Goal: Task Accomplishment & Management: Use online tool/utility

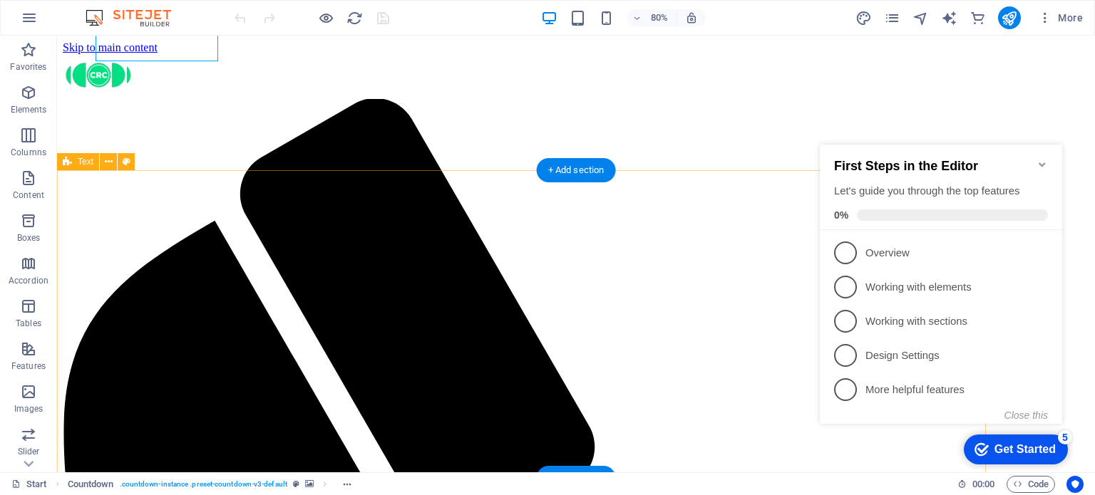
scroll to position [773, 0]
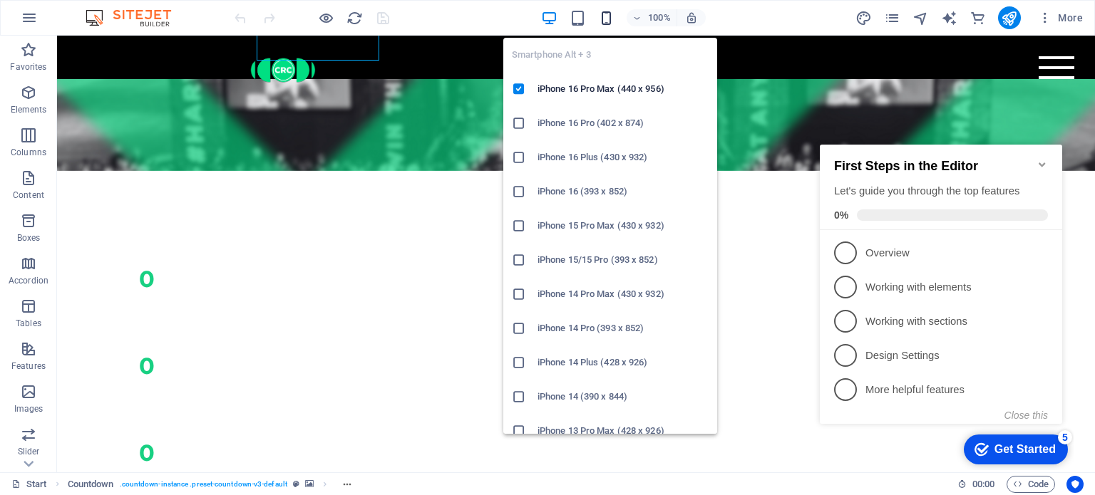
click at [606, 19] on icon "button" at bounding box center [606, 18] width 16 height 16
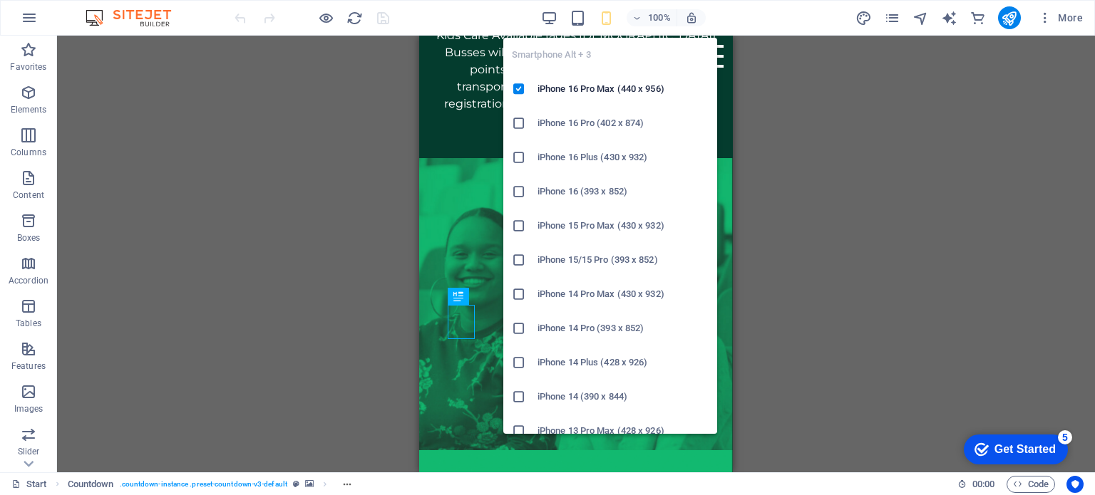
scroll to position [37, 0]
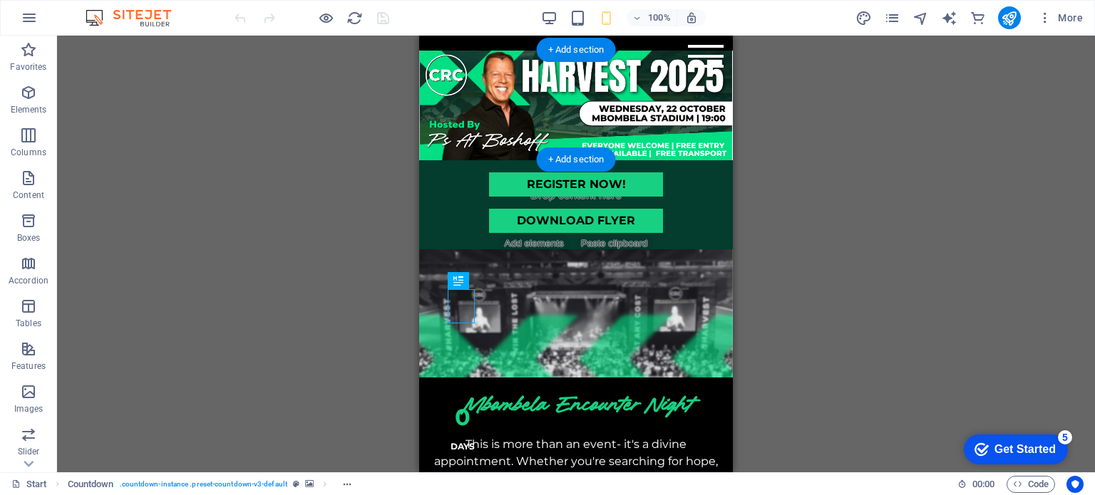
click at [421, 69] on figure at bounding box center [576, 106] width 314 height 110
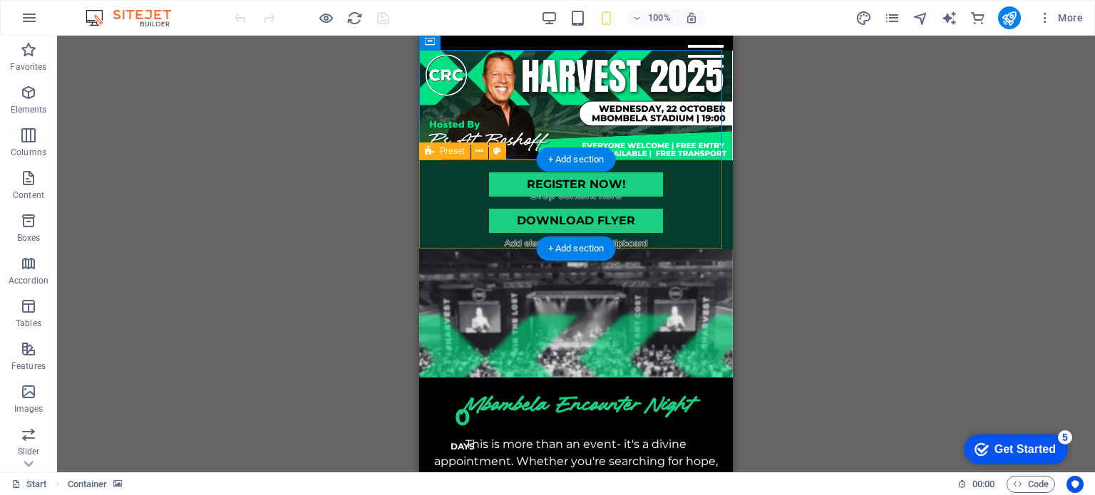
click at [624, 160] on div "REGISTER NOW! DOWNLOAD FLYER" at bounding box center [576, 204] width 314 height 89
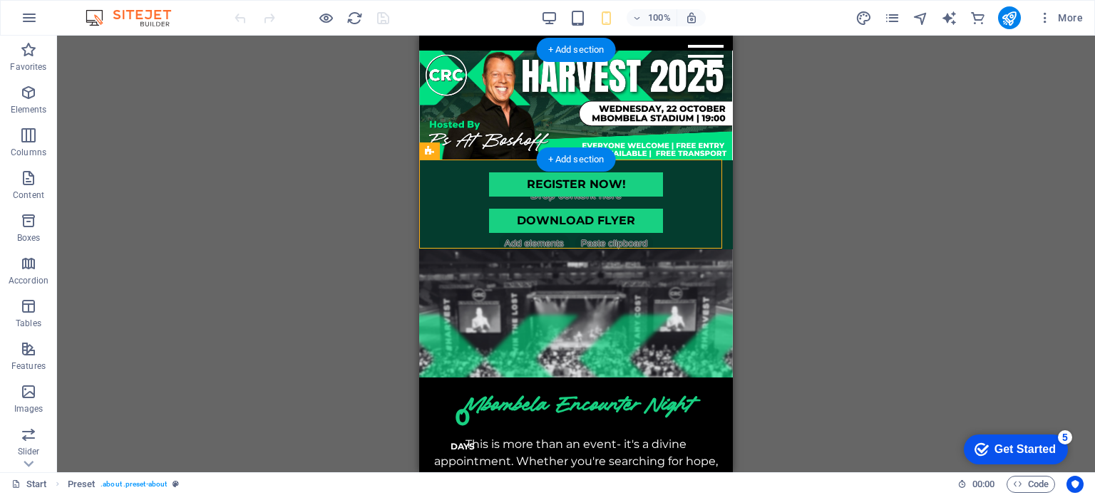
click at [422, 109] on figure at bounding box center [576, 106] width 314 height 110
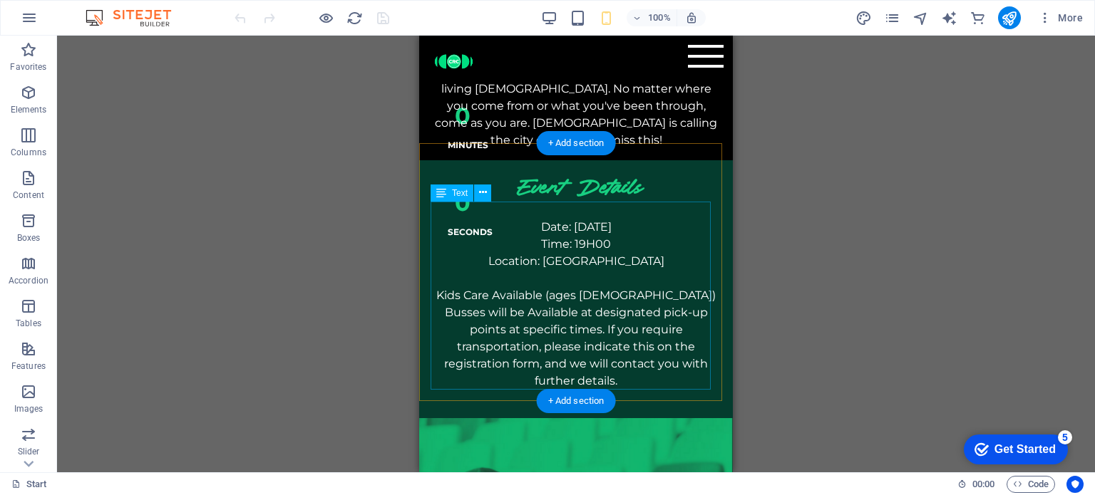
scroll to position [465, 0]
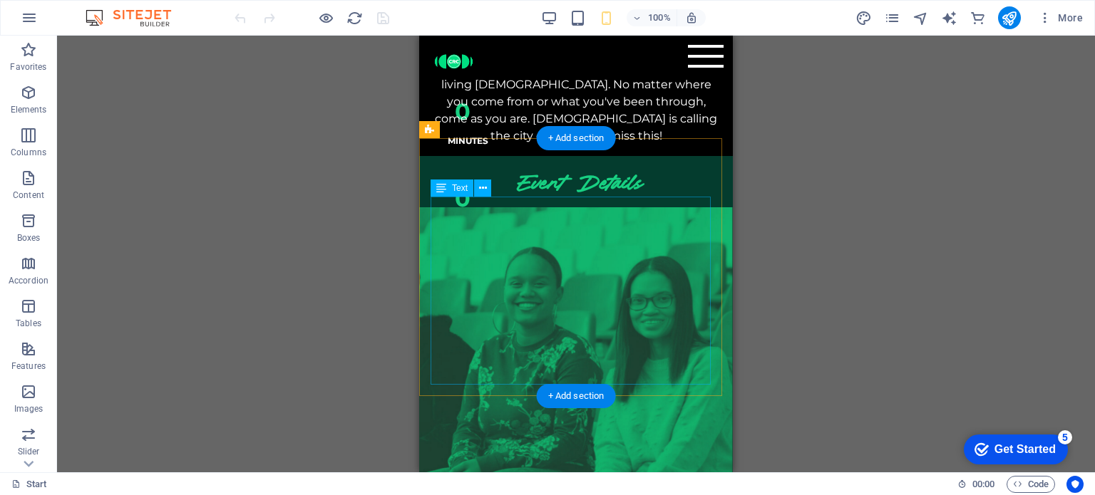
click at [607, 282] on div "Date: 22 October 2025 Time: 19H00 Location: Mbombela Stadium Kids Care Availabl…" at bounding box center [576, 309] width 291 height 188
click at [608, 282] on div "Date: 22 October 2025 Time: 19H00 Location: Mbombela Stadium Kids Care Availabl…" at bounding box center [576, 309] width 291 height 188
click at [613, 282] on div "Date: 22 October 2025 Time: 19H00 Location: Mbombela Stadium Kids Care Availabl…" at bounding box center [576, 309] width 291 height 188
click at [612, 282] on div "Date: 22 October 2025 Time: 19H00 Location: Mbombela Stadium Kids Care Availabl…" at bounding box center [576, 309] width 291 height 188
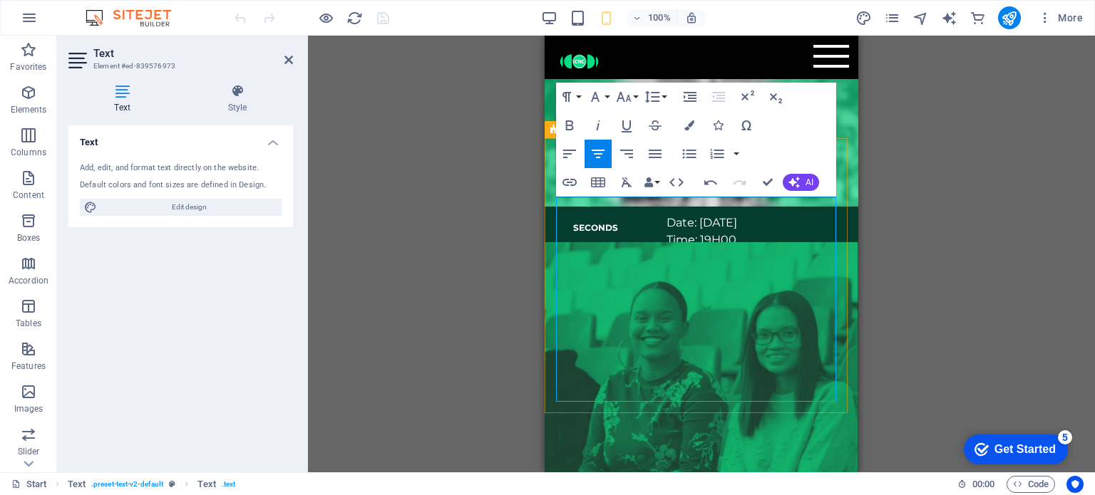
click at [624, 282] on p "Busses will be Available at designated pick-up points at specific times. If you…" at bounding box center [701, 343] width 291 height 86
drag, startPoint x: 739, startPoint y: 360, endPoint x: 619, endPoint y: 209, distance: 193.3
click at [619, 215] on div "Date: 22 October 2025 Time: 19H00 Location: Mbombela Stadium Kids Care Availabl…" at bounding box center [701, 317] width 291 height 205
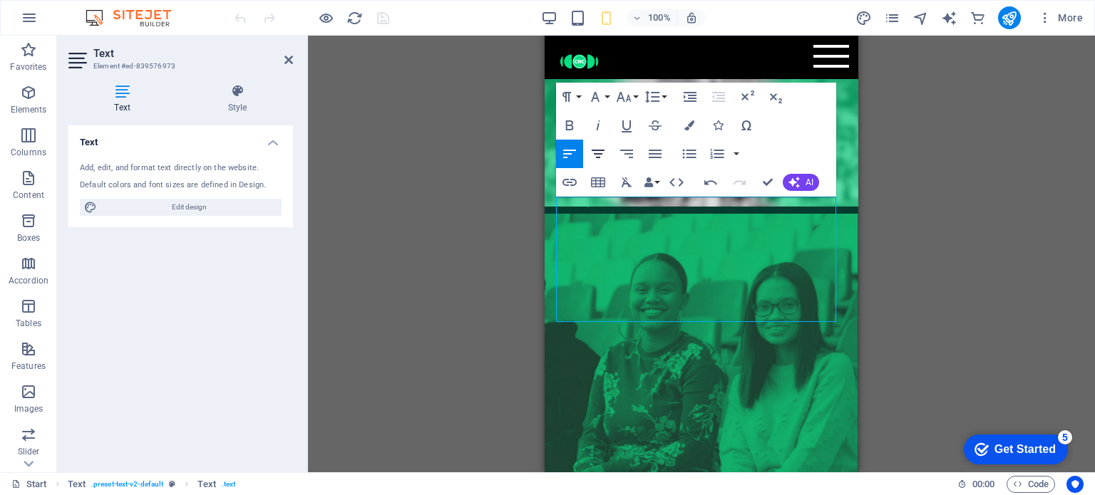
click at [599, 155] on icon "button" at bounding box center [598, 153] width 17 height 17
click at [624, 282] on span "Hosted by [DEMOGRAPHIC_DATA] At Boshoff with unforgettable worship from the wor…" at bounding box center [701, 306] width 270 height 24
click at [624, 271] on span "Childcare ages 3–11 & SAFE PARKING" at bounding box center [684, 283] width 257 height 24
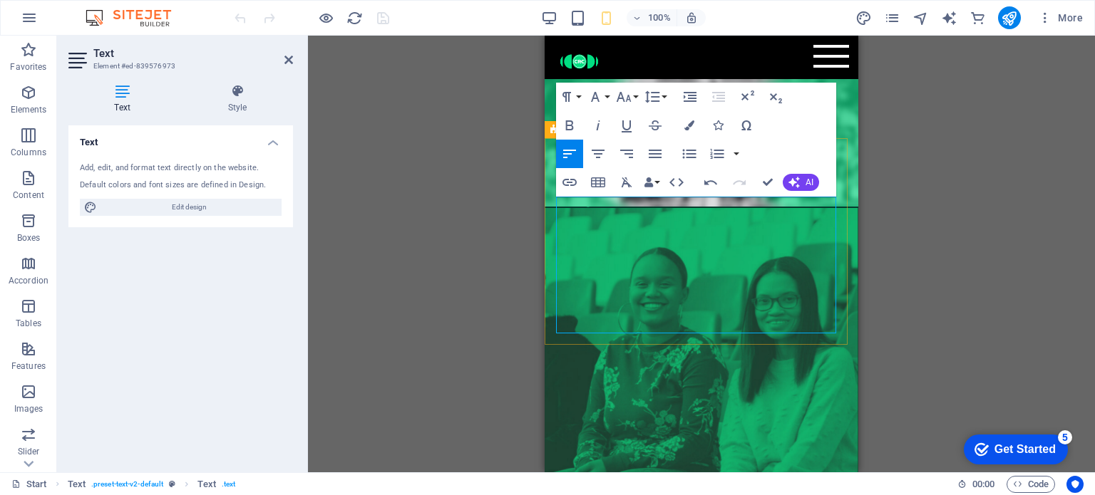
click at [624, 282] on span "Hosted by [DEMOGRAPHIC_DATA] At Boshoff with unforgettable worship from the wor…" at bounding box center [701, 306] width 270 height 24
drag, startPoint x: 786, startPoint y: 299, endPoint x: 559, endPoint y: 205, distance: 245.4
click at [559, 215] on div "Wednesday 22 October 2025 Mbombela Stadium | Gates open 5PM (Food stalls 5:30PM…" at bounding box center [701, 283] width 291 height 137
click at [604, 153] on icon "button" at bounding box center [598, 153] width 17 height 17
click at [624, 282] on p at bounding box center [701, 325] width 291 height 17
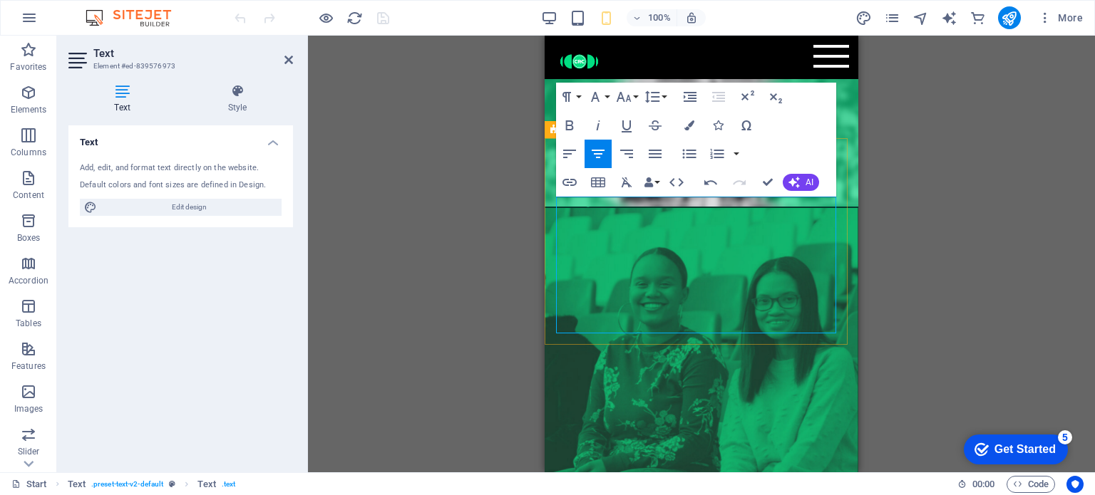
drag, startPoint x: 790, startPoint y: 296, endPoint x: 627, endPoint y: 202, distance: 188.1
click at [624, 215] on div "Wednesday 22 October 2025 Mbombela Stadium | Gates open 5PM (Food stalls 5:30PM…" at bounding box center [701, 283] width 291 height 137
click at [606, 93] on button "Font Family" at bounding box center [598, 97] width 27 height 29
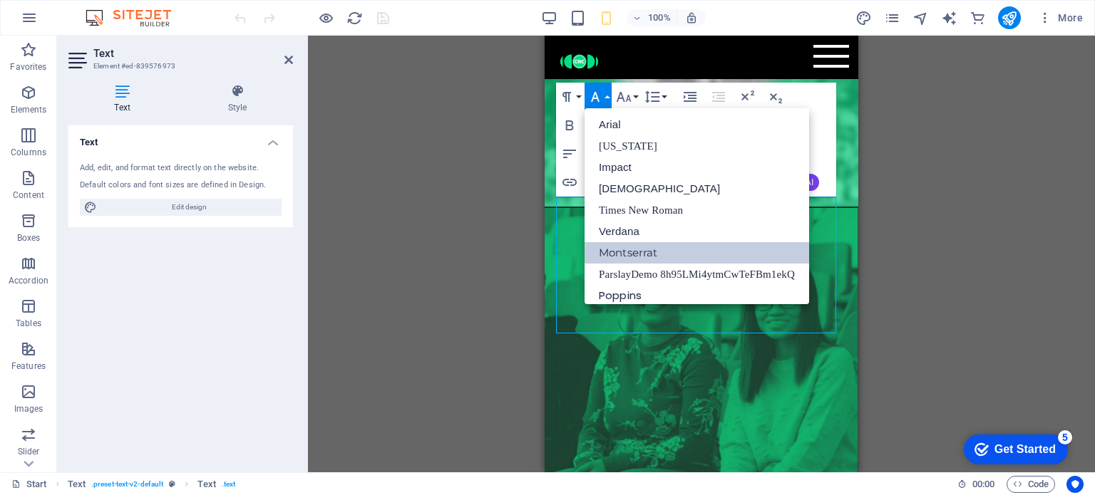
click at [616, 254] on link "Montserrat" at bounding box center [697, 252] width 225 height 21
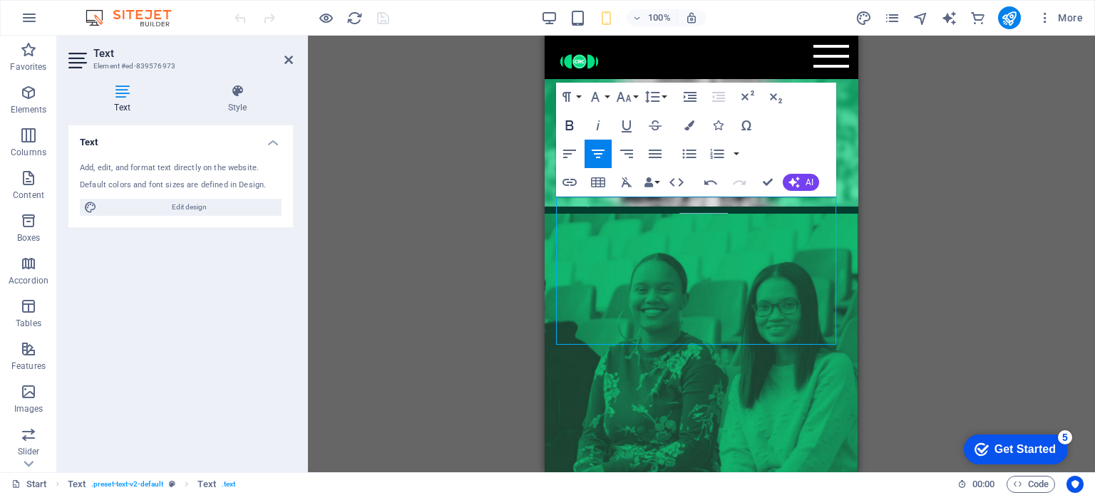
click at [573, 126] on icon "button" at bounding box center [569, 125] width 17 height 17
click at [624, 282] on p at bounding box center [701, 337] width 291 height 17
click at [624, 215] on p "Wednesday 22 October 2025" at bounding box center [701, 220] width 291 height 11
click at [624, 225] on span "Mbombela Stadium | Gates open 5PM" at bounding box center [701, 232] width 238 height 14
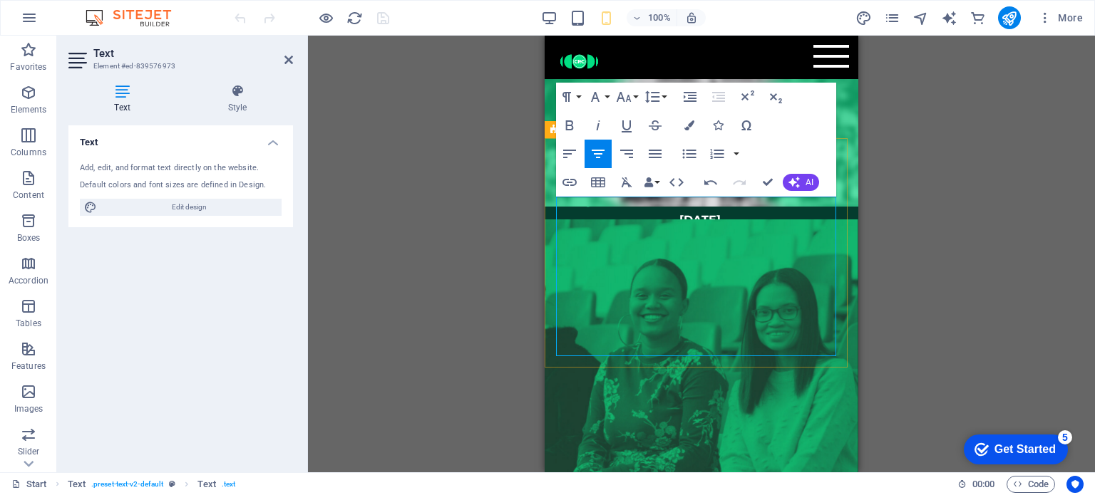
click at [624, 237] on p "Gates open 5PM" at bounding box center [701, 242] width 291 height 11
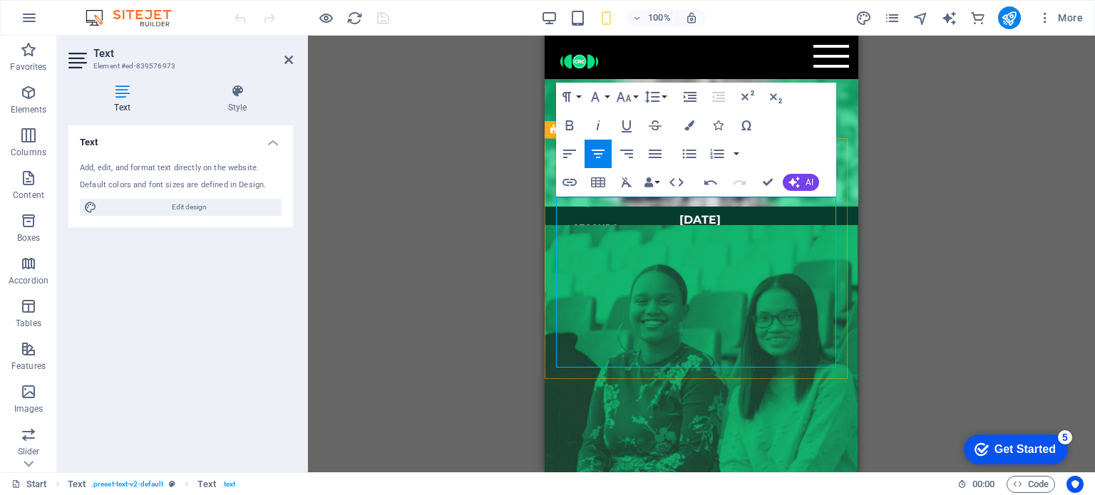
click at [595, 259] on span "(Food stalls 5:30PM to 6:40PM only)" at bounding box center [702, 266] width 214 height 14
click at [624, 259] on span at bounding box center [808, 266] width 4 height 14
click at [624, 272] on p "Event starts 6:30PM FOR 7PM" at bounding box center [701, 277] width 291 height 11
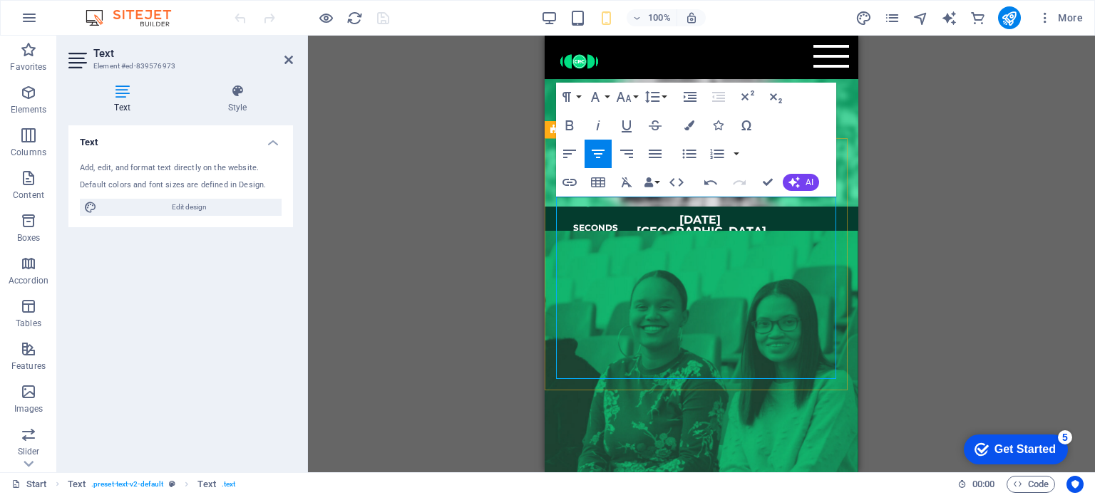
drag, startPoint x: 734, startPoint y: 279, endPoint x: 669, endPoint y: 281, distance: 64.9
click at [624, 282] on p "Free entry" at bounding box center [701, 299] width 291 height 11
click at [622, 97] on icon "button" at bounding box center [623, 96] width 17 height 17
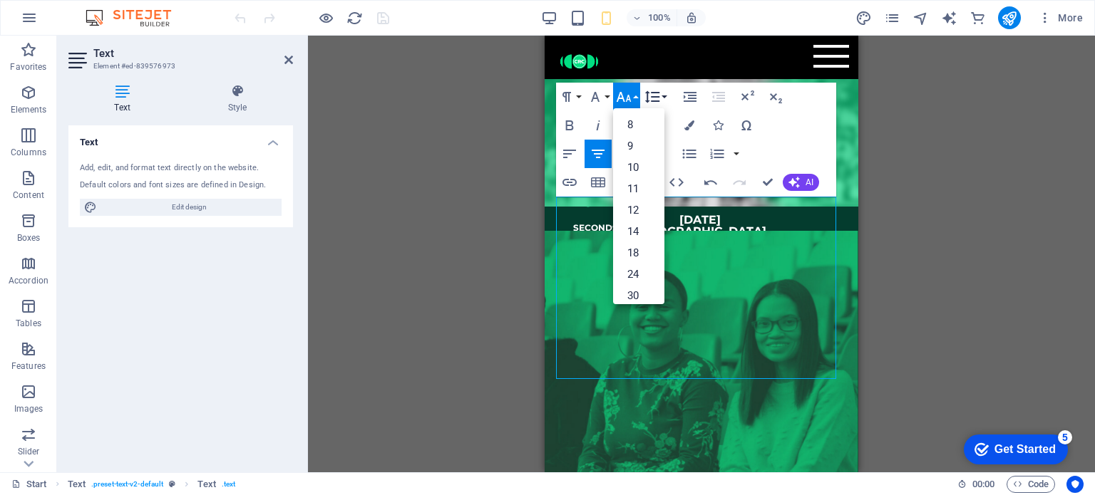
click at [624, 98] on icon "button" at bounding box center [652, 96] width 17 height 17
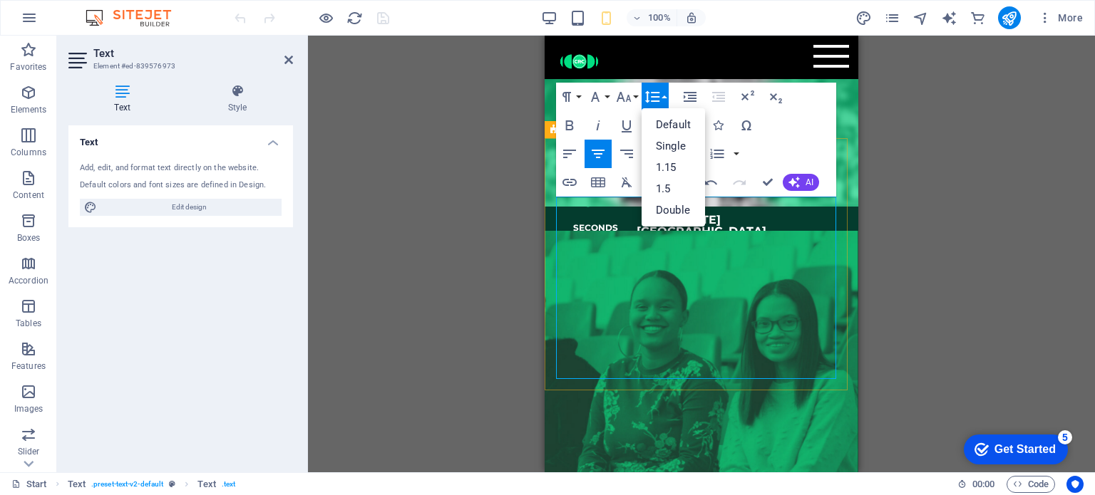
click at [585, 249] on p "​" at bounding box center [701, 254] width 291 height 11
click at [579, 282] on p "Childcare ages [DEMOGRAPHIC_DATA]" at bounding box center [701, 311] width 291 height 11
drag, startPoint x: 727, startPoint y: 279, endPoint x: 663, endPoint y: 282, distance: 64.2
click at [624, 282] on p "Free entry" at bounding box center [701, 299] width 291 height 11
click at [597, 99] on icon "button" at bounding box center [595, 97] width 9 height 10
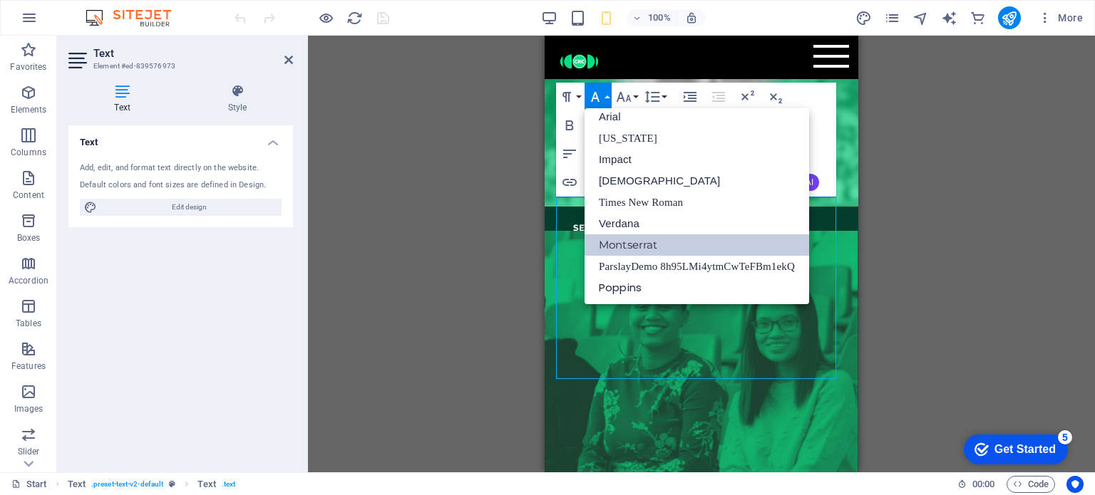
scroll to position [8, 0]
click at [575, 282] on p at bounding box center [701, 371] width 291 height 17
click at [624, 282] on p at bounding box center [701, 371] width 291 height 17
click at [624, 282] on div "Drag here to replace the existing content. Press “Ctrl” if you want to create a…" at bounding box center [701, 254] width 787 height 437
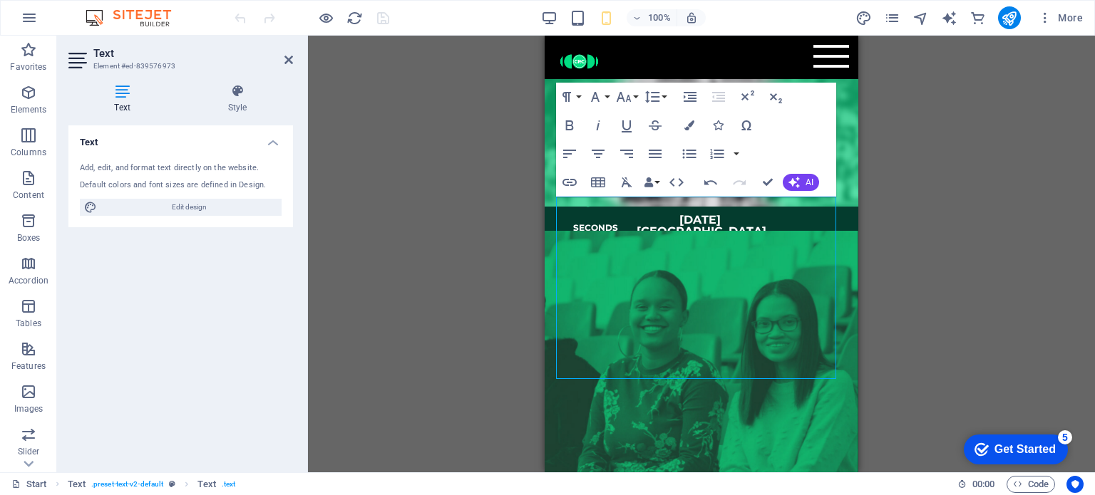
click at [624, 282] on div "Drag here to replace the existing content. Press “Ctrl” if you want to create a…" at bounding box center [701, 254] width 787 height 437
drag, startPoint x: 730, startPoint y: 282, endPoint x: 666, endPoint y: 280, distance: 64.2
click at [624, 282] on p "Free entry" at bounding box center [701, 299] width 291 height 11
click at [624, 282] on p "Childcare ages [DEMOGRAPHIC_DATA]" at bounding box center [701, 311] width 291 height 11
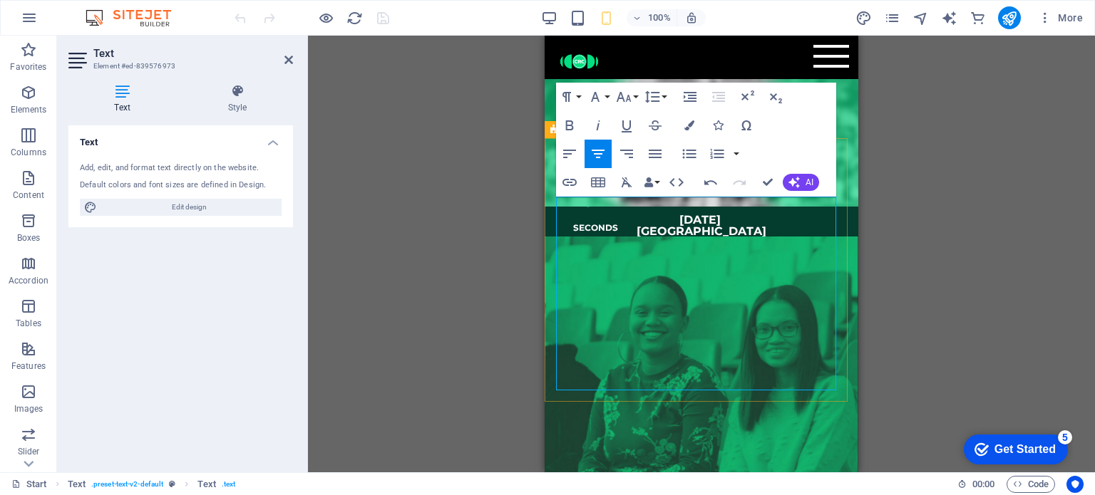
click at [624, 282] on p "SAFE PARKING" at bounding box center [701, 334] width 291 height 11
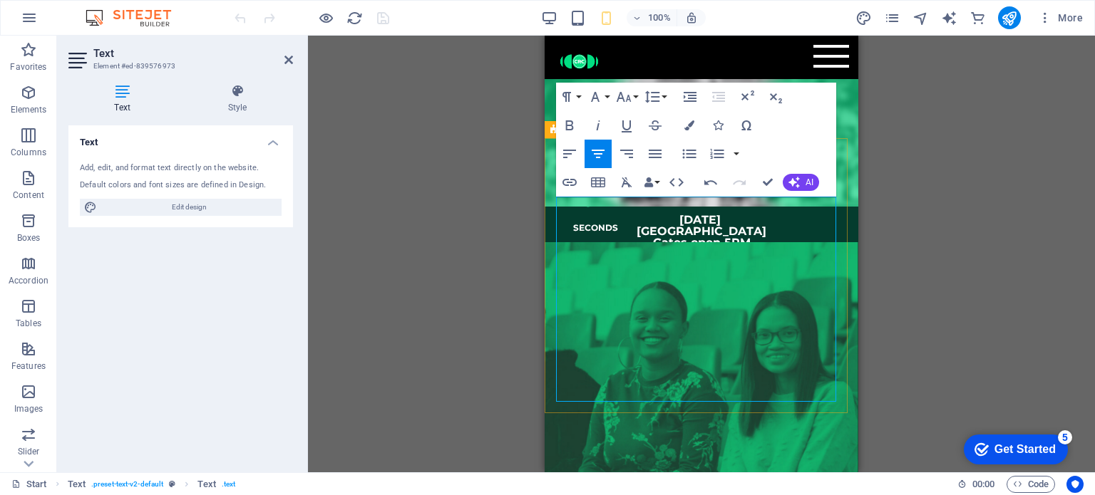
click at [624, 282] on p at bounding box center [701, 394] width 291 height 17
click at [624, 226] on p "[GEOGRAPHIC_DATA]" at bounding box center [701, 231] width 291 height 11
click at [624, 237] on p "Gates open 5PM" at bounding box center [701, 242] width 291 height 11
click at [595, 259] on span at bounding box center [597, 266] width 4 height 14
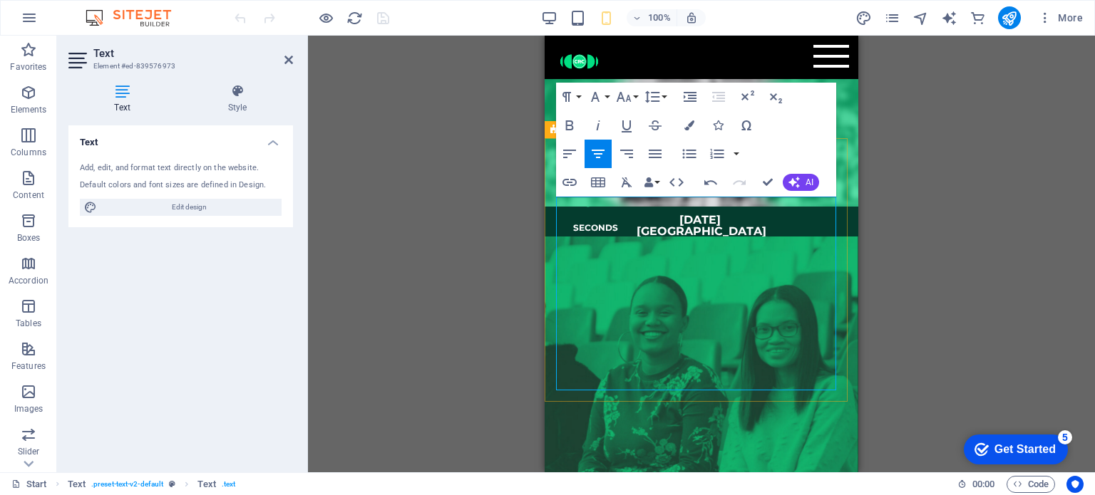
click at [624, 226] on p "[GEOGRAPHIC_DATA]" at bounding box center [701, 231] width 291 height 11
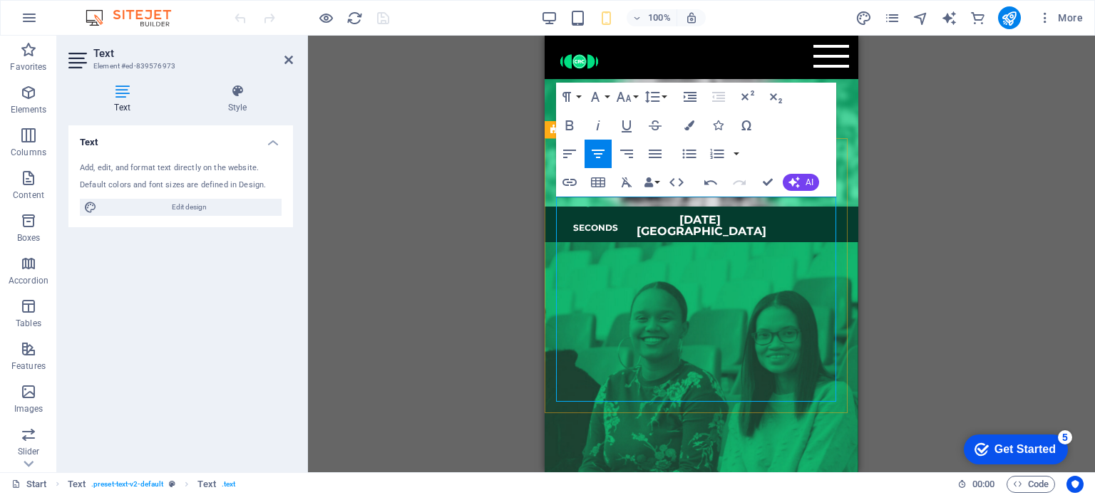
click at [624, 282] on p "​" at bounding box center [701, 345] width 291 height 11
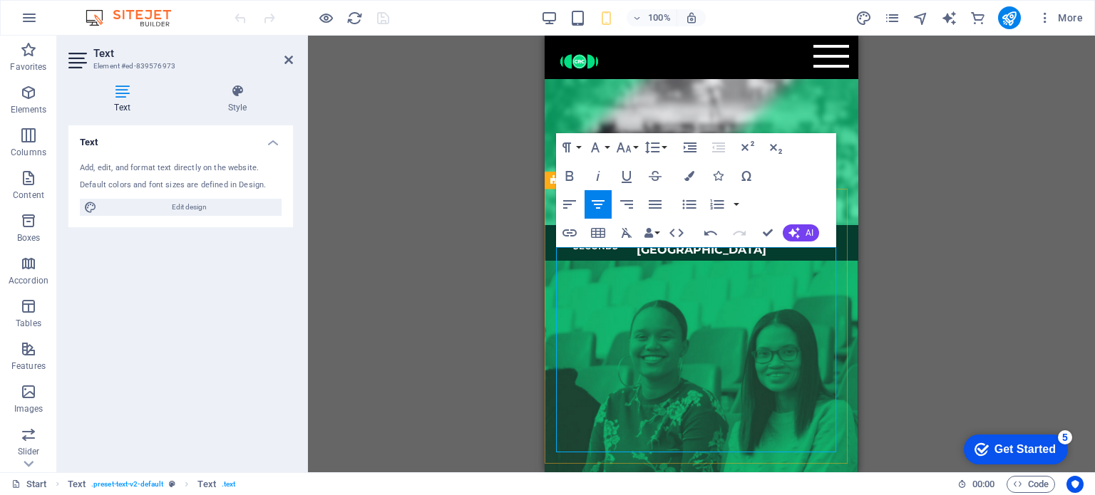
scroll to position [465, 0]
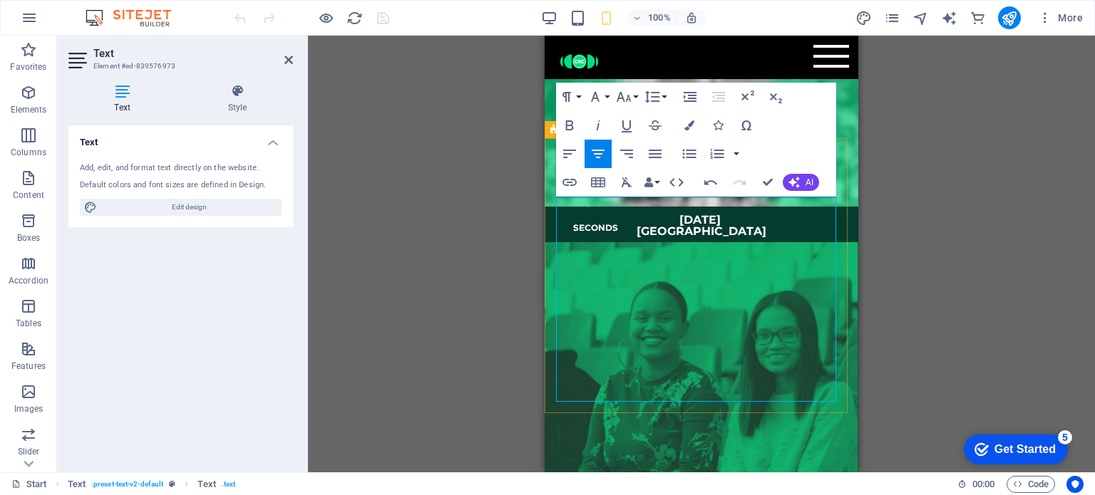
click at [624, 213] on span "Wednesday 22 October 2025" at bounding box center [699, 220] width 41 height 14
click at [624, 282] on p at bounding box center [701, 299] width 291 height 11
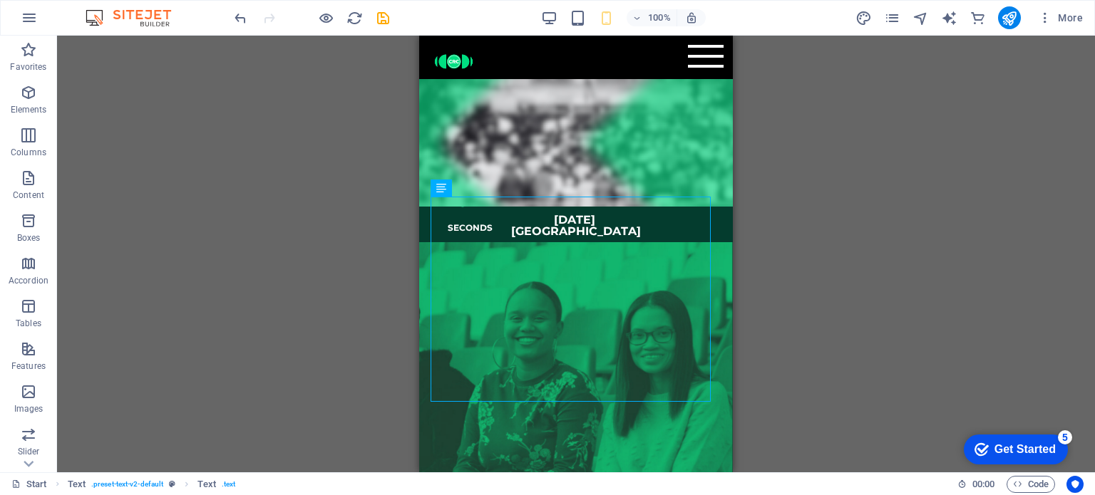
click at [624, 282] on div "Drag here to replace the existing content. Press “Ctrl” if you want to create a…" at bounding box center [576, 254] width 1038 height 437
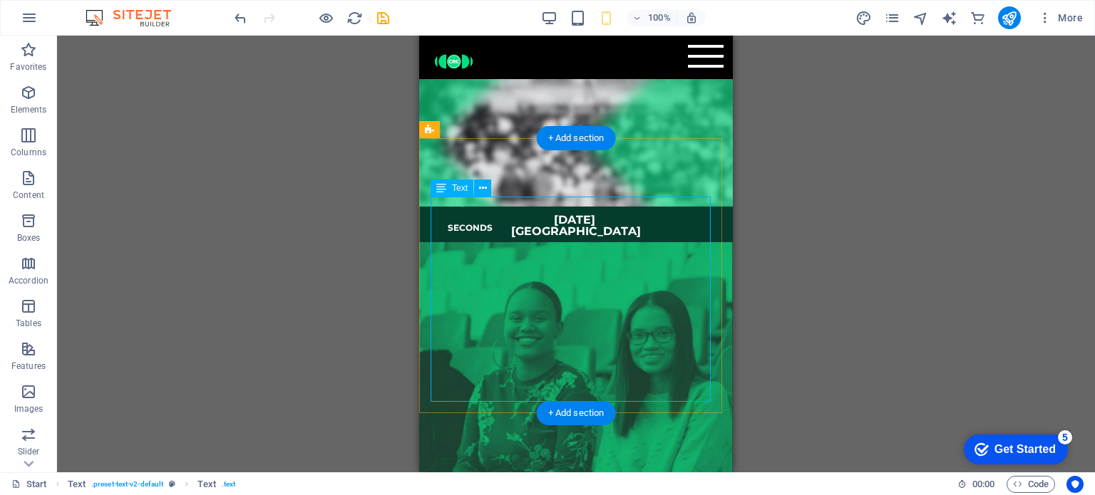
click at [624, 282] on div "Wednesday, 22 October 2025 Mbombela Stadium Gates open 5PM Food stalls 5:30PM t…" at bounding box center [576, 317] width 291 height 205
click at [598, 282] on div "Wednesday, 22 October 2025 Mbombela Stadium Gates open 5PM Food stalls 5:30PM t…" at bounding box center [576, 317] width 291 height 205
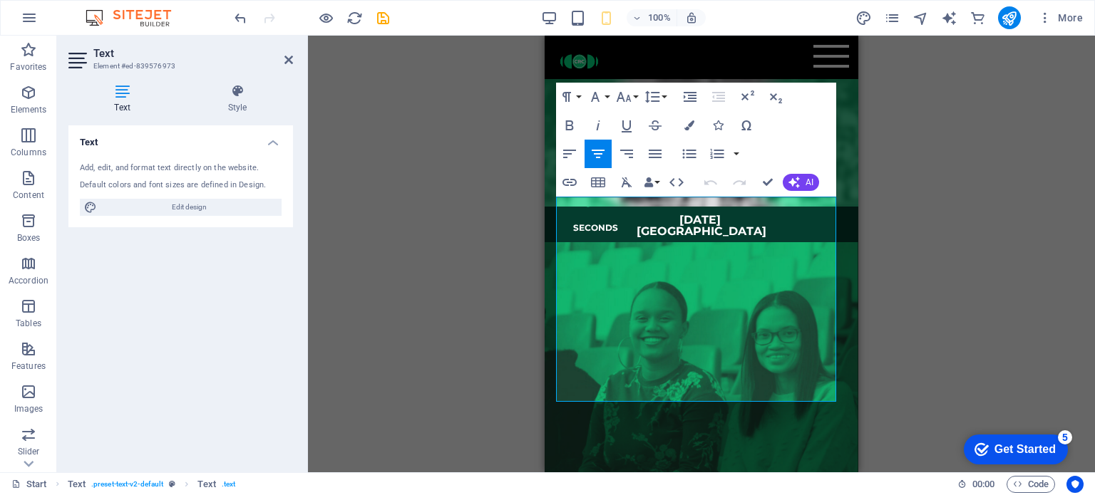
click at [624, 282] on div "Drag here to replace the existing content. Press “Ctrl” if you want to create a…" at bounding box center [701, 254] width 787 height 437
drag, startPoint x: 735, startPoint y: 363, endPoint x: 610, endPoint y: 206, distance: 200.4
click at [610, 215] on div "Wednesday, 22 October 2025 Mbombela Stadium Gates open 5PM Food stalls 5:30PM t…" at bounding box center [701, 317] width 291 height 205
click at [568, 127] on icon "button" at bounding box center [569, 125] width 17 height 17
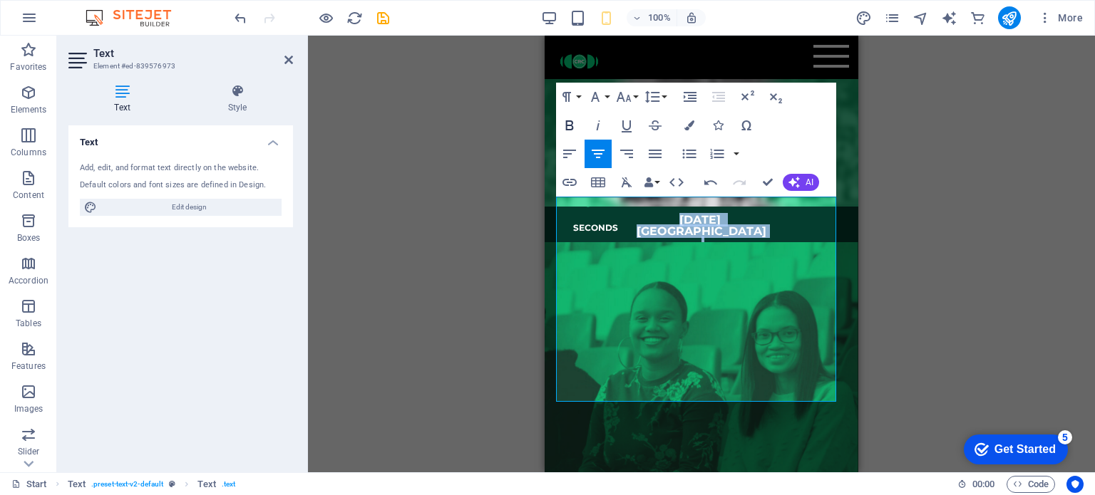
click at [568, 127] on icon "button" at bounding box center [569, 125] width 17 height 17
click at [604, 99] on button "Font Family" at bounding box center [598, 97] width 27 height 29
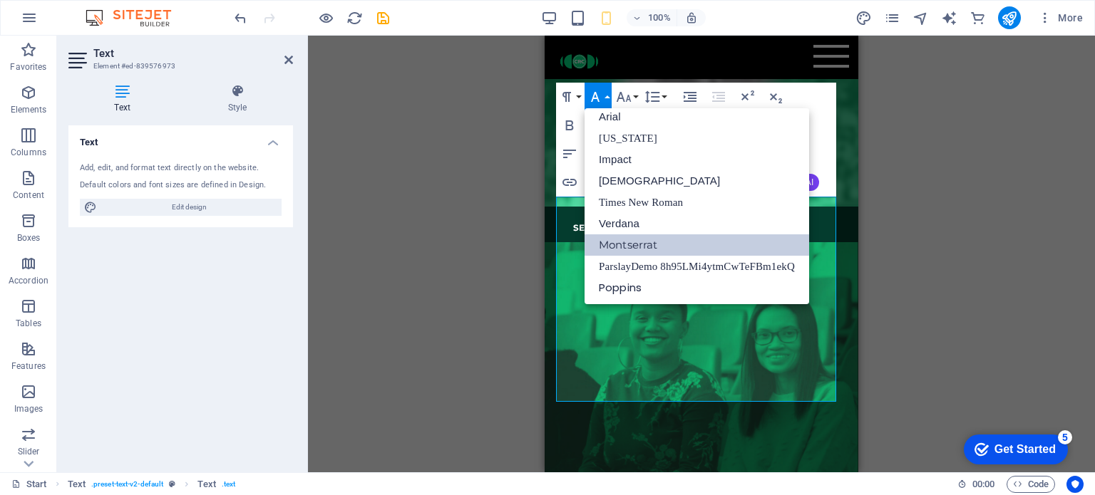
scroll to position [8, 0]
click at [614, 198] on link "Times New Roman" at bounding box center [697, 202] width 225 height 21
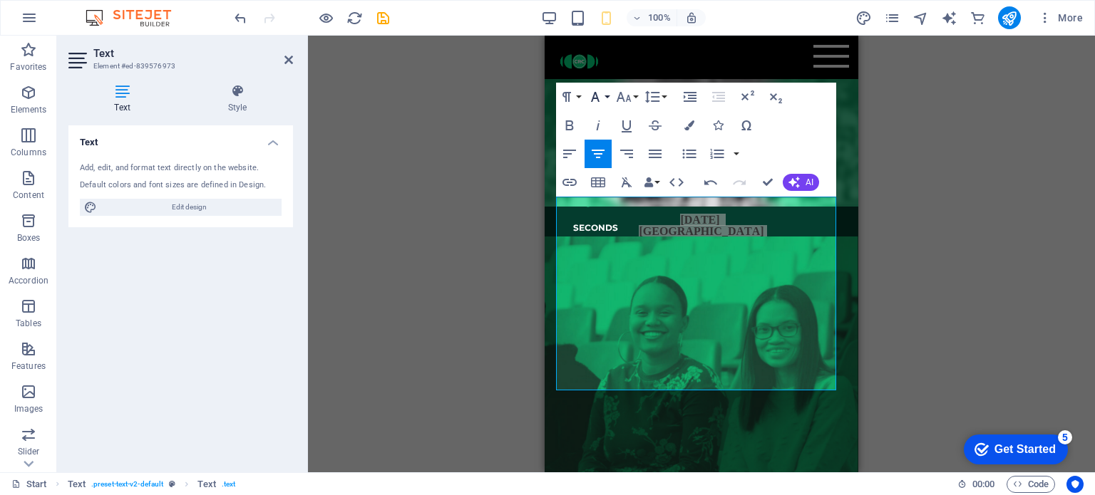
click at [609, 95] on button "Font Family" at bounding box center [598, 97] width 27 height 29
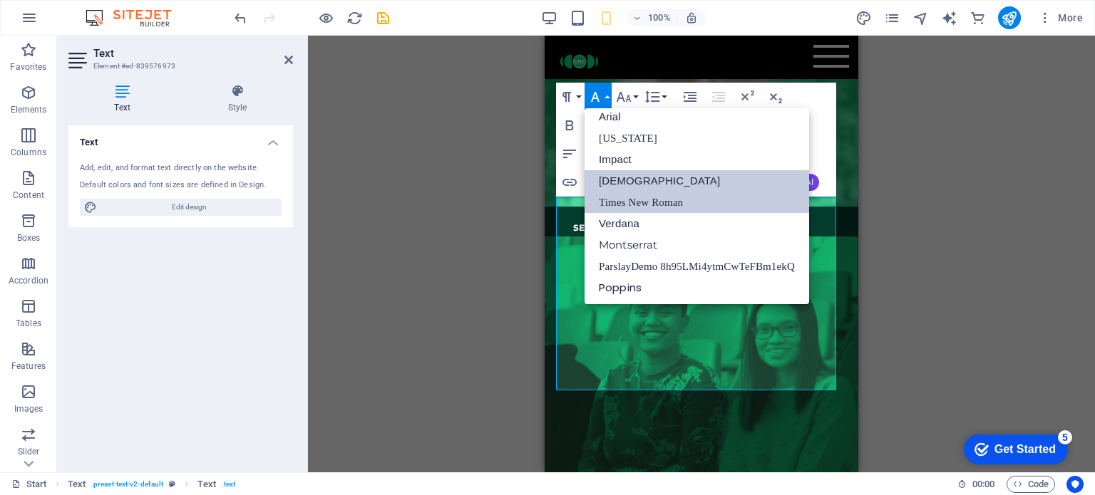
click at [607, 180] on link "[DEMOGRAPHIC_DATA]" at bounding box center [697, 180] width 225 height 21
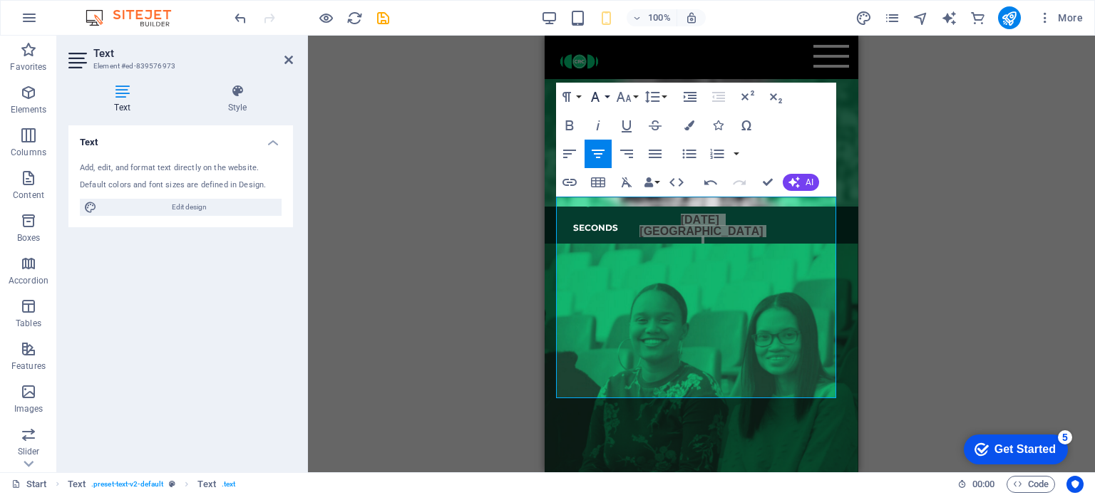
click at [604, 94] on button "Font Family" at bounding box center [598, 97] width 27 height 29
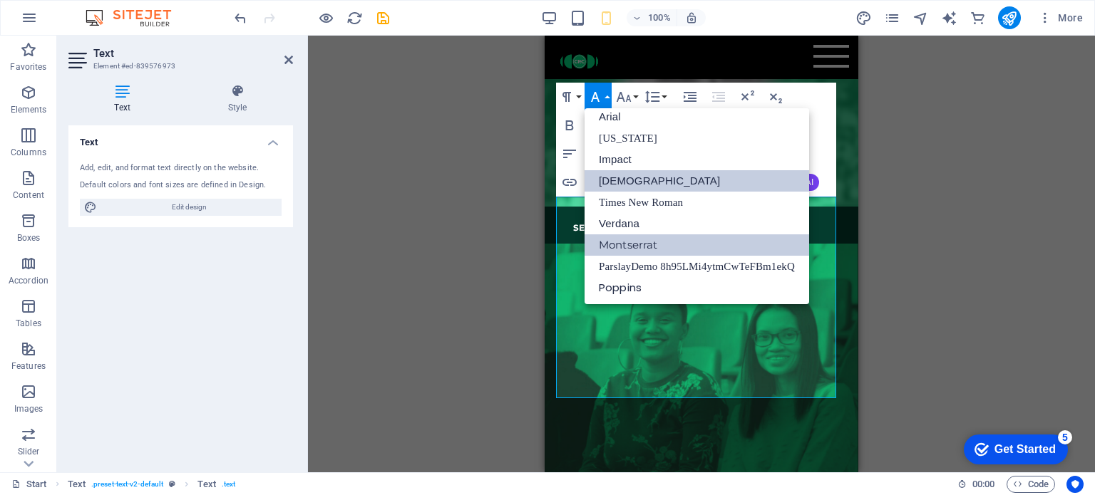
click at [603, 244] on link "Montserrat" at bounding box center [697, 245] width 225 height 21
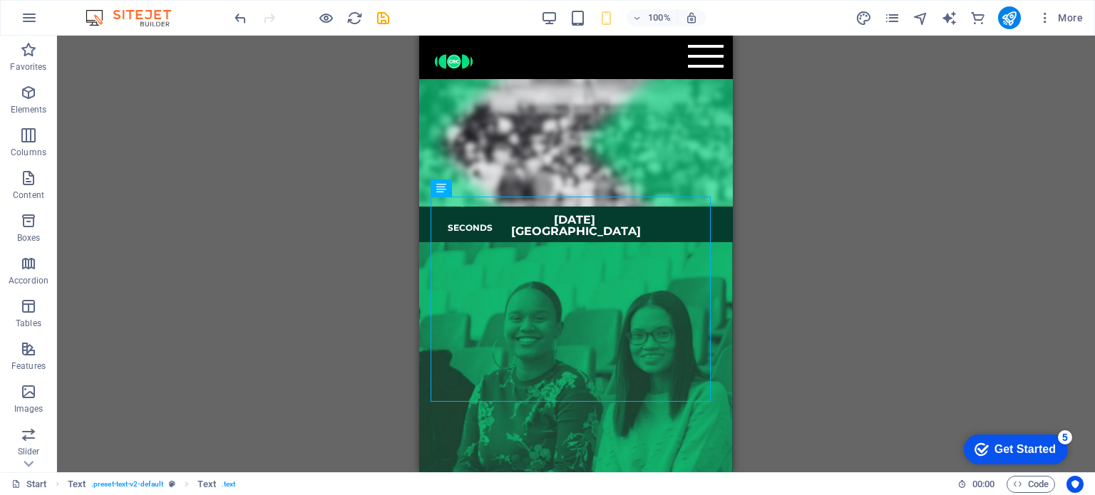
click at [624, 282] on div "Drag here to replace the existing content. Press “Ctrl” if you want to create a…" at bounding box center [576, 254] width 1038 height 437
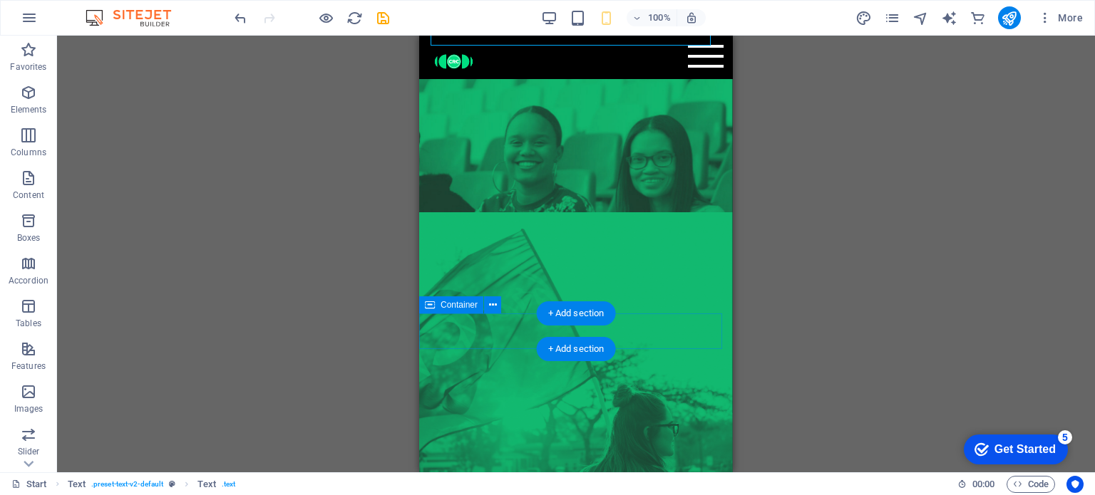
scroll to position [892, 0]
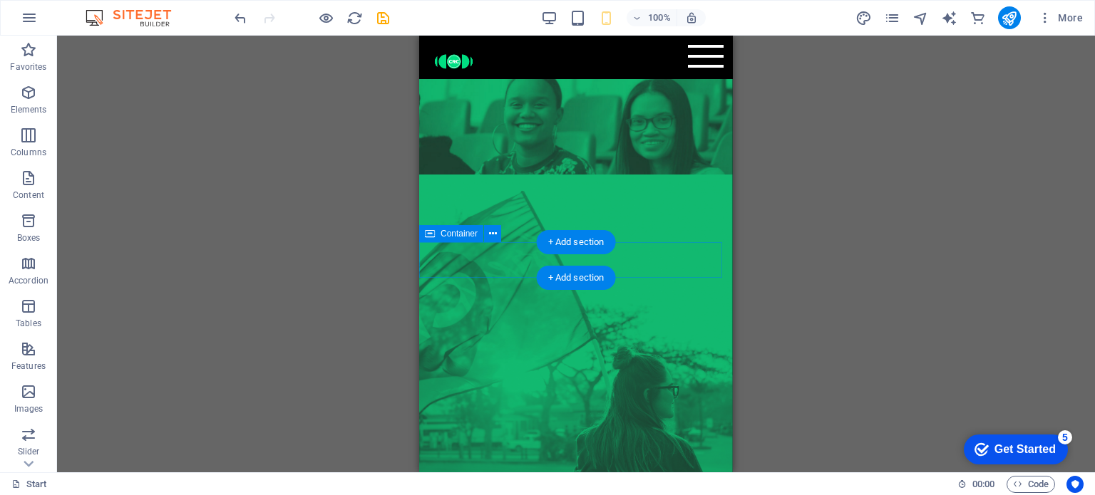
click at [624, 260] on div "Drop content here or Add elements Paste clipboard" at bounding box center [576, 278] width 314 height 36
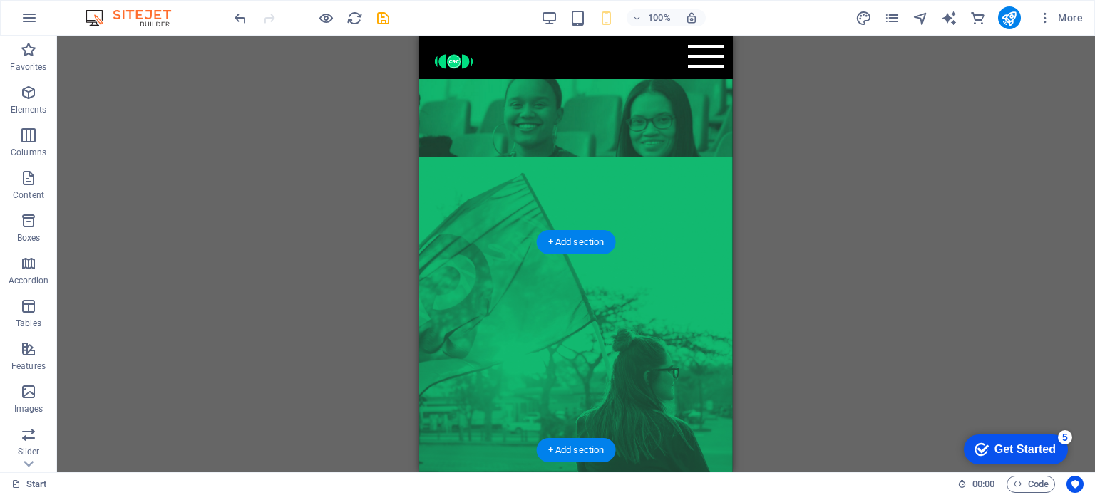
click at [624, 247] on figure at bounding box center [576, 318] width 314 height 323
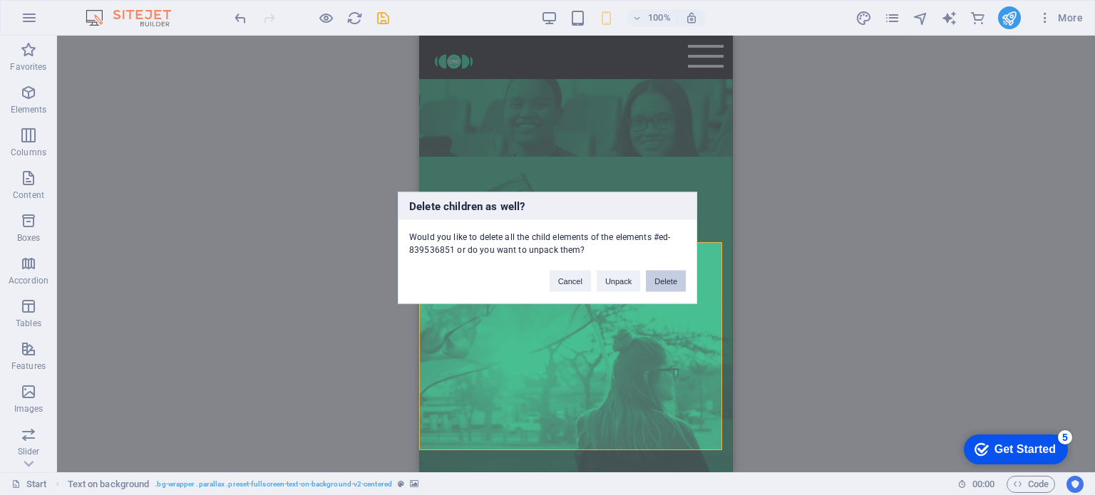
click at [624, 278] on button "Delete" at bounding box center [666, 280] width 40 height 21
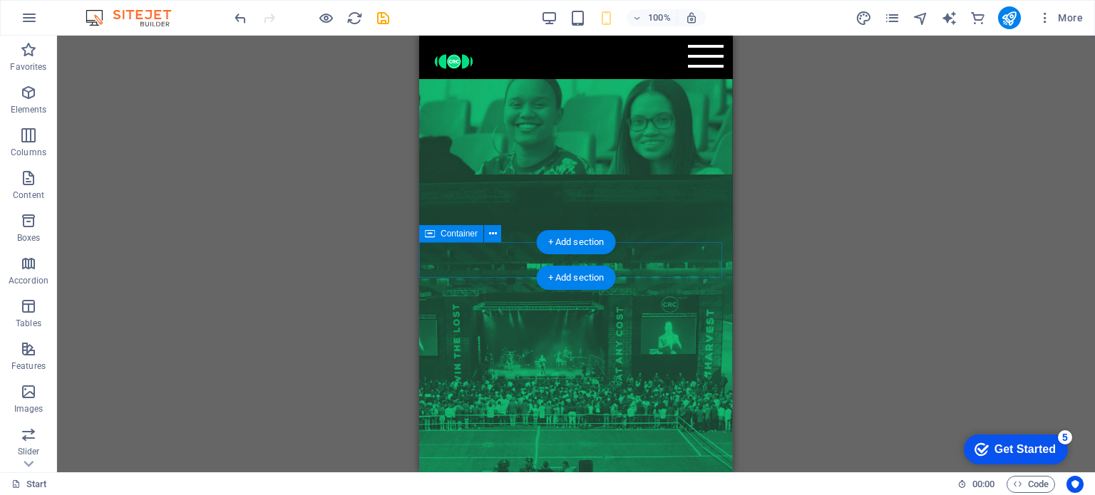
click at [624, 272] on div "Drop content here or Add elements Paste clipboard" at bounding box center [576, 322] width 291 height 101
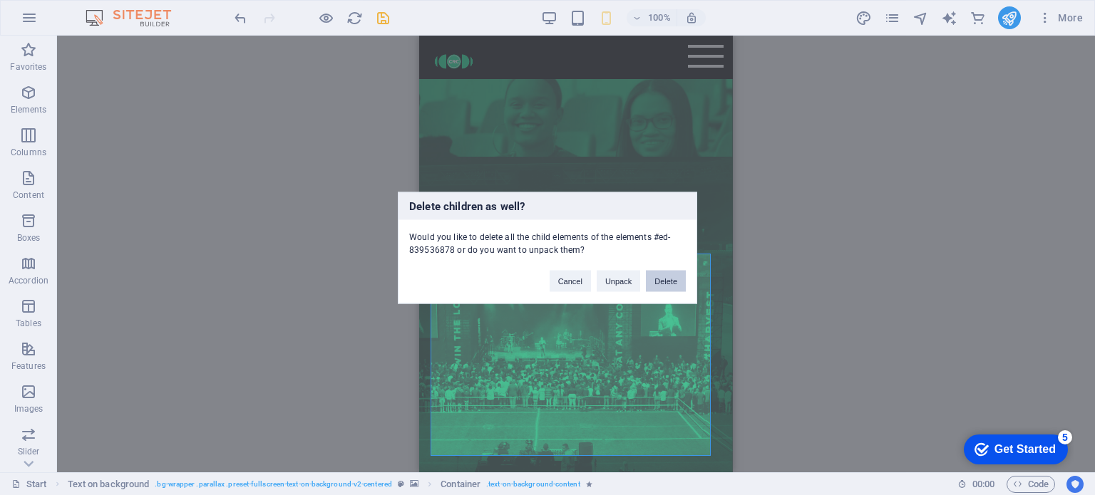
click at [624, 278] on button "Delete" at bounding box center [666, 280] width 40 height 21
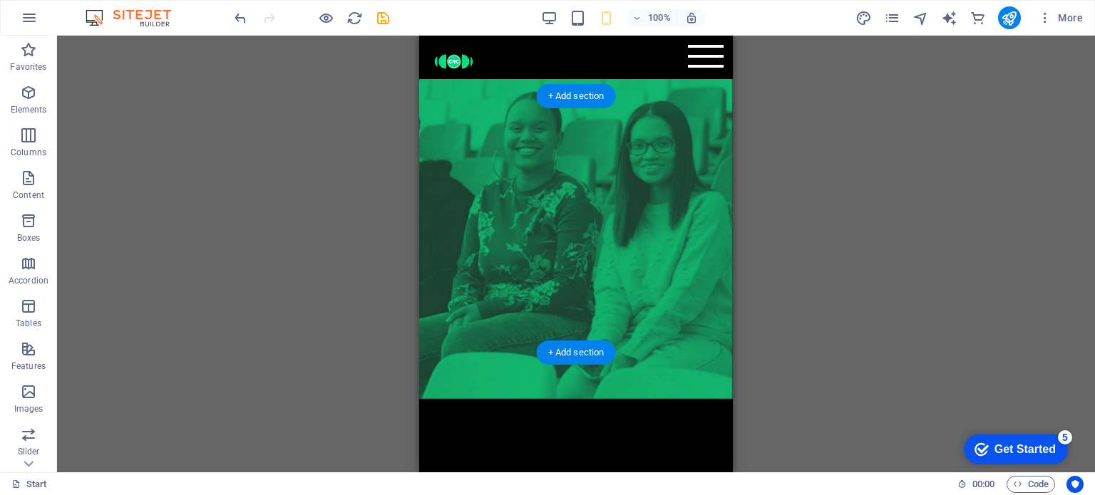
scroll to position [808, 0]
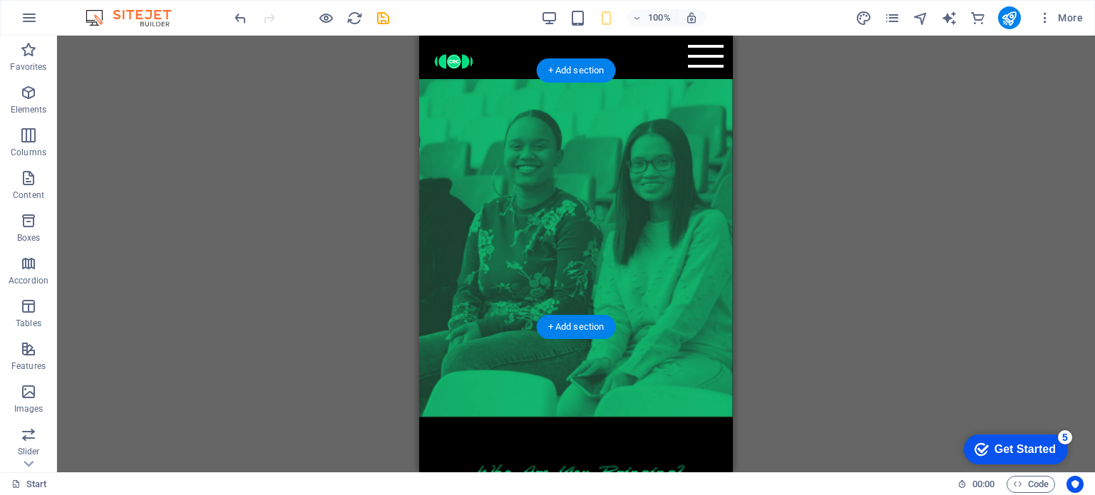
click at [624, 282] on figure at bounding box center [576, 244] width 314 height 347
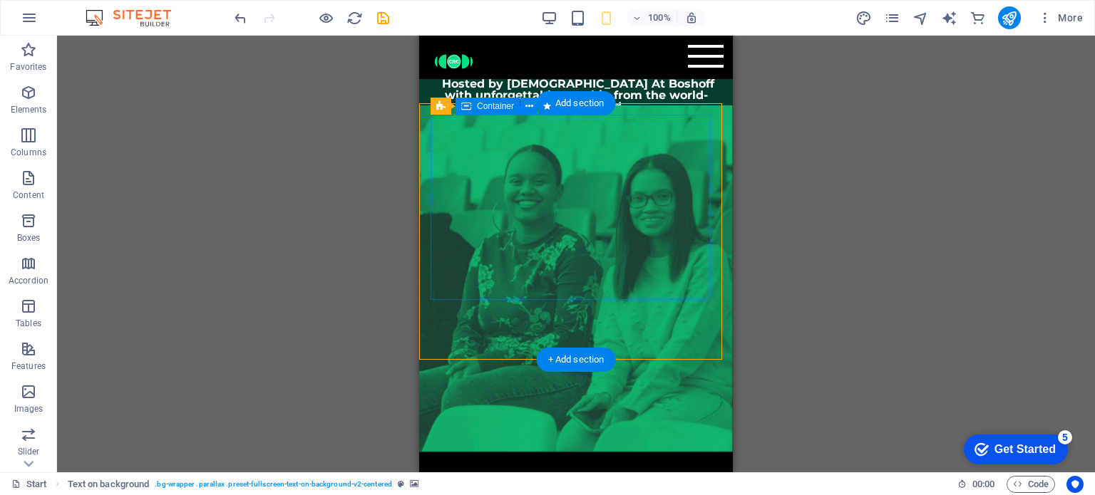
scroll to position [737, 0]
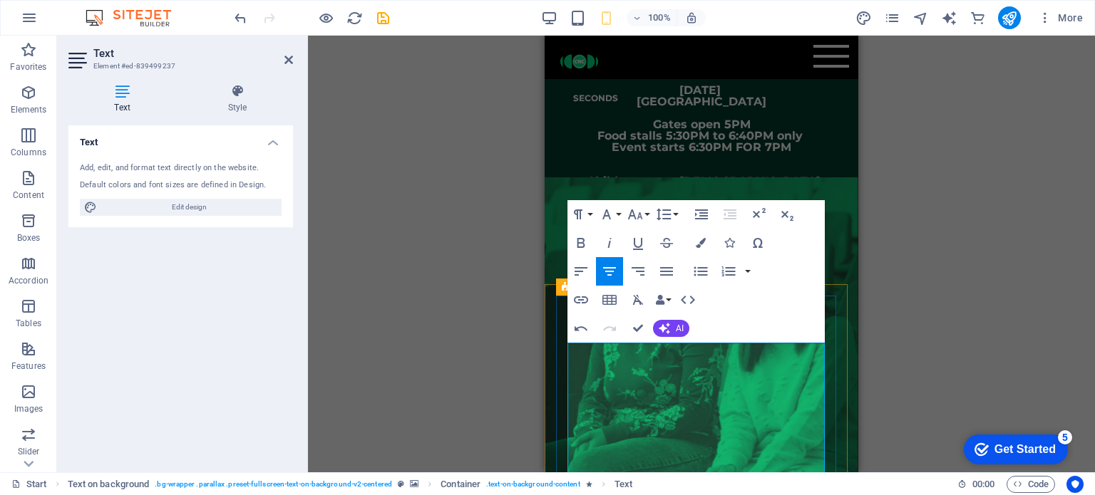
scroll to position [968, 0]
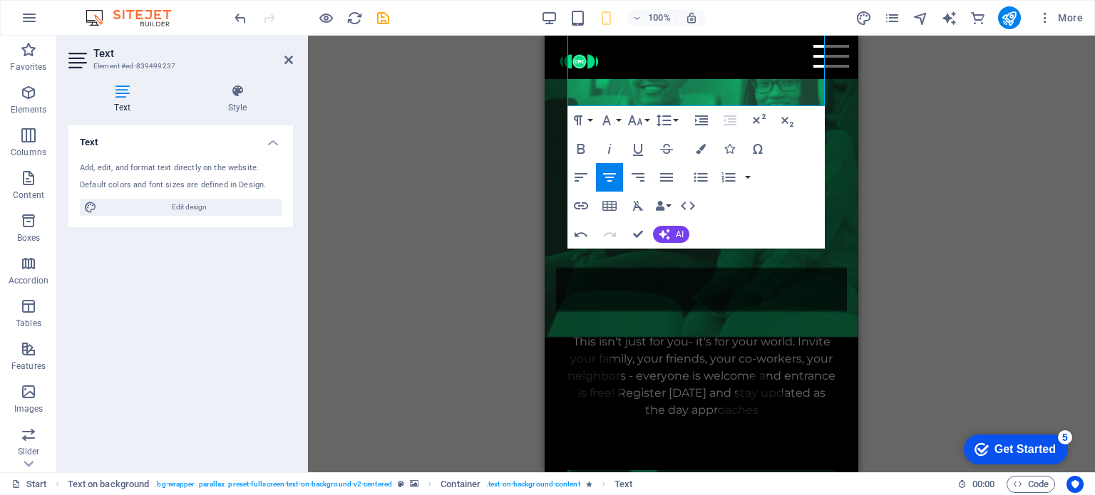
click at [624, 282] on div "Drag here to replace the existing content. Press “Ctrl” if you want to create a…" at bounding box center [701, 254] width 787 height 437
click at [624, 202] on div "Paragraph Format Normal Heading 1 Heading 2 Heading 3 Heading 4 Heading 5 Headi…" at bounding box center [695, 177] width 257 height 143
click at [624, 192] on div "Drag here to replace the existing content. Press “Ctrl” if you want to create a…" at bounding box center [701, 254] width 787 height 437
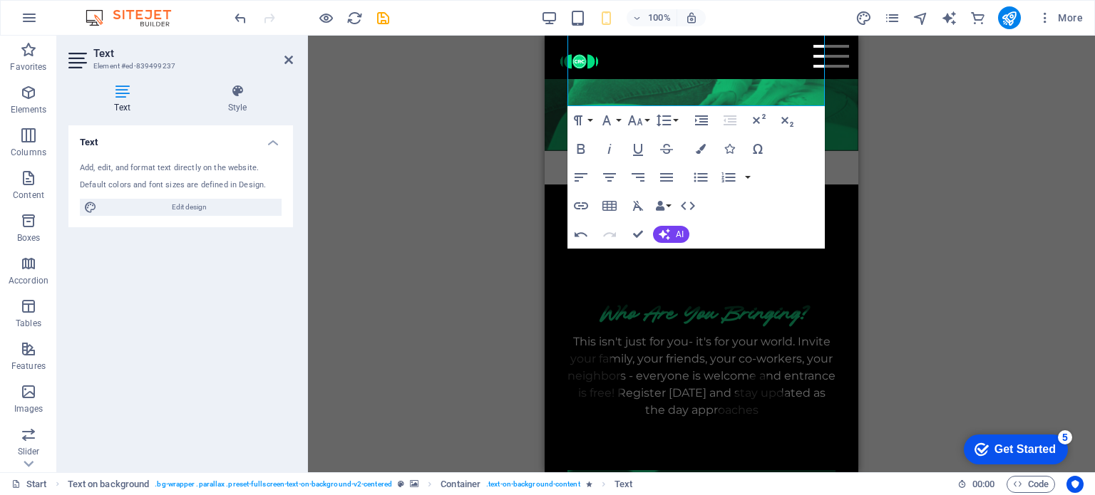
scroll to position [595, 0]
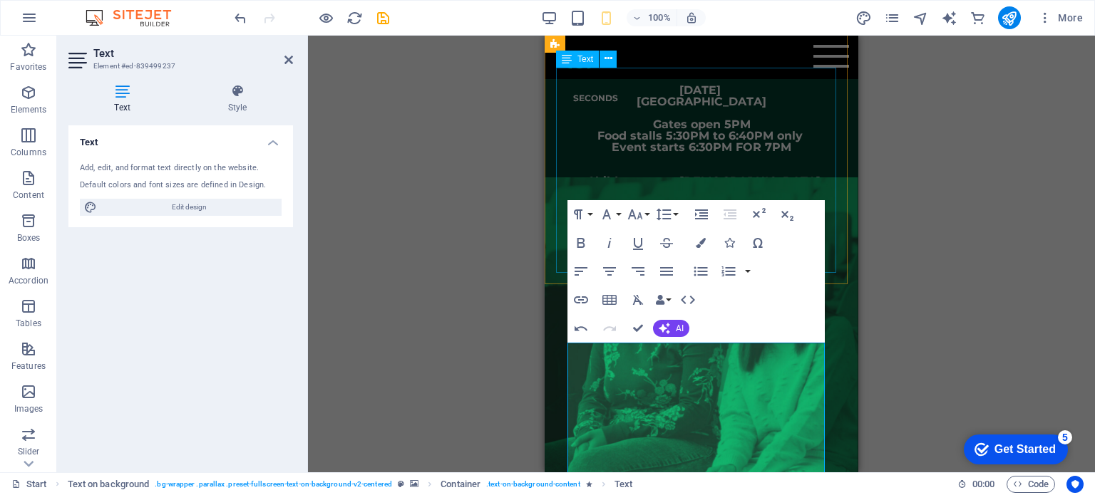
click at [624, 148] on div "Wednesday, 22 October 2025 Mbombela Stadium Gates open 5PM Food stalls 5:30PM t…" at bounding box center [701, 187] width 291 height 205
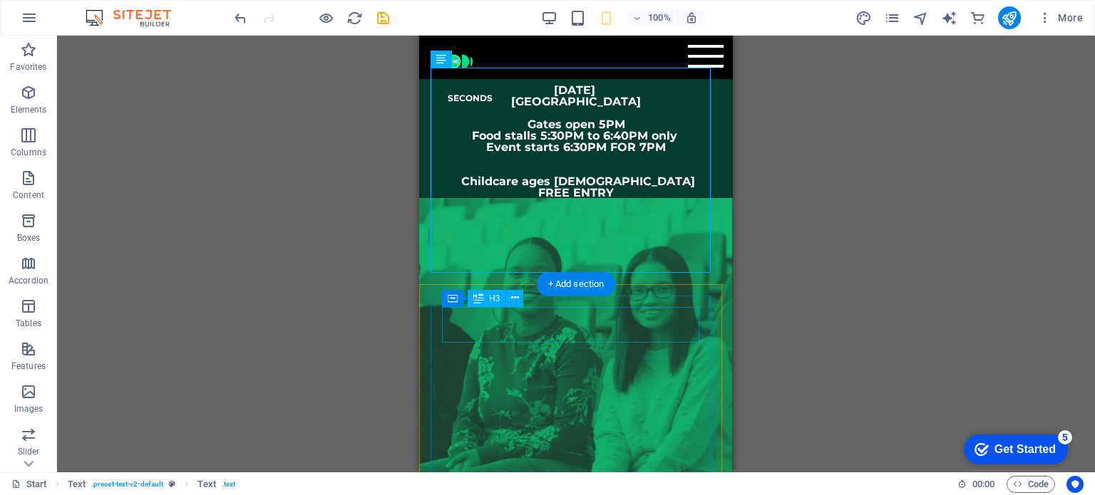
scroll to position [666, 0]
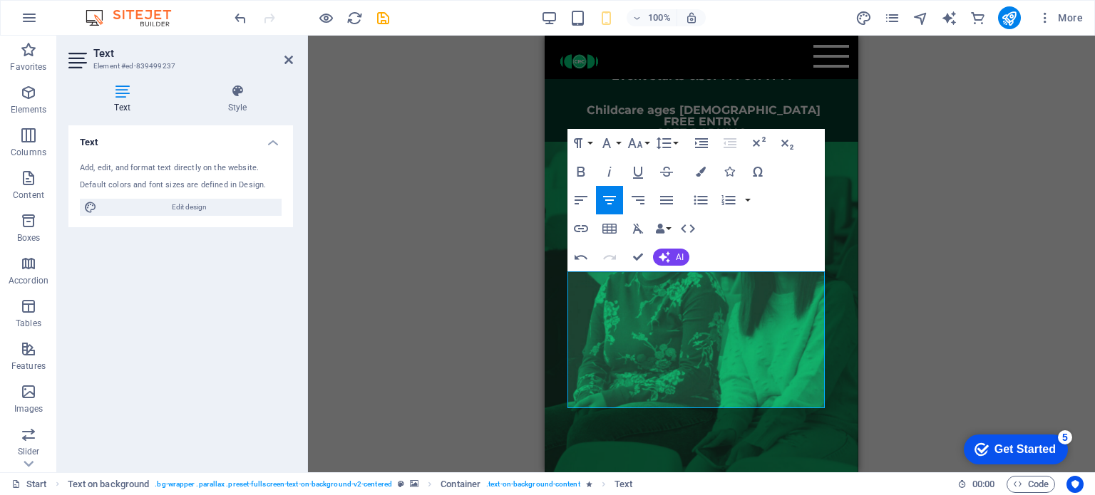
click at [624, 282] on div "Drag here to replace the existing content. Press “Ctrl” if you want to create a…" at bounding box center [701, 254] width 787 height 437
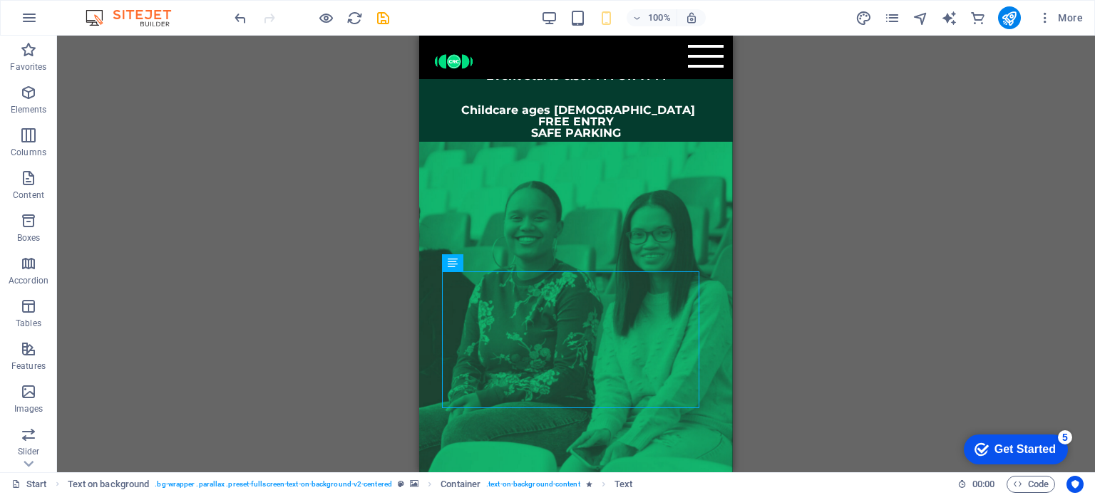
click at [624, 272] on div "Drag here to replace the existing content. Press “Ctrl” if you want to create a…" at bounding box center [576, 254] width 1038 height 437
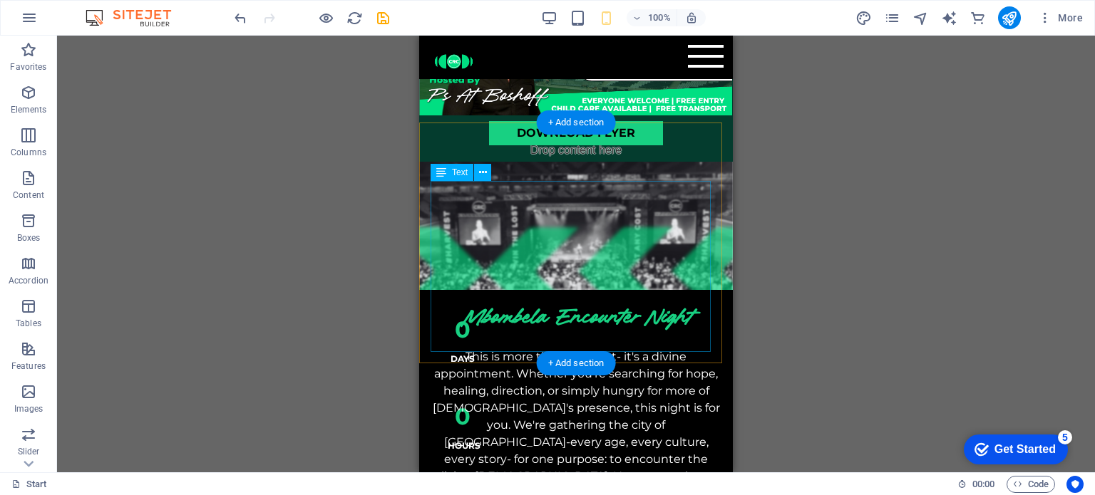
scroll to position [71, 0]
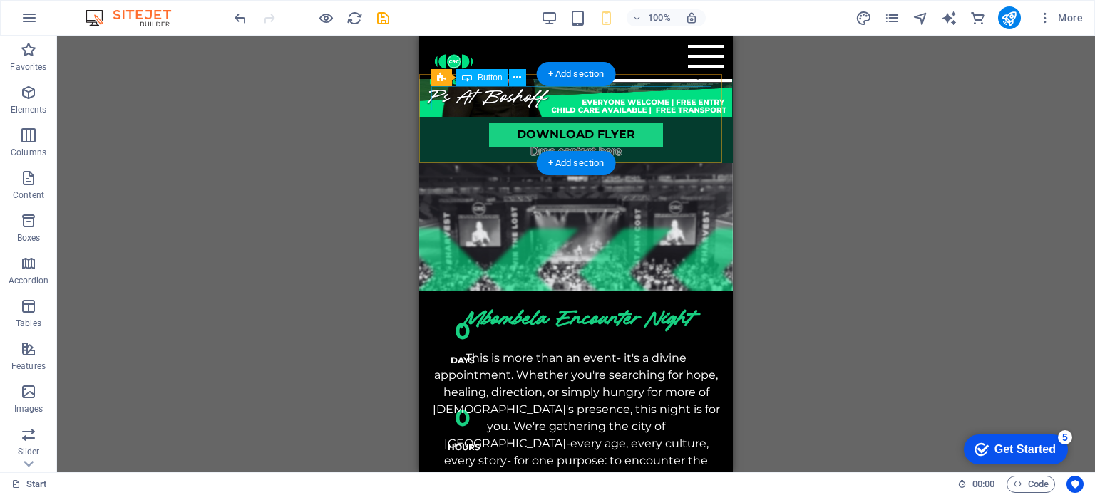
click at [597, 93] on div "REGISTER NOW!" at bounding box center [575, 98] width 289 height 24
select select "%"
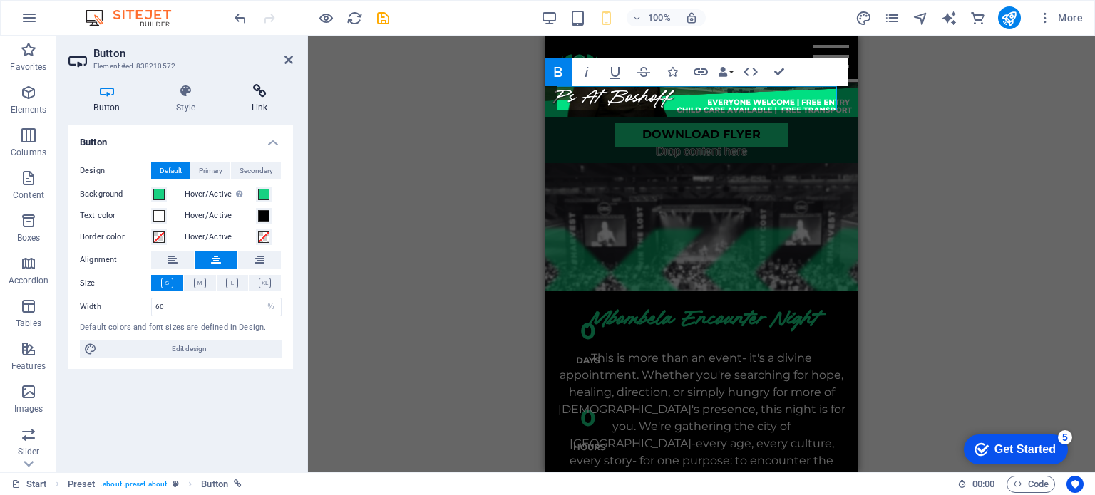
click at [264, 93] on icon at bounding box center [259, 91] width 67 height 14
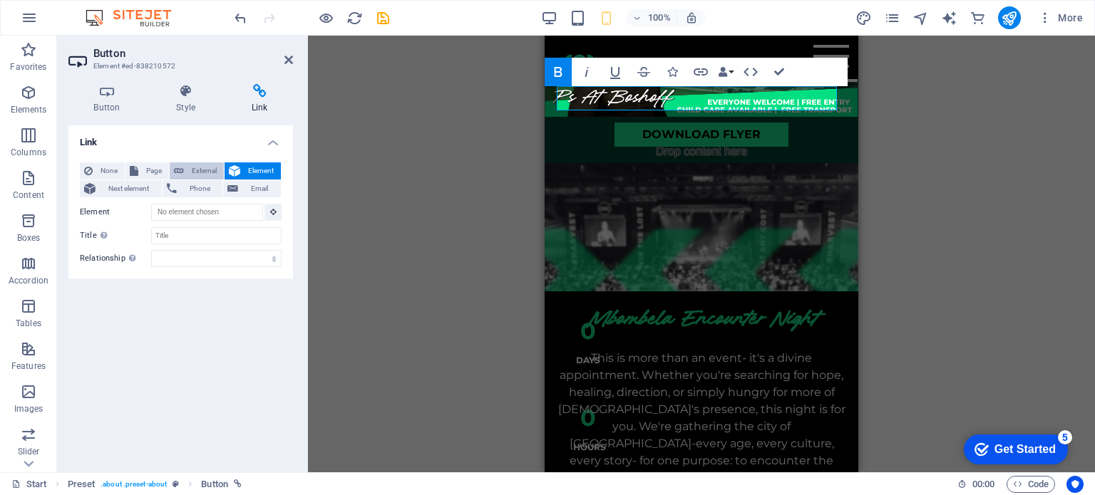
click at [192, 168] on span "External" at bounding box center [203, 171] width 31 height 17
select select "blank"
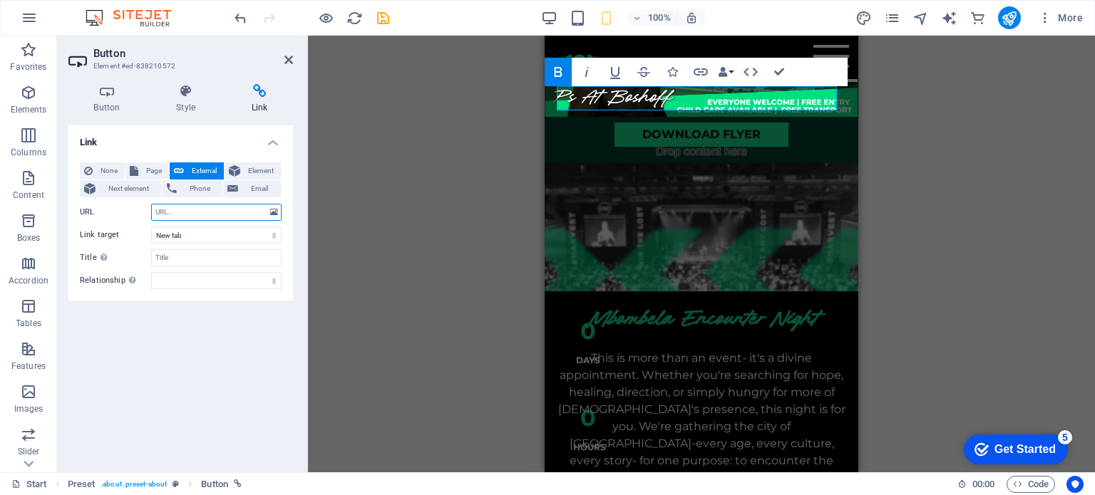
click at [168, 211] on input "URL" at bounding box center [216, 212] width 130 height 17
click at [160, 213] on input "URL" at bounding box center [216, 212] width 130 height 17
paste input "https://www.quicket.co.za/events/330742-mbombela-harvest-event/?fbclid=IwY2xjaw…"
type input "https://www.quicket.co.za/events/330742-mbombela-harvest-event/?fbclid=IwY2xjaw…"
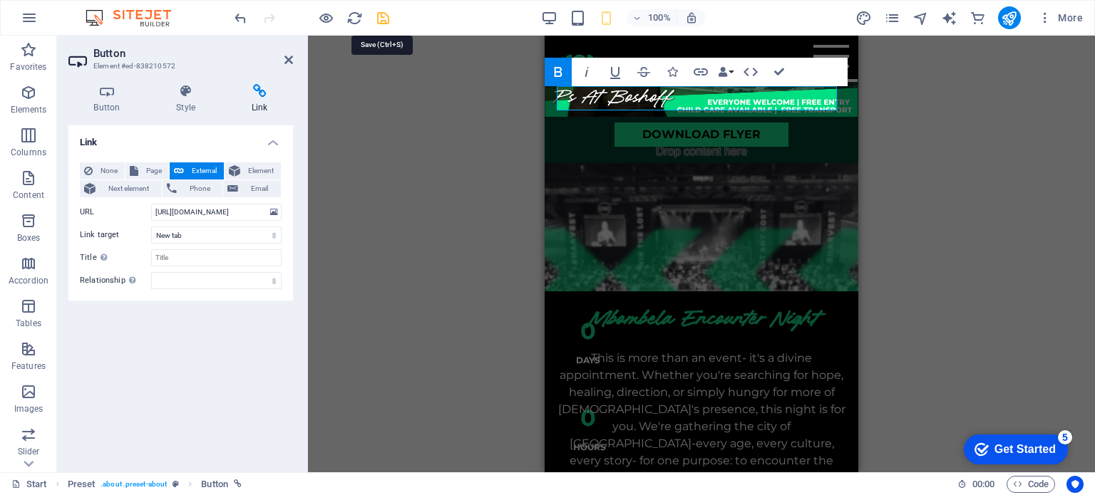
scroll to position [0, 0]
click at [384, 14] on icon "save" at bounding box center [383, 18] width 16 height 16
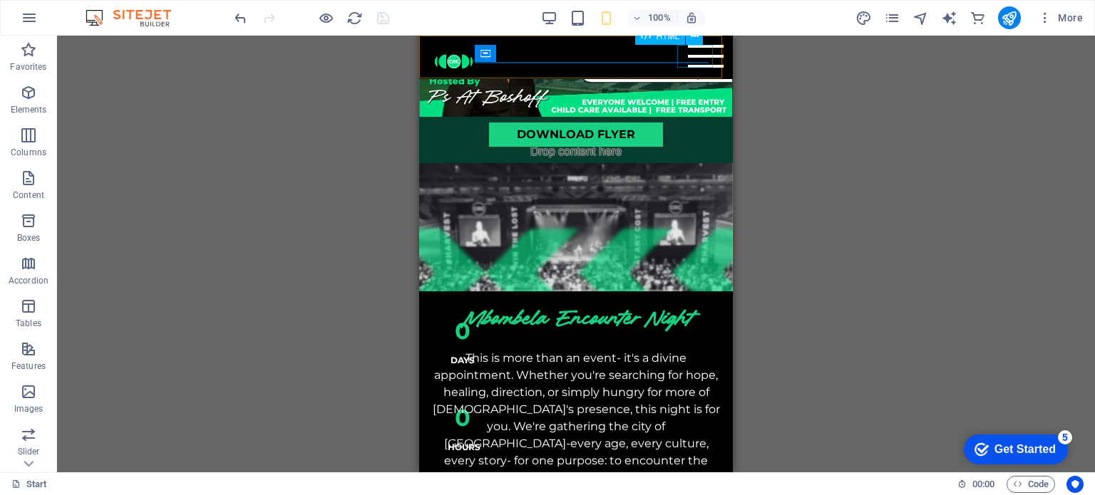
click at [624, 63] on div "Menu" at bounding box center [706, 56] width 36 height 23
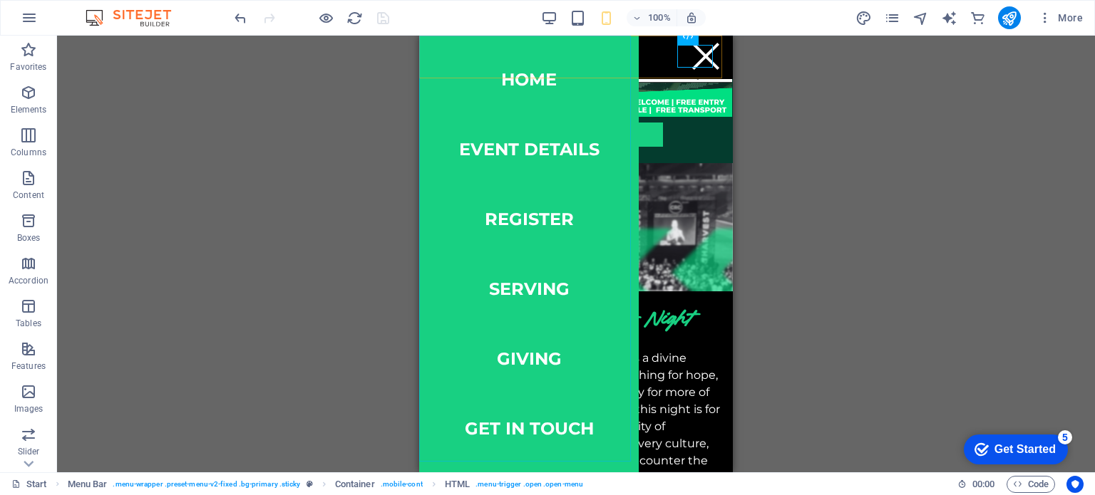
click at [526, 196] on nav "Home event details register serving giving get in touch" at bounding box center [529, 254] width 220 height 437
click at [527, 212] on nav "Home event details register serving giving get in touch" at bounding box center [529, 254] width 220 height 437
select select
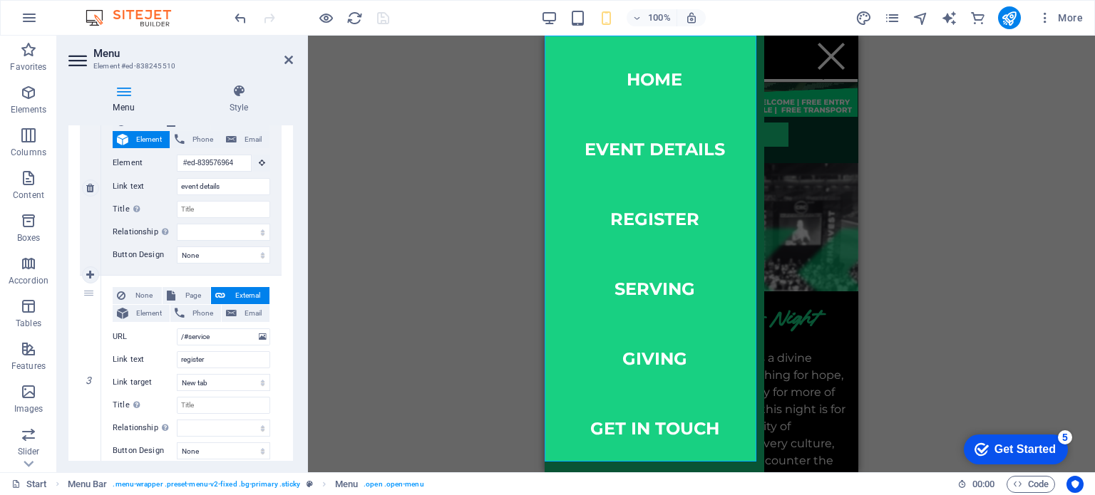
scroll to position [356, 0]
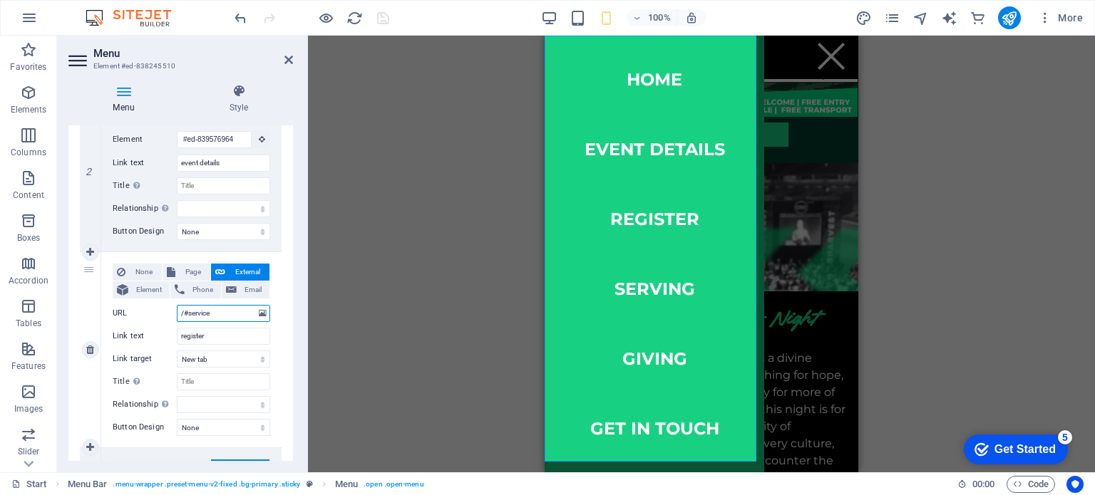
drag, startPoint x: 227, startPoint y: 312, endPoint x: 117, endPoint y: 307, distance: 109.9
click at [117, 282] on div "URL /#service" at bounding box center [192, 313] width 158 height 17
paste input "https://www.quicket.co.za/events/330742-mbombela-harvest-event/?fbclid=IwY2xjaw…"
type input "https://www.quicket.co.za/events/330742-mbombela-harvest-event/?fbclid=IwY2xjaw…"
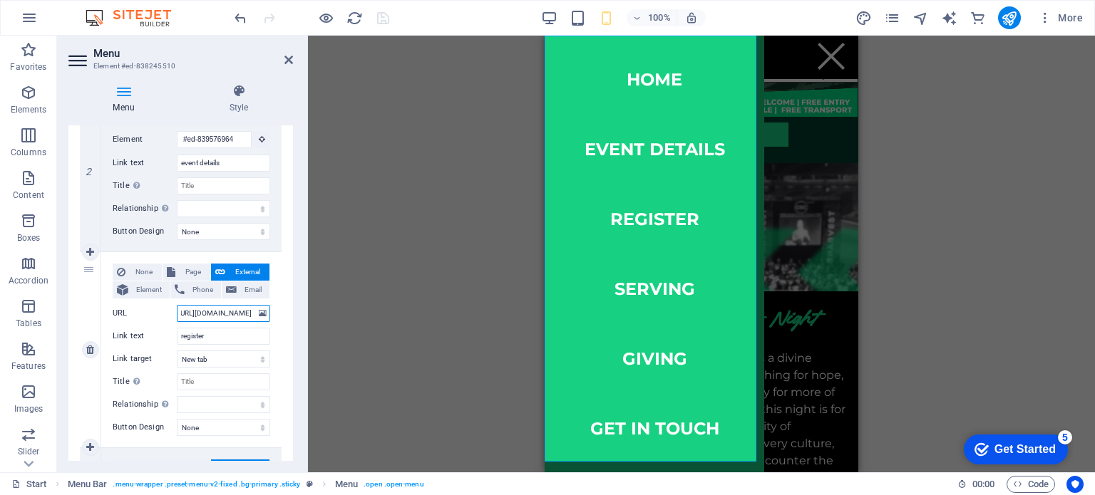
select select
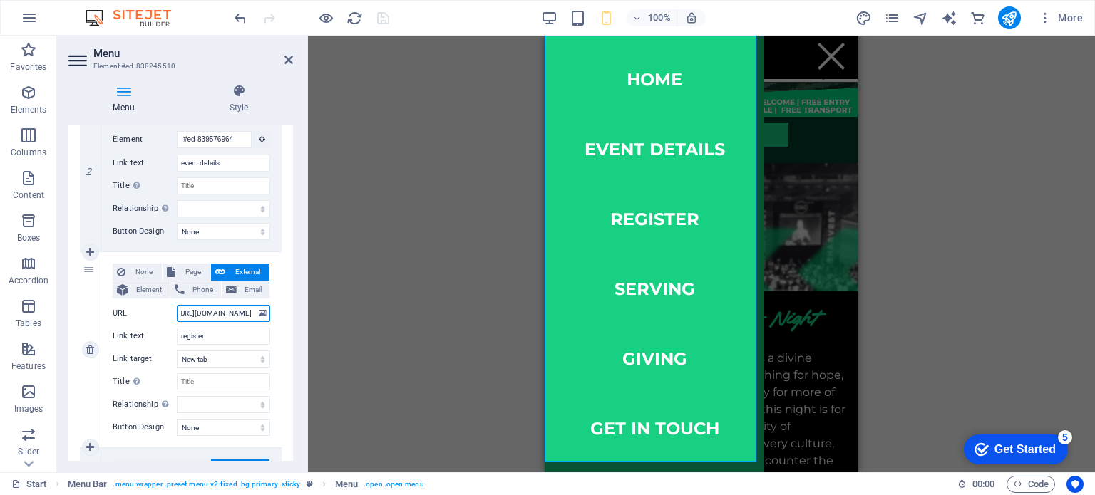
select select
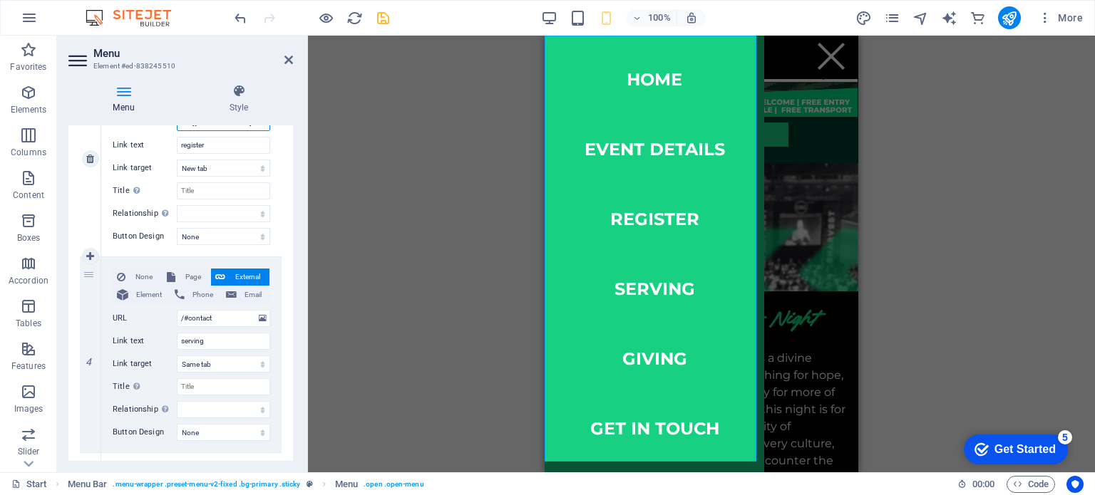
scroll to position [570, 0]
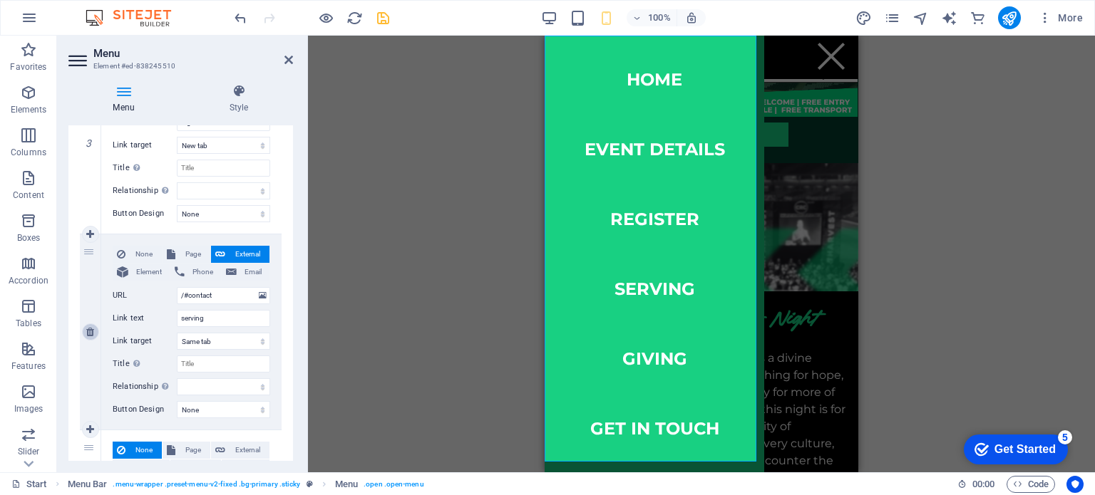
type input "https://www.quicket.co.za/events/330742-mbombela-harvest-event/?fbclid=IwY2xjaw…"
click at [90, 282] on icon at bounding box center [90, 332] width 8 height 10
select select
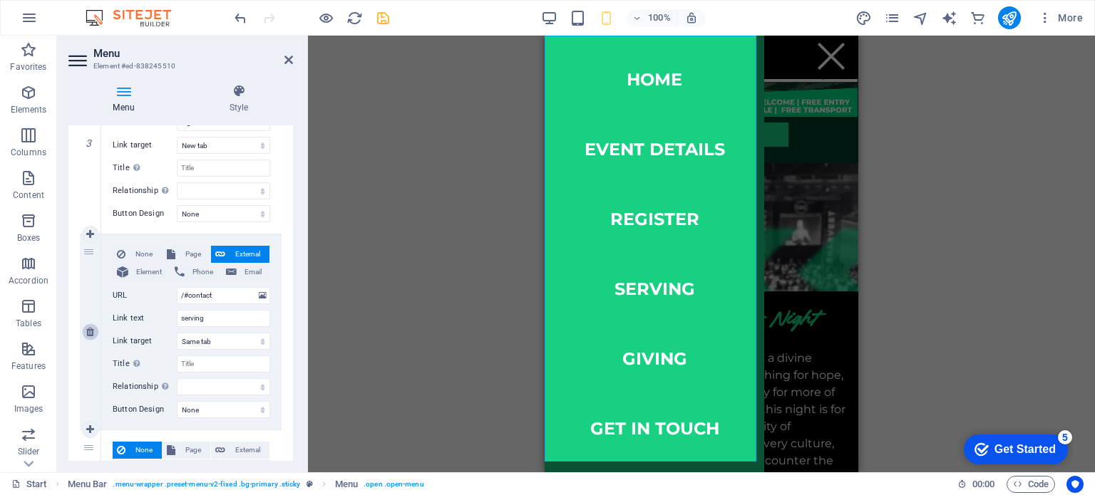
type input "giving"
type input "#ed-839819578"
type input "get in touch"
select select
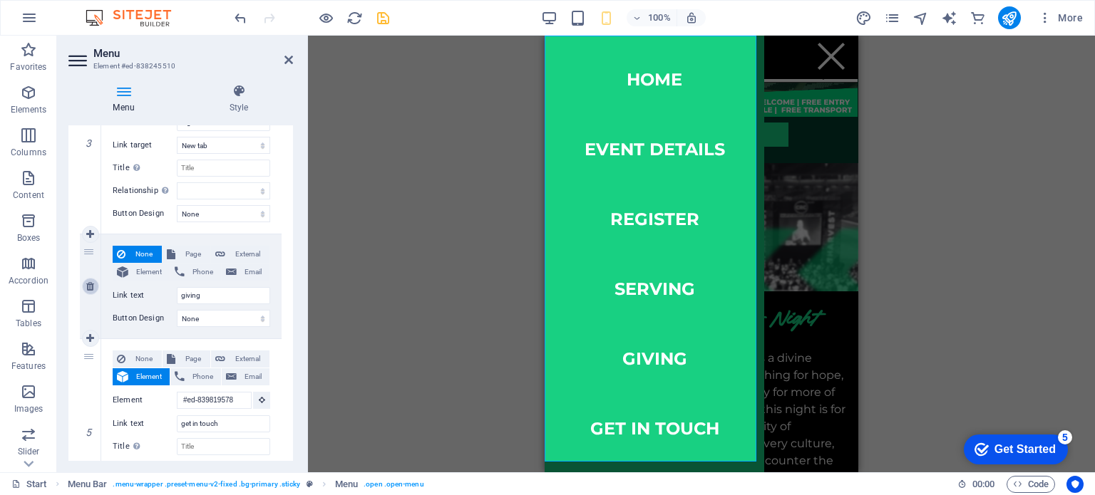
scroll to position [0, 0]
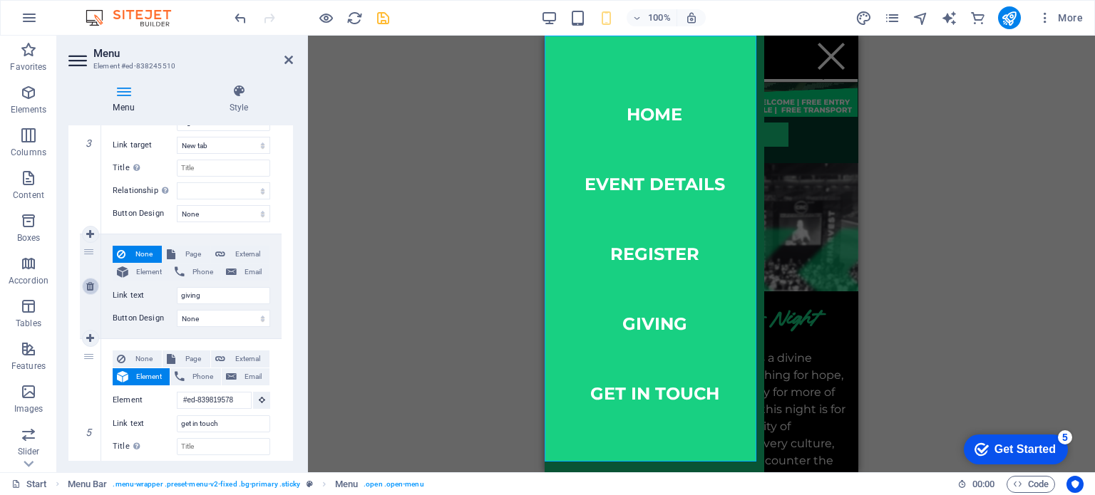
click at [91, 282] on link at bounding box center [90, 286] width 17 height 17
select select
type input "#ed-839819578"
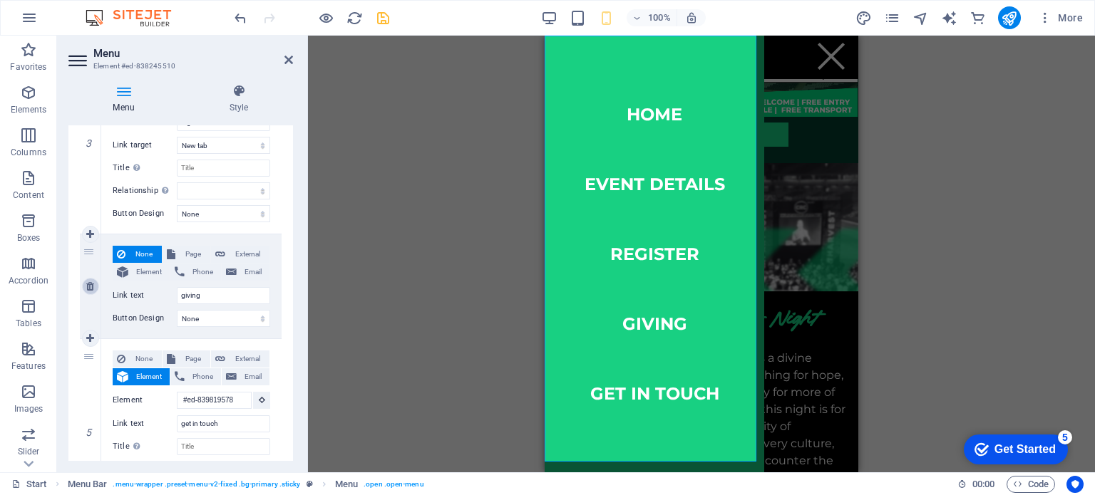
type input "get in touch"
select select
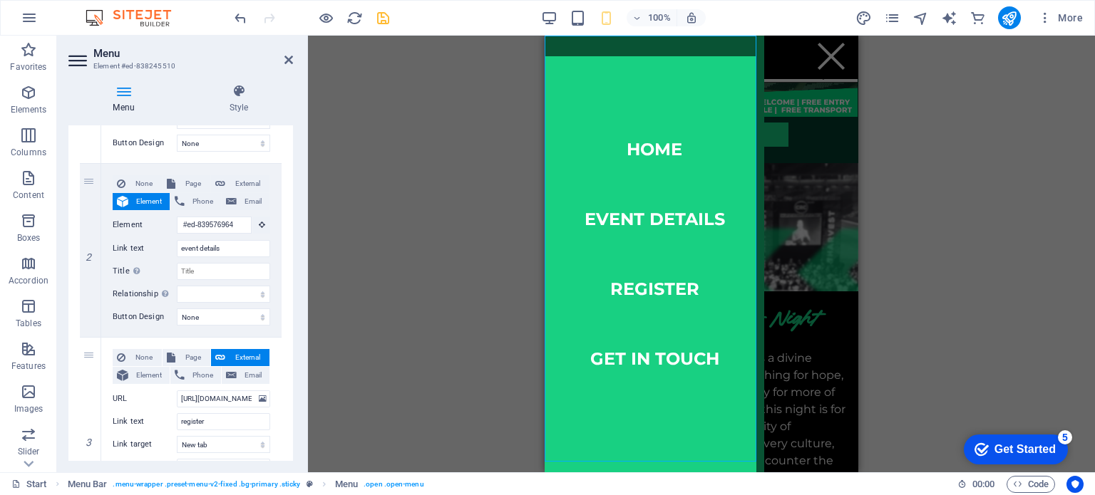
scroll to position [71, 0]
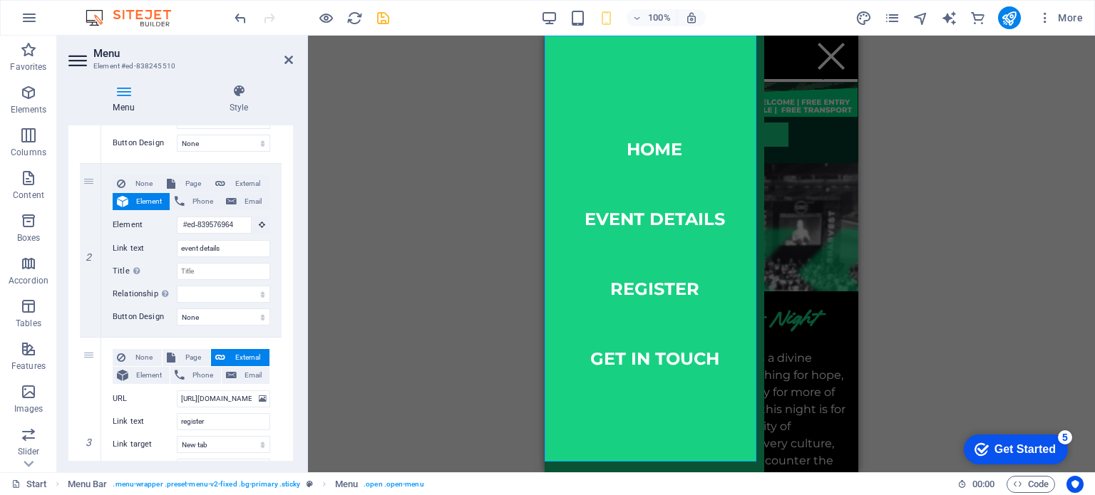
click at [280, 56] on h2 "Menu" at bounding box center [193, 53] width 200 height 13
click at [293, 56] on aside "Menu Element #ed-838245510 Menu Style Menu Auto Custom Create custom menu items…" at bounding box center [182, 254] width 251 height 437
click at [286, 54] on icon at bounding box center [288, 59] width 9 height 11
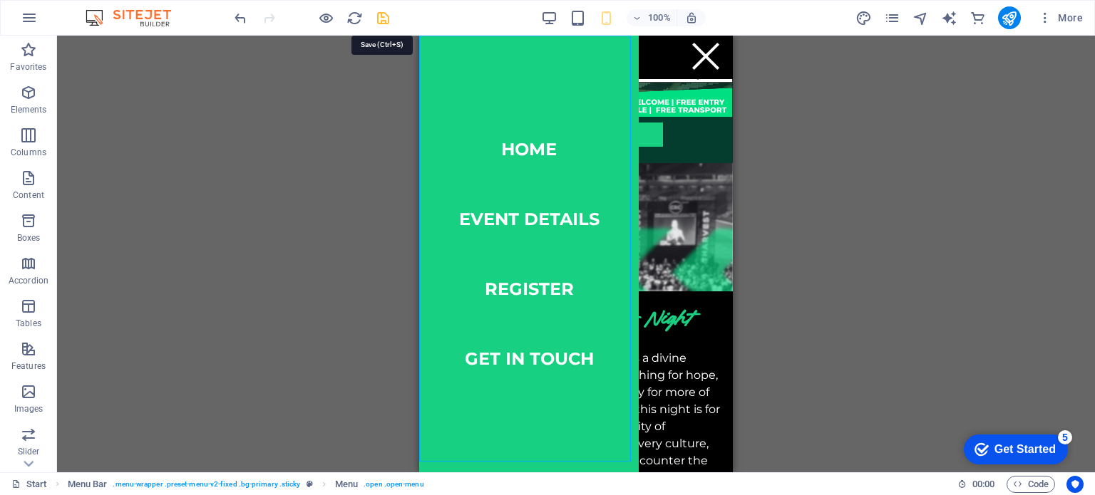
click at [375, 19] on icon "save" at bounding box center [383, 18] width 16 height 16
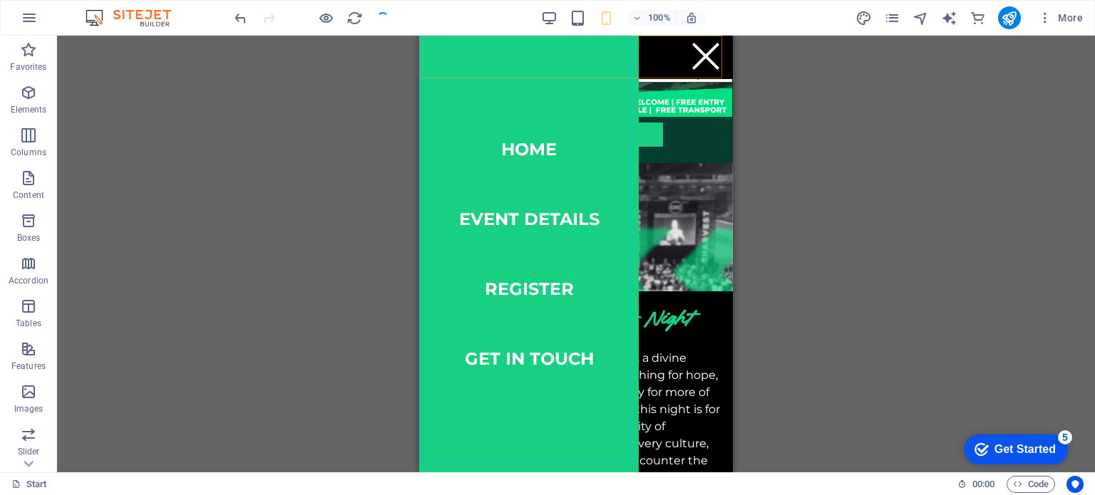
click at [519, 137] on nav "Home event details register get in touch" at bounding box center [529, 254] width 220 height 437
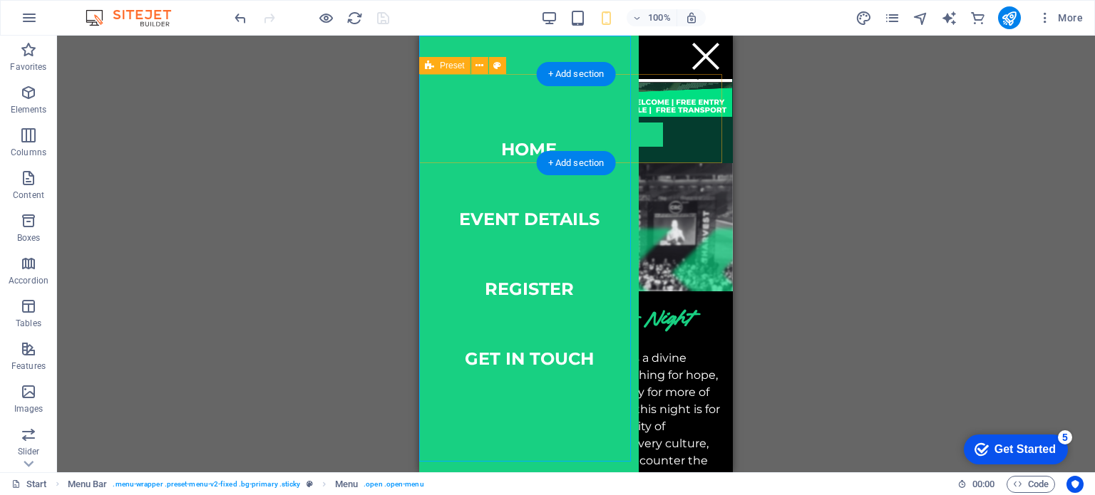
click at [624, 110] on div "REGISTER NOW! DOWNLOAD FLYER" at bounding box center [576, 118] width 314 height 89
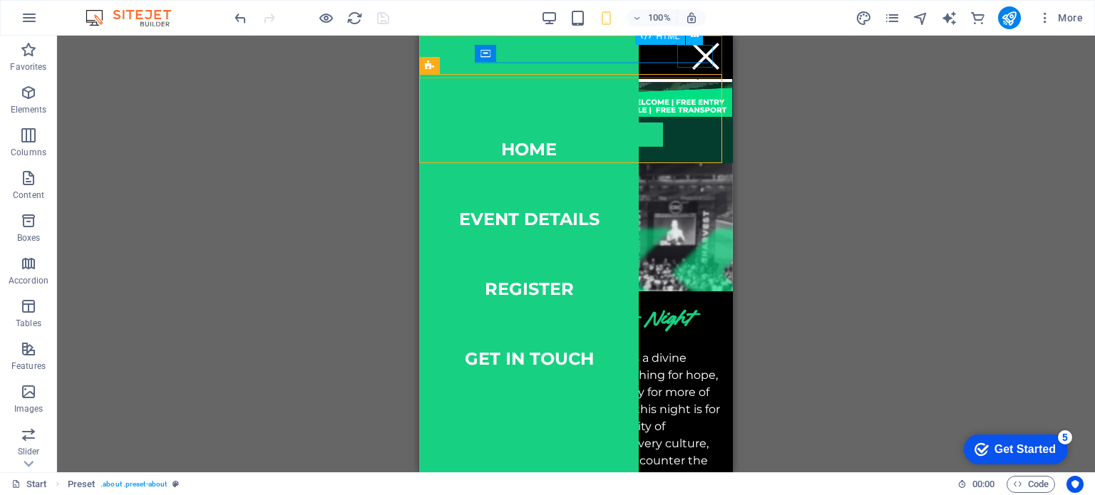
click at [624, 51] on div "Menu" at bounding box center [706, 56] width 36 height 23
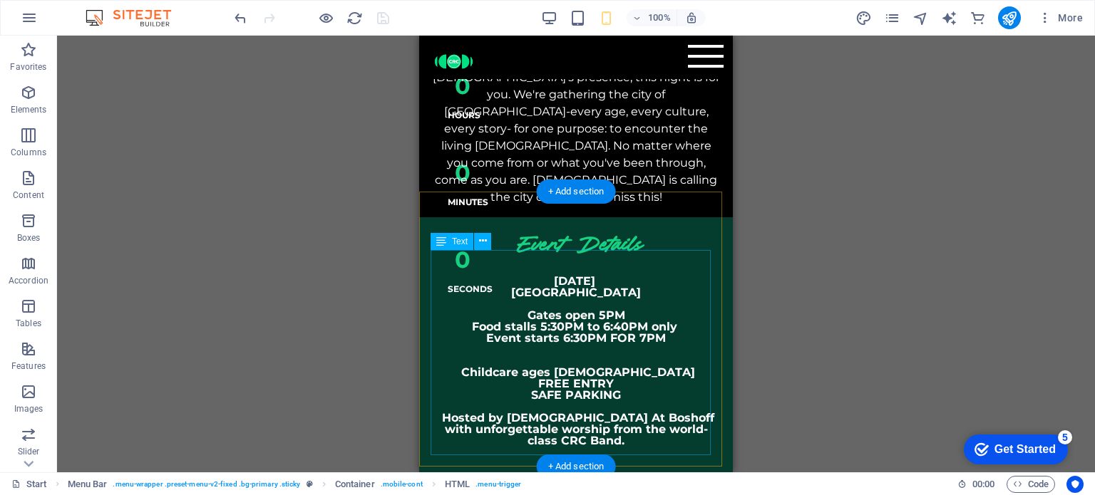
scroll to position [428, 0]
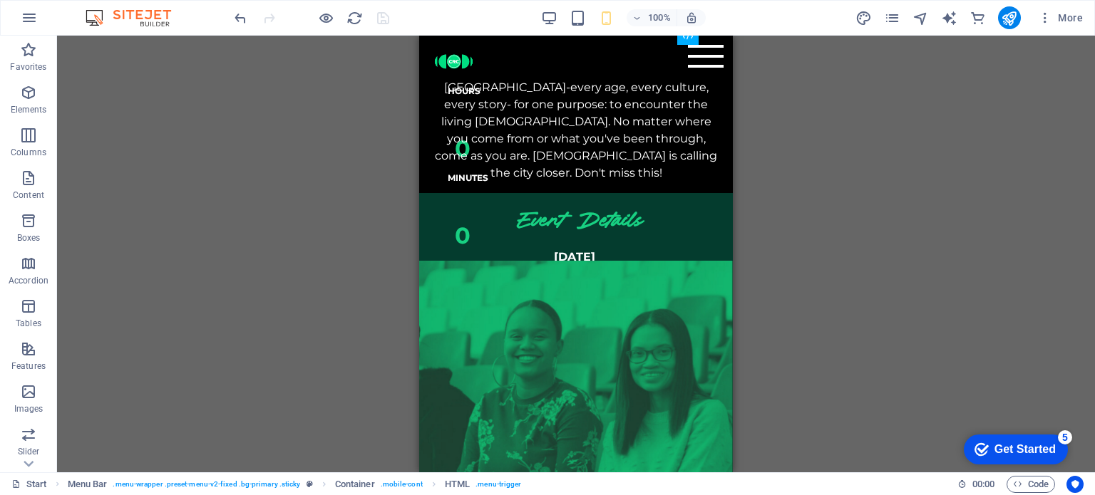
drag, startPoint x: 734, startPoint y: 197, endPoint x: 734, endPoint y: 213, distance: 16.4
click at [624, 213] on div "H3 Countdown Container Menu Bar Text Container Text Container Placeholder Conta…" at bounding box center [576, 254] width 1038 height 437
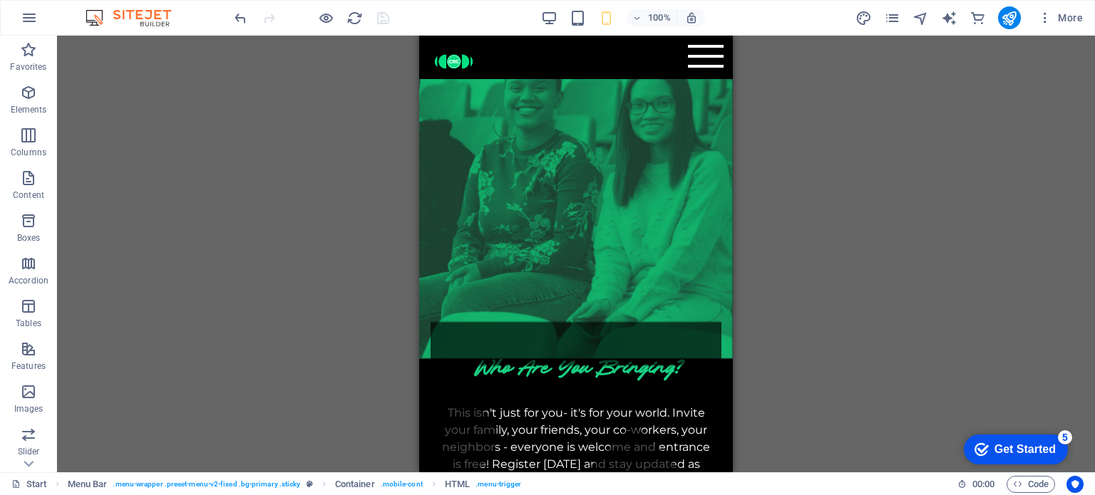
scroll to position [930, 0]
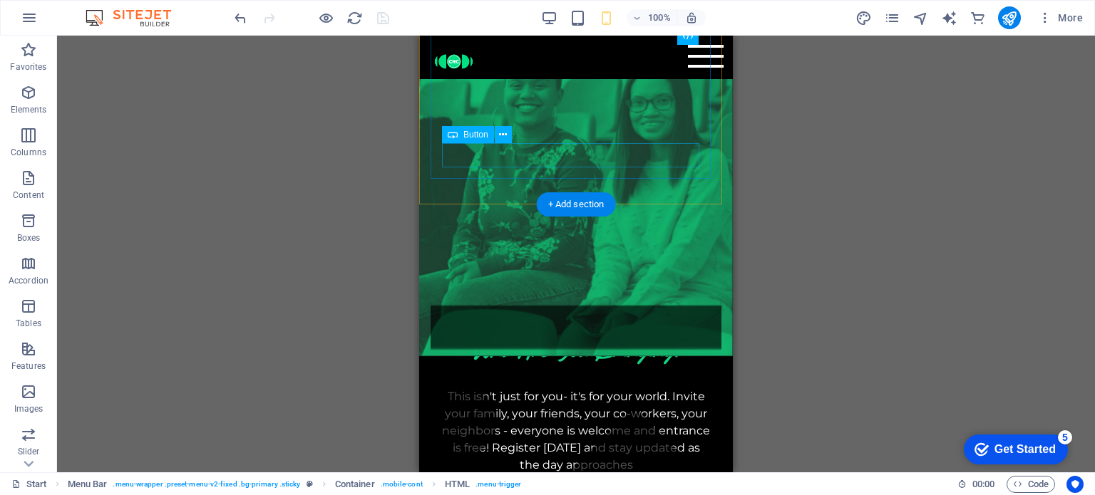
select select "%"
select select
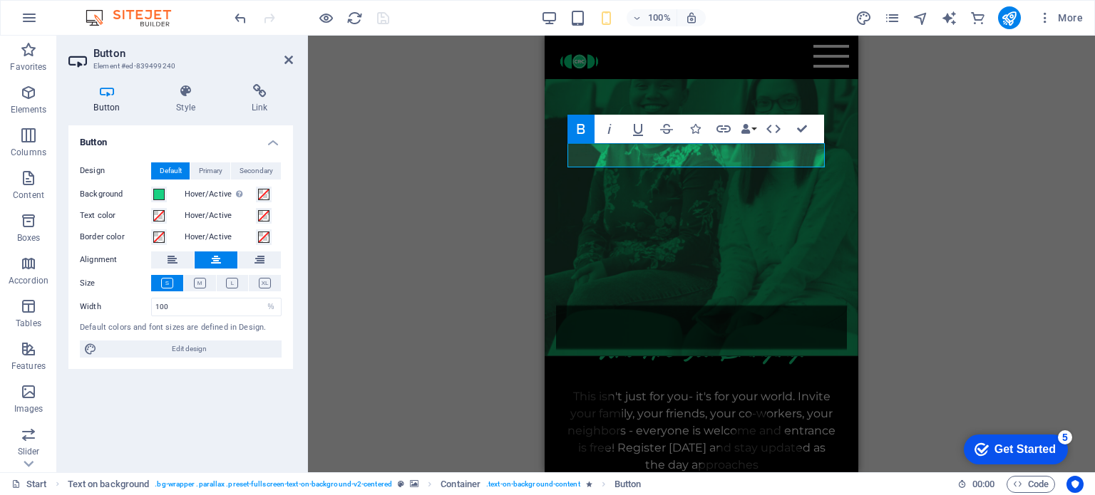
click at [262, 73] on div "Button Style Link Button Design Default Primary Secondary Background Hover/Acti…" at bounding box center [180, 273] width 247 height 400
click at [262, 85] on icon at bounding box center [259, 91] width 67 height 14
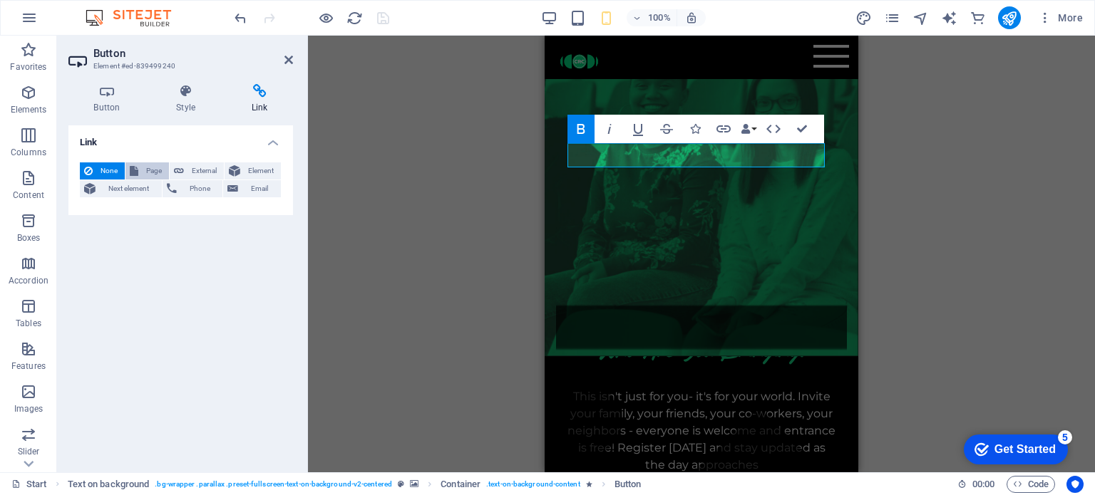
click at [167, 166] on button "Page" at bounding box center [146, 171] width 43 height 17
select select
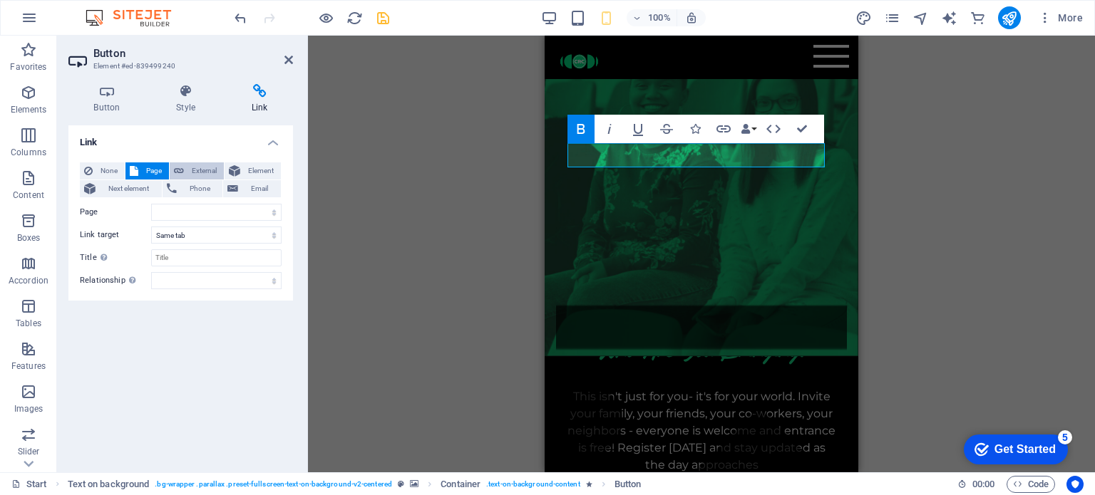
click at [199, 170] on span "External" at bounding box center [203, 171] width 31 height 17
select select "blank"
drag, startPoint x: 230, startPoint y: 222, endPoint x: 200, endPoint y: 211, distance: 32.5
click at [200, 211] on input "URL" at bounding box center [216, 212] width 130 height 17
paste input "https://www.quicket.co.za/events/330742-mbombela-harvest-event/?fbclid=IwY2xjaw…"
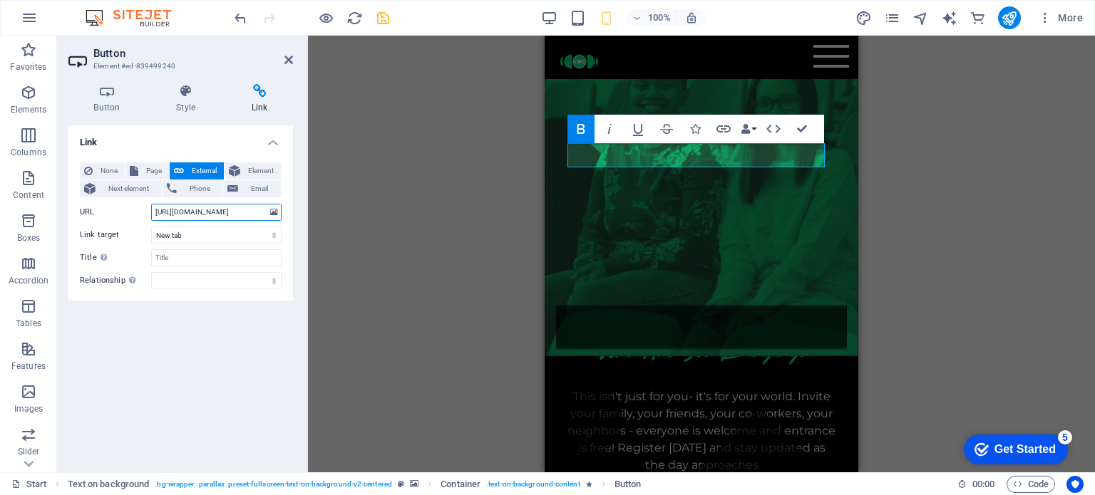
scroll to position [0, 738]
type input "https://www.quicket.co.za/events/330742-mbombela-harvest-event/?fbclid=IwY2xjaw…"
click at [289, 55] on icon at bounding box center [288, 59] width 9 height 11
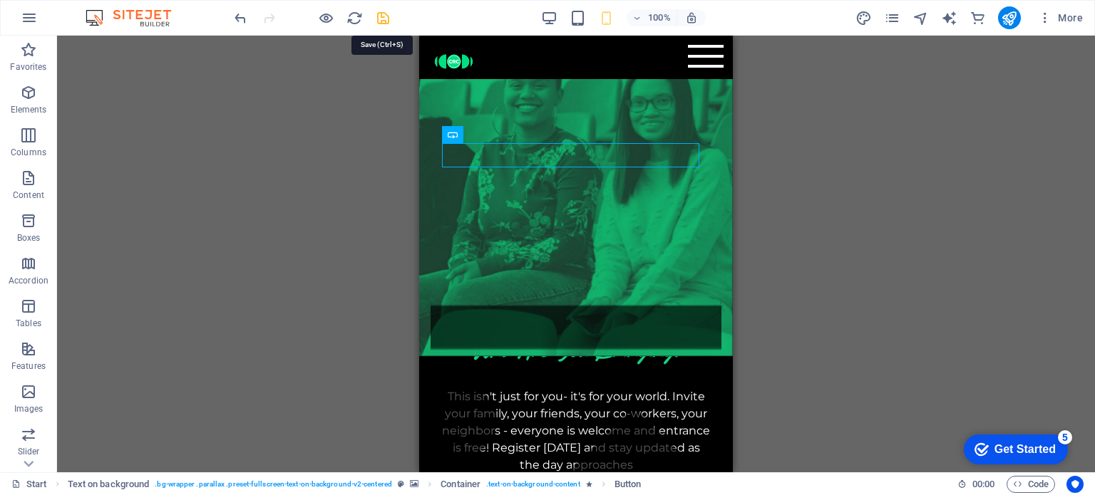
click at [382, 21] on icon "save" at bounding box center [383, 18] width 16 height 16
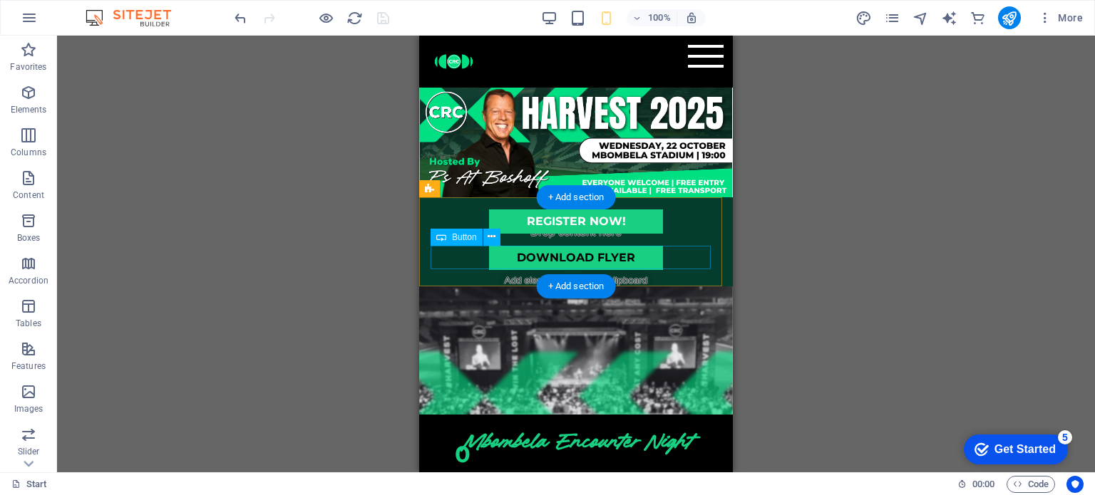
click at [560, 269] on div "DOWNLOAD FLYER" at bounding box center [576, 258] width 291 height 24
select select "%"
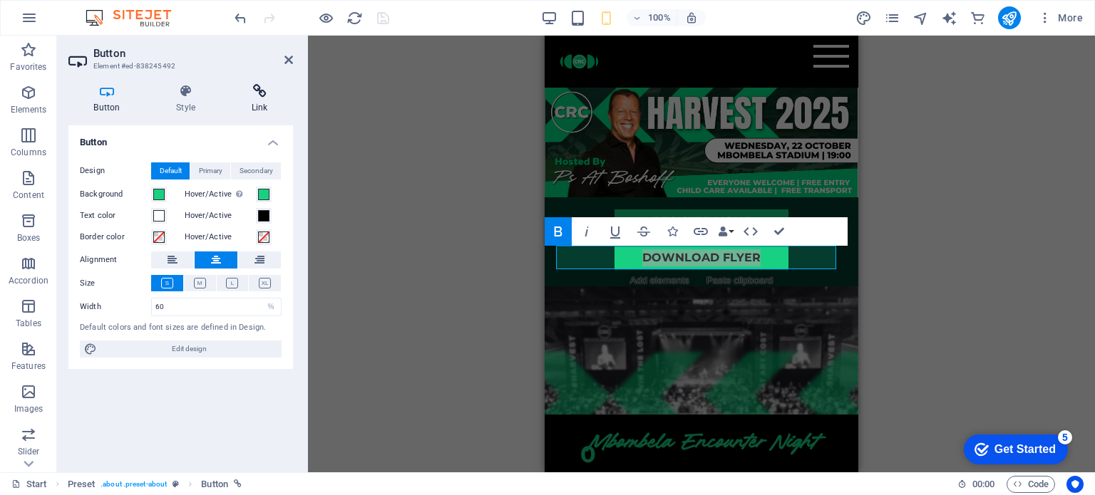
click at [259, 103] on h4 "Link" at bounding box center [259, 99] width 67 height 30
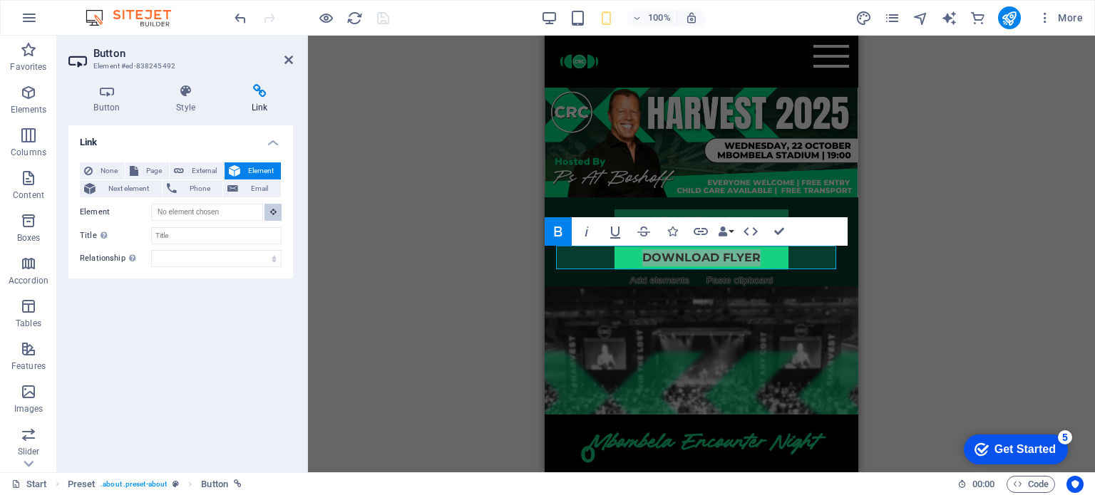
drag, startPoint x: 276, startPoint y: 213, endPoint x: 293, endPoint y: 155, distance: 60.9
click at [293, 155] on div "Button Style Link Button Design Default Primary Secondary Background Hover/Acti…" at bounding box center [180, 273] width 247 height 400
click at [194, 166] on span "External" at bounding box center [203, 171] width 31 height 17
select select "blank"
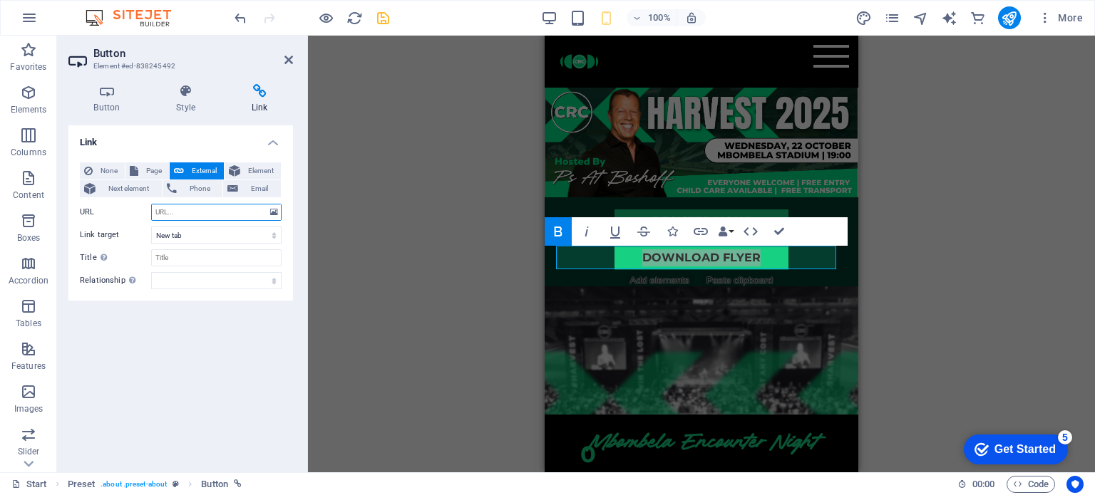
click at [266, 212] on input "URL" at bounding box center [216, 212] width 130 height 17
click at [271, 210] on icon at bounding box center [274, 213] width 8 height 16
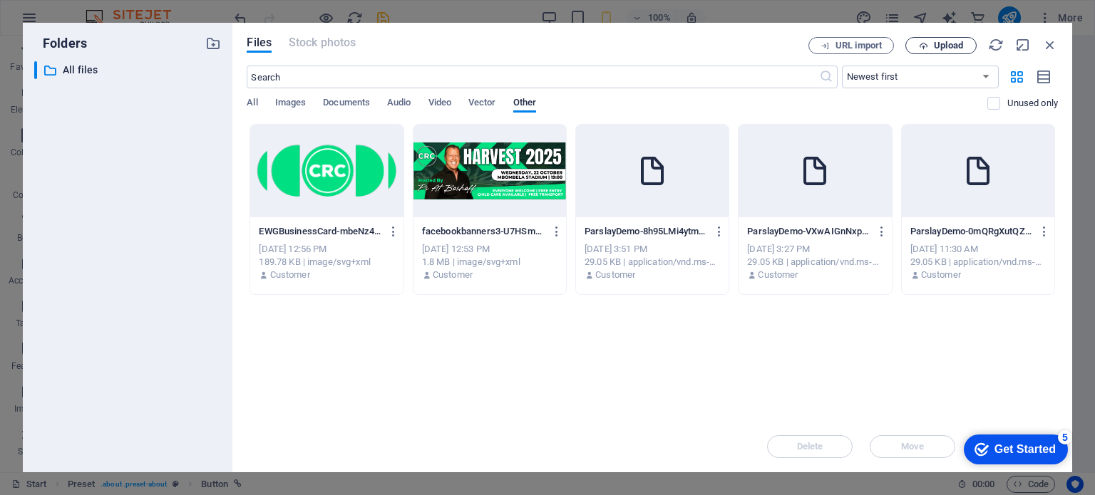
click at [624, 41] on span "Upload" at bounding box center [941, 45] width 58 height 9
type input "https://cdn1.site-media.eu/images/document/18907078/HarvestFlyer-idmx33zSb2ko8N…"
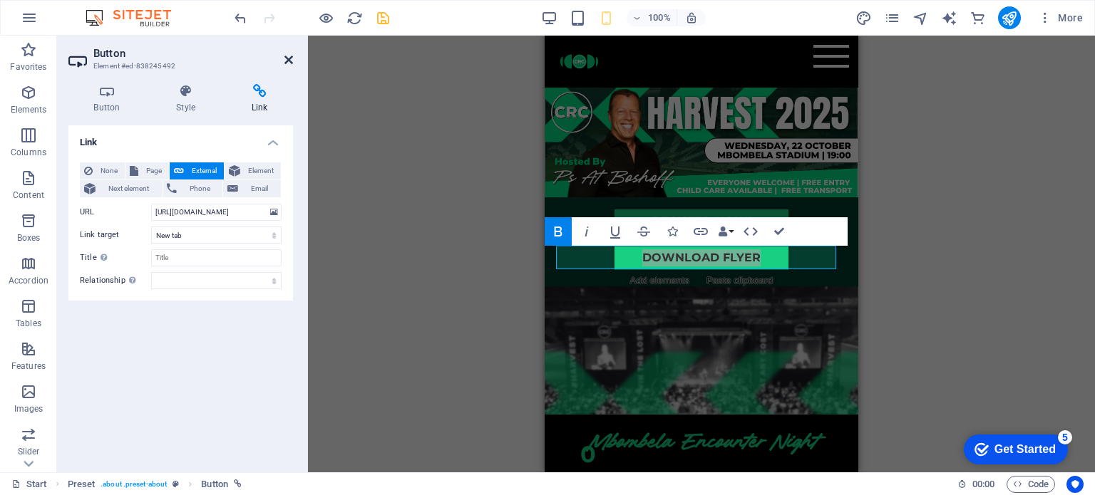
click at [290, 59] on icon at bounding box center [288, 59] width 9 height 11
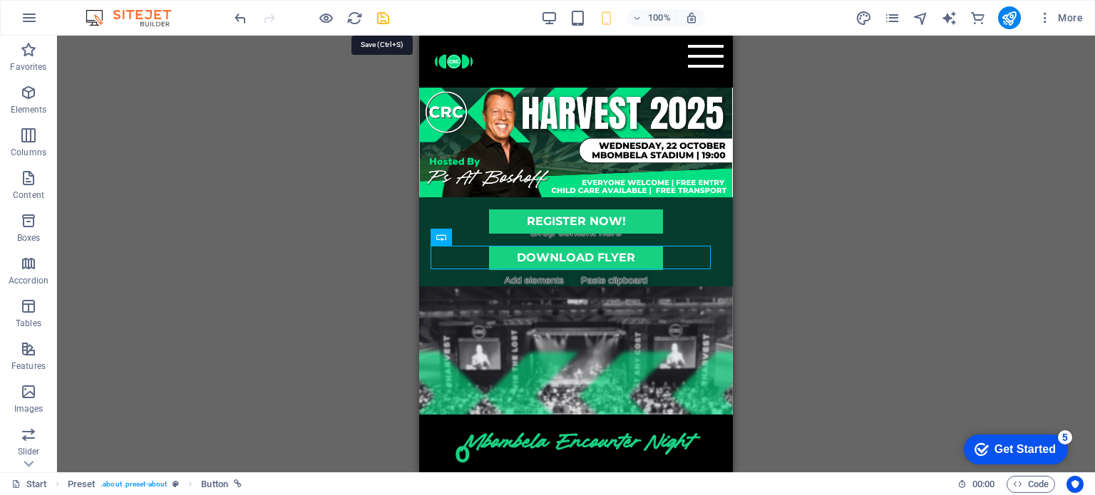
click at [385, 20] on icon "save" at bounding box center [383, 18] width 16 height 16
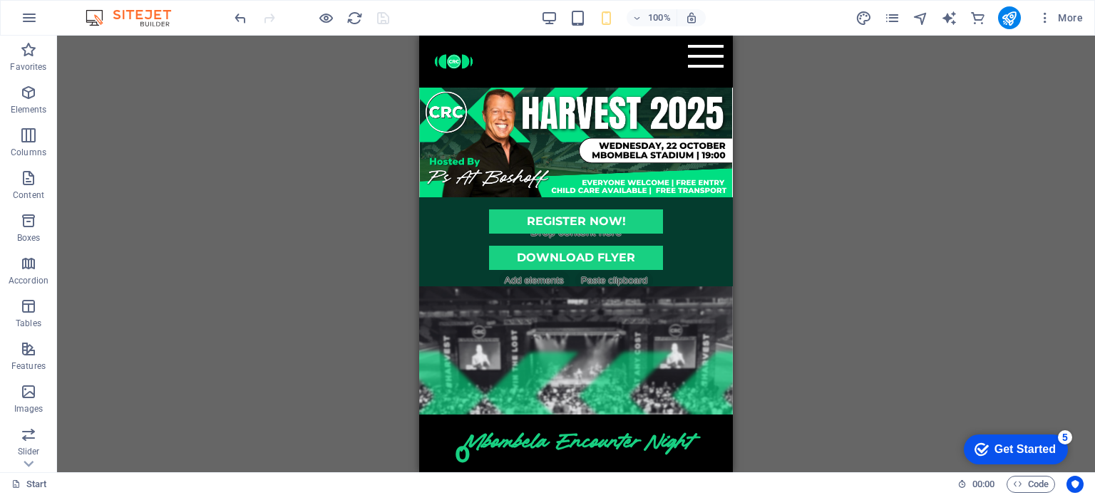
click at [624, 282] on div "H3 Countdown Container Menu Bar Text Container Text Container Placeholder Conta…" at bounding box center [576, 254] width 1038 height 437
click at [624, 16] on icon "publish" at bounding box center [1009, 18] width 16 height 16
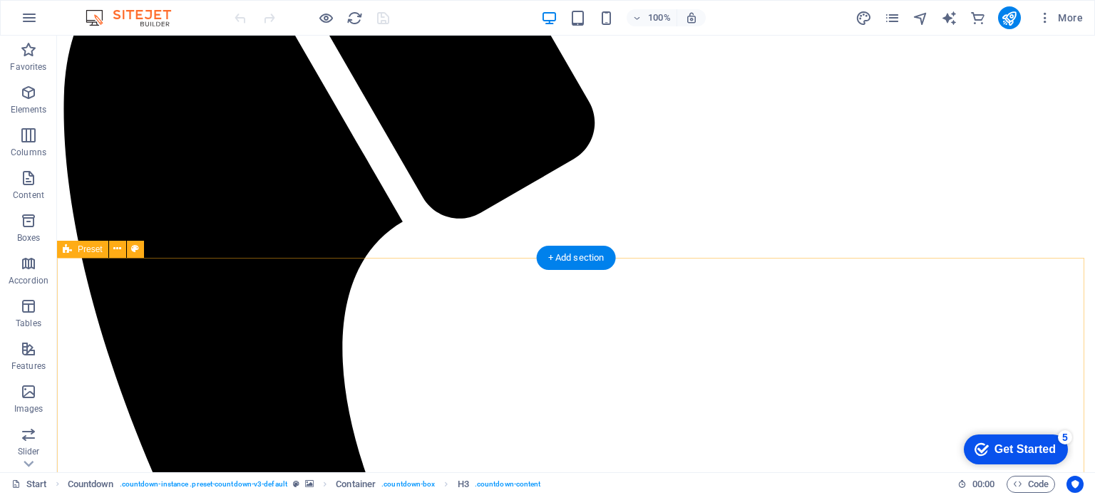
scroll to position [346, 0]
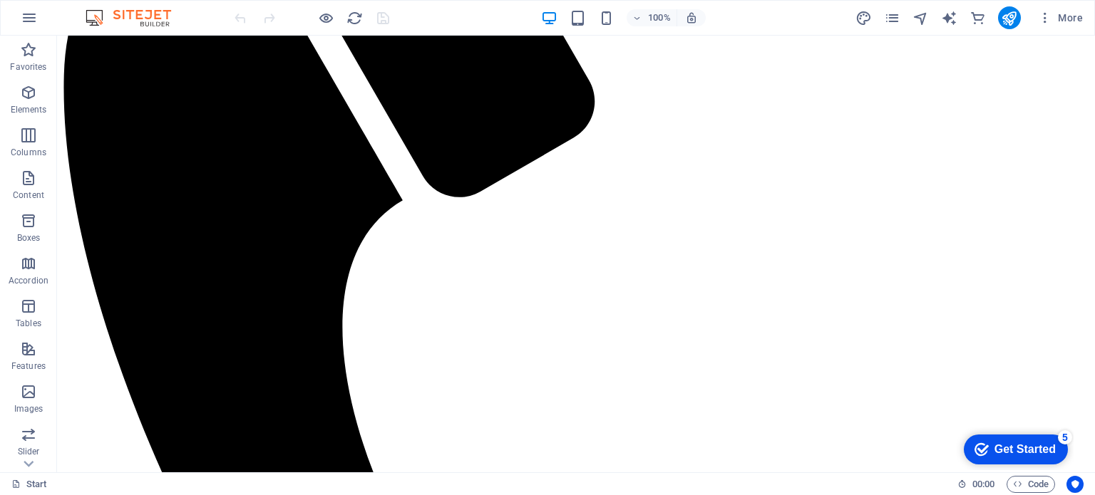
click at [595, 14] on div "100%" at bounding box center [623, 17] width 165 height 23
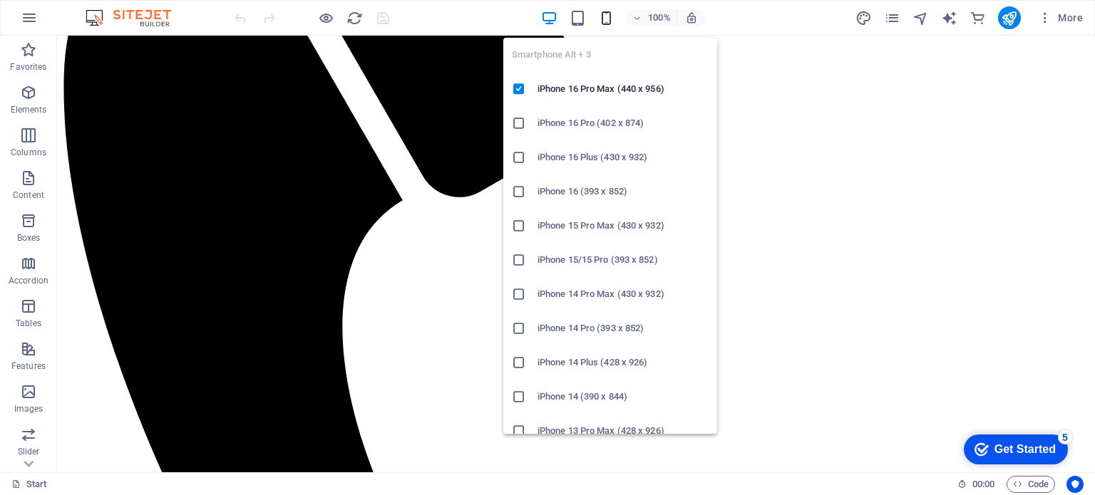
click at [601, 16] on icon "button" at bounding box center [606, 18] width 16 height 16
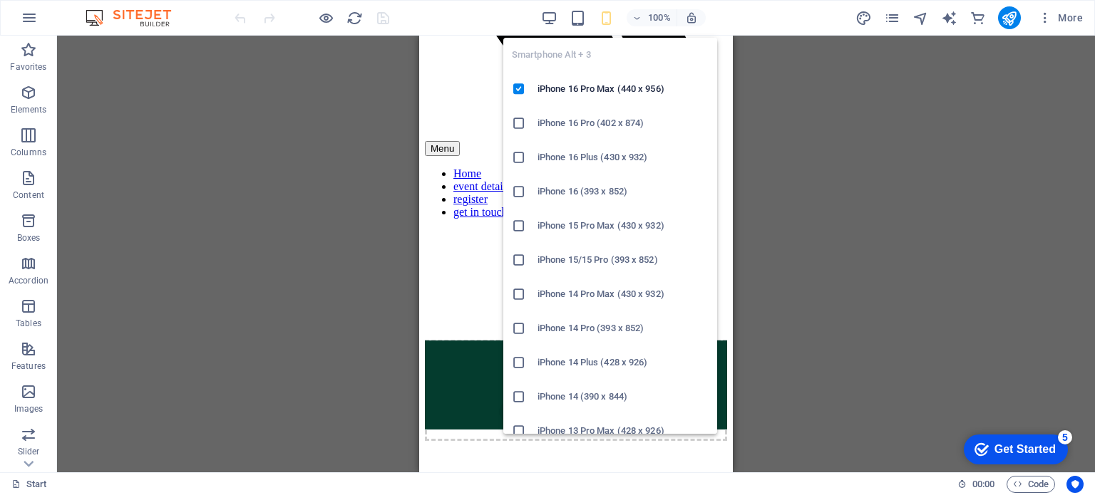
scroll to position [328, 0]
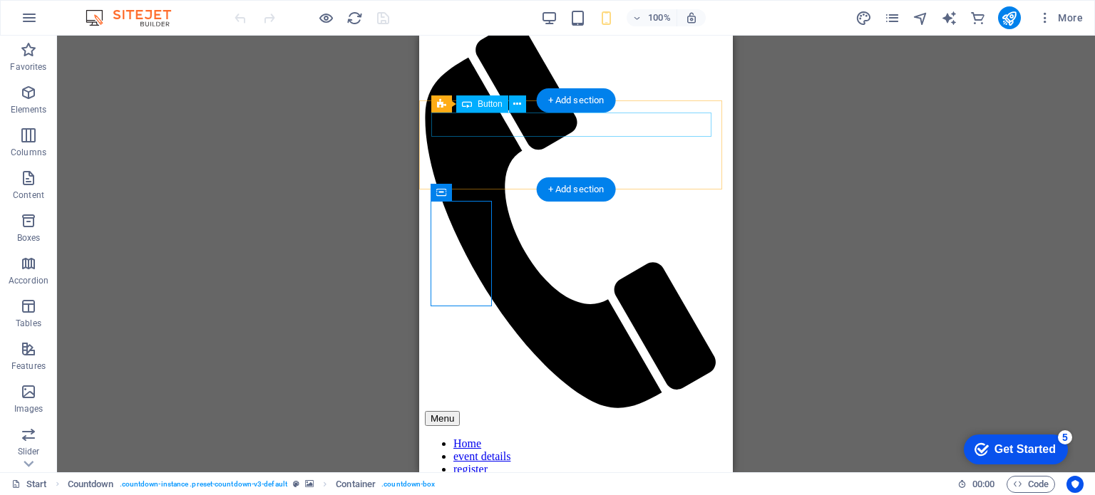
scroll to position [0, 0]
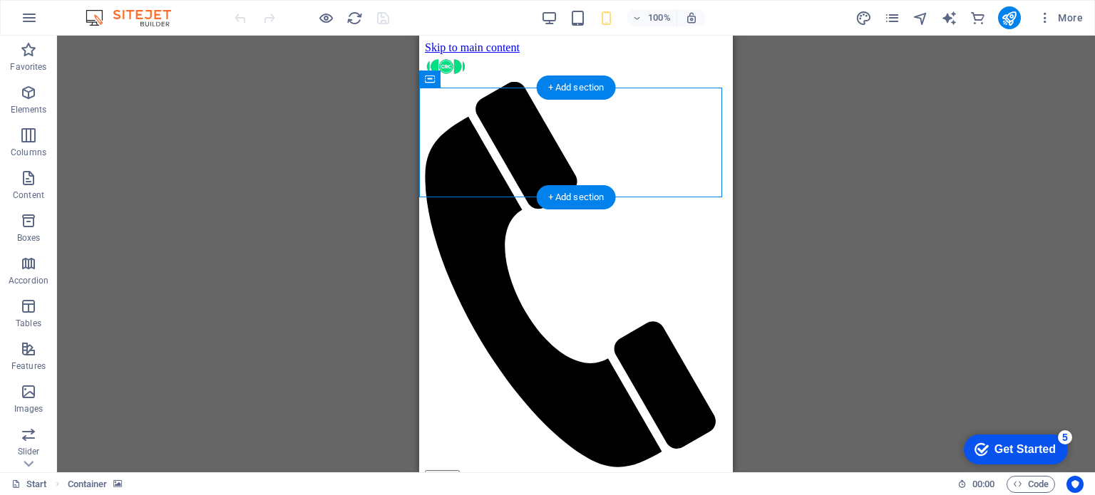
select select "px"
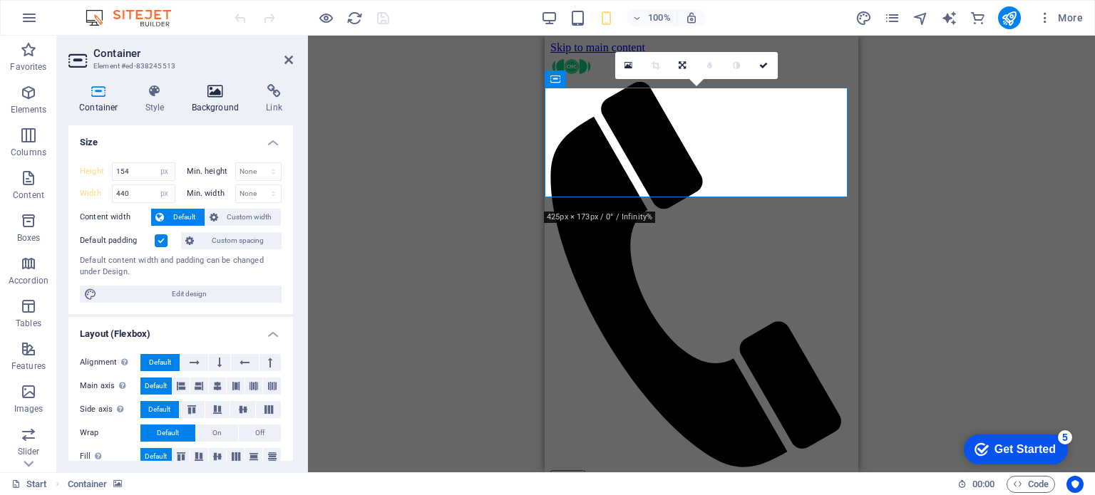
click at [222, 93] on icon at bounding box center [215, 91] width 69 height 14
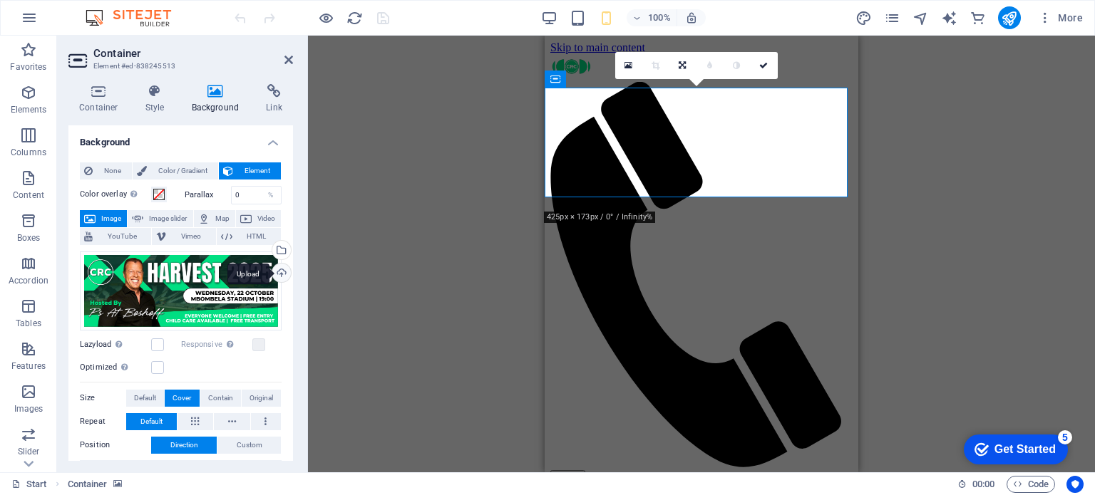
click at [277, 275] on div "Upload" at bounding box center [279, 274] width 21 height 21
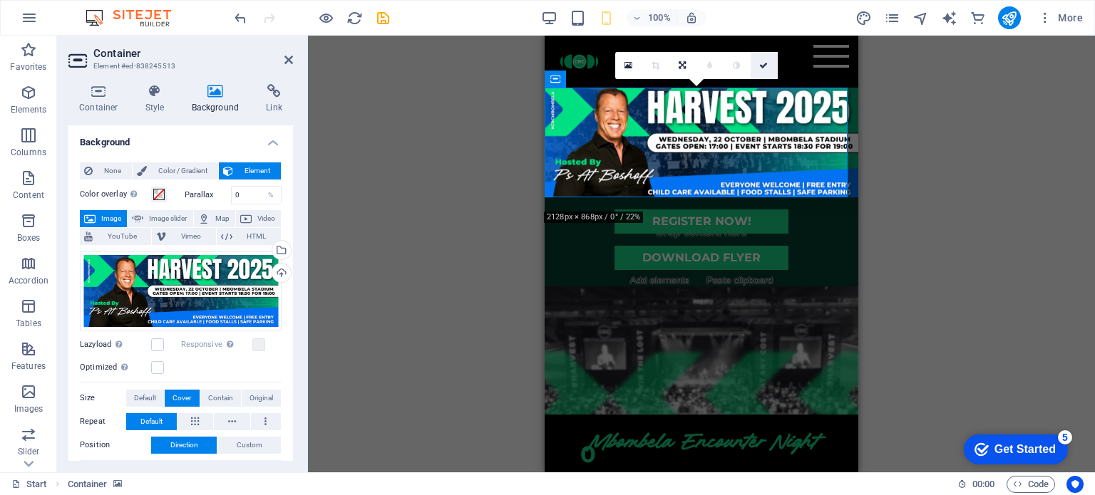
click at [766, 65] on icon at bounding box center [763, 65] width 9 height 9
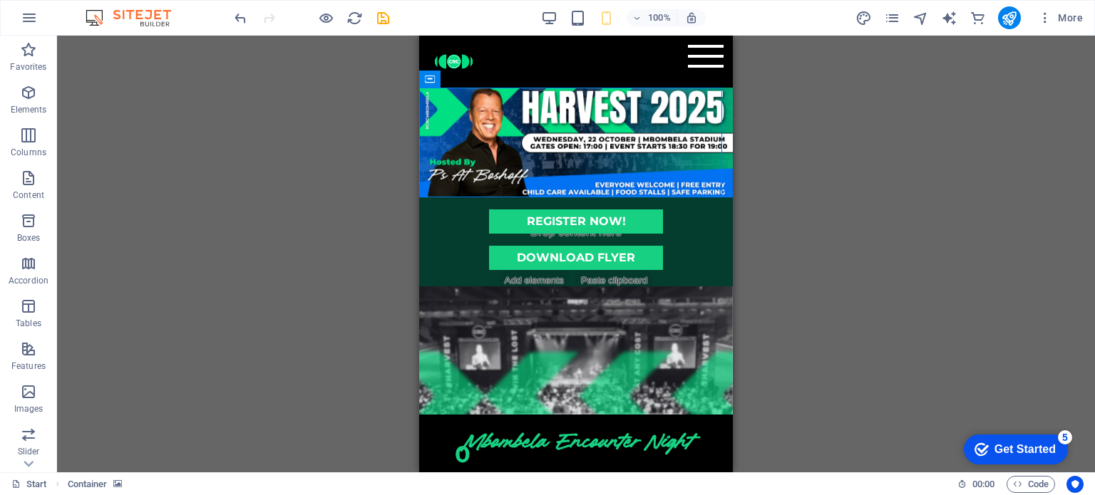
click at [820, 302] on div "Drag here to replace the existing content. Press “Ctrl” if you want to create a…" at bounding box center [576, 254] width 1038 height 437
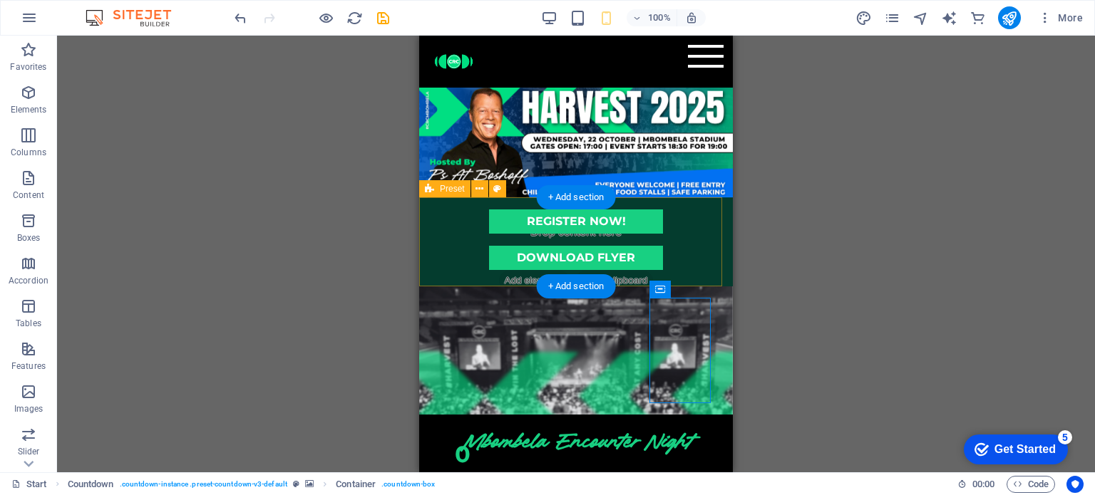
click at [713, 217] on div "REGISTER NOW! DOWNLOAD FLYER" at bounding box center [576, 241] width 314 height 89
click at [699, 273] on div "REGISTER NOW! DOWNLOAD FLYER" at bounding box center [576, 241] width 314 height 89
select select "px"
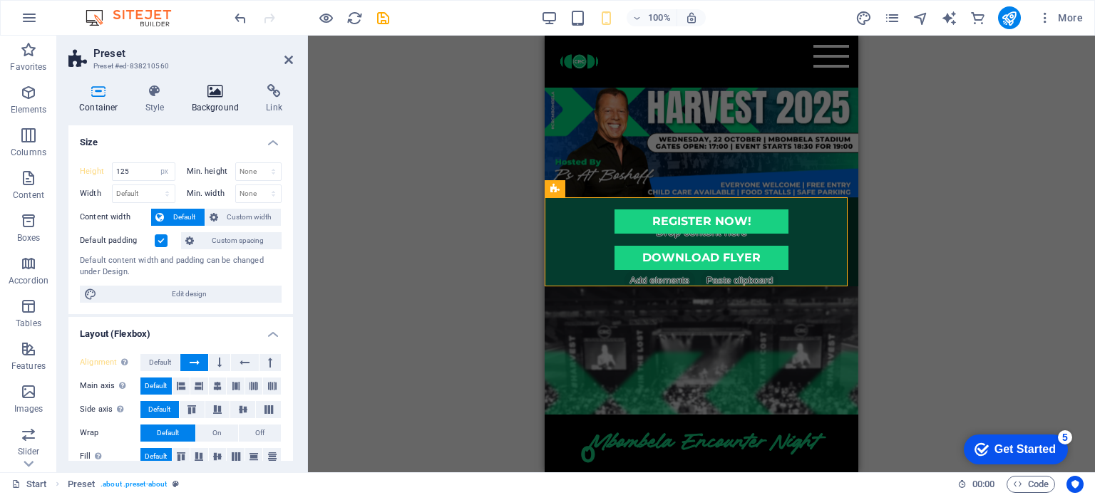
click at [220, 96] on icon at bounding box center [215, 91] width 69 height 14
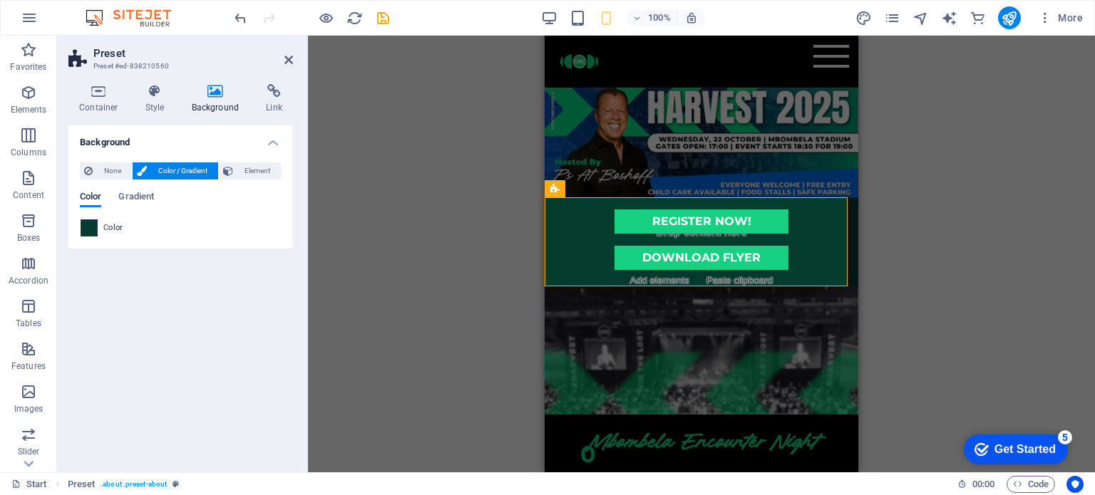
click at [87, 230] on span at bounding box center [89, 228] width 16 height 16
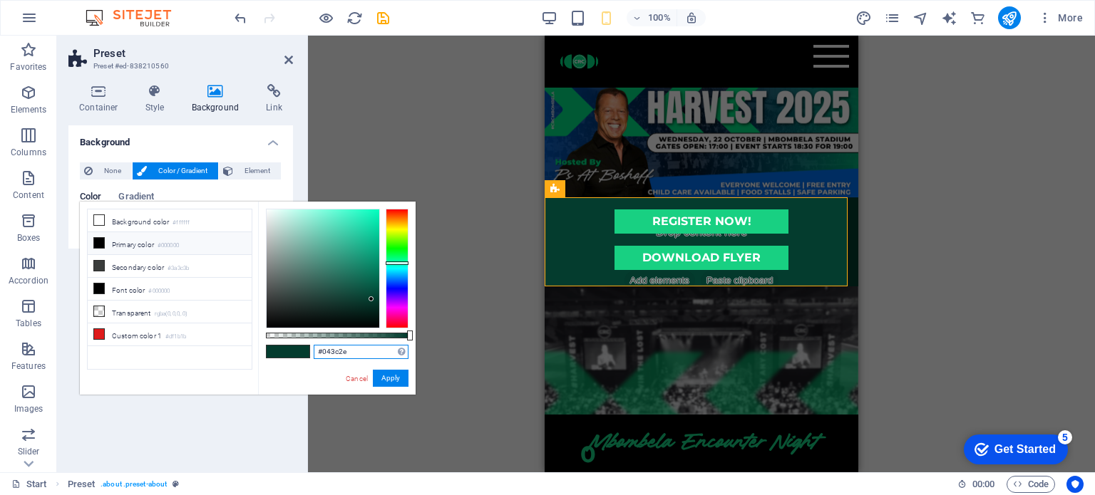
click at [347, 353] on input "#043c2e" at bounding box center [361, 352] width 95 height 14
drag, startPoint x: 347, startPoint y: 353, endPoint x: 316, endPoint y: 352, distance: 30.7
click at [316, 352] on input "#043c2e" at bounding box center [361, 352] width 95 height 14
paste input "271f2"
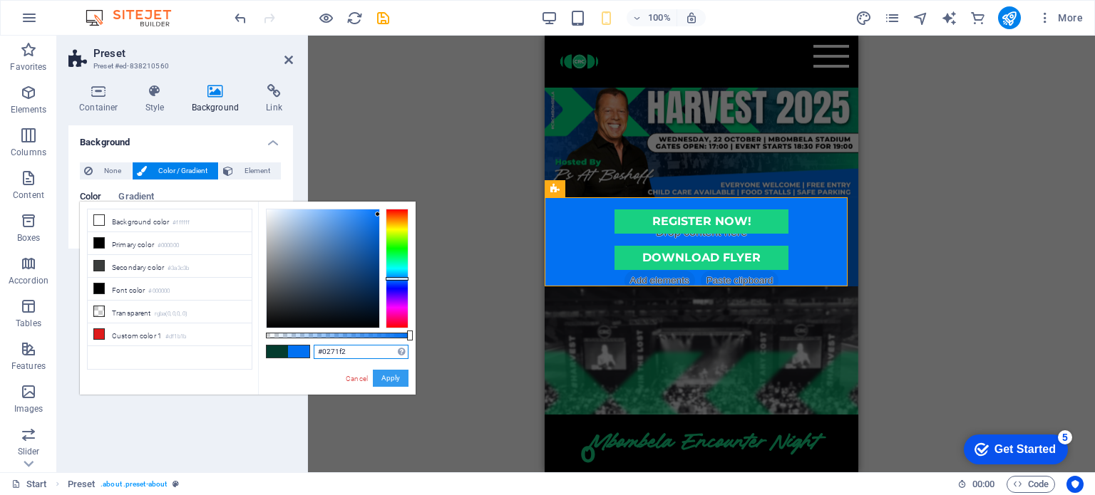
type input "#0271f2"
click at [396, 381] on button "Apply" at bounding box center [391, 378] width 36 height 17
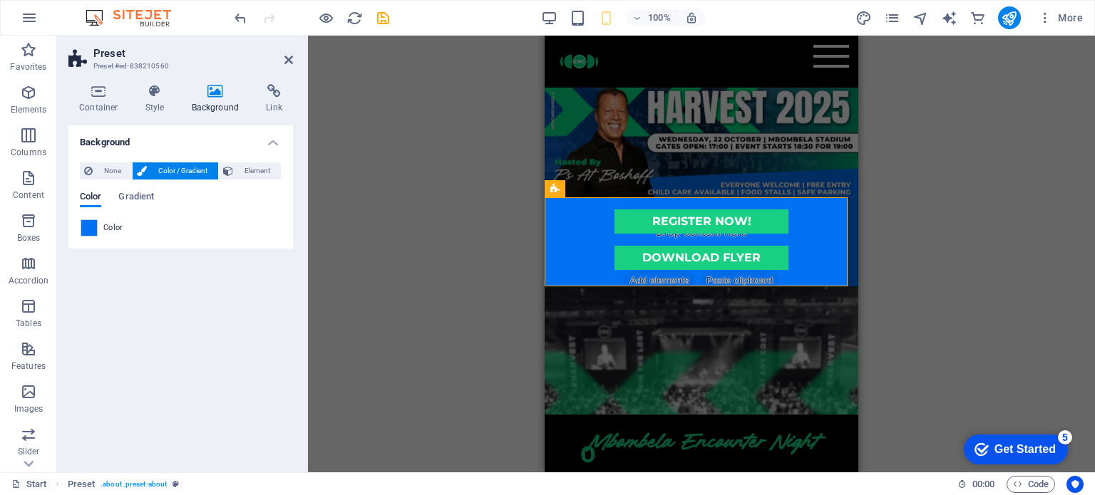
click at [946, 257] on div "Drag here to replace the existing content. Press “Ctrl” if you want to create a…" at bounding box center [701, 254] width 787 height 437
click at [768, 408] on figure at bounding box center [702, 351] width 314 height 128
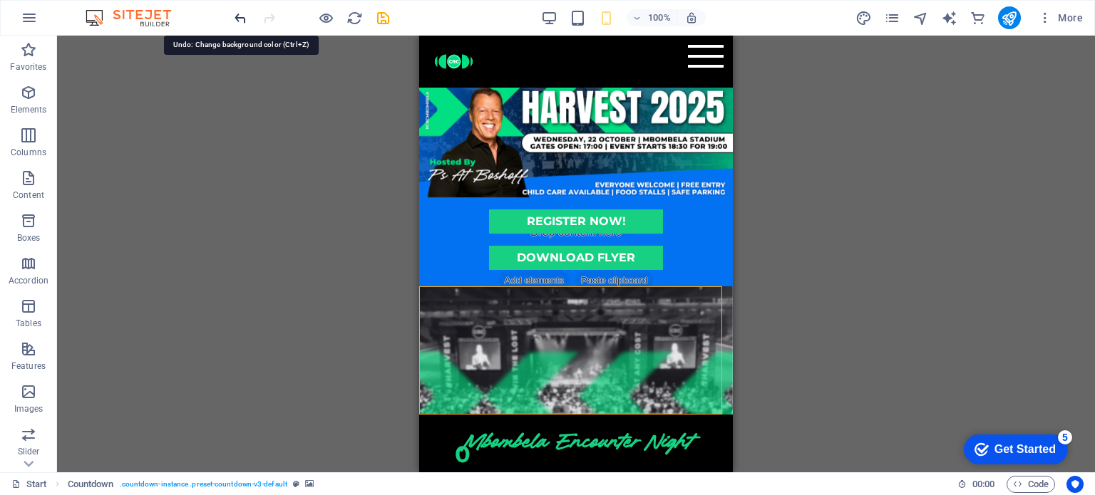
click at [237, 16] on icon "undo" at bounding box center [240, 18] width 16 height 16
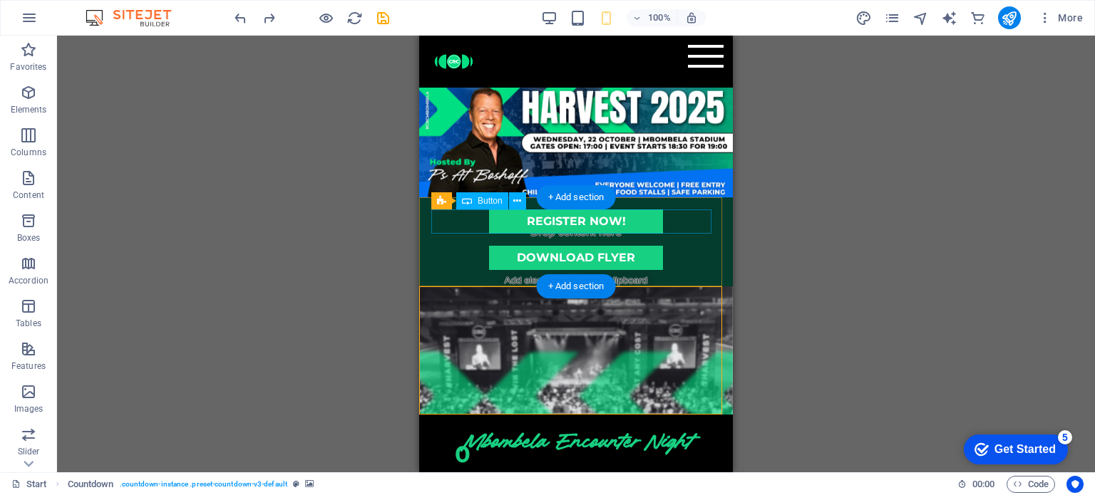
click at [495, 222] on div "REGISTER NOW!" at bounding box center [575, 222] width 289 height 24
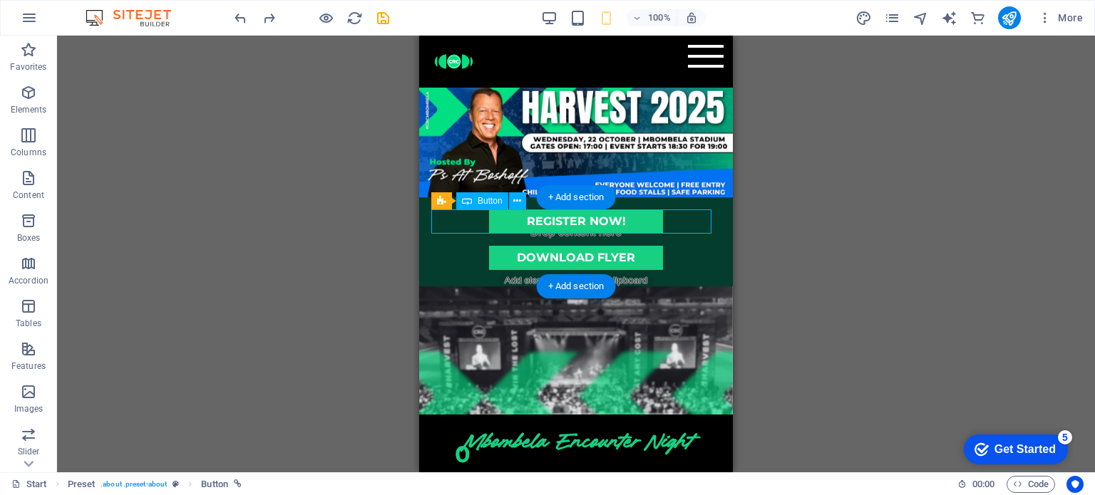
click at [495, 222] on div "REGISTER NOW!" at bounding box center [575, 222] width 289 height 24
select select "%"
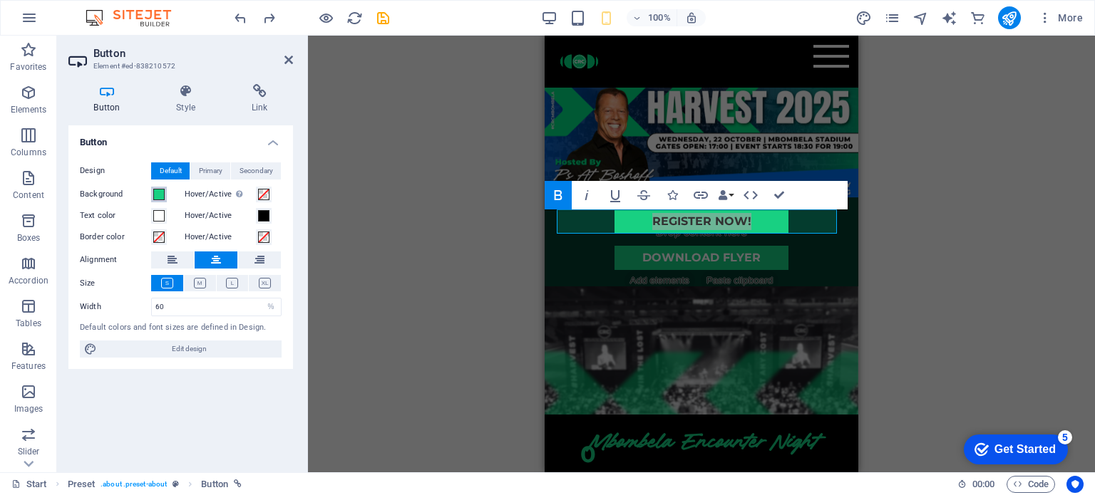
click at [158, 196] on span at bounding box center [158, 194] width 11 height 11
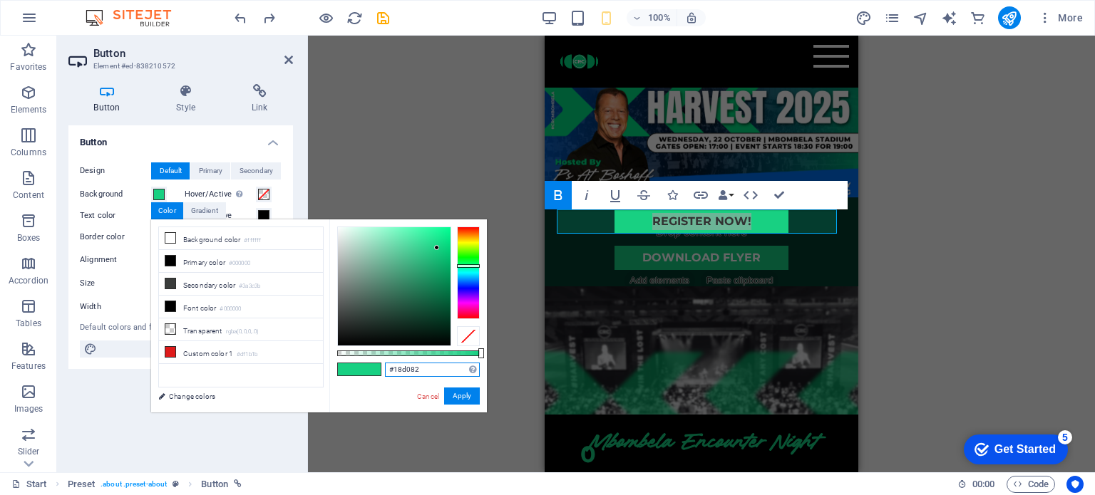
click at [425, 369] on input "#18d082" at bounding box center [432, 370] width 95 height 14
drag, startPoint x: 425, startPoint y: 369, endPoint x: 386, endPoint y: 367, distance: 38.6
click at [386, 367] on input "#18d082" at bounding box center [432, 370] width 95 height 14
paste input "0271f"
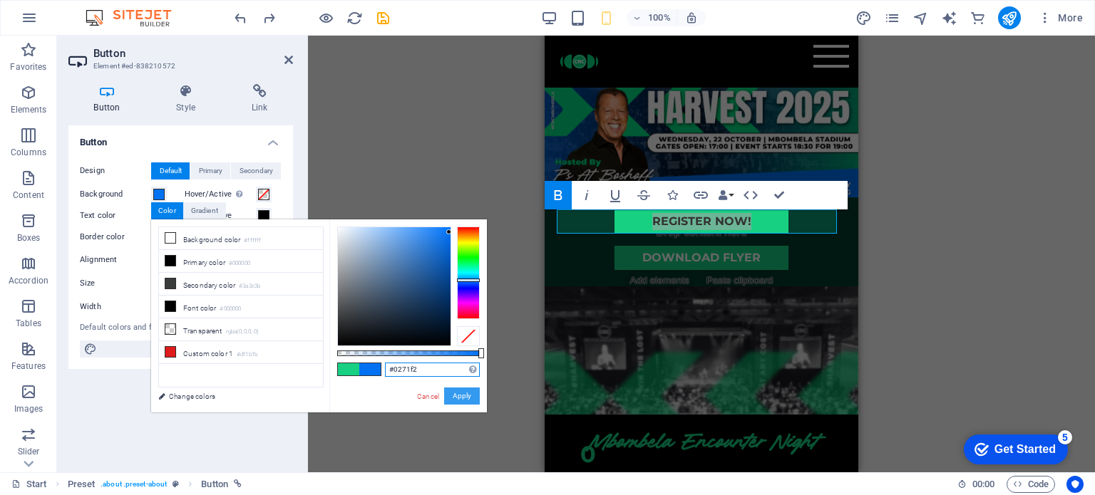
type input "#0271f2"
click at [457, 395] on button "Apply" at bounding box center [462, 396] width 36 height 17
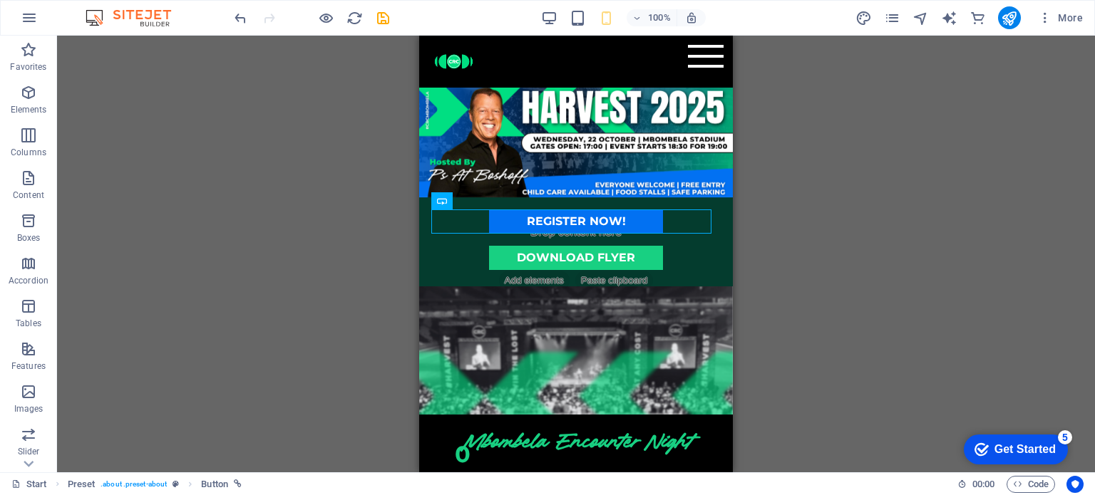
click at [843, 296] on div "H3 Countdown Countdown Container Container Text Preset H3 Spacer Text Container…" at bounding box center [576, 254] width 1038 height 437
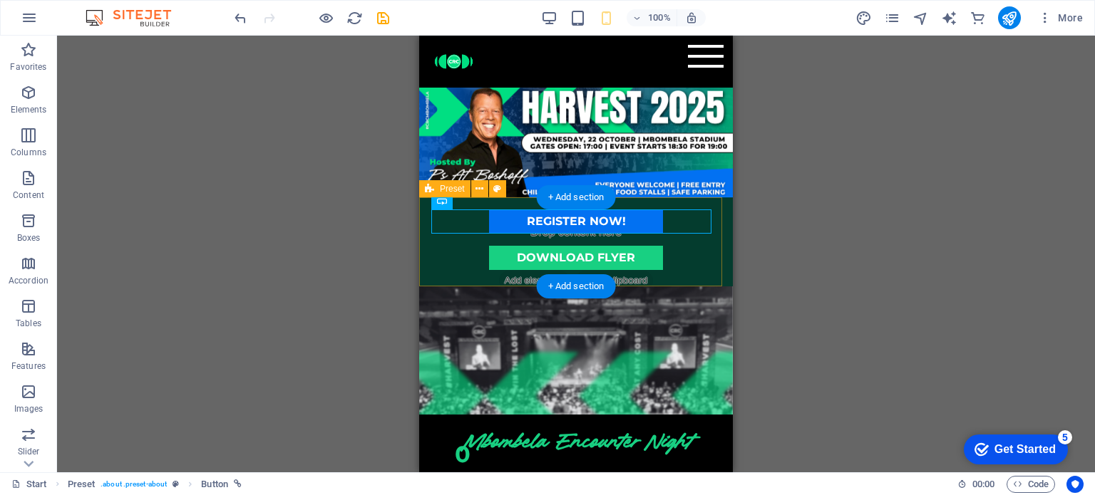
click at [706, 270] on div "REGISTER NOW! DOWNLOAD FLYER" at bounding box center [576, 241] width 314 height 89
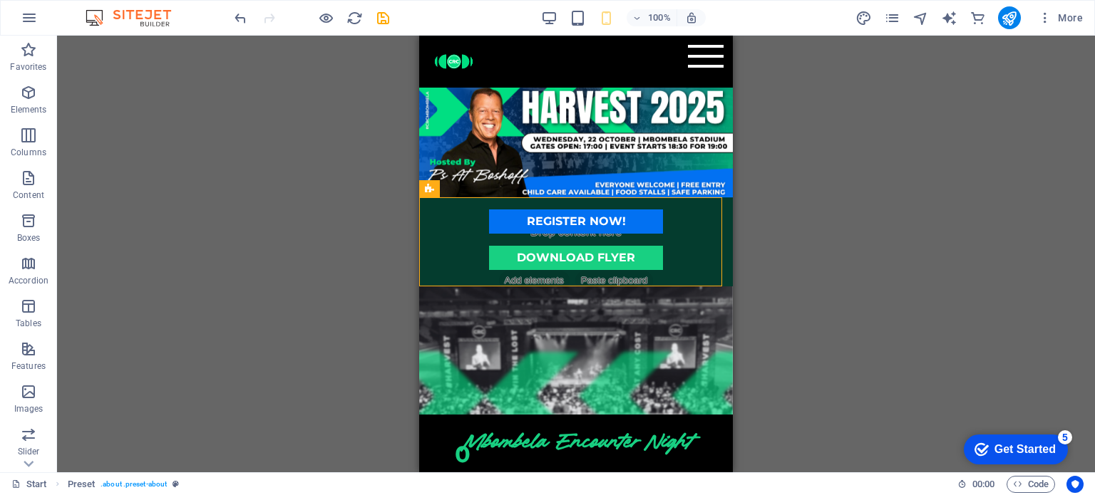
click at [760, 336] on div "H3 Countdown Countdown Container Container Text Preset H3 Spacer Text Container…" at bounding box center [576, 254] width 1038 height 437
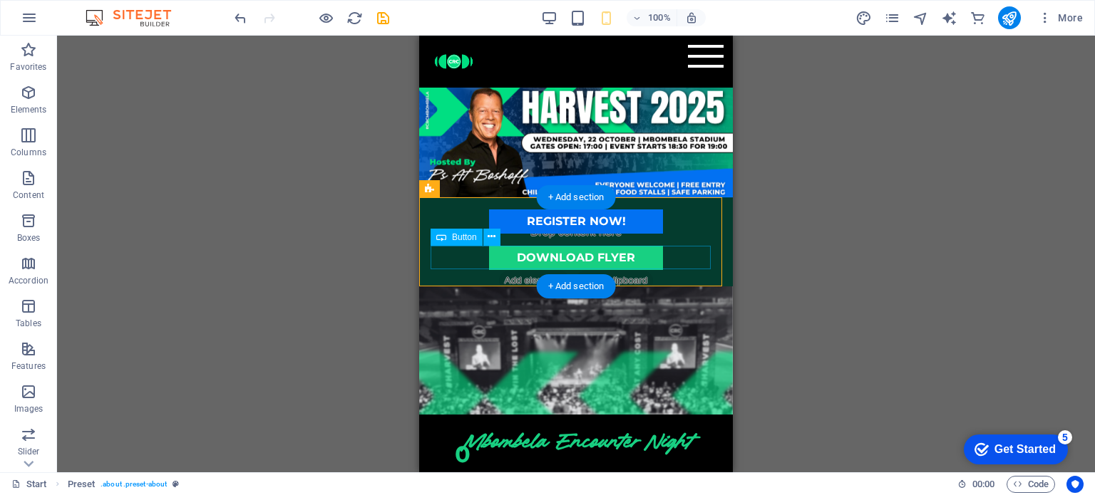
click at [647, 256] on div "DOWNLOAD FLYER" at bounding box center [576, 258] width 291 height 24
select select "%"
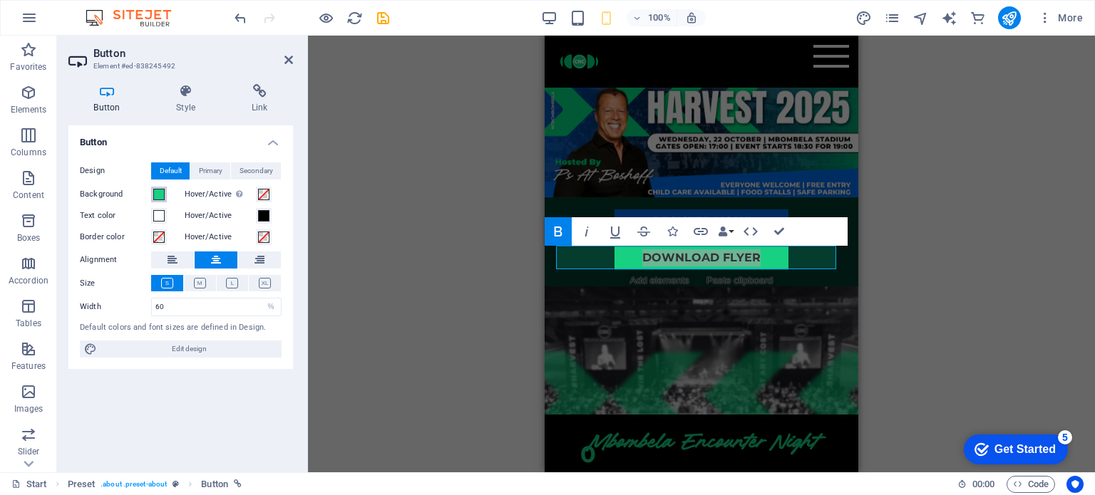
click at [159, 193] on span at bounding box center [158, 194] width 11 height 11
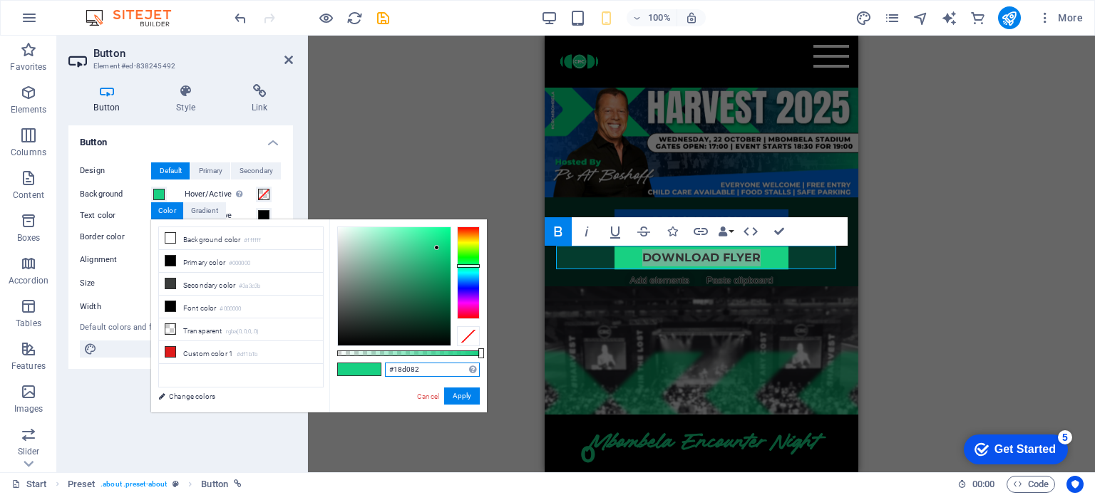
drag, startPoint x: 424, startPoint y: 372, endPoint x: 386, endPoint y: 367, distance: 38.1
click at [386, 367] on input "#18d082" at bounding box center [432, 370] width 95 height 14
paste input "0271f"
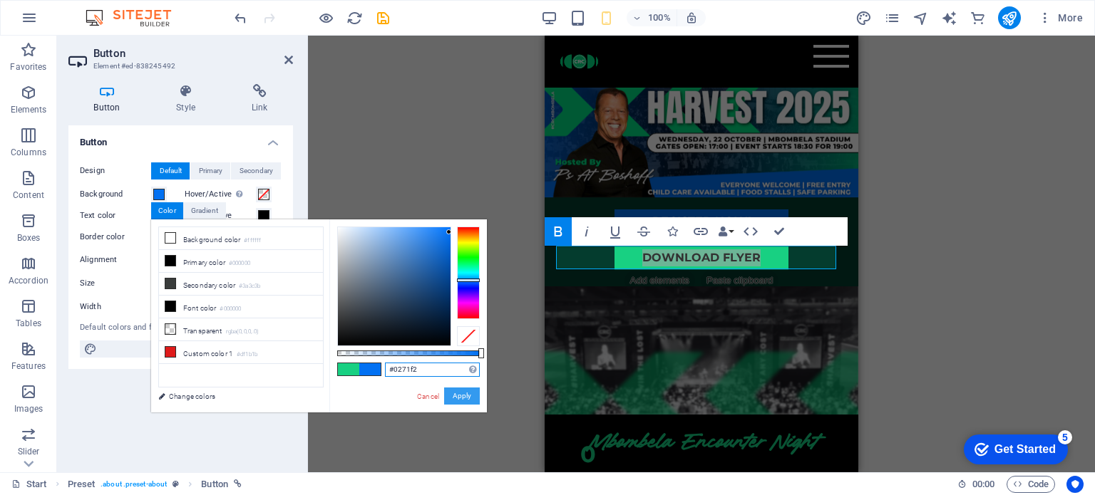
type input "#0271f2"
click at [462, 396] on button "Apply" at bounding box center [462, 396] width 36 height 17
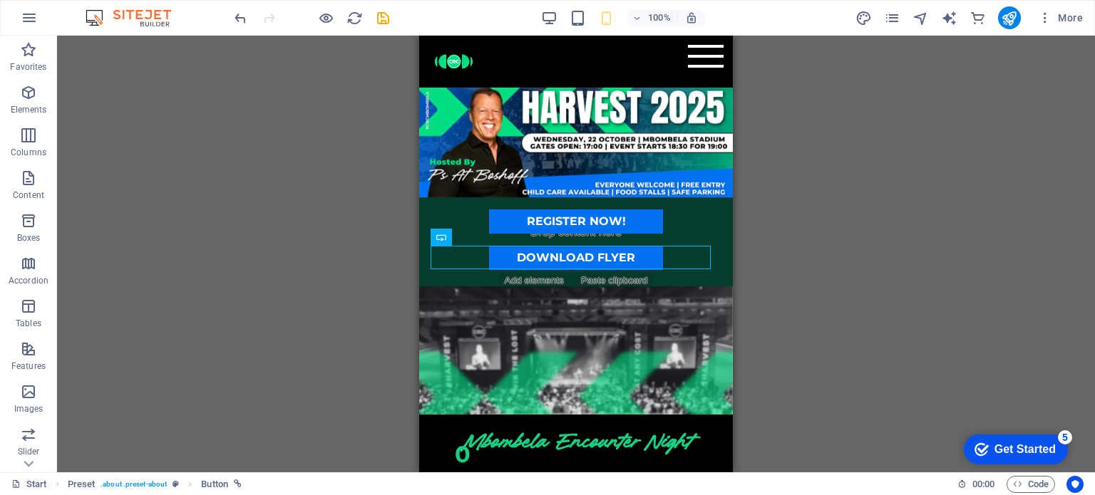
click at [867, 290] on div "H3 Countdown Countdown Container Container Text Preset H3 Spacer Text Container…" at bounding box center [576, 254] width 1038 height 437
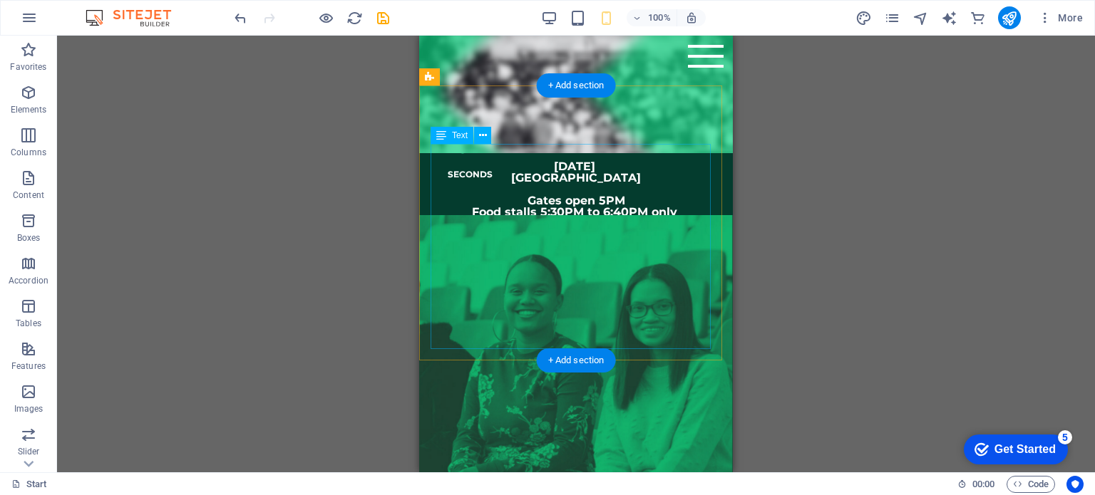
scroll to position [499, 0]
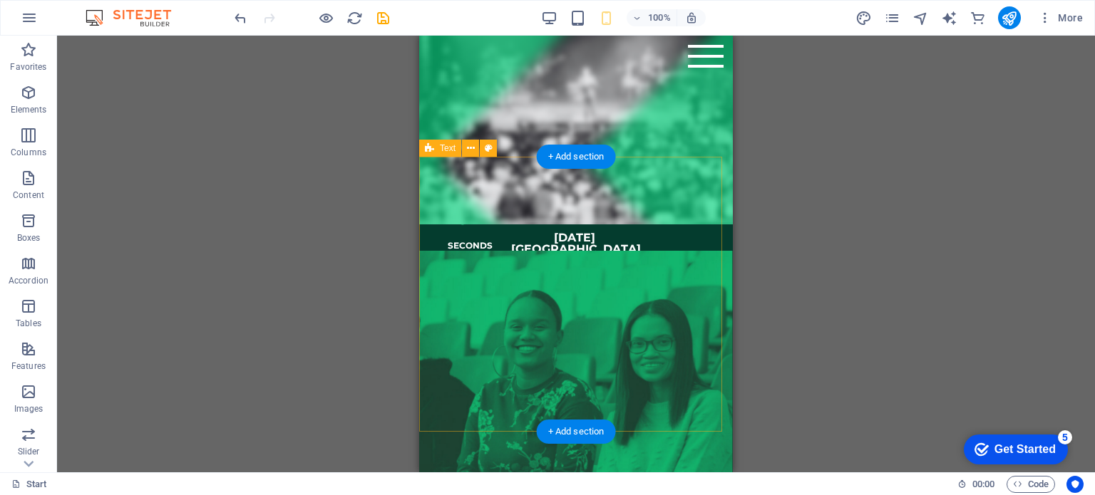
click at [707, 174] on div "Event Details Wednesday, 22 October 2025 Mbombela Stadium Gates open 5PM Food s…" at bounding box center [576, 311] width 314 height 275
drag, startPoint x: 707, startPoint y: 165, endPoint x: 1116, endPoint y: 200, distance: 409.9
click at [707, 174] on div "Event Details Wednesday, 22 October 2025 Mbombela Stadium Gates open 5PM Food s…" at bounding box center [576, 311] width 314 height 275
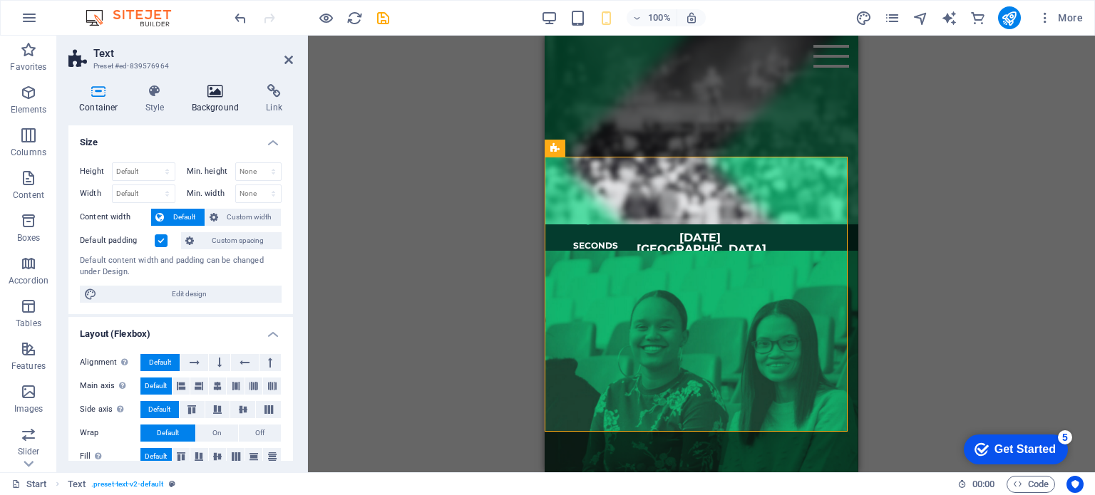
click at [207, 91] on icon at bounding box center [215, 91] width 69 height 14
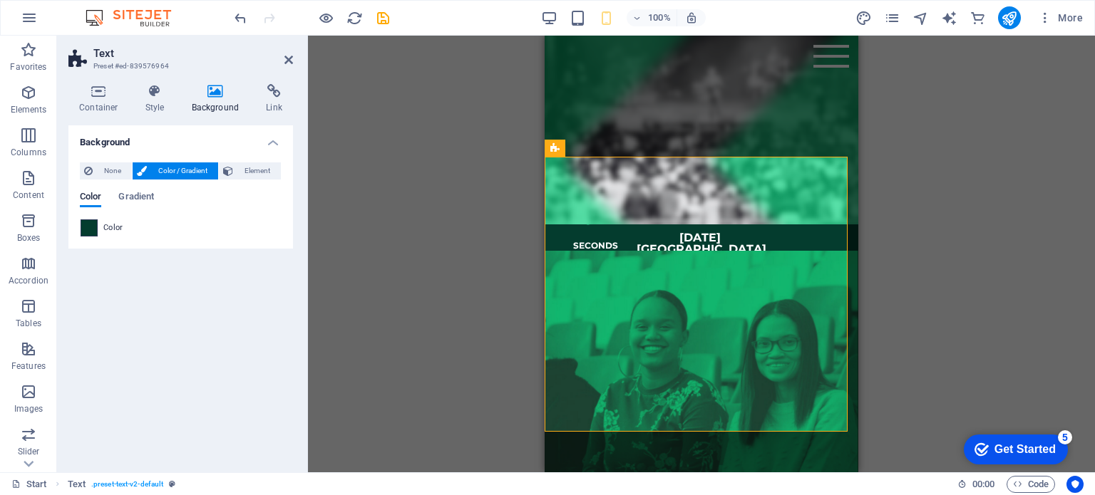
click at [93, 229] on span at bounding box center [89, 228] width 16 height 16
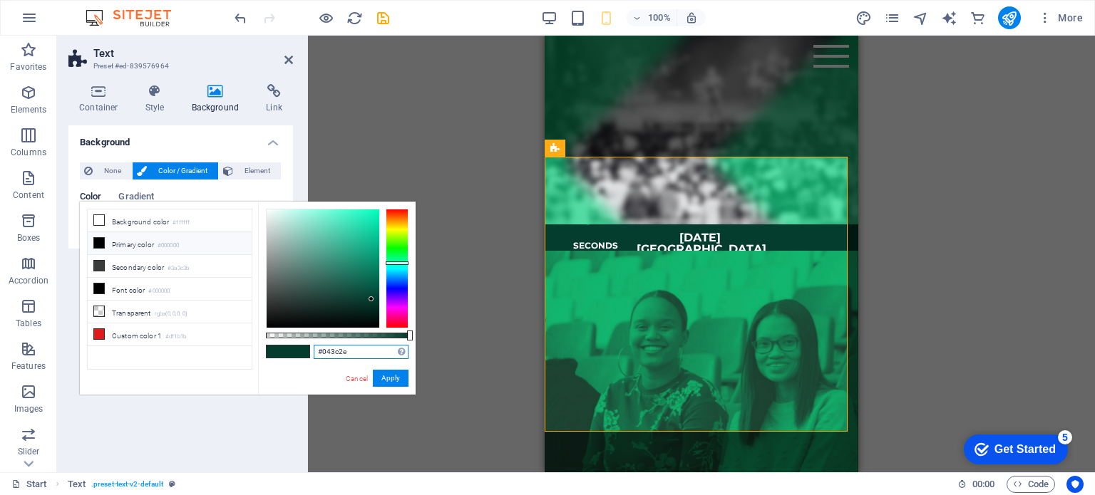
drag, startPoint x: 349, startPoint y: 351, endPoint x: 311, endPoint y: 353, distance: 37.8
click at [311, 353] on div "#043c2e Supported formats #0852ed rgb(8, 82, 237) rgba(8, 82, 237, 90%) hsv(221…" at bounding box center [337, 402] width 158 height 400
paste input "271f2"
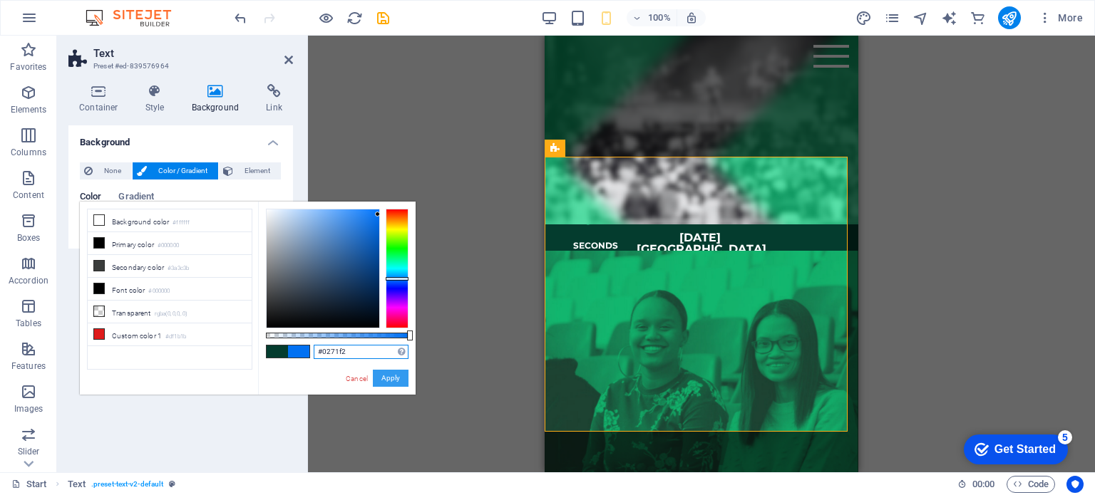
type input "#0271f2"
click at [394, 384] on button "Apply" at bounding box center [391, 378] width 36 height 17
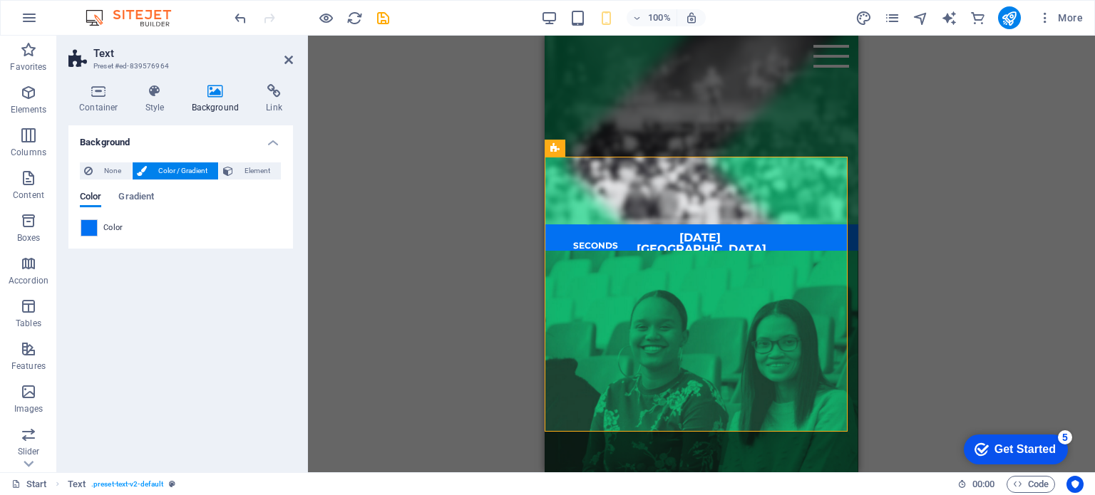
click at [880, 319] on div "Drag here to replace the existing content. Press “Ctrl” if you want to create a…" at bounding box center [701, 254] width 787 height 437
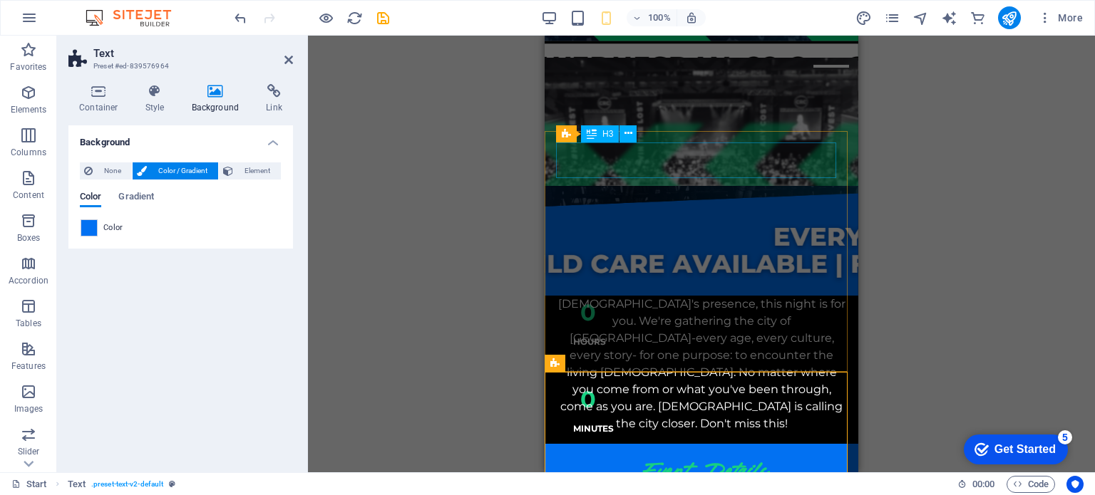
scroll to position [214, 0]
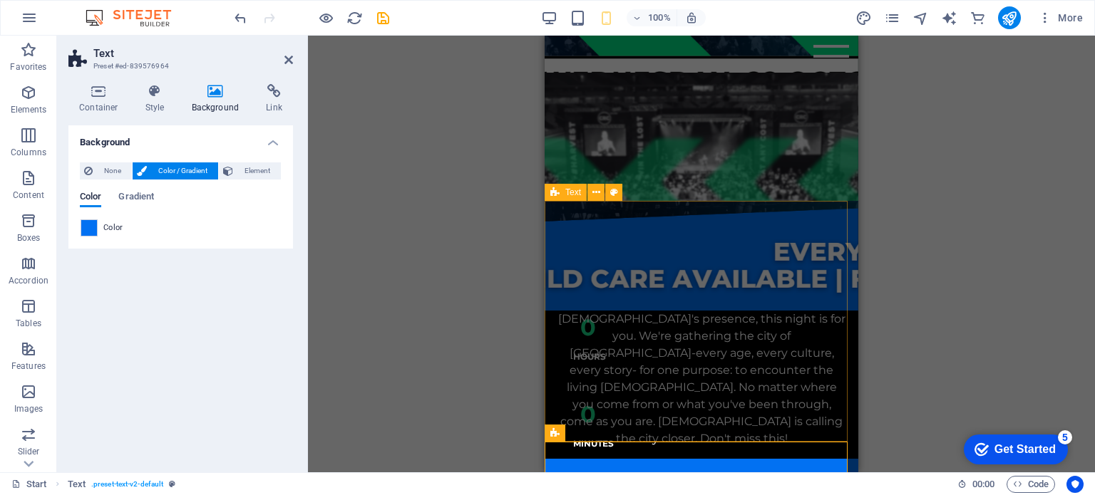
click at [835, 206] on div "Mbombela Encounter Night This is more than an event- it's a divine appointment.…" at bounding box center [702, 330] width 314 height 258
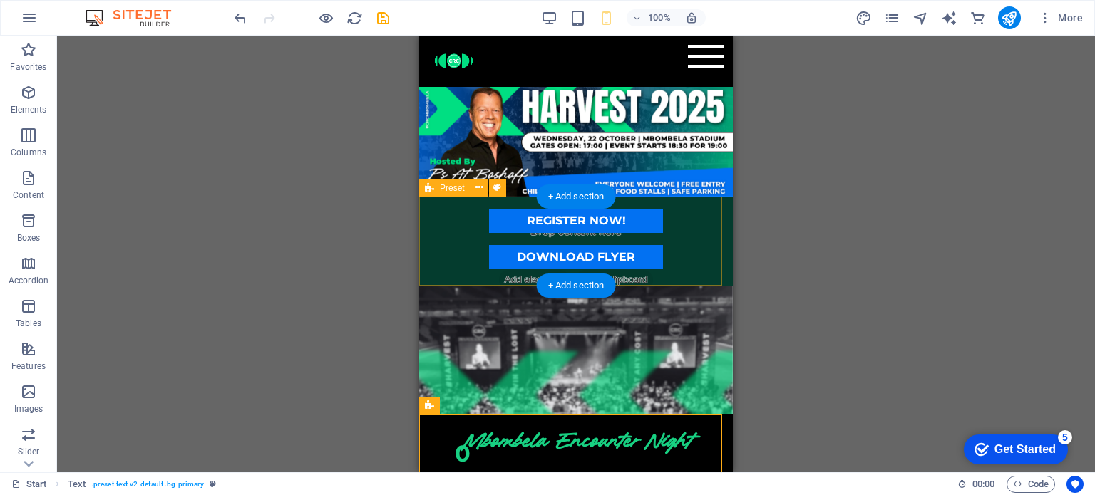
scroll to position [0, 0]
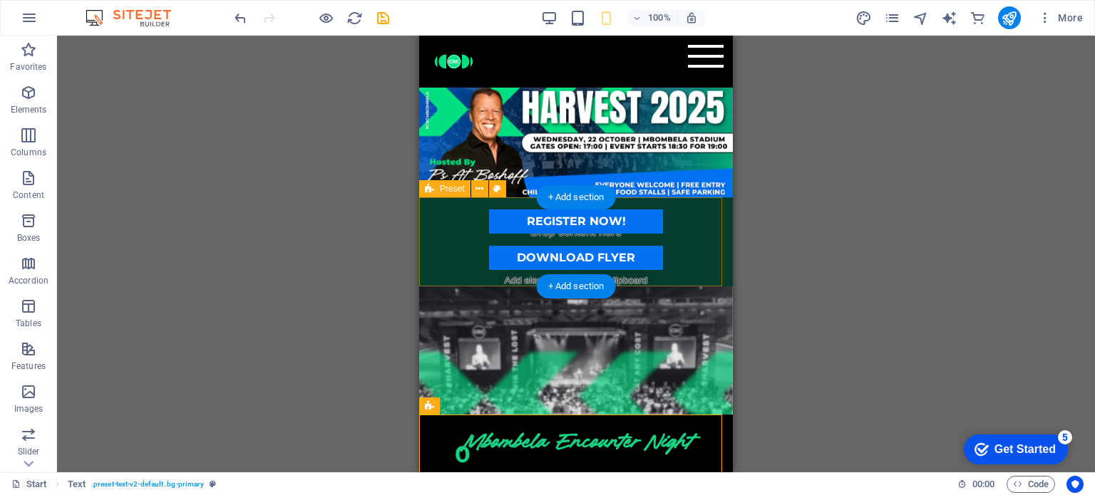
click at [706, 276] on div "REGISTER NOW! DOWNLOAD FLYER" at bounding box center [576, 241] width 314 height 89
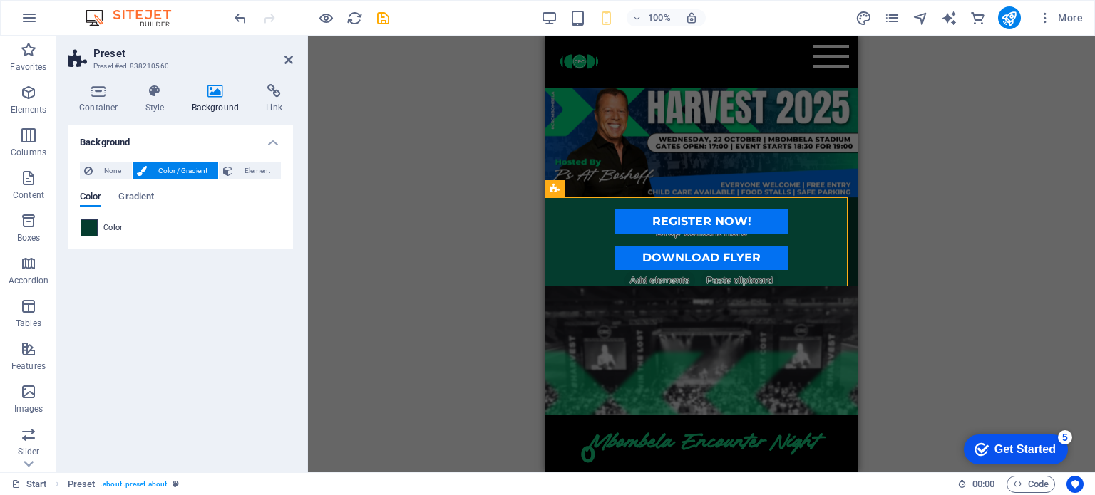
click at [90, 230] on span at bounding box center [89, 228] width 16 height 16
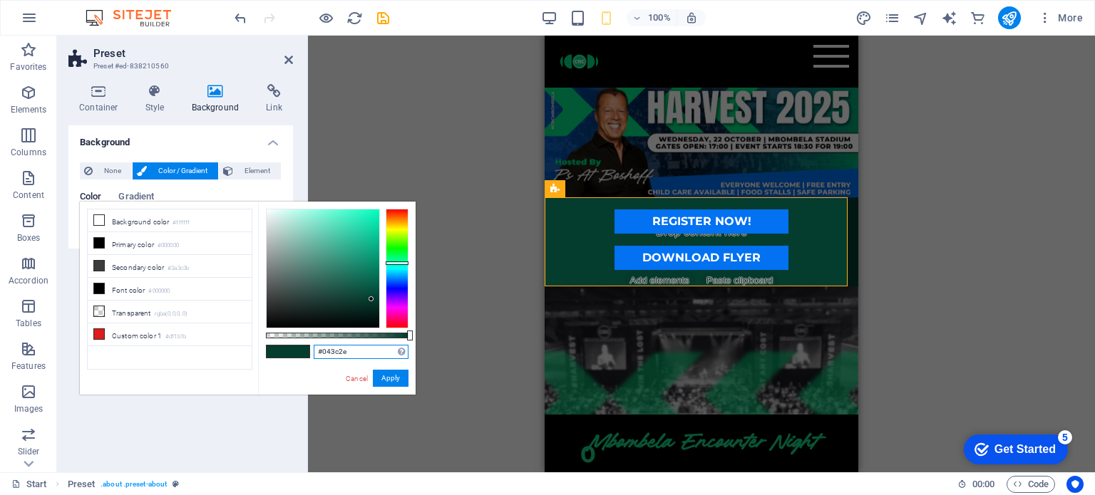
drag, startPoint x: 351, startPoint y: 352, endPoint x: 308, endPoint y: 353, distance: 42.8
click at [308, 353] on div "#043c2e Supported formats #0852ed rgb(8, 82, 237) rgba(8, 82, 237, 90%) hsv(221…" at bounding box center [337, 402] width 158 height 400
paste input "0df82"
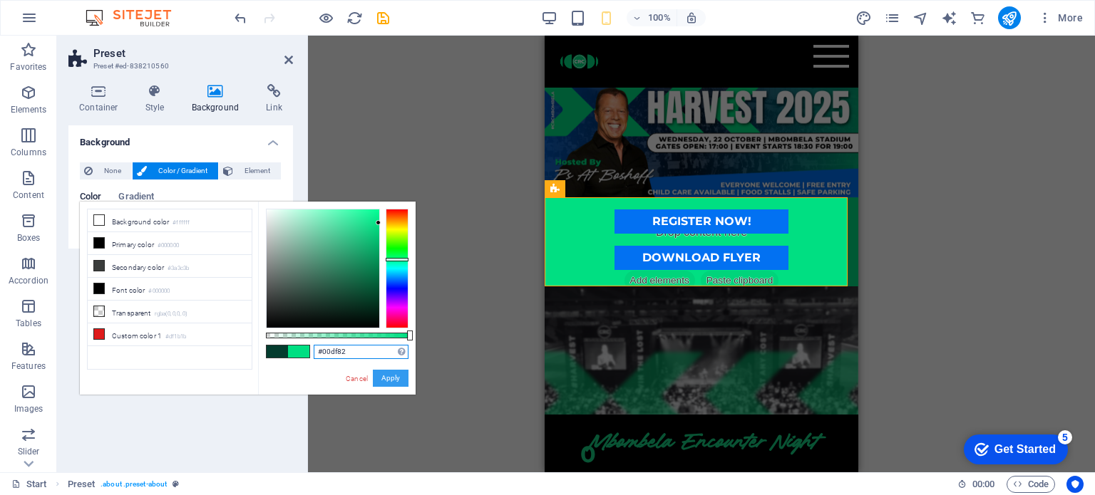
type input "#00df82"
click at [398, 378] on button "Apply" at bounding box center [391, 378] width 36 height 17
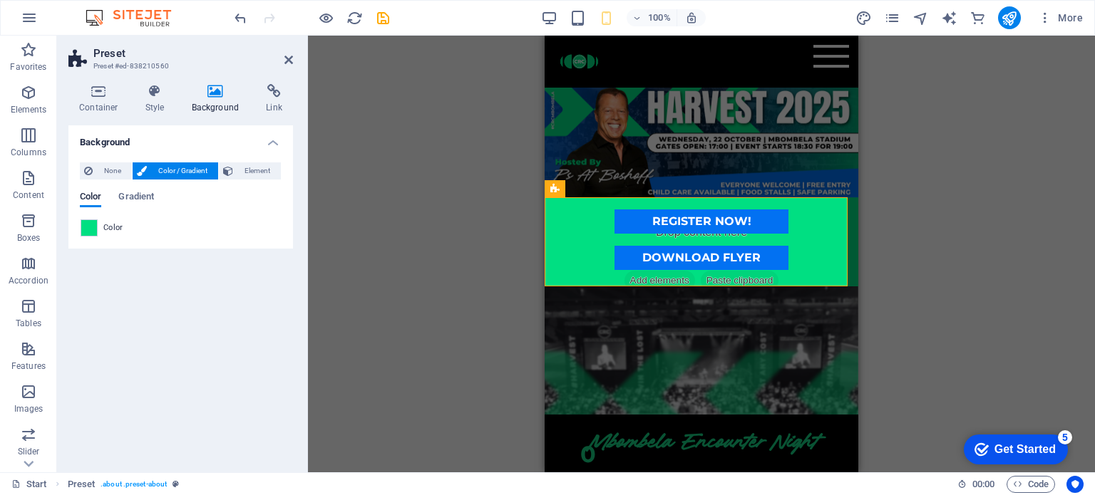
click at [912, 271] on div "Drag here to replace the existing content. Press “Ctrl” if you want to create a…" at bounding box center [701, 254] width 787 height 437
click at [808, 279] on div "REGISTER NOW! DOWNLOAD FLYER" at bounding box center [702, 241] width 314 height 89
click at [766, 88] on div "Menu Home event details register get in touch" at bounding box center [702, 62] width 314 height 52
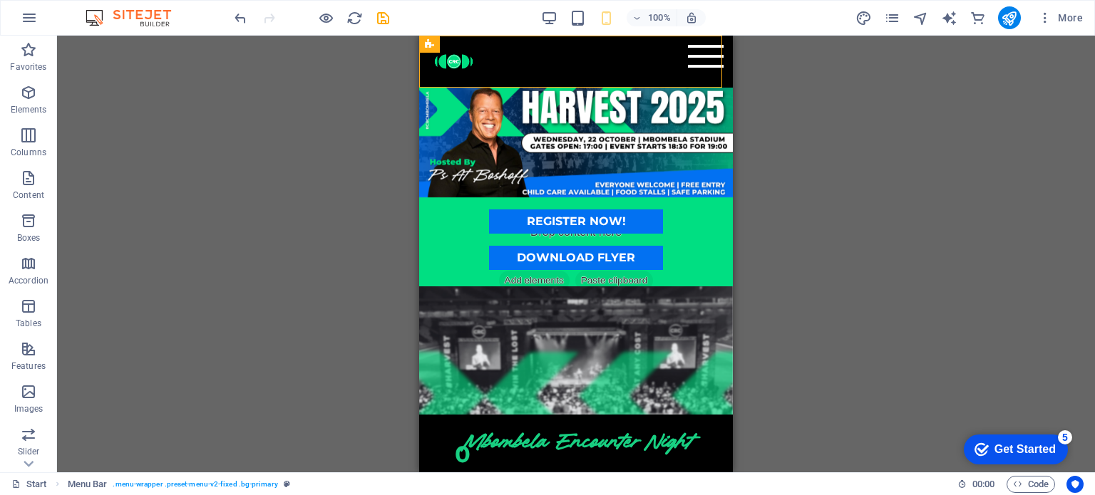
click at [873, 120] on div "Drag here to replace the existing content. Press “Ctrl” if you want to create a…" at bounding box center [576, 254] width 1038 height 437
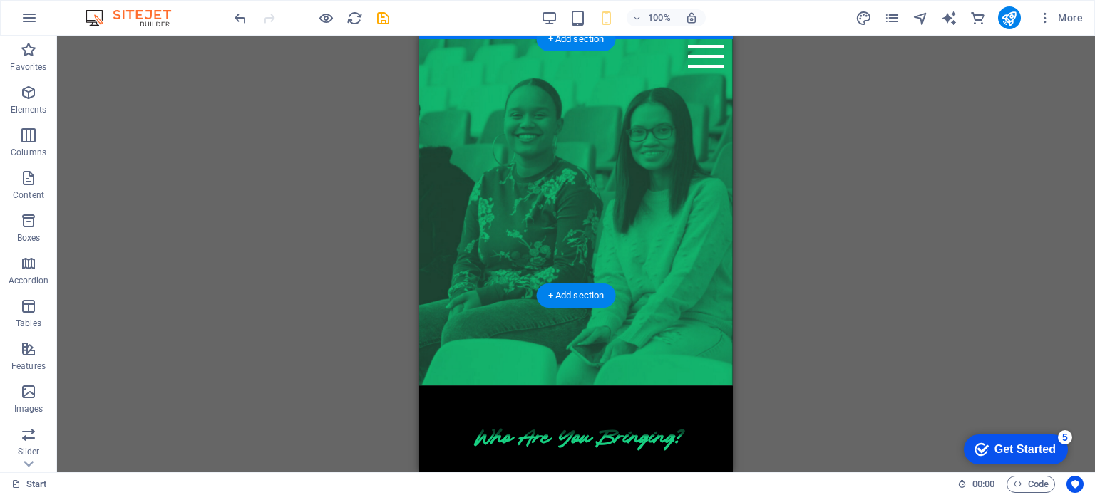
scroll to position [855, 0]
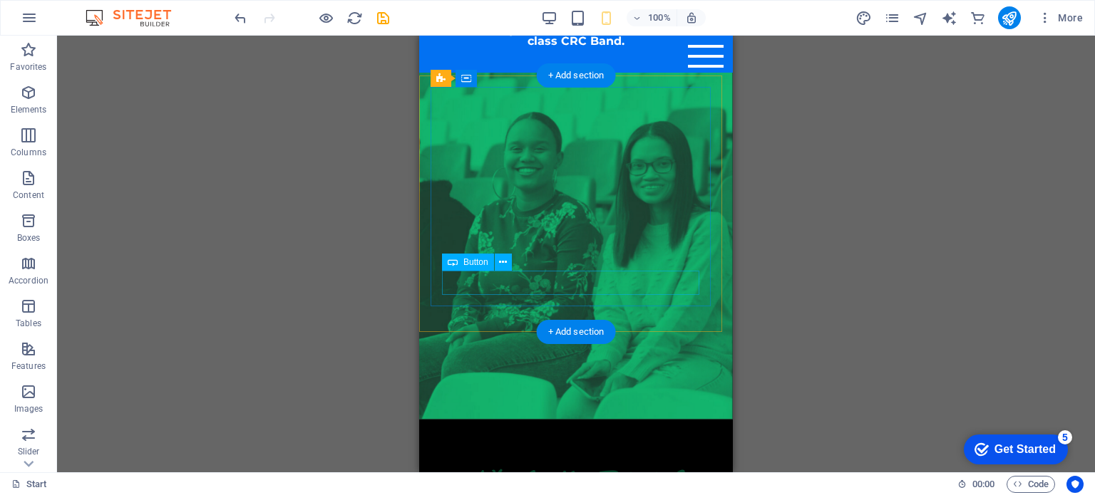
click at [424, 110] on figure at bounding box center [576, 246] width 314 height 347
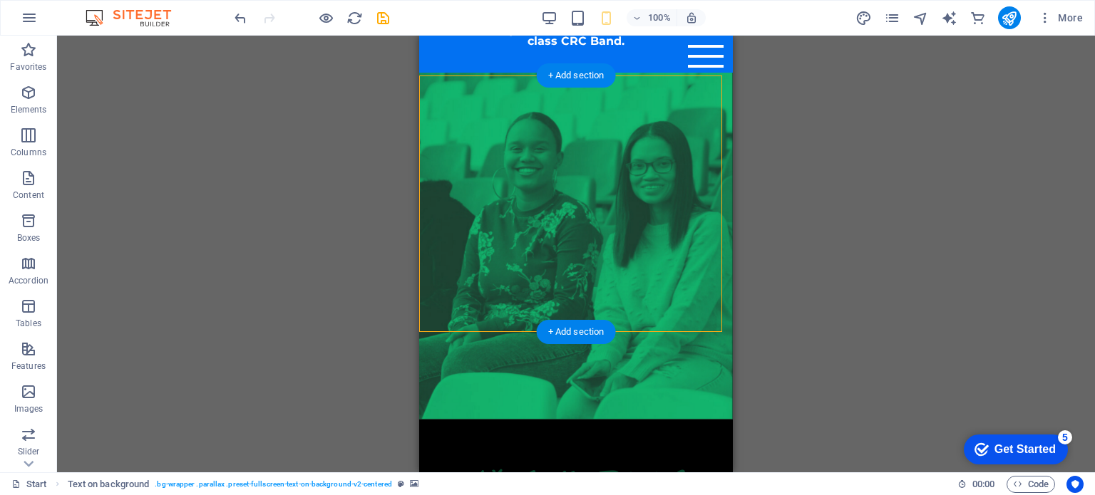
click at [424, 110] on figure at bounding box center [576, 246] width 314 height 347
select select "px"
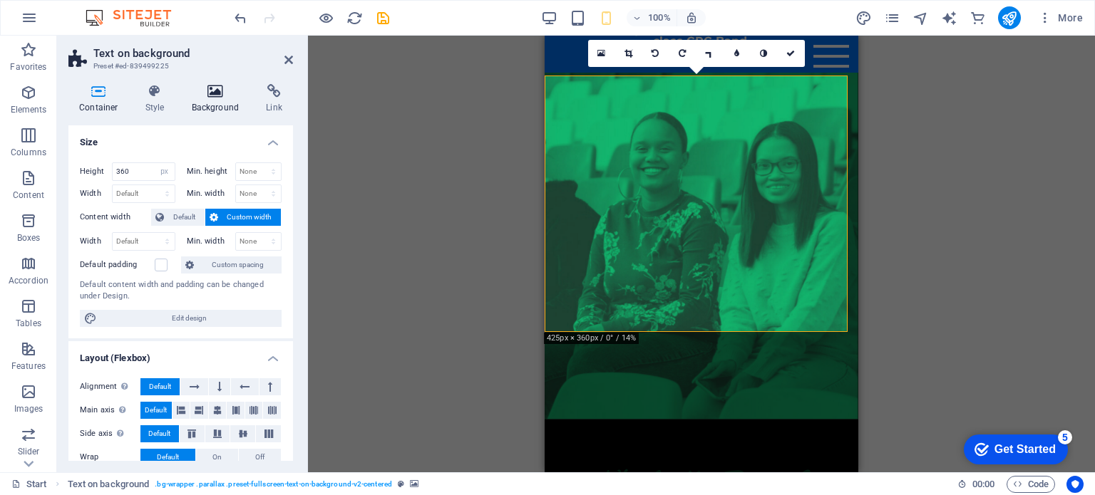
click at [192, 89] on icon at bounding box center [215, 91] width 69 height 14
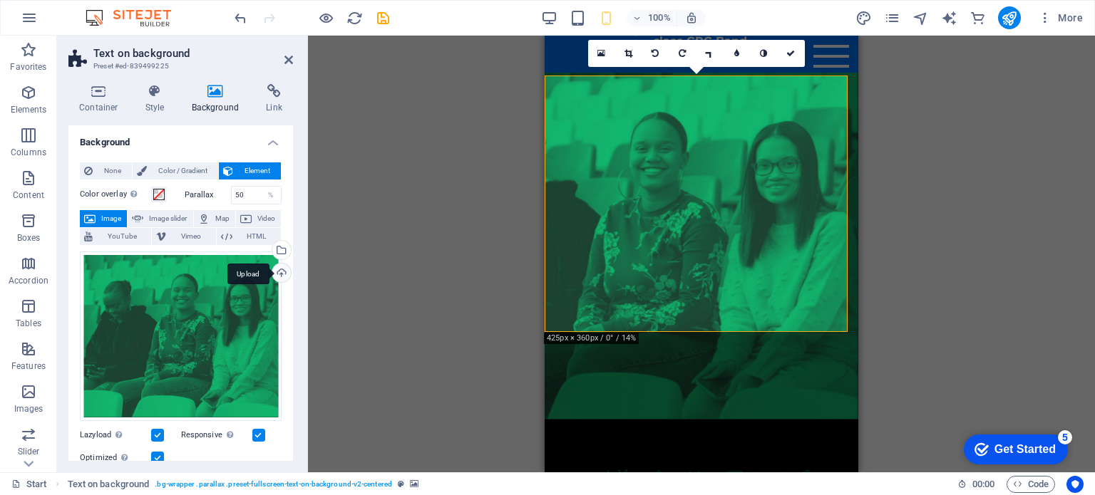
click at [284, 272] on div "Upload" at bounding box center [279, 274] width 21 height 21
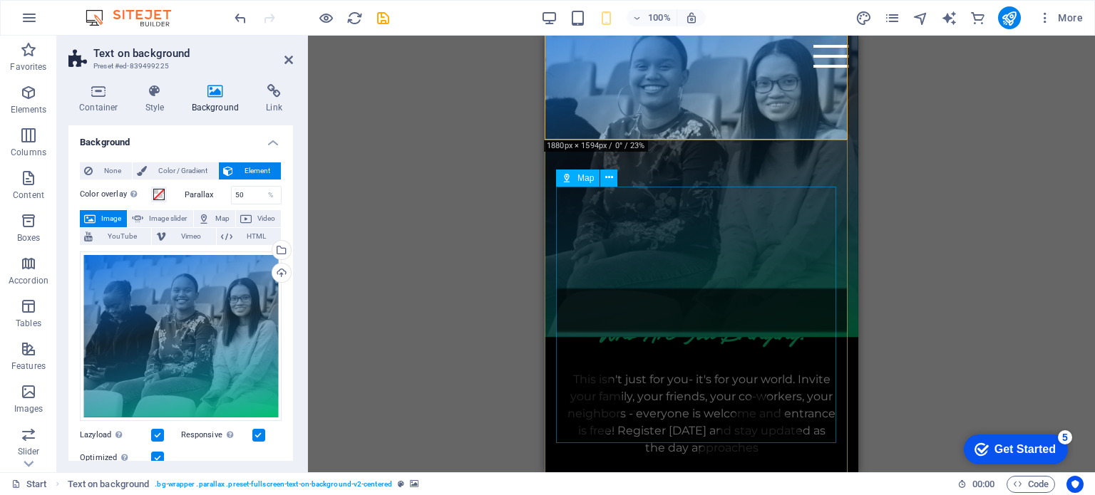
scroll to position [978, 0]
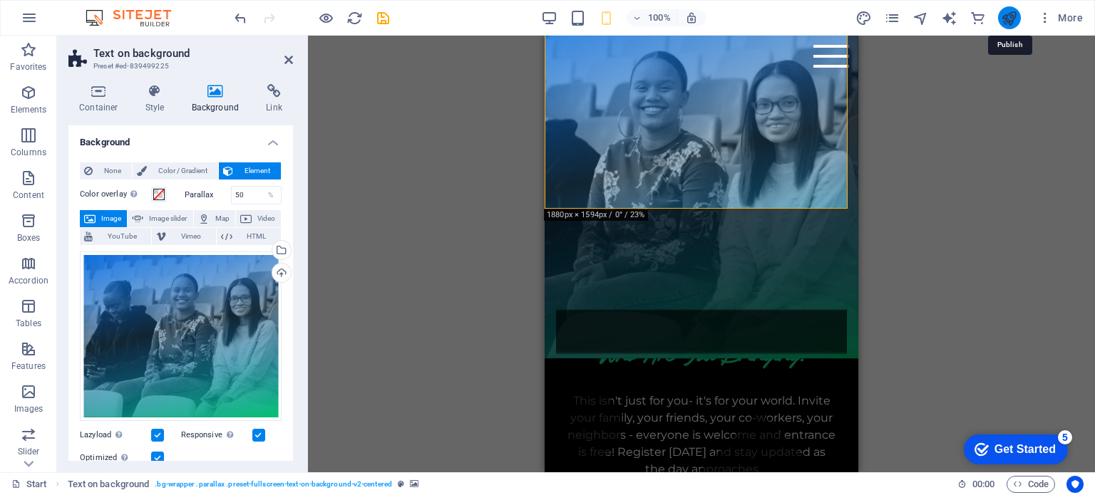
click at [1009, 19] on icon "publish" at bounding box center [1009, 18] width 16 height 16
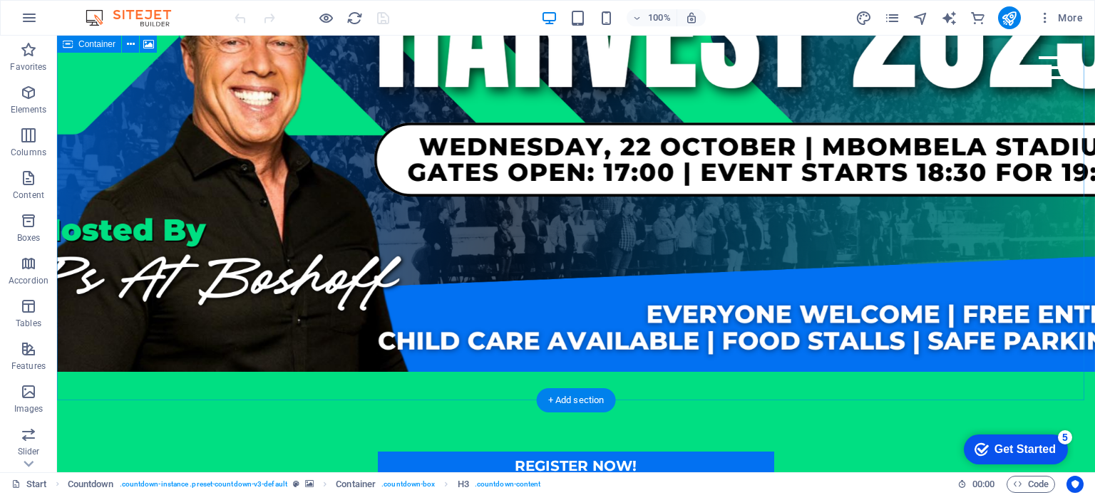
scroll to position [132, 0]
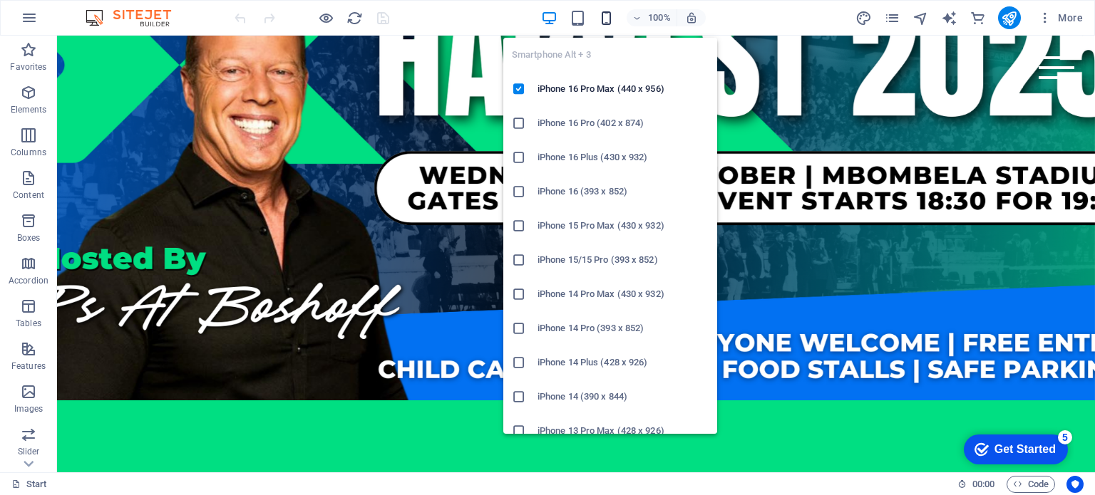
click at [608, 15] on icon "button" at bounding box center [606, 18] width 16 height 16
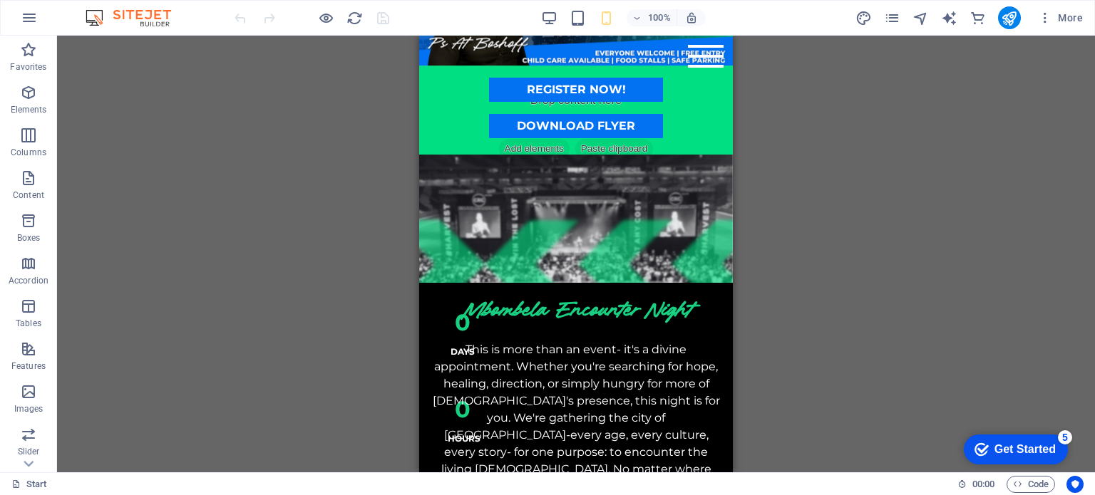
click at [821, 253] on div "Drag here to replace the existing content. Press “Ctrl” if you want to create a…" at bounding box center [576, 254] width 1038 height 437
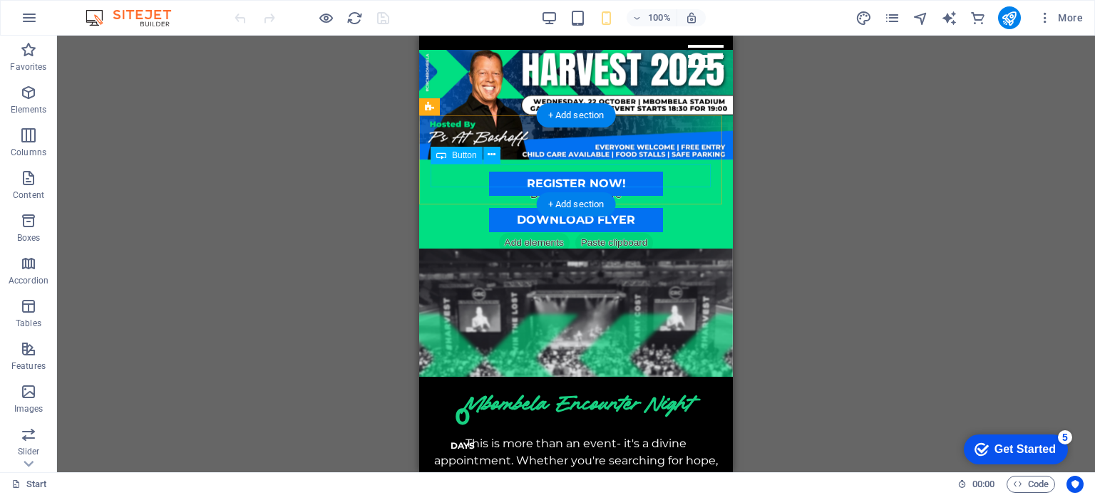
scroll to position [0, 0]
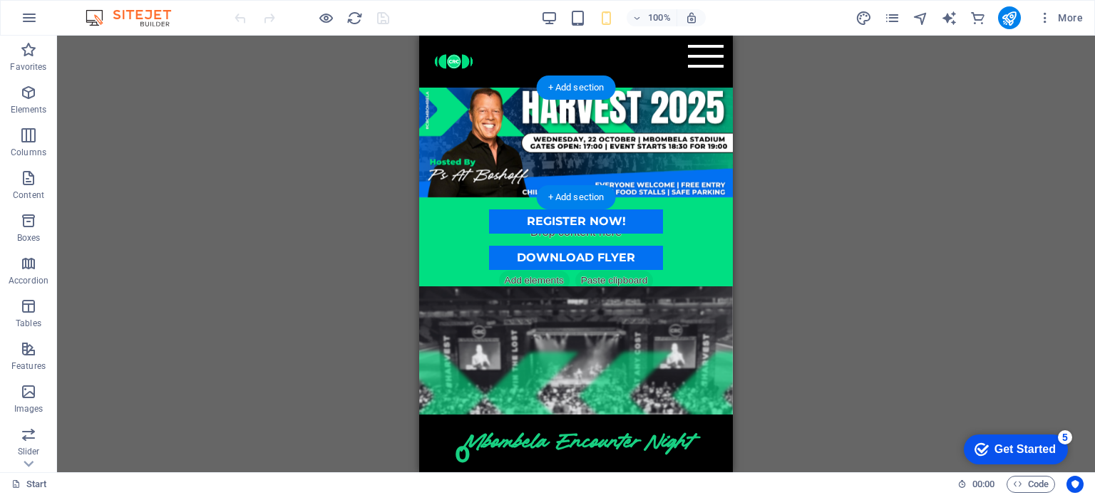
click at [422, 145] on figure at bounding box center [576, 143] width 314 height 110
select select "px"
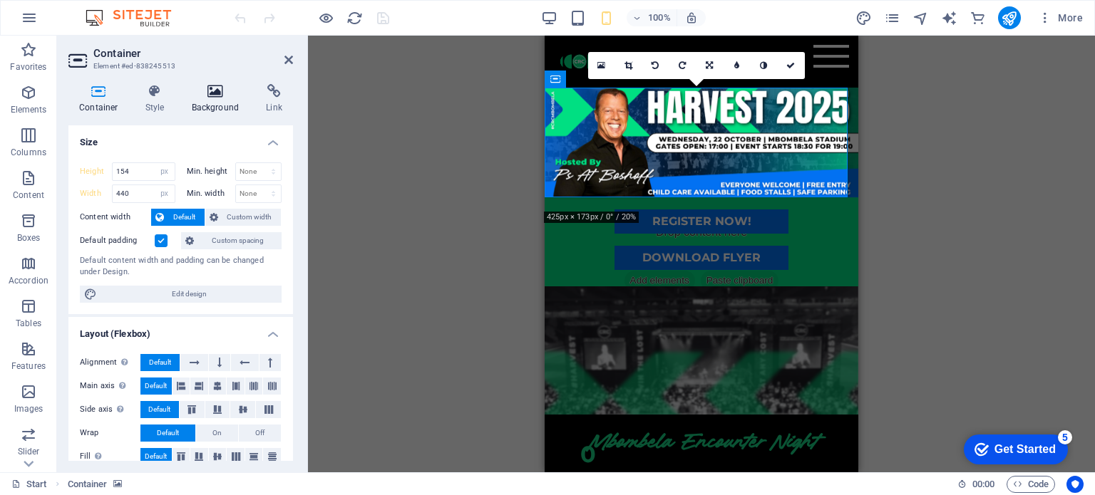
click at [220, 93] on icon at bounding box center [215, 91] width 69 height 14
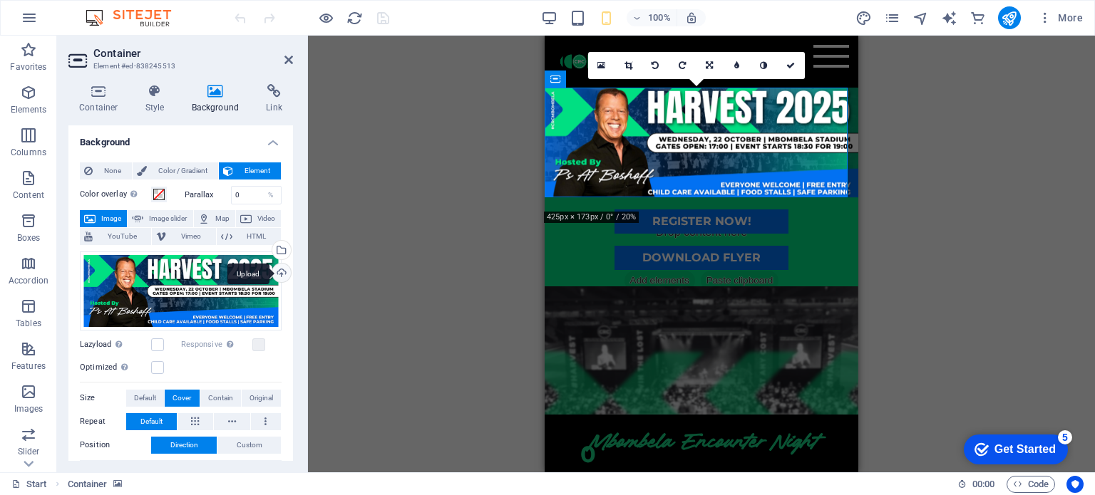
click at [275, 274] on div "Upload" at bounding box center [279, 274] width 21 height 21
click at [766, 64] on icon at bounding box center [763, 65] width 9 height 9
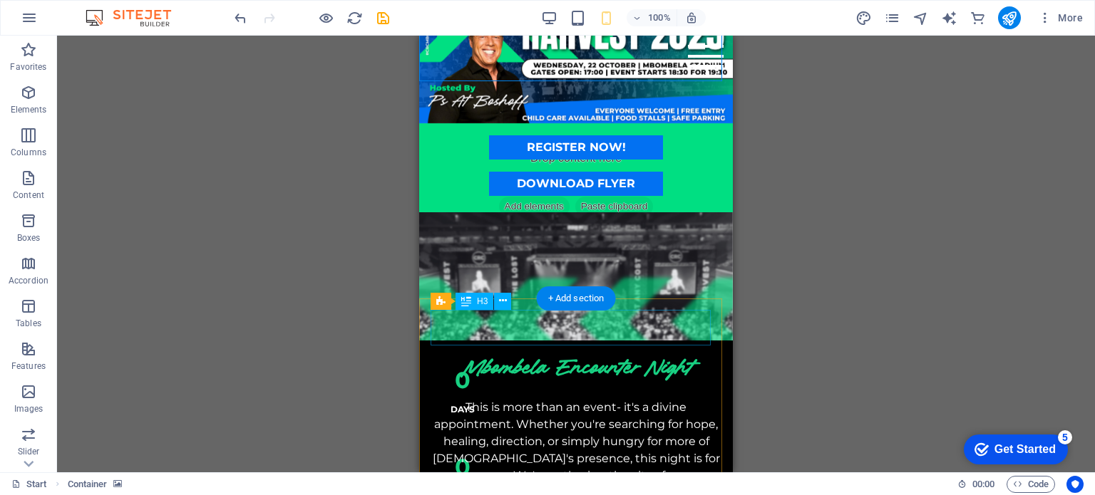
scroll to position [71, 0]
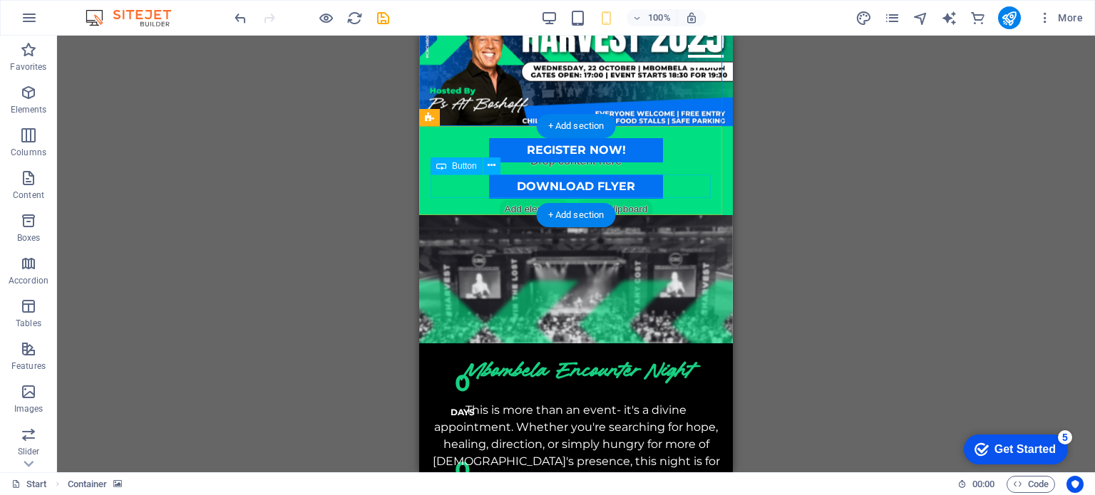
click at [646, 187] on div "DOWNLOAD FLYER" at bounding box center [576, 187] width 291 height 24
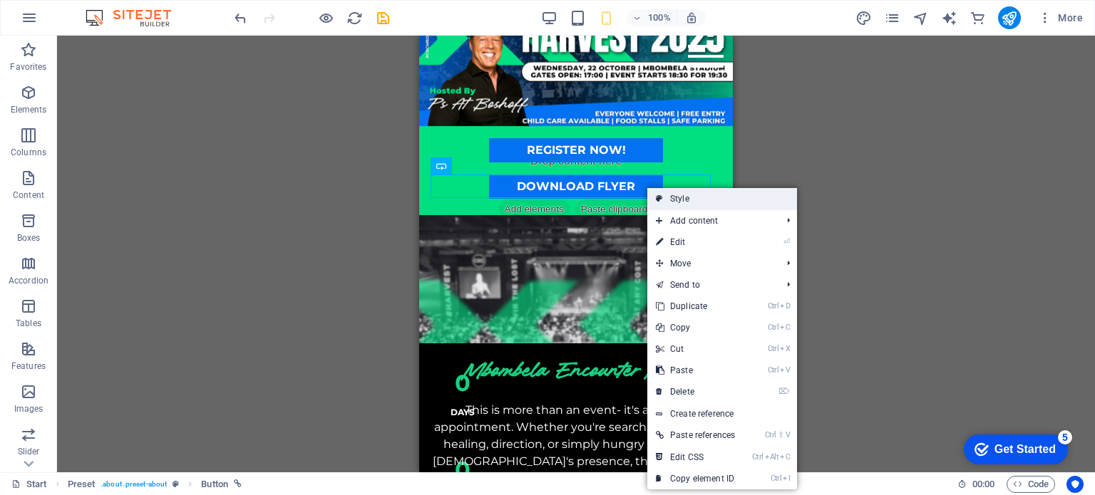
click at [678, 199] on link "Style" at bounding box center [722, 198] width 150 height 21
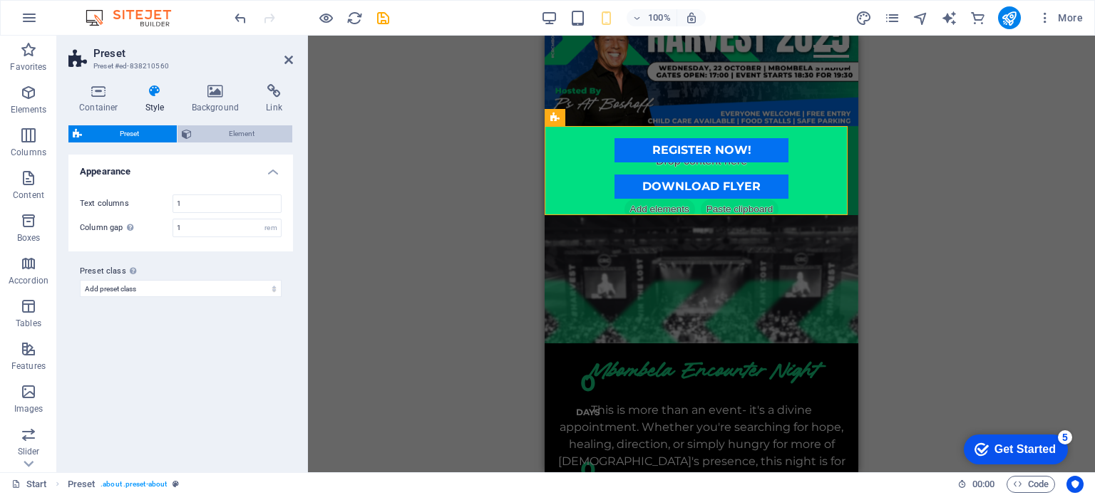
click at [240, 135] on span "Element" at bounding box center [242, 133] width 93 height 17
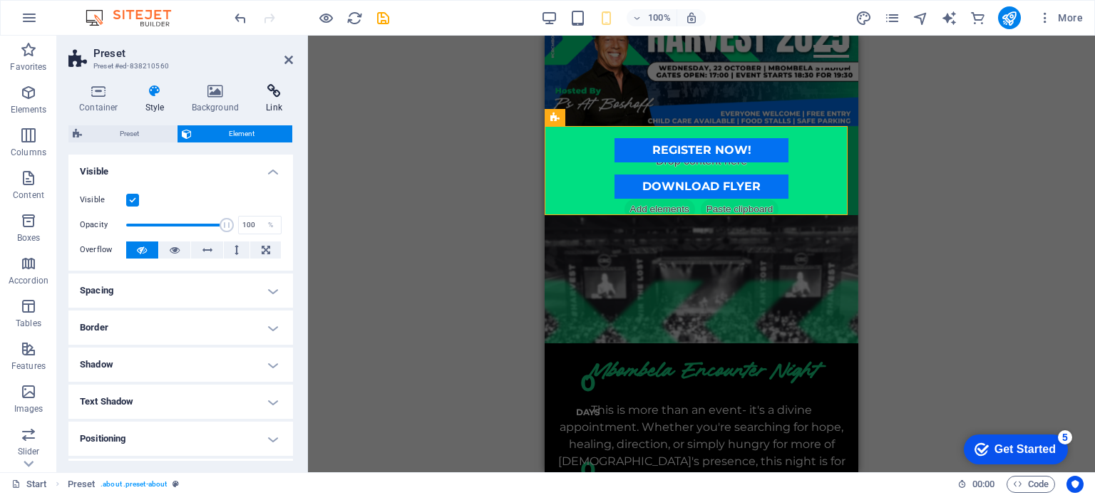
click at [277, 94] on icon at bounding box center [274, 91] width 38 height 14
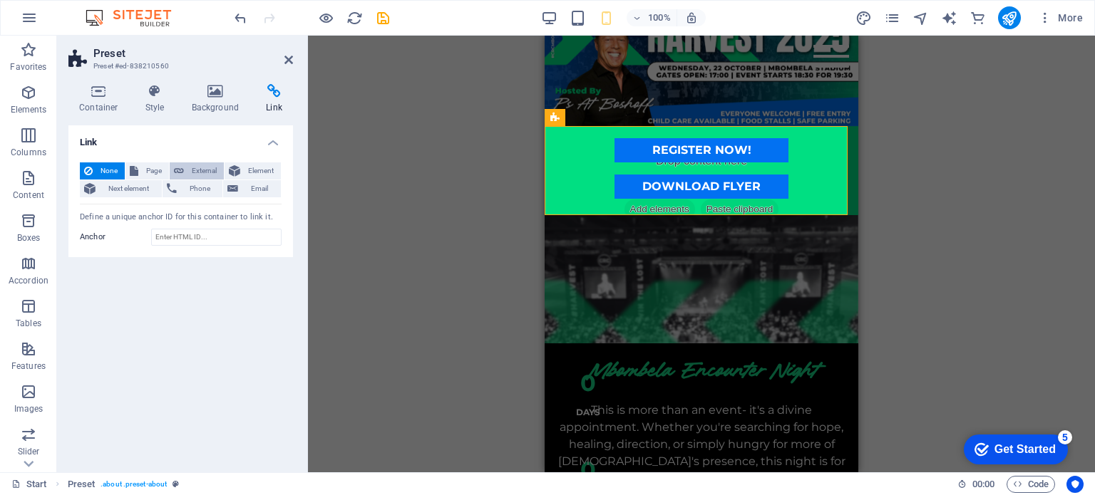
click at [205, 170] on span "External" at bounding box center [203, 171] width 31 height 17
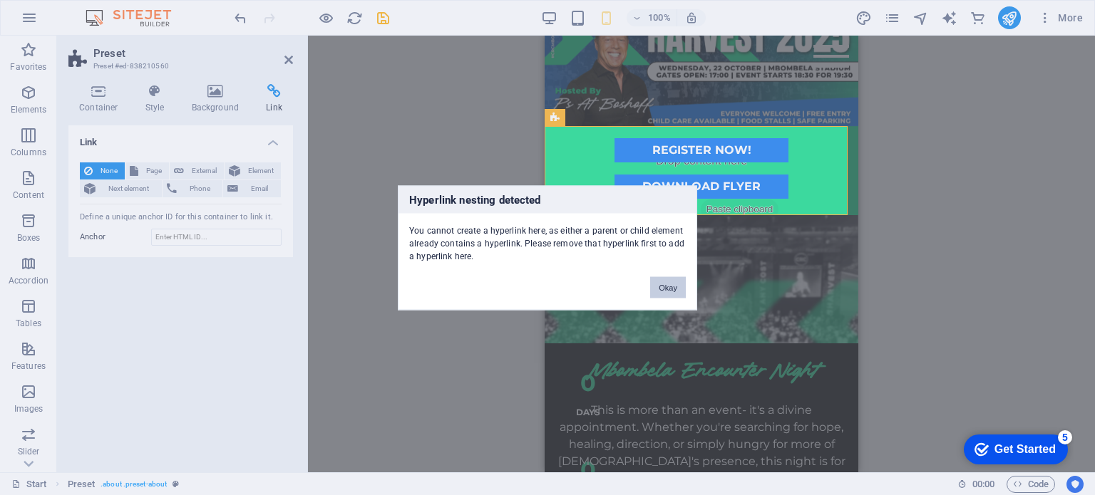
click at [664, 282] on button "Okay" at bounding box center [668, 287] width 36 height 21
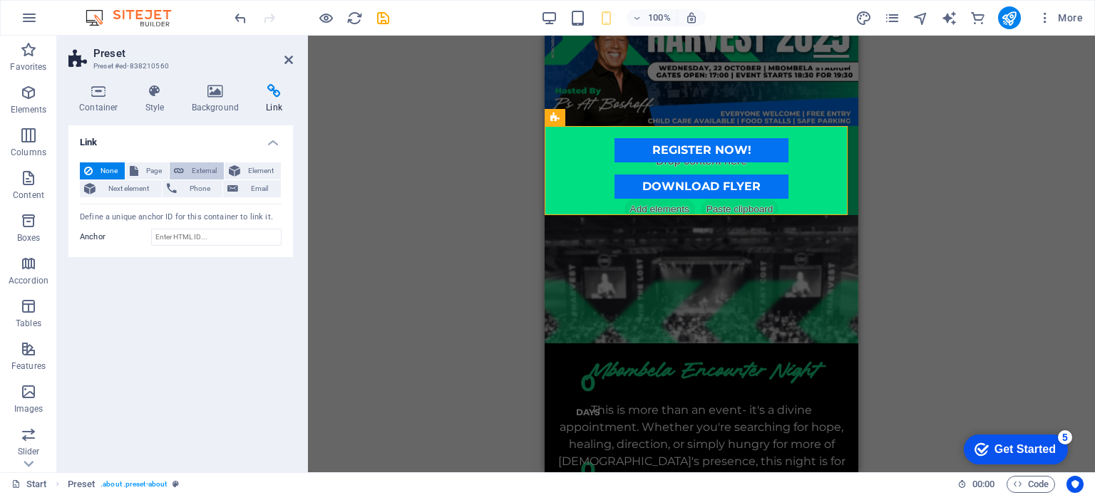
click at [188, 171] on span "External" at bounding box center [203, 171] width 31 height 17
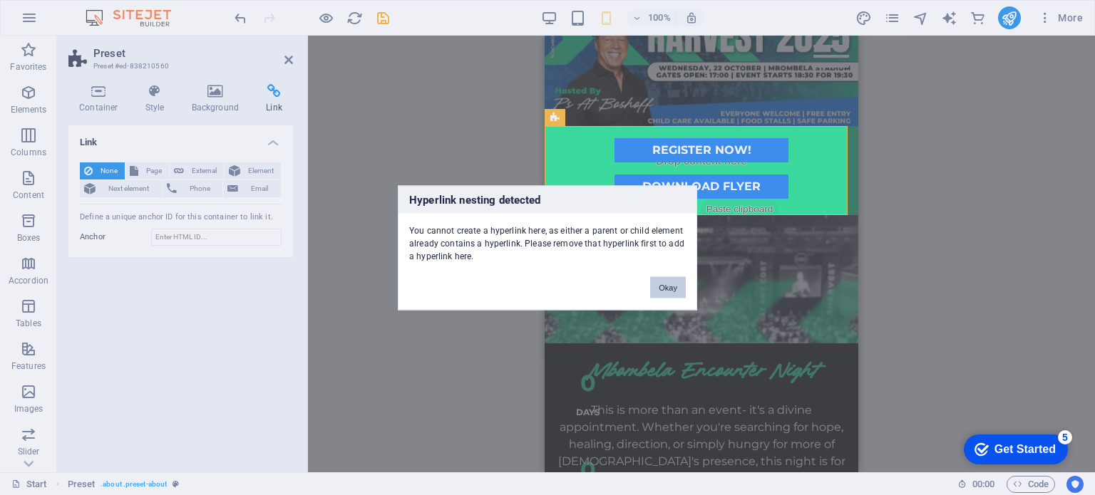
drag, startPoint x: 664, startPoint y: 286, endPoint x: 29, endPoint y: 207, distance: 640.8
click at [664, 286] on button "Okay" at bounding box center [668, 287] width 36 height 21
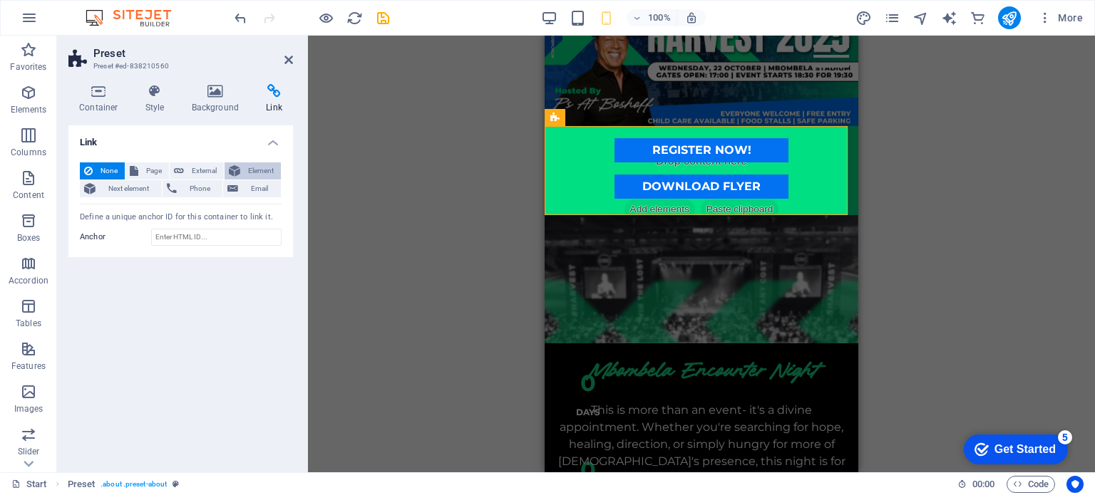
click at [240, 163] on icon at bounding box center [234, 171] width 11 height 17
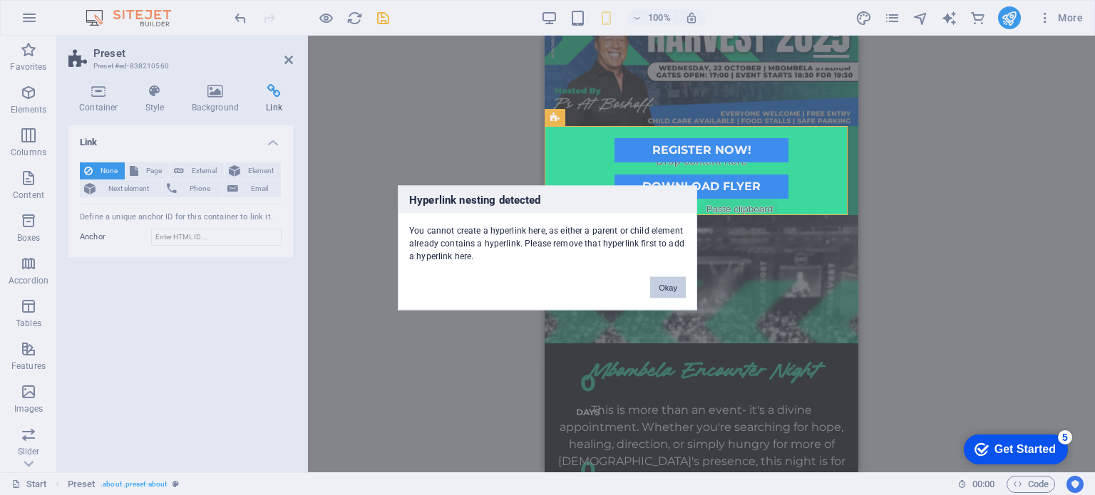
click at [669, 286] on button "Okay" at bounding box center [668, 287] width 36 height 21
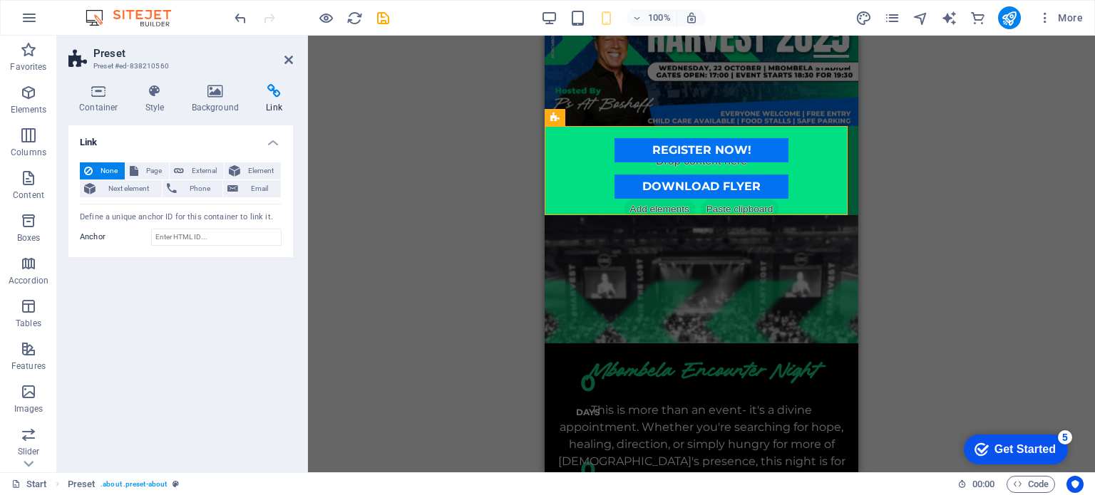
click at [528, 234] on div "Drag here to replace the existing content. Press “Ctrl” if you want to create a…" at bounding box center [701, 254] width 787 height 437
click at [639, 180] on div "DOWNLOAD FLYER" at bounding box center [701, 187] width 291 height 24
click at [143, 196] on span "Next element" at bounding box center [129, 188] width 58 height 17
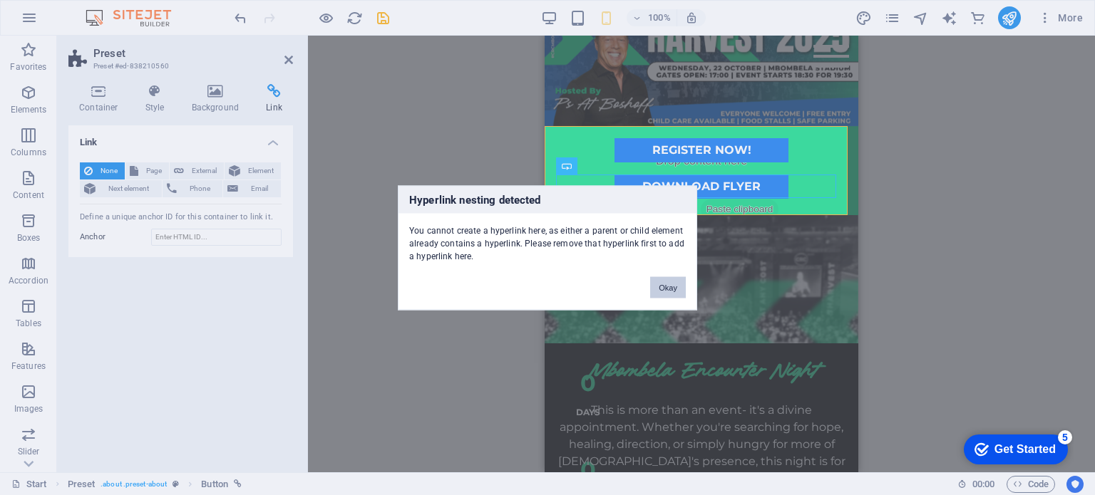
click at [668, 294] on button "Okay" at bounding box center [668, 287] width 36 height 21
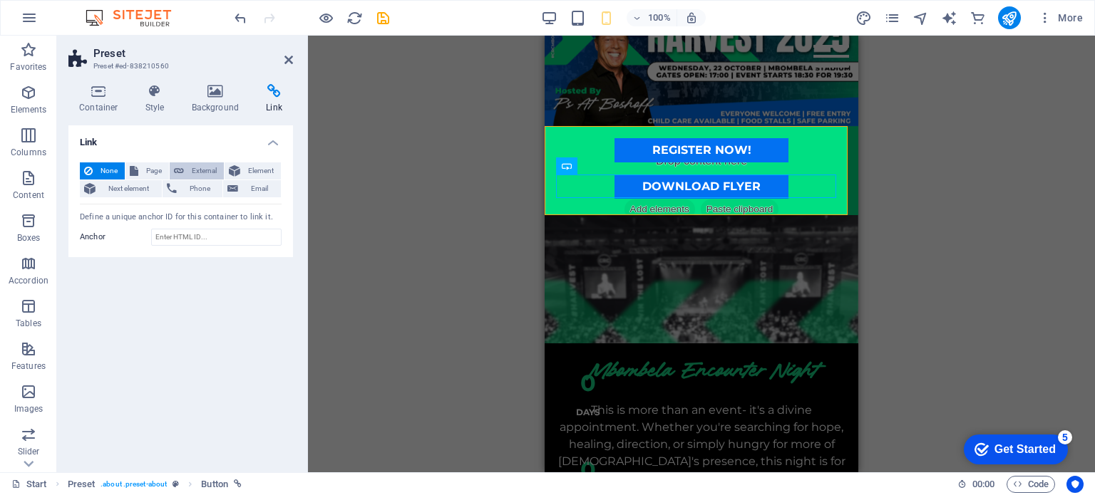
click at [199, 174] on span "External" at bounding box center [203, 171] width 31 height 17
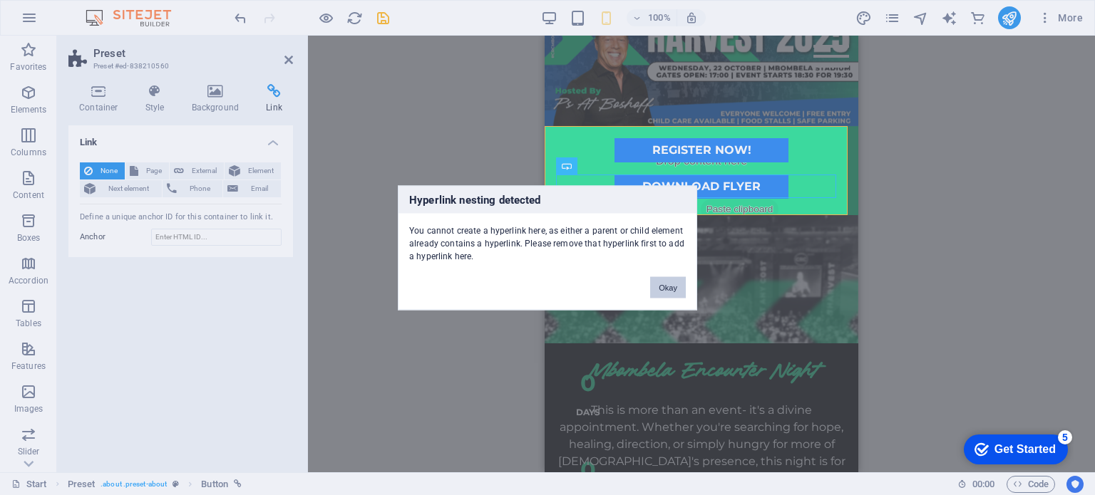
click at [671, 296] on button "Okay" at bounding box center [668, 287] width 36 height 21
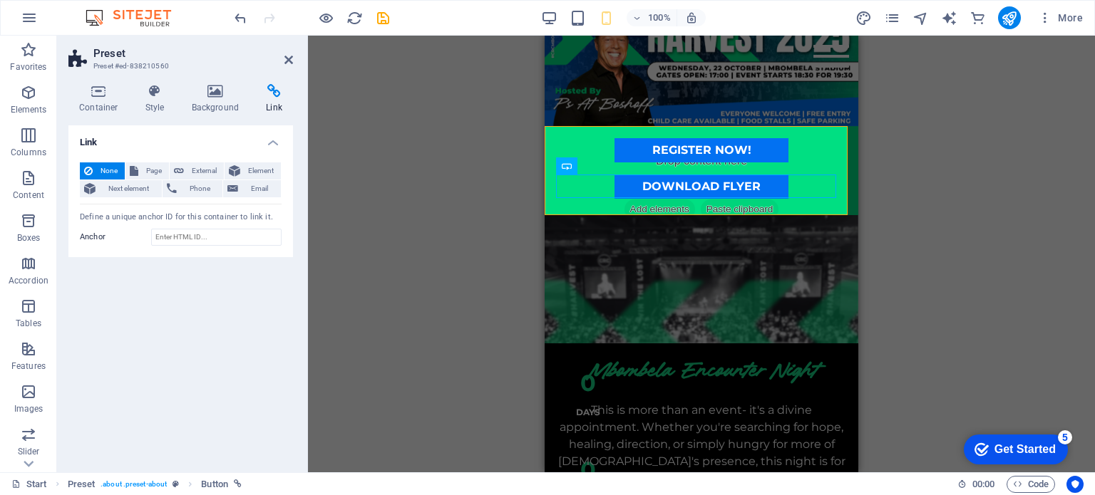
click at [931, 267] on div "Drag here to replace the existing content. Press “Ctrl” if you want to create a…" at bounding box center [701, 254] width 787 height 437
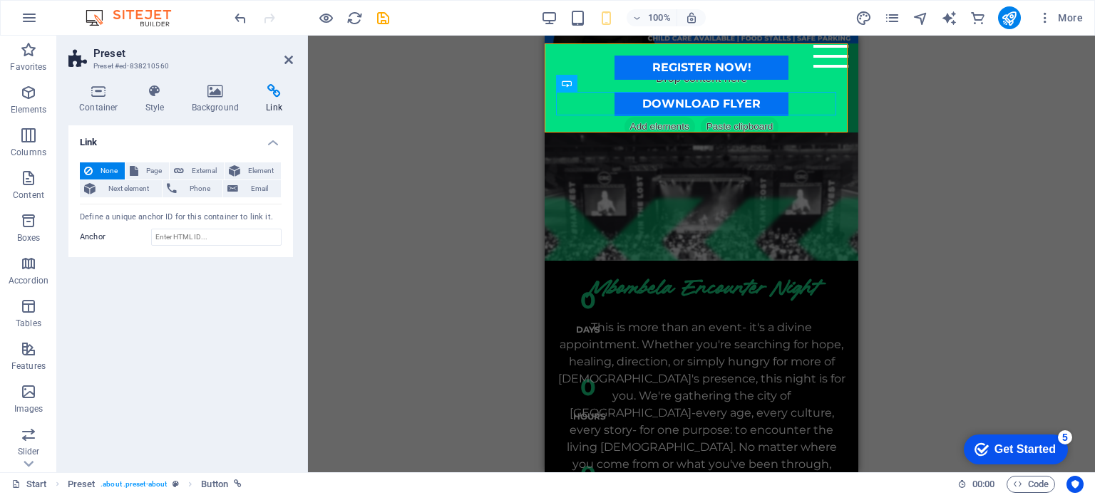
scroll to position [0, 0]
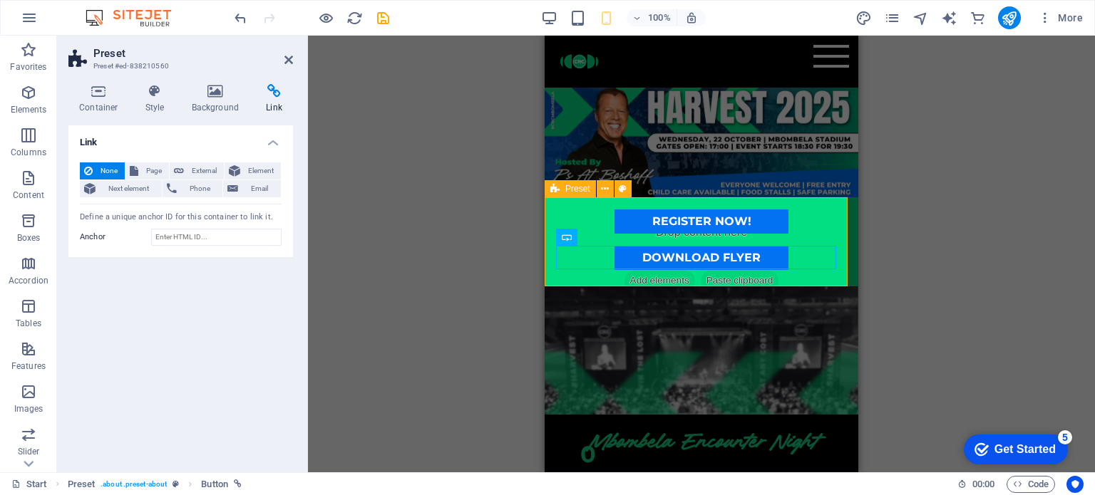
click at [839, 283] on div "REGISTER NOW! DOWNLOAD FLYER" at bounding box center [702, 241] width 314 height 89
click at [838, 349] on figure at bounding box center [702, 351] width 314 height 128
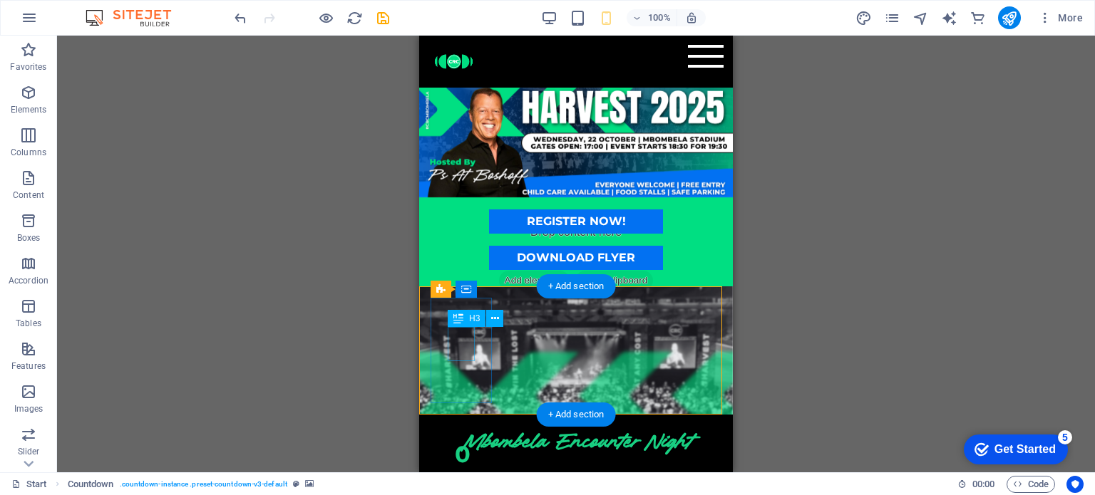
click at [453, 443] on div "0" at bounding box center [463, 454] width 30 height 23
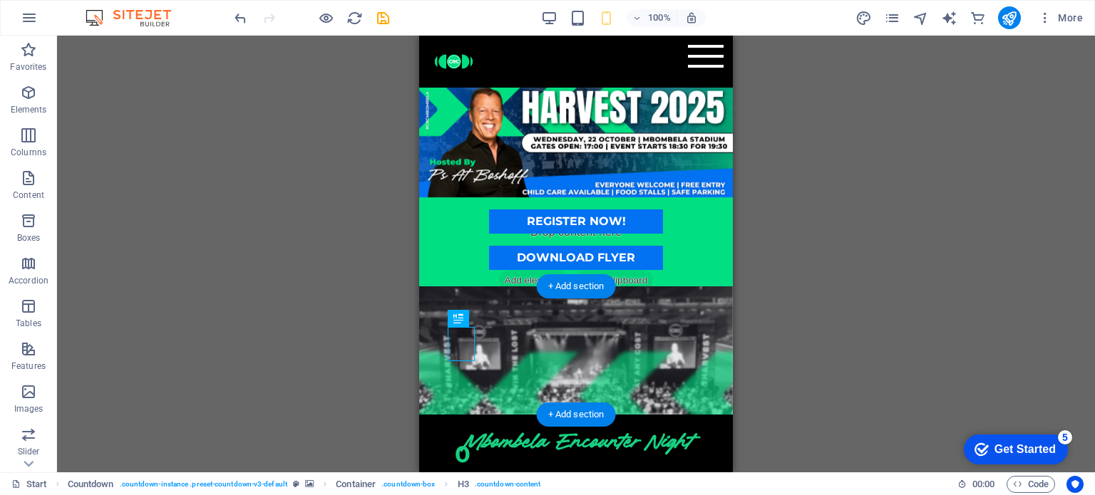
click at [436, 403] on figure at bounding box center [576, 351] width 314 height 128
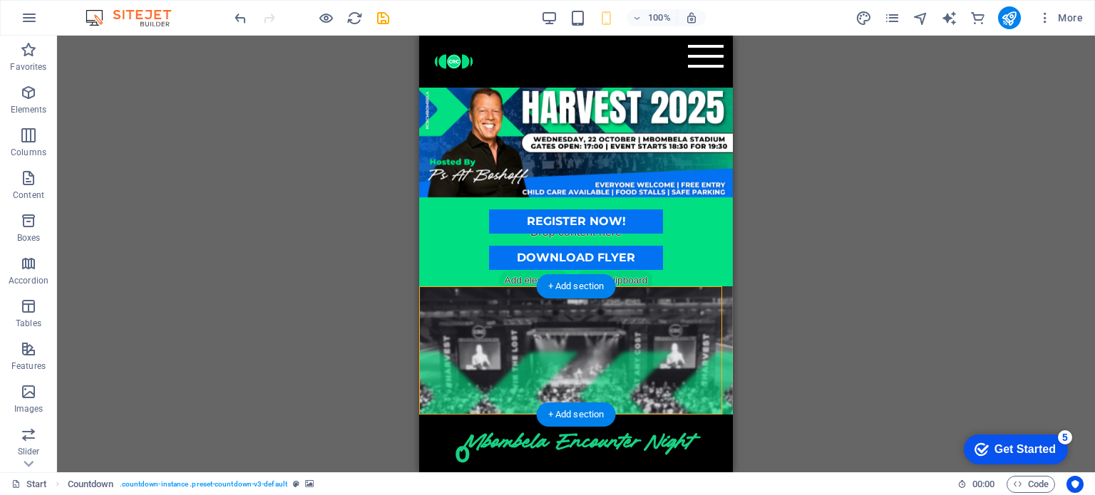
click at [428, 409] on figure at bounding box center [576, 351] width 314 height 128
select select "px"
select select "timer"
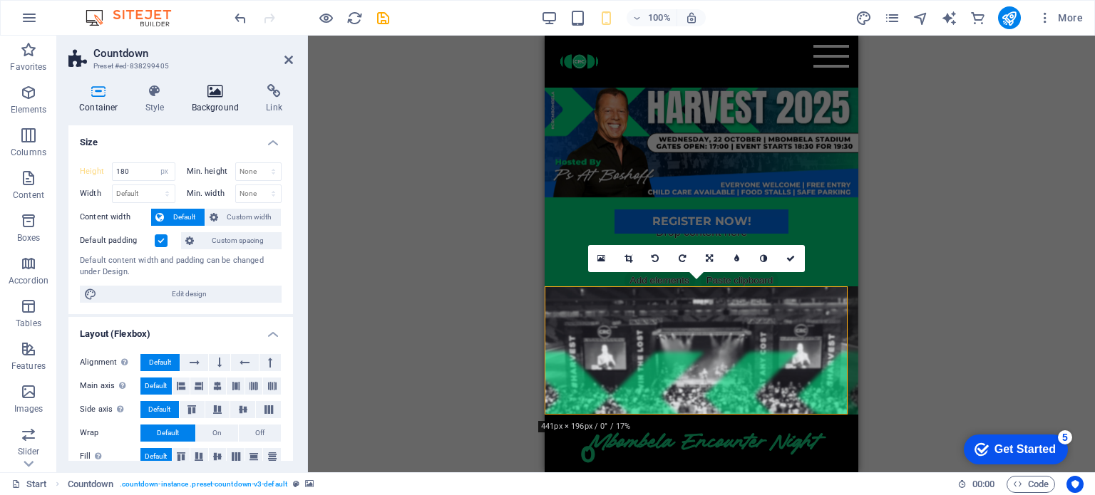
click at [218, 102] on h4 "Background" at bounding box center [218, 99] width 75 height 30
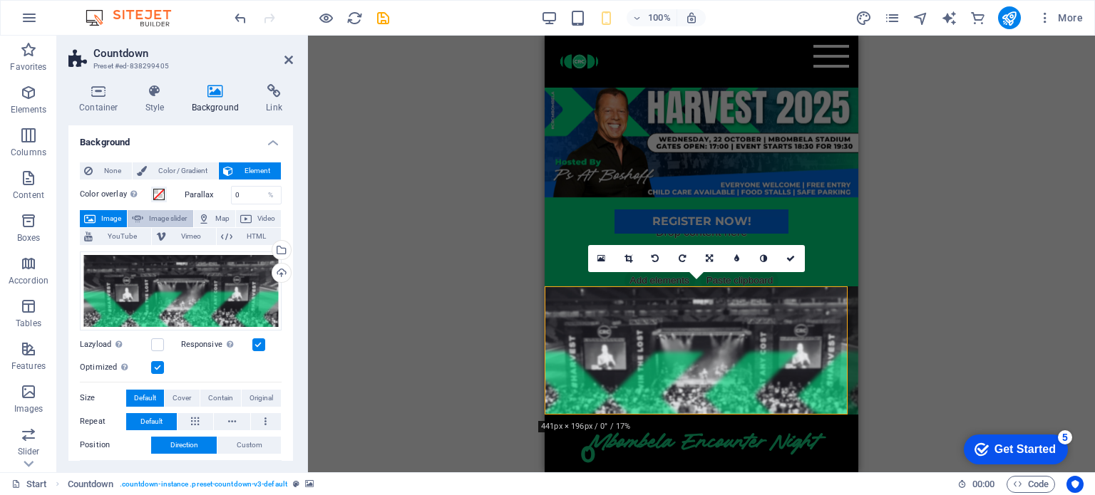
click at [160, 221] on span "Image slider" at bounding box center [168, 218] width 41 height 17
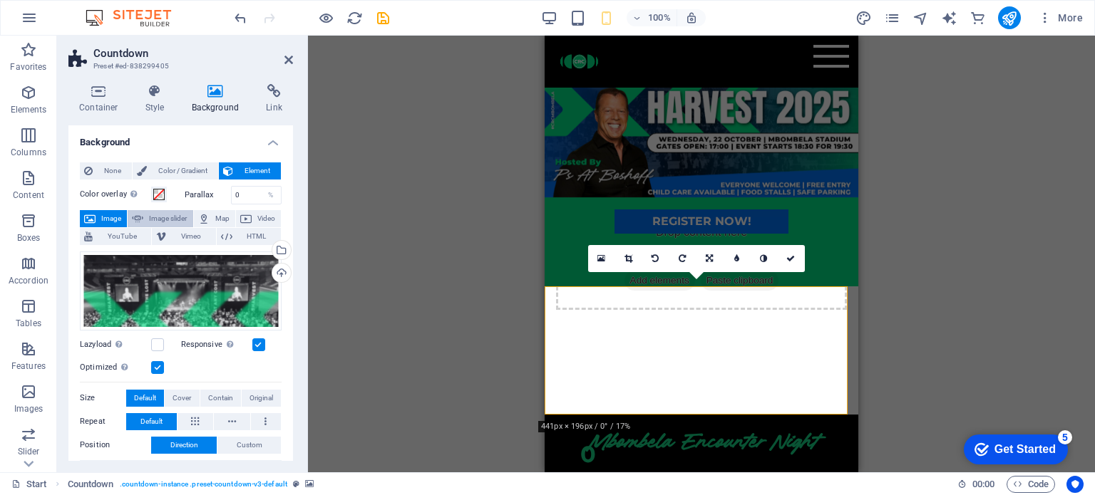
select select "ms"
select select "s"
select select "progressive"
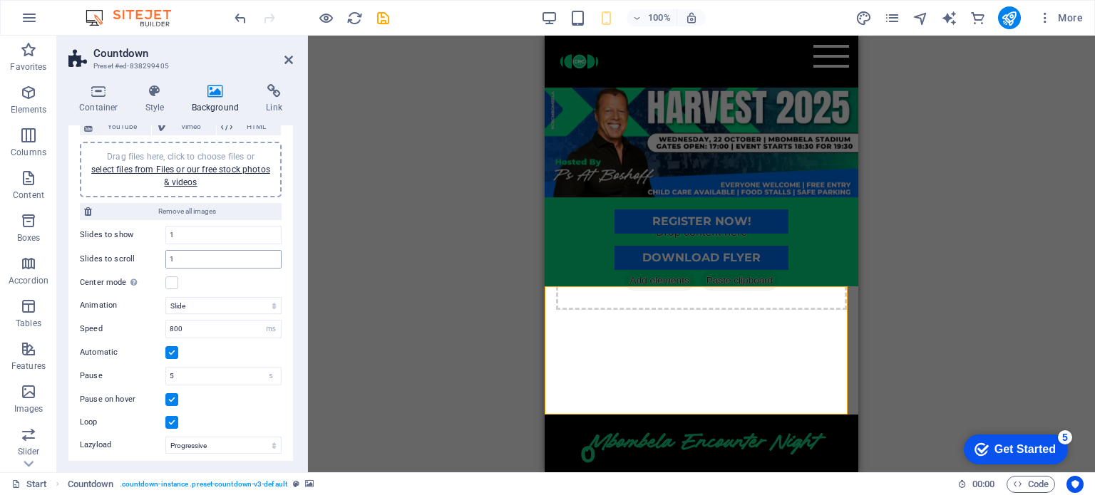
scroll to position [86, 0]
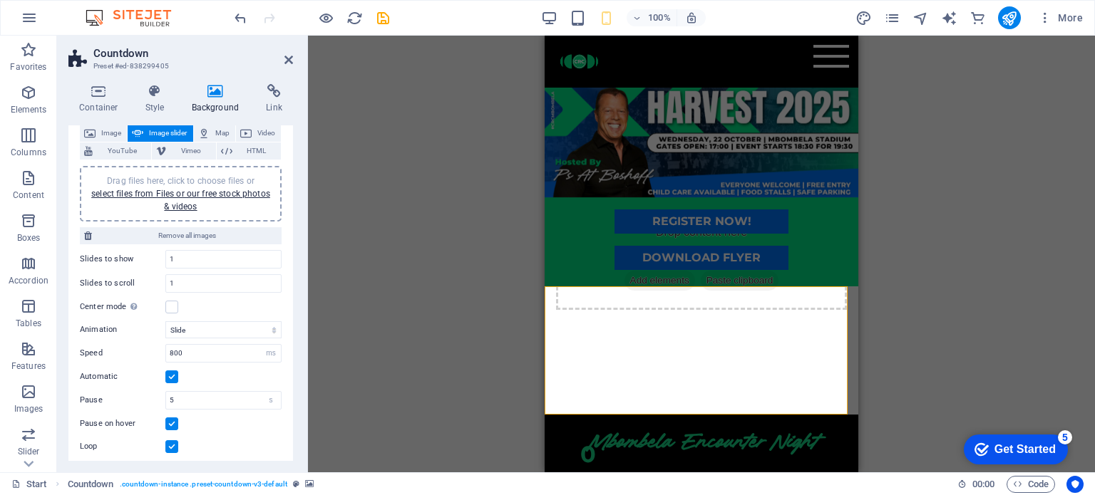
click at [208, 102] on h4 "Background" at bounding box center [218, 99] width 75 height 30
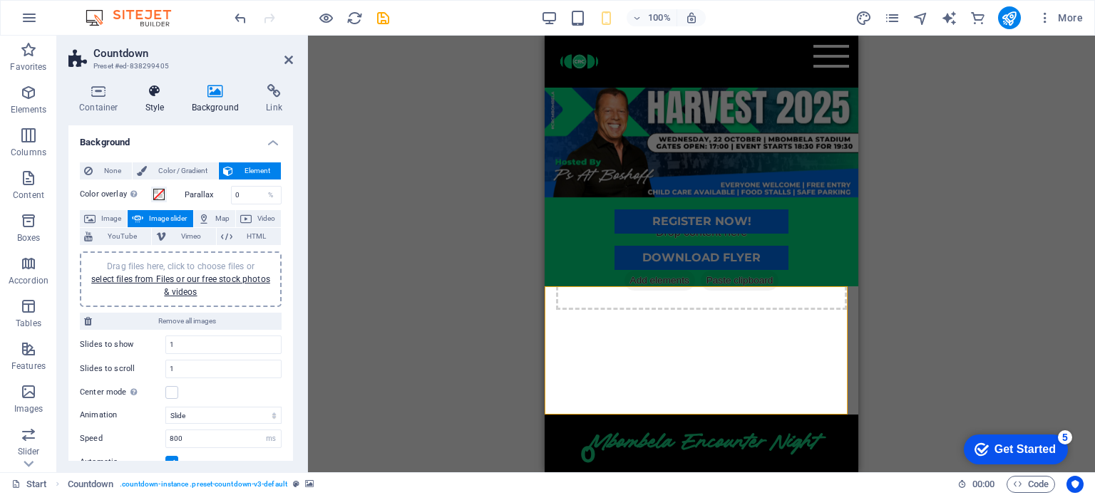
scroll to position [0, 0]
click at [157, 101] on h4 "Style" at bounding box center [158, 99] width 46 height 30
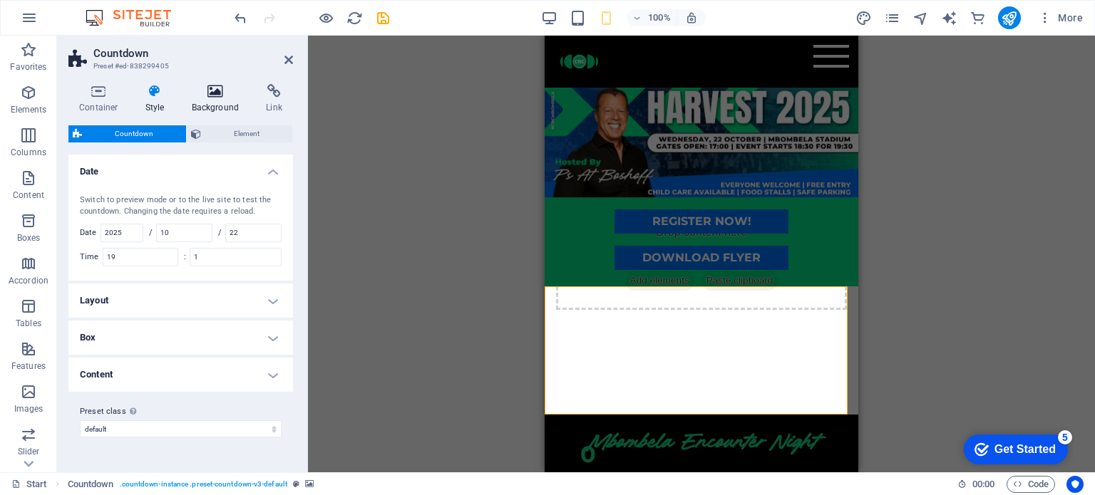
click at [201, 100] on h4 "Background" at bounding box center [218, 99] width 75 height 30
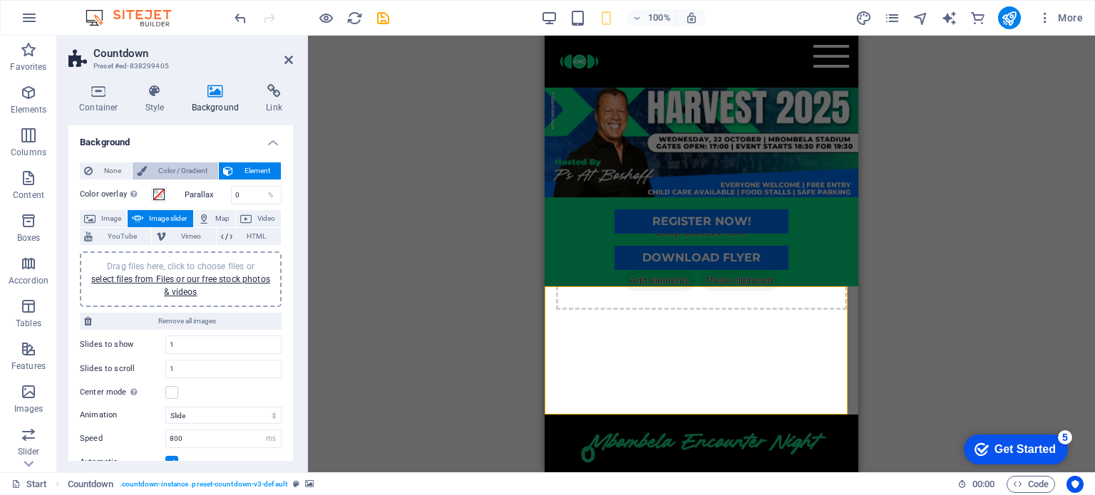
click at [192, 170] on span "Color / Gradient" at bounding box center [182, 171] width 63 height 17
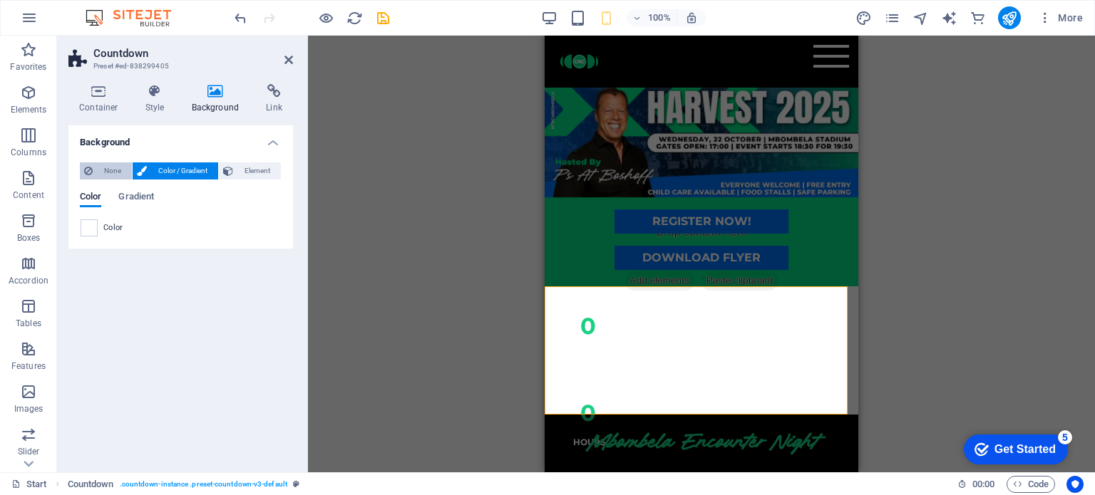
click at [113, 169] on span "None" at bounding box center [112, 171] width 31 height 17
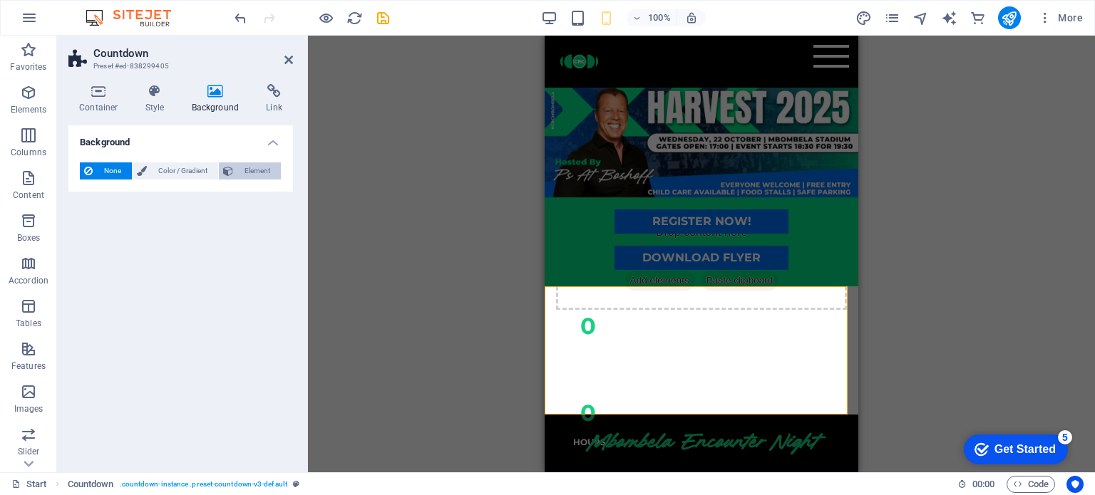
click at [228, 175] on icon at bounding box center [228, 171] width 10 height 17
select select "ms"
select select "s"
select select "progressive"
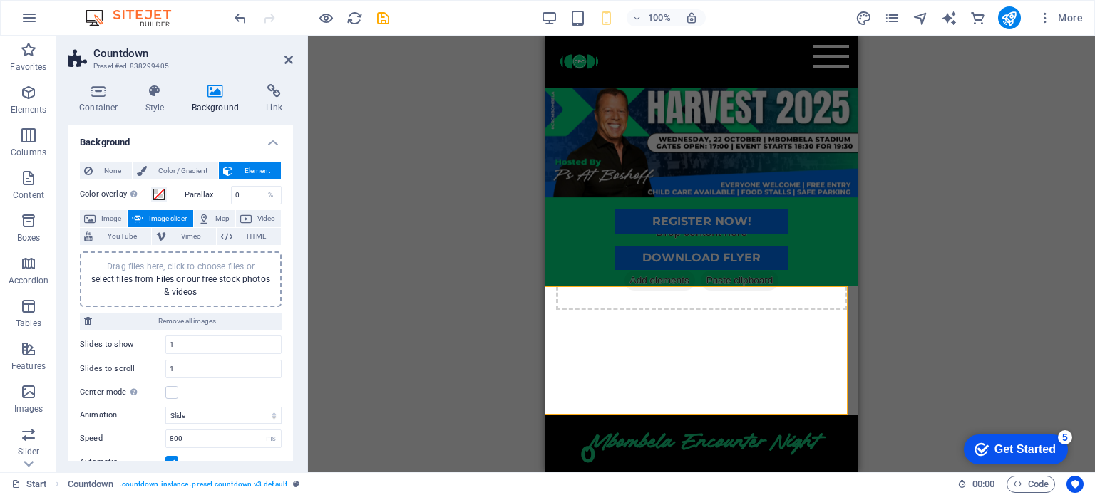
click at [548, 299] on div at bounding box center [702, 351] width 314 height 128
click at [111, 223] on span "Image" at bounding box center [111, 218] width 23 height 17
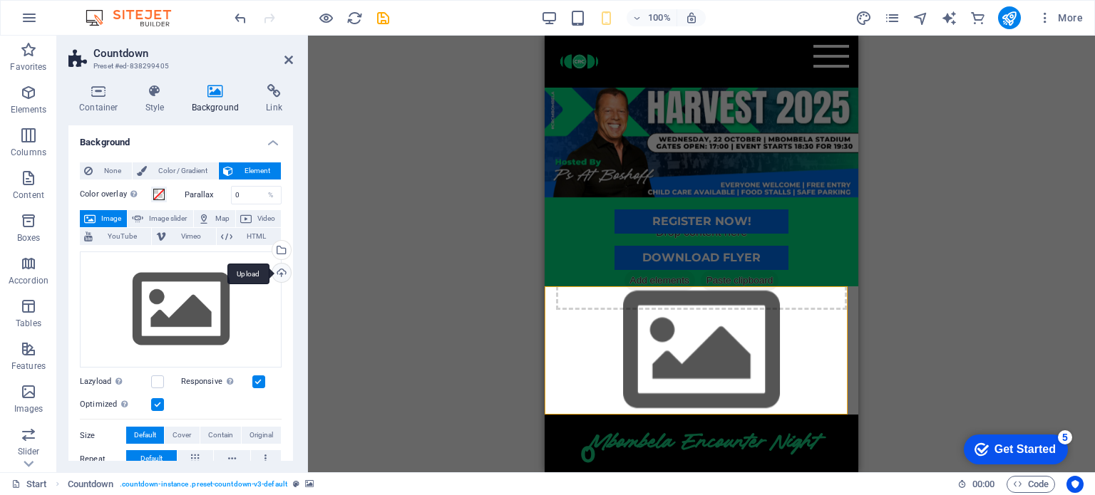
click at [279, 275] on div "Upload" at bounding box center [279, 274] width 21 height 21
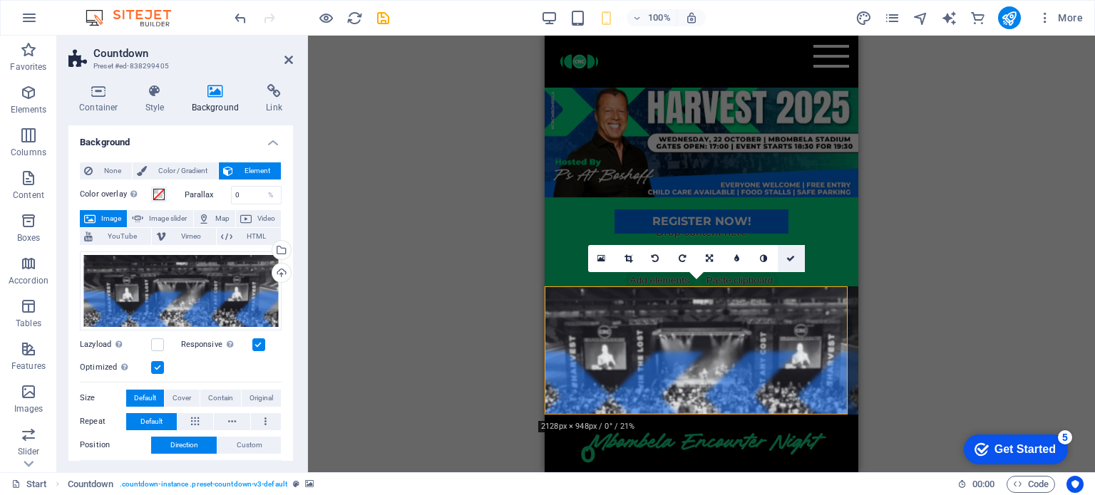
click at [791, 259] on icon at bounding box center [790, 258] width 9 height 9
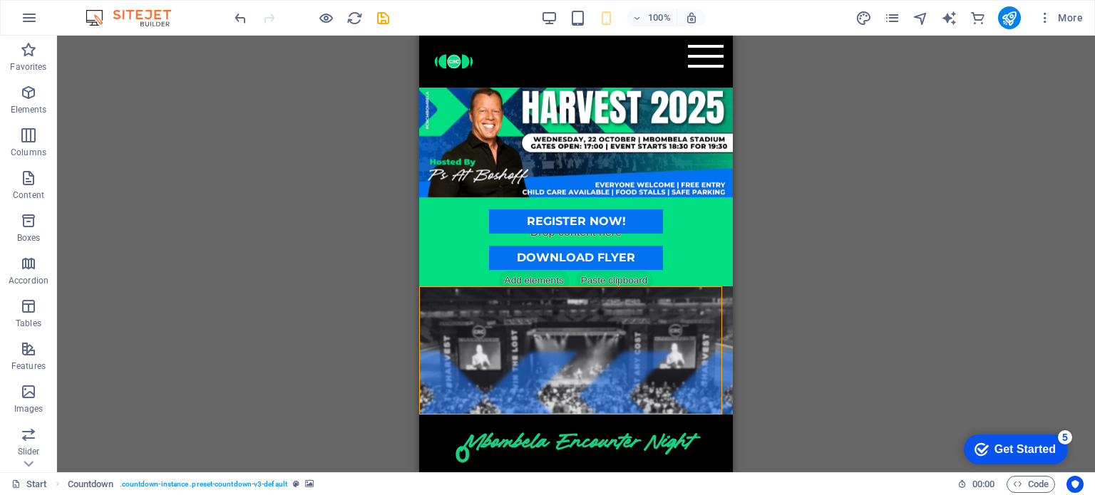
click at [843, 383] on div "Drag here to replace the existing content. Press “Ctrl” if you want to create a…" at bounding box center [576, 254] width 1038 height 437
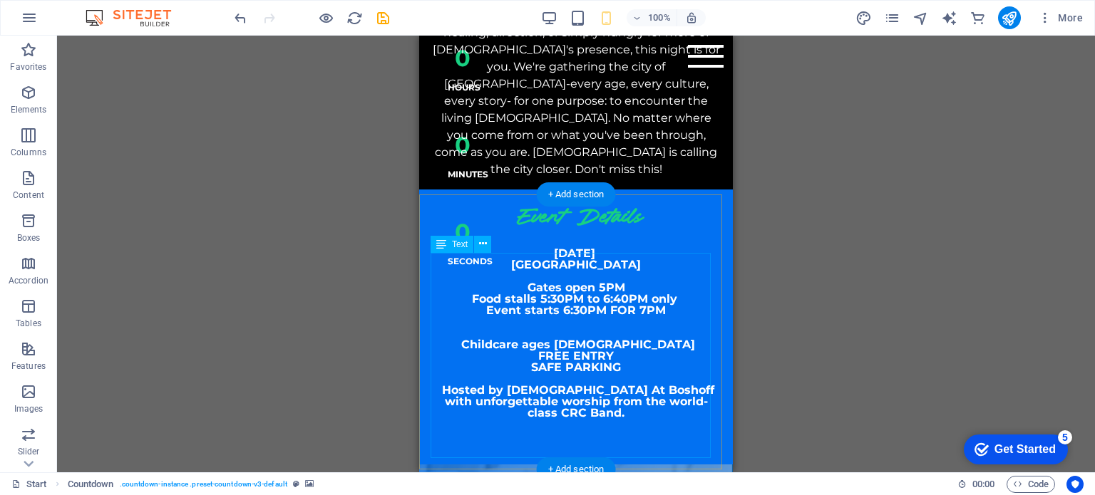
scroll to position [499, 0]
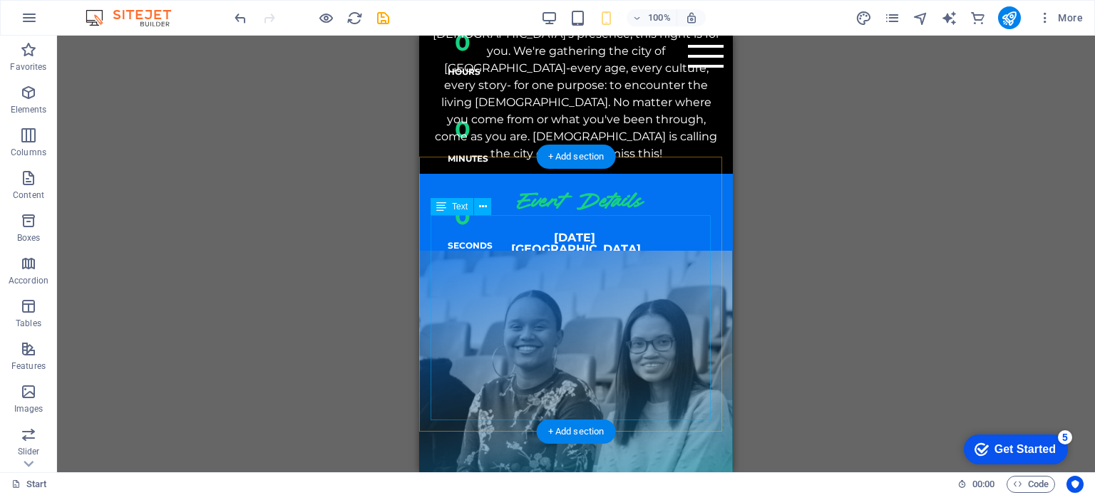
click at [639, 279] on div "Wednesday, 22 October 2025 Mbombela Stadium Gates open 5PM Food stalls 5:30PM t…" at bounding box center [576, 334] width 291 height 205
click at [643, 279] on div "Wednesday, 22 October 2025 Mbombela Stadium Gates open 5PM Food stalls 5:30PM t…" at bounding box center [576, 334] width 291 height 205
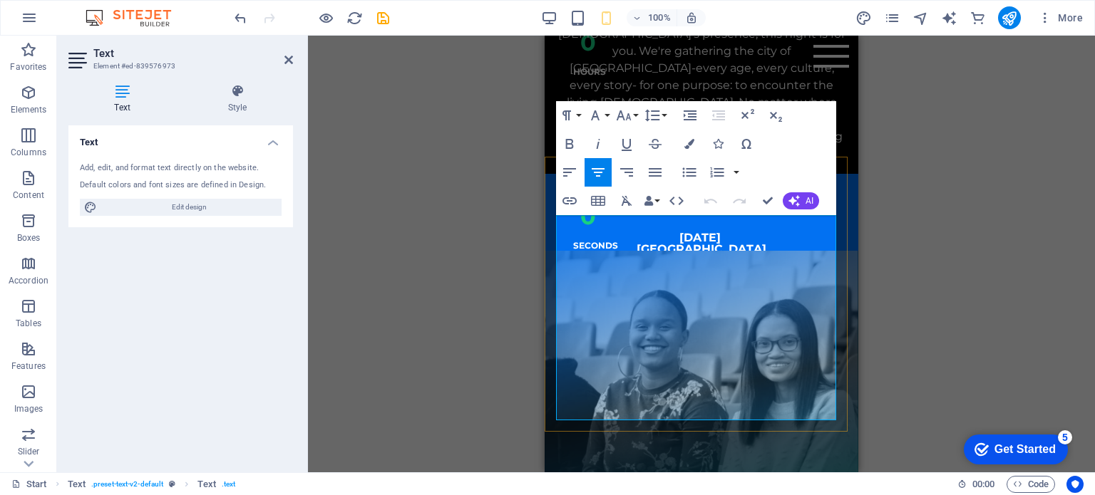
click at [765, 288] on span "Event starts 6:30PM FOR 7PM" at bounding box center [702, 295] width 180 height 14
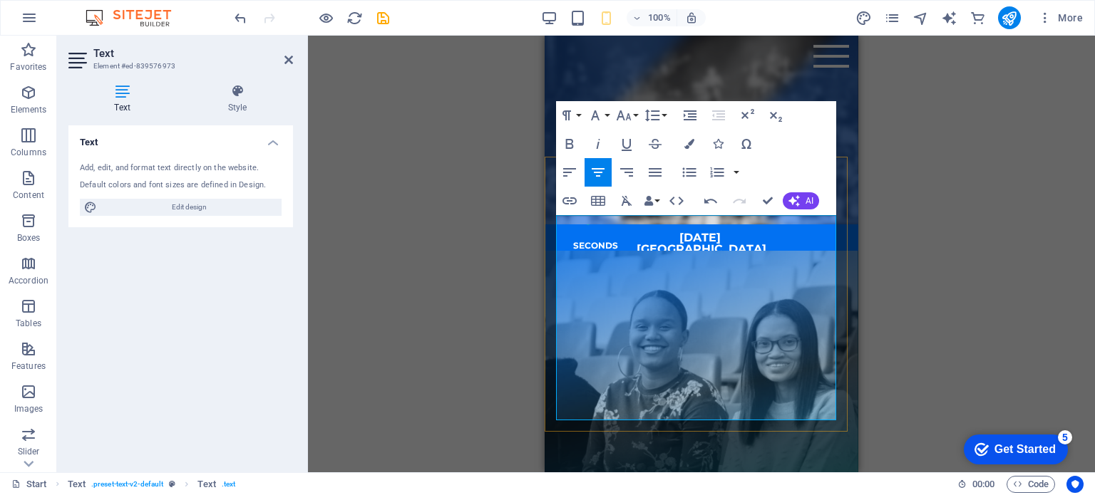
click at [764, 403] on p at bounding box center [701, 411] width 291 height 17
click at [750, 346] on p "SAFE PARKING" at bounding box center [701, 351] width 291 height 11
click at [685, 345] on span "SAFE PARKING" at bounding box center [702, 352] width 90 height 14
click at [771, 288] on span "Event starts 6:30PM FOR 7:30PM" at bounding box center [701, 295] width 197 height 14
click at [811, 346] on p "SAFE PARKING" at bounding box center [701, 351] width 291 height 11
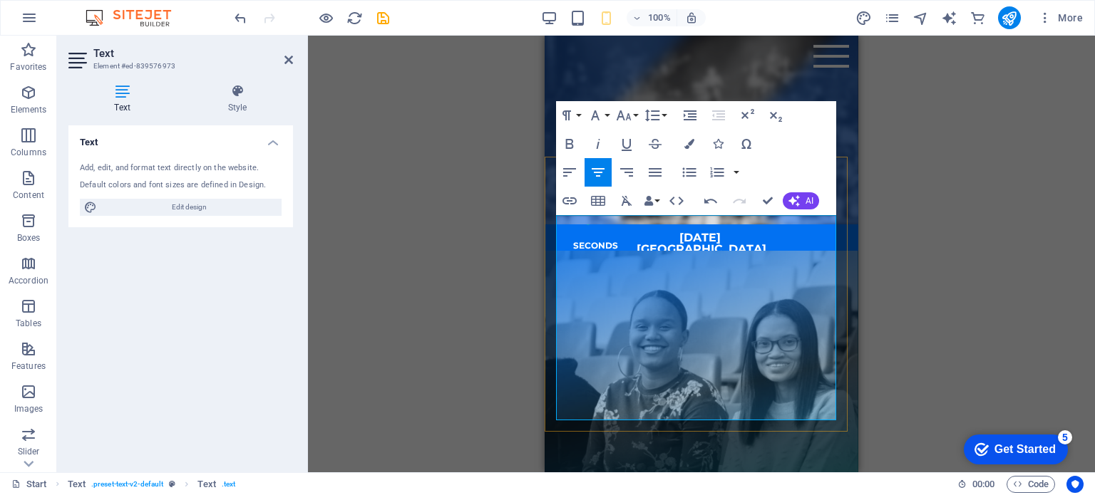
click at [657, 345] on span "SAFE PARKING" at bounding box center [702, 352] width 90 height 14
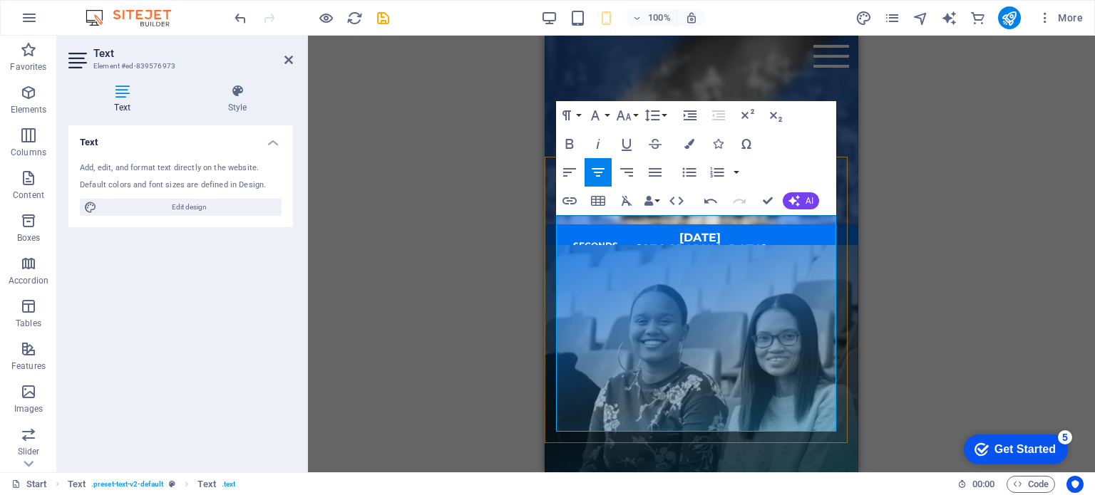
click at [731, 346] on p "Extra Security Measurements for SAFE PARKING" at bounding box center [701, 351] width 291 height 11
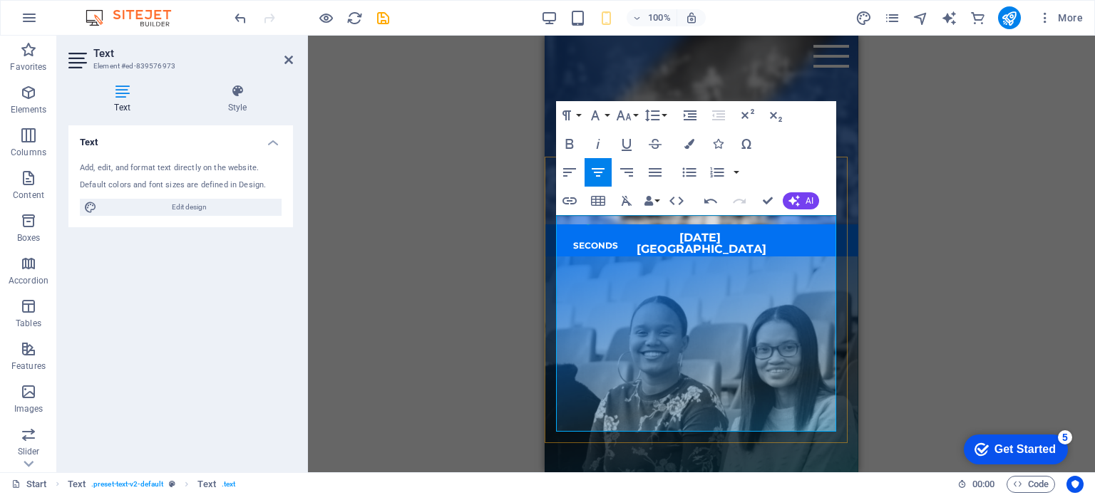
click at [743, 335] on p "FREE ENTRY" at bounding box center [701, 340] width 291 height 11
click at [731, 322] on span "Childcare ages [DEMOGRAPHIC_DATA]" at bounding box center [704, 329] width 234 height 14
drag, startPoint x: 798, startPoint y: 262, endPoint x: 767, endPoint y: 262, distance: 31.4
click at [767, 278] on p "Food stalls 5:30PM to 6:40PM only" at bounding box center [701, 283] width 291 height 11
click at [773, 396] on p "Hosted by [DEMOGRAPHIC_DATA] At Boshoff with unforgettable worship from the wor…" at bounding box center [701, 398] width 291 height 34
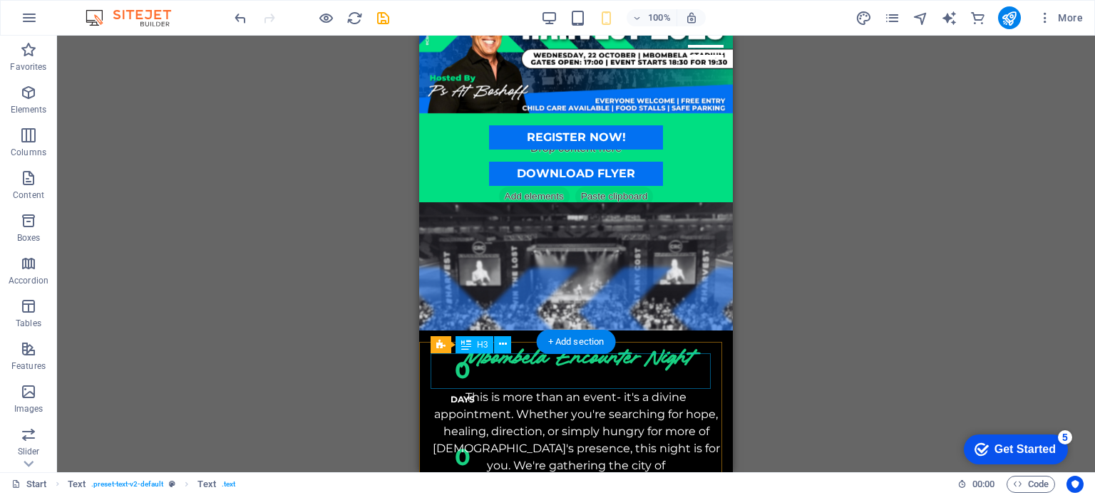
scroll to position [71, 0]
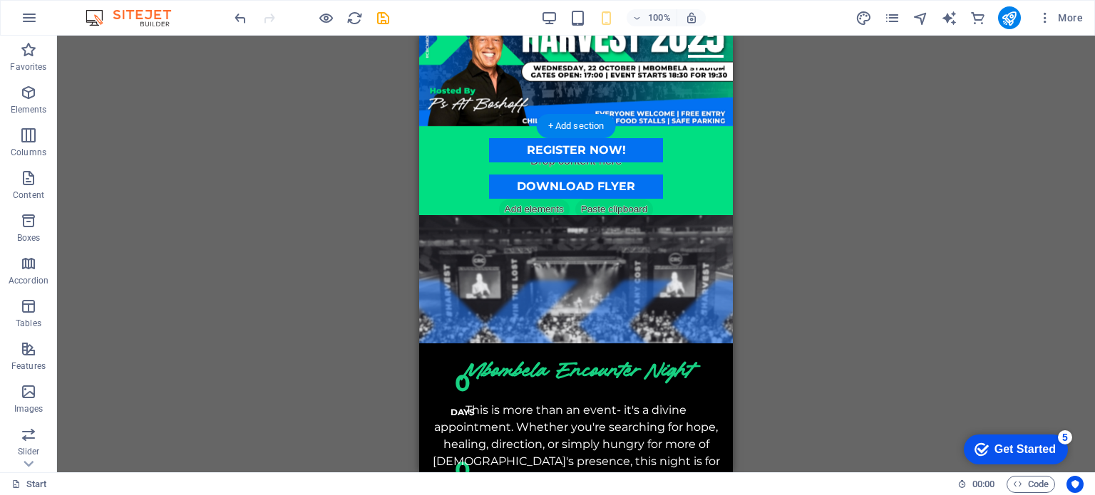
click at [422, 76] on figure at bounding box center [576, 71] width 314 height 110
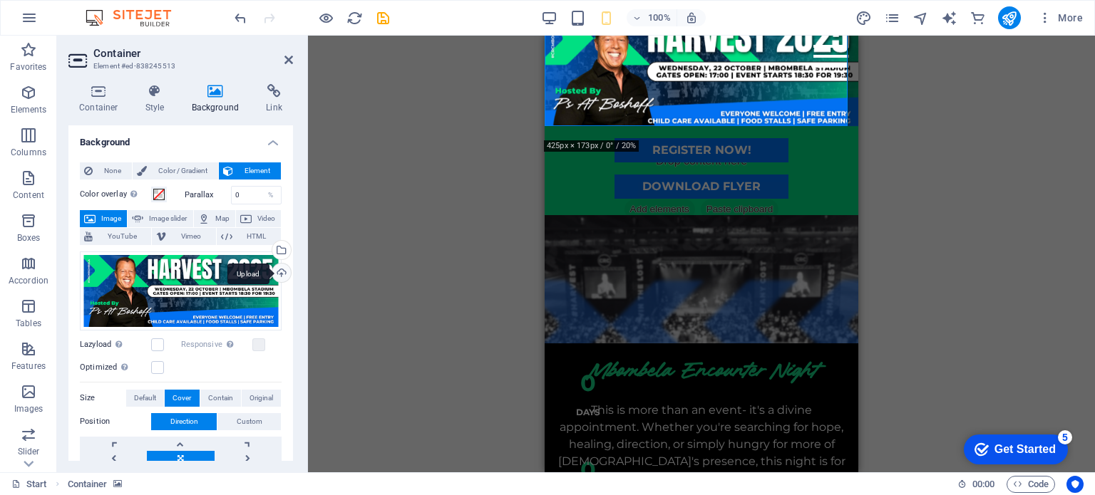
click at [280, 274] on div "Upload" at bounding box center [279, 274] width 21 height 21
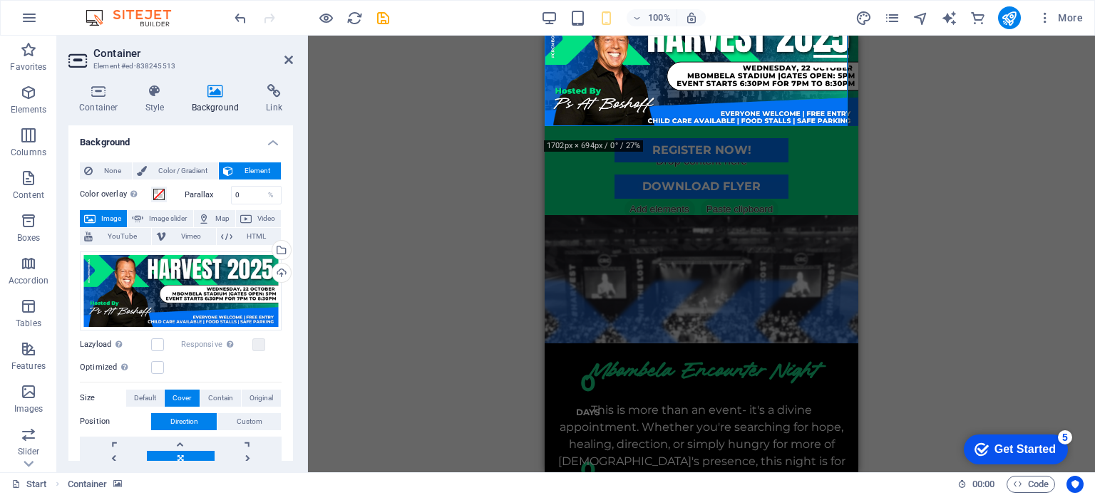
click at [908, 253] on div "Drag here to replace the existing content. Press “Ctrl” if you want to create a…" at bounding box center [701, 254] width 787 height 437
click at [843, 310] on figure at bounding box center [702, 279] width 314 height 128
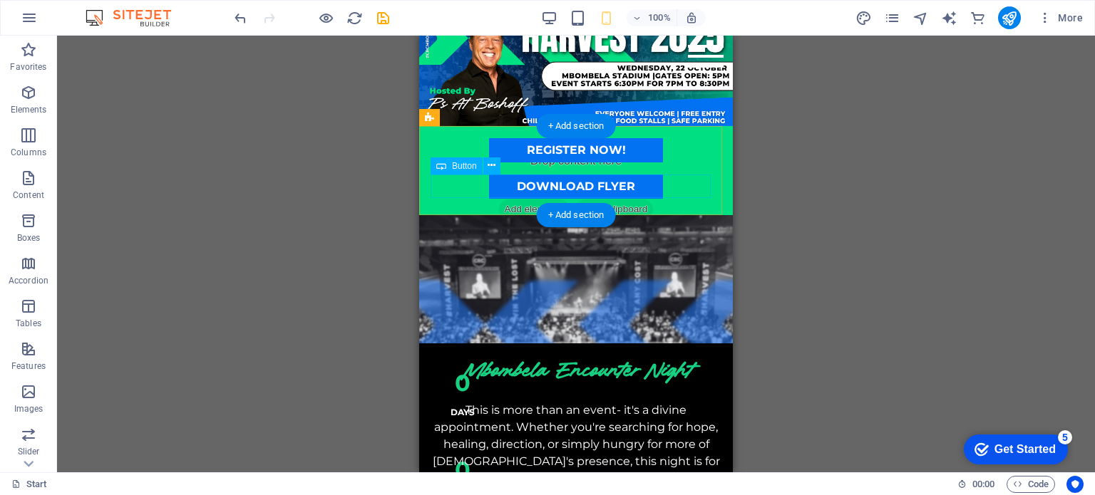
click at [644, 184] on div "DOWNLOAD FLYER" at bounding box center [576, 187] width 291 height 24
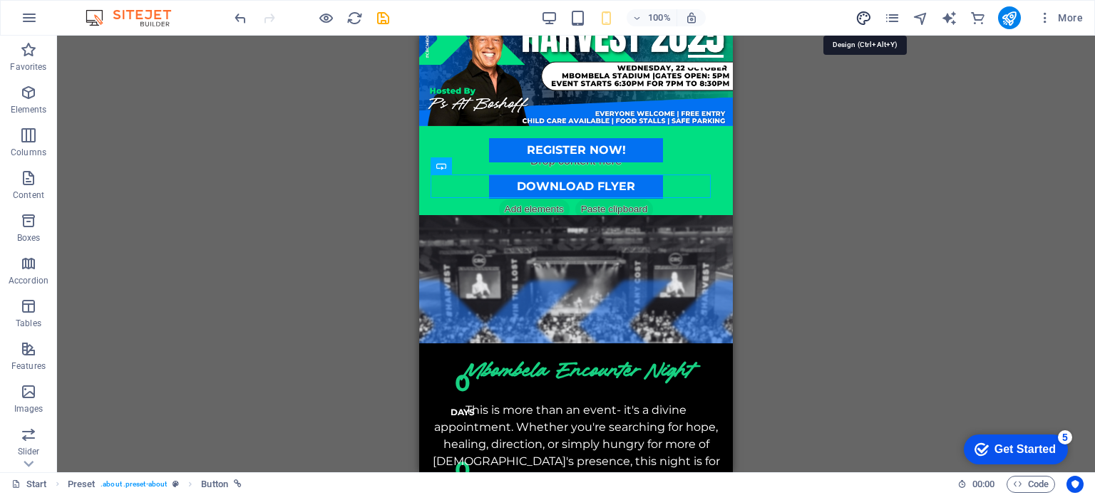
click at [861, 19] on icon "design" at bounding box center [863, 18] width 16 height 16
click at [897, 19] on icon "pages" at bounding box center [892, 18] width 16 height 16
select select "rem"
select select "400"
select select "px"
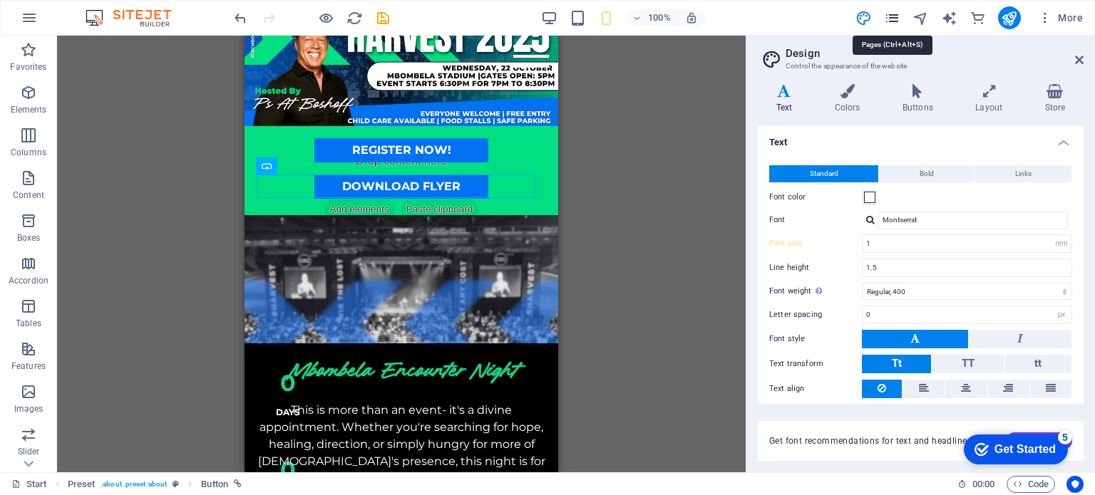
click at [895, 19] on icon "pages" at bounding box center [892, 18] width 16 height 16
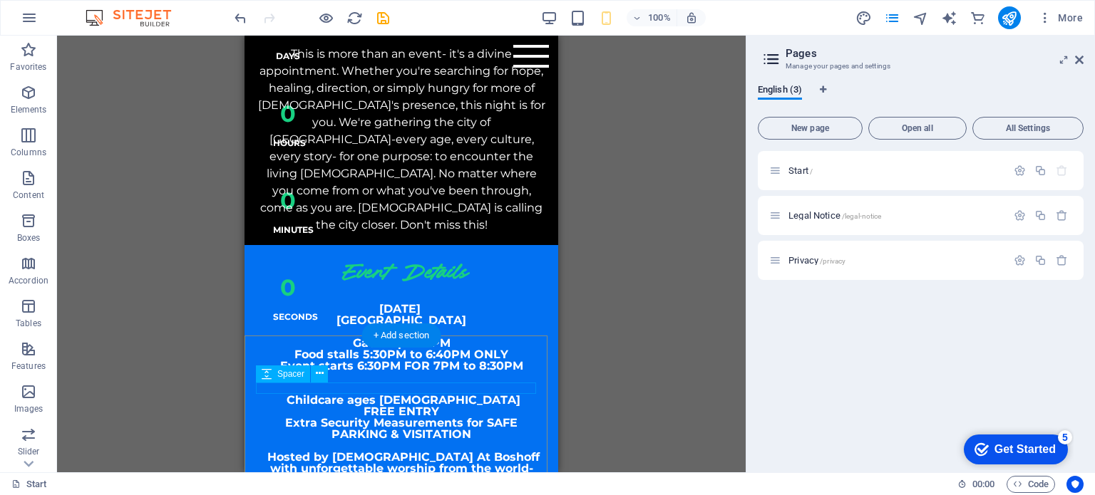
scroll to position [214, 0]
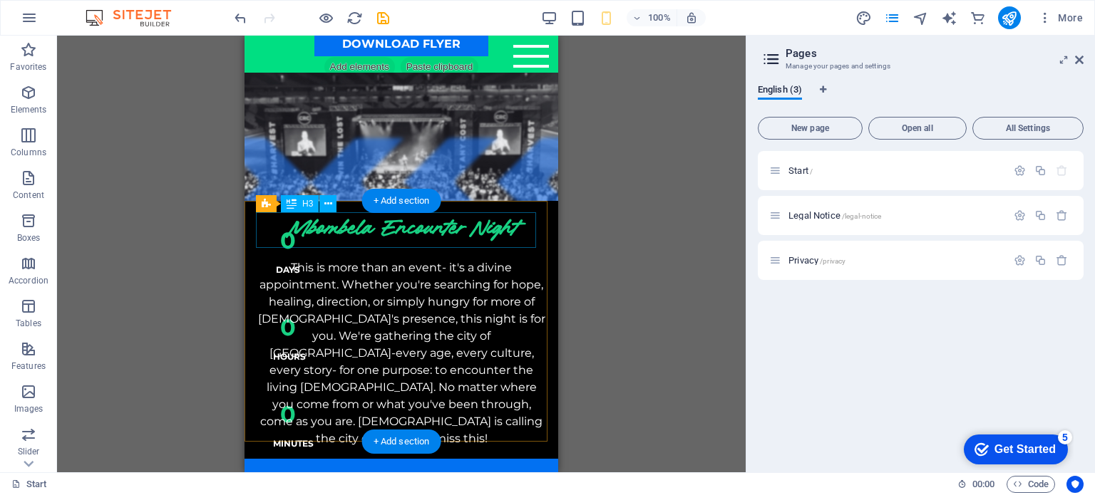
click at [488, 230] on div "Mbombela Encounter Night" at bounding box center [401, 230] width 291 height 36
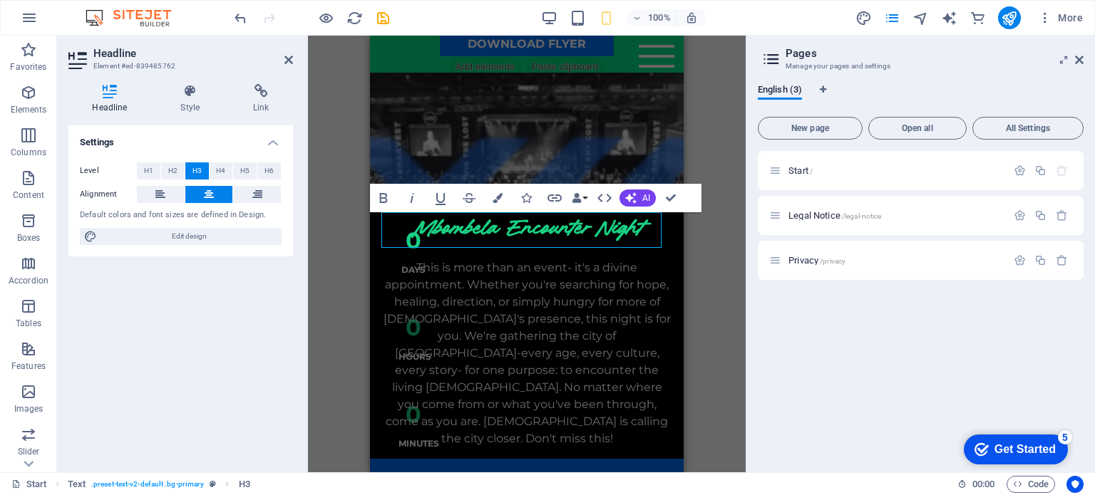
click at [698, 316] on div "H3 Countdown Countdown Container Menu Bar Preset Button Spacer Button Placehold…" at bounding box center [527, 254] width 438 height 437
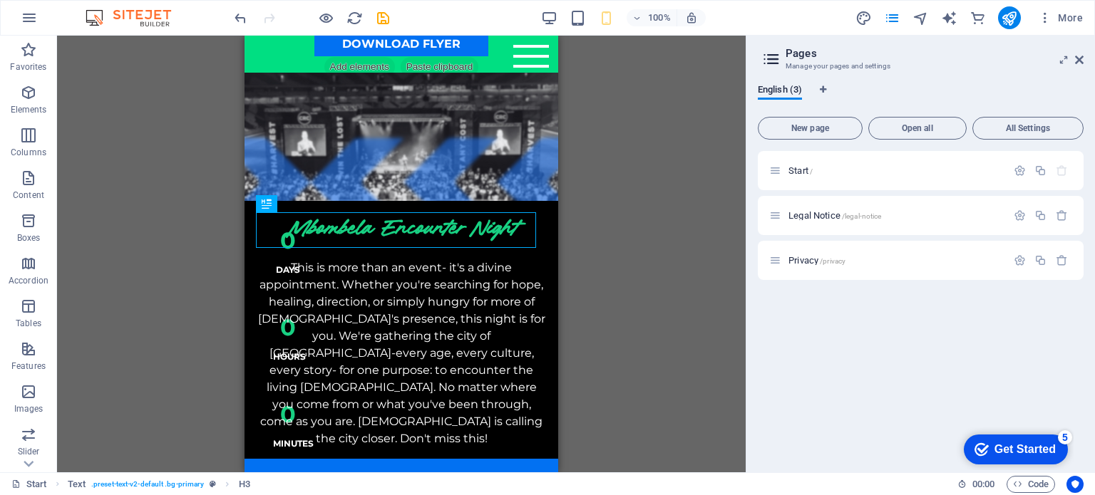
click at [673, 347] on div "H3 Countdown Countdown Container Menu Bar Preset Button Spacer Button Placehold…" at bounding box center [401, 254] width 689 height 437
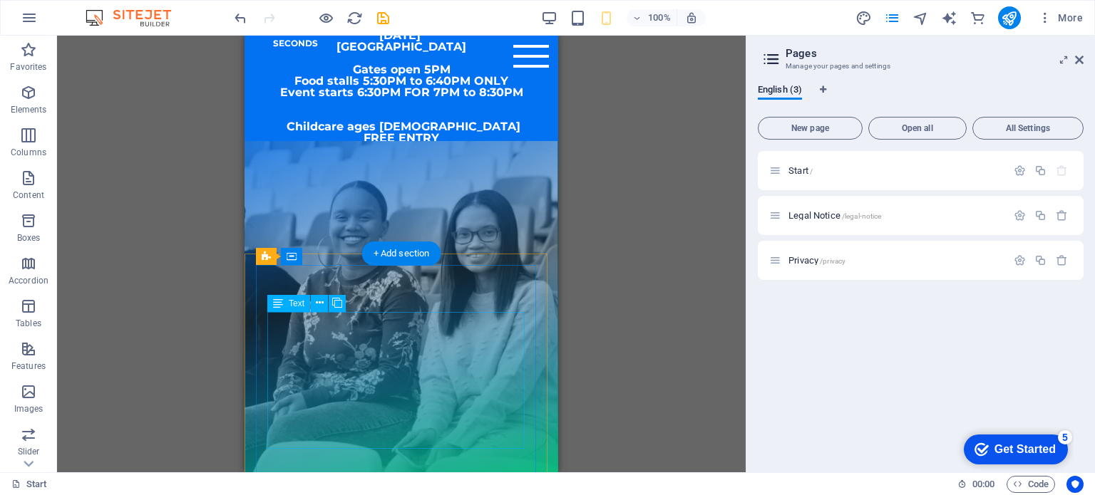
scroll to position [659, 0]
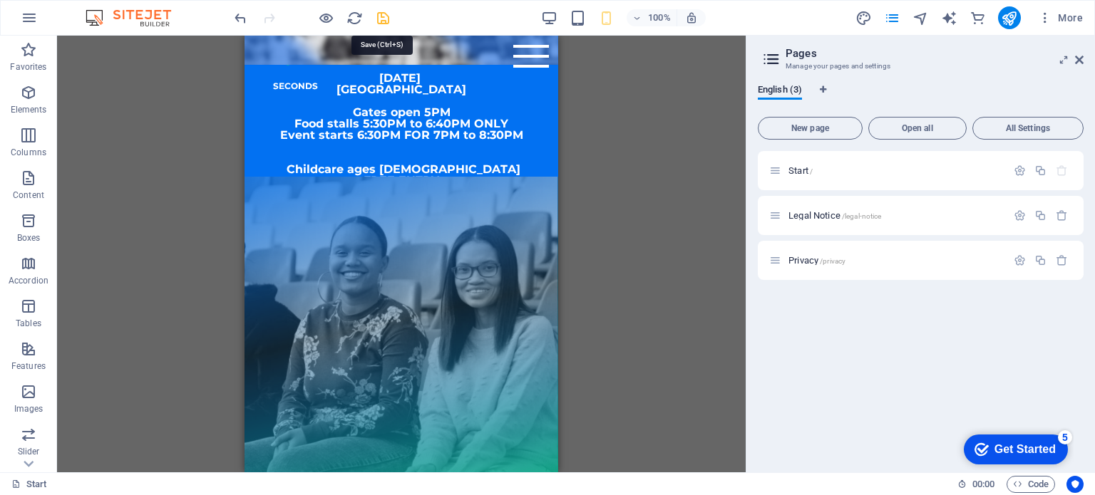
click at [386, 20] on icon "save" at bounding box center [383, 18] width 16 height 16
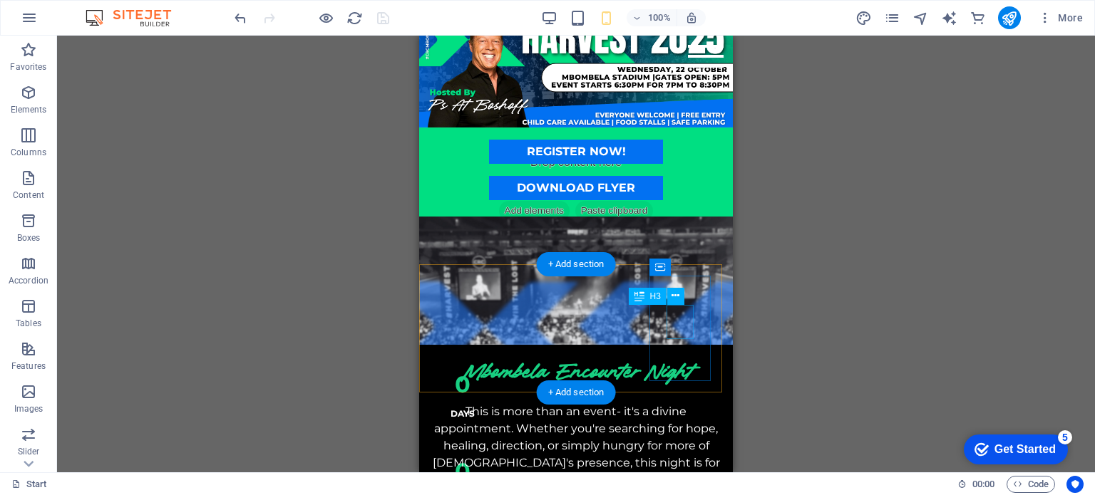
scroll to position [17, 0]
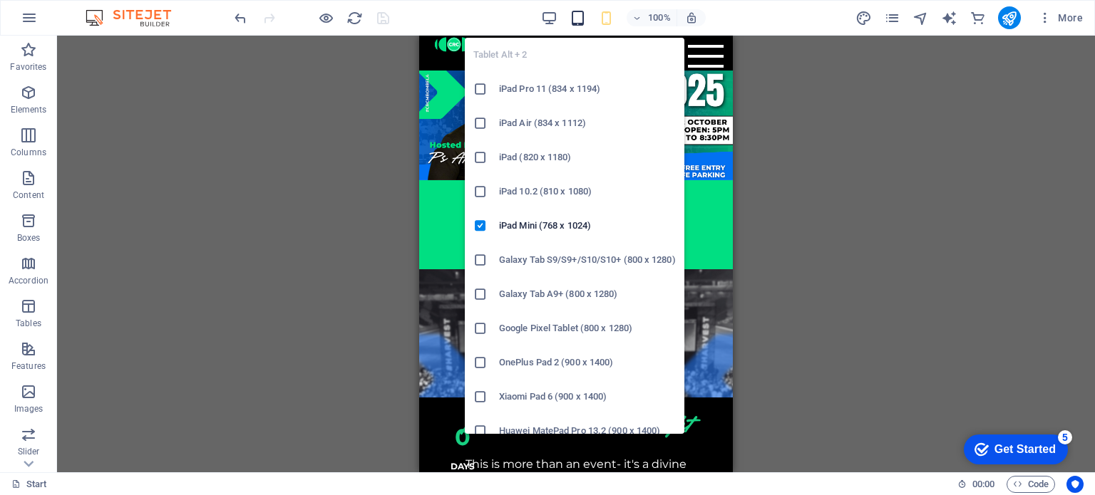
click at [571, 14] on icon "button" at bounding box center [578, 18] width 16 height 16
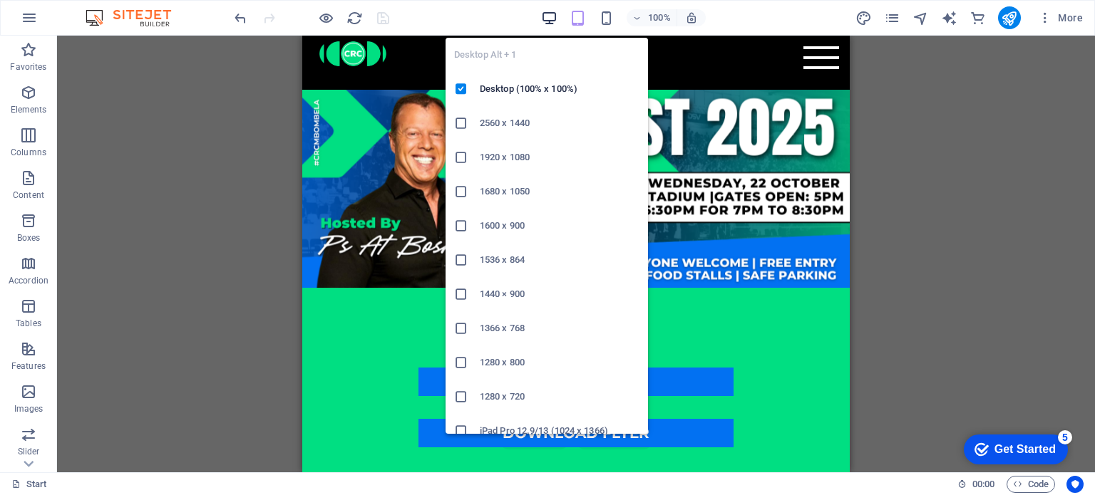
click at [553, 19] on icon "button" at bounding box center [549, 18] width 16 height 16
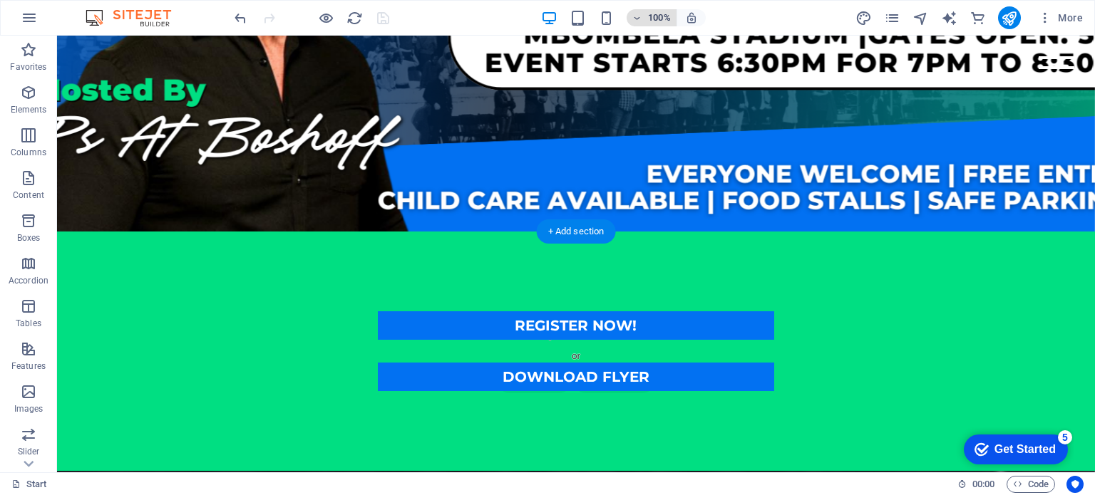
scroll to position [302, 0]
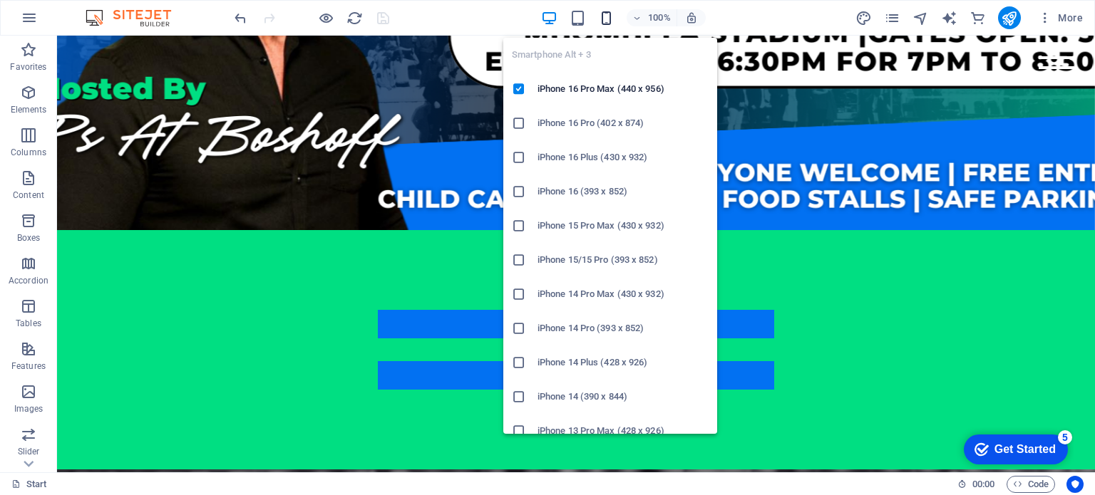
click at [607, 24] on icon "button" at bounding box center [606, 18] width 16 height 16
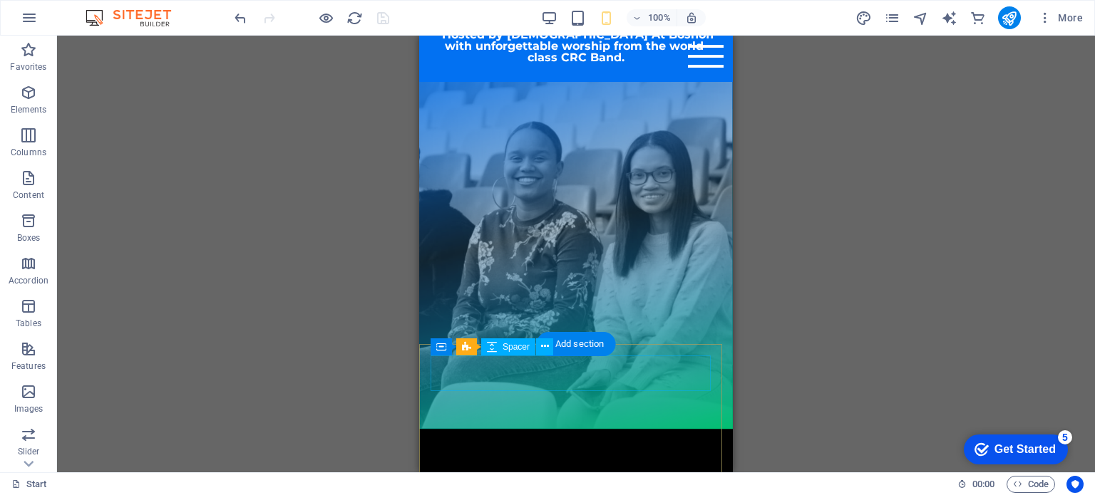
scroll to position [855, 0]
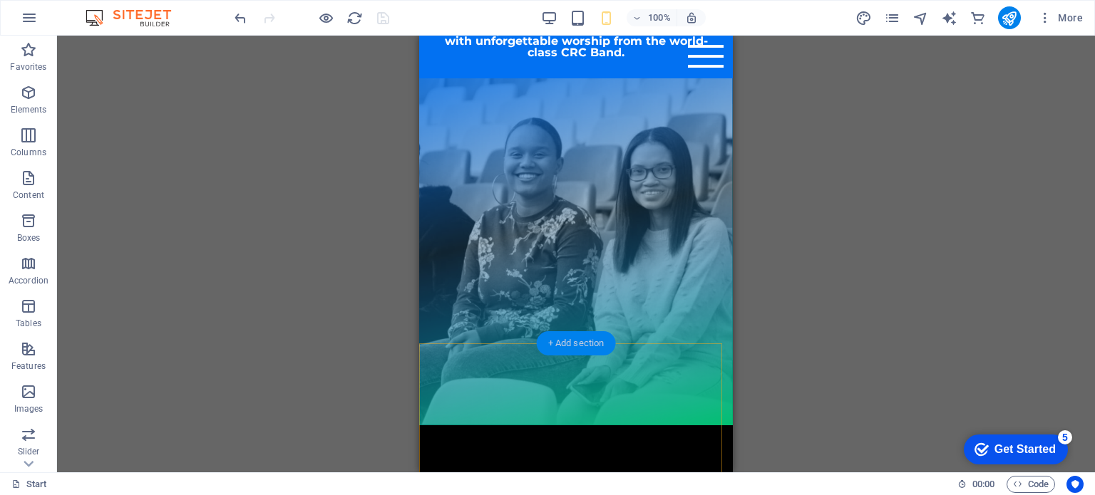
click at [568, 341] on div "+ Add section" at bounding box center [576, 343] width 79 height 24
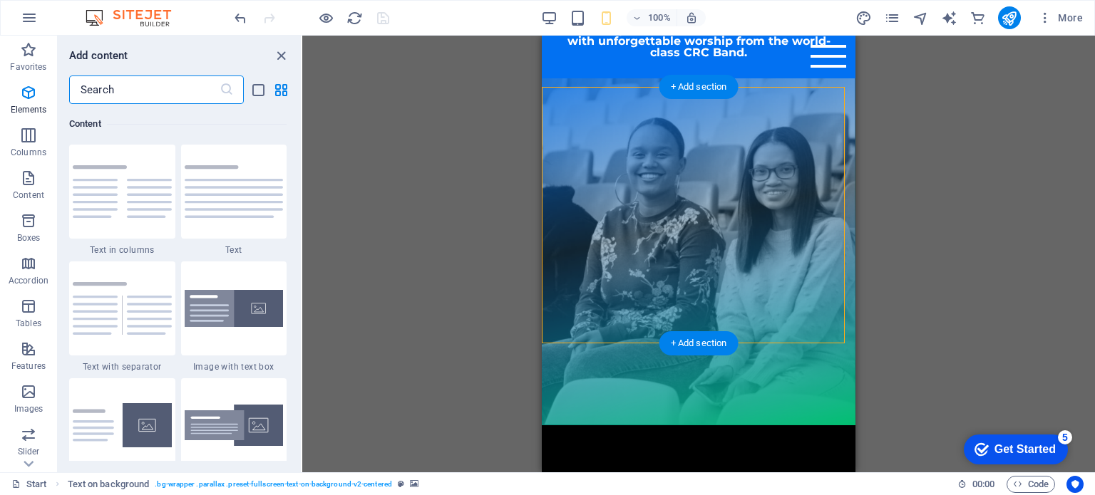
scroll to position [2494, 0]
click at [131, 83] on input "text" at bounding box center [144, 90] width 150 height 29
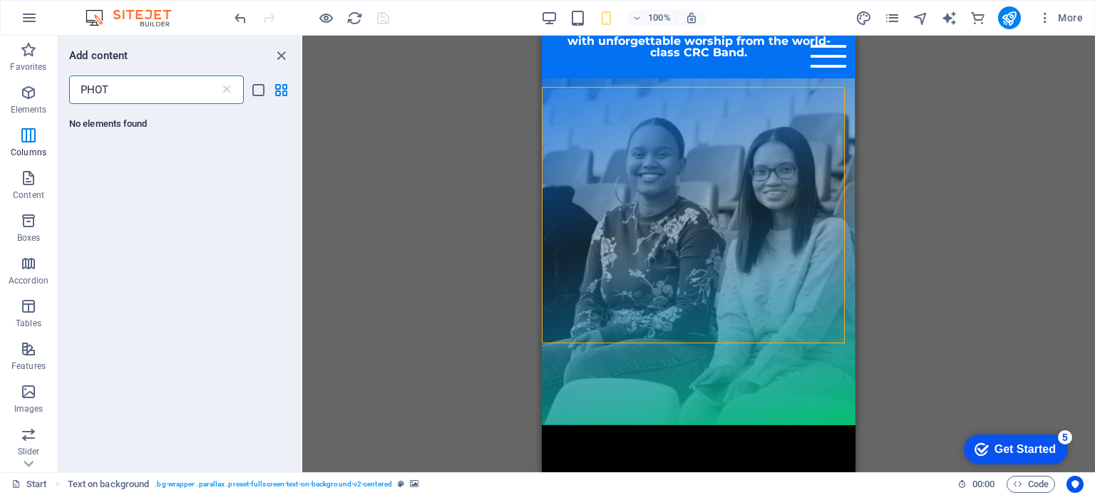
scroll to position [0, 0]
click at [131, 83] on input "PHOTOS" at bounding box center [144, 90] width 150 height 29
type input "P"
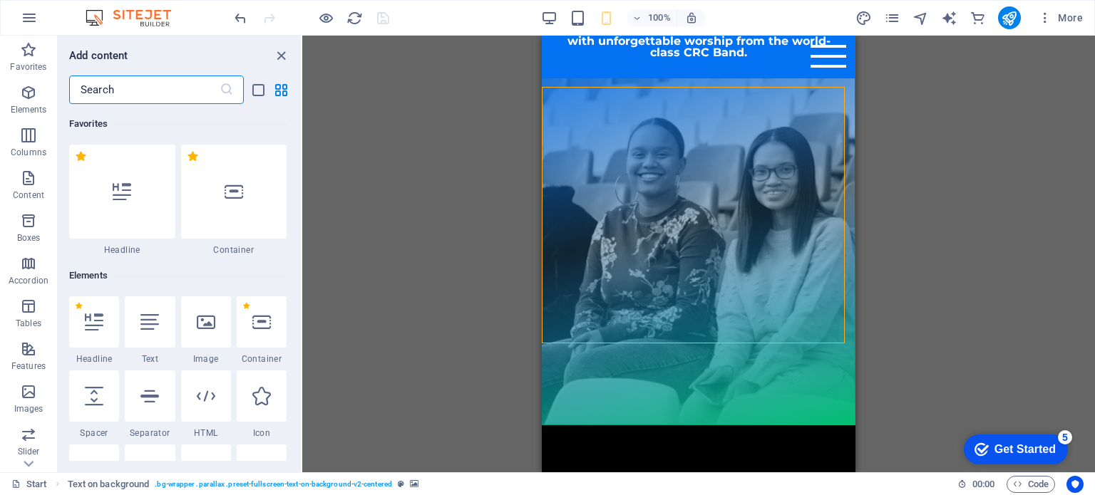
click at [130, 91] on input "text" at bounding box center [144, 90] width 150 height 29
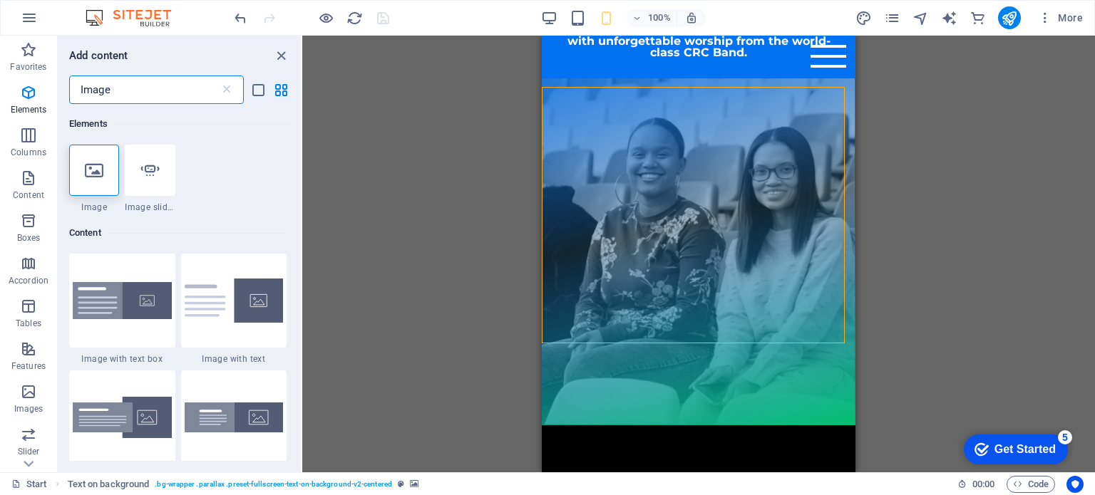
type input "Images"
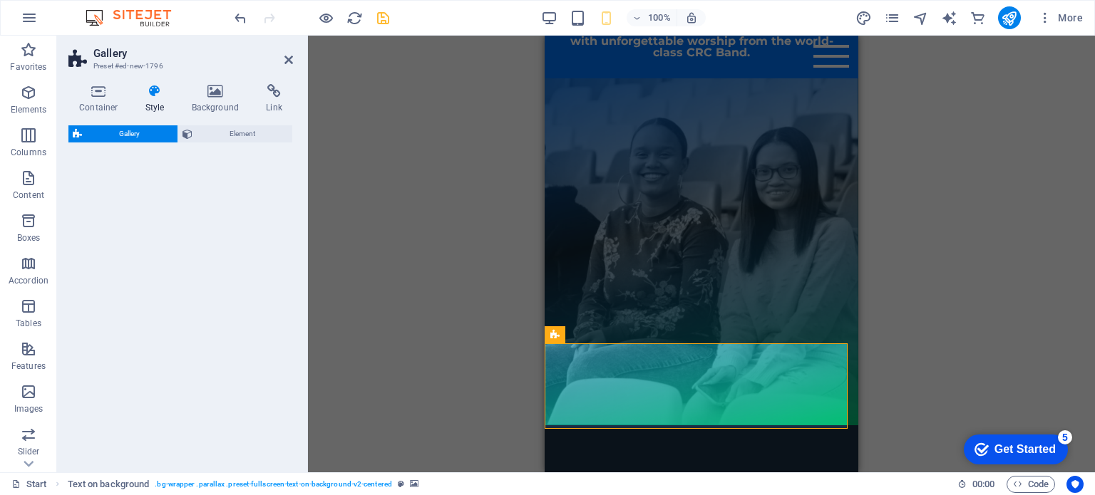
select select "rem"
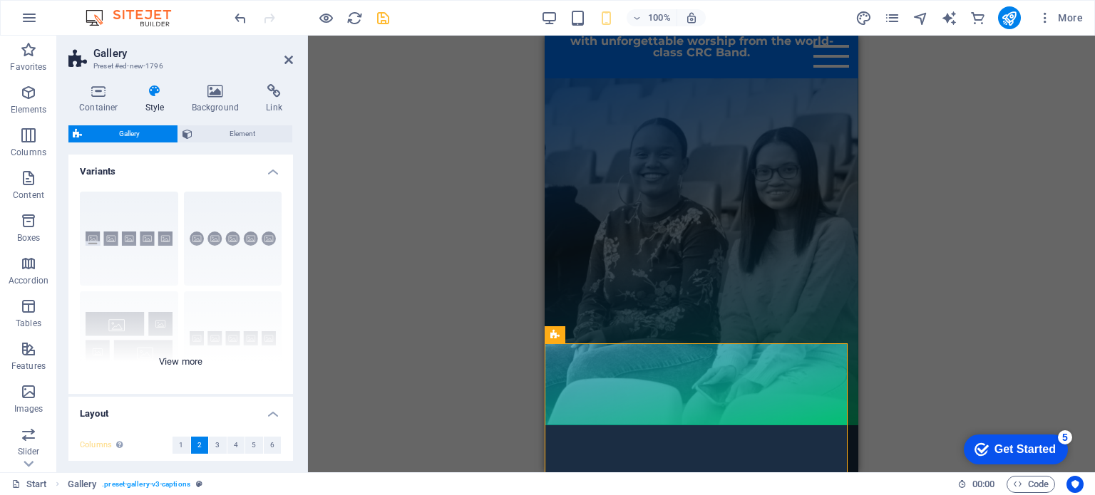
scroll to position [71, 0]
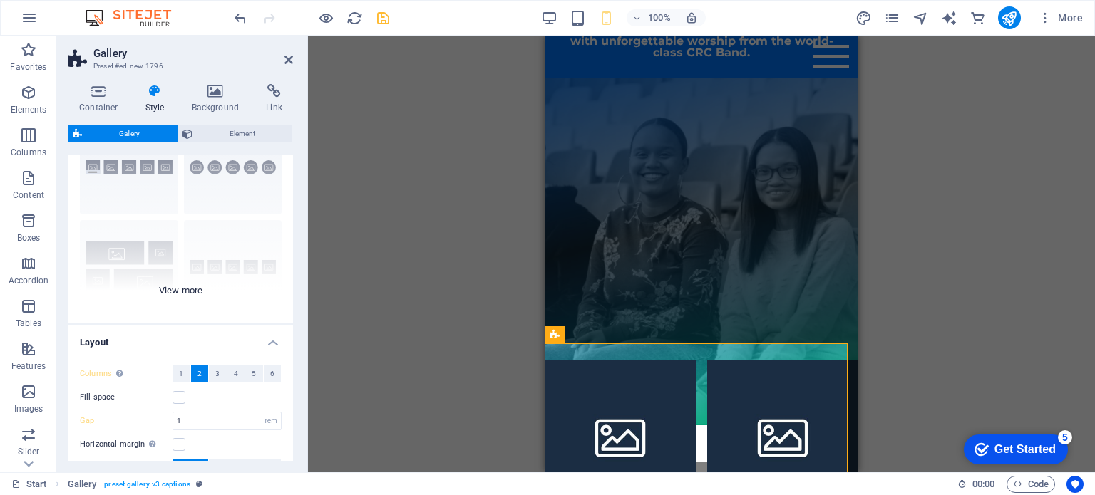
click at [187, 296] on div "Captions Circle Collage Default Grid Grid shifted" at bounding box center [180, 216] width 225 height 214
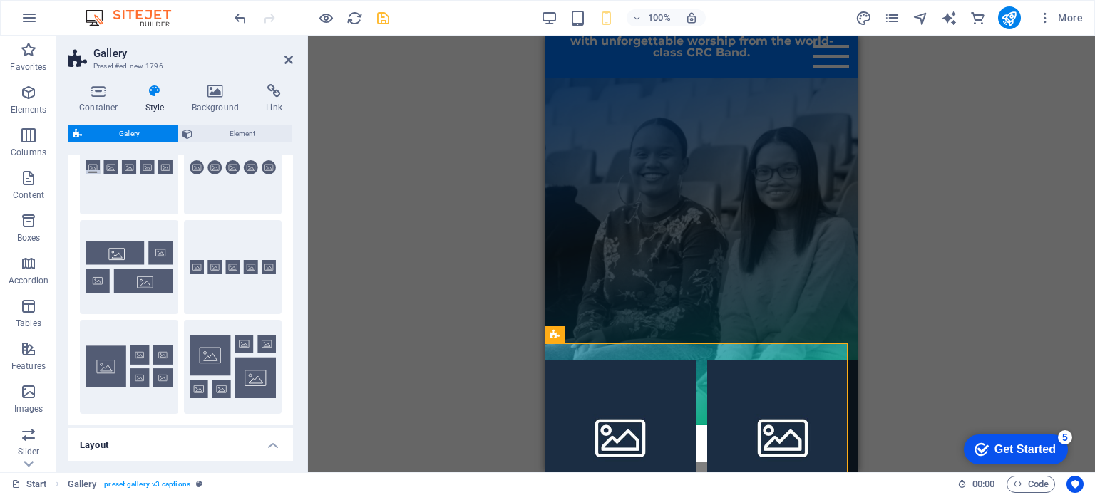
click at [922, 312] on div "Drag here to replace the existing content. Press “Ctrl” if you want to create a…" at bounding box center [701, 254] width 787 height 437
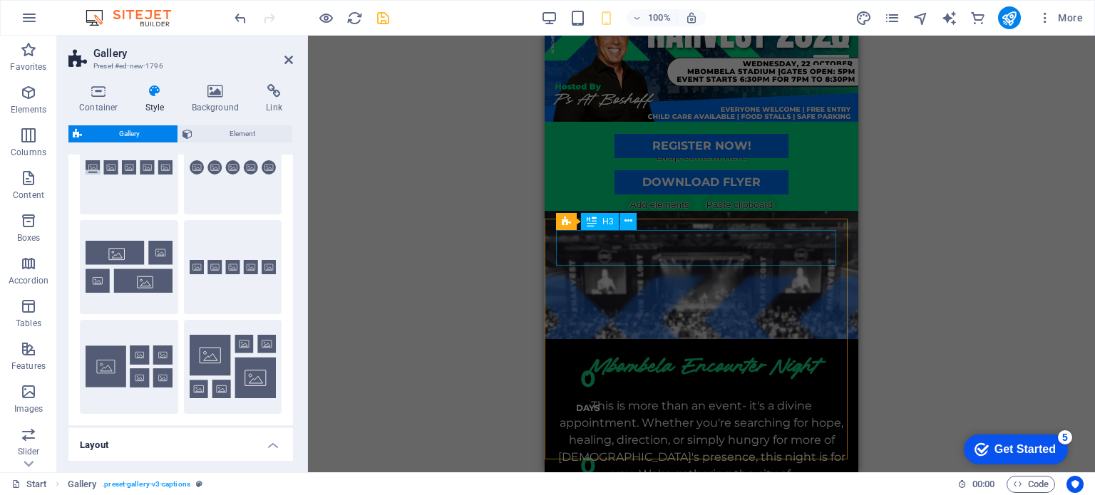
scroll to position [0, 0]
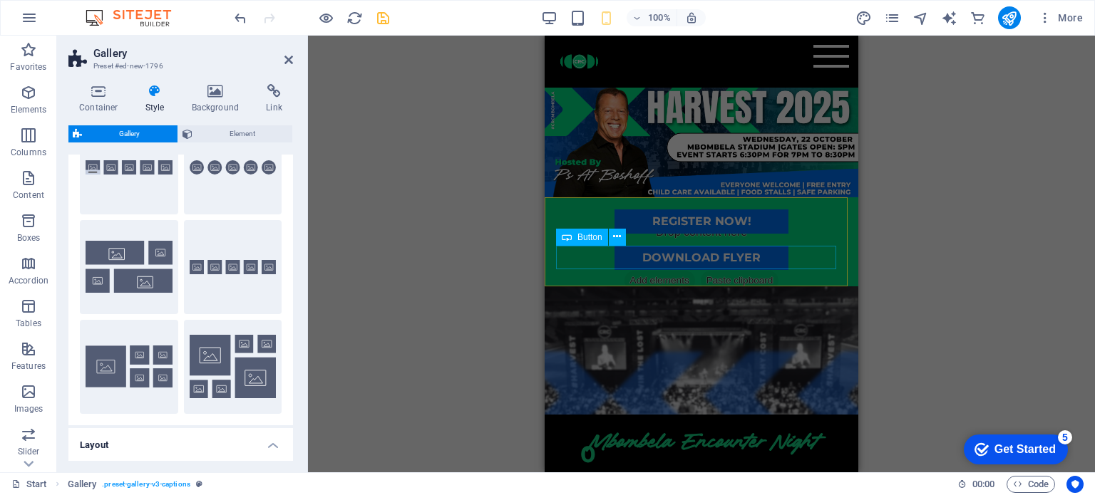
click at [755, 249] on div "DOWNLOAD FLYER" at bounding box center [701, 258] width 291 height 24
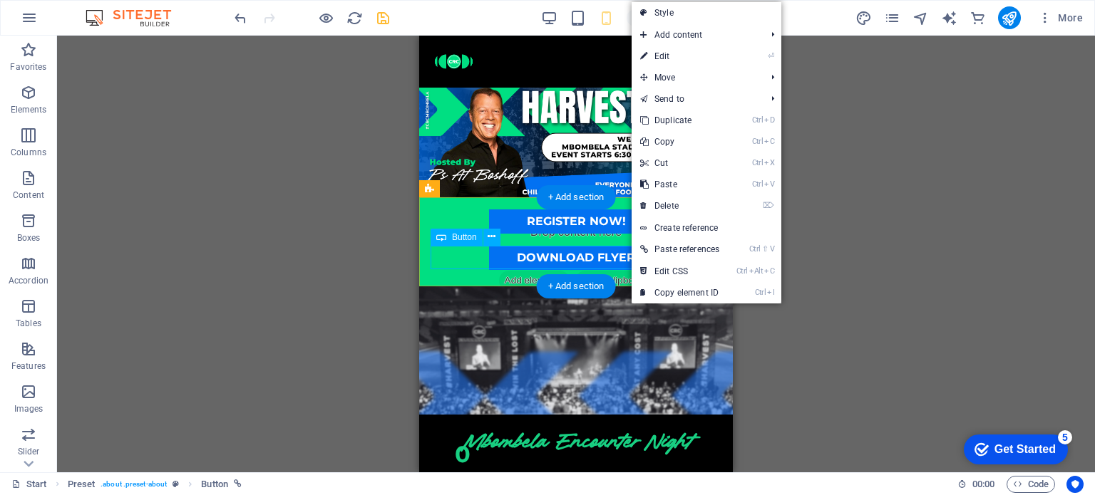
click at [610, 264] on div "DOWNLOAD FLYER" at bounding box center [576, 258] width 291 height 24
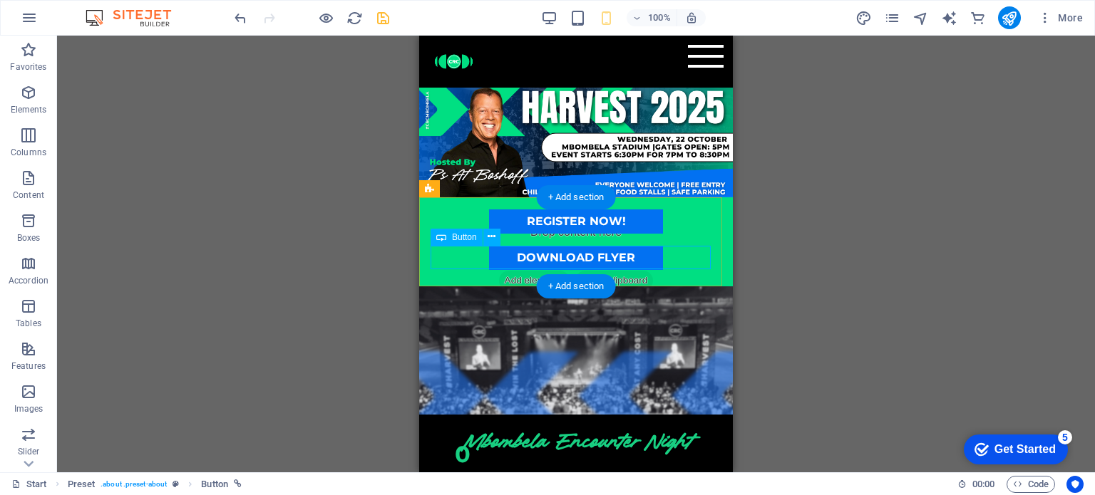
click at [610, 264] on div "DOWNLOAD FLYER" at bounding box center [576, 258] width 291 height 24
select select "%"
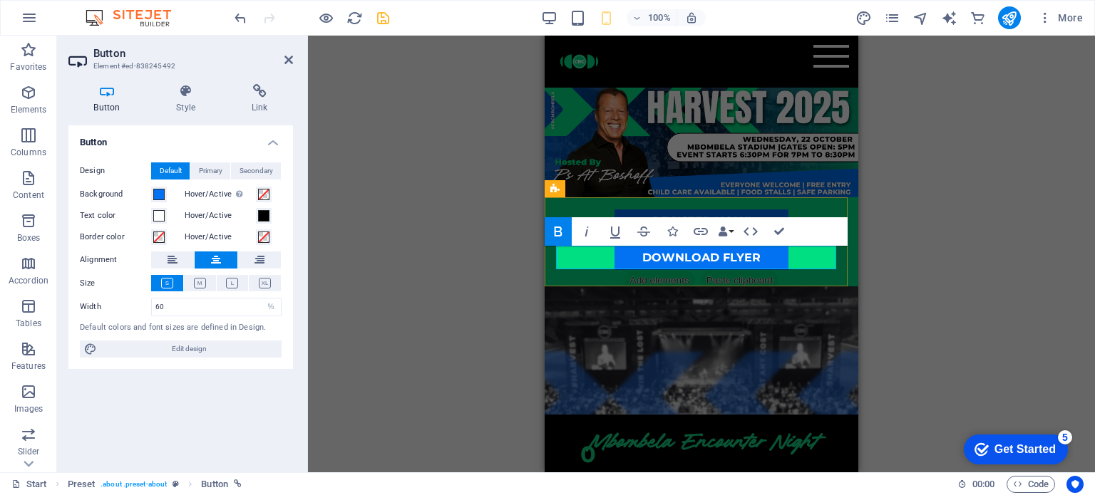
click at [816, 263] on div "DOWNLOAD FLYER" at bounding box center [701, 258] width 291 height 24
click at [254, 100] on h4 "Link" at bounding box center [259, 99] width 67 height 30
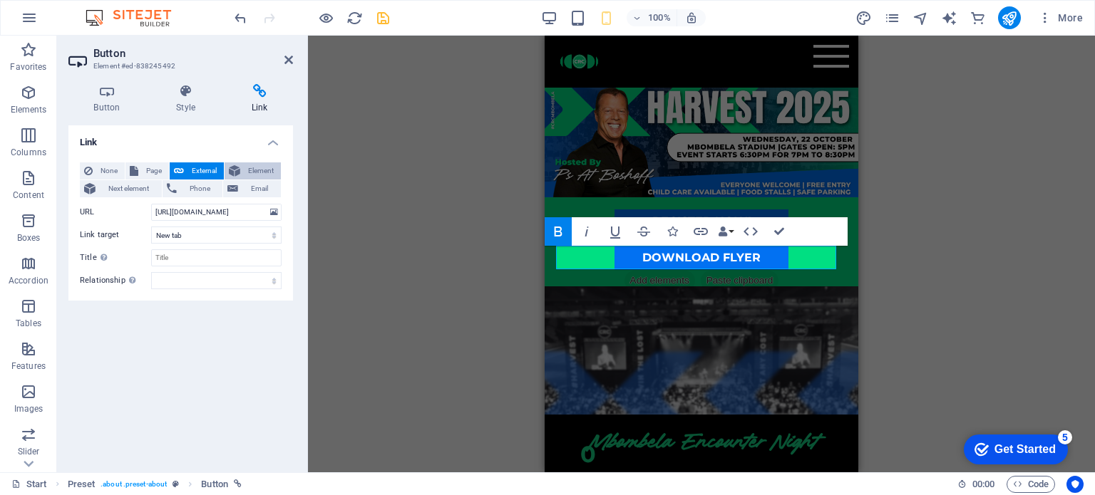
click at [253, 171] on span "Element" at bounding box center [261, 171] width 32 height 17
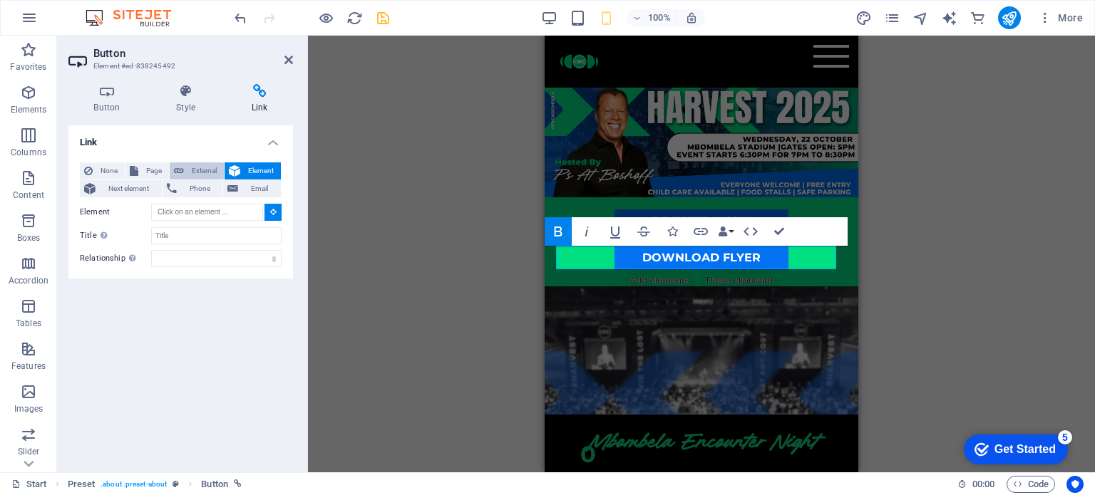
click at [191, 168] on span "External" at bounding box center [203, 171] width 31 height 17
select select "blank"
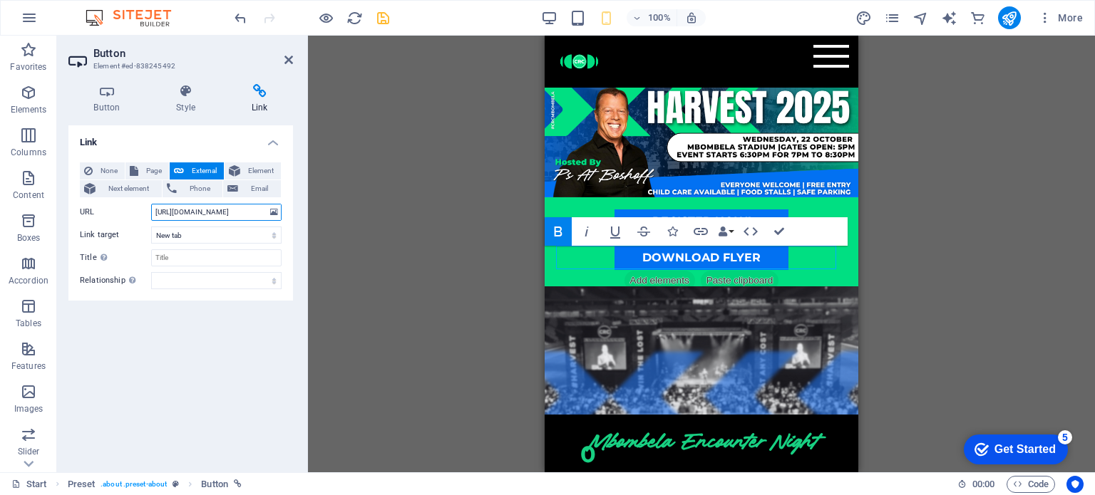
scroll to position [0, 220]
click at [274, 212] on icon at bounding box center [274, 213] width 8 height 16
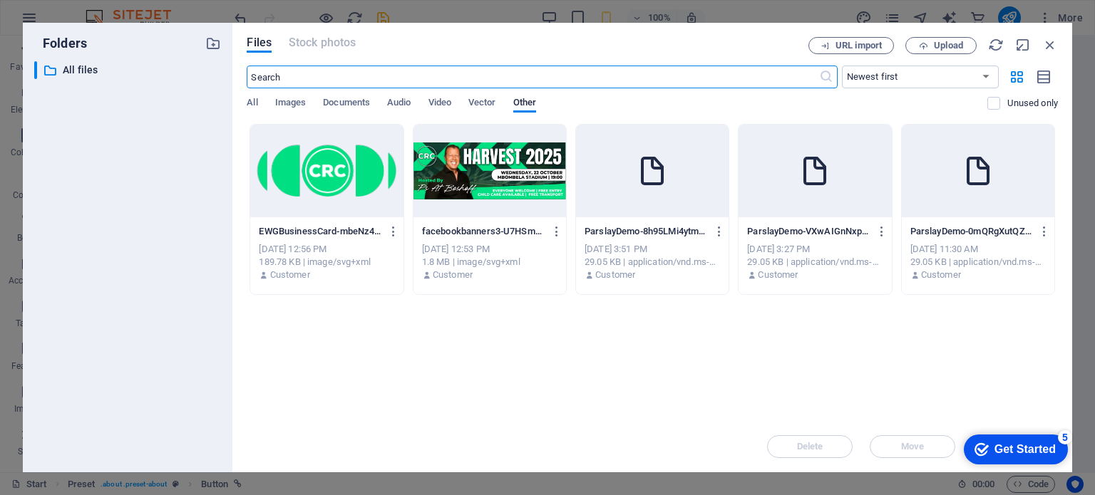
scroll to position [0, 0]
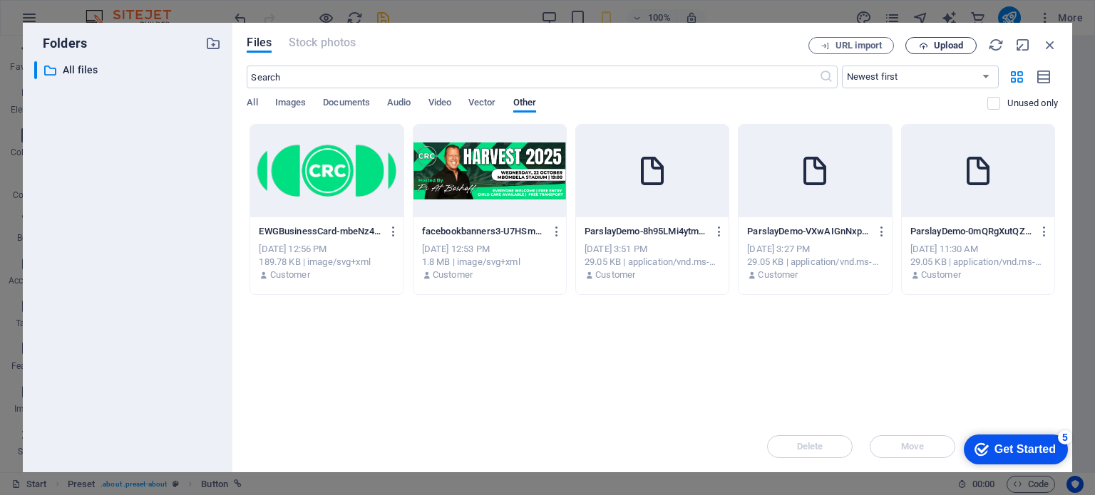
click at [935, 48] on span "Upload" at bounding box center [948, 45] width 29 height 9
type input "https://cdn1.site-media.eu/images/document/18907691/HarvestFlyer2-N6-sv8dTwBErP…"
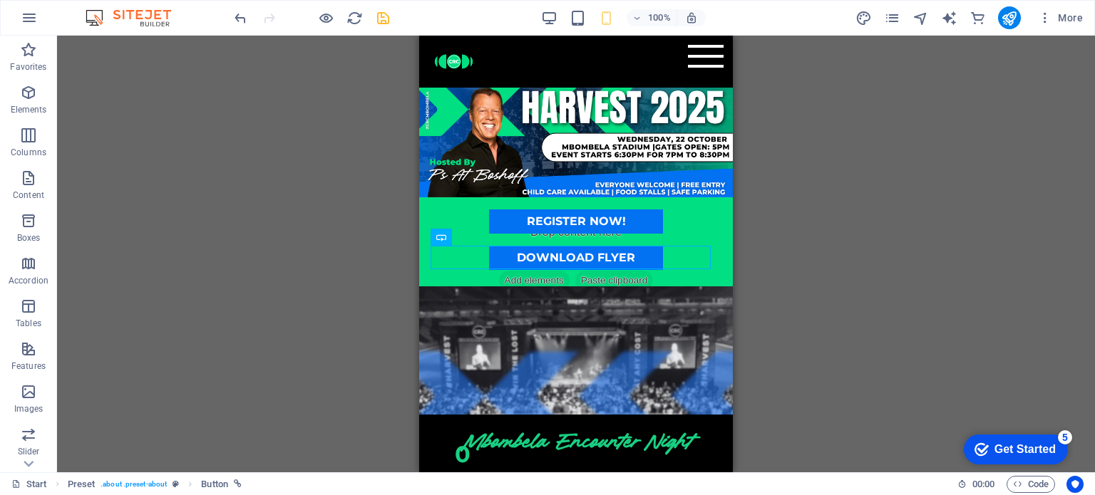
click at [867, 299] on div "H3 Countdown Countdown Container Menu Bar Preset Button Spacer Button Placehold…" at bounding box center [576, 254] width 1038 height 437
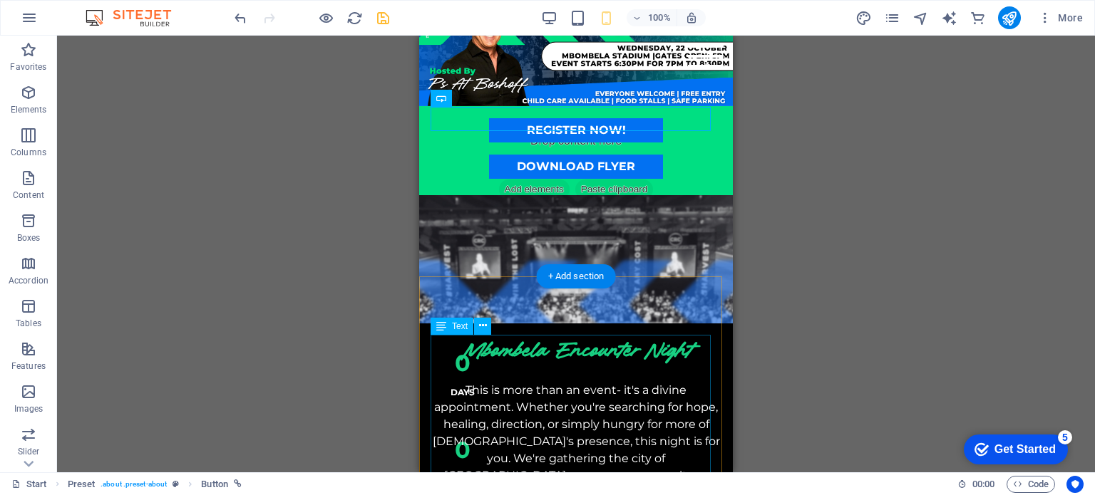
scroll to position [143, 0]
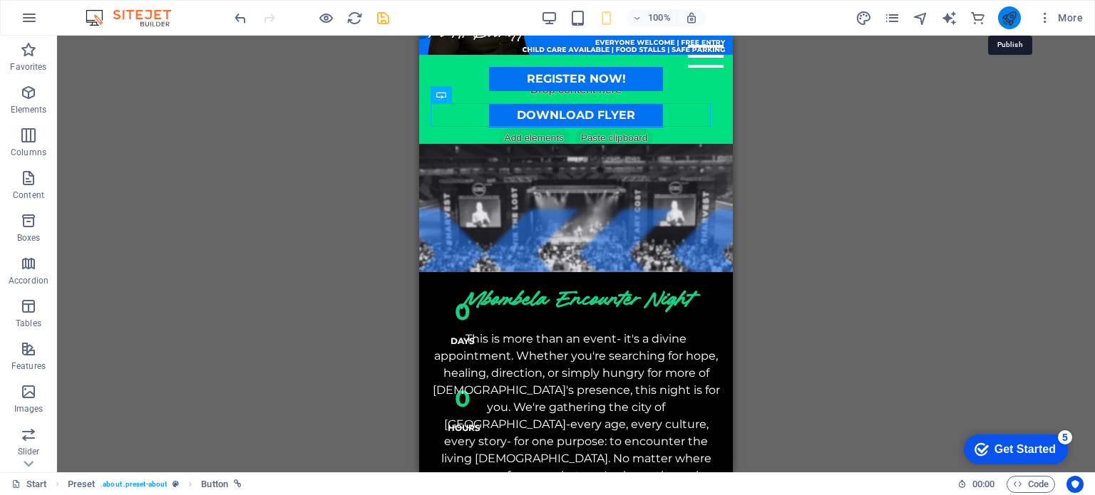
click at [1009, 19] on icon "publish" at bounding box center [1009, 18] width 16 height 16
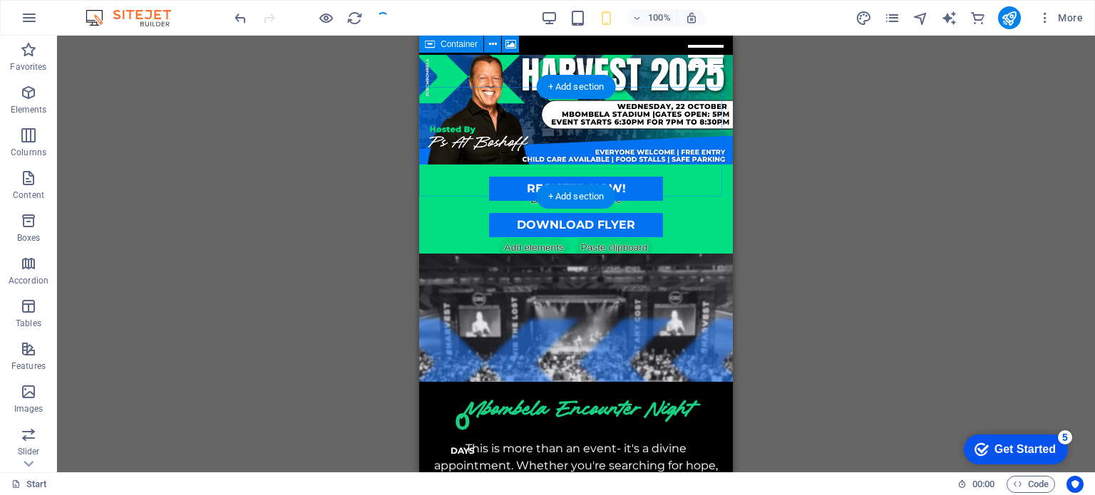
scroll to position [0, 0]
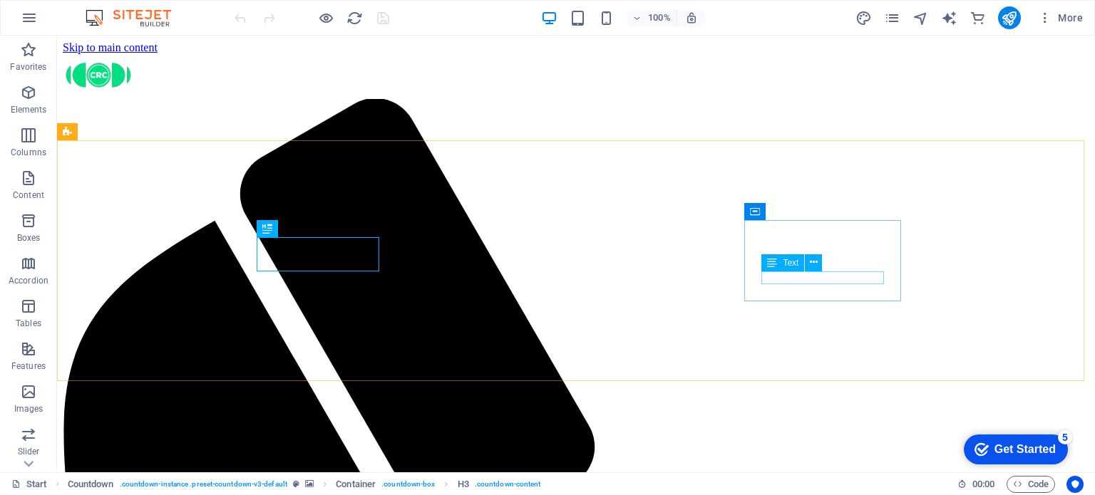
scroll to position [631, 0]
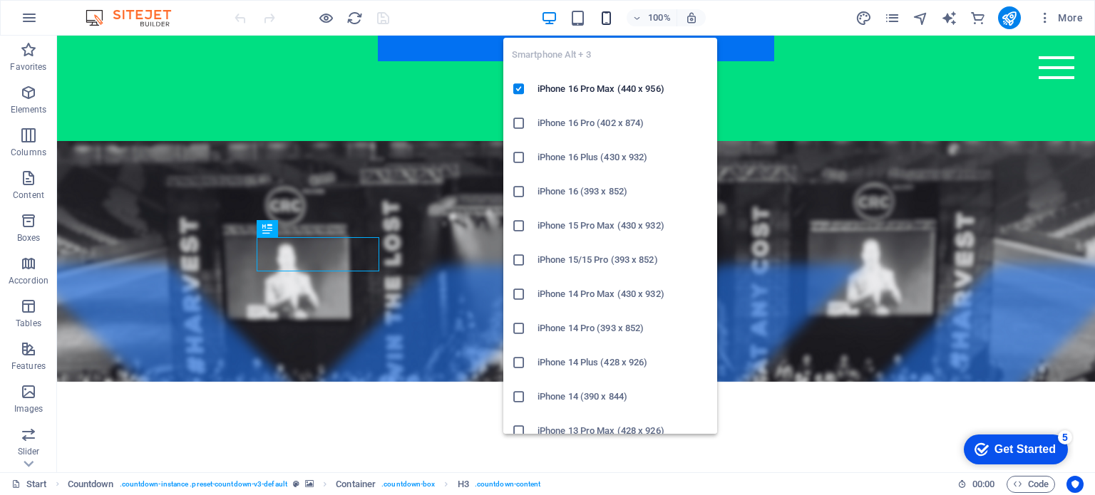
click at [604, 17] on icon "button" at bounding box center [606, 18] width 16 height 16
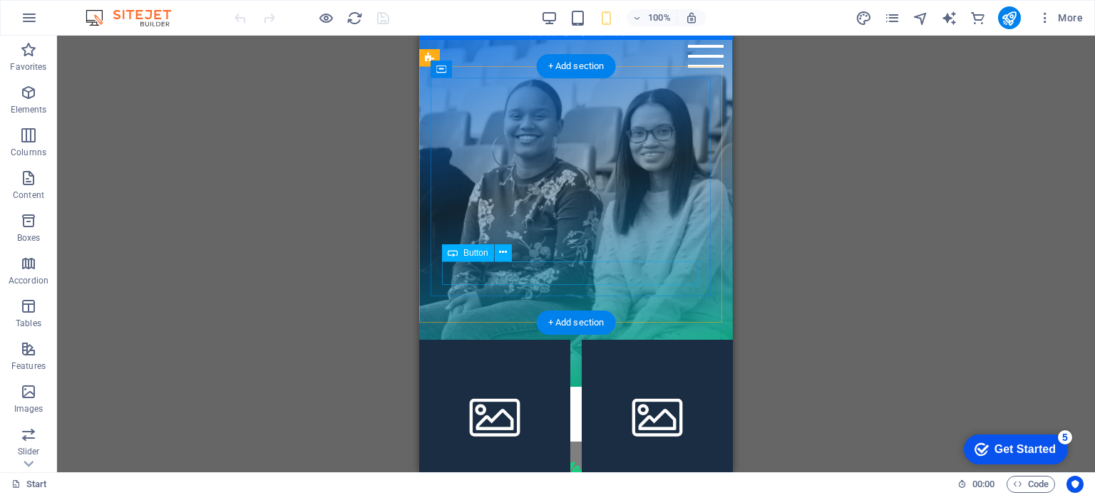
scroll to position [820, 0]
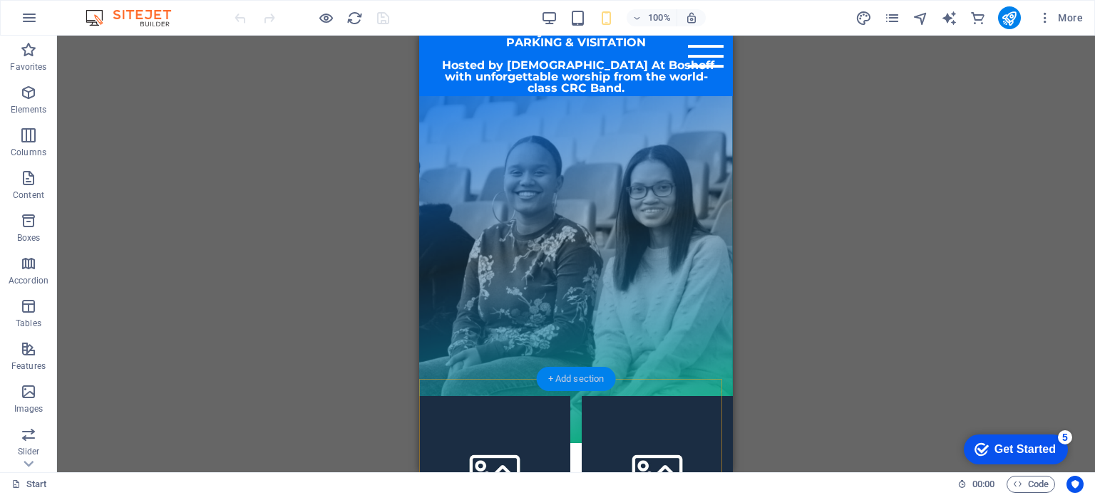
click at [568, 379] on div "+ Add section" at bounding box center [576, 379] width 79 height 24
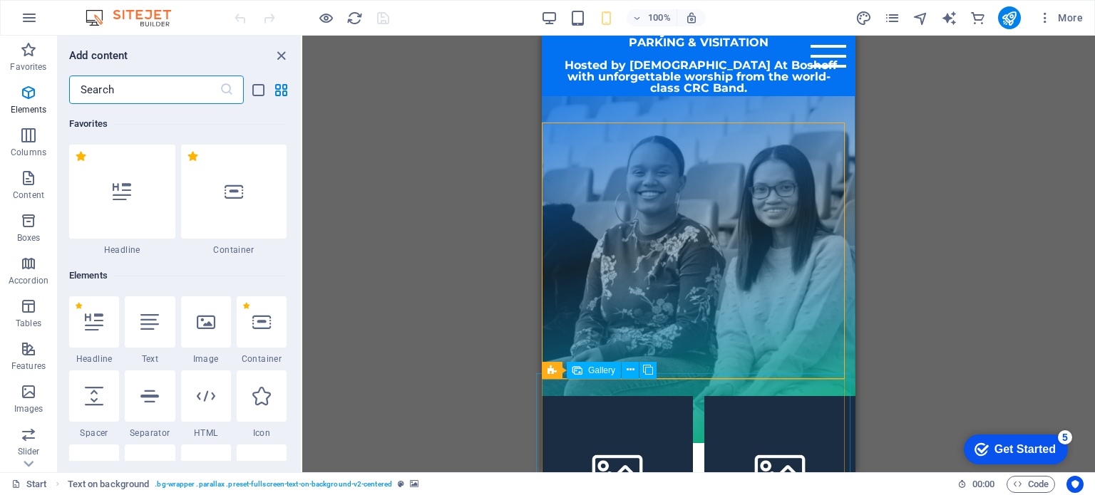
scroll to position [2494, 0]
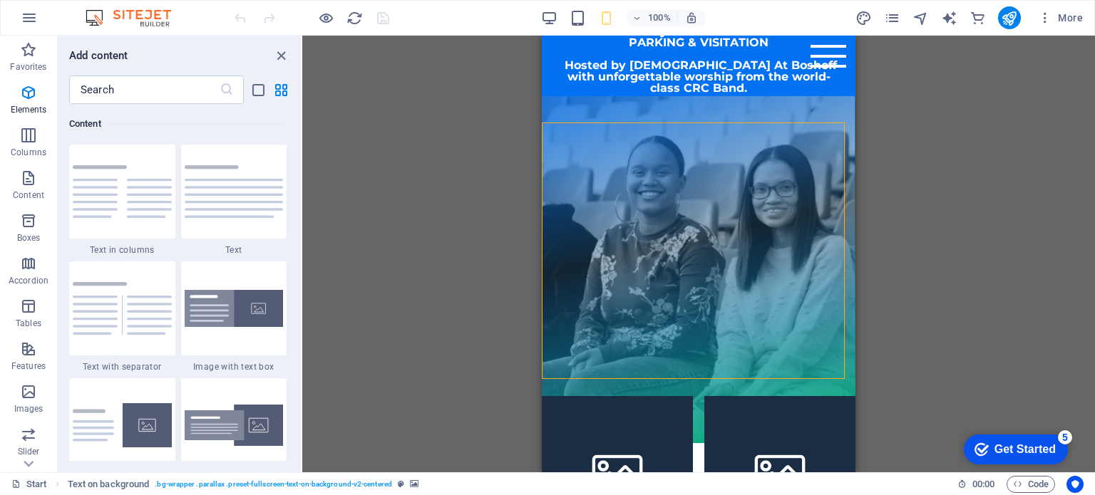
click at [1007, 302] on div "Drag here to replace the existing content. Press “Ctrl” if you want to create a…" at bounding box center [698, 254] width 793 height 437
click at [686, 427] on li at bounding box center [617, 471] width 151 height 151
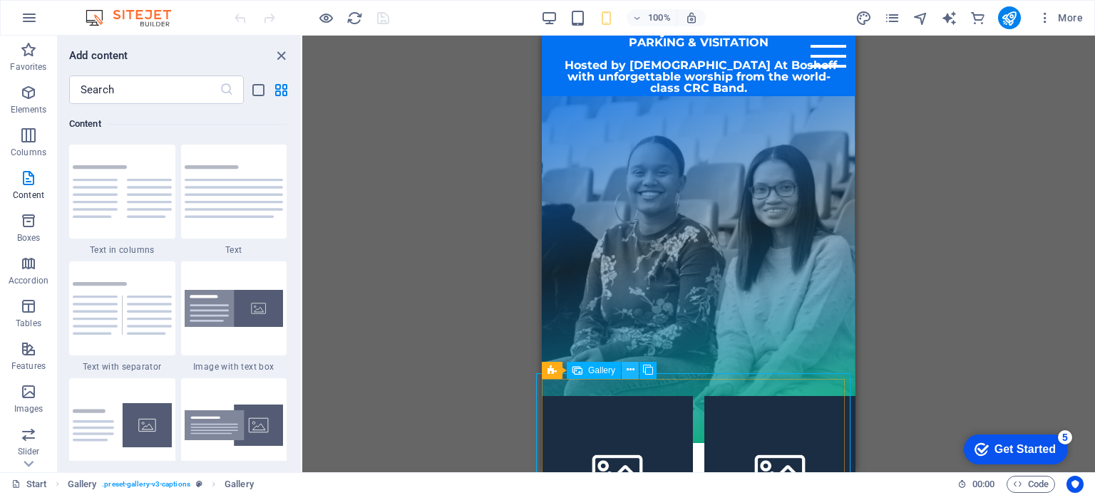
click at [633, 365] on icon at bounding box center [631, 370] width 8 height 15
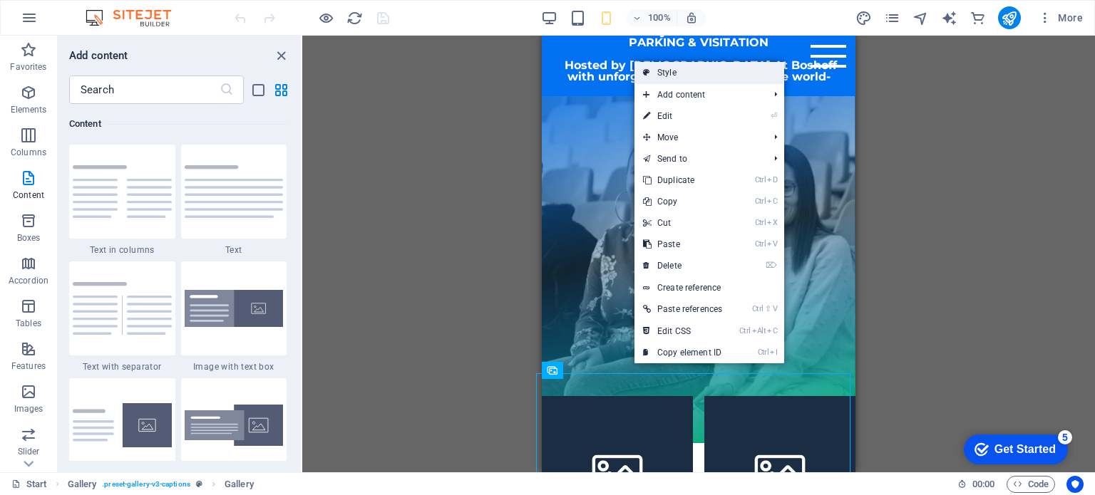
click at [665, 76] on link "Style" at bounding box center [709, 72] width 150 height 21
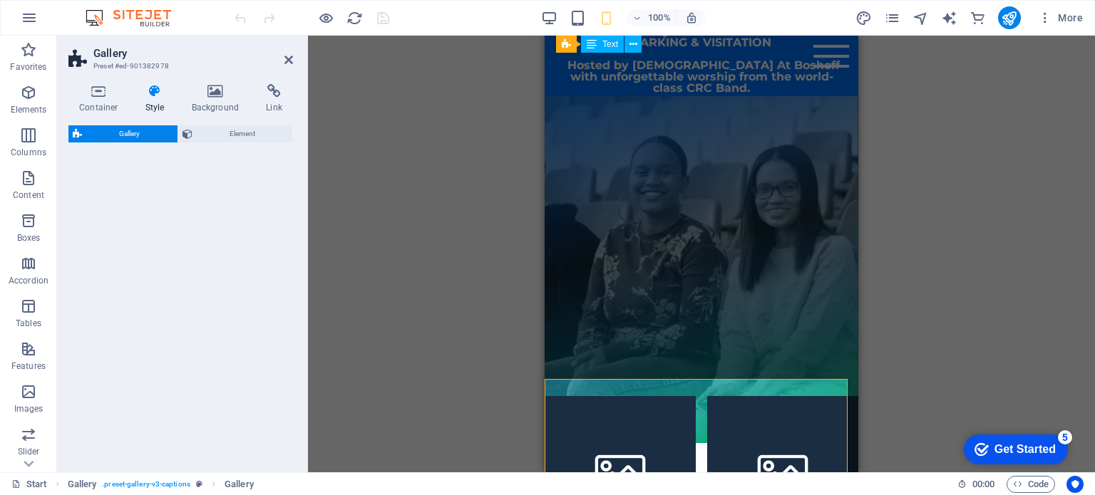
select select "rem"
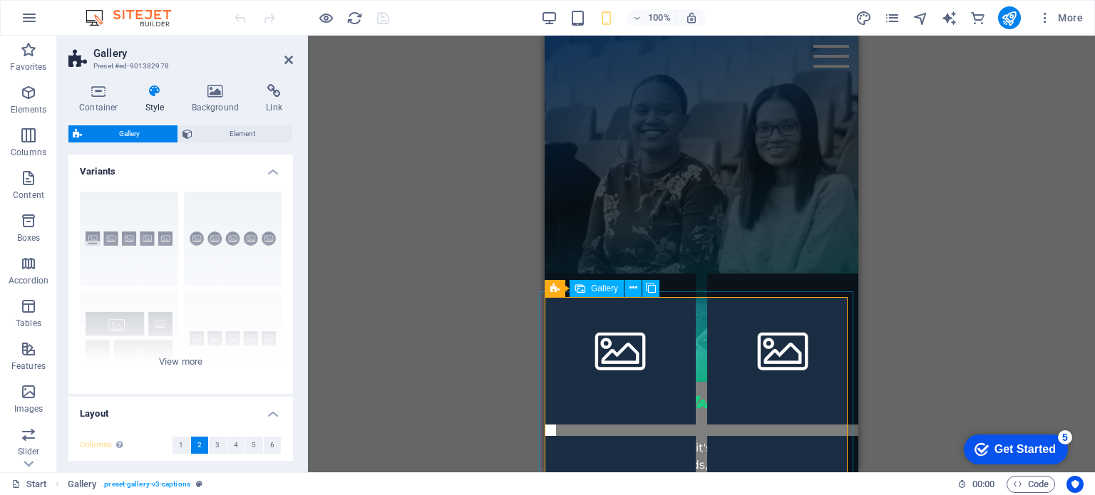
scroll to position [962, 0]
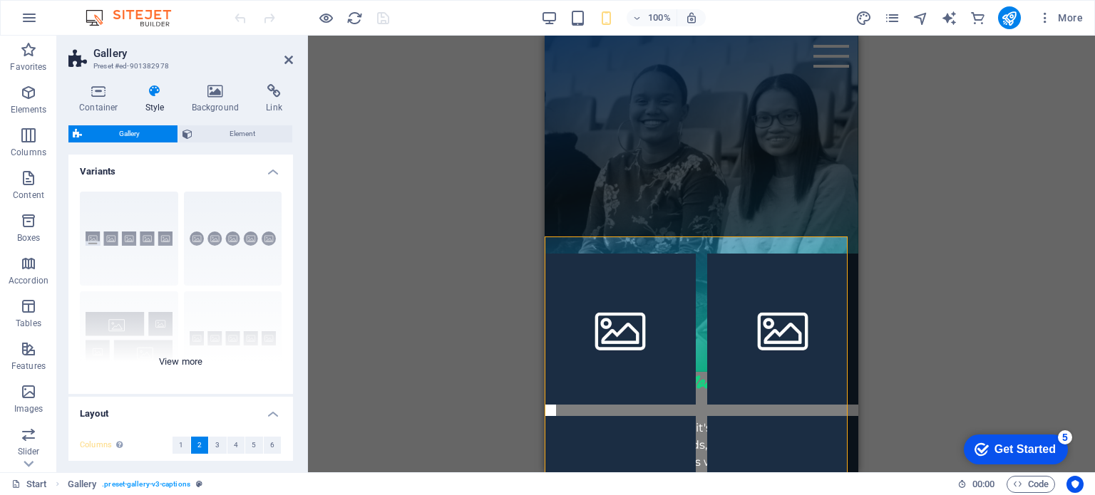
click at [172, 364] on div "Captions Circle Collage Default Grid Grid shifted" at bounding box center [180, 287] width 225 height 214
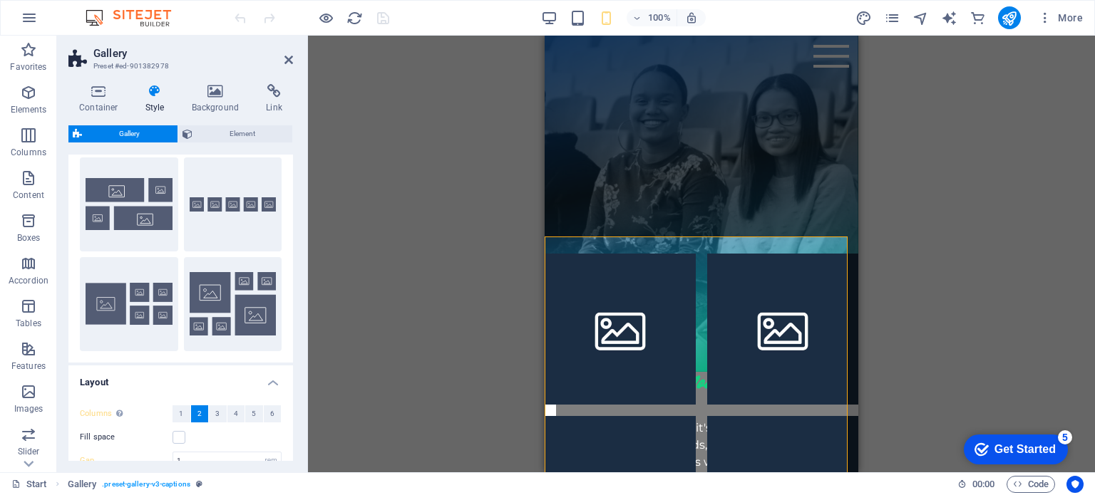
scroll to position [143, 0]
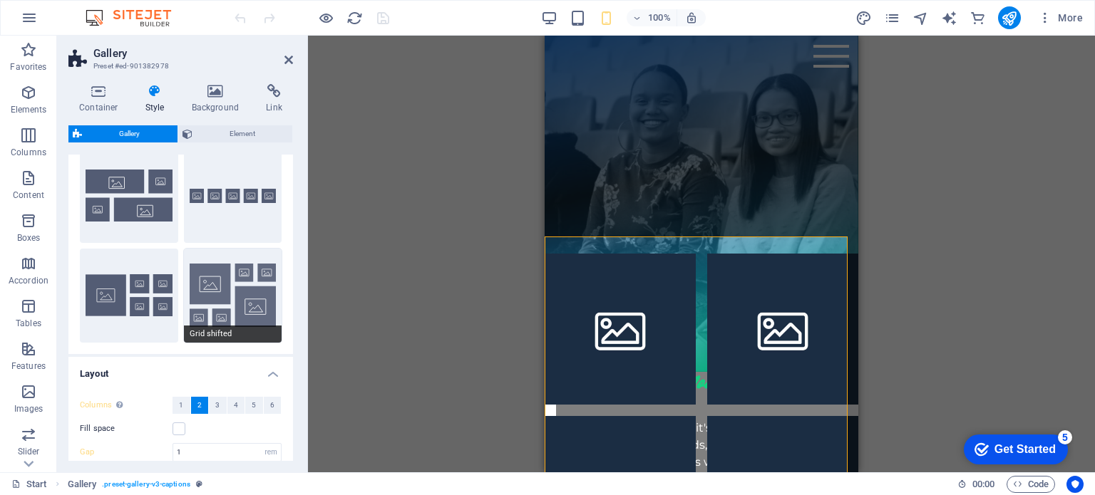
click at [229, 279] on button "Grid shifted" at bounding box center [233, 296] width 98 height 94
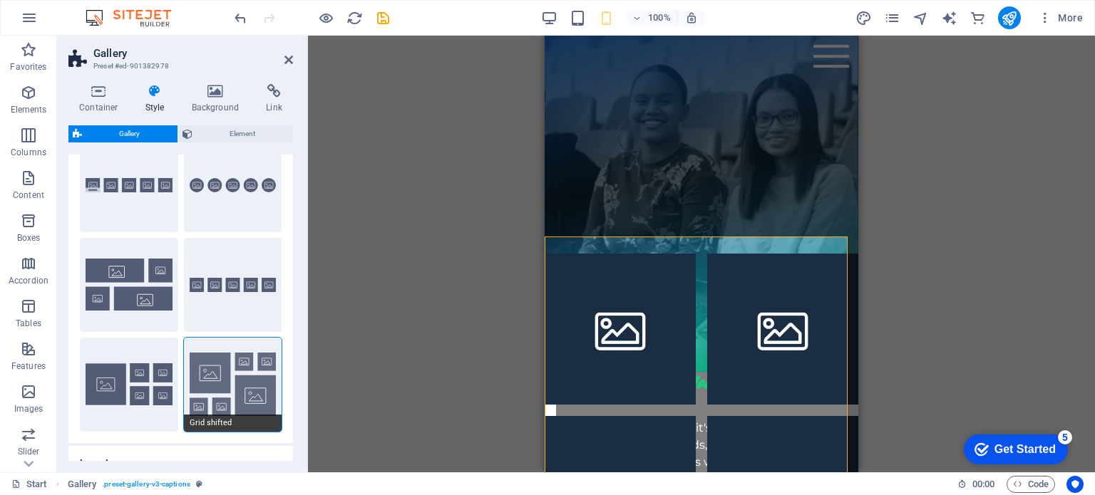
scroll to position [0, 0]
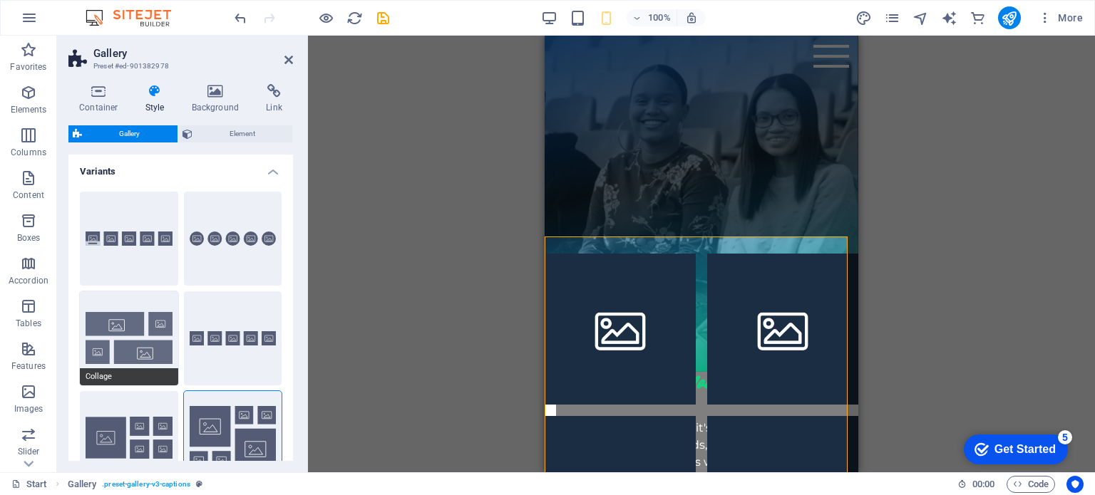
click at [130, 336] on button "Collage" at bounding box center [129, 339] width 98 height 94
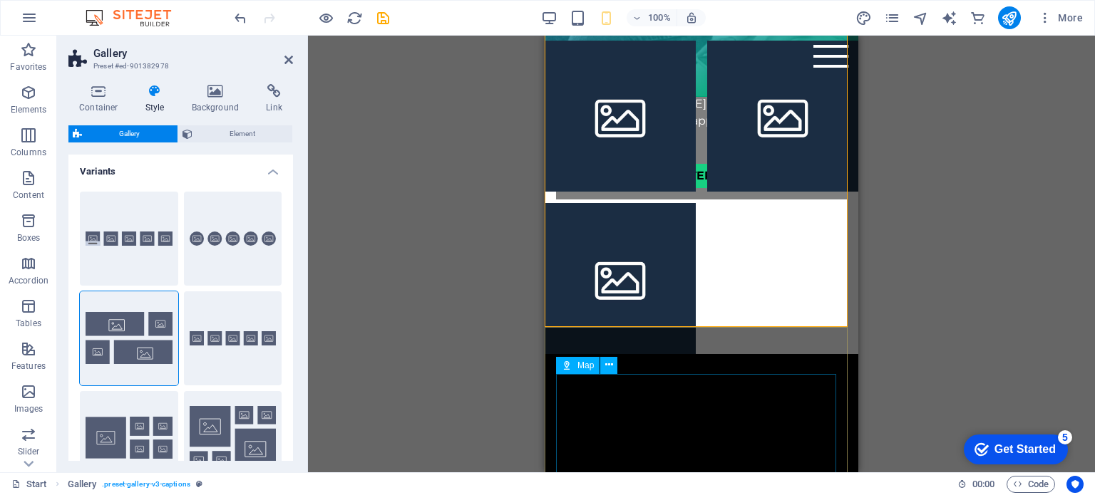
scroll to position [1332, 0]
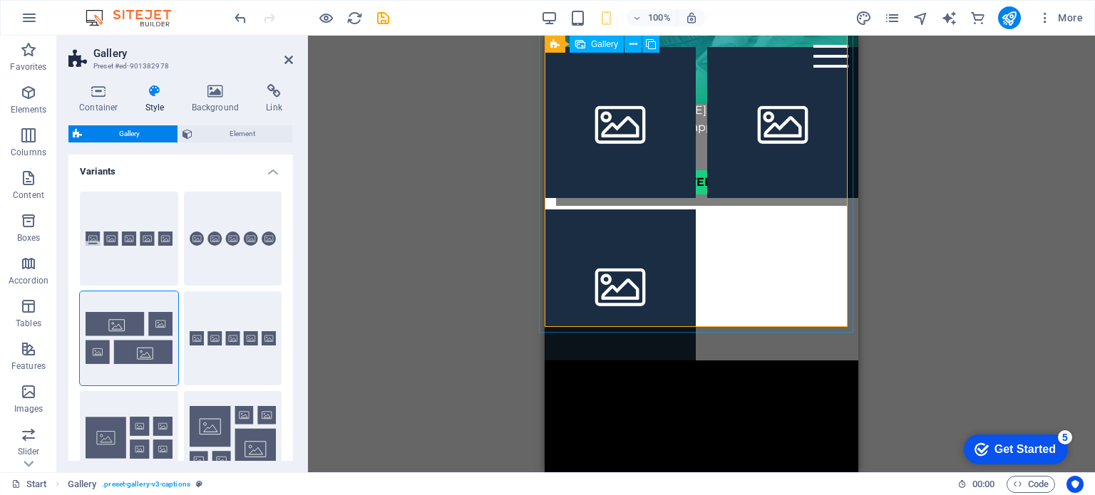
click at [726, 251] on div at bounding box center [701, 123] width 325 height 488
select select "4"
select select "px"
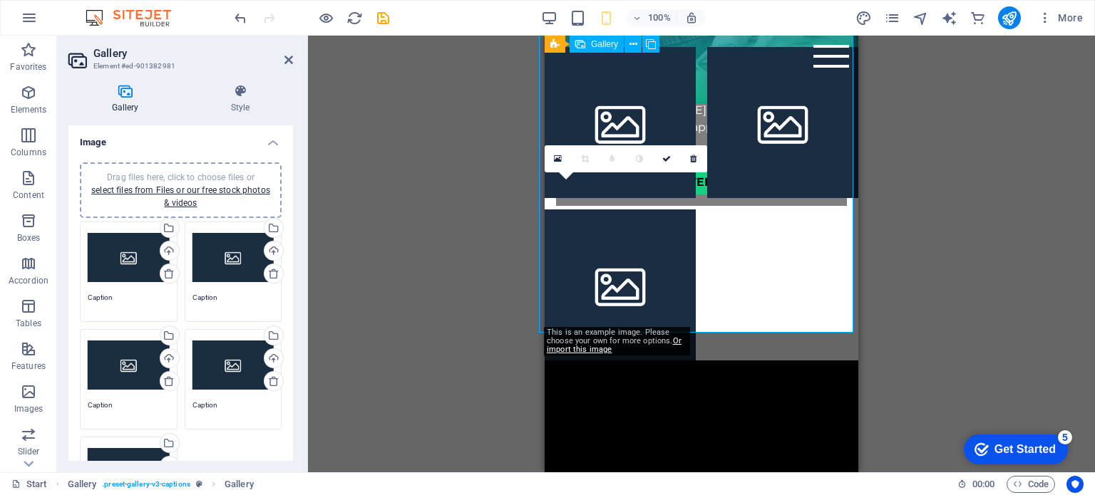
click at [724, 254] on div at bounding box center [701, 123] width 325 height 488
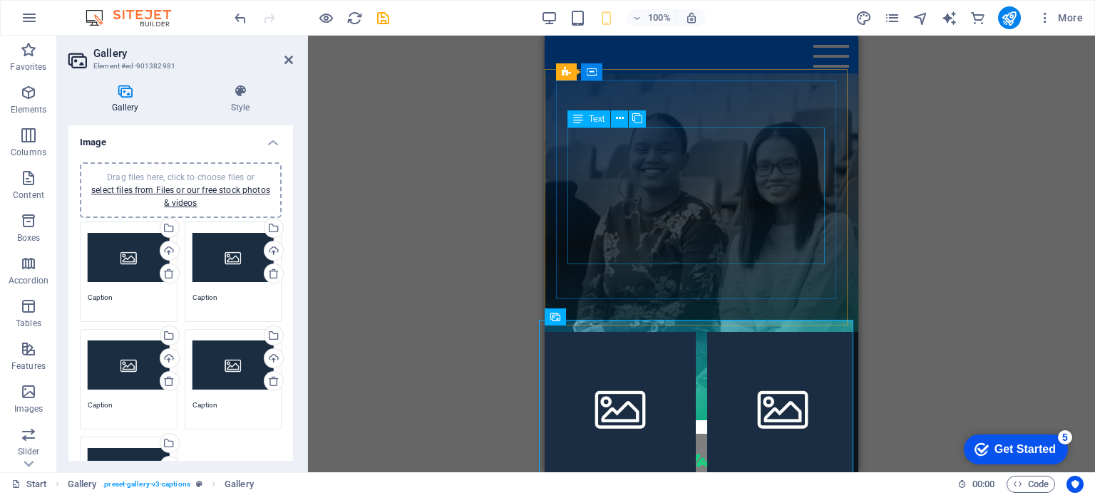
scroll to position [904, 0]
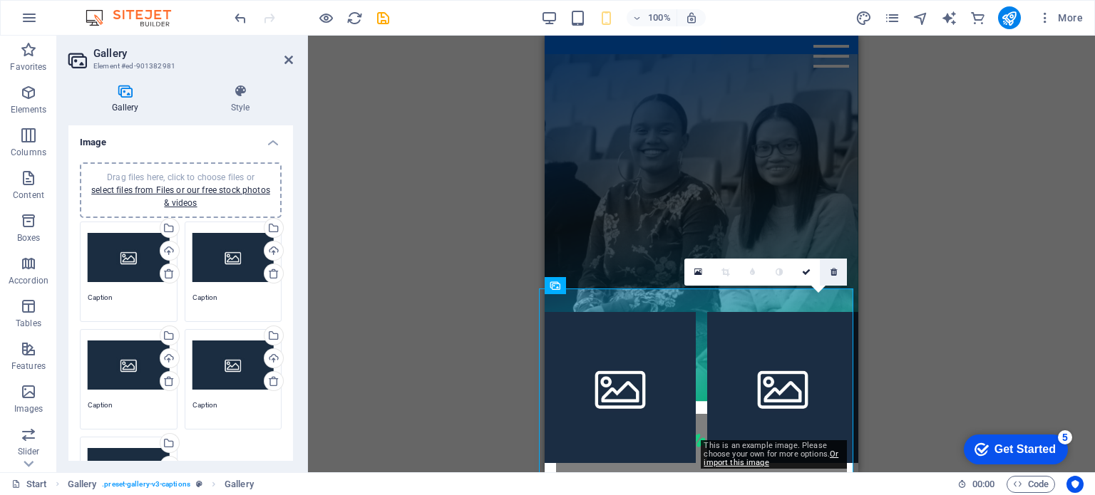
click at [834, 276] on icon at bounding box center [833, 272] width 6 height 9
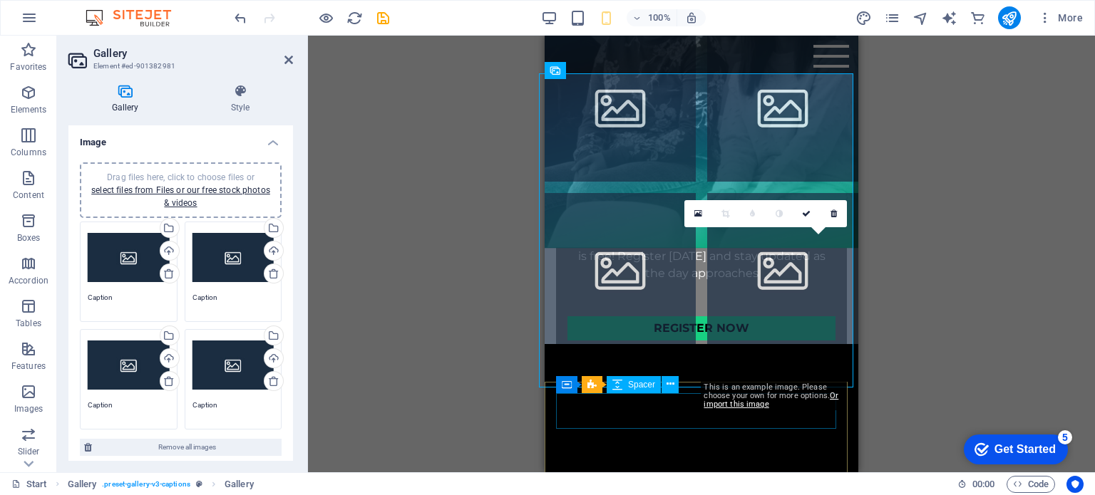
scroll to position [1189, 0]
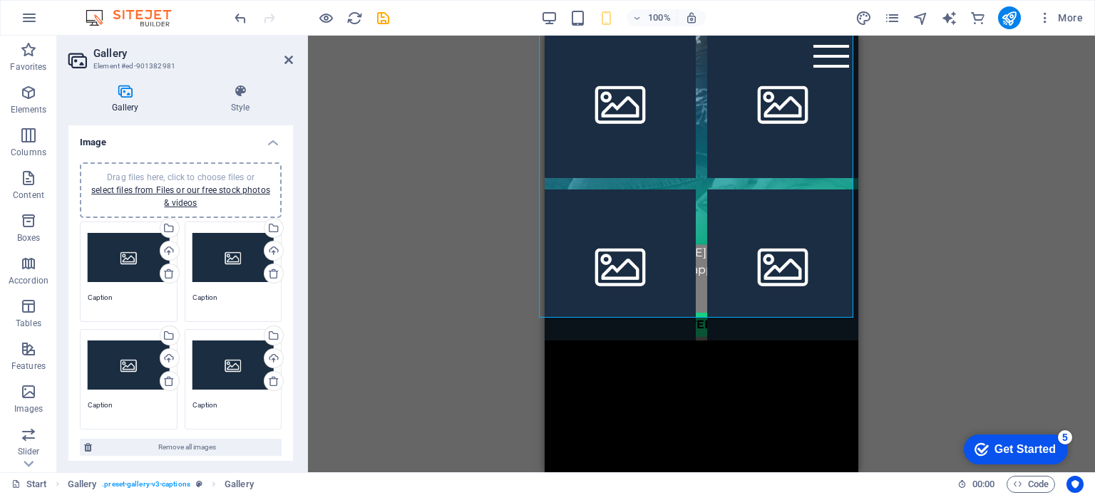
click at [900, 302] on div "Drag and drop a file to add it H3 Countdown Container Placeholder Container Tex…" at bounding box center [701, 254] width 787 height 437
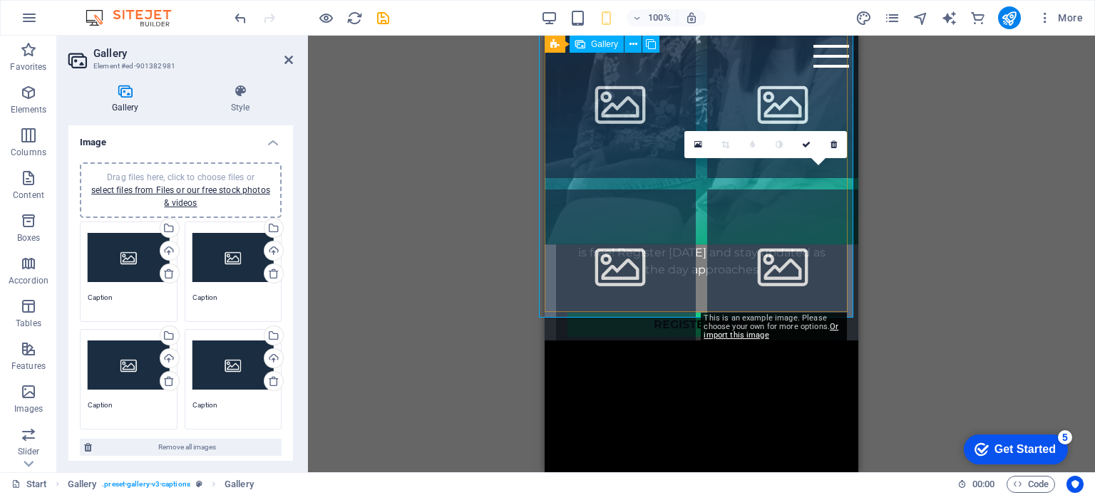
click at [790, 264] on li at bounding box center [782, 265] width 151 height 151
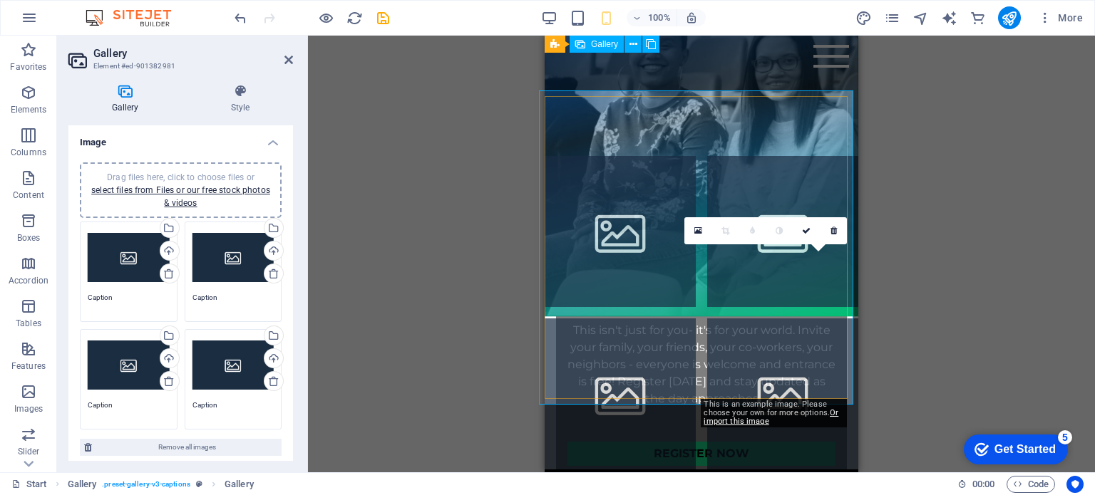
scroll to position [1046, 0]
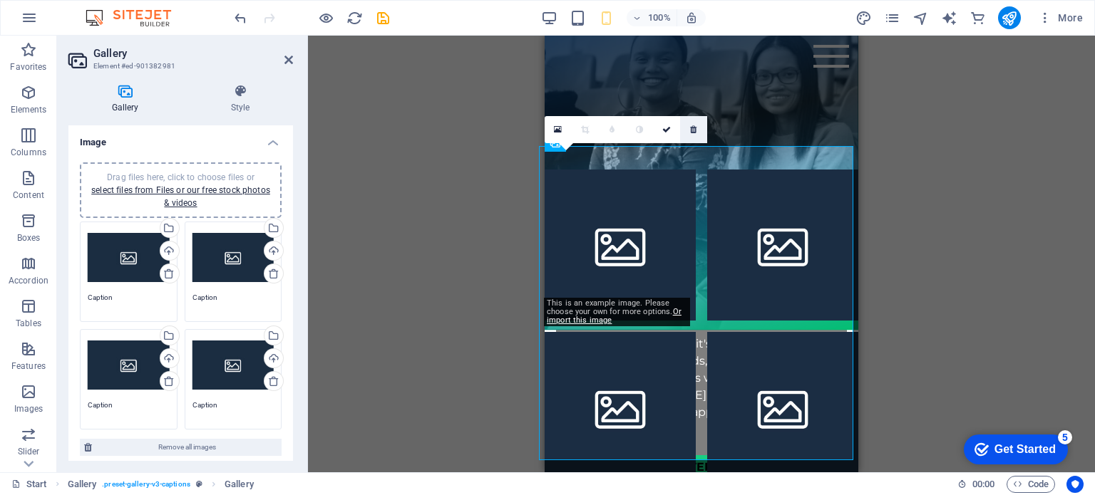
click at [696, 130] on icon at bounding box center [693, 129] width 6 height 9
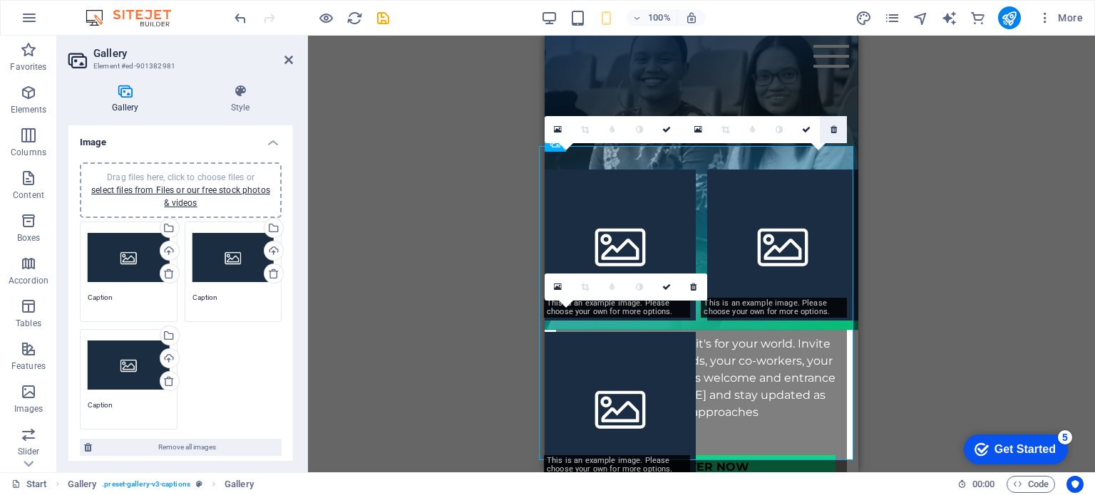
click at [833, 133] on icon at bounding box center [833, 129] width 6 height 9
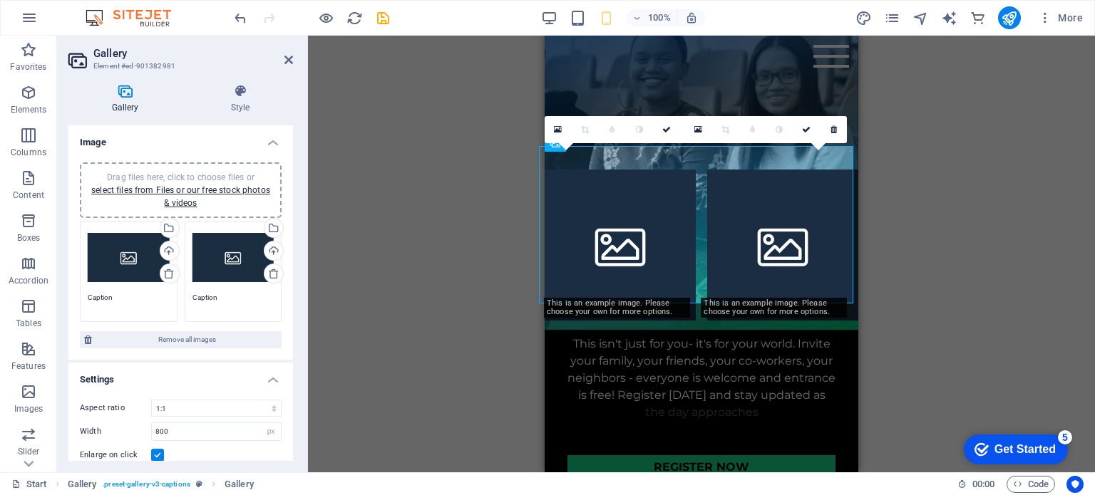
click at [833, 133] on icon at bounding box center [833, 129] width 6 height 9
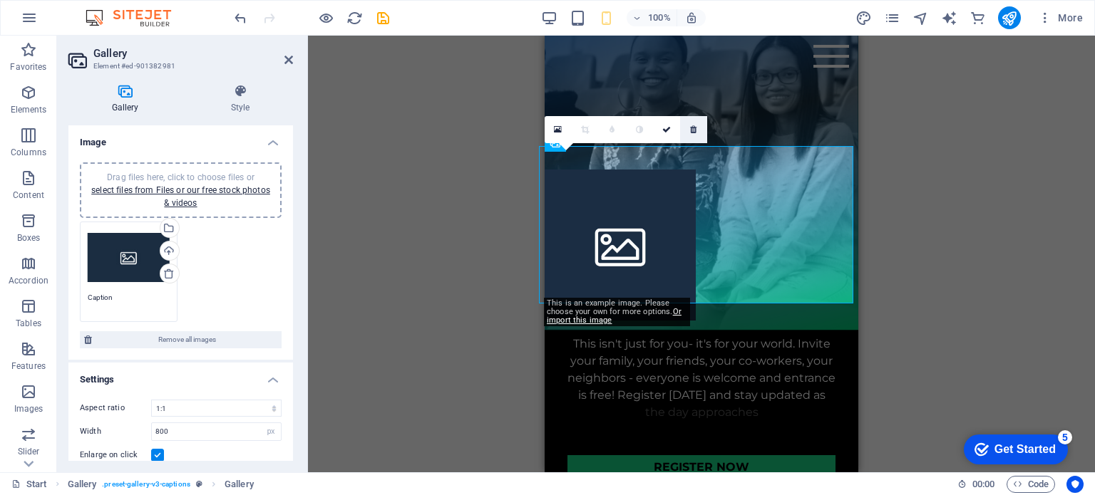
click at [689, 125] on link at bounding box center [693, 129] width 27 height 27
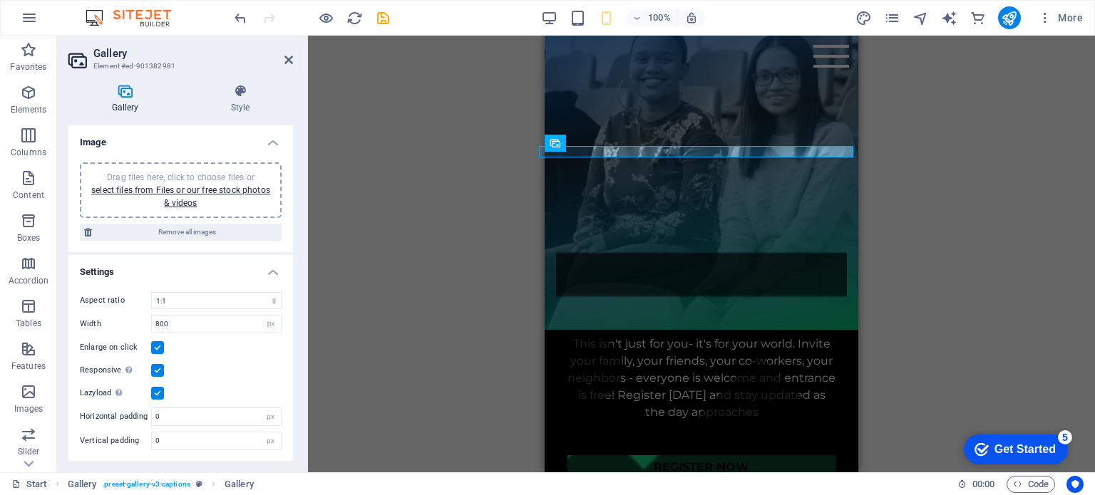
click at [923, 176] on div "H3 Countdown Container Placeholder Container Text Container H3 Preset Button Te…" at bounding box center [701, 254] width 787 height 437
click at [835, 170] on figure at bounding box center [701, 430] width 291 height 520
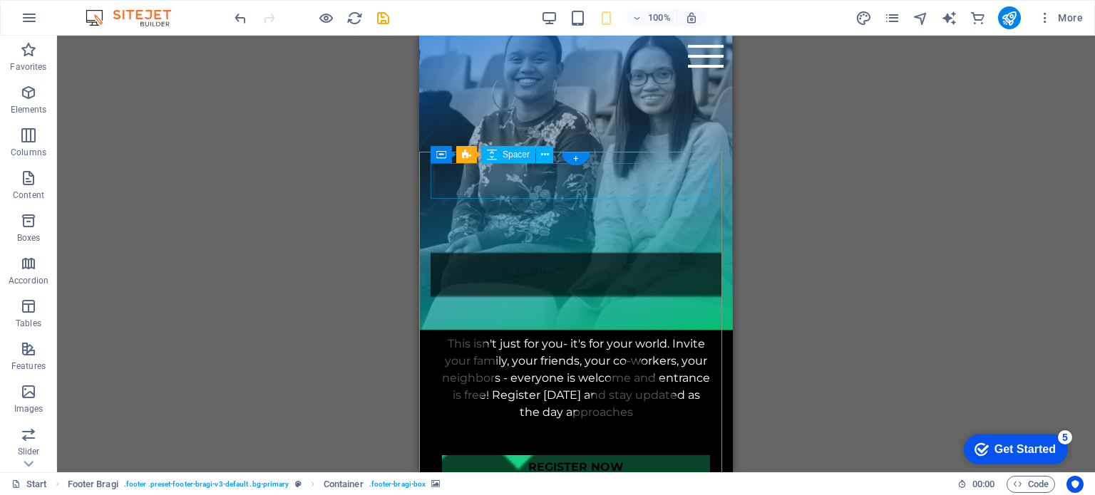
click at [687, 170] on figure at bounding box center [576, 430] width 291 height 520
click at [576, 159] on div "+" at bounding box center [576, 159] width 28 height 13
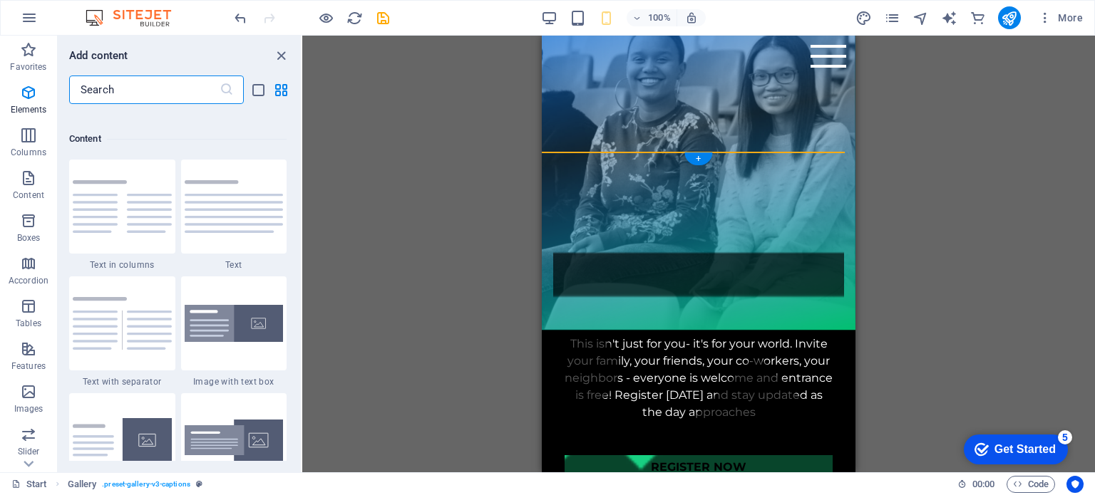
scroll to position [2494, 0]
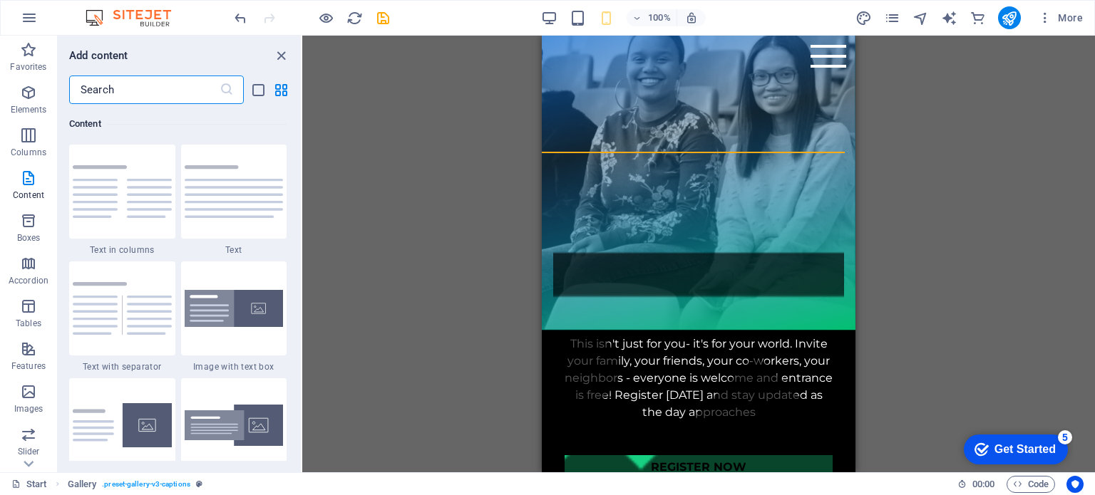
click at [147, 95] on input "text" at bounding box center [144, 90] width 150 height 29
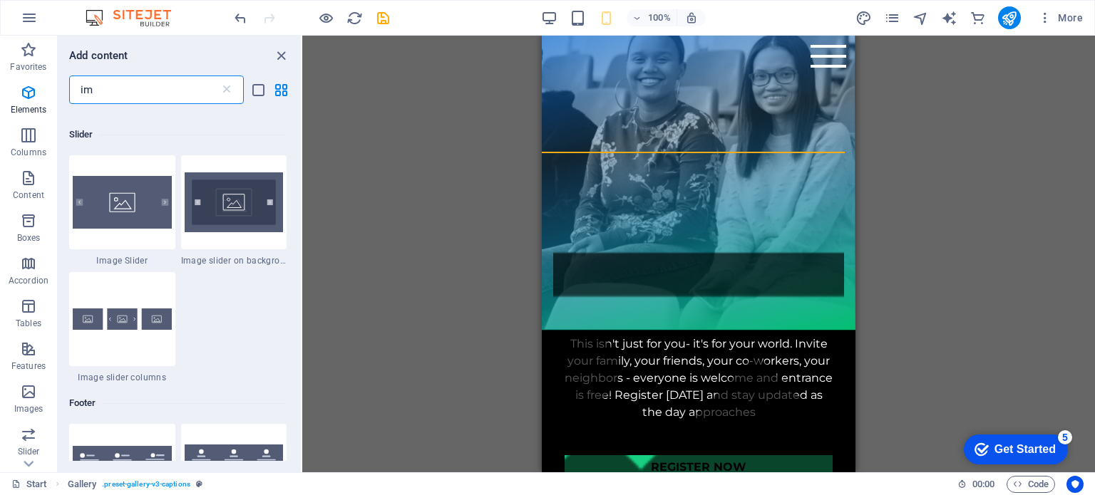
scroll to position [0, 0]
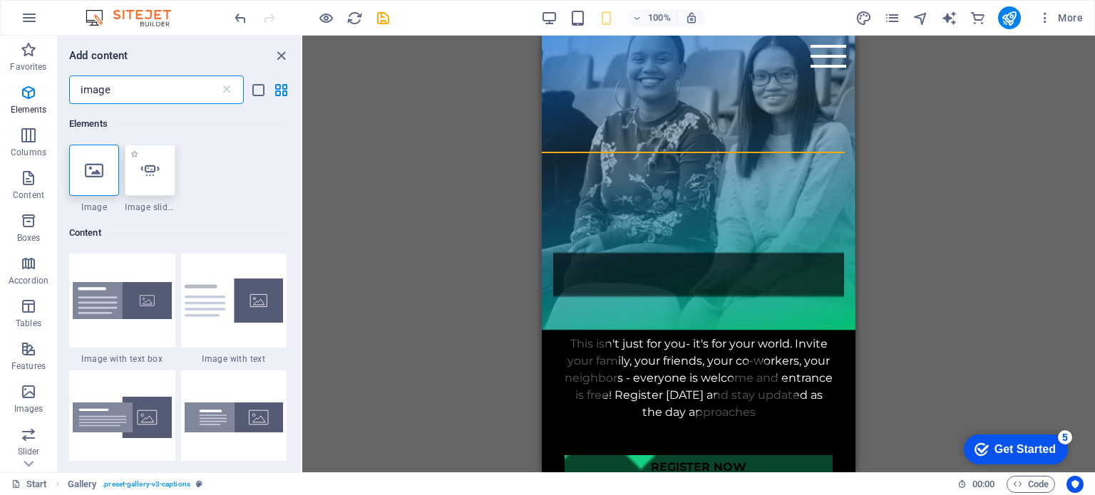
type input "image"
click at [153, 165] on icon at bounding box center [149, 170] width 19 height 19
select select "ms"
select select "s"
select select "progressive"
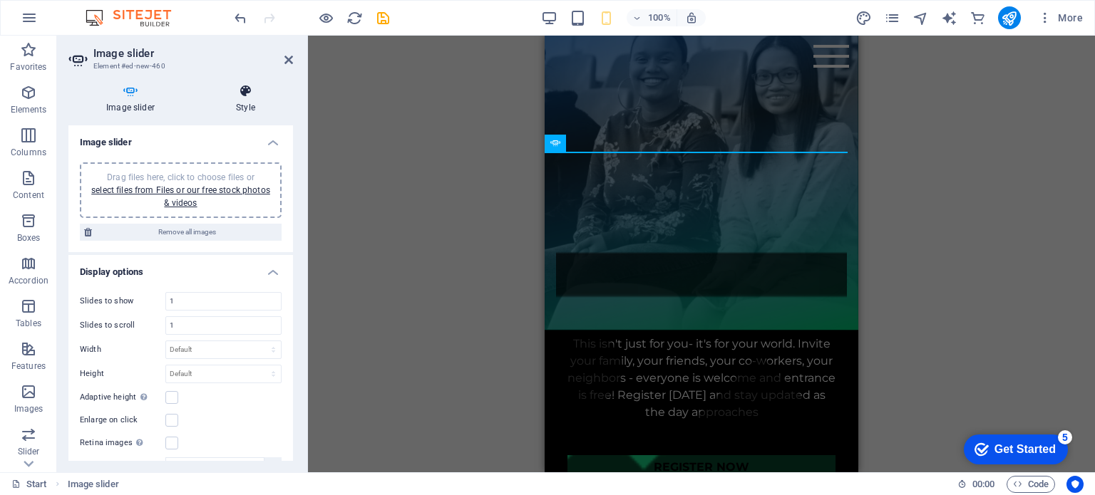
click at [242, 101] on h4 "Style" at bounding box center [245, 99] width 95 height 30
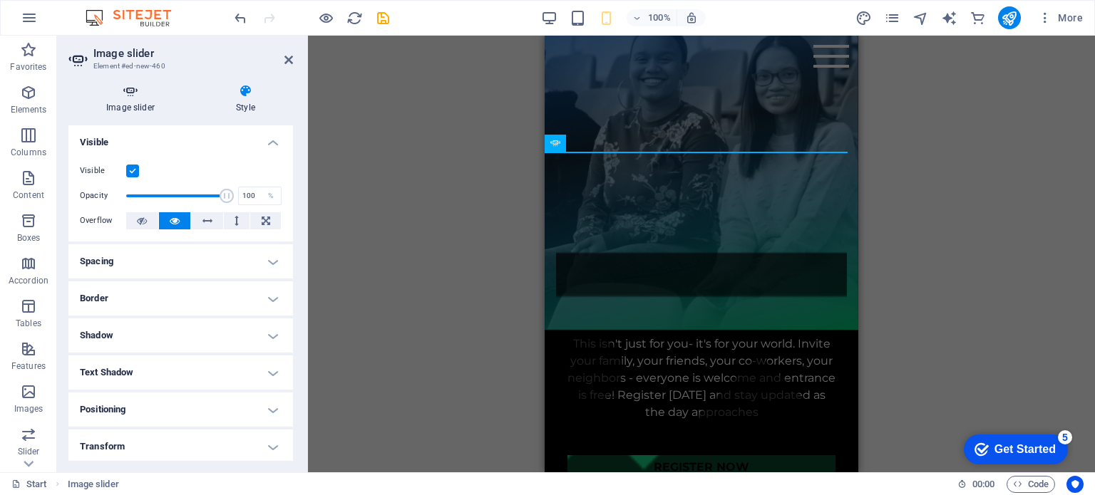
click at [133, 102] on h4 "Image slider" at bounding box center [133, 99] width 130 height 30
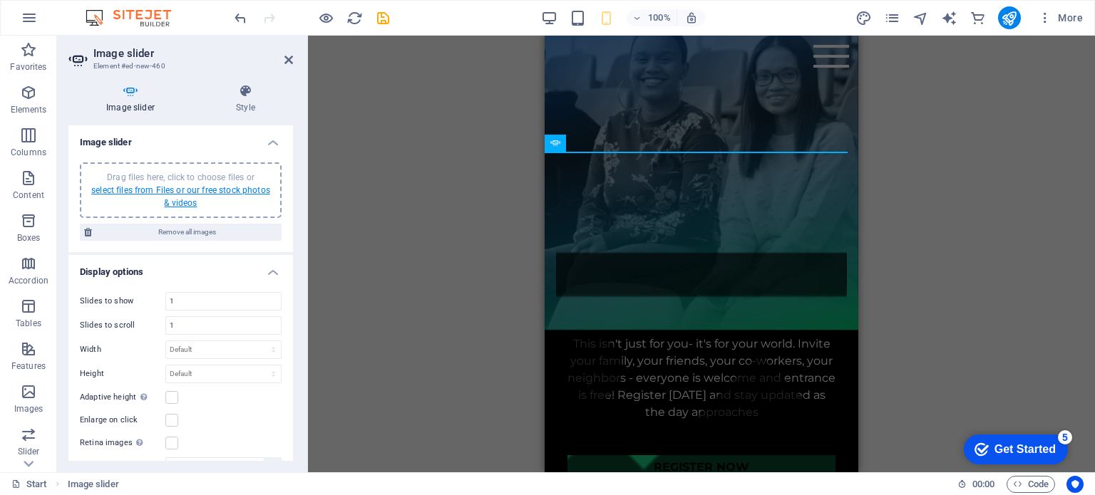
click at [197, 194] on link "select files from Files or our free stock photos & videos" at bounding box center [180, 196] width 179 height 23
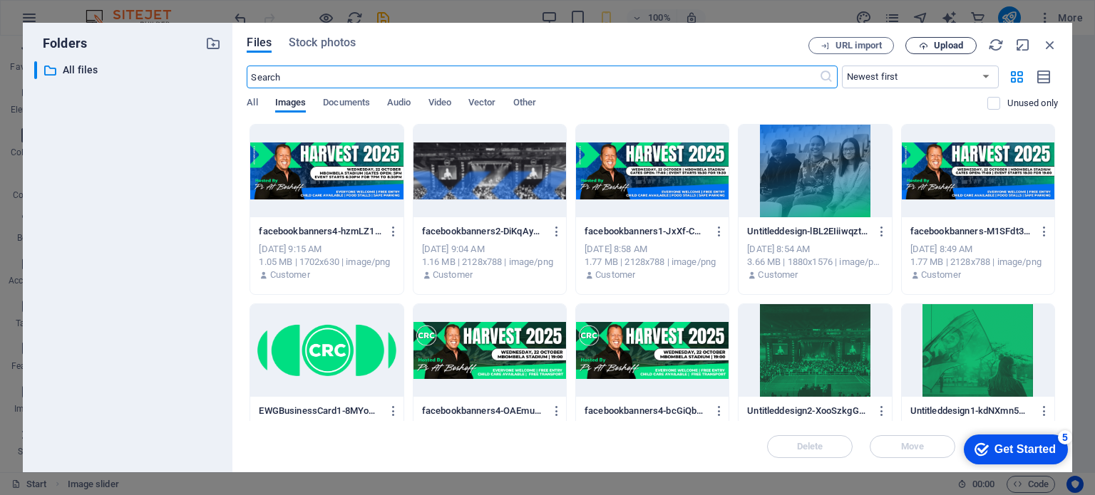
click at [929, 51] on button "Upload" at bounding box center [940, 45] width 71 height 17
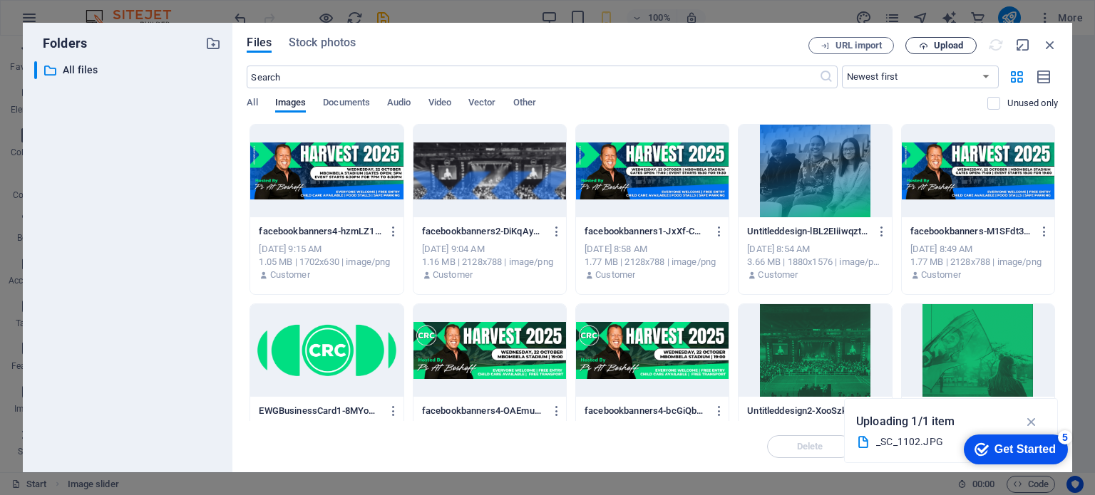
click at [937, 48] on span "Upload" at bounding box center [948, 45] width 29 height 9
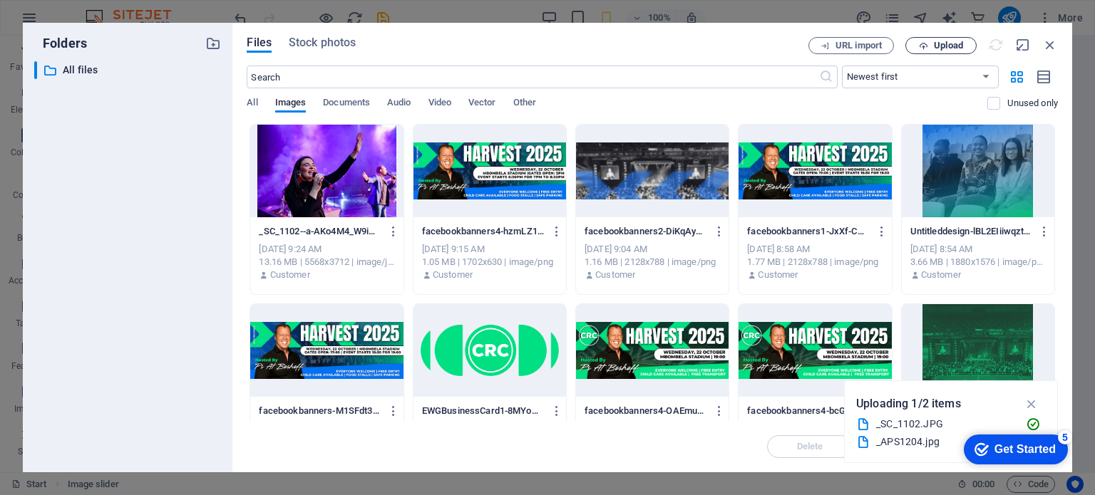
click at [941, 48] on span "Upload" at bounding box center [948, 45] width 29 height 9
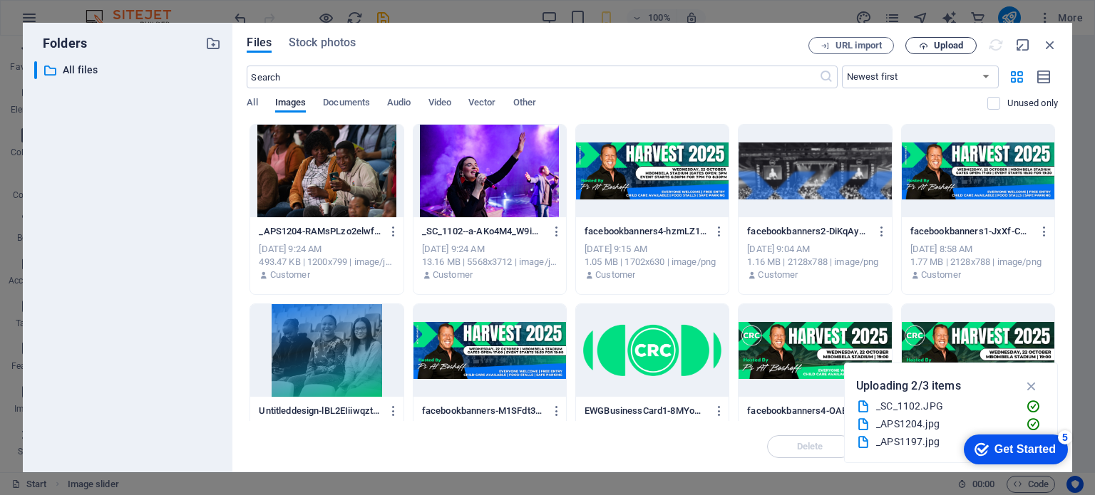
click at [930, 43] on span "Upload" at bounding box center [941, 45] width 58 height 9
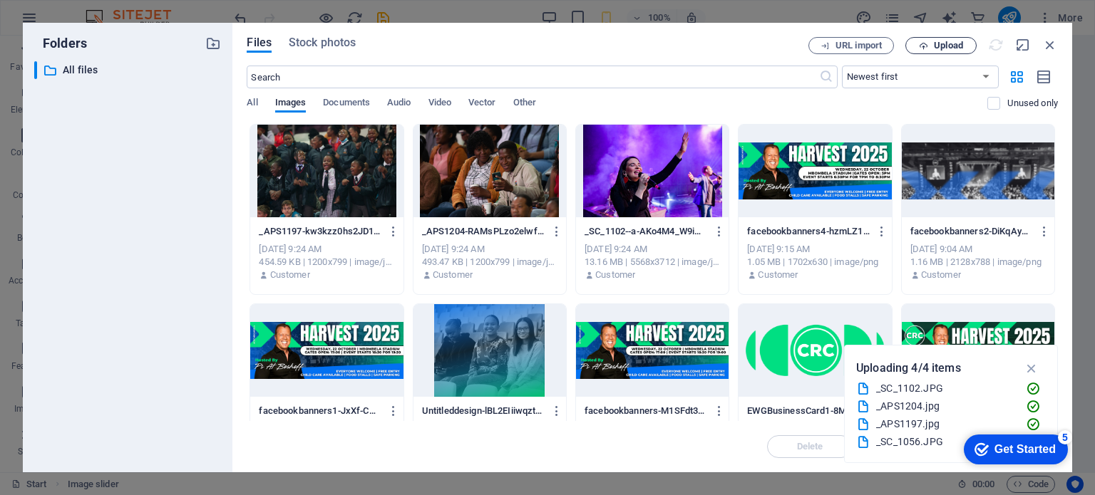
click at [922, 48] on icon "button" at bounding box center [923, 45] width 9 height 9
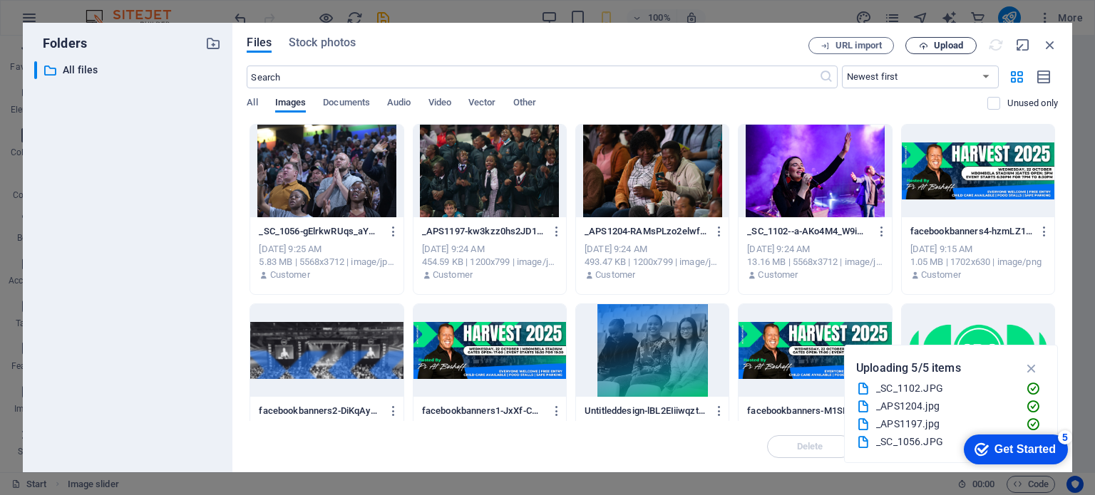
click at [922, 46] on icon "button" at bounding box center [923, 45] width 9 height 9
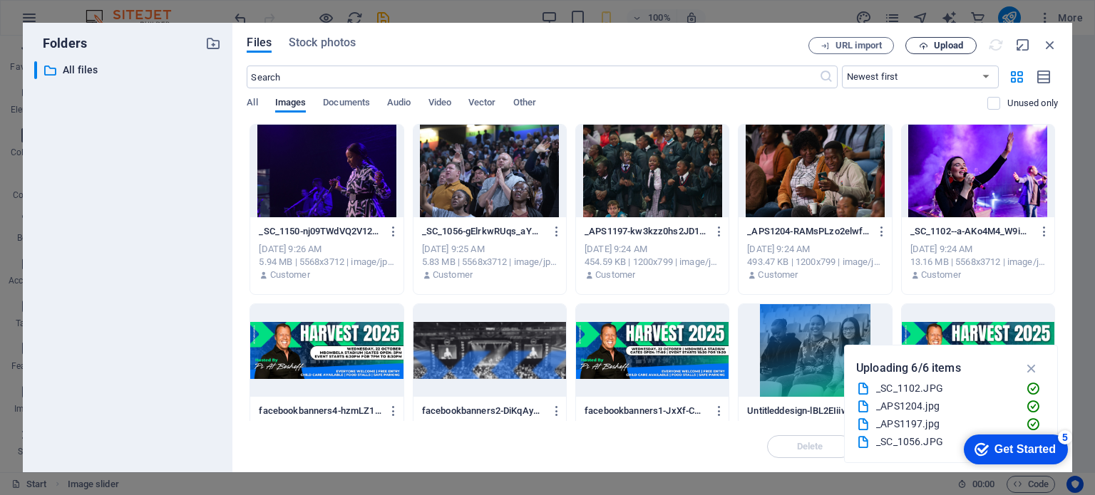
click at [926, 46] on icon "button" at bounding box center [923, 45] width 9 height 9
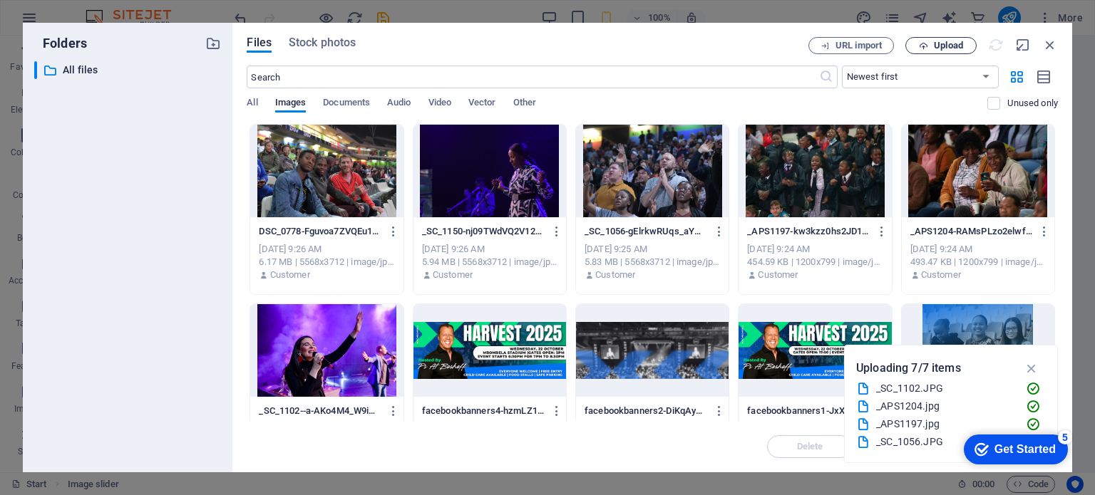
click at [935, 46] on span "Upload" at bounding box center [948, 45] width 29 height 9
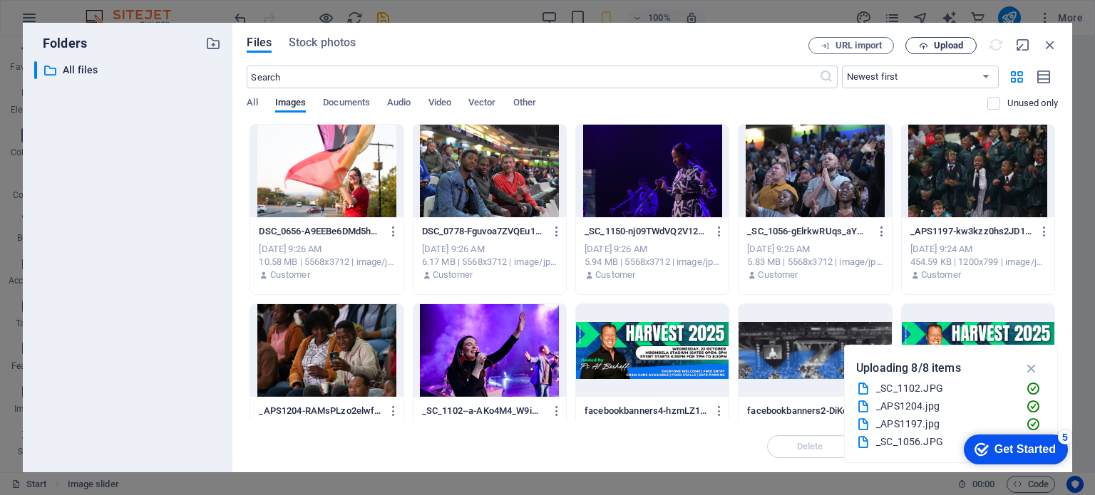
click at [923, 42] on icon "button" at bounding box center [923, 45] width 9 height 9
click at [924, 47] on icon "button" at bounding box center [923, 45] width 9 height 9
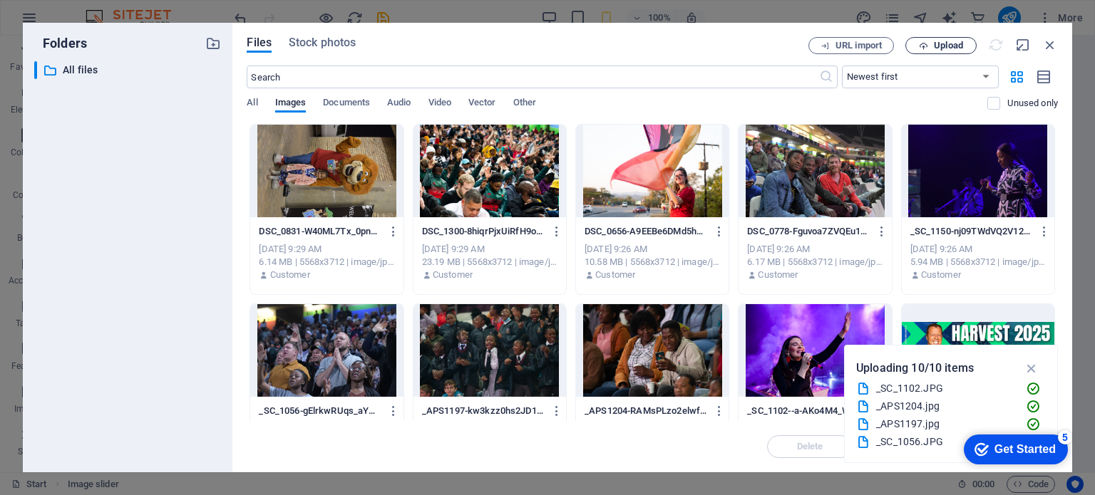
click at [913, 46] on span "Upload" at bounding box center [941, 45] width 58 height 9
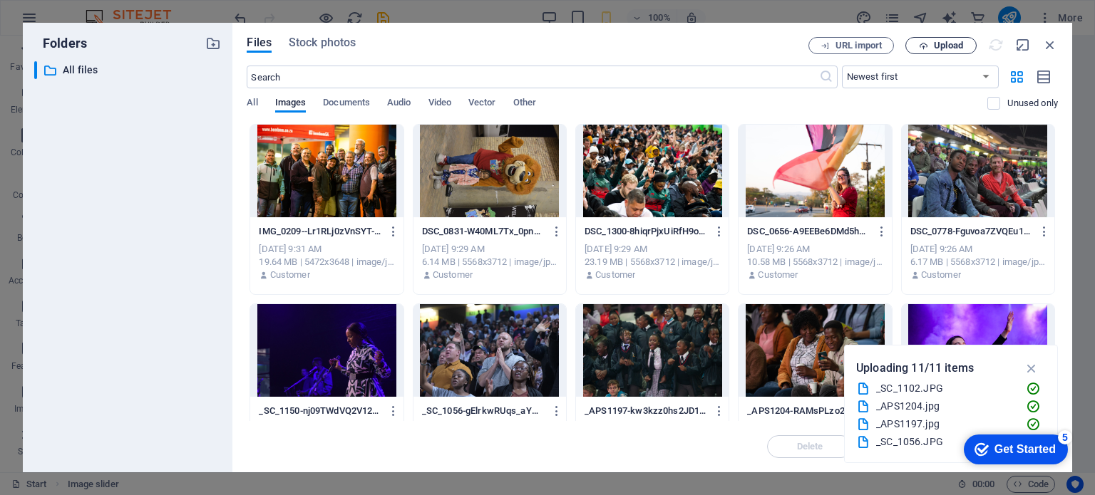
click at [929, 45] on span "Upload" at bounding box center [941, 45] width 58 height 9
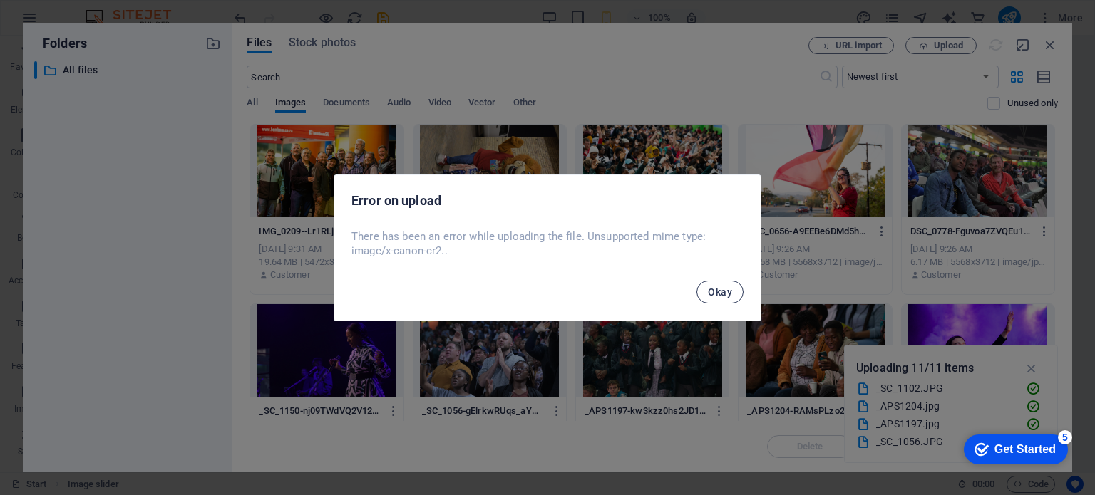
click at [708, 288] on button "Okay" at bounding box center [719, 292] width 47 height 23
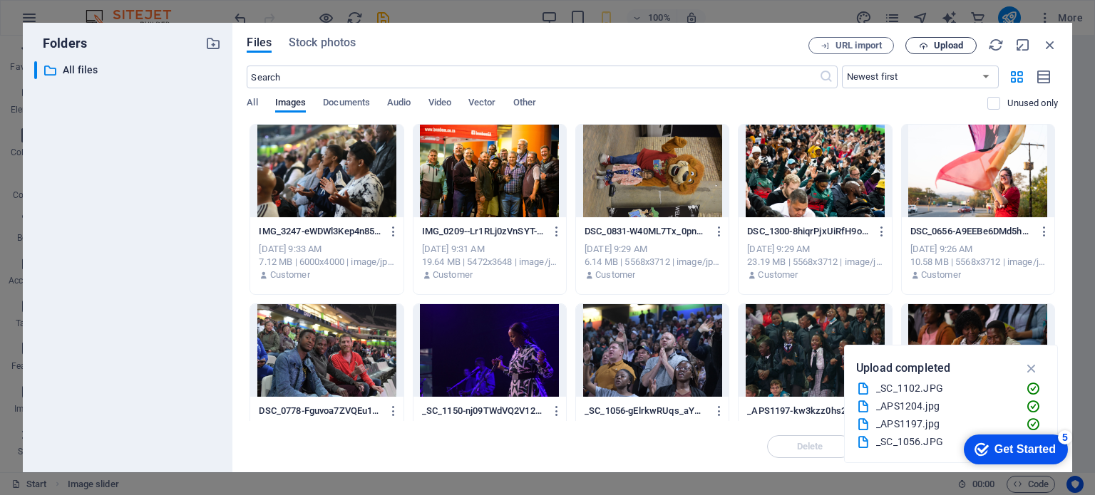
click at [930, 49] on span "Upload" at bounding box center [941, 45] width 58 height 9
click at [923, 47] on icon "button" at bounding box center [923, 45] width 9 height 9
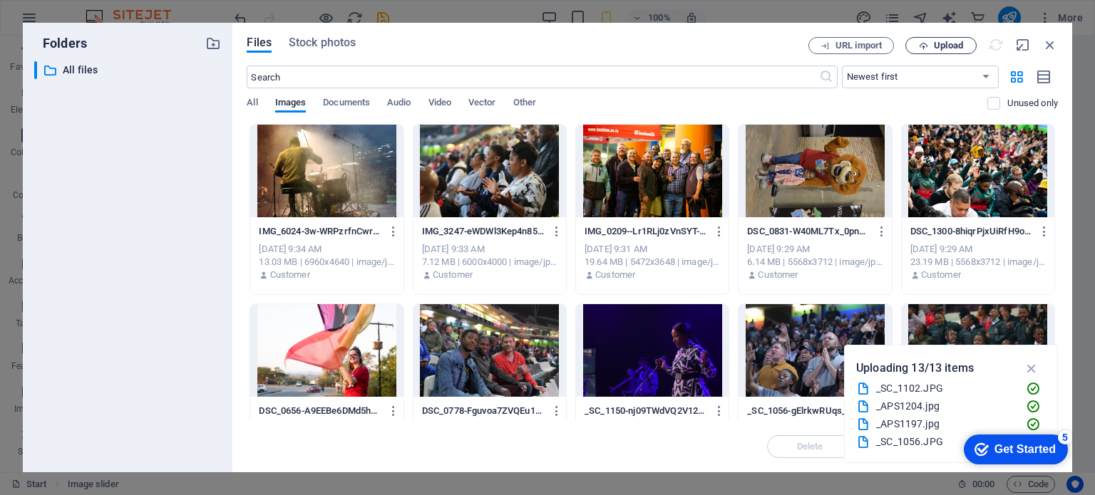
click at [924, 45] on icon "button" at bounding box center [923, 45] width 9 height 9
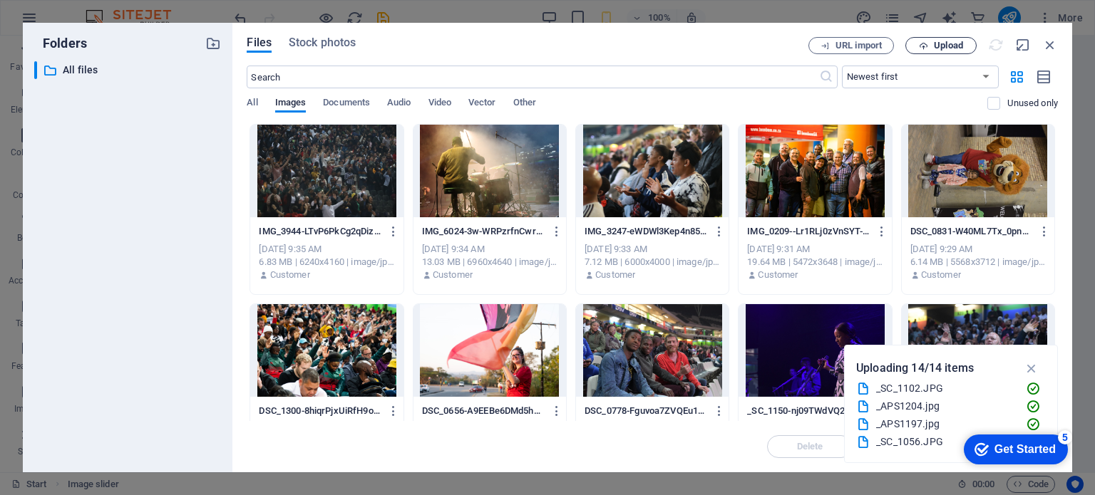
click at [921, 45] on icon "button" at bounding box center [923, 45] width 9 height 9
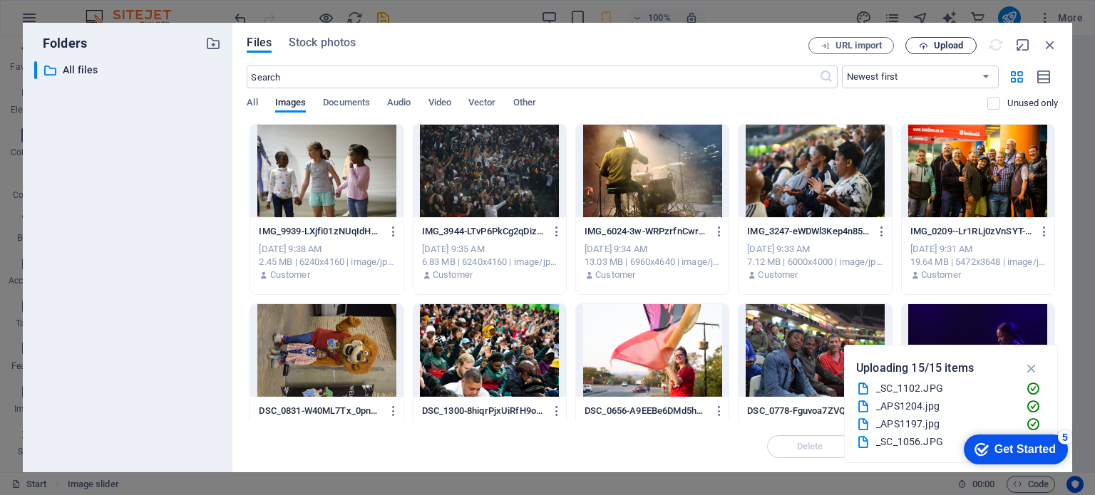
click at [926, 44] on icon "button" at bounding box center [923, 45] width 9 height 9
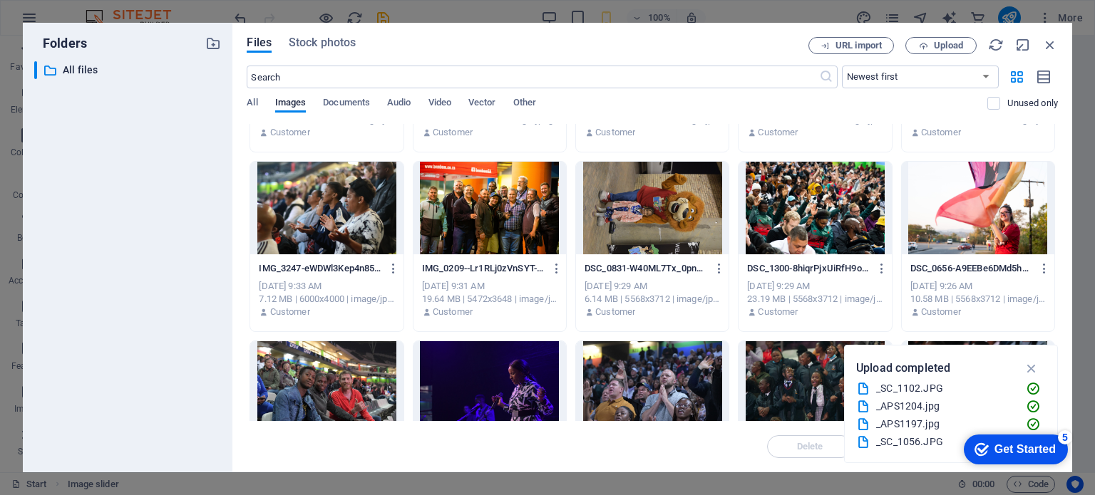
scroll to position [71, 0]
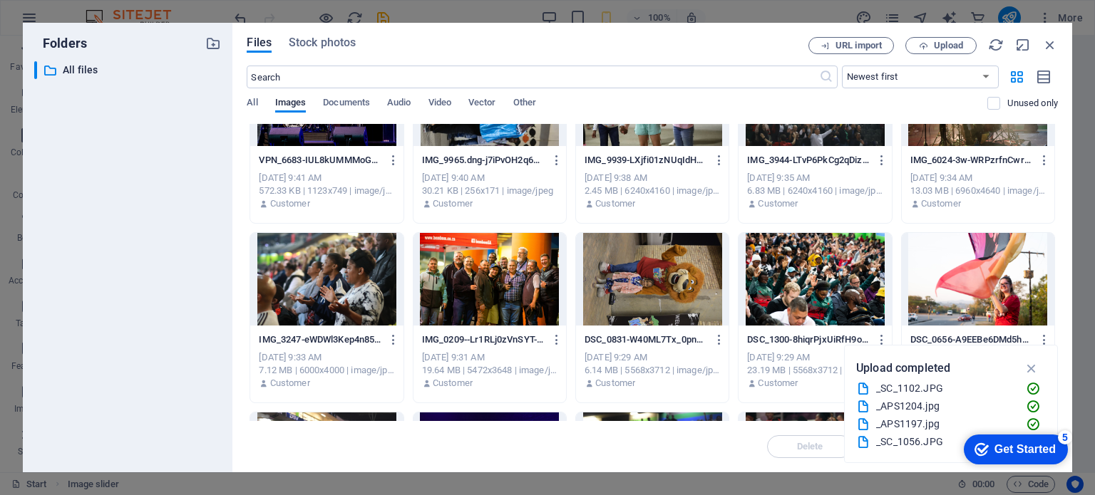
click at [941, 269] on div at bounding box center [978, 279] width 153 height 93
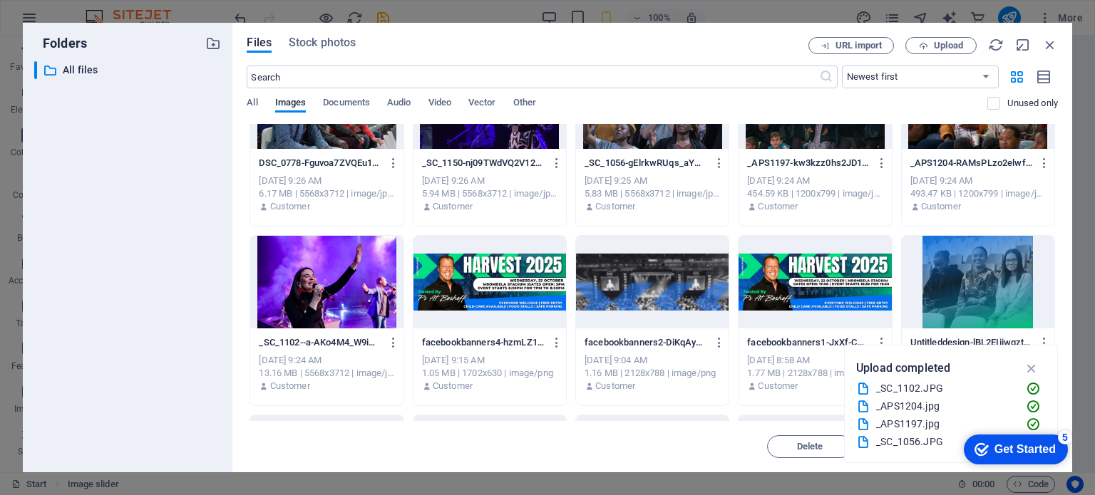
scroll to position [356, 0]
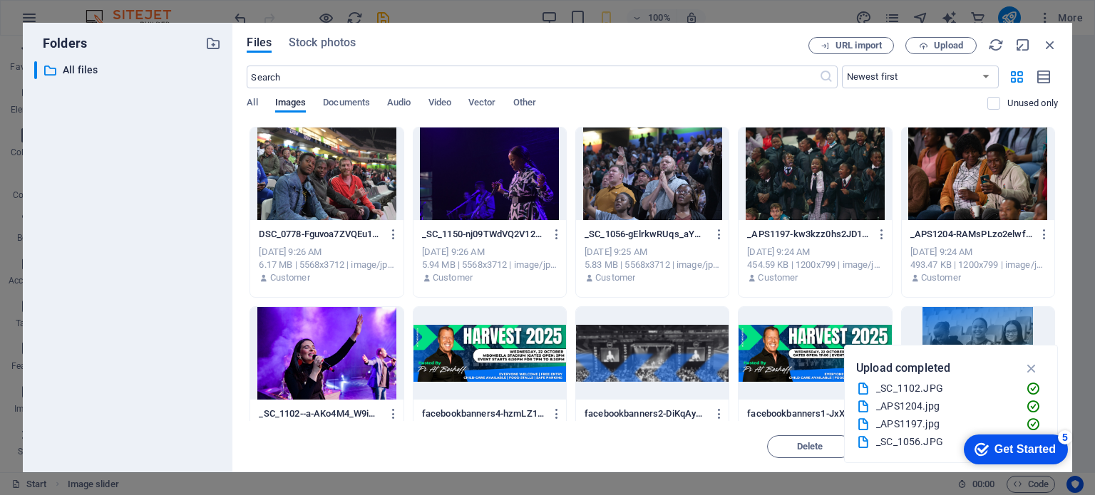
click at [989, 158] on div at bounding box center [978, 174] width 153 height 93
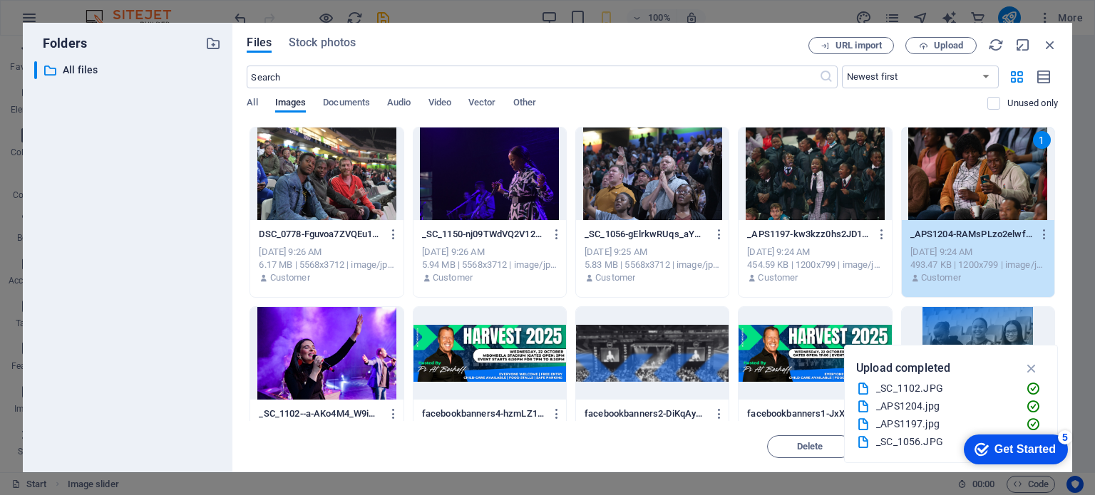
click at [302, 154] on div at bounding box center [326, 174] width 153 height 93
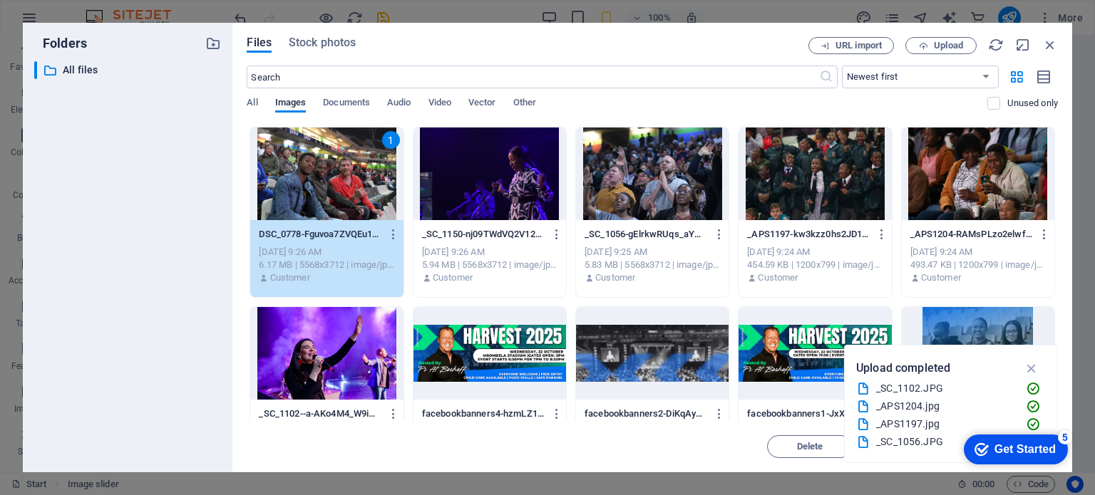
click at [329, 339] on div at bounding box center [326, 353] width 153 height 93
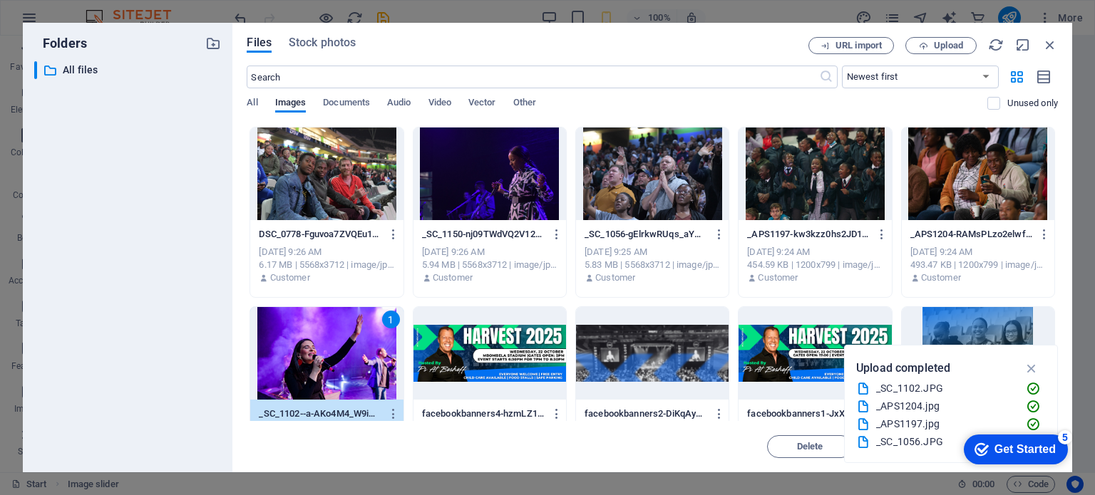
scroll to position [285, 0]
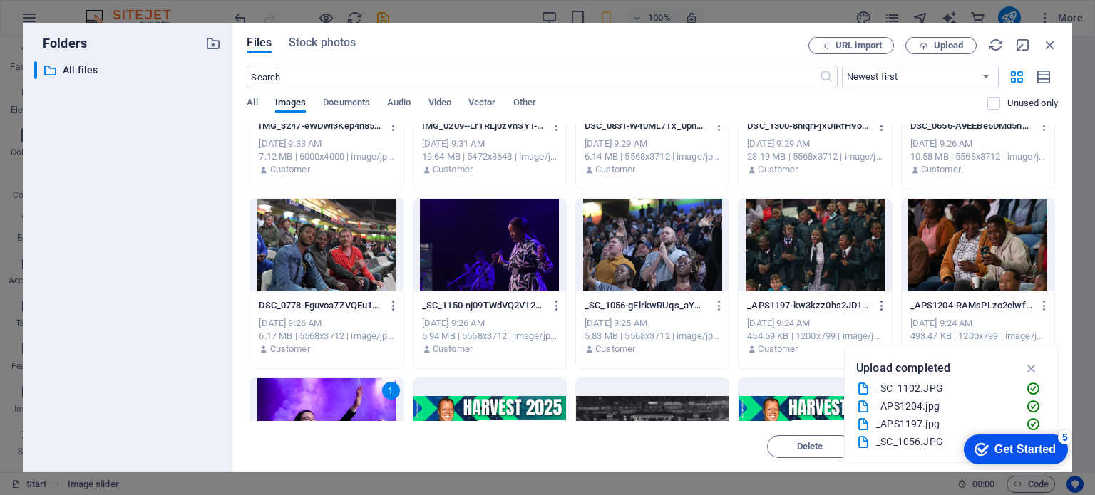
click at [812, 240] on div at bounding box center [814, 245] width 153 height 93
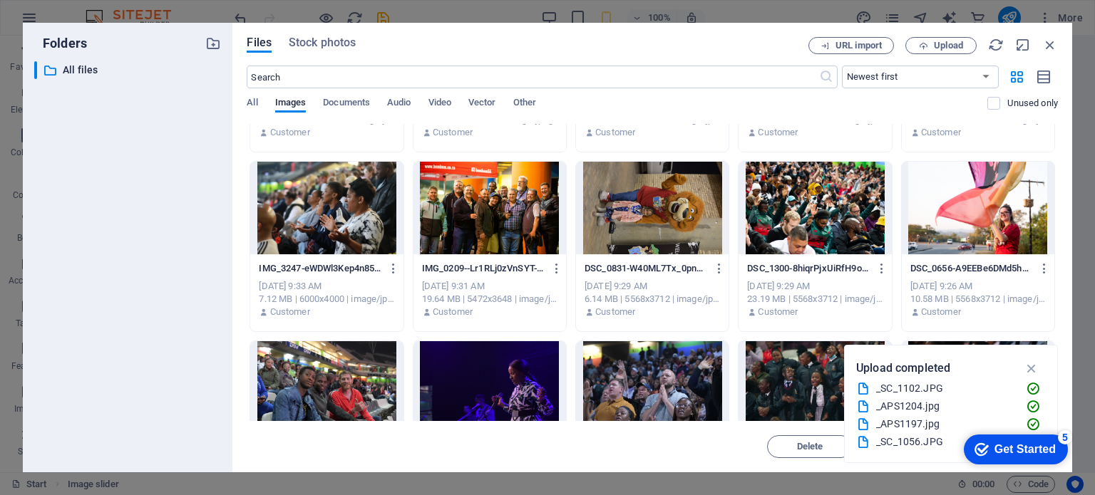
scroll to position [214, 0]
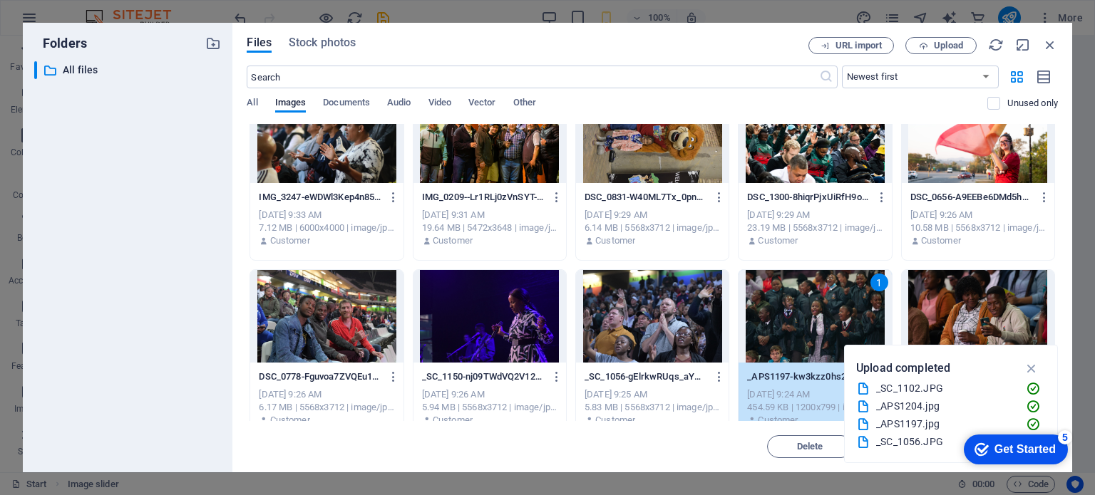
click at [490, 331] on div at bounding box center [489, 316] width 153 height 93
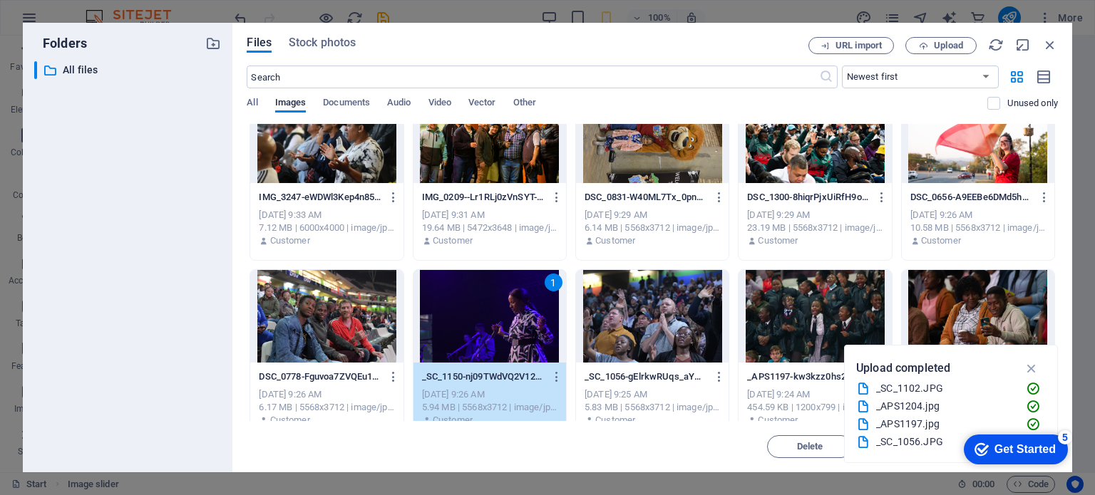
click at [549, 292] on div "1" at bounding box center [489, 316] width 153 height 93
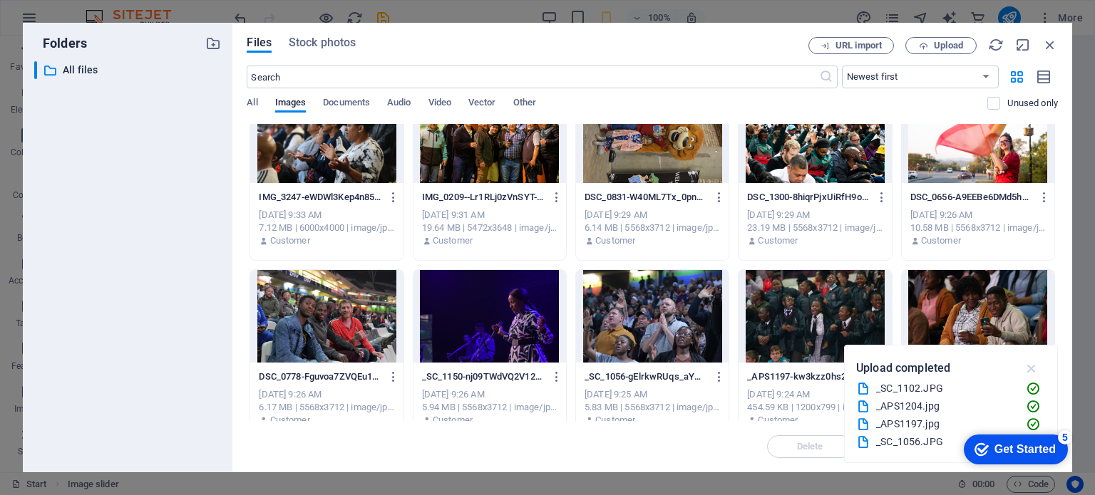
click at [1031, 364] on icon "button" at bounding box center [1032, 369] width 16 height 16
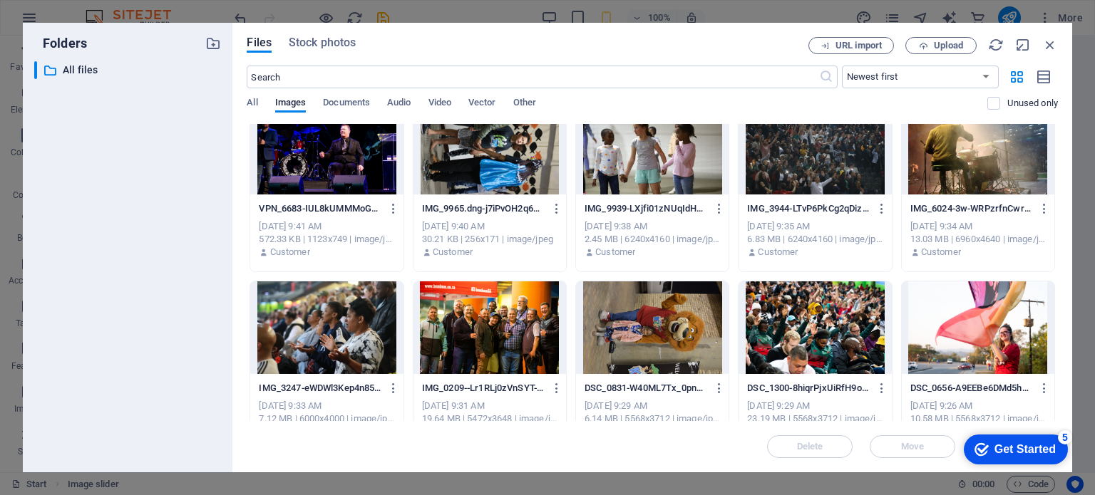
scroll to position [0, 0]
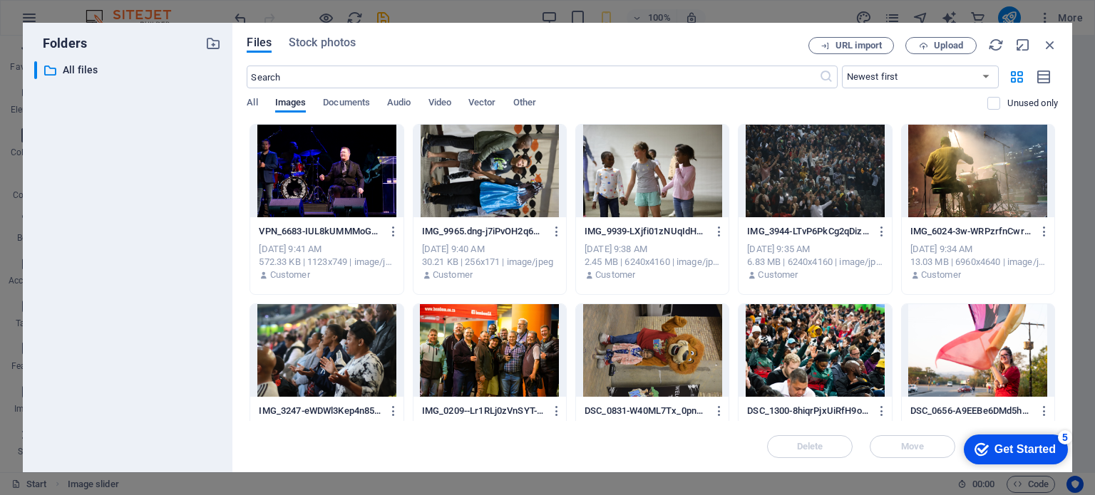
click at [958, 329] on div at bounding box center [978, 350] width 153 height 93
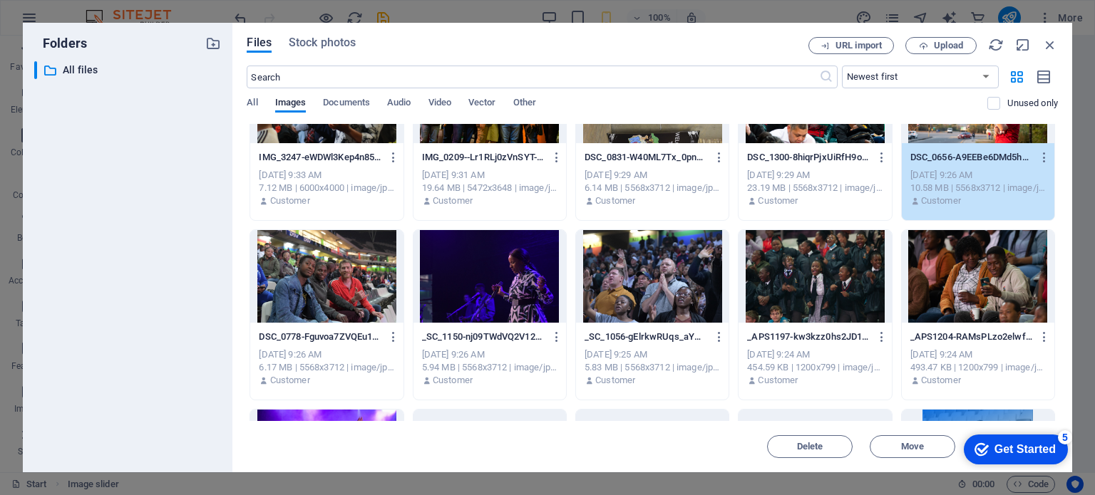
scroll to position [285, 0]
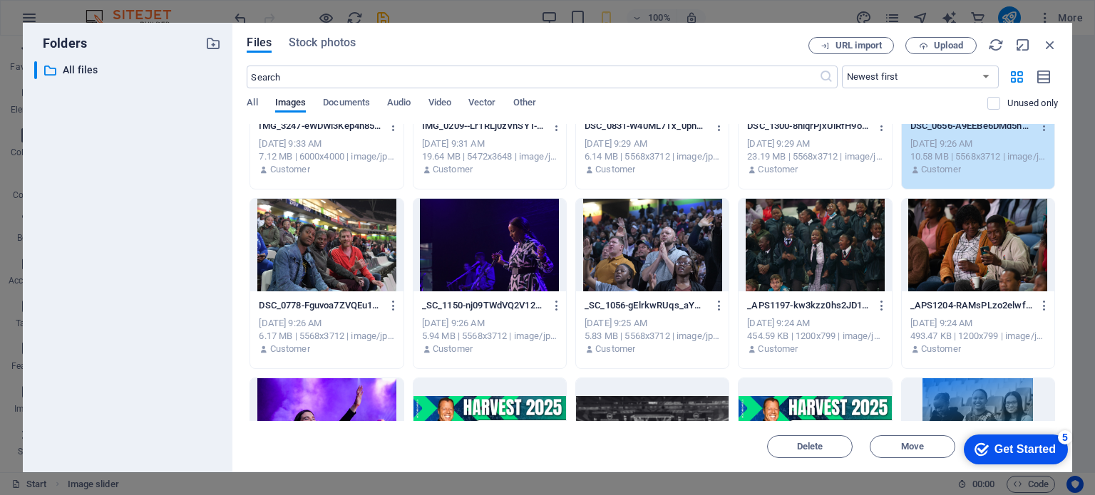
click at [331, 399] on div at bounding box center [326, 425] width 153 height 93
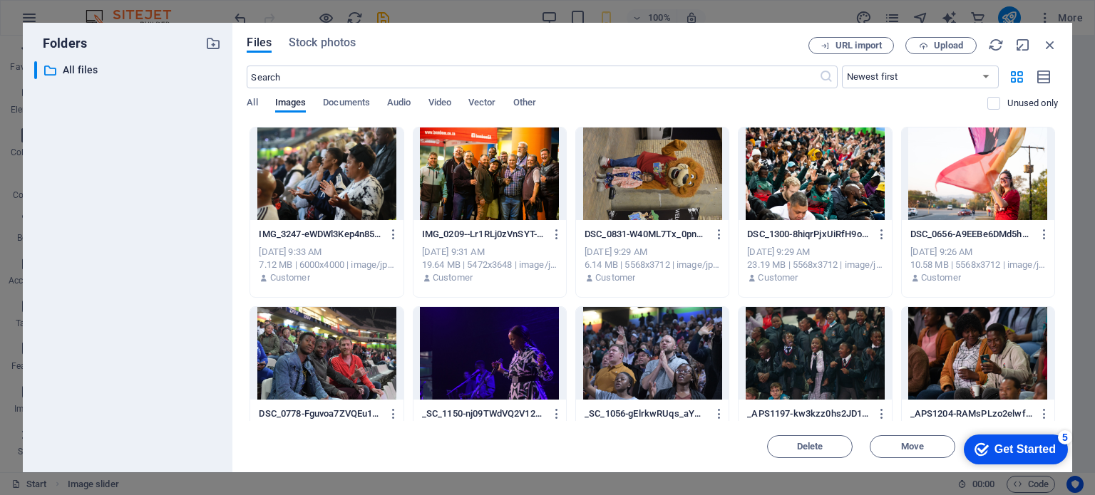
scroll to position [143, 0]
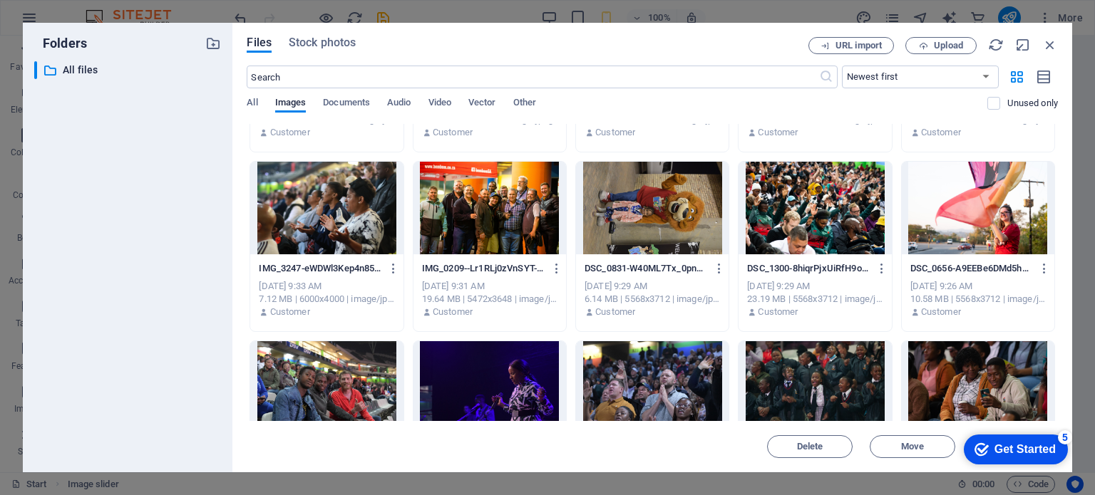
click at [959, 195] on div at bounding box center [978, 208] width 153 height 93
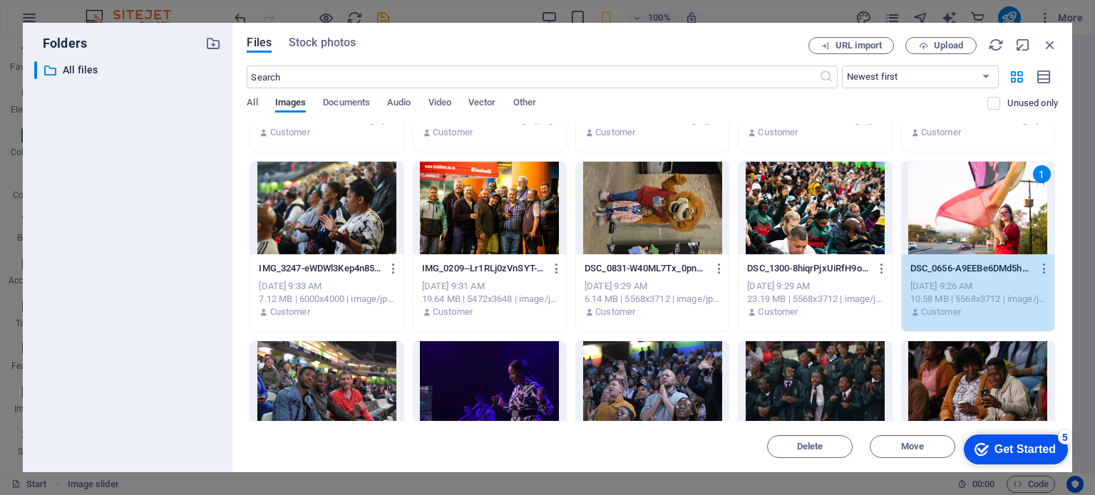
click at [1012, 446] on div "Get Started" at bounding box center [1024, 449] width 61 height 13
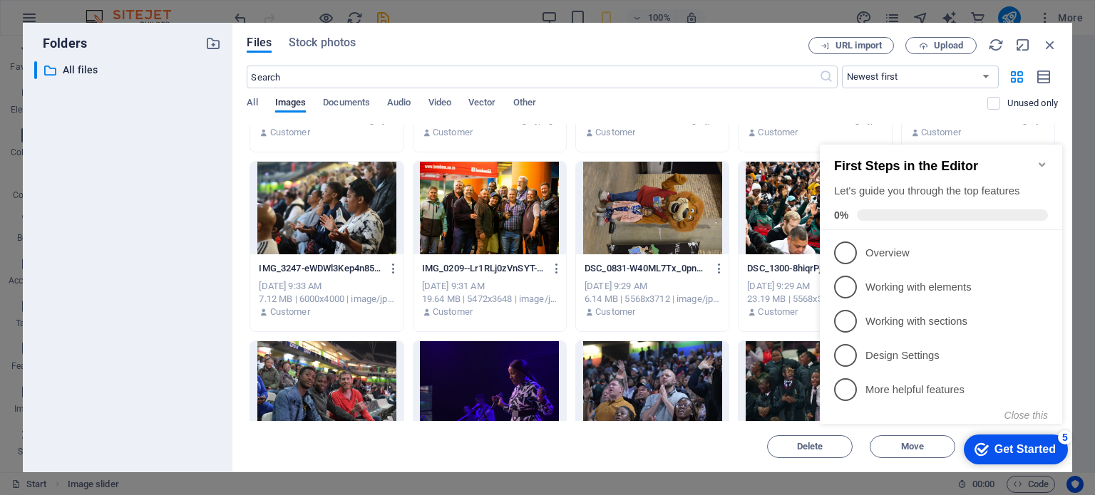
click div "checkmark Get Started 5 First Steps in the Editor Let's guide you through the t…"
click at [736, 101] on div "All Images Documents Audio Video Vector Other" at bounding box center [617, 110] width 741 height 27
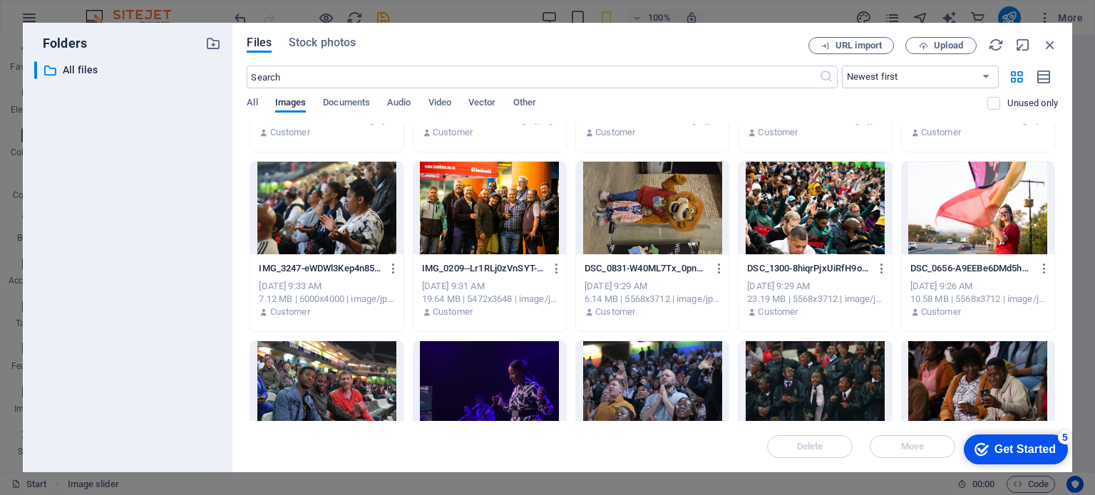
click at [949, 196] on div at bounding box center [978, 208] width 153 height 93
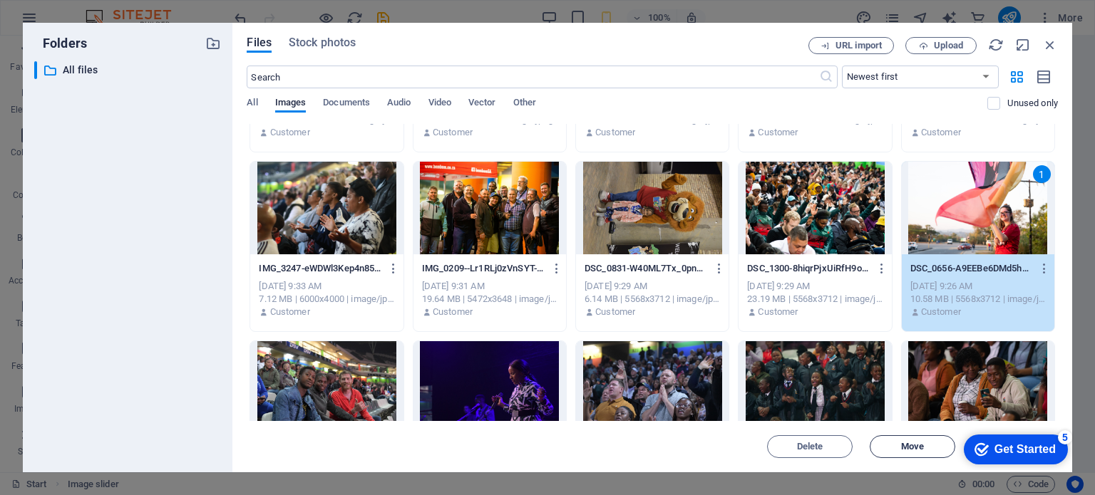
click at [902, 444] on span "Move" at bounding box center [912, 447] width 23 height 9
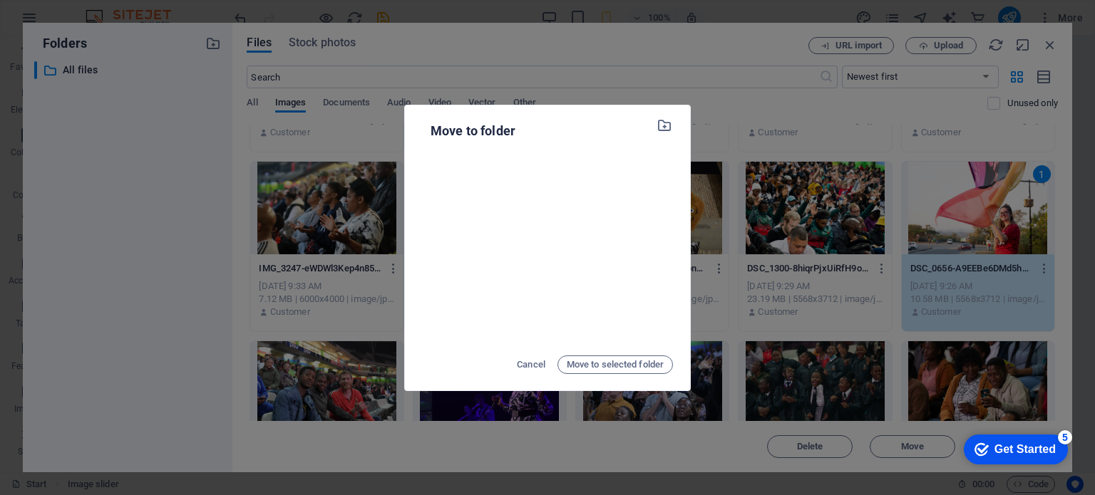
click at [730, 93] on div "Move to folder Cancel Move to selected folder" at bounding box center [547, 247] width 1095 height 495
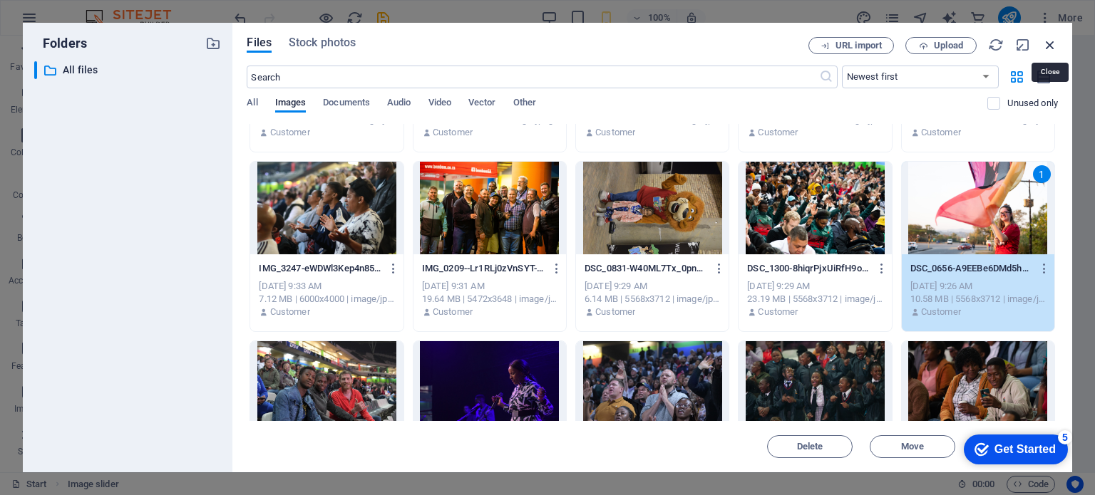
click at [1048, 44] on icon "button" at bounding box center [1050, 45] width 16 height 16
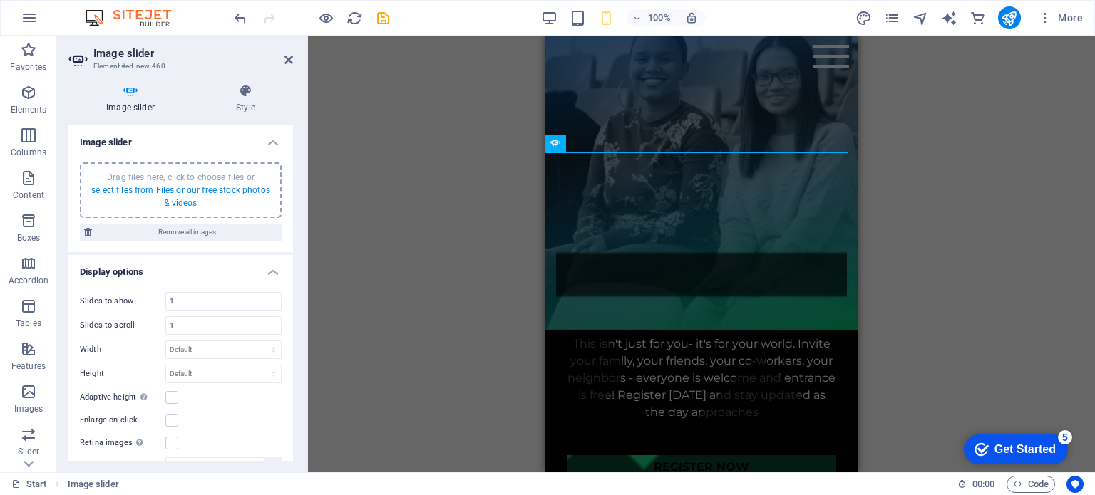
click at [182, 190] on link "select files from Files or our free stock photos & videos" at bounding box center [180, 196] width 179 height 23
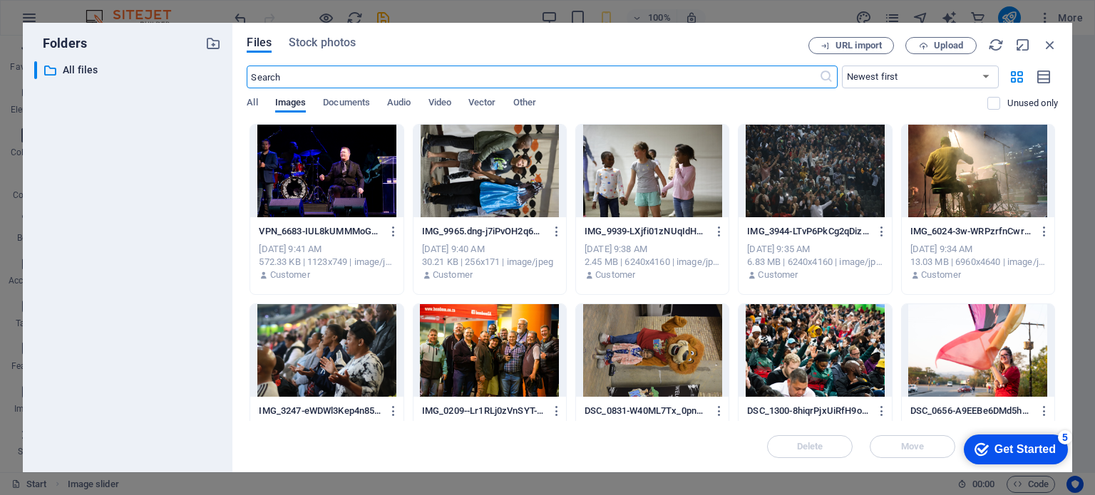
click at [964, 356] on div at bounding box center [978, 350] width 153 height 93
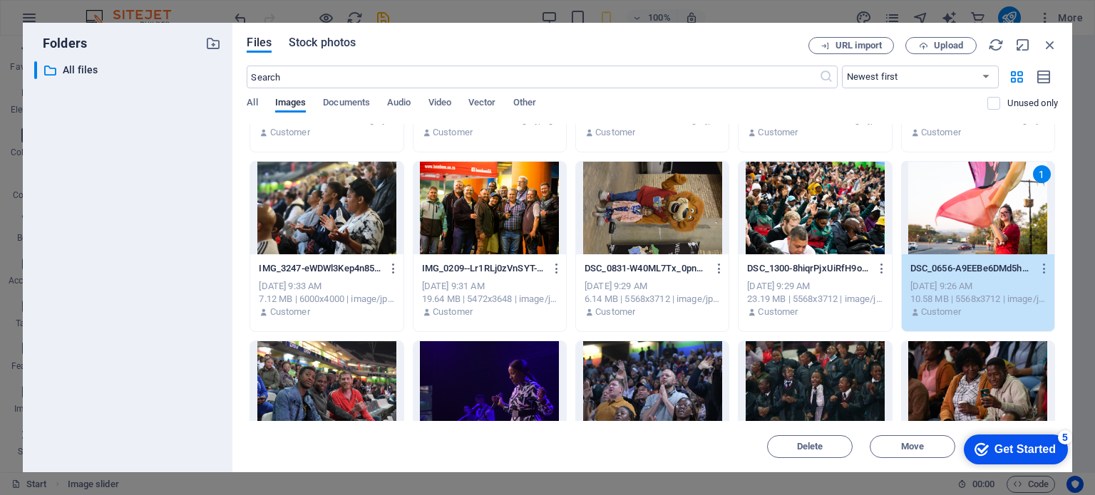
click at [333, 38] on span "Stock photos" at bounding box center [322, 42] width 67 height 17
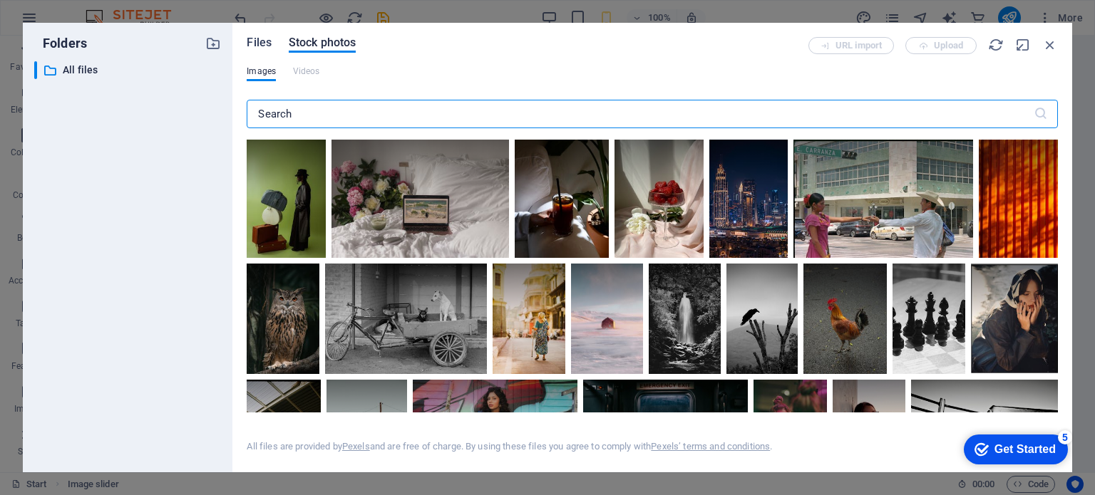
click at [247, 43] on span "Files" at bounding box center [259, 42] width 25 height 17
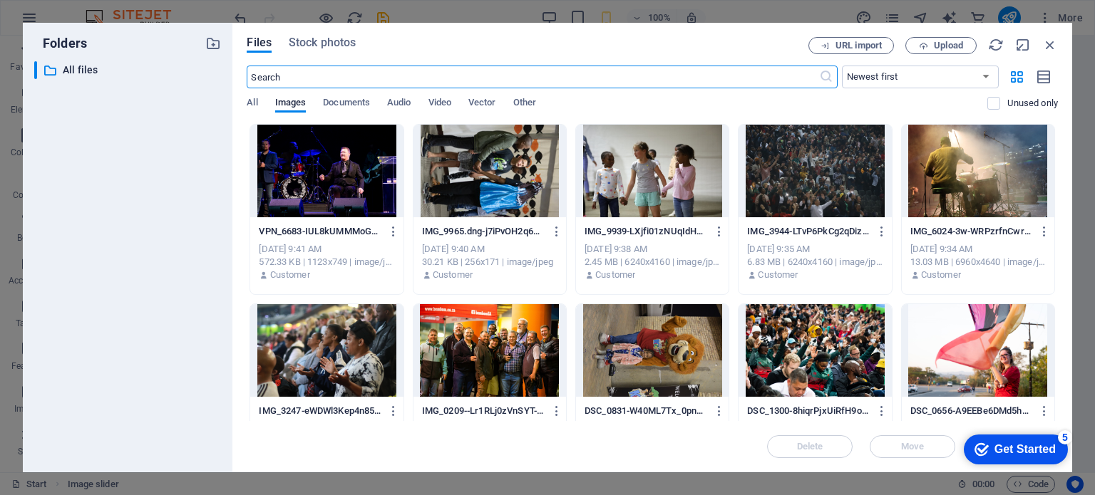
click at [975, 366] on div at bounding box center [978, 350] width 153 height 93
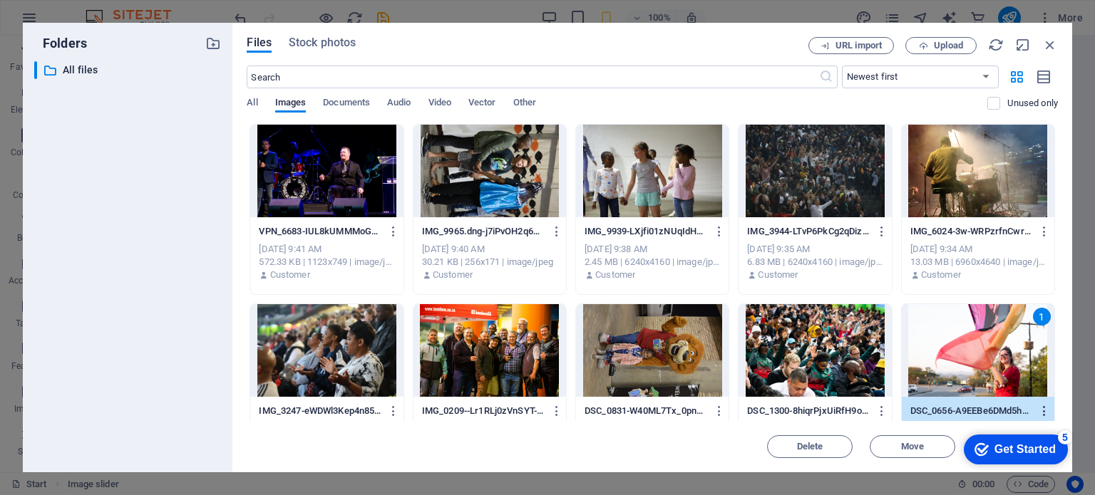
click at [1045, 414] on icon "button" at bounding box center [1045, 411] width 14 height 13
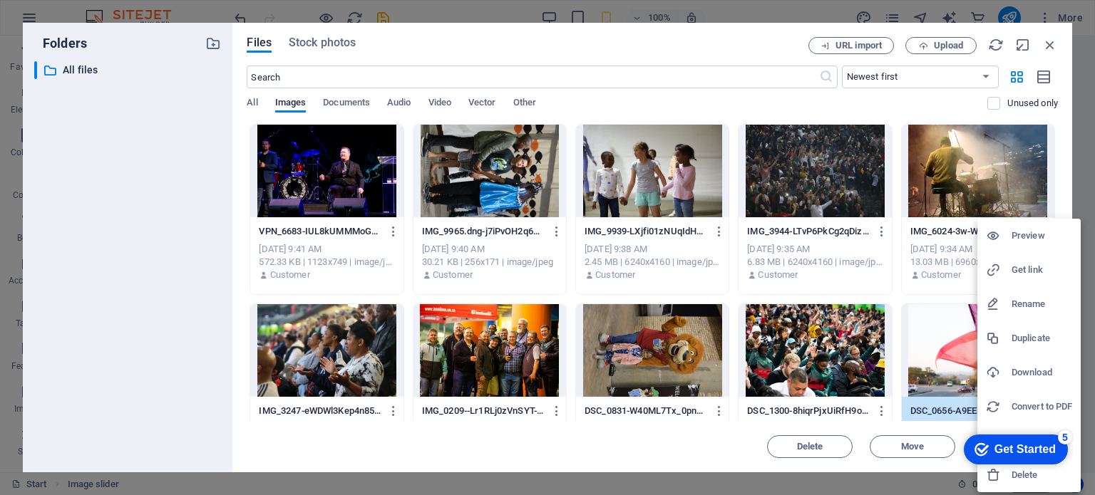
click at [710, 119] on div at bounding box center [547, 247] width 1095 height 495
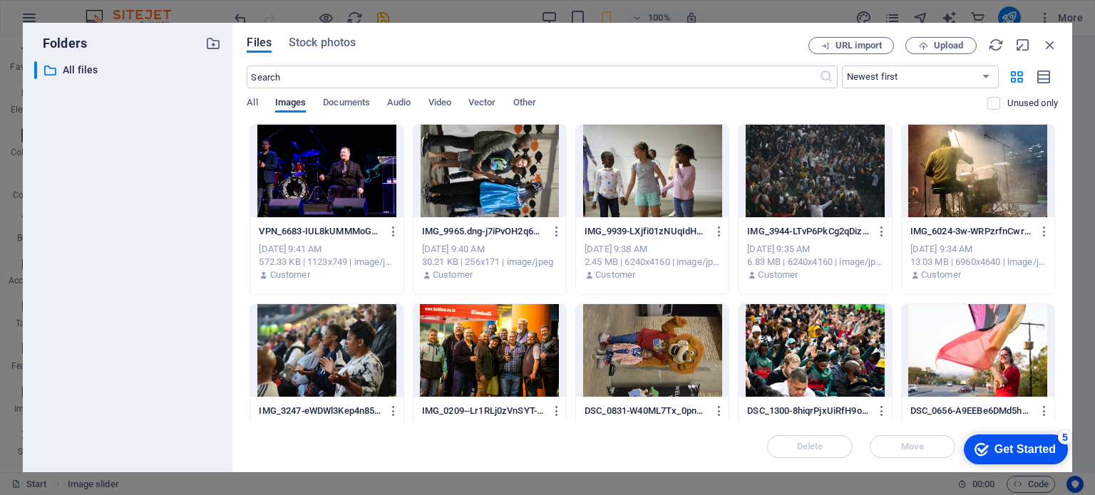
scroll to position [1, 0]
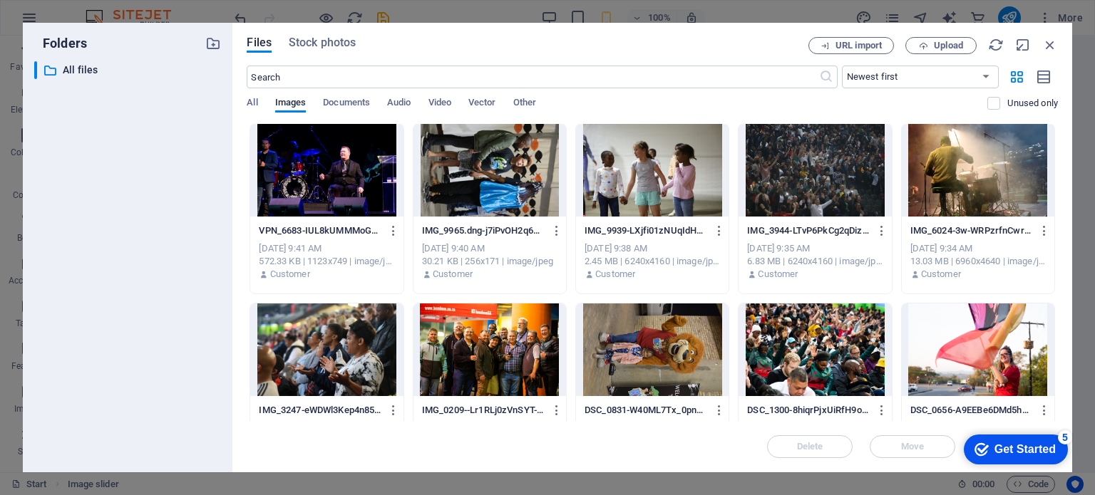
click at [1010, 444] on div "Get Started" at bounding box center [1024, 449] width 61 height 13
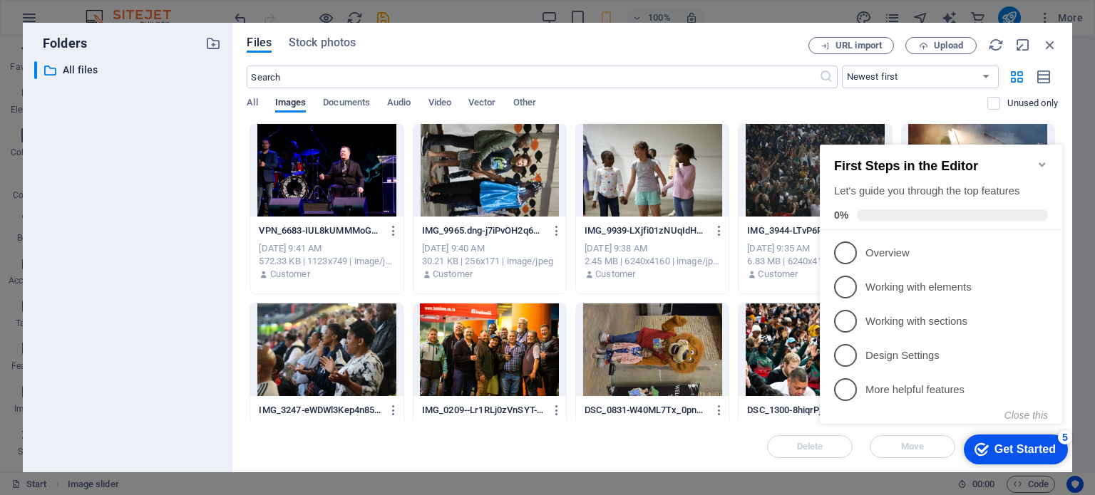
click at [1064, 439] on div "5" at bounding box center [1065, 438] width 14 height 14
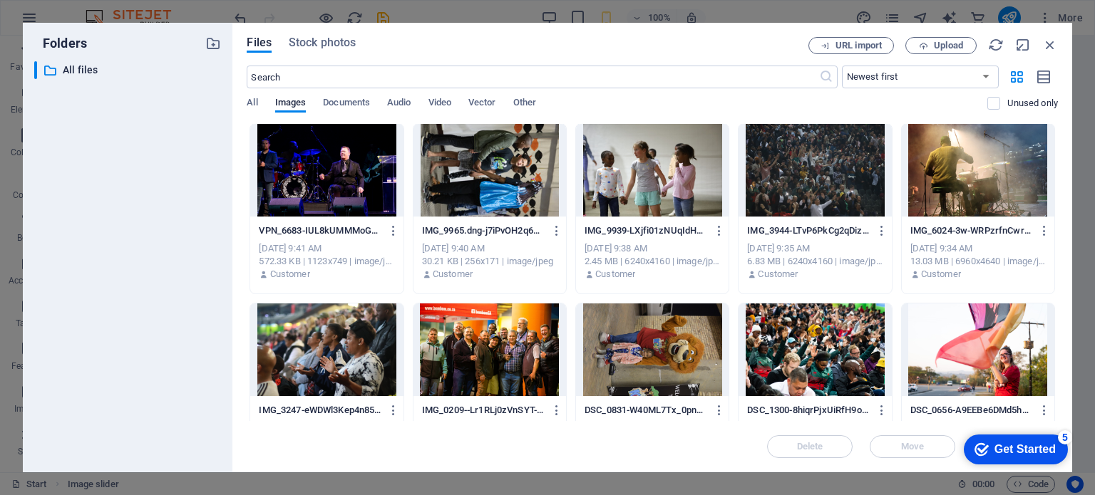
click at [1021, 447] on div "Get Started" at bounding box center [1024, 449] width 61 height 13
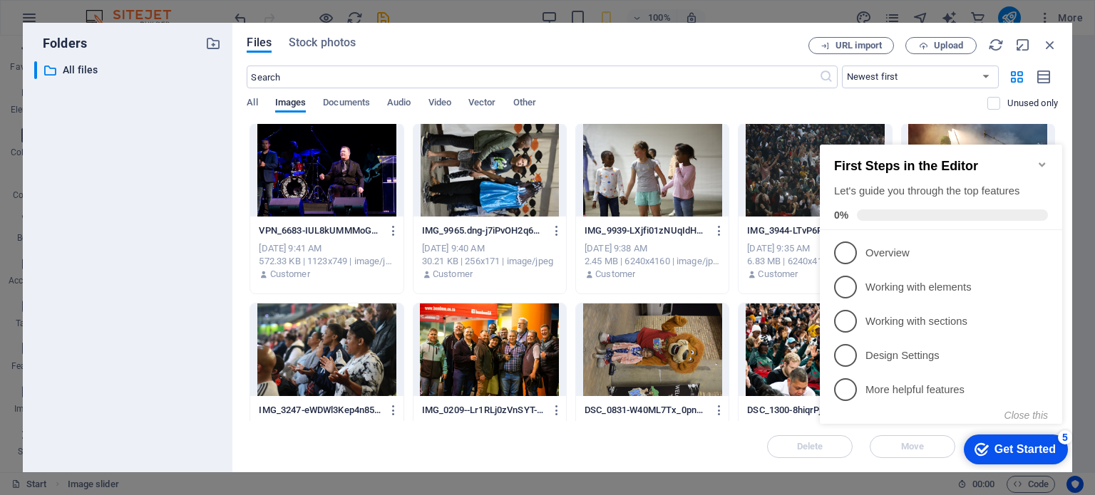
click at [627, 443] on div "Delete Move Insert" at bounding box center [652, 439] width 811 height 37
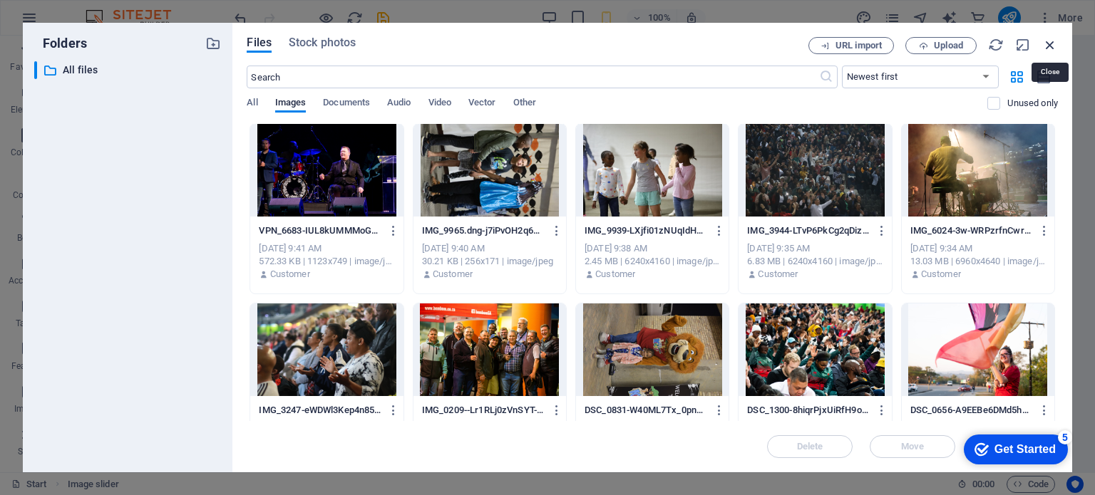
click at [1051, 47] on icon "button" at bounding box center [1050, 45] width 16 height 16
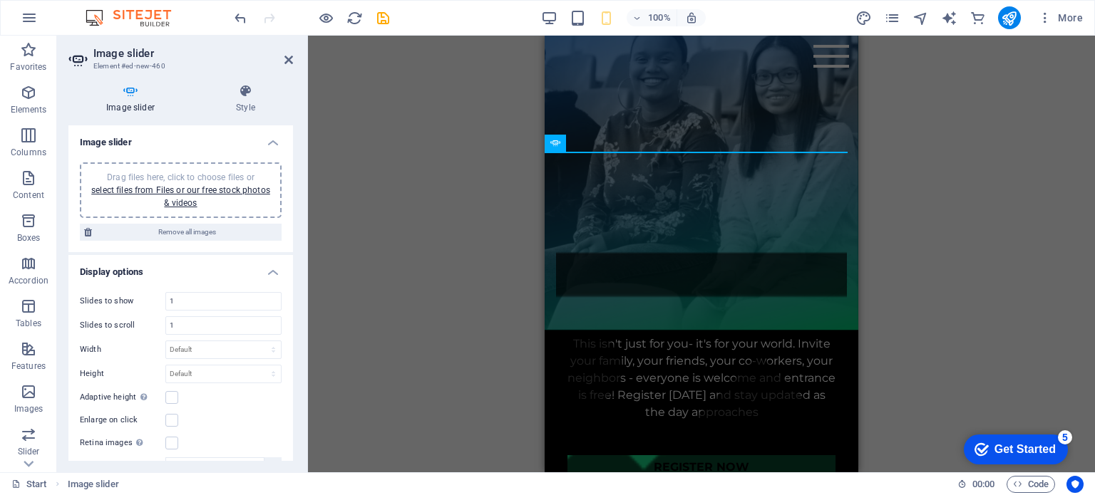
click at [793, 272] on div "Who Are You Bringing? This isn't just for you- it's for your world. Invite your…" at bounding box center [701, 382] width 291 height 220
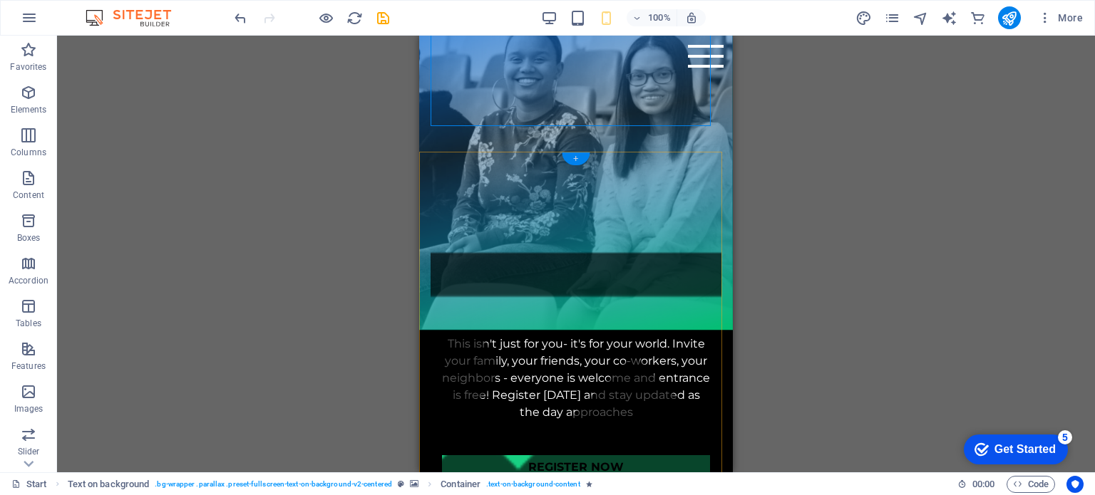
click at [579, 158] on div "+" at bounding box center [576, 159] width 28 height 13
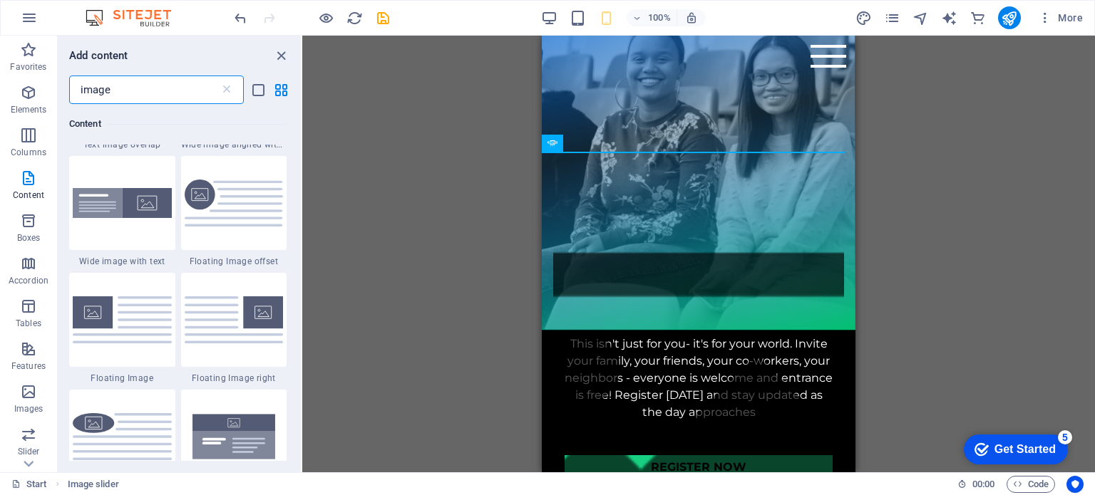
scroll to position [0, 0]
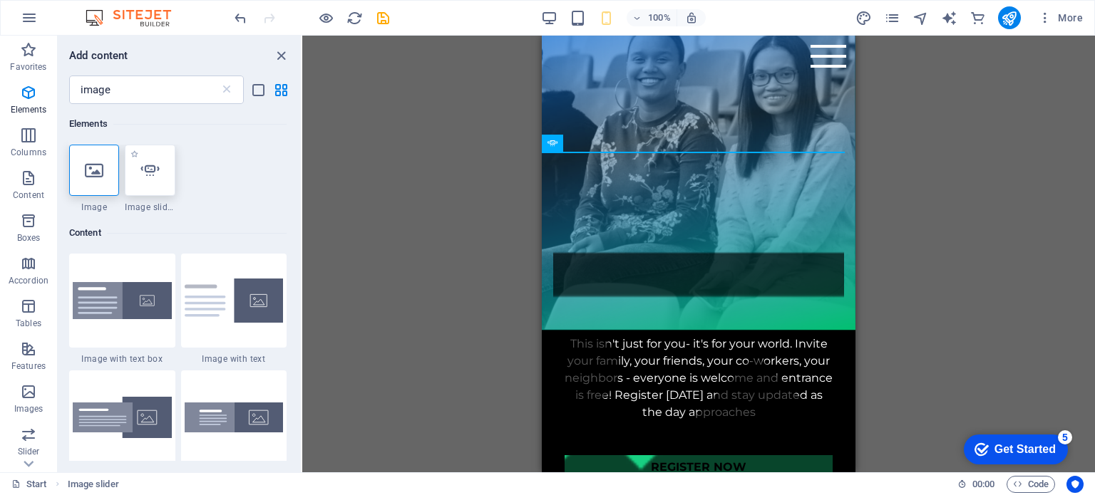
click at [143, 173] on icon at bounding box center [149, 170] width 19 height 19
select select "ms"
select select "s"
select select "progressive"
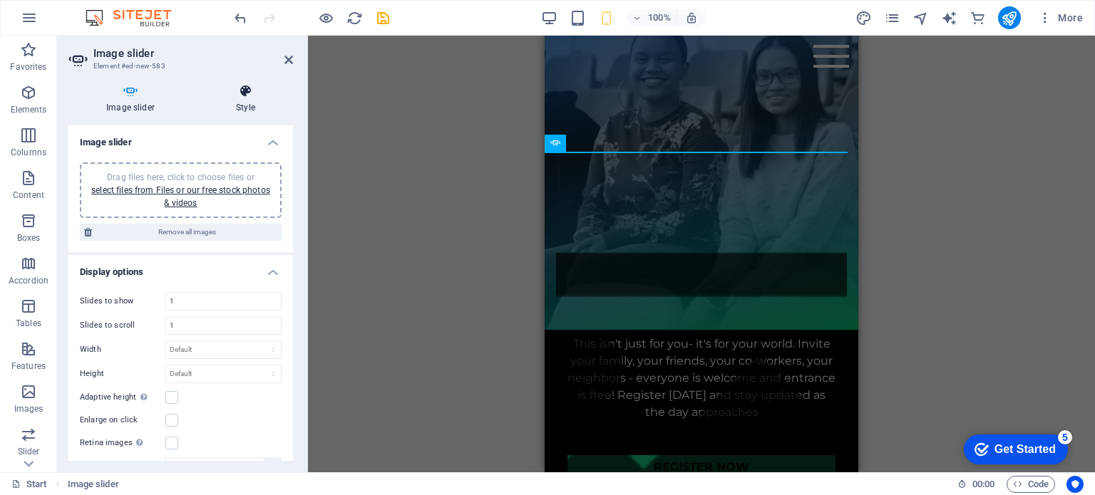
click at [240, 98] on h4 "Style" at bounding box center [245, 99] width 95 height 30
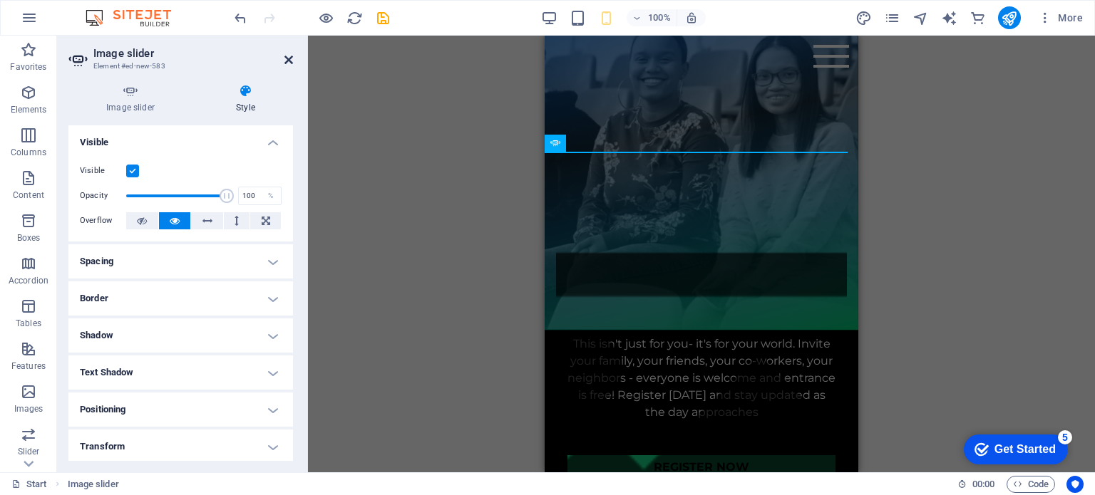
click at [286, 54] on icon at bounding box center [288, 59] width 9 height 11
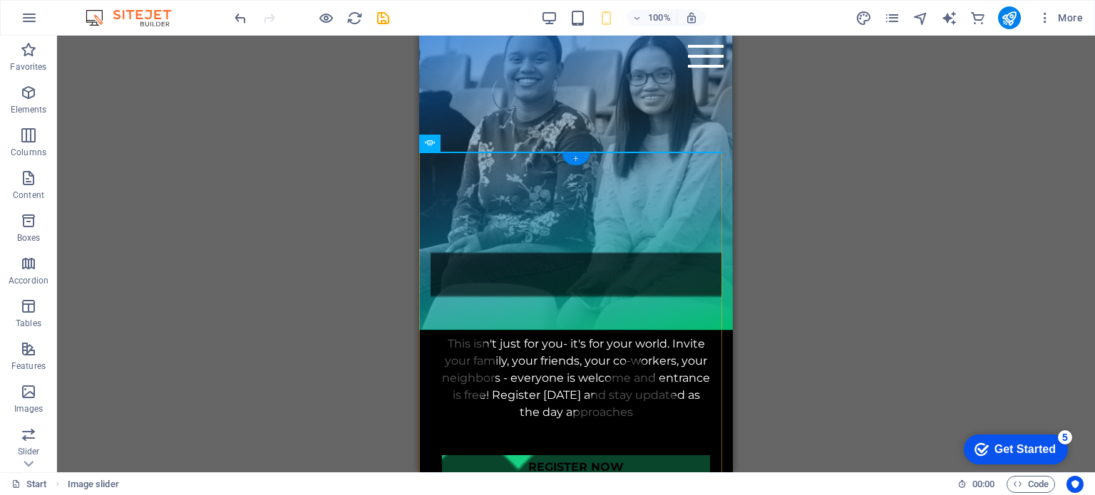
click at [580, 154] on div "+" at bounding box center [576, 159] width 28 height 13
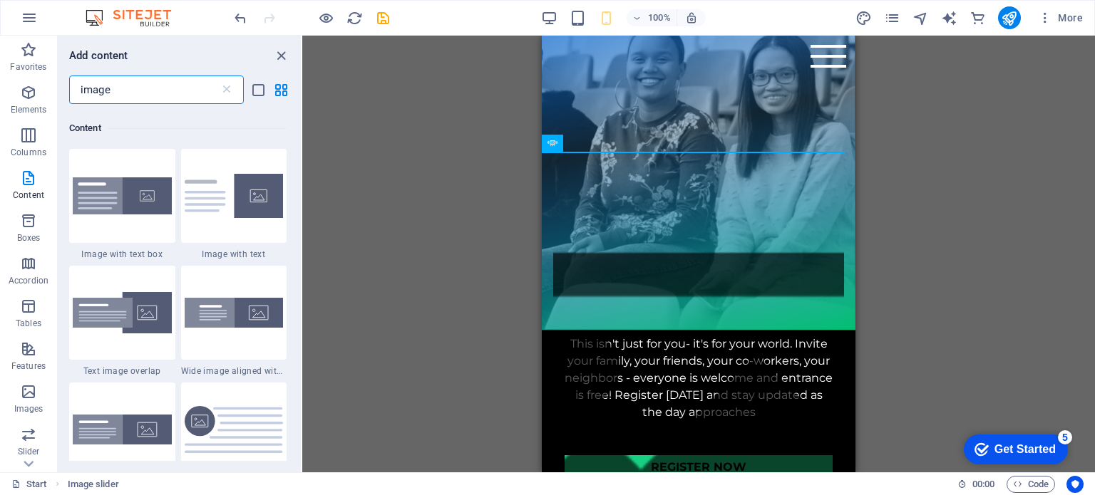
scroll to position [108, 0]
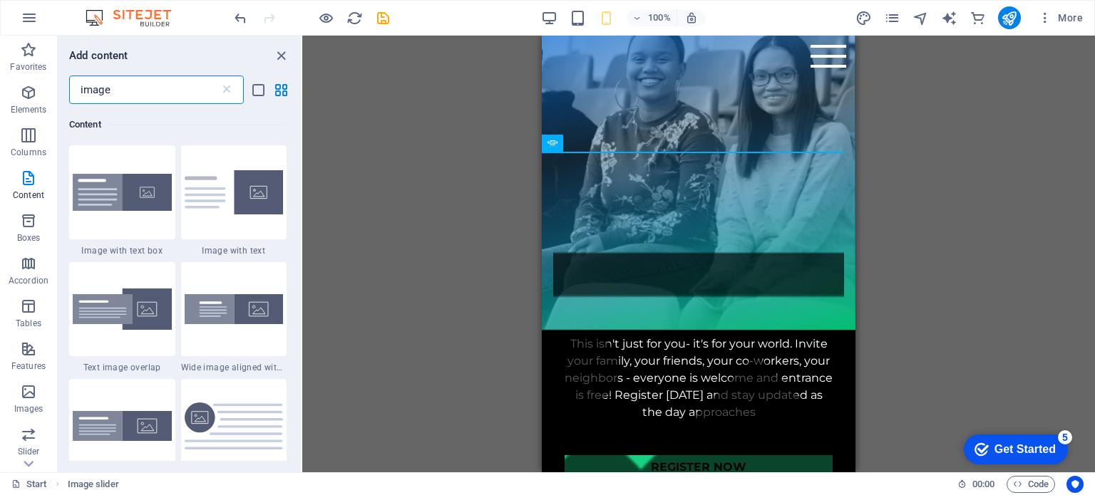
click at [187, 97] on input "image" at bounding box center [144, 90] width 150 height 29
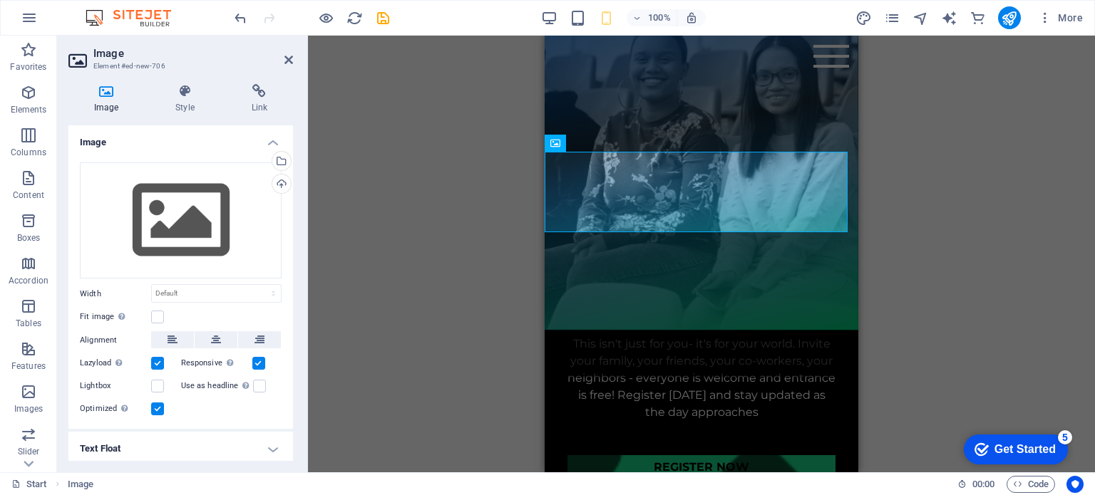
click at [187, 97] on icon at bounding box center [185, 91] width 70 height 14
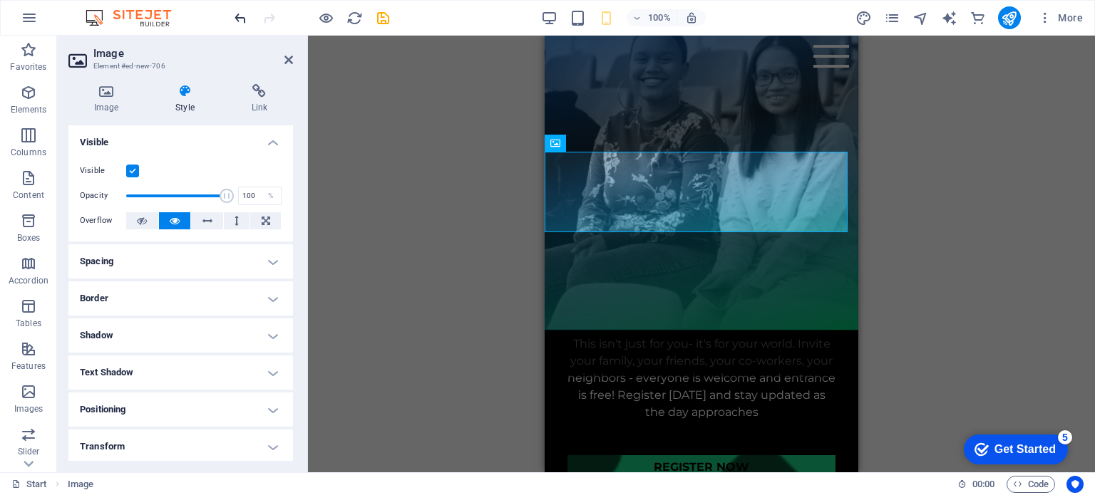
click at [240, 14] on icon "undo" at bounding box center [240, 18] width 16 height 16
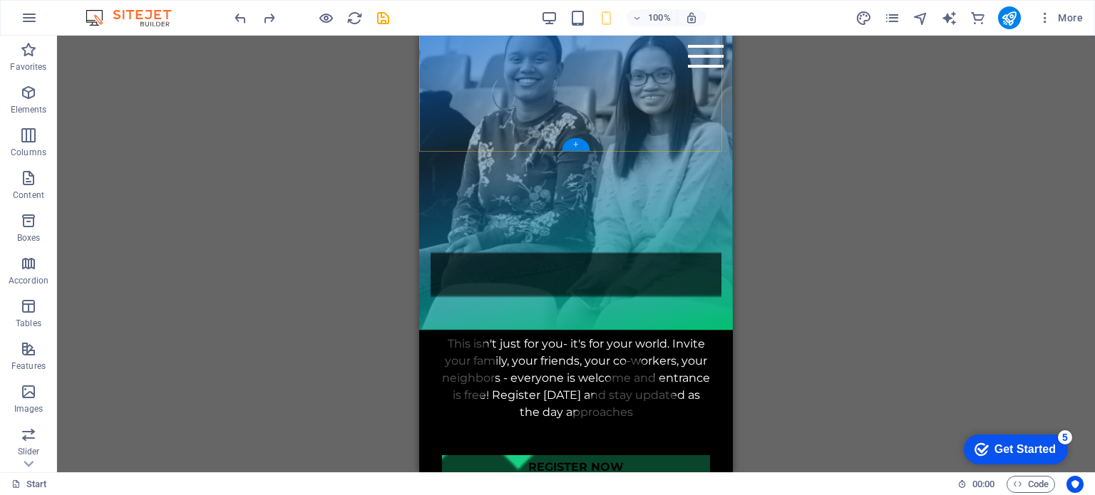
click at [576, 142] on div "+" at bounding box center [576, 144] width 28 height 13
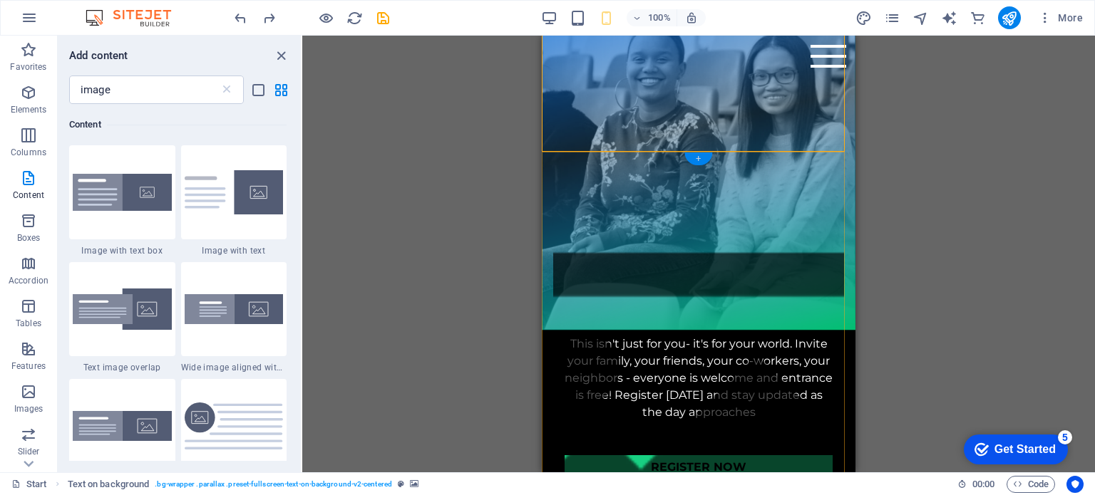
click at [699, 155] on div "+" at bounding box center [698, 159] width 28 height 13
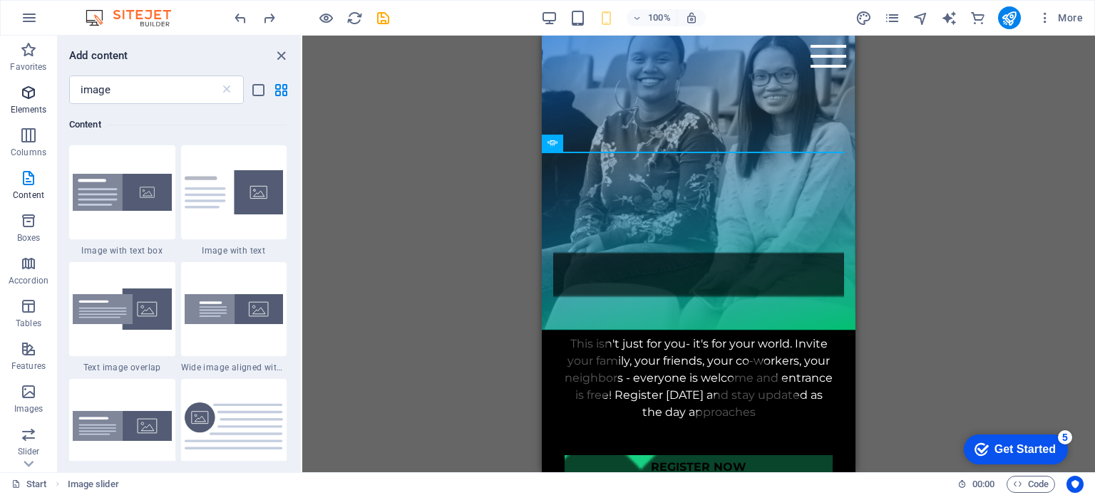
click at [35, 103] on span "Elements" at bounding box center [28, 101] width 57 height 34
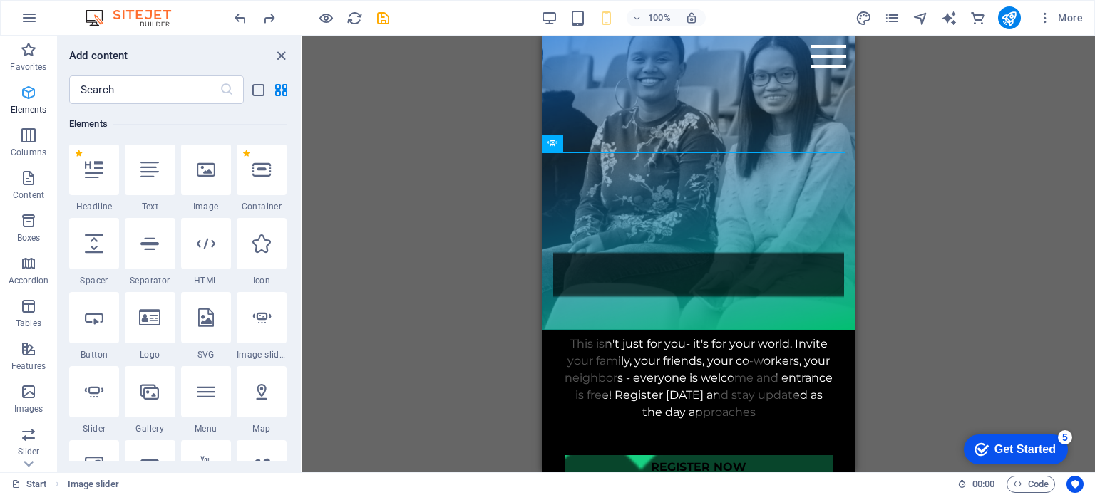
scroll to position [152, 0]
click at [206, 185] on div at bounding box center [206, 170] width 50 height 51
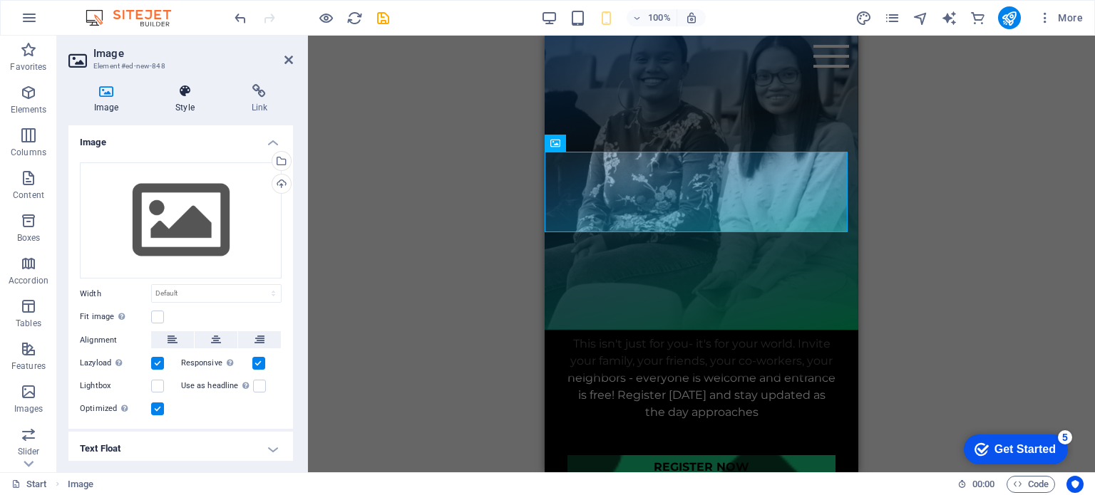
click at [180, 101] on h4 "Style" at bounding box center [188, 99] width 76 height 30
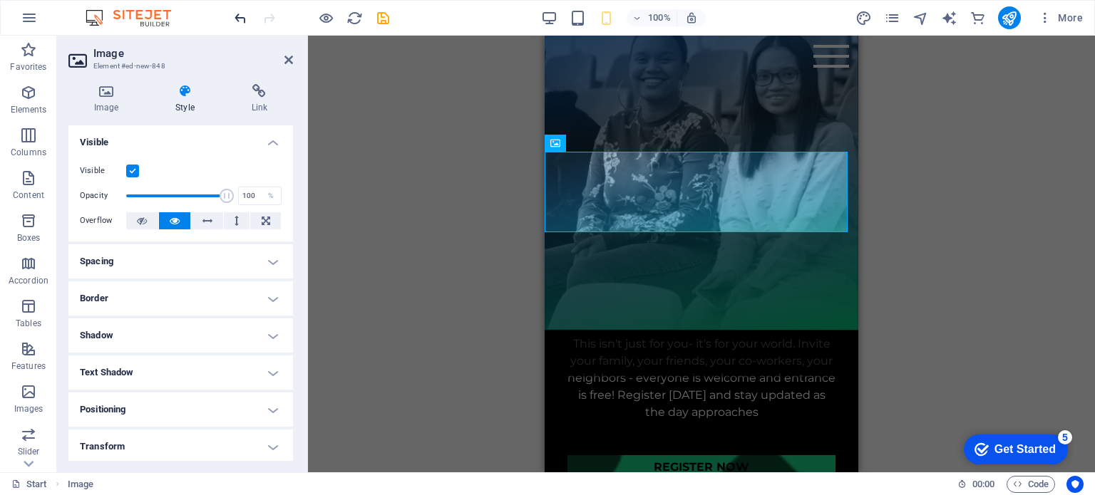
click at [245, 19] on icon "undo" at bounding box center [240, 18] width 16 height 16
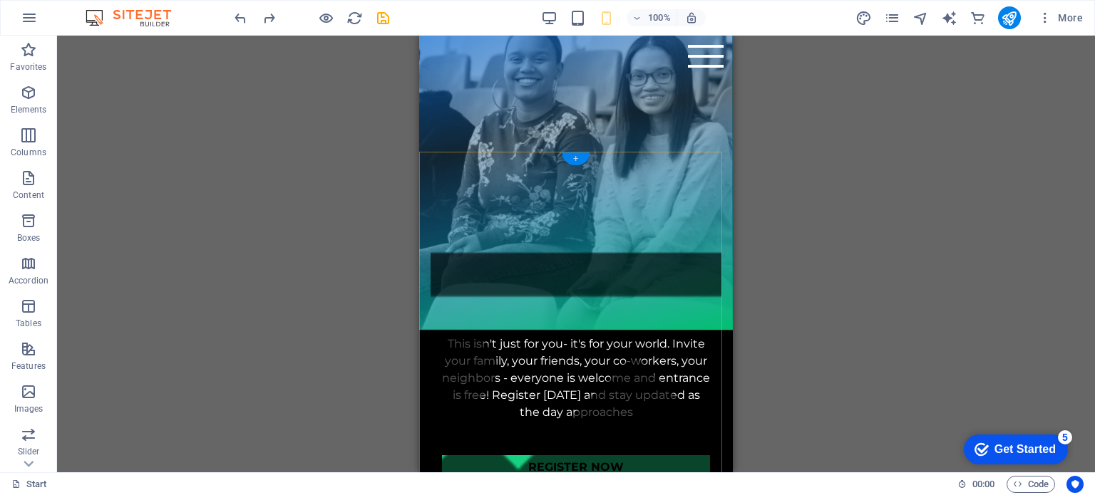
click at [579, 158] on div "+" at bounding box center [576, 159] width 28 height 13
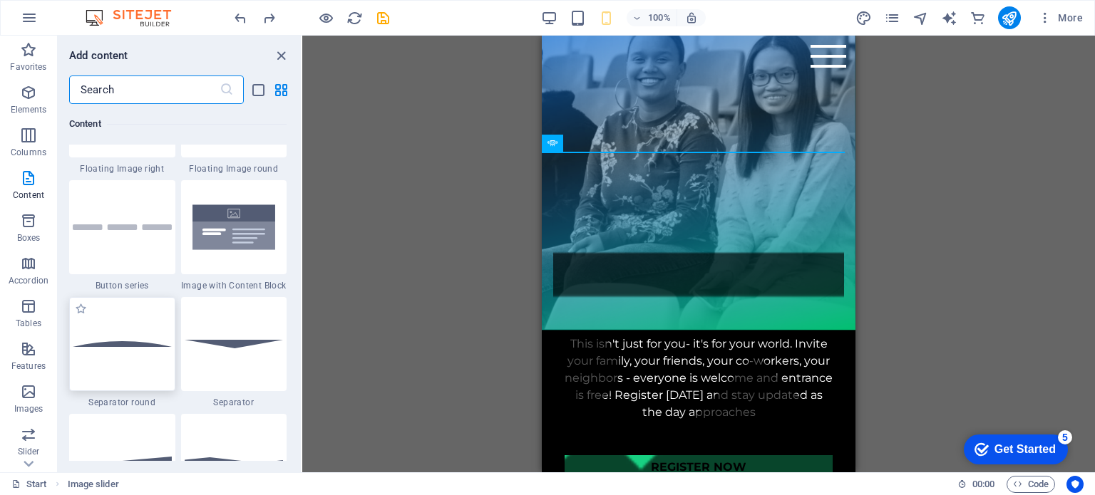
scroll to position [3278, 0]
click at [26, 401] on span "Images" at bounding box center [28, 401] width 57 height 34
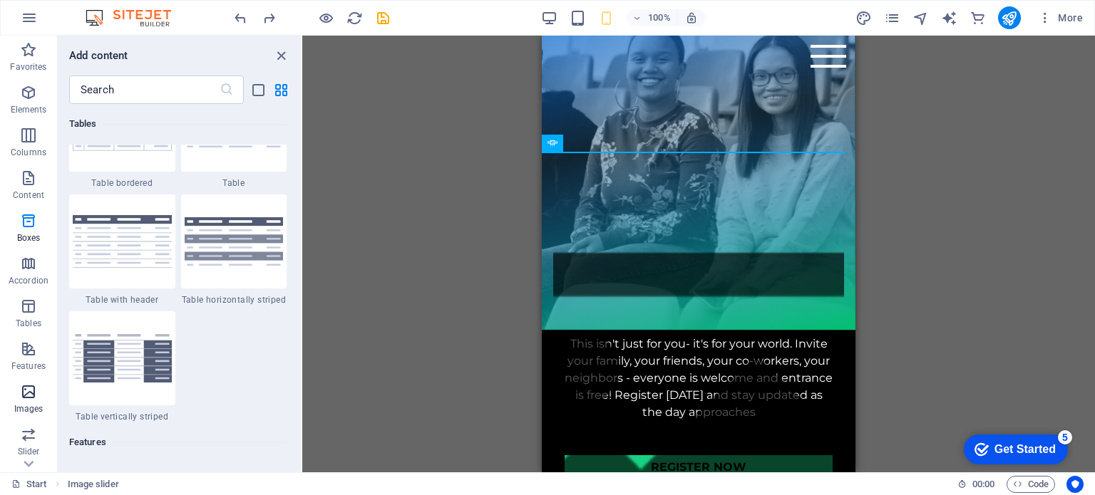
scroll to position [7228, 0]
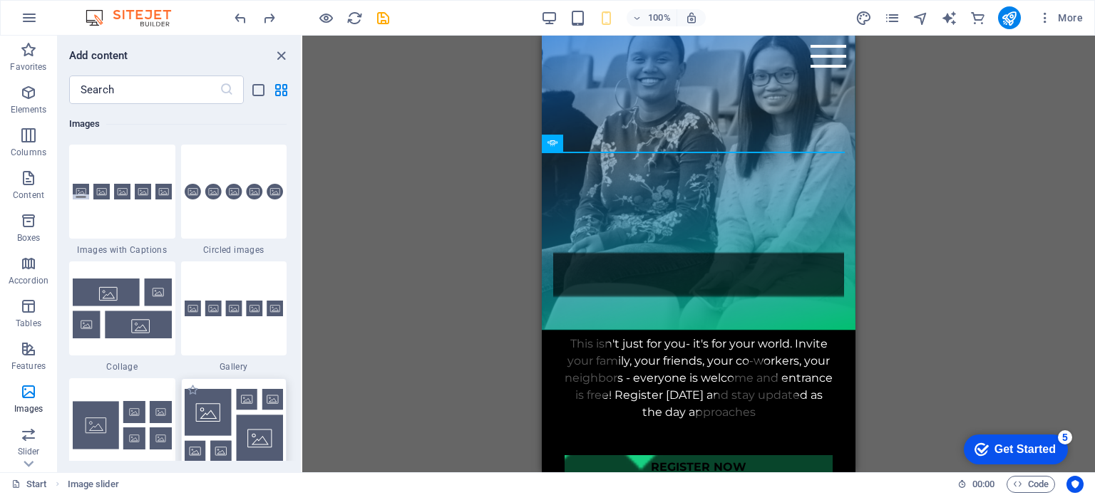
click at [242, 431] on img at bounding box center [234, 425] width 99 height 73
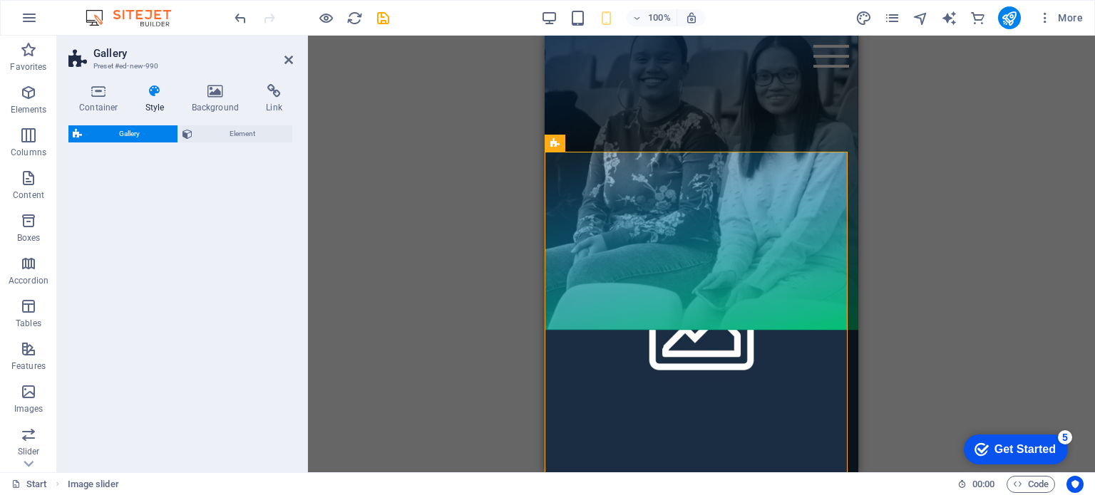
select select "rem"
select select "preset-gallery-v3-grid-dense"
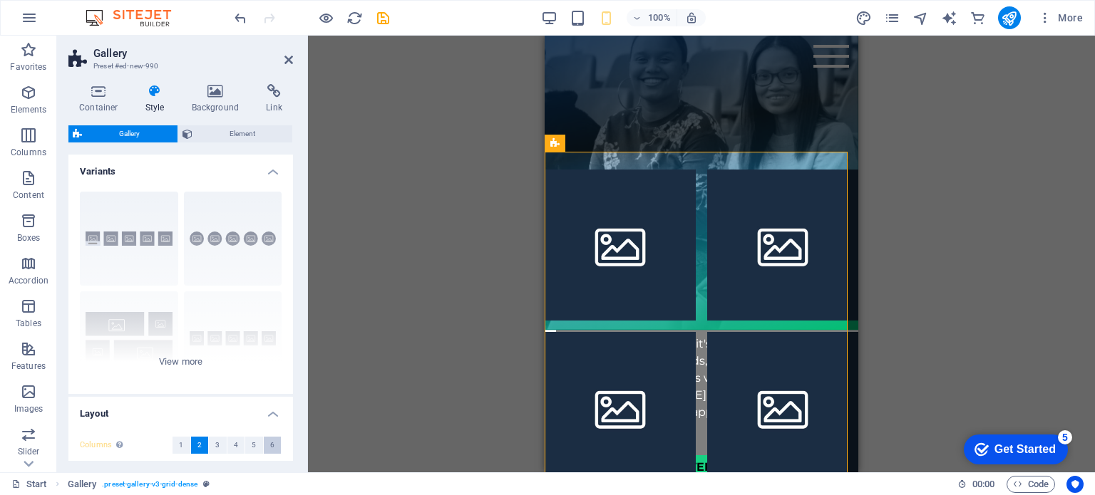
click at [270, 448] on span "6" at bounding box center [272, 445] width 4 height 17
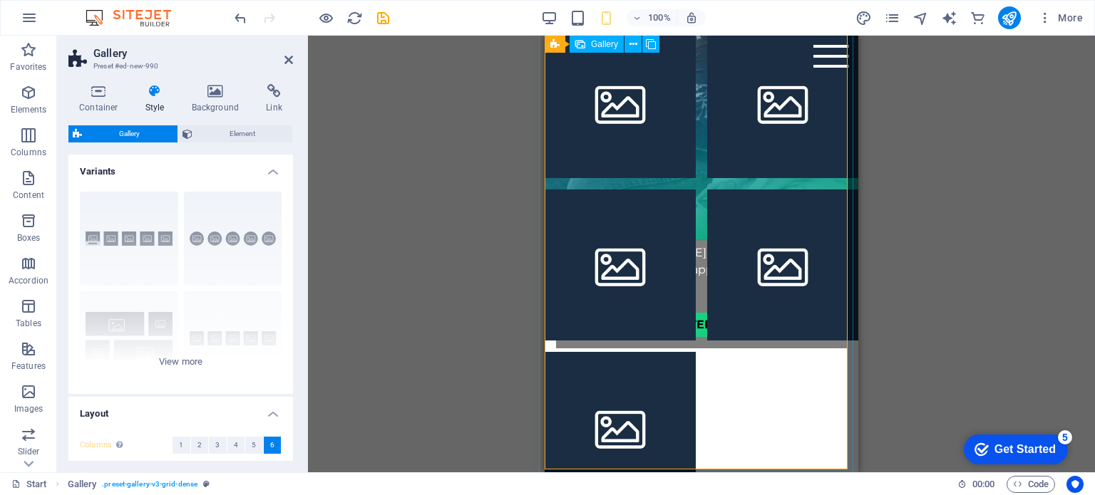
scroll to position [1260, 0]
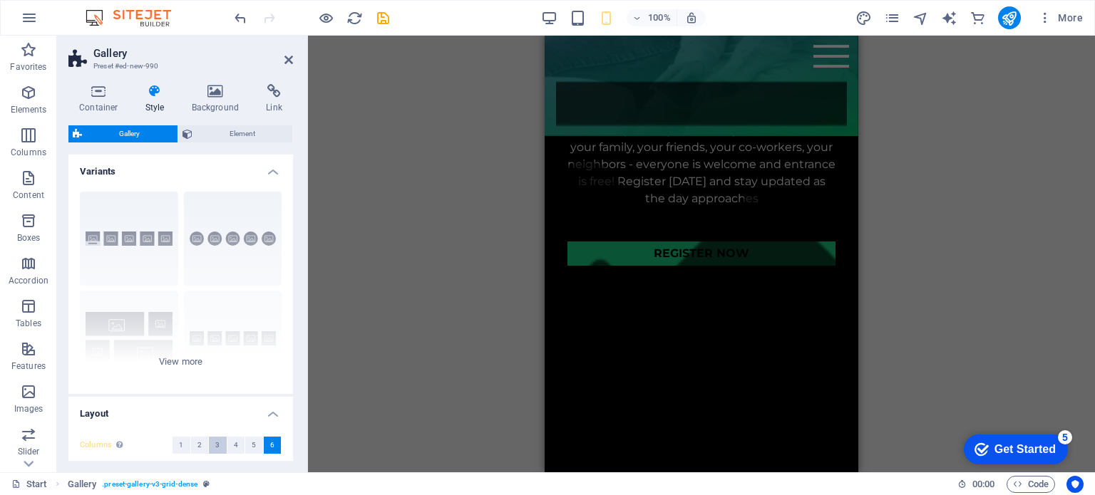
click at [212, 450] on button "3" at bounding box center [218, 445] width 18 height 17
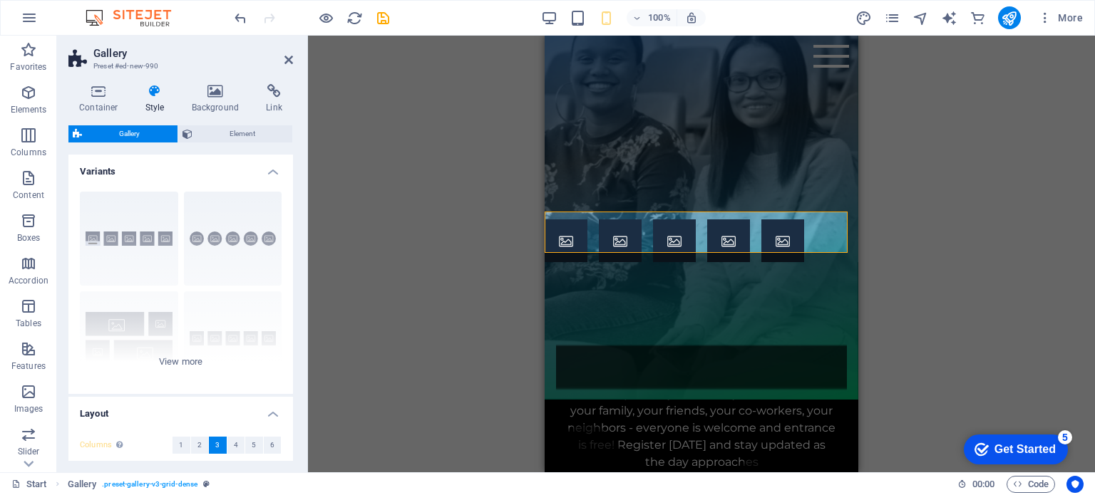
scroll to position [970, 0]
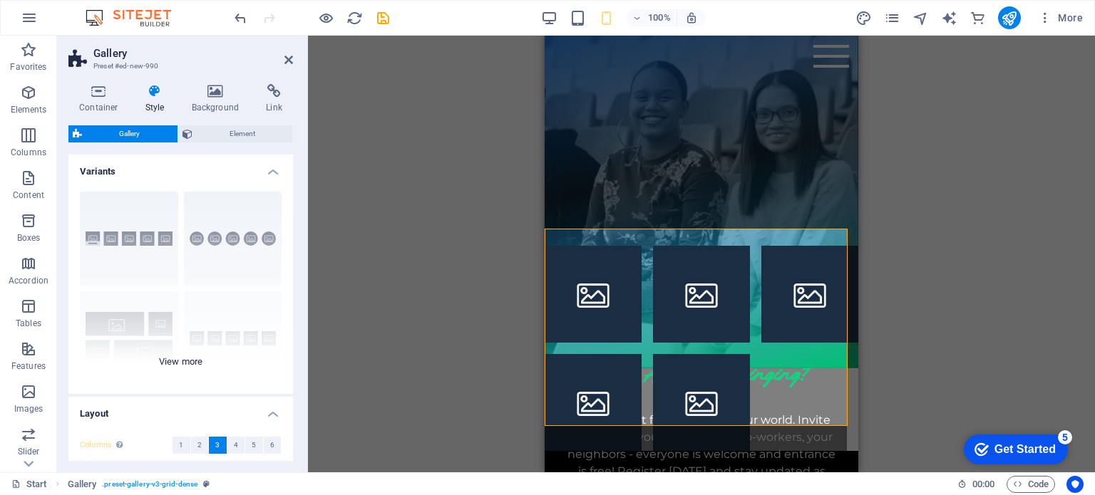
click at [180, 363] on div "Captions Circle Collage Default Grid Grid shifted" at bounding box center [180, 287] width 225 height 214
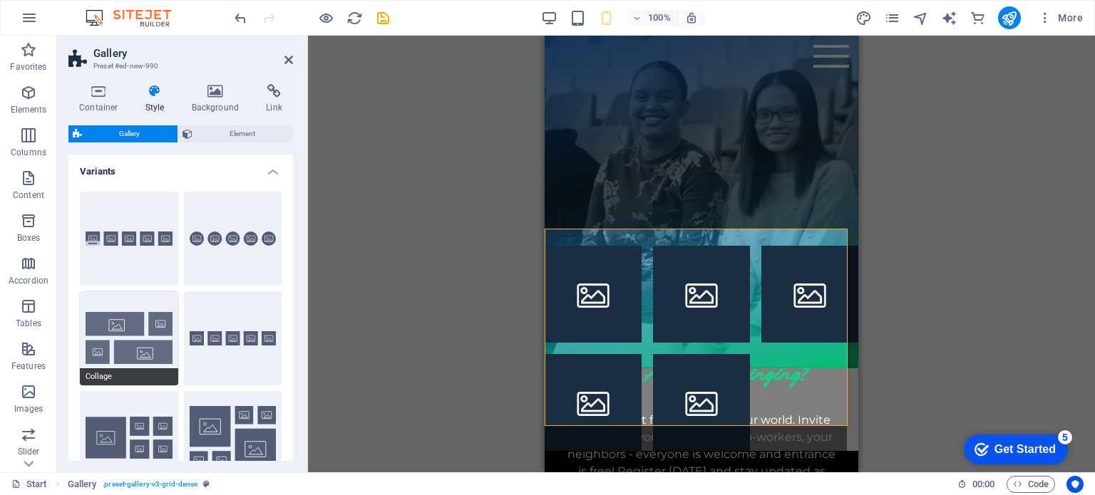
click at [142, 346] on button "Collage" at bounding box center [129, 339] width 98 height 94
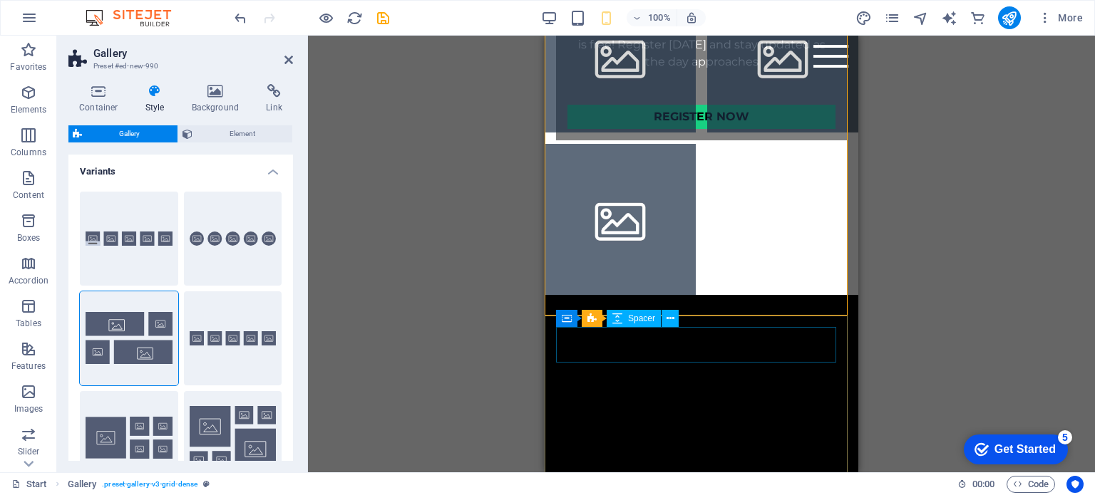
scroll to position [1398, 0]
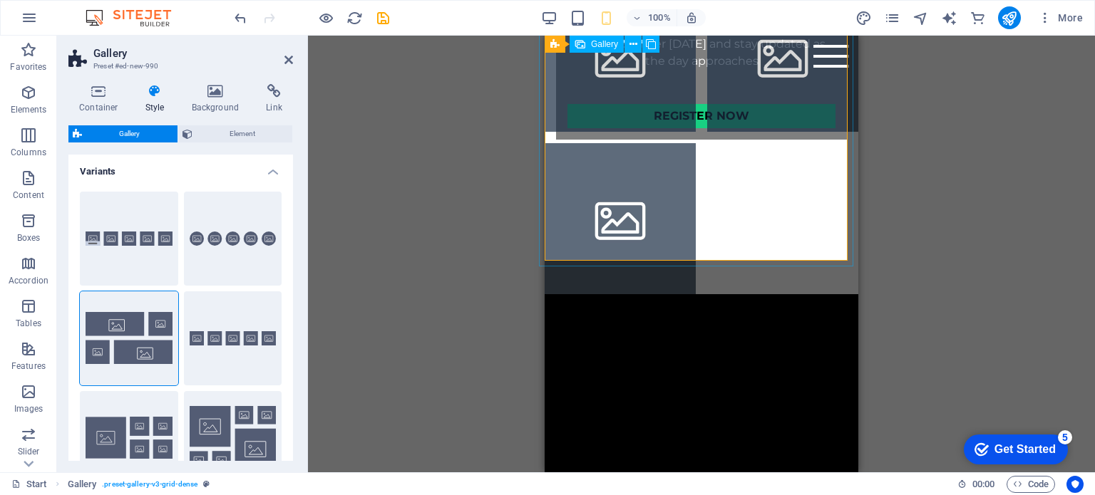
click at [657, 143] on li at bounding box center [620, 218] width 151 height 151
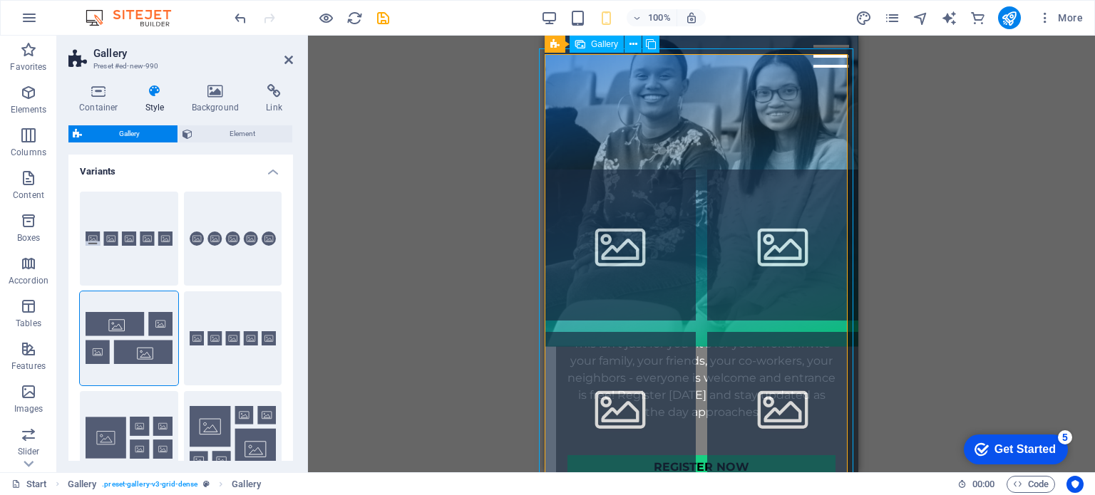
scroll to position [1041, 0]
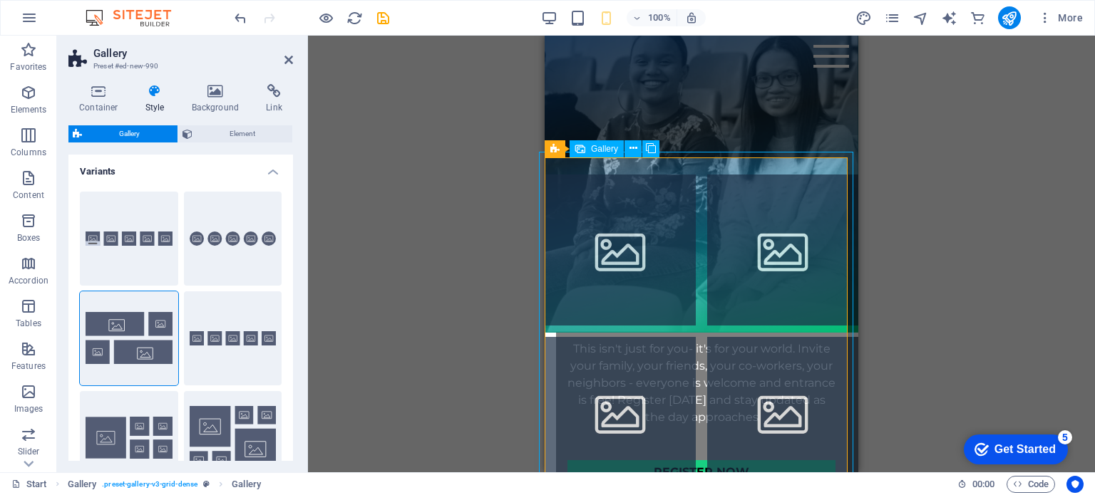
click at [641, 233] on li at bounding box center [620, 250] width 151 height 151
click at [644, 240] on li at bounding box center [620, 250] width 151 height 151
select select "4"
select select "px"
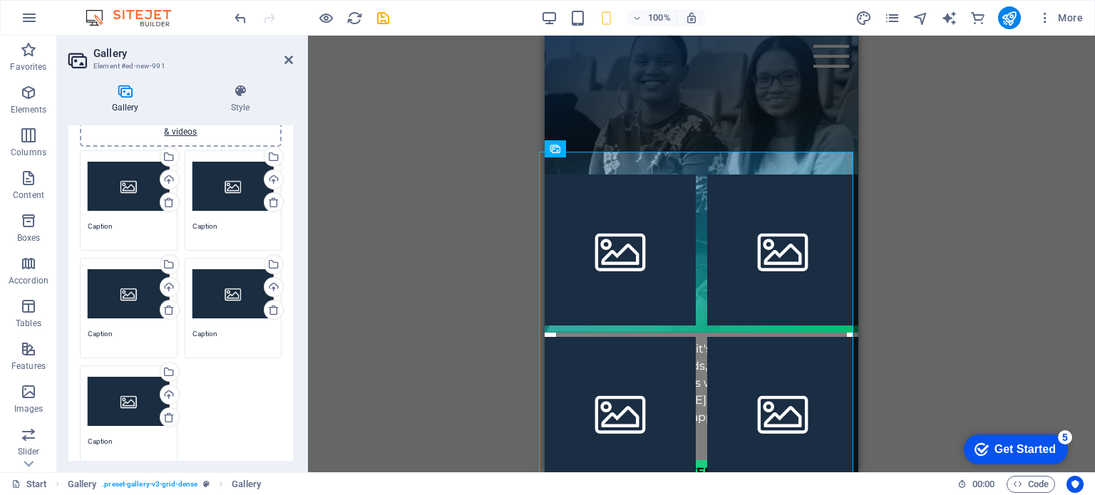
scroll to position [71, 0]
click at [168, 180] on div "Upload" at bounding box center [168, 180] width 21 height 21
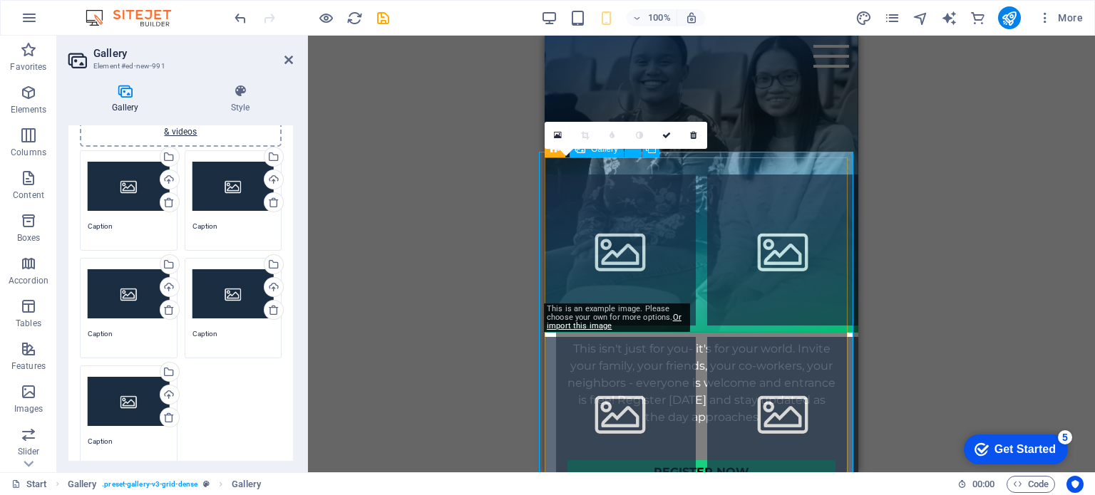
click at [614, 219] on li at bounding box center [620, 250] width 151 height 151
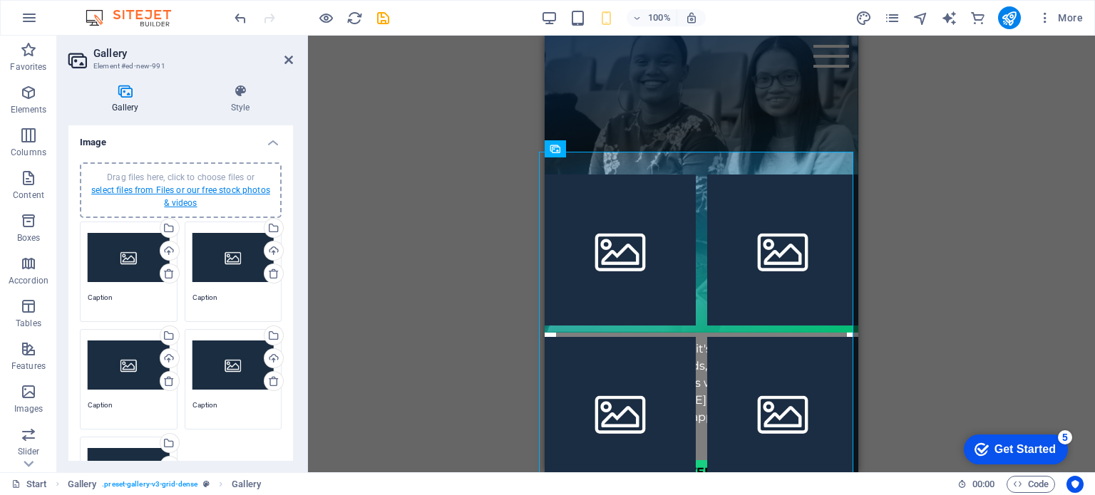
click at [175, 192] on link "select files from Files or our free stock photos & videos" at bounding box center [180, 196] width 179 height 23
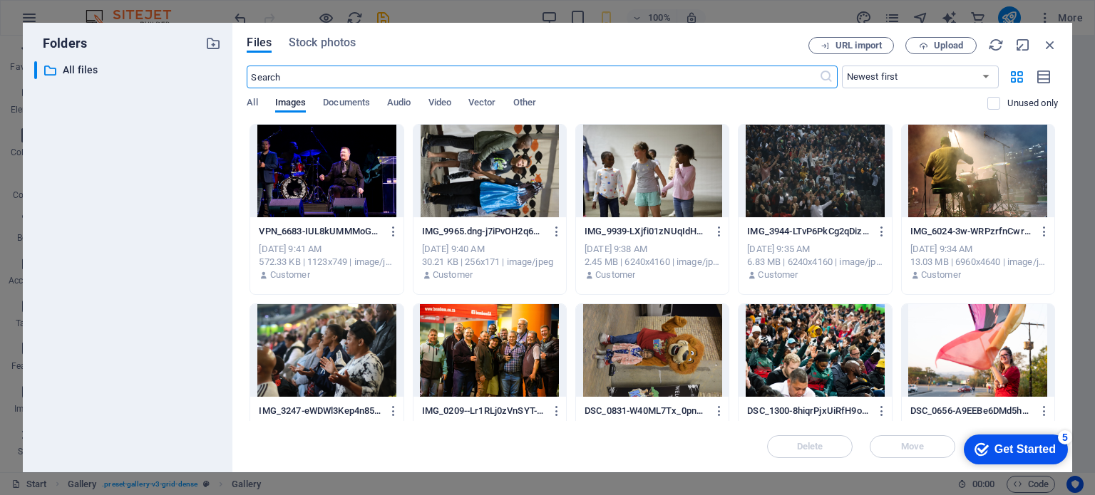
click at [972, 359] on div at bounding box center [978, 350] width 153 height 93
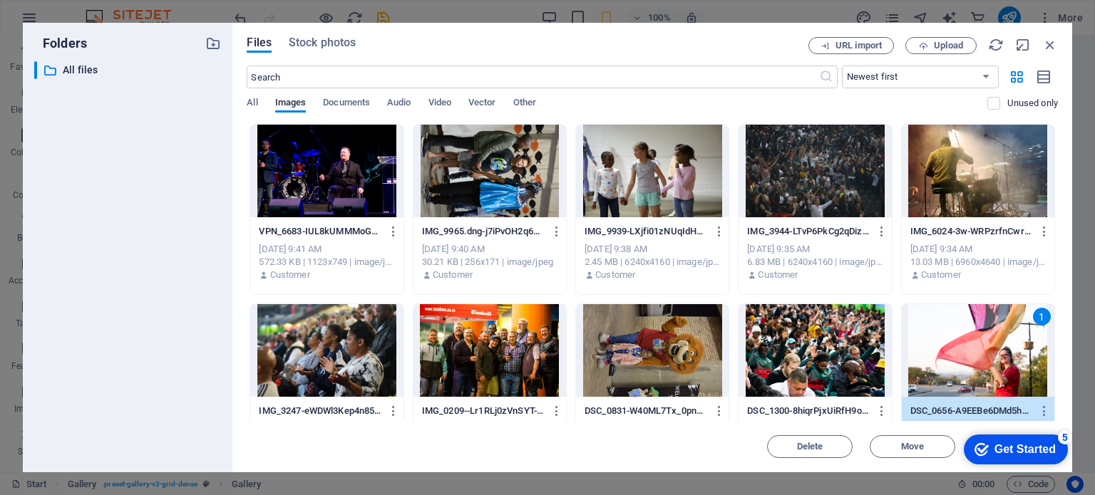
click at [987, 446] on div "checkmark Get Started 5" at bounding box center [1014, 450] width 81 height 14
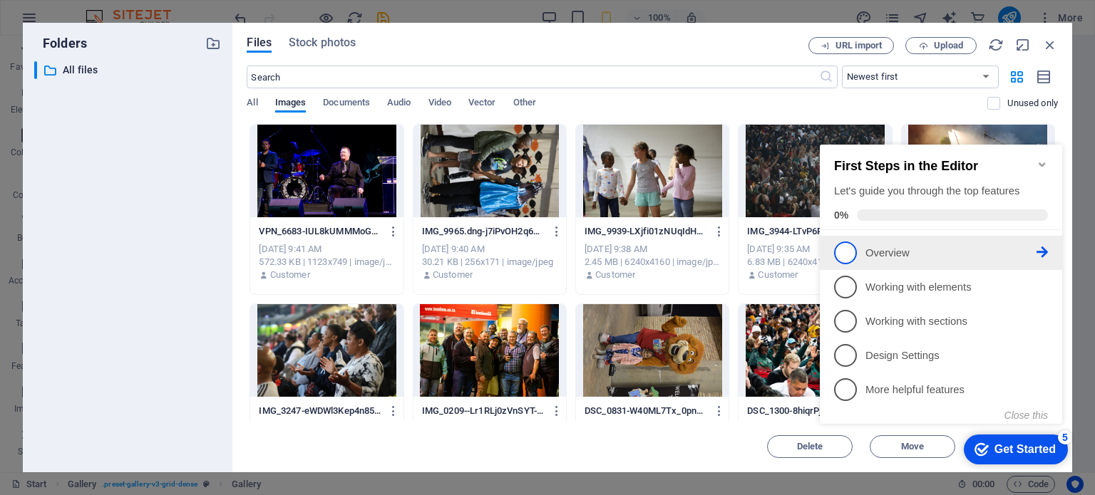
click at [874, 250] on p "Overview - incomplete" at bounding box center [950, 253] width 171 height 15
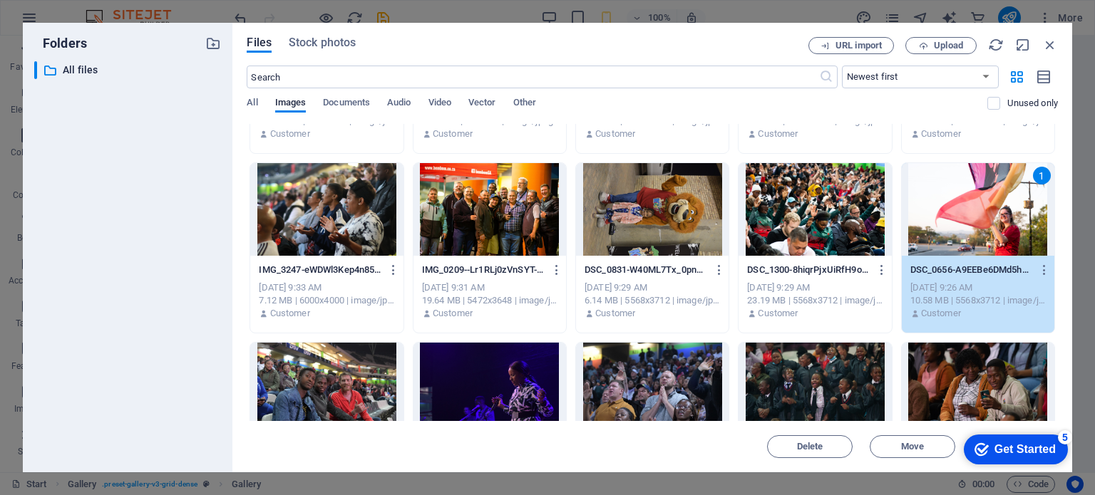
scroll to position [143, 0]
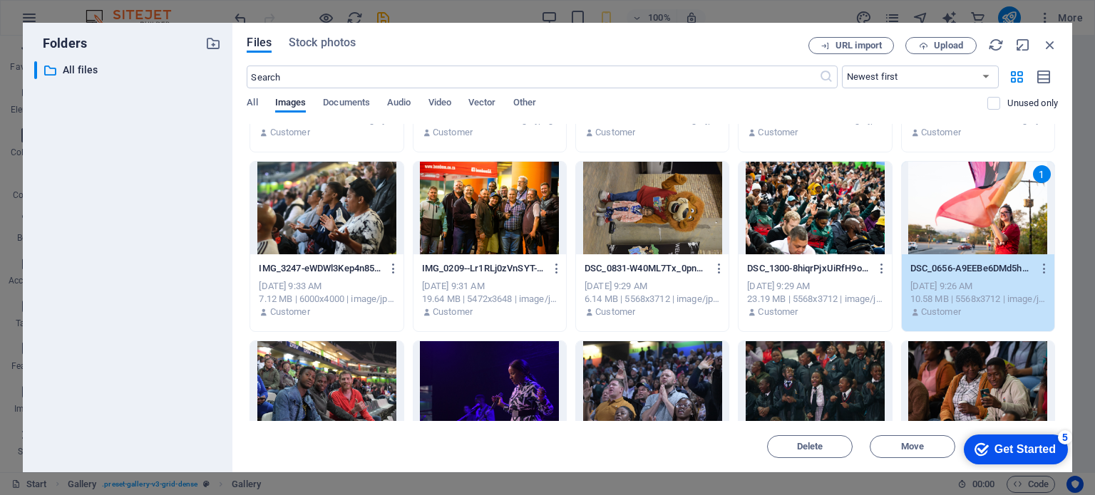
click at [1066, 436] on div "5" at bounding box center [1065, 438] width 14 height 14
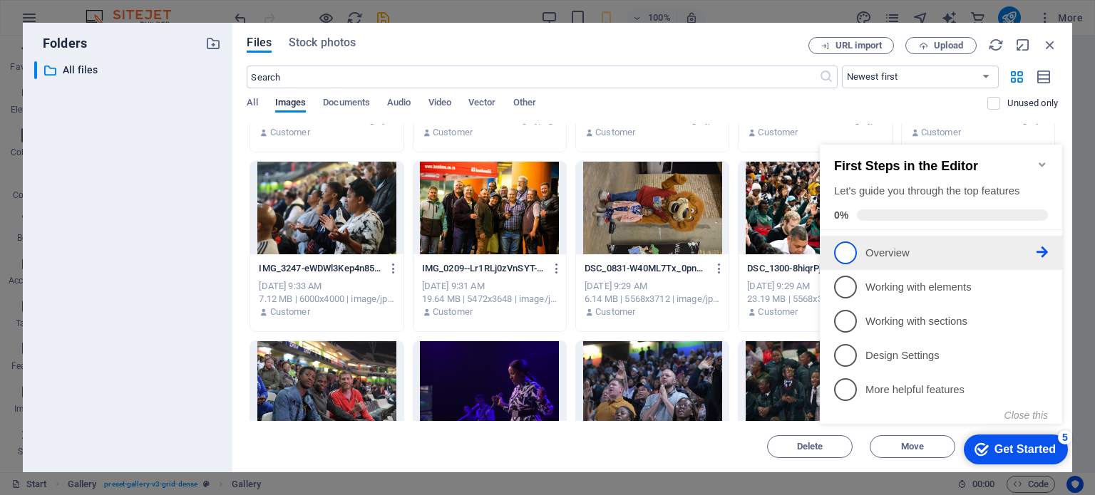
click at [848, 254] on span "1" at bounding box center [845, 253] width 23 height 23
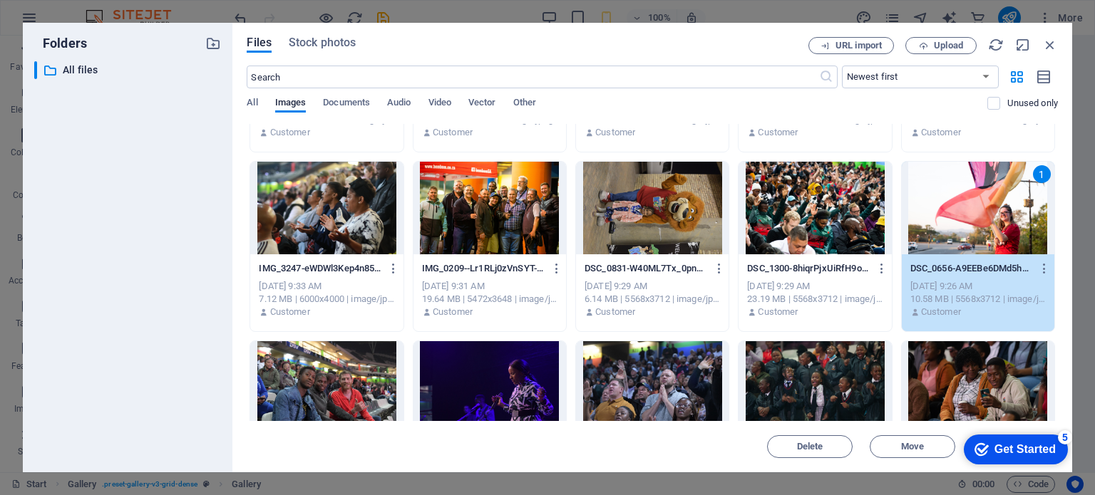
click at [1038, 456] on div "Get Started" at bounding box center [1024, 449] width 61 height 13
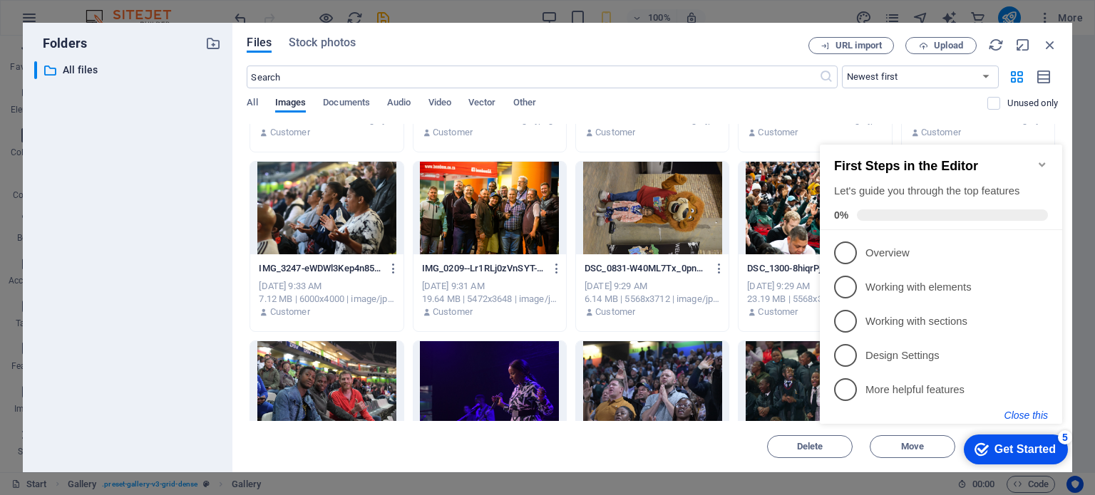
click at [1028, 417] on button "Close this" at bounding box center [1025, 415] width 43 height 11
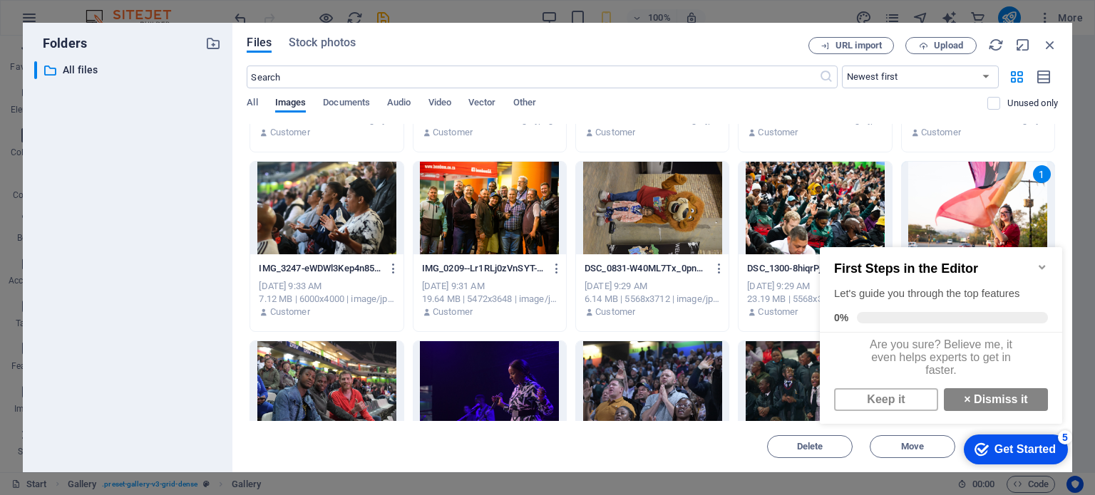
scroll to position [9, 0]
click at [964, 402] on strong "×" at bounding box center [967, 399] width 6 height 12
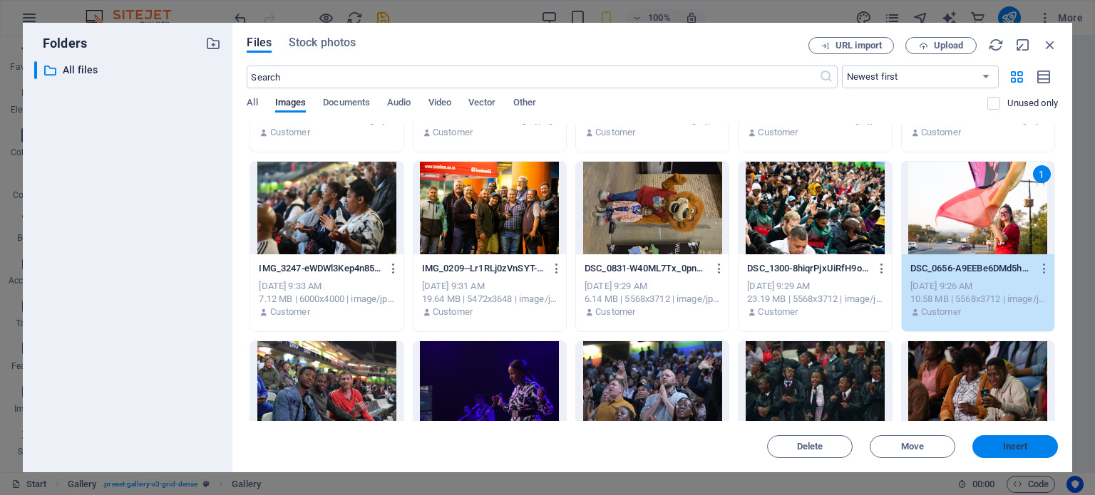
click at [990, 444] on span "Insert" at bounding box center [1015, 447] width 74 height 9
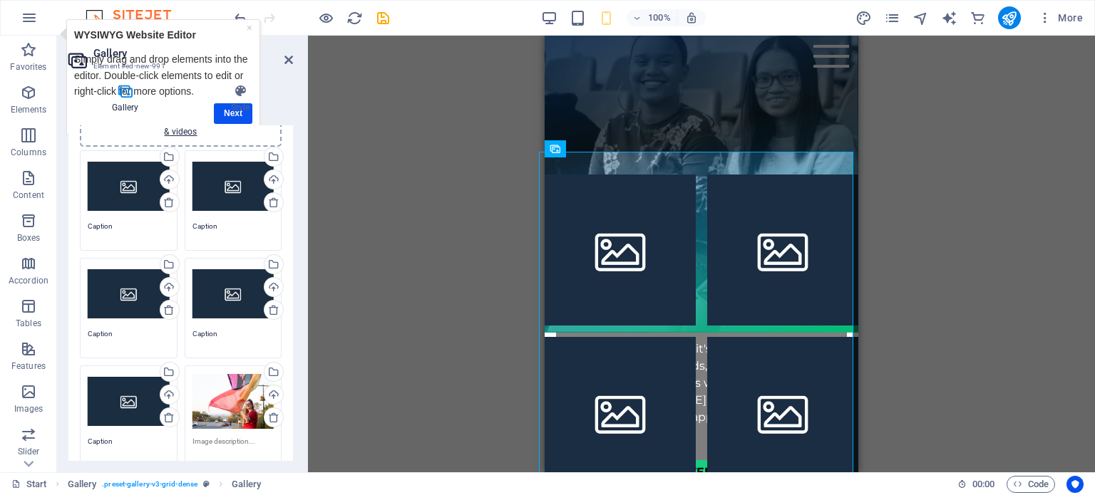
scroll to position [0, 0]
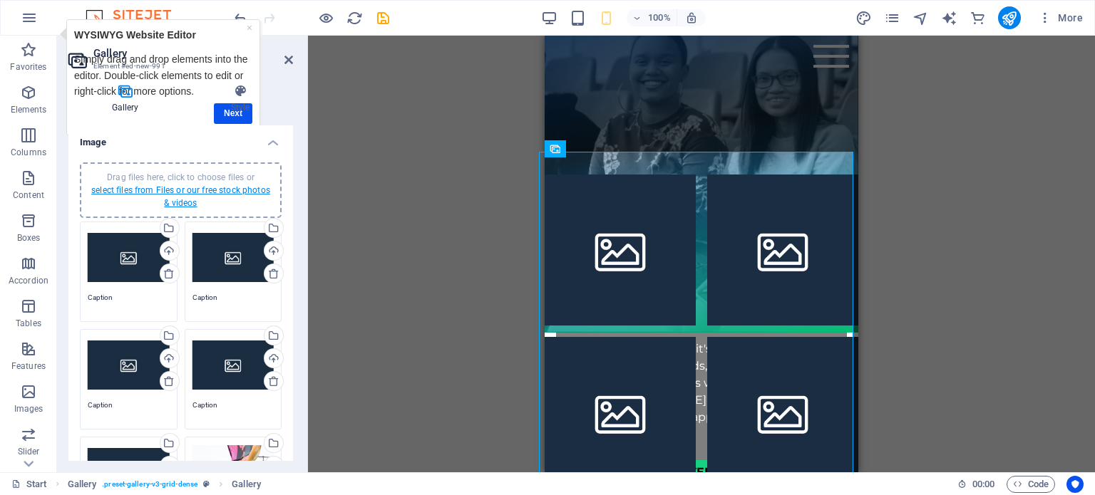
click at [177, 200] on link "select files from Files or our free stock photos & videos" at bounding box center [180, 196] width 179 height 23
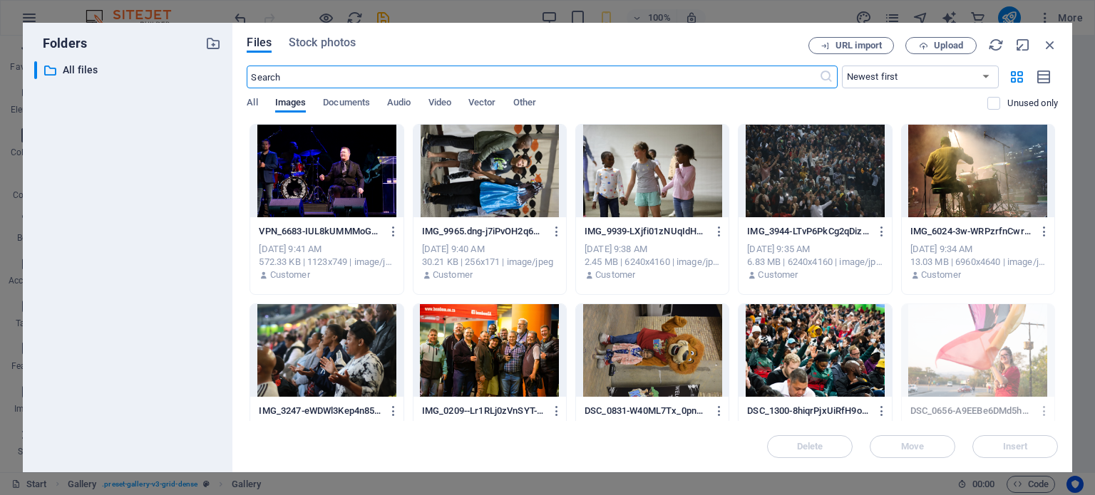
click at [659, 361] on div at bounding box center [652, 350] width 153 height 93
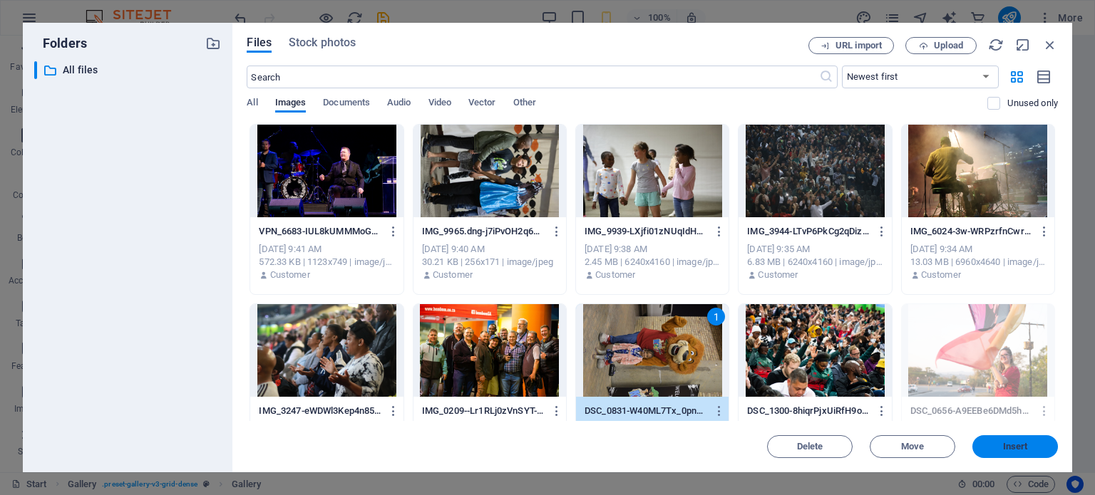
click at [993, 450] on span "Insert" at bounding box center [1015, 447] width 74 height 9
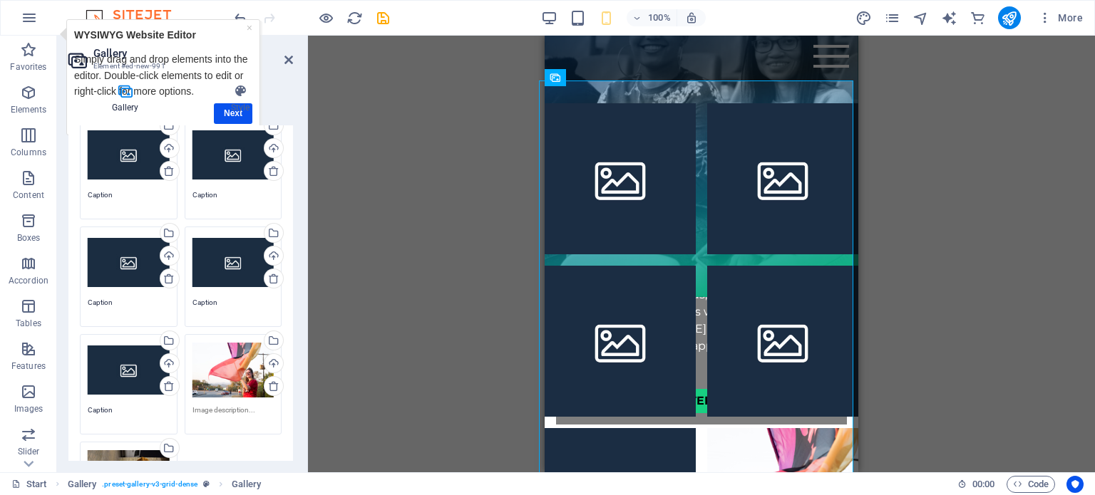
scroll to position [214, 0]
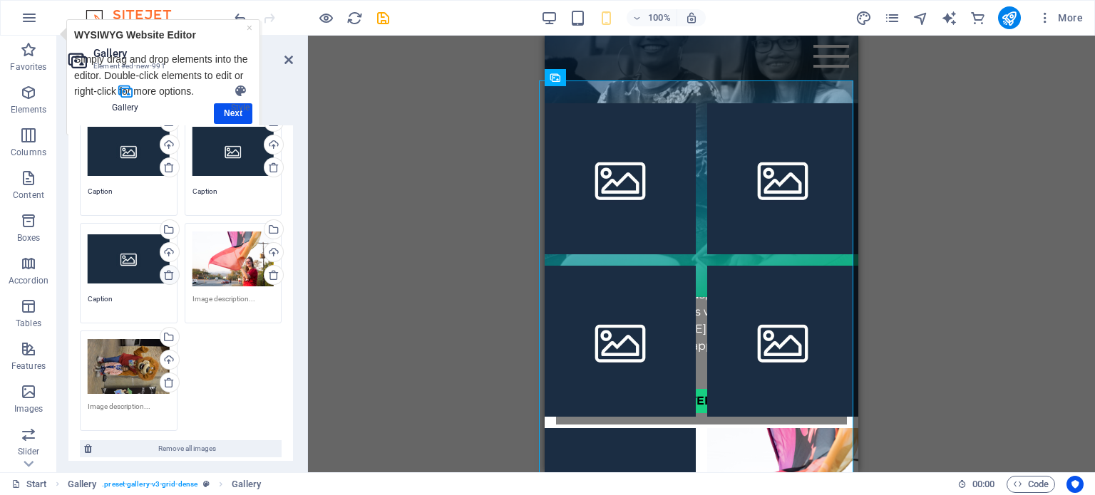
click at [168, 277] on icon at bounding box center [168, 274] width 11 height 11
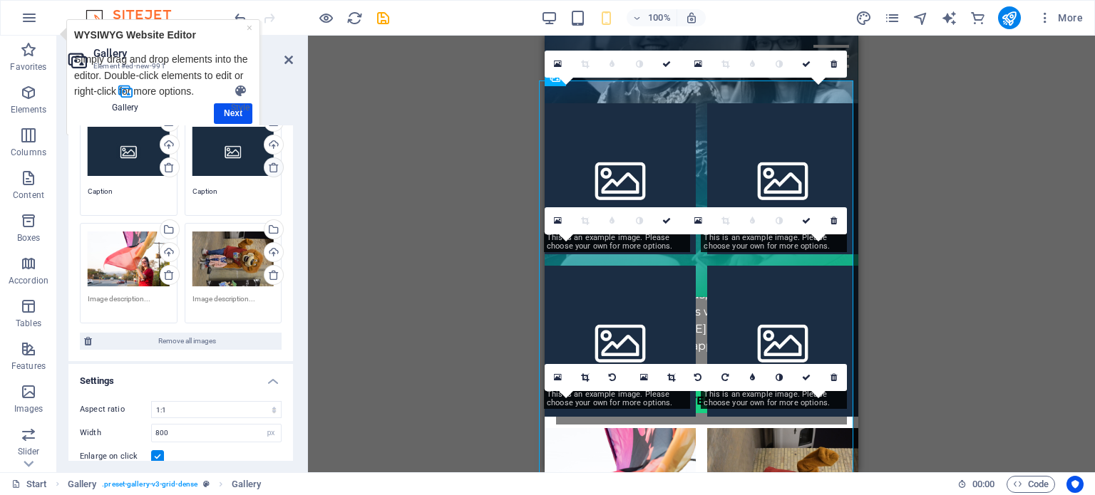
click at [268, 166] on icon at bounding box center [273, 167] width 11 height 11
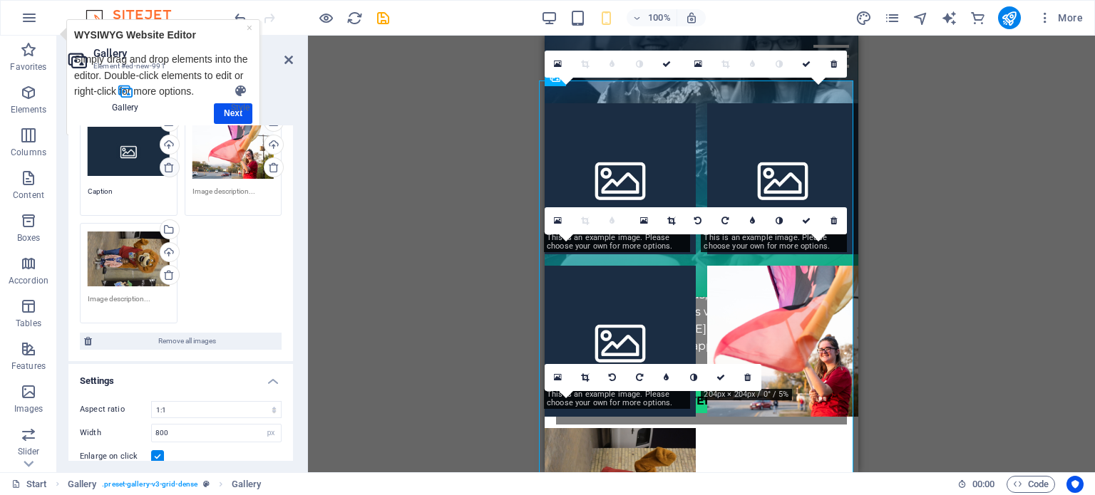
click at [165, 168] on icon at bounding box center [168, 167] width 11 height 11
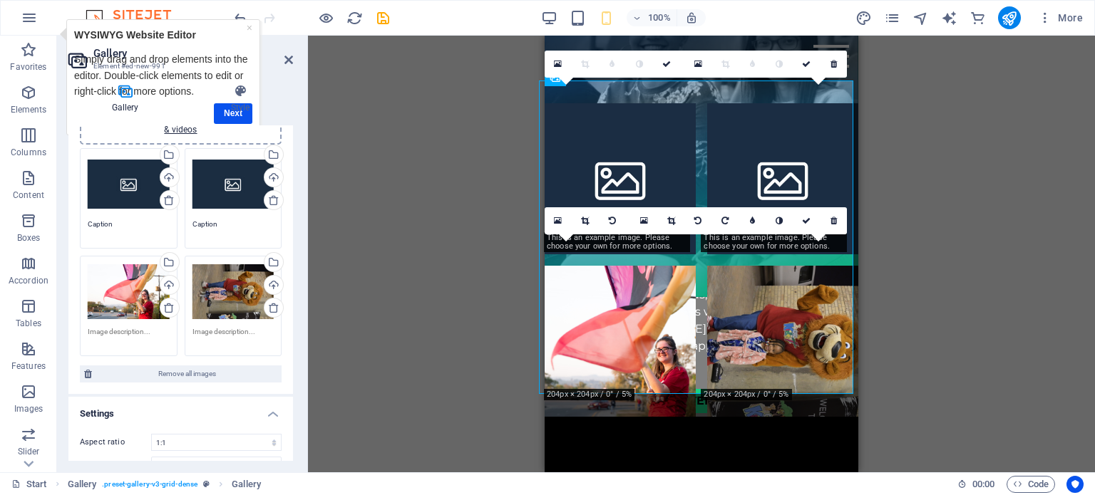
scroll to position [0, 0]
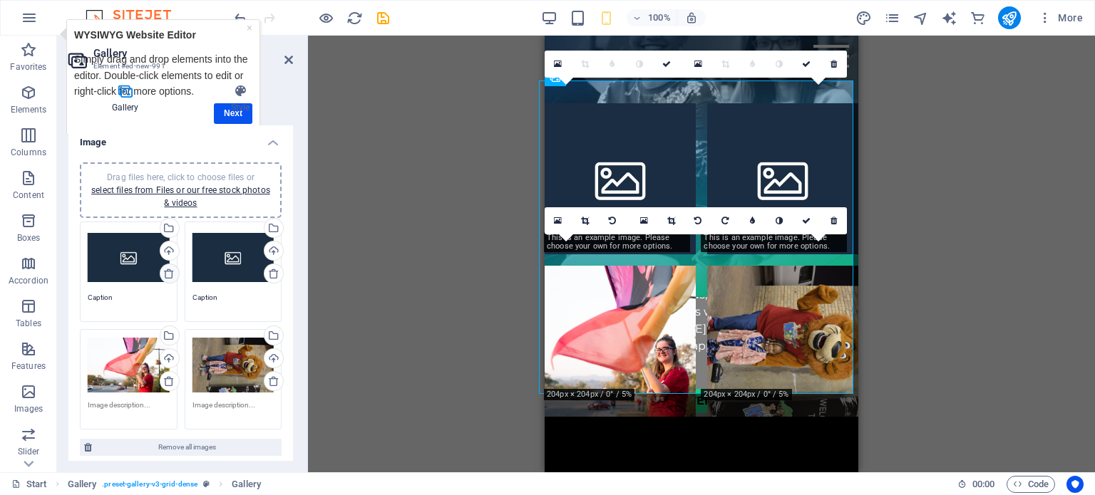
click at [163, 272] on icon at bounding box center [168, 273] width 11 height 11
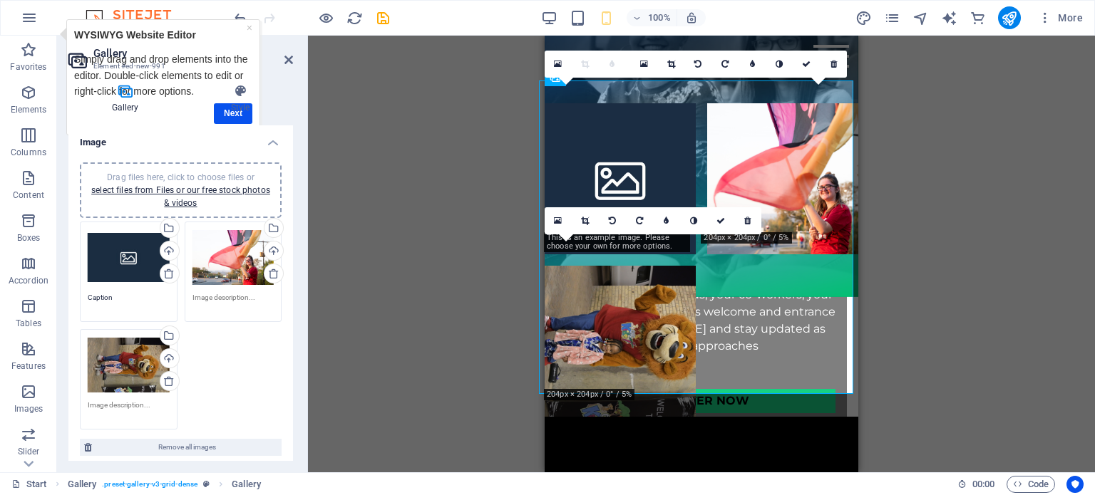
click at [120, 372] on div "Drag files here, click to choose files or select files from Files or our free s…" at bounding box center [129, 365] width 82 height 57
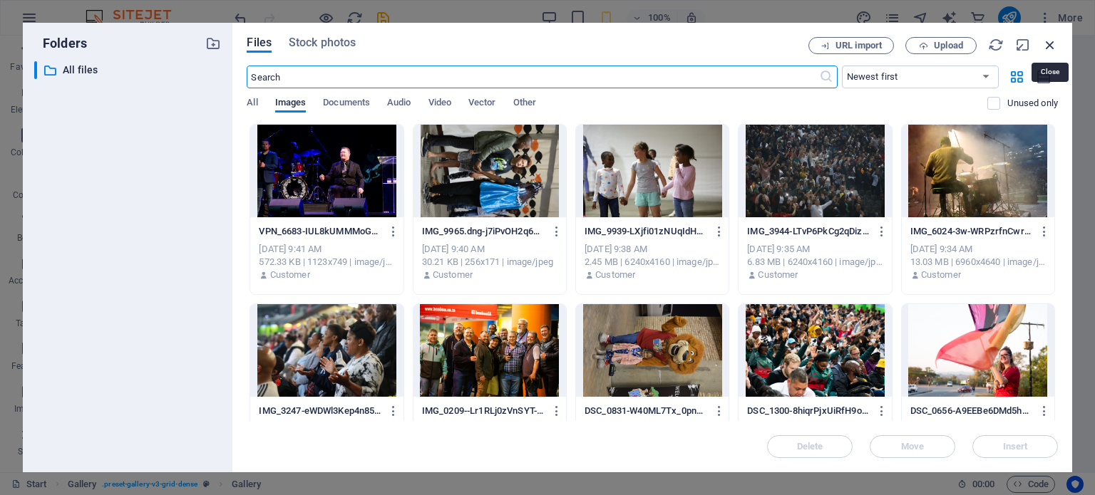
click at [1054, 46] on icon "button" at bounding box center [1050, 45] width 16 height 16
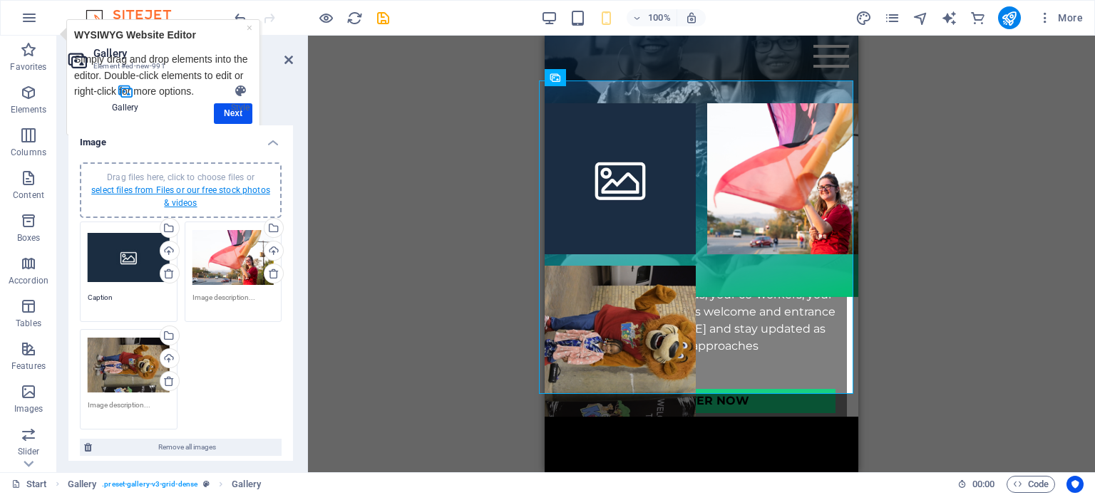
click at [208, 185] on link "select files from Files or our free stock photos & videos" at bounding box center [180, 196] width 179 height 23
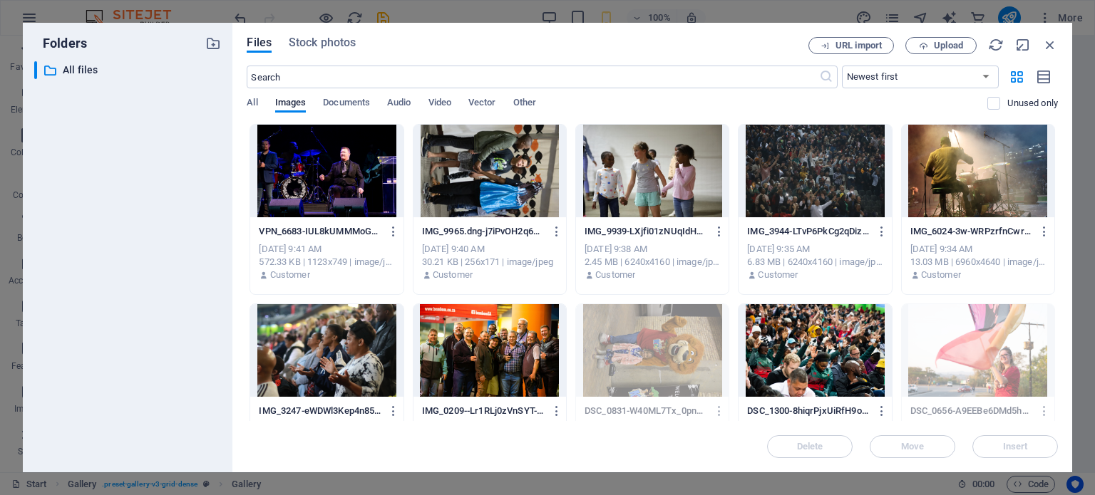
click at [462, 344] on div at bounding box center [489, 350] width 153 height 93
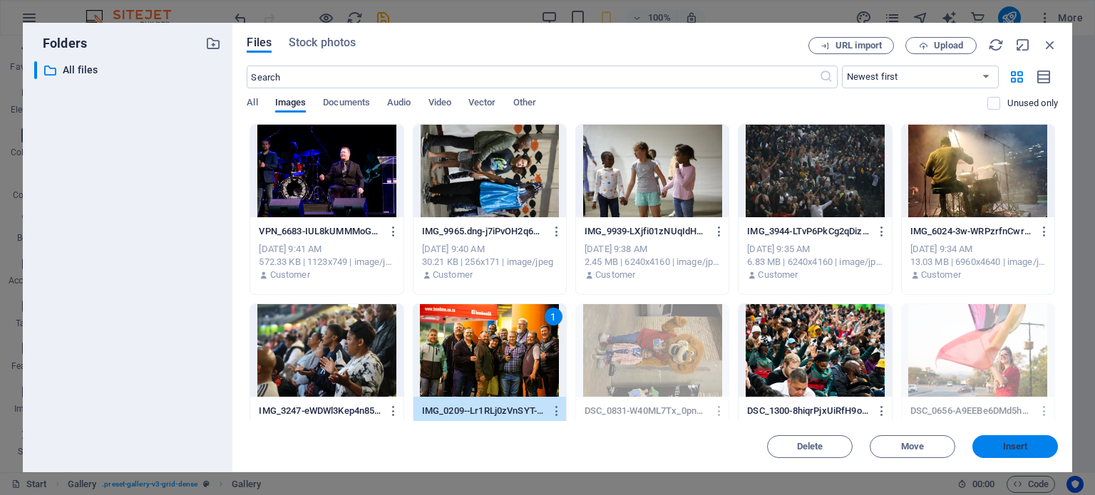
click at [995, 447] on span "Insert" at bounding box center [1015, 447] width 74 height 9
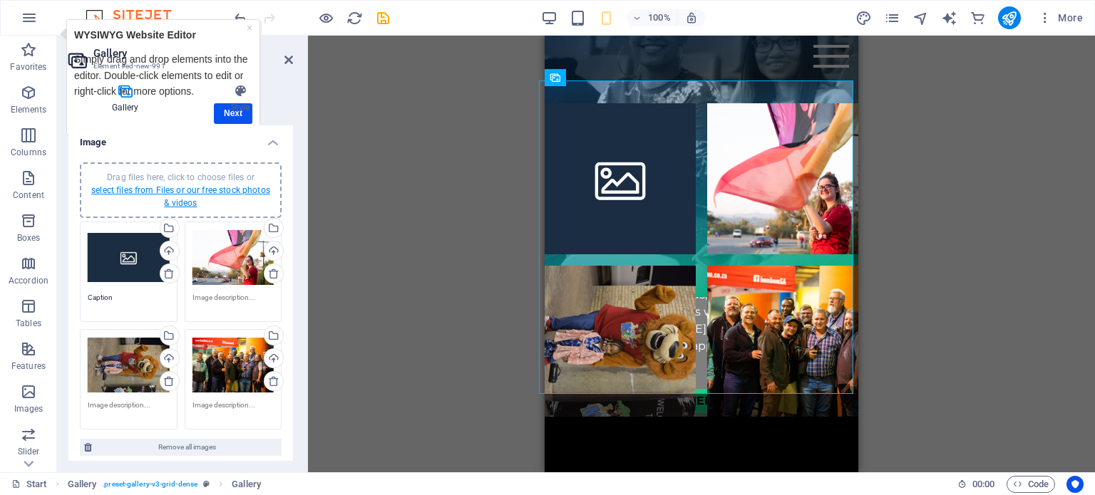
click at [205, 191] on link "select files from Files or our free stock photos & videos" at bounding box center [180, 196] width 179 height 23
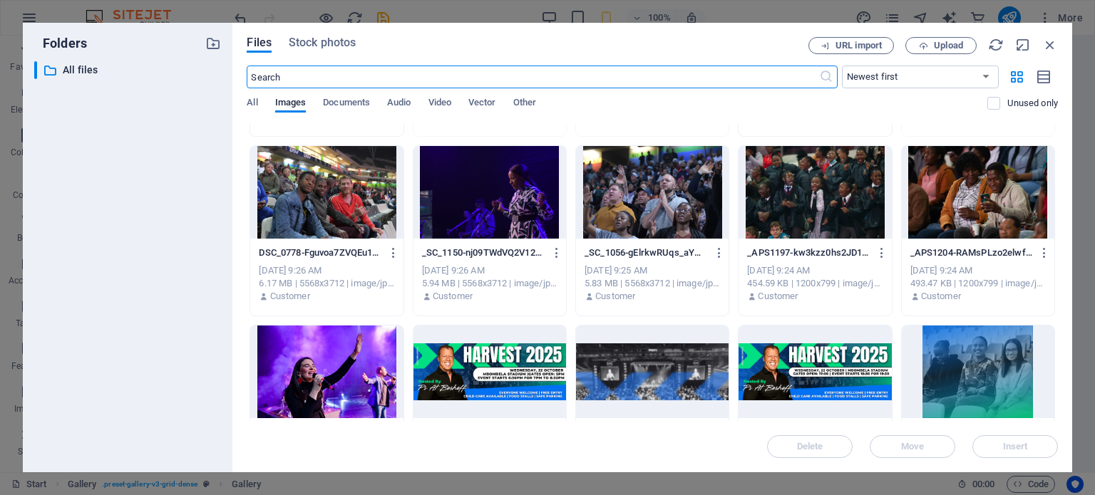
scroll to position [356, 0]
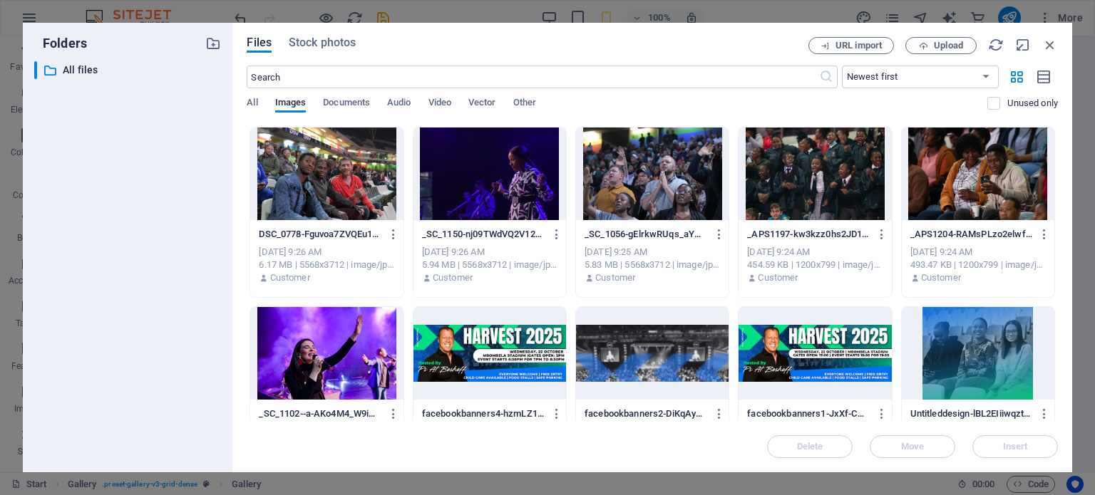
click at [988, 173] on div at bounding box center [978, 174] width 153 height 93
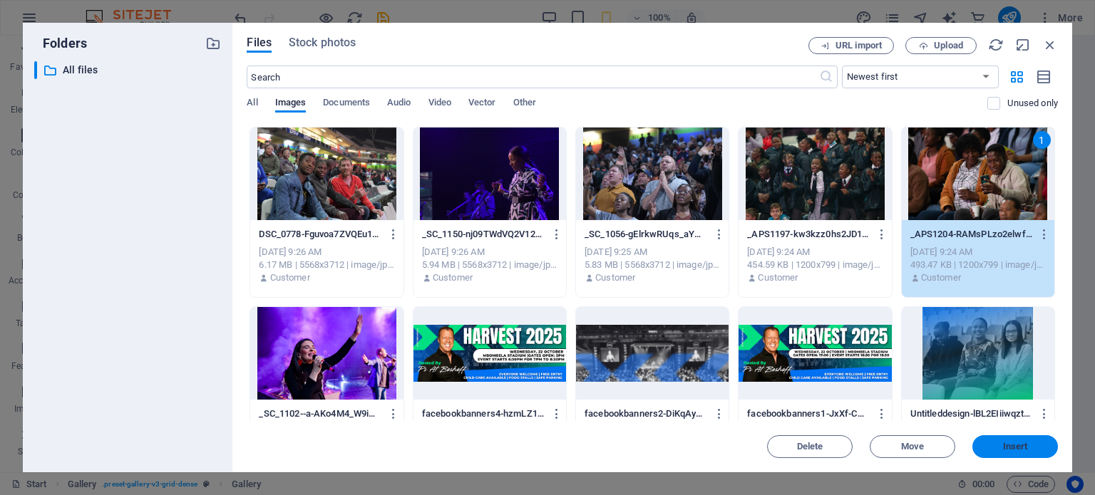
click at [1005, 445] on span "Insert" at bounding box center [1015, 447] width 25 height 9
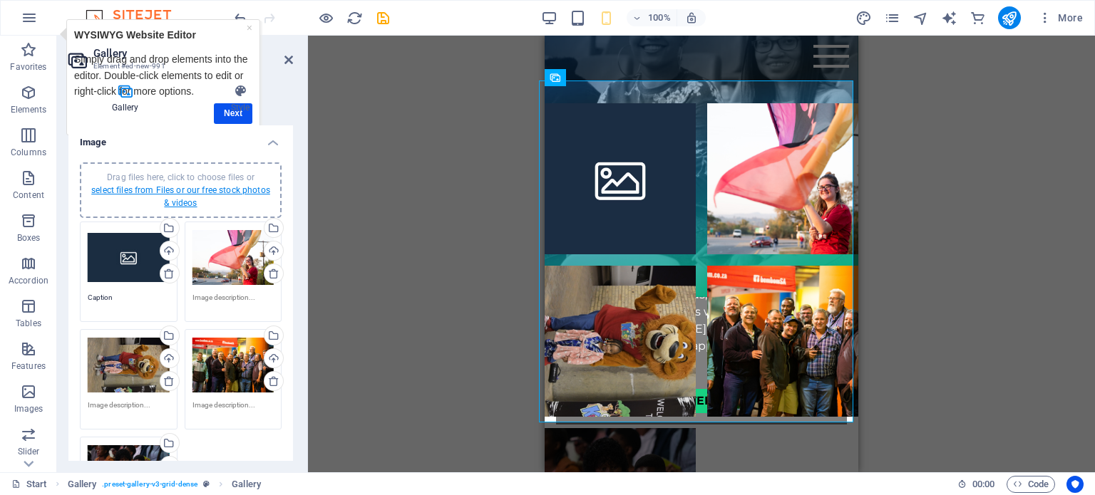
click at [179, 199] on link "select files from Files or our free stock photos & videos" at bounding box center [180, 196] width 179 height 23
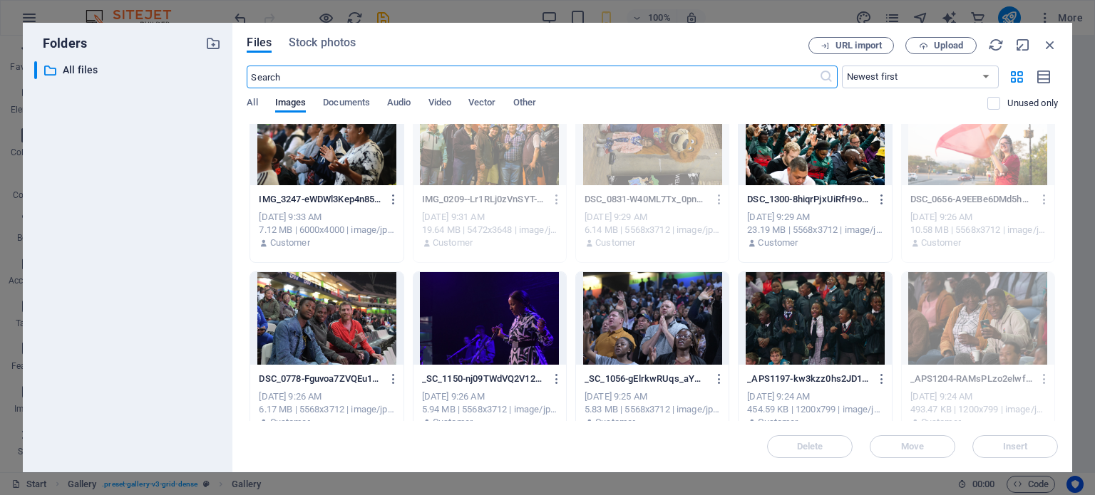
scroll to position [214, 0]
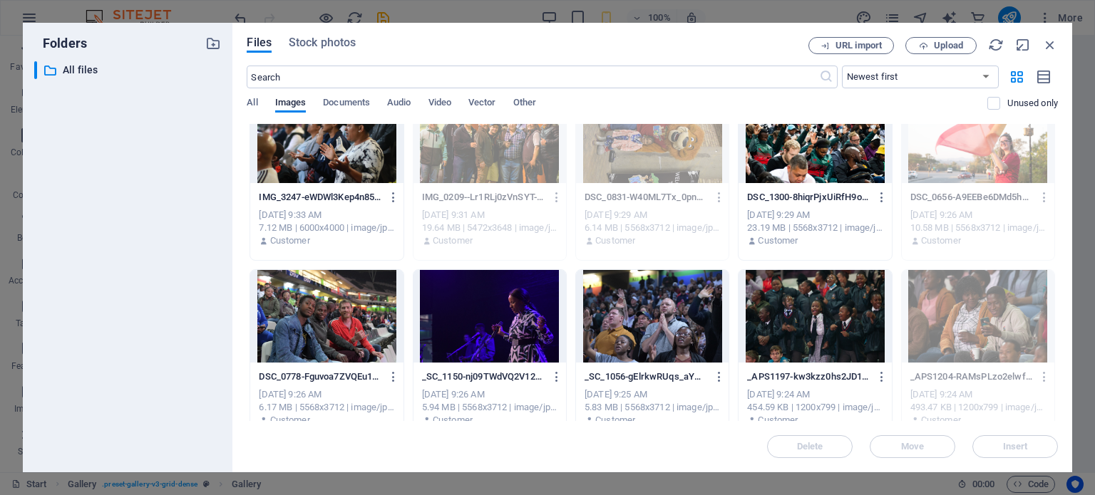
click at [341, 329] on div at bounding box center [326, 316] width 153 height 93
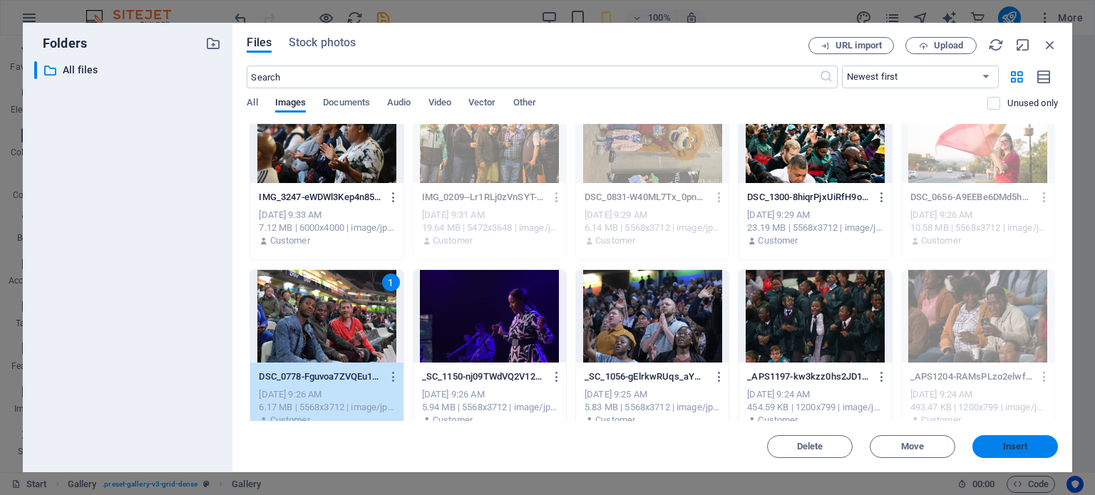
click at [1019, 441] on button "Insert" at bounding box center [1015, 447] width 86 height 23
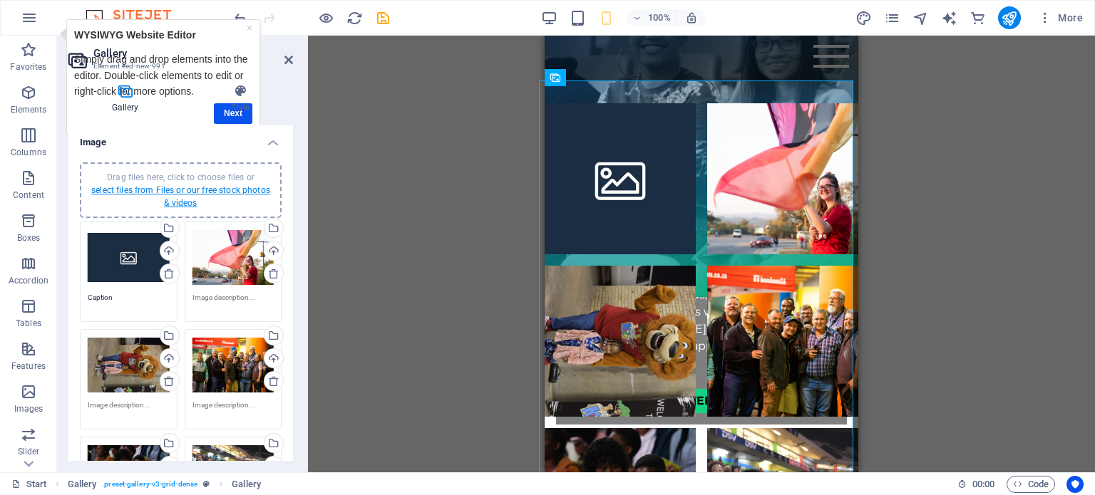
click at [180, 202] on link "select files from Files or our free stock photos & videos" at bounding box center [180, 196] width 179 height 23
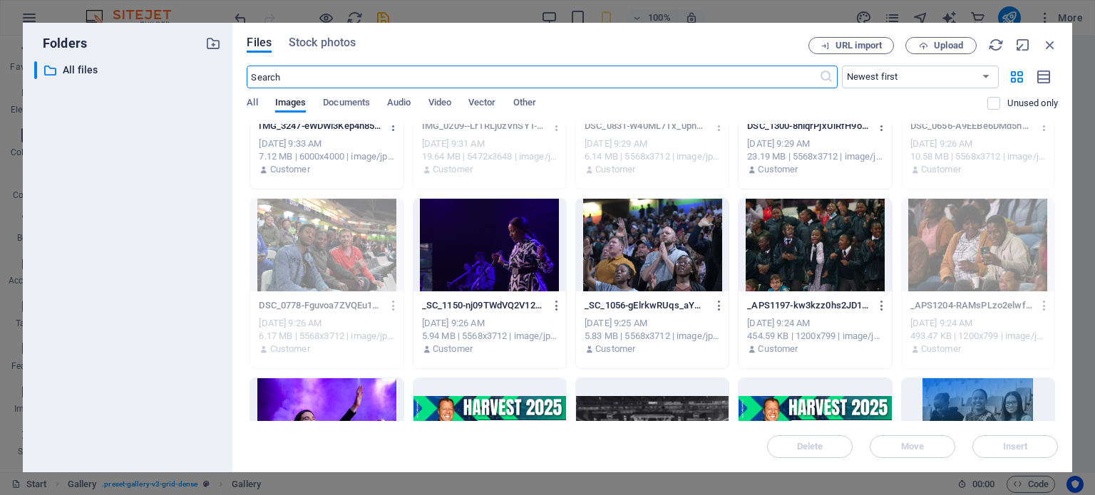
scroll to position [356, 0]
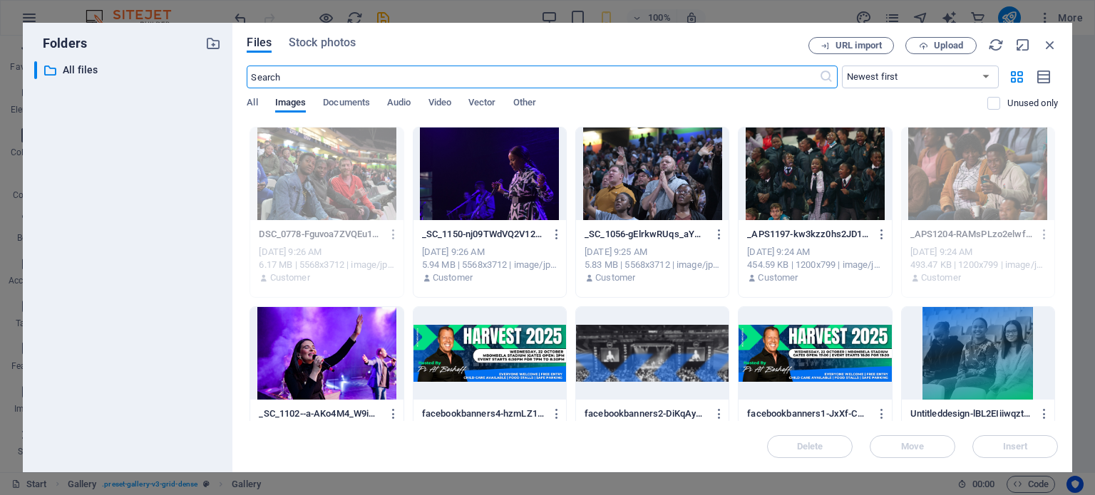
click at [333, 349] on div at bounding box center [326, 353] width 153 height 93
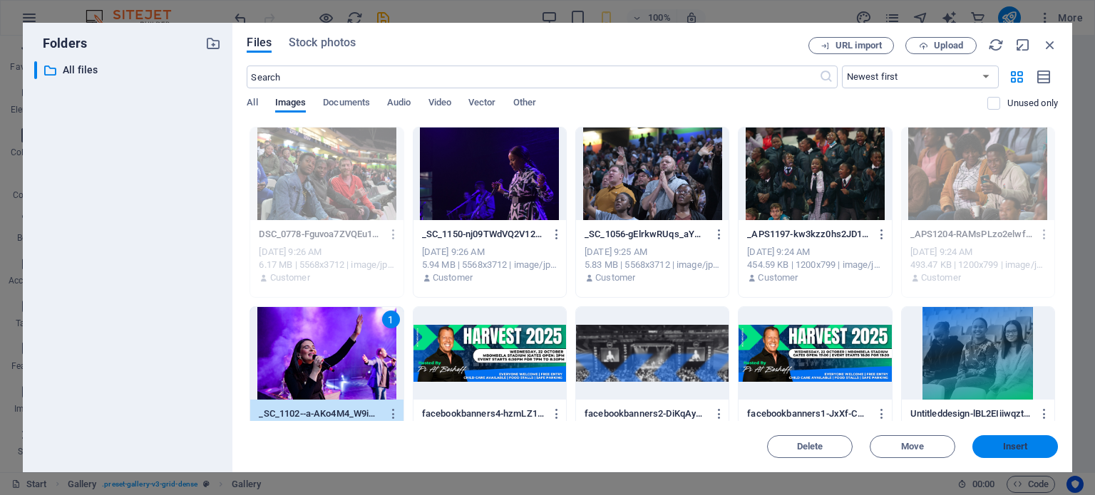
click at [1014, 450] on span "Insert" at bounding box center [1015, 447] width 25 height 9
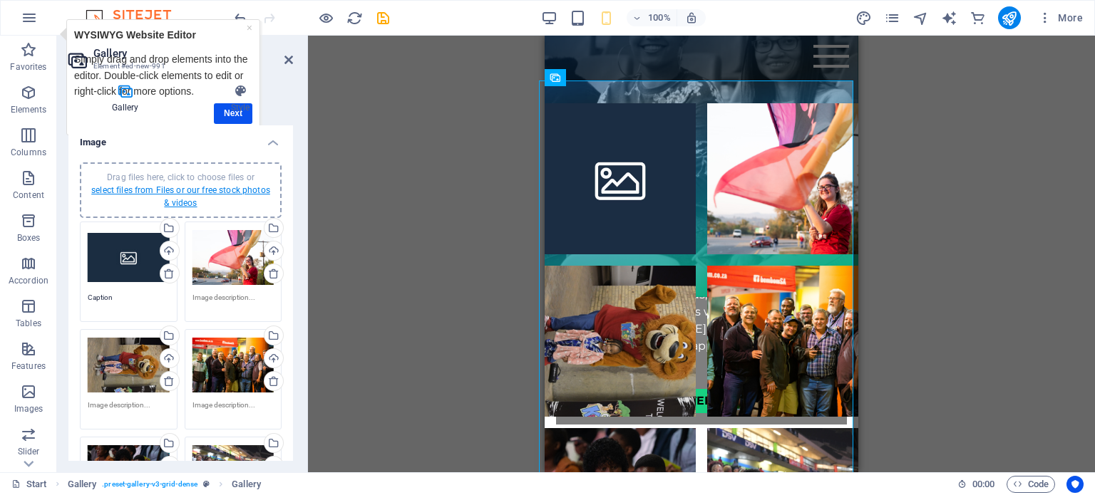
click at [176, 193] on link "select files from Files or our free stock photos & videos" at bounding box center [180, 196] width 179 height 23
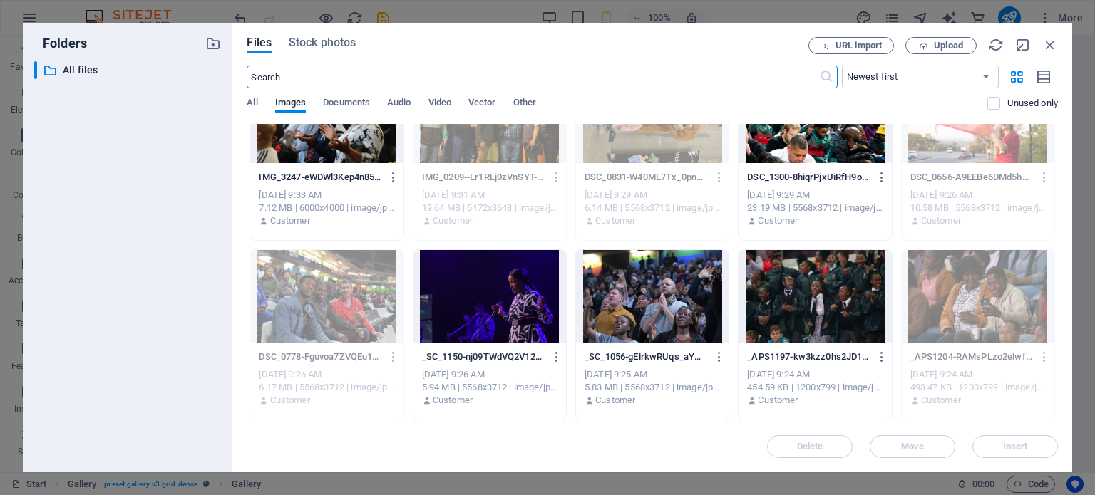
scroll to position [285, 0]
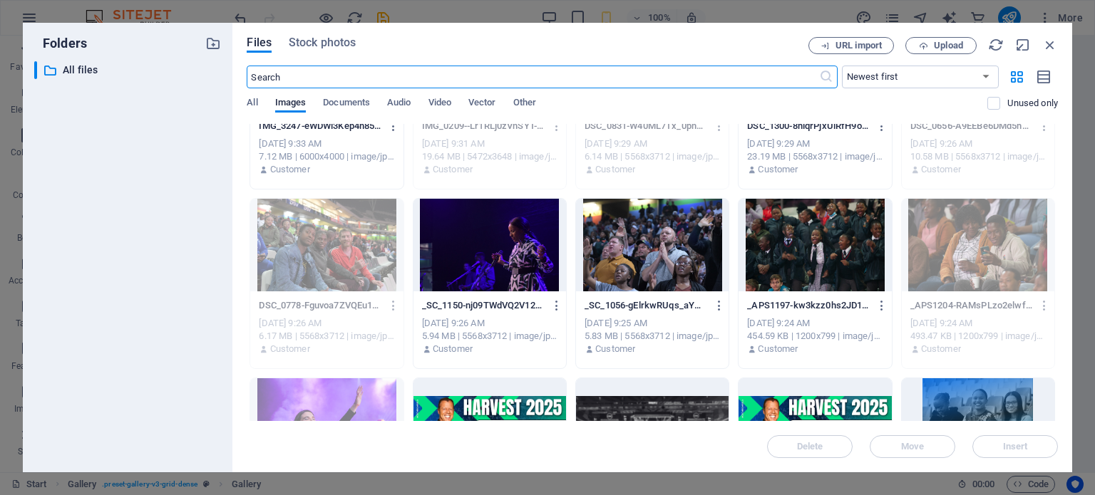
click at [836, 240] on div at bounding box center [814, 245] width 153 height 93
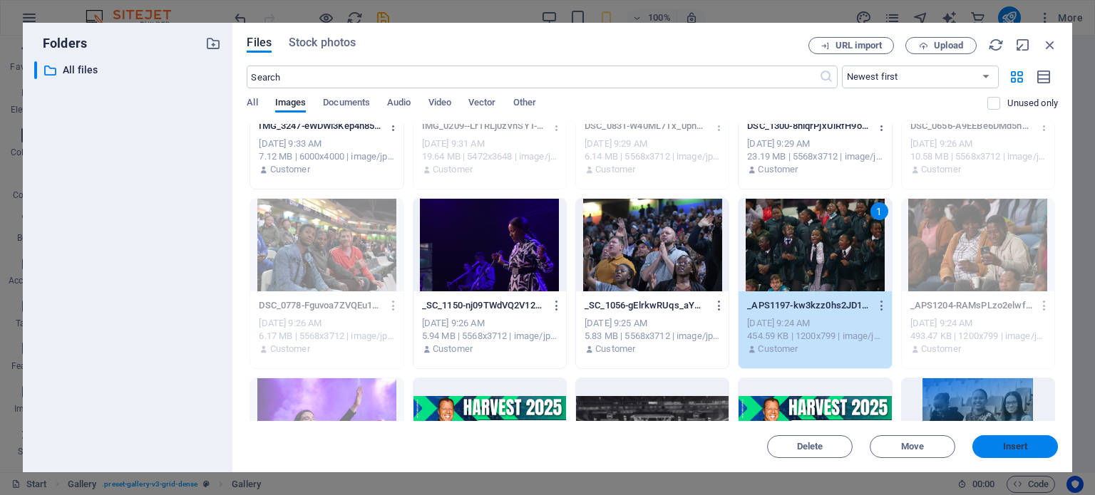
click at [1014, 445] on span "Insert" at bounding box center [1015, 447] width 25 height 9
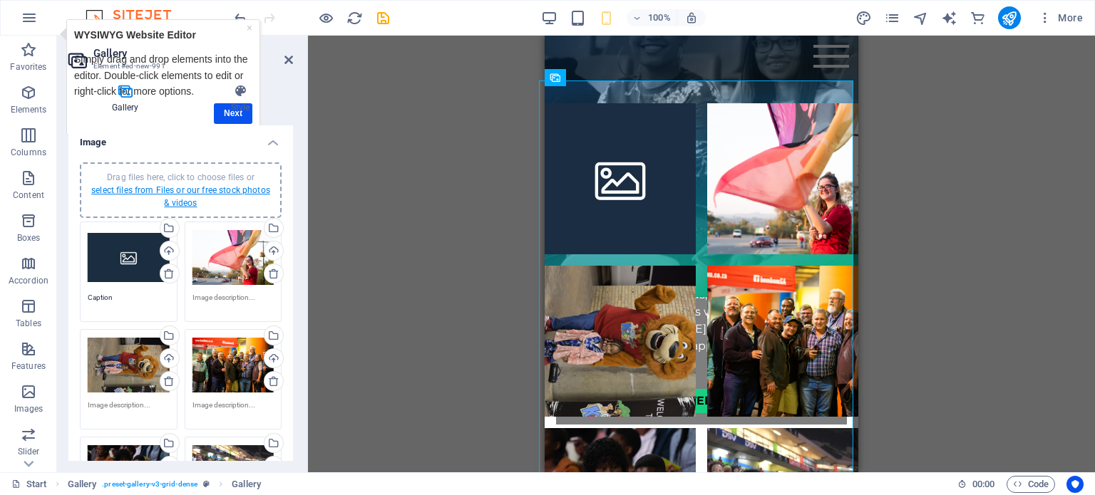
click at [157, 189] on link "select files from Files or our free stock photos & videos" at bounding box center [180, 196] width 179 height 23
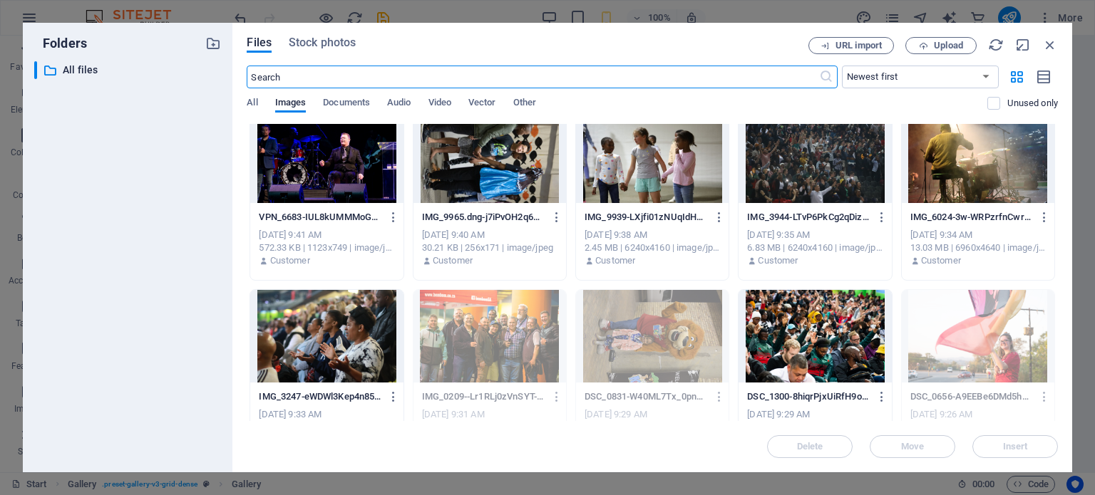
scroll to position [0, 0]
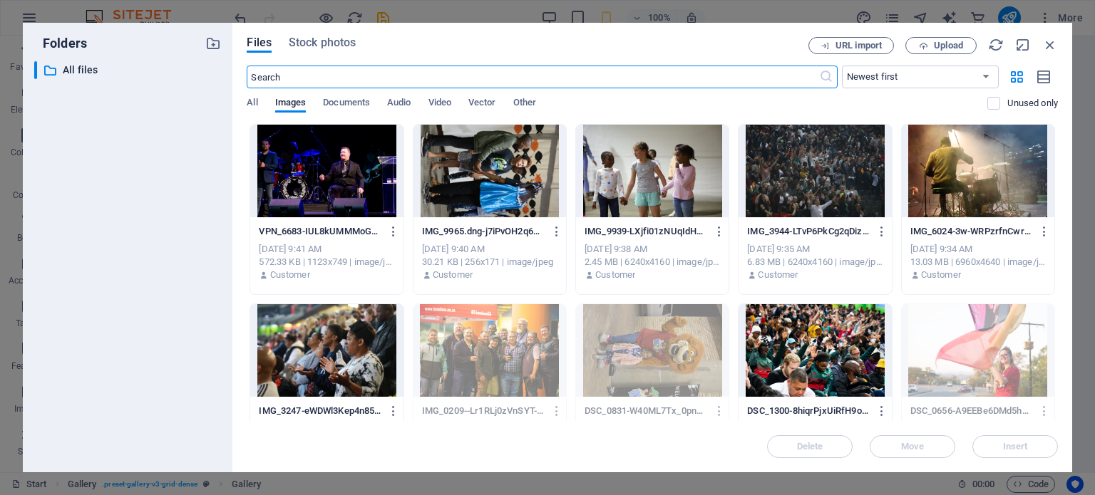
click at [961, 179] on div at bounding box center [978, 171] width 153 height 93
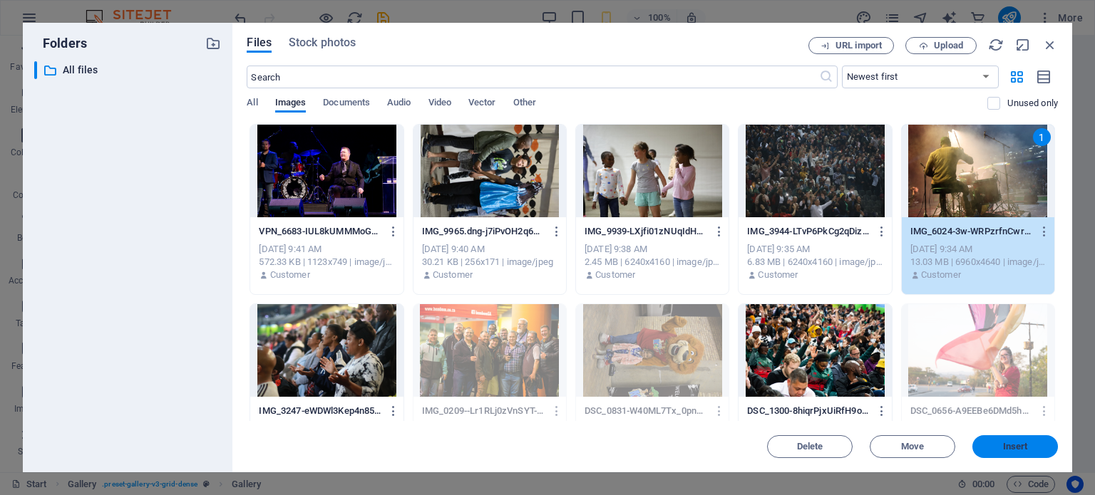
click at [1017, 443] on span "Insert" at bounding box center [1015, 447] width 25 height 9
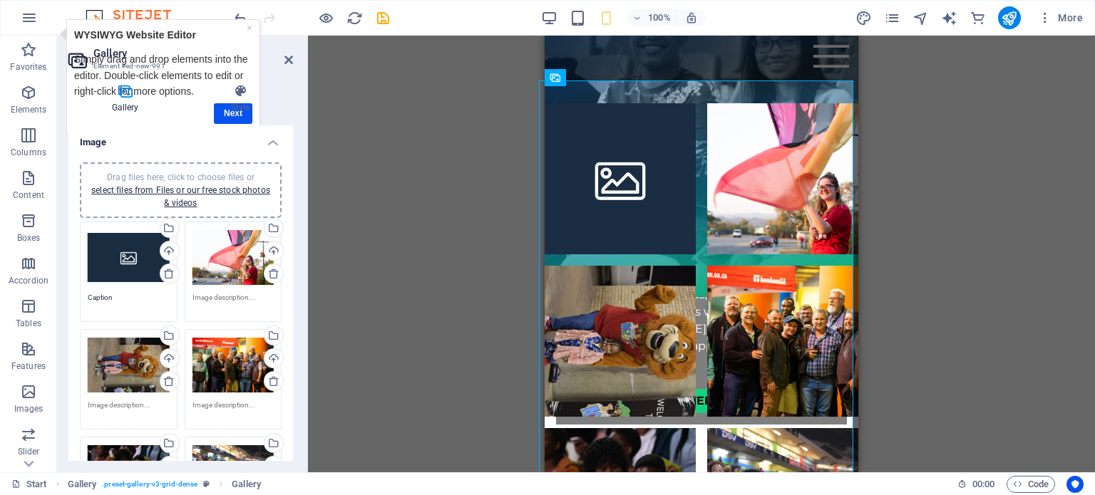
click at [179, 196] on div "Drag files here, click to choose files or select files from Files or our free s…" at bounding box center [180, 190] width 185 height 38
click at [207, 190] on link "select files from Files or our free stock photos & videos" at bounding box center [180, 196] width 179 height 23
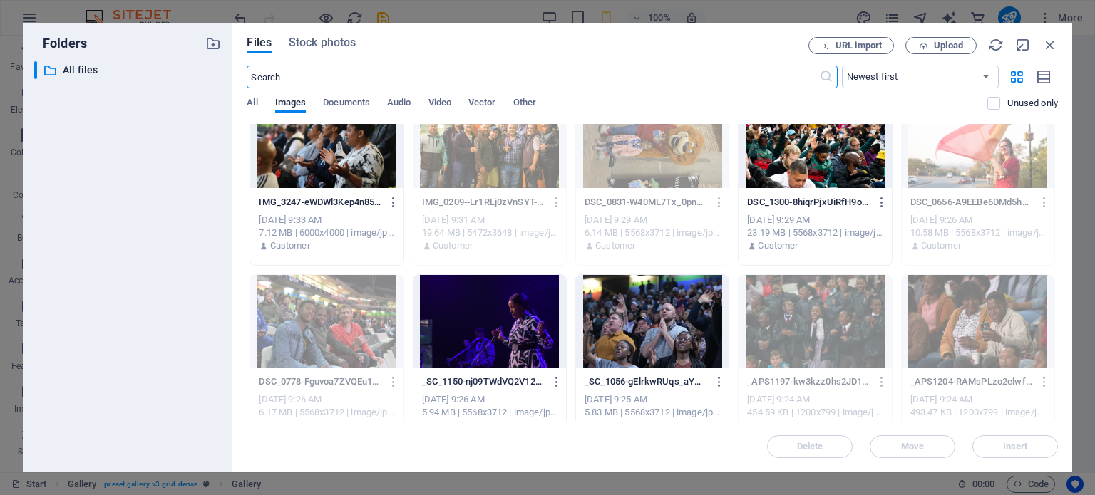
scroll to position [285, 0]
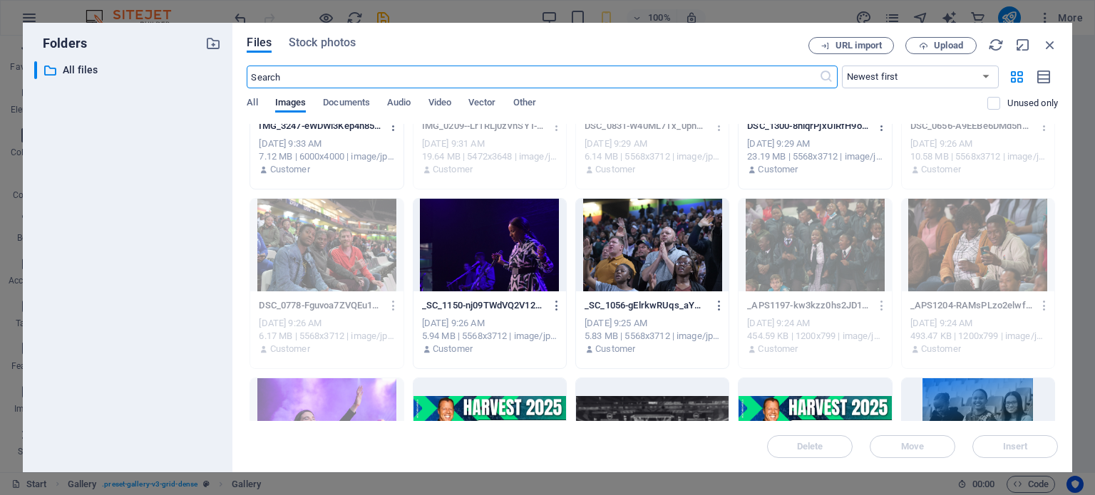
click at [469, 263] on div at bounding box center [489, 245] width 153 height 93
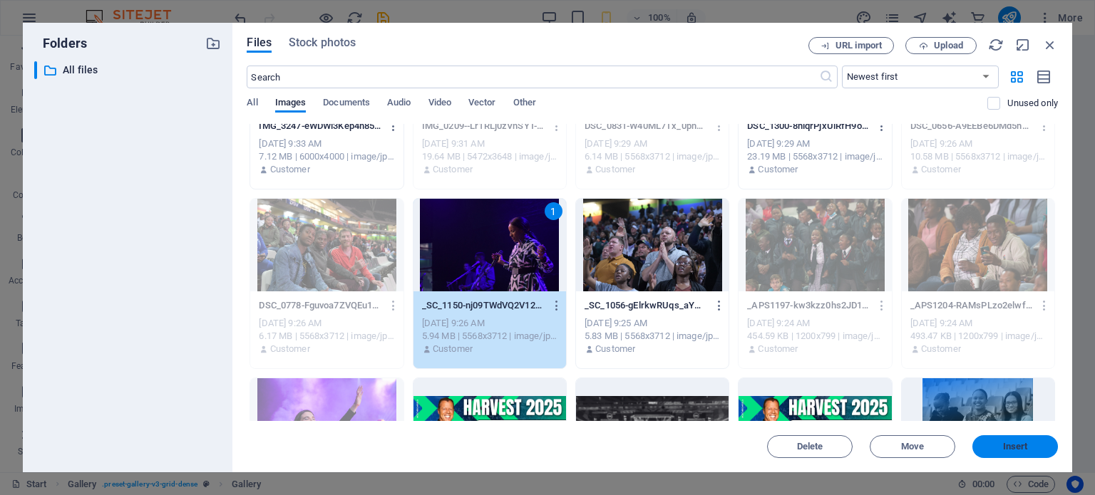
click at [997, 443] on span "Insert" at bounding box center [1015, 447] width 74 height 9
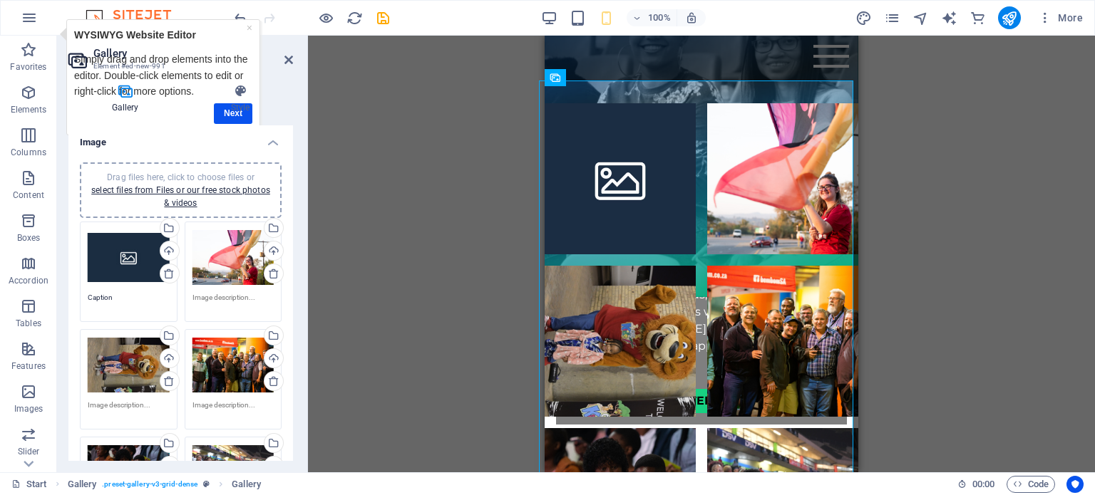
click at [190, 196] on div "Drag files here, click to choose files or select files from Files or our free s…" at bounding box center [180, 190] width 185 height 38
click at [191, 192] on link "select files from Files or our free stock photos & videos" at bounding box center [180, 196] width 179 height 23
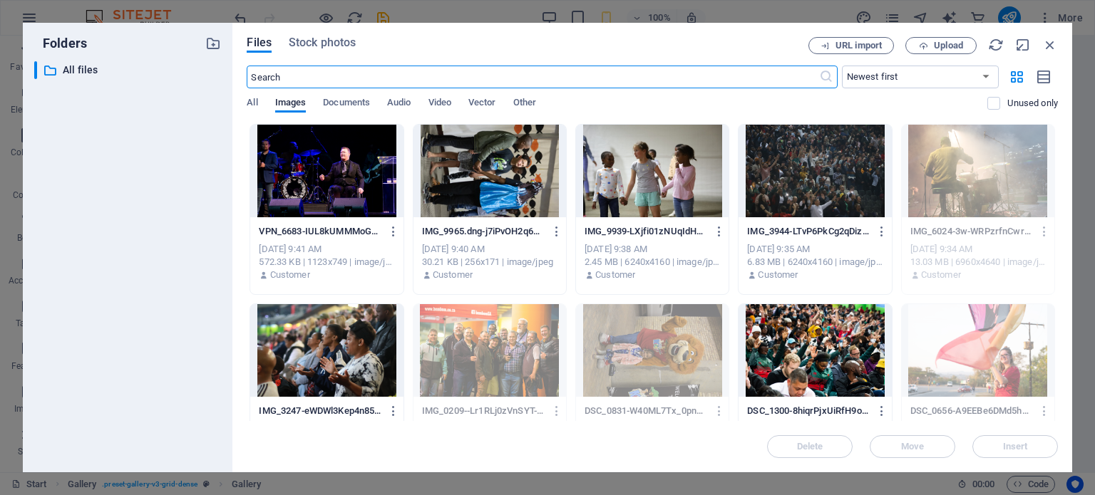
click at [358, 347] on div at bounding box center [326, 350] width 153 height 93
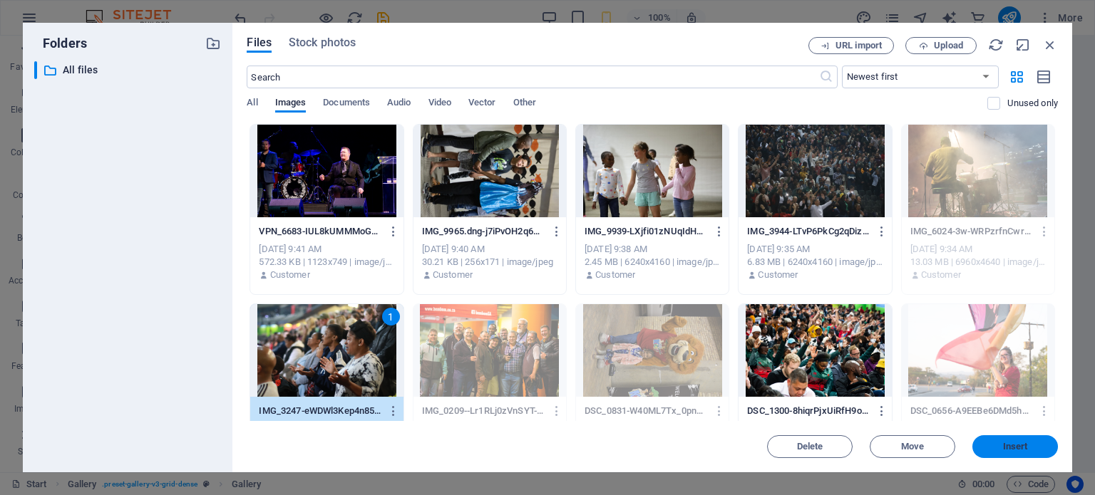
click at [994, 448] on span "Insert" at bounding box center [1015, 447] width 74 height 9
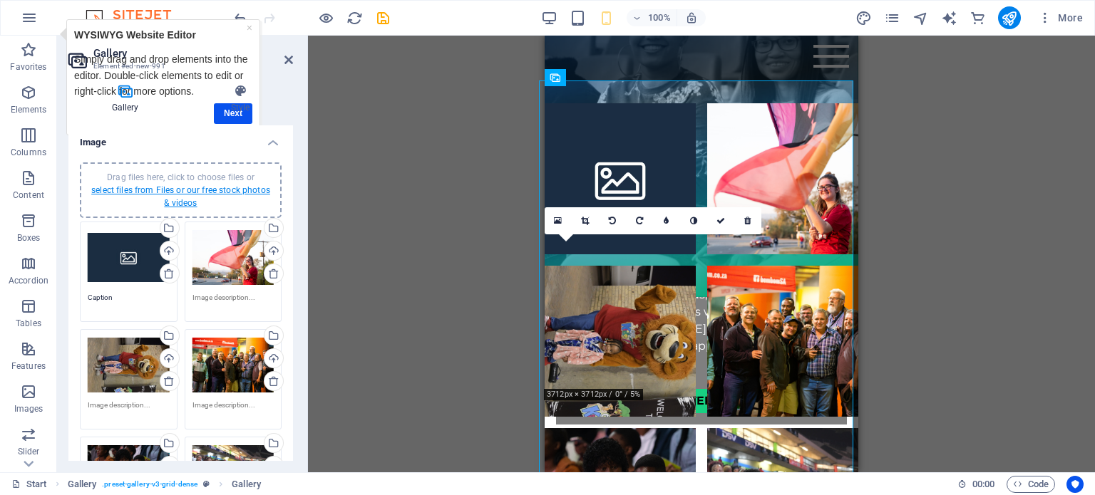
click at [182, 199] on link "select files from Files or our free stock photos & videos" at bounding box center [180, 196] width 179 height 23
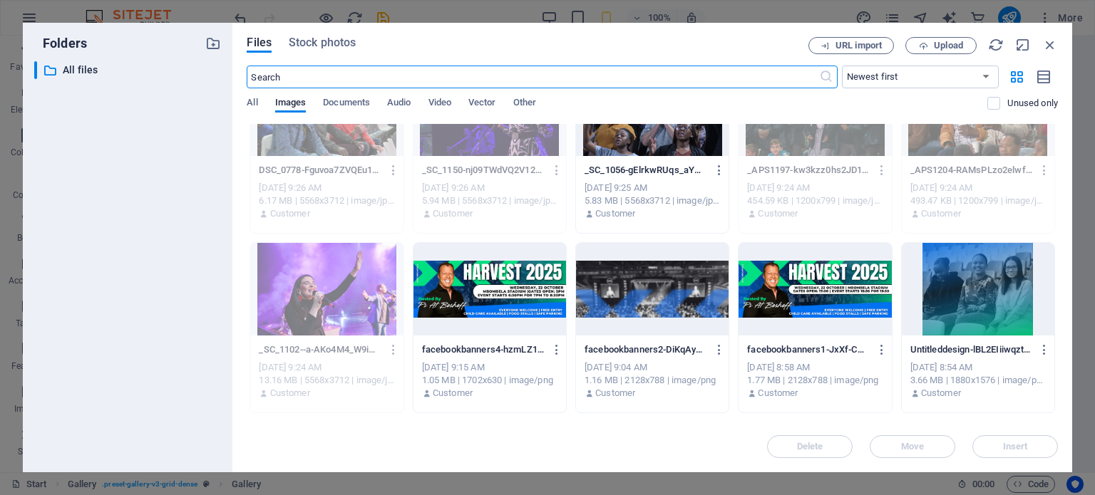
scroll to position [428, 0]
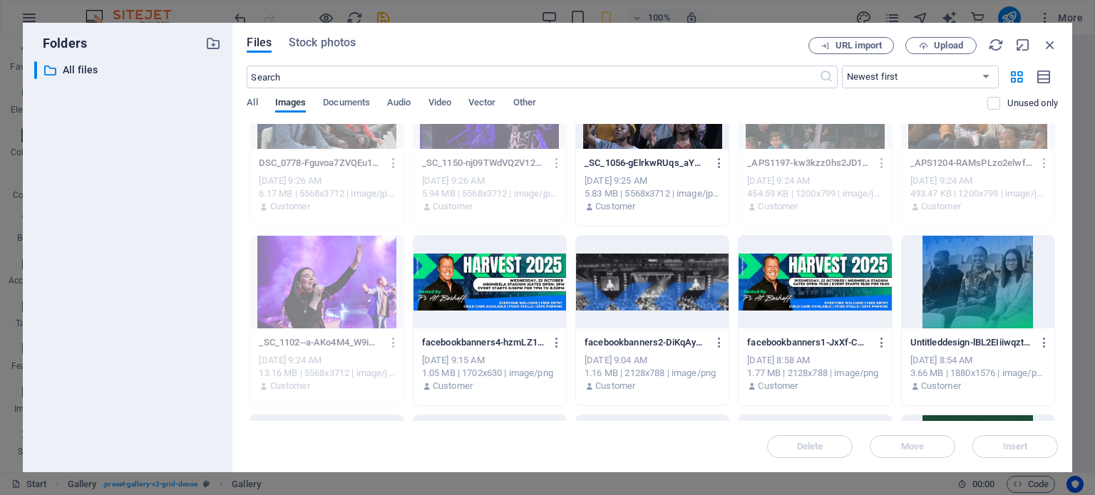
click at [649, 139] on div at bounding box center [652, 102] width 153 height 93
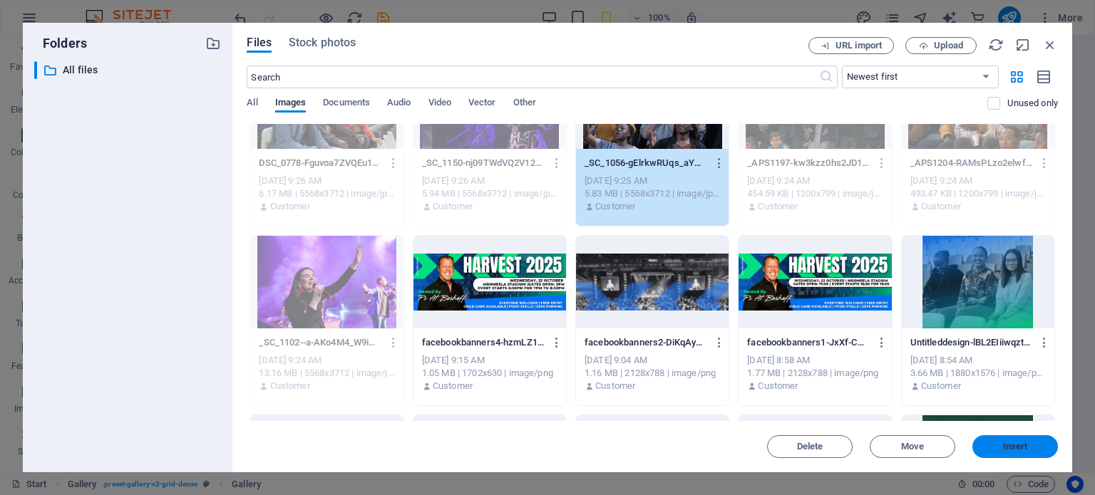
click at [1021, 444] on span "Insert" at bounding box center [1015, 447] width 25 height 9
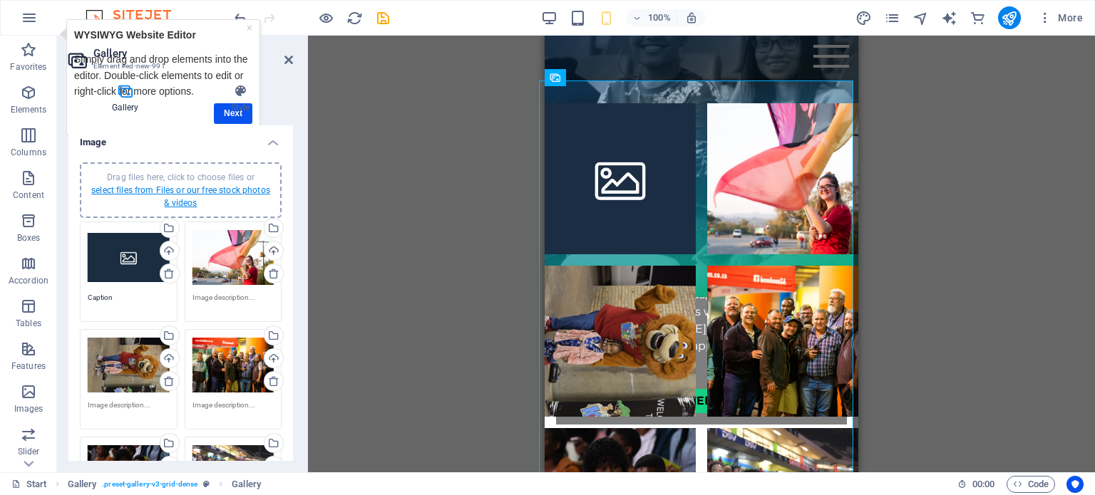
click at [214, 193] on link "select files from Files or our free stock photos & videos" at bounding box center [180, 196] width 179 height 23
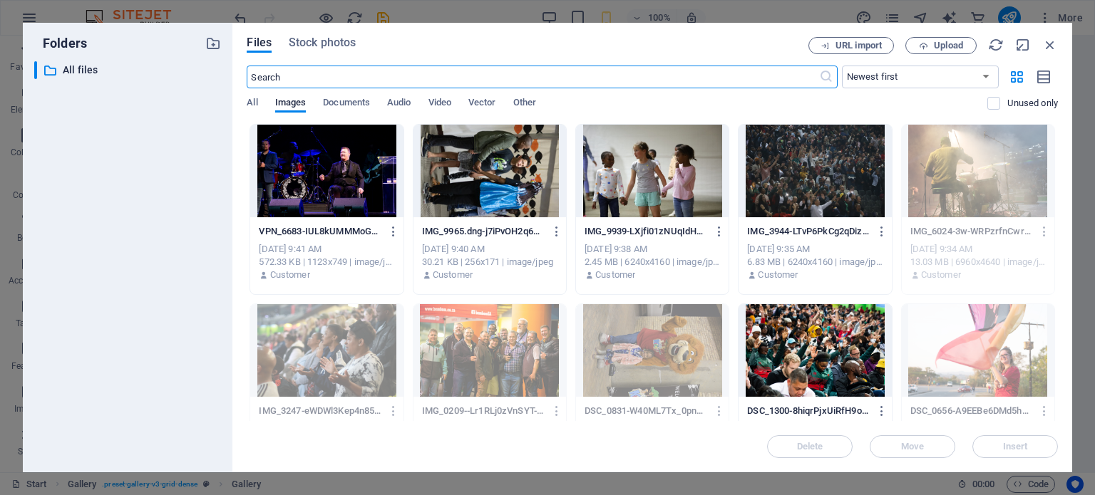
click at [436, 184] on div at bounding box center [489, 171] width 153 height 93
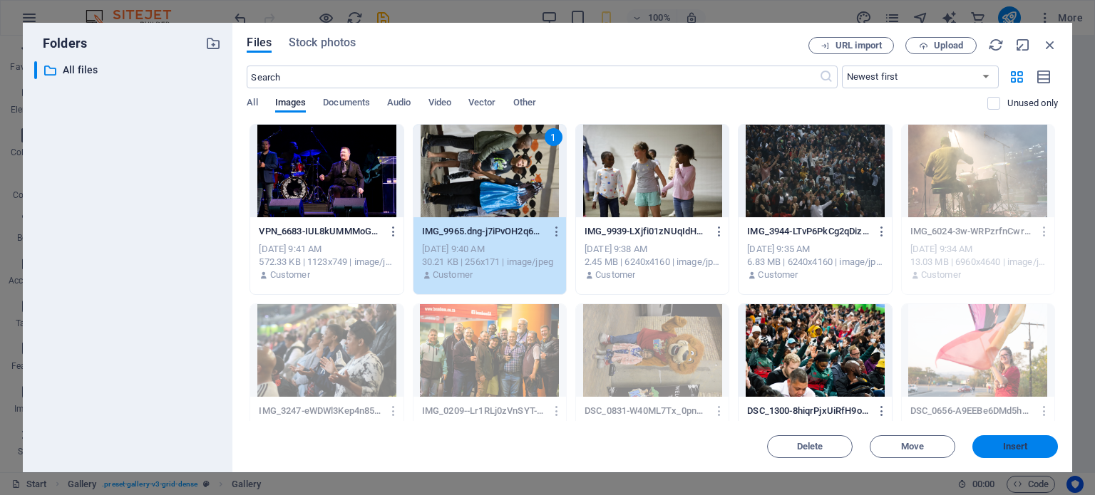
click at [1002, 444] on span "Insert" at bounding box center [1015, 447] width 74 height 9
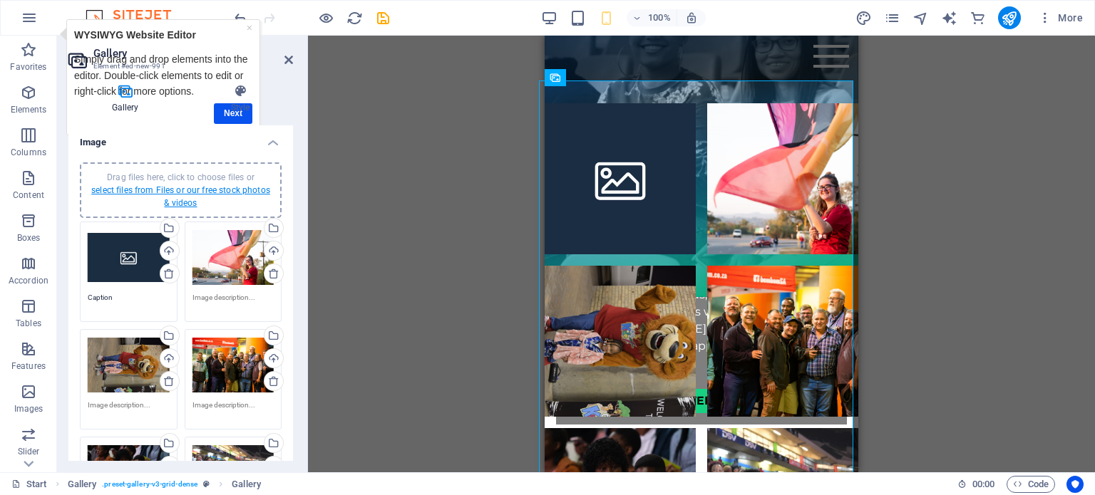
click at [190, 192] on link "select files from Files or our free stock photos & videos" at bounding box center [180, 196] width 179 height 23
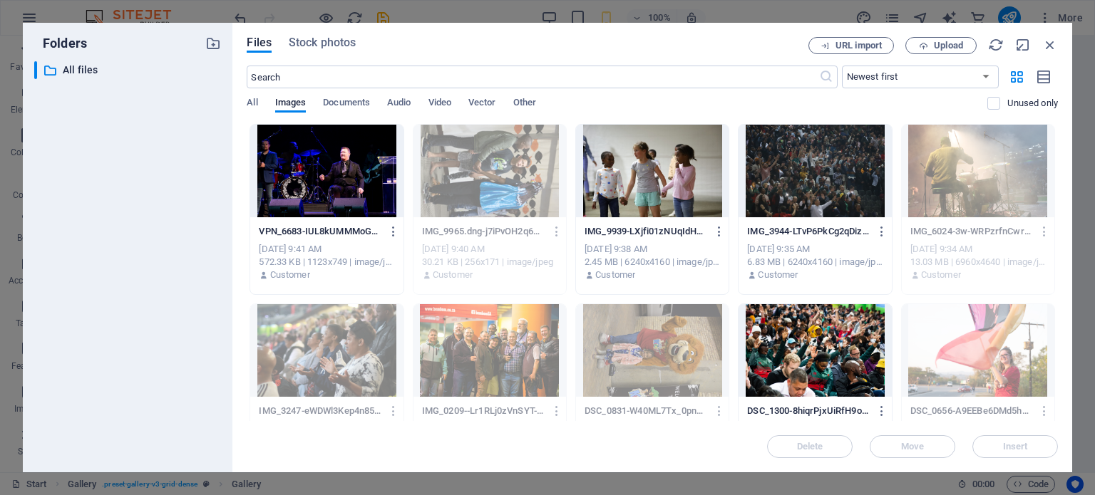
click at [671, 190] on div at bounding box center [652, 171] width 153 height 93
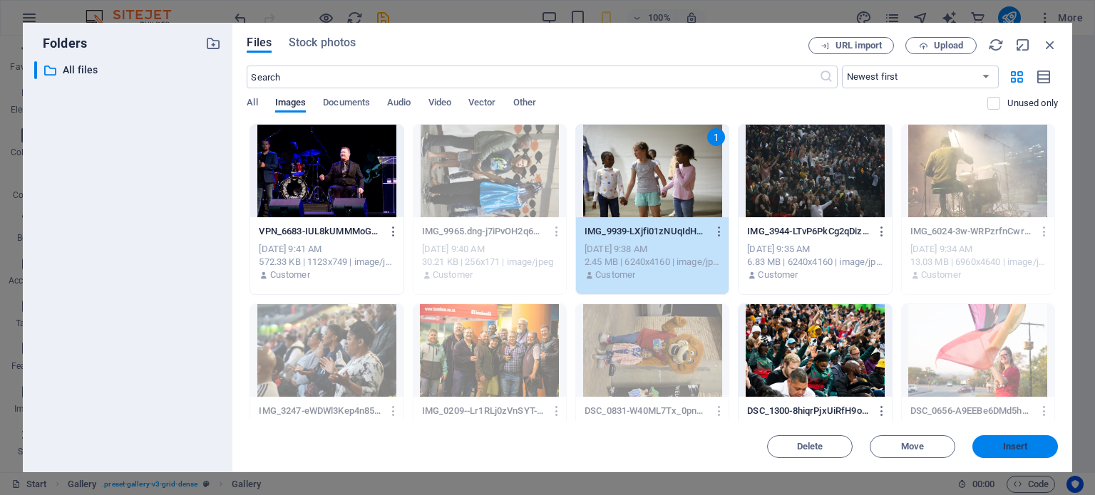
click at [1033, 445] on span "Insert" at bounding box center [1015, 447] width 74 height 9
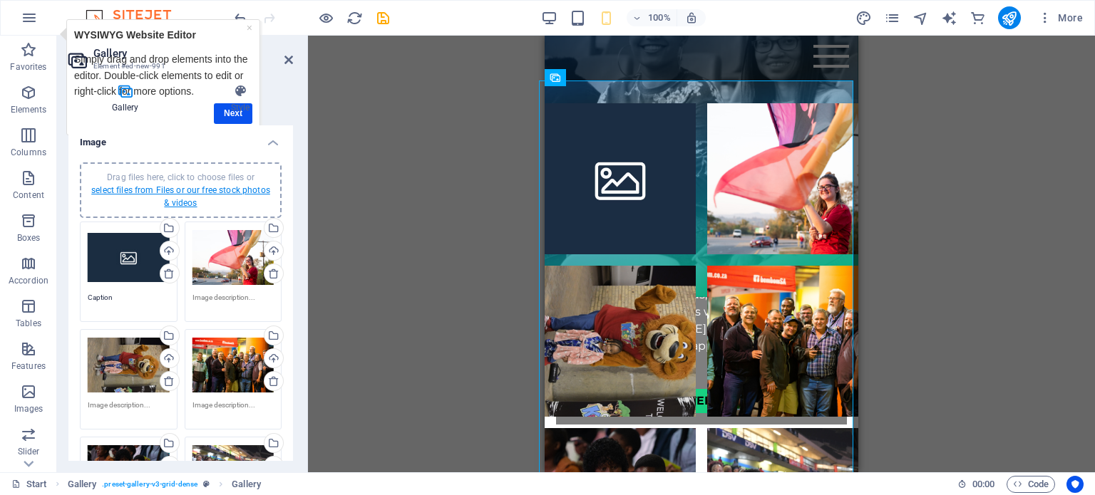
click at [180, 187] on link "select files from Files or our free stock photos & videos" at bounding box center [180, 196] width 179 height 23
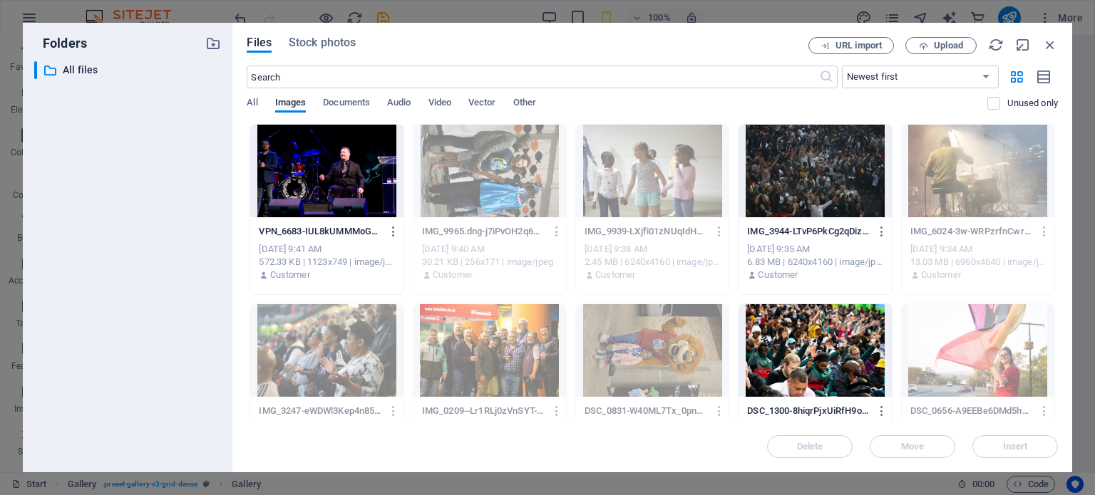
click at [813, 177] on div at bounding box center [814, 171] width 153 height 93
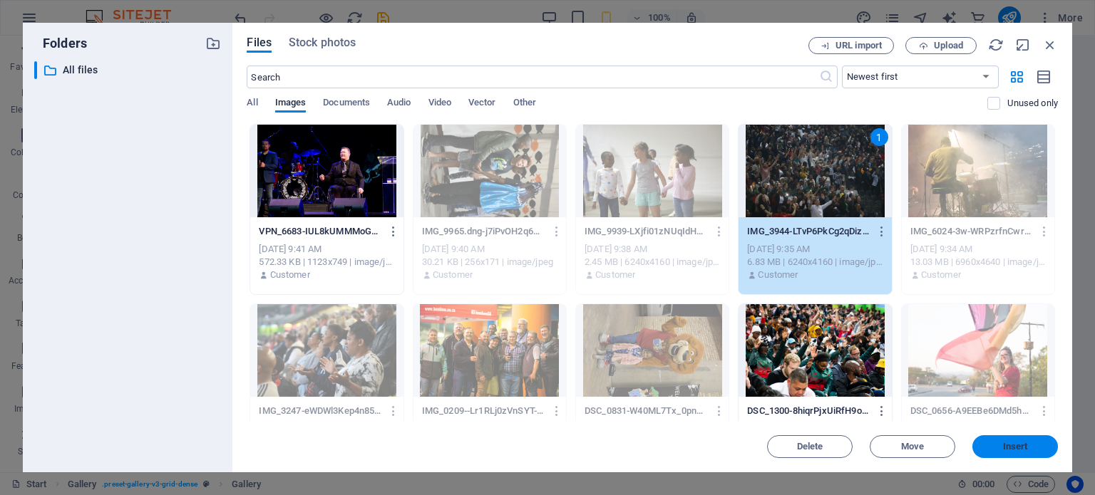
click at [1004, 444] on span "Insert" at bounding box center [1015, 447] width 25 height 9
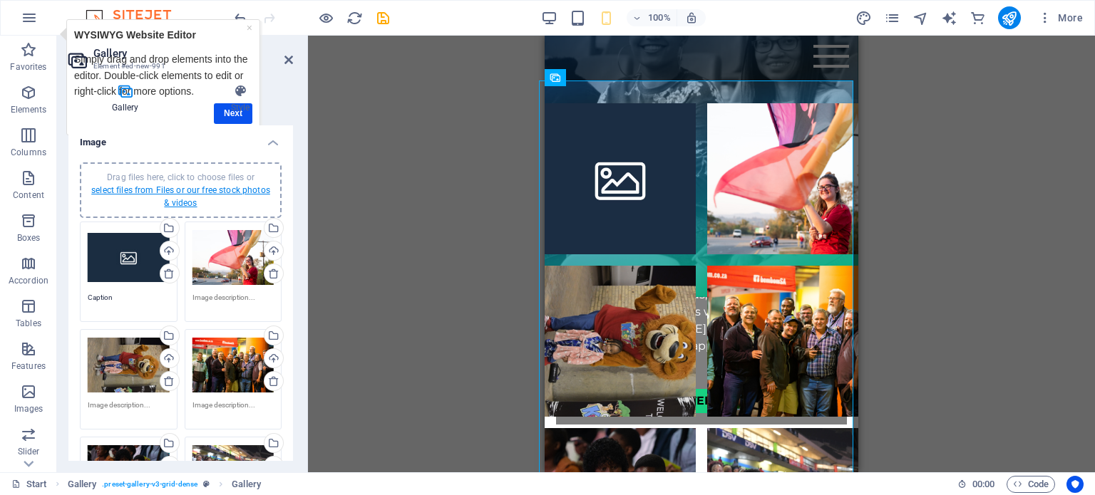
click at [212, 187] on link "select files from Files or our free stock photos & videos" at bounding box center [180, 196] width 179 height 23
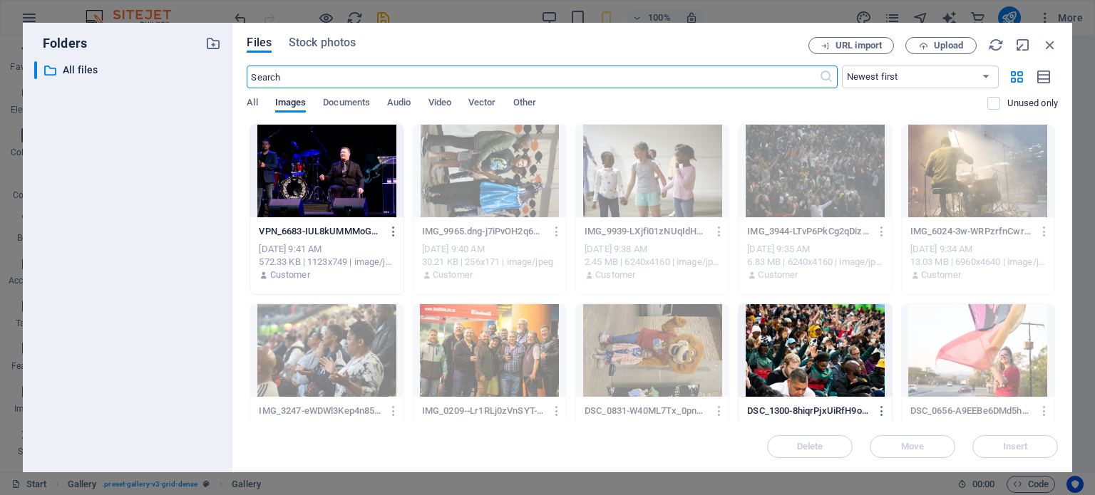
click at [828, 347] on div at bounding box center [814, 350] width 153 height 93
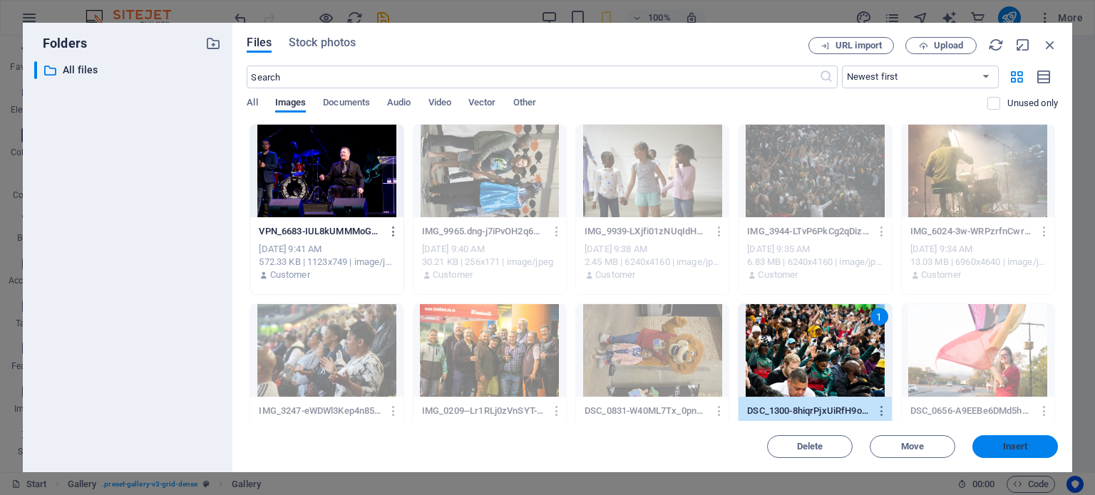
click at [1004, 444] on span "Insert" at bounding box center [1015, 447] width 25 height 9
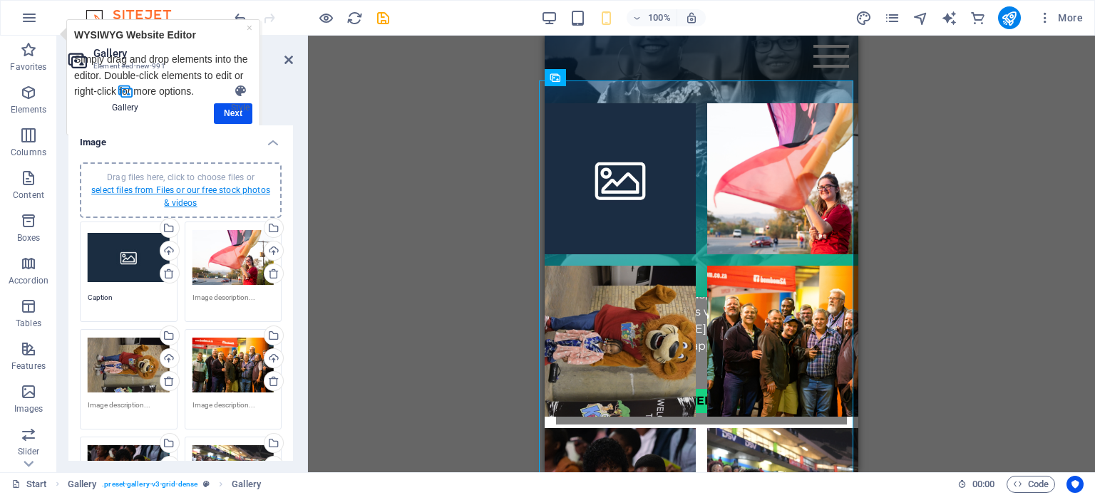
click at [227, 192] on link "select files from Files or our free stock photos & videos" at bounding box center [180, 196] width 179 height 23
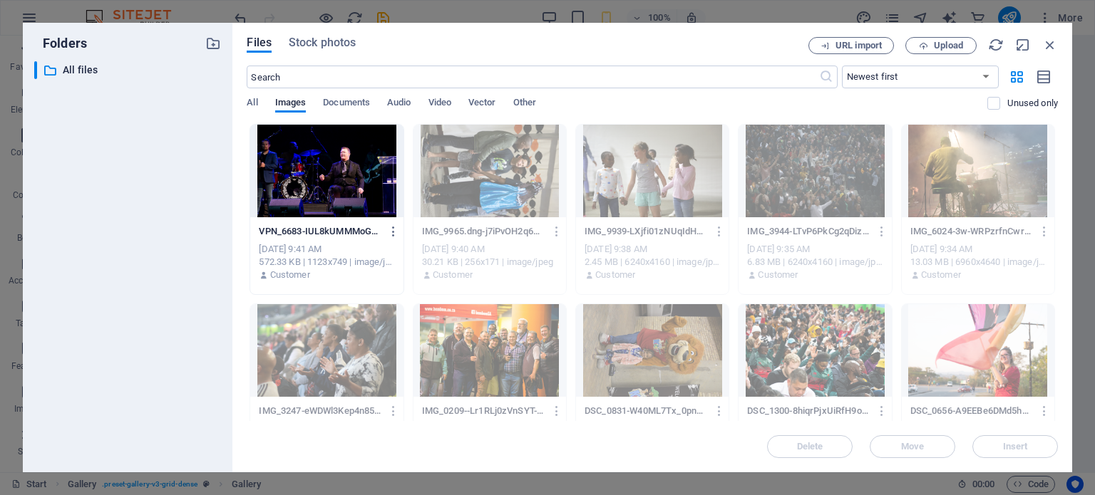
click at [321, 170] on div at bounding box center [326, 171] width 153 height 93
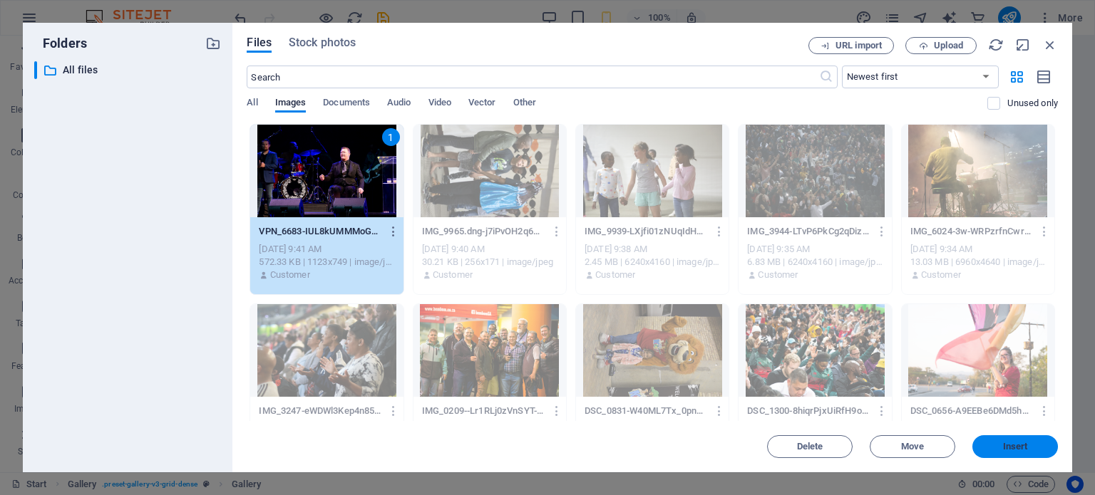
click at [1027, 451] on span "Insert" at bounding box center [1015, 447] width 74 height 9
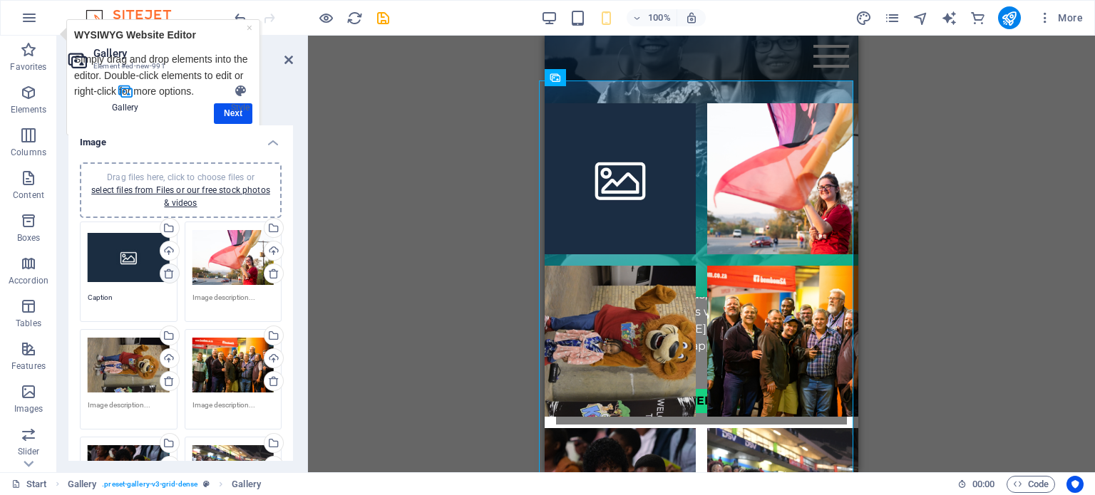
click at [168, 276] on icon at bounding box center [168, 273] width 11 height 11
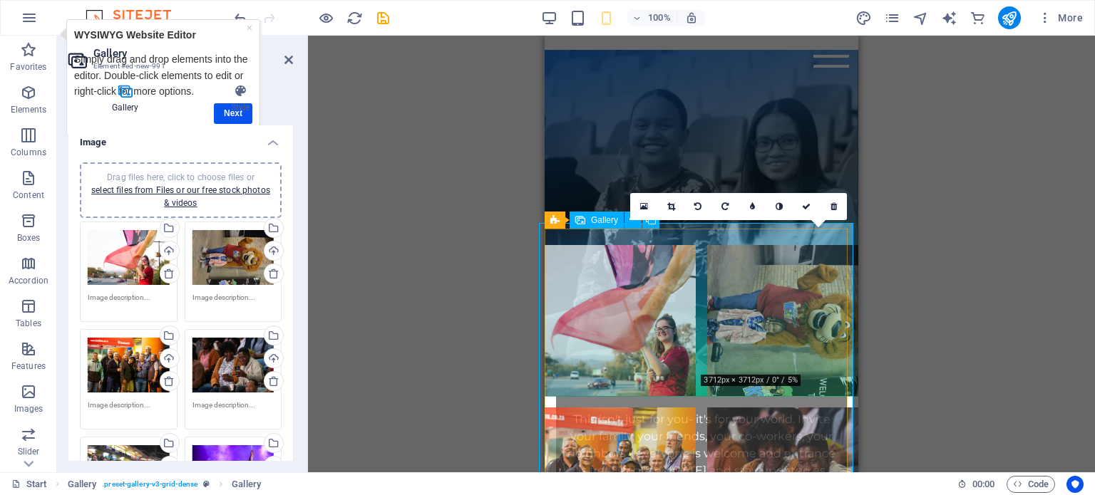
scroll to position [970, 0]
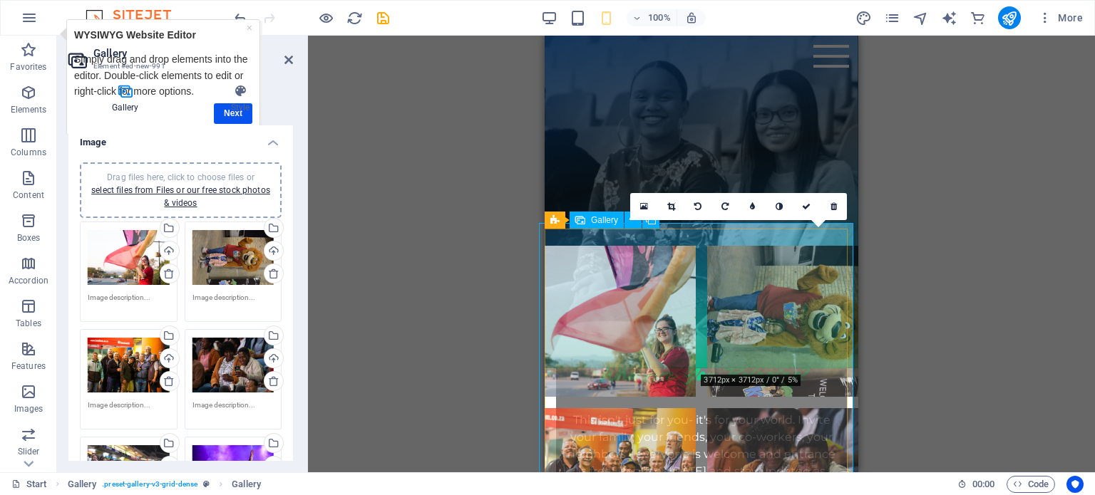
click at [768, 289] on li at bounding box center [782, 321] width 151 height 151
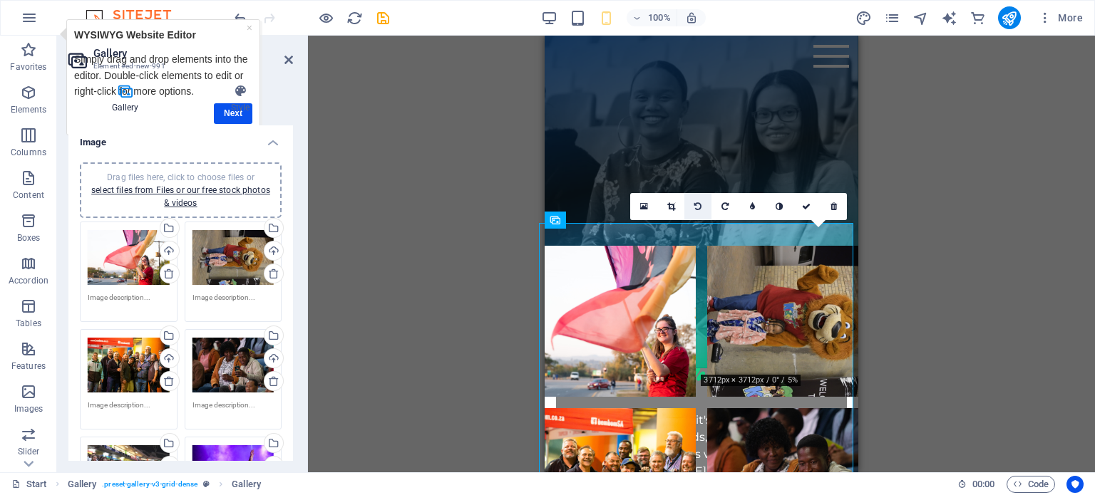
click at [694, 207] on icon at bounding box center [697, 206] width 7 height 9
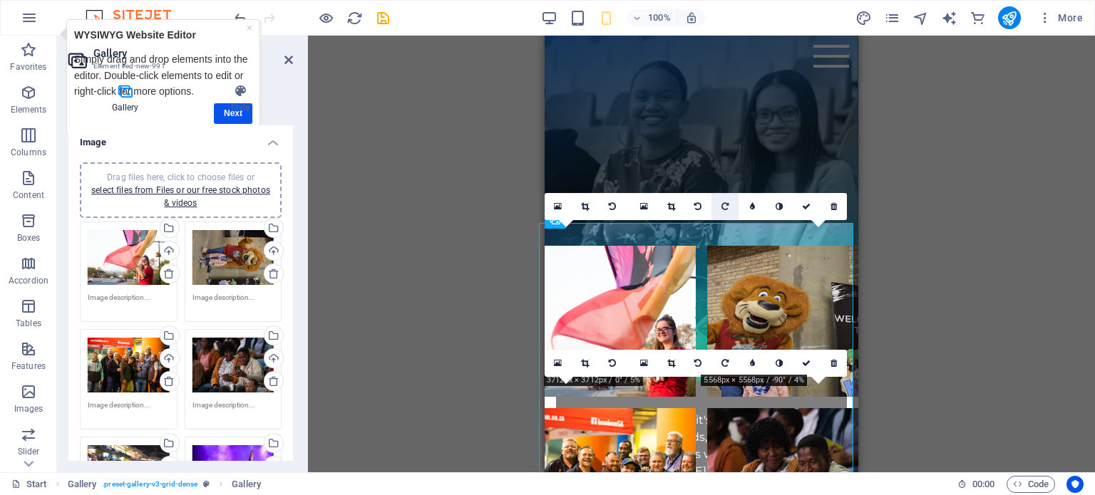
click at [726, 207] on icon at bounding box center [724, 206] width 7 height 9
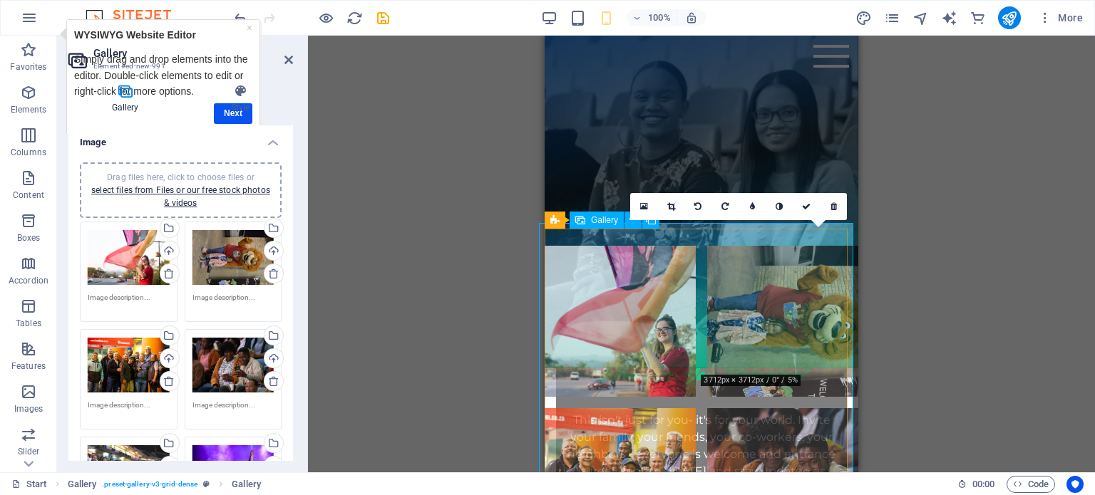
click at [784, 304] on li at bounding box center [782, 321] width 151 height 151
click at [779, 284] on li at bounding box center [782, 321] width 151 height 151
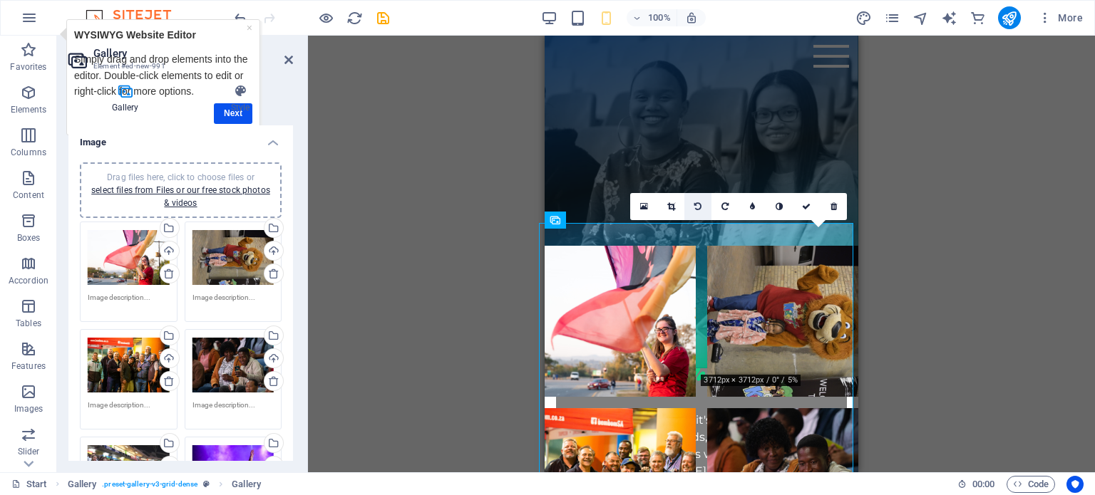
click at [696, 205] on icon at bounding box center [697, 206] width 7 height 9
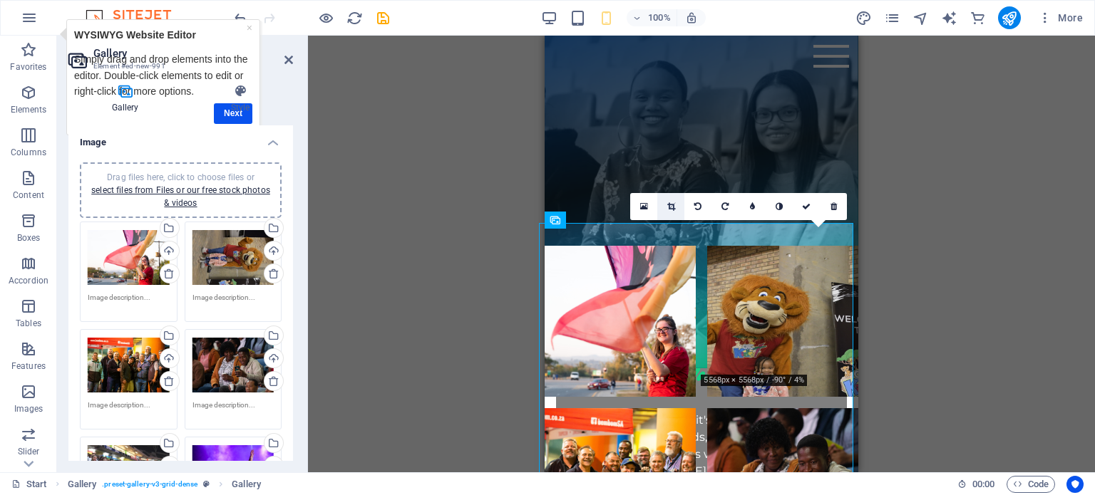
click at [667, 205] on icon at bounding box center [671, 206] width 8 height 9
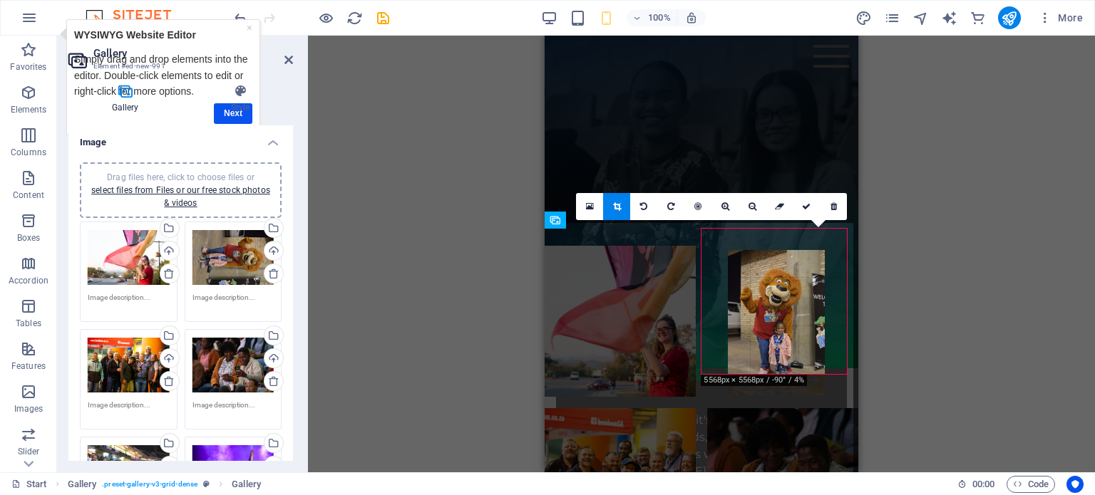
drag, startPoint x: 793, startPoint y: 319, endPoint x: 796, endPoint y: 364, distance: 45.0
click at [796, 364] on div at bounding box center [776, 322] width 97 height 145
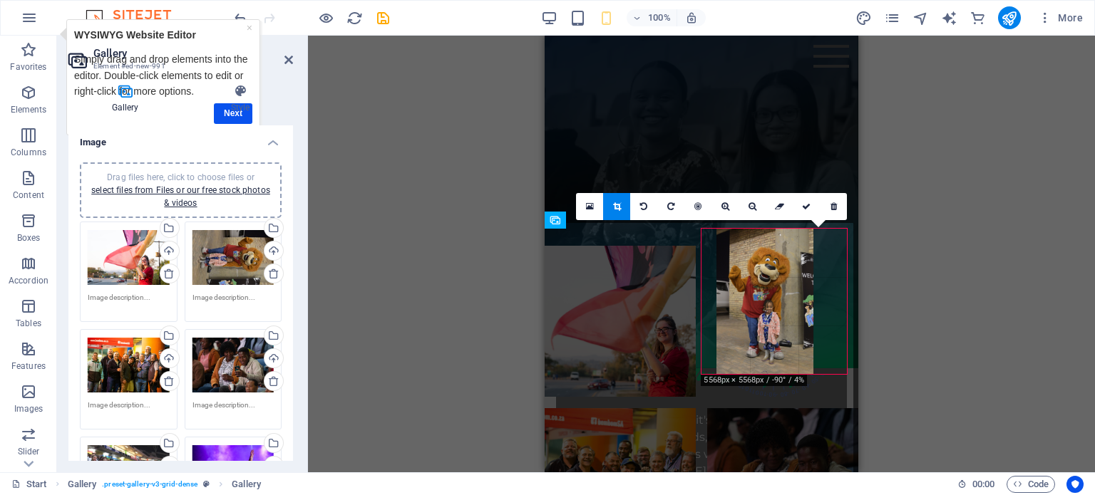
drag, startPoint x: 771, startPoint y: 304, endPoint x: 737, endPoint y: 307, distance: 33.6
click at [737, 307] on div at bounding box center [764, 301] width 97 height 145
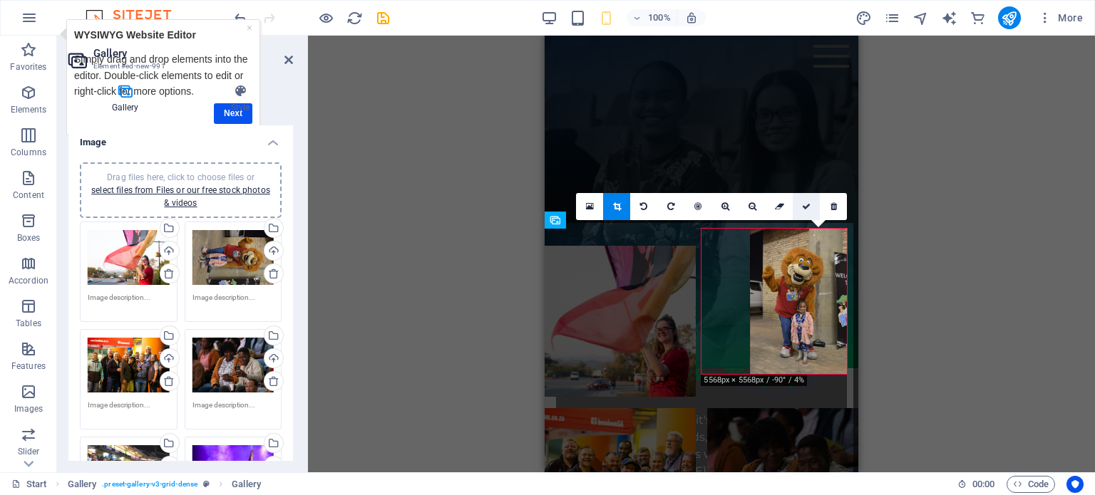
click at [807, 207] on icon at bounding box center [806, 206] width 9 height 9
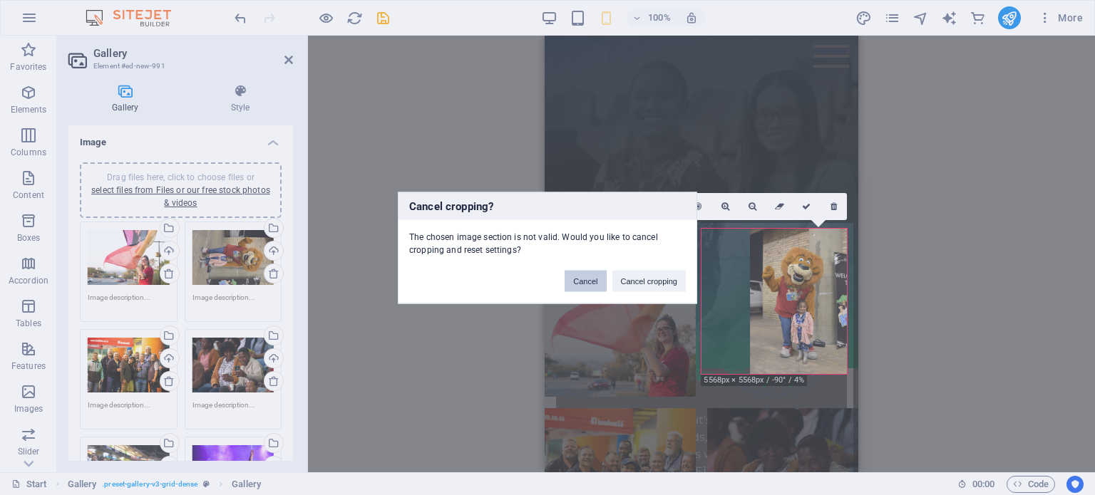
click at [591, 281] on button "Cancel" at bounding box center [585, 280] width 41 height 21
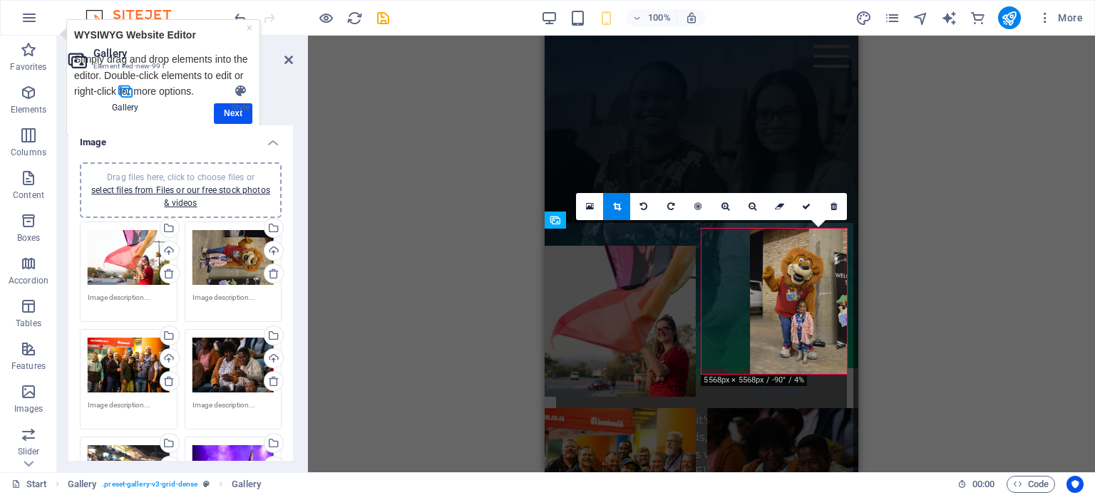
click at [865, 282] on div "Drag and drop a file to add it H3 Countdown Container Placeholder Container Tex…" at bounding box center [701, 254] width 787 height 437
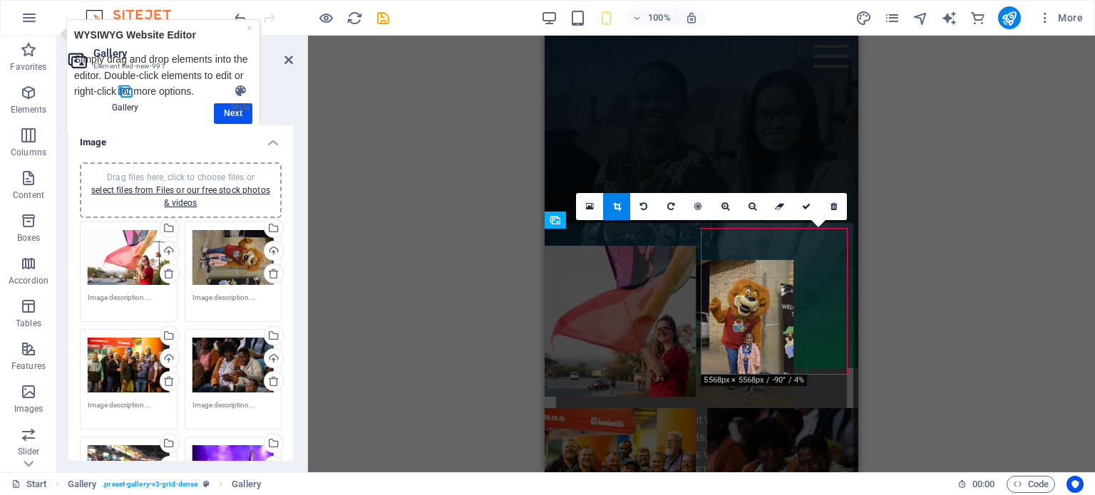
drag, startPoint x: 760, startPoint y: 367, endPoint x: 706, endPoint y: 398, distance: 62.0
click at [706, 398] on div at bounding box center [744, 332] width 97 height 145
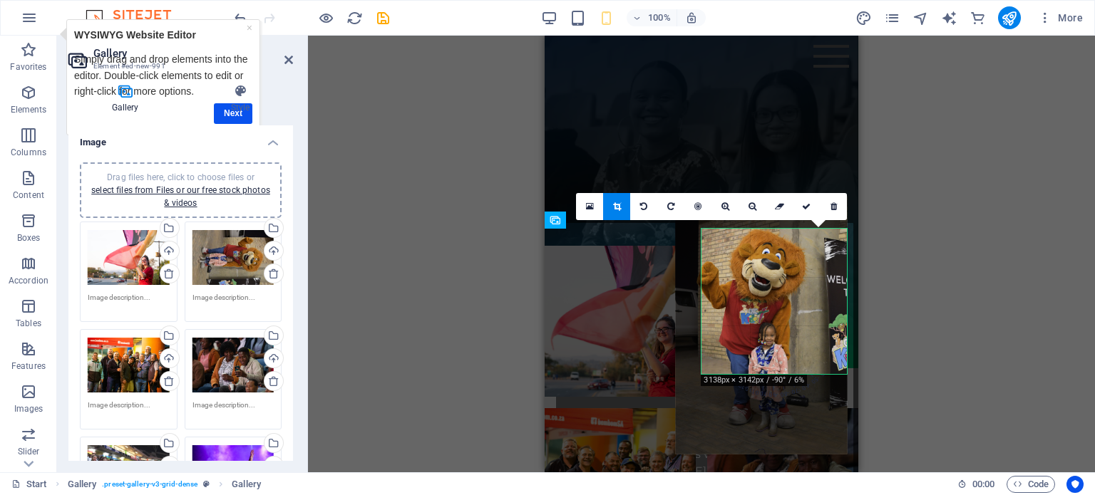
drag, startPoint x: 788, startPoint y: 295, endPoint x: 777, endPoint y: 337, distance: 43.4
click at [777, 337] on div at bounding box center [761, 325] width 172 height 258
click at [806, 202] on icon at bounding box center [806, 206] width 9 height 9
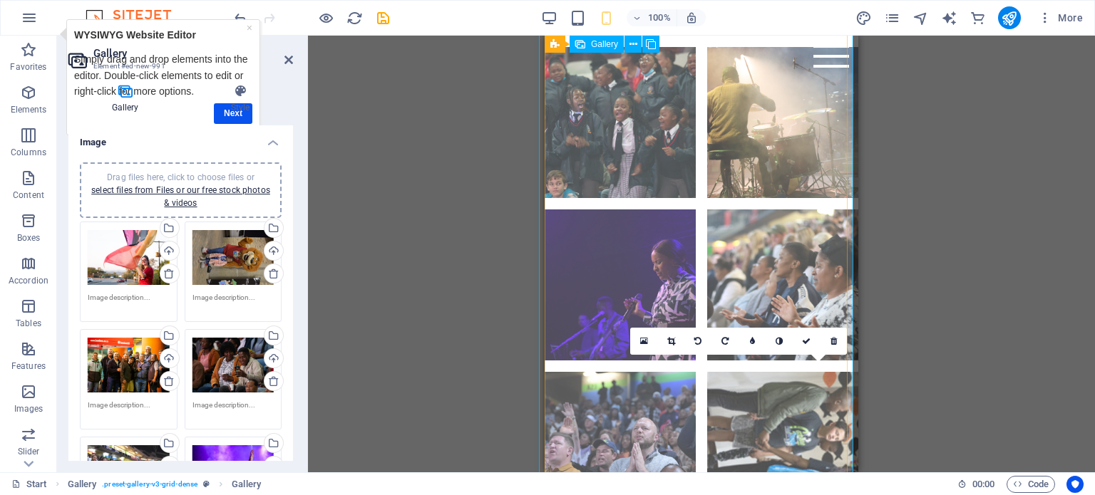
scroll to position [1683, 0]
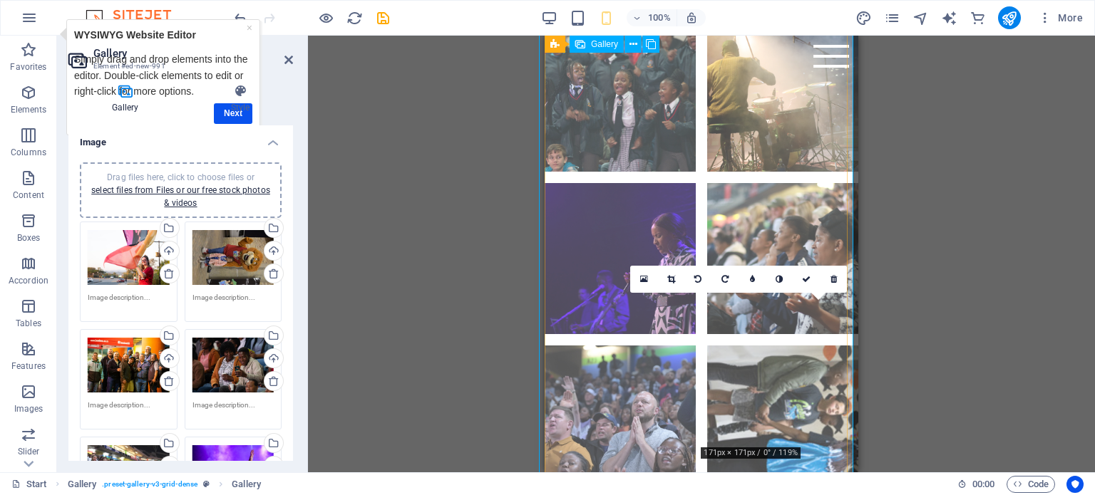
click at [775, 366] on li at bounding box center [782, 421] width 151 height 151
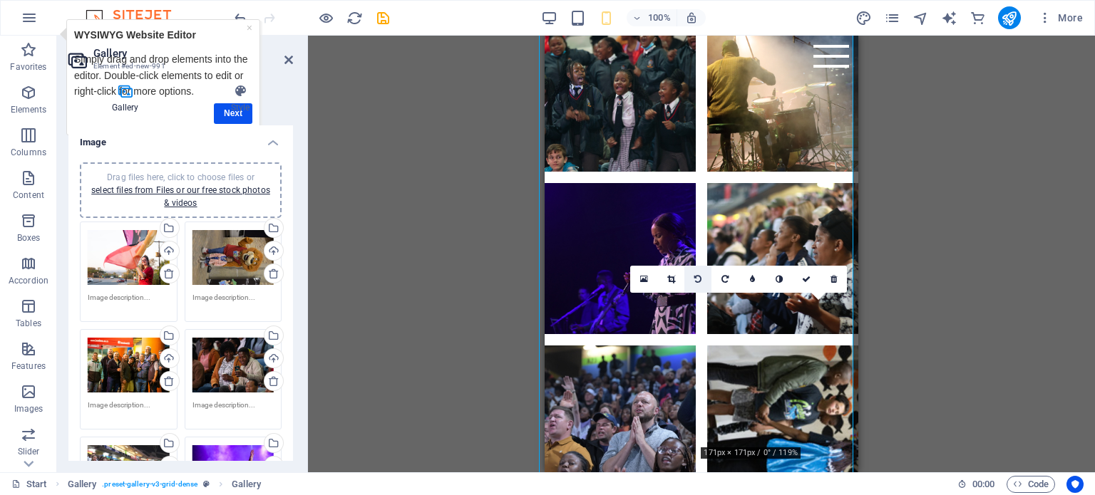
click at [696, 279] on icon at bounding box center [697, 279] width 7 height 9
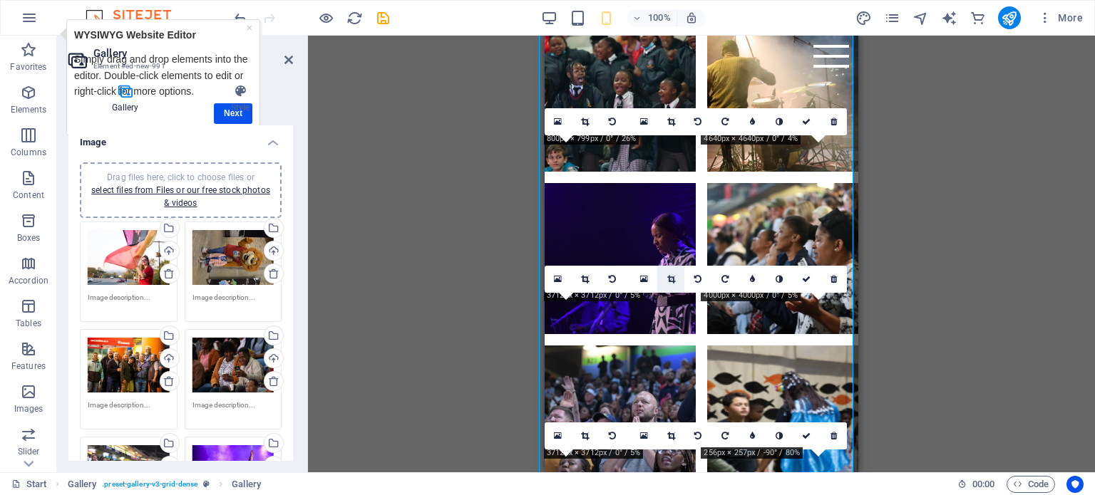
click at [668, 280] on icon at bounding box center [671, 279] width 8 height 9
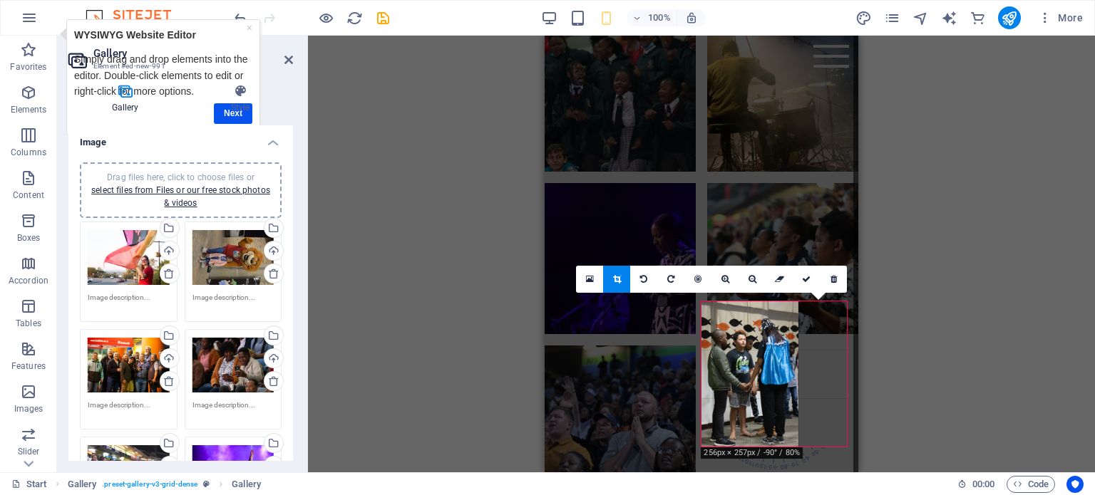
drag, startPoint x: 791, startPoint y: 384, endPoint x: 770, endPoint y: 410, distance: 33.4
click at [770, 410] on div at bounding box center [749, 374] width 97 height 145
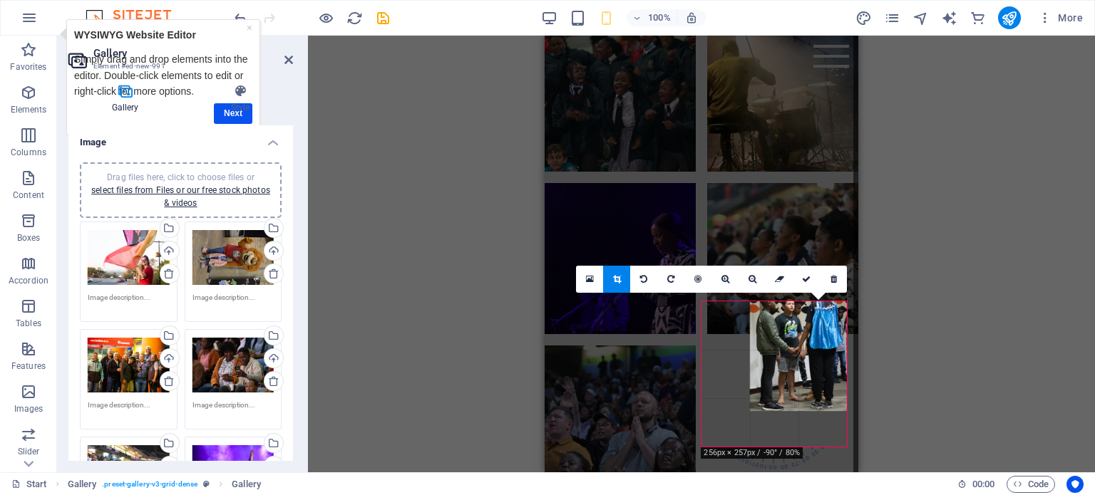
drag, startPoint x: 807, startPoint y: 353, endPoint x: 808, endPoint y: 341, distance: 12.2
click at [808, 341] on div at bounding box center [798, 338] width 97 height 145
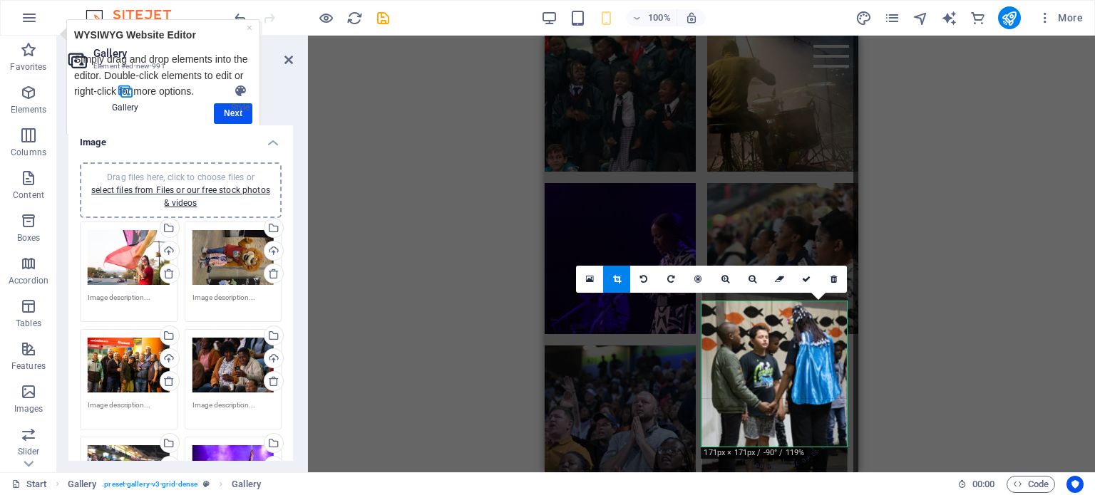
drag, startPoint x: 783, startPoint y: 380, endPoint x: 783, endPoint y: 421, distance: 41.3
click at [783, 421] on div at bounding box center [774, 388] width 145 height 217
click at [806, 278] on icon at bounding box center [806, 279] width 9 height 9
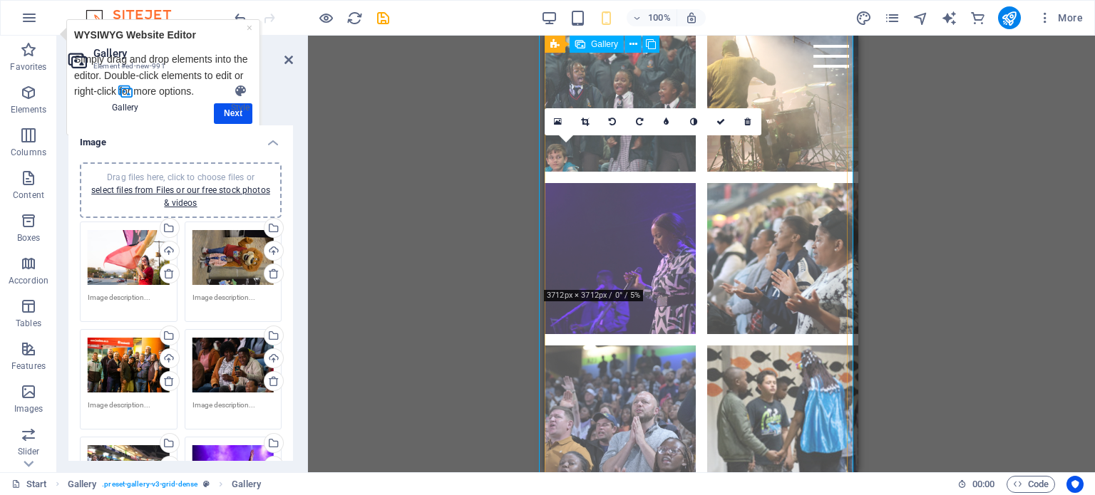
click at [637, 196] on li at bounding box center [620, 258] width 151 height 151
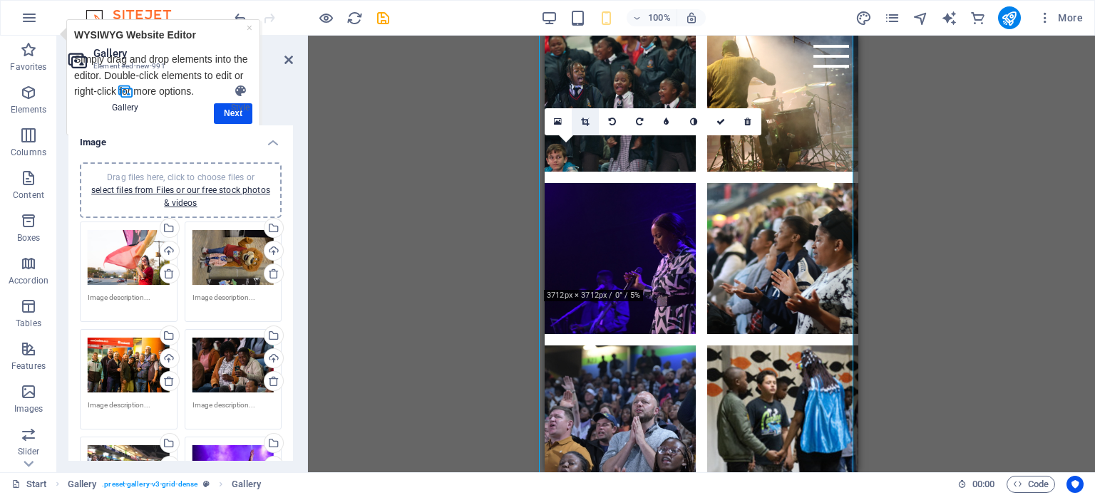
click at [587, 119] on icon at bounding box center [585, 122] width 8 height 9
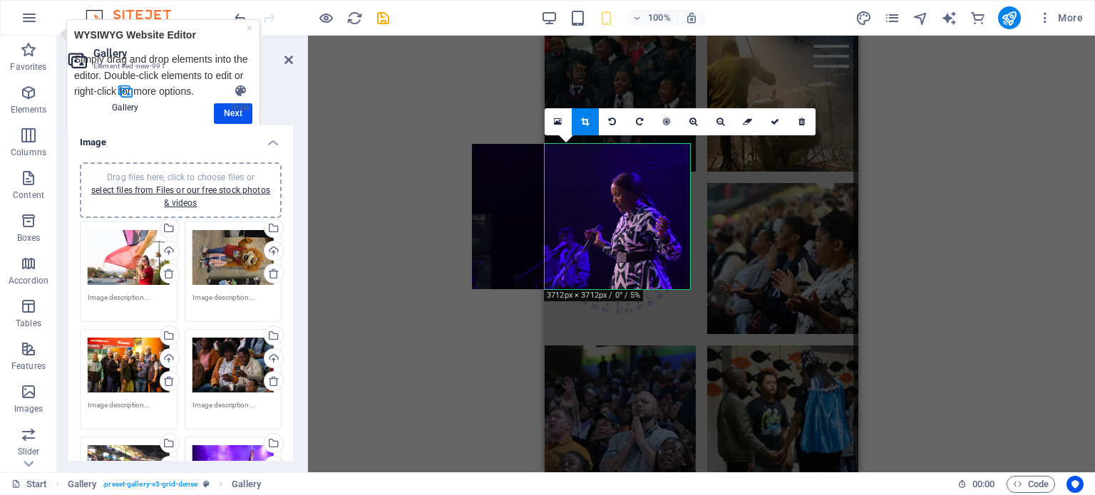
drag, startPoint x: 639, startPoint y: 189, endPoint x: 604, endPoint y: 189, distance: 35.6
click at [604, 189] on div at bounding box center [581, 216] width 218 height 145
click at [773, 121] on icon at bounding box center [775, 122] width 9 height 9
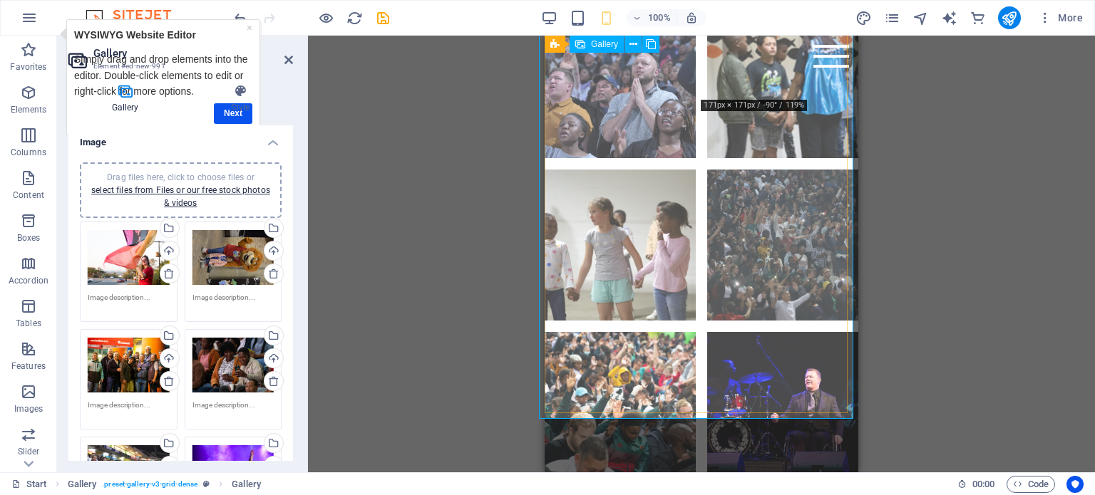
scroll to position [2039, 0]
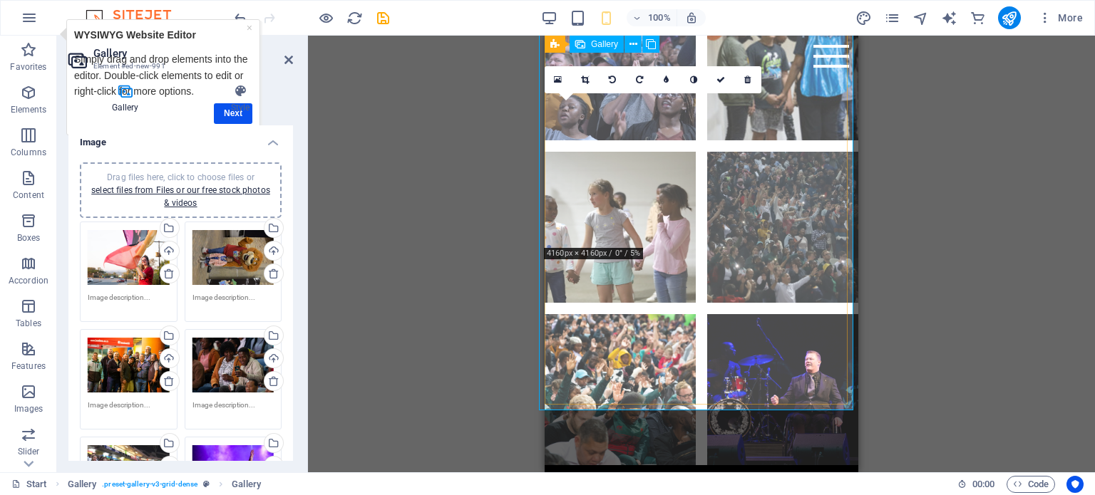
click at [613, 176] on li at bounding box center [620, 227] width 151 height 151
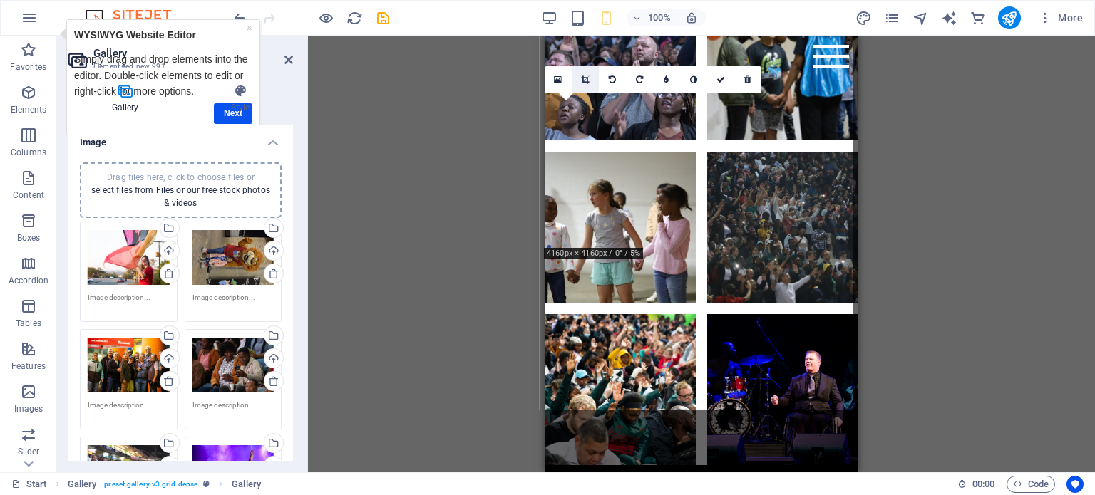
click at [590, 81] on link at bounding box center [585, 79] width 27 height 27
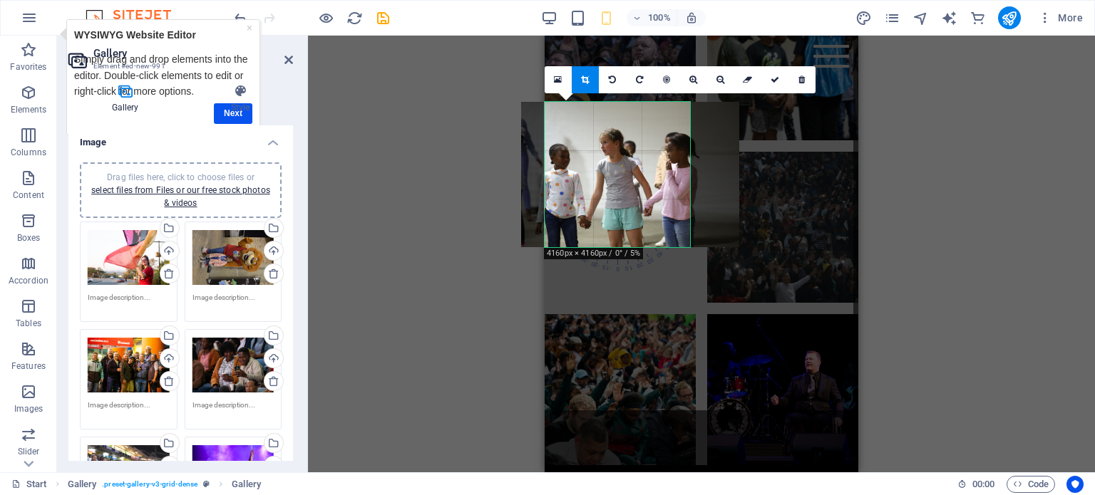
drag, startPoint x: 624, startPoint y: 137, endPoint x: 637, endPoint y: 137, distance: 12.8
click at [637, 137] on div at bounding box center [630, 174] width 218 height 145
click at [778, 82] on icon at bounding box center [775, 80] width 9 height 9
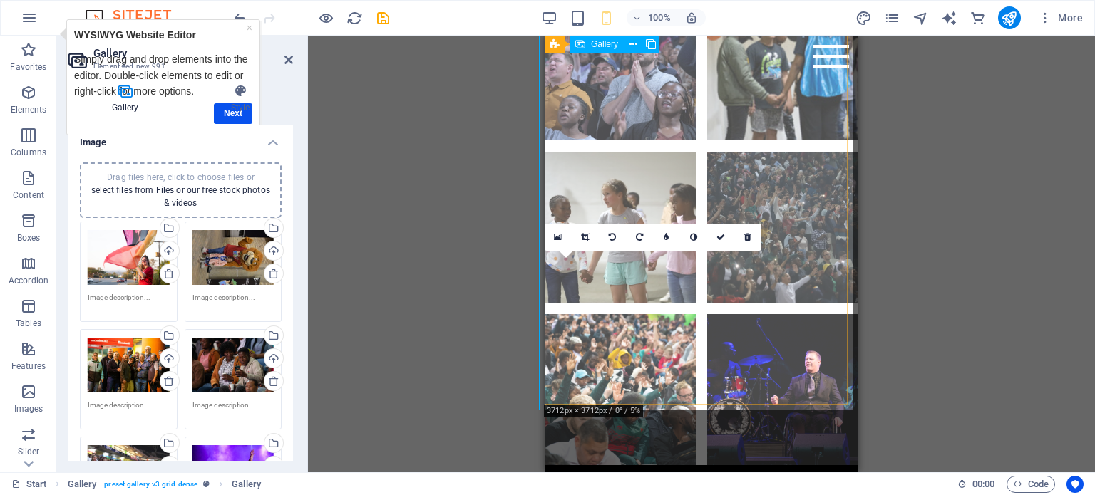
click at [617, 336] on li at bounding box center [620, 389] width 151 height 151
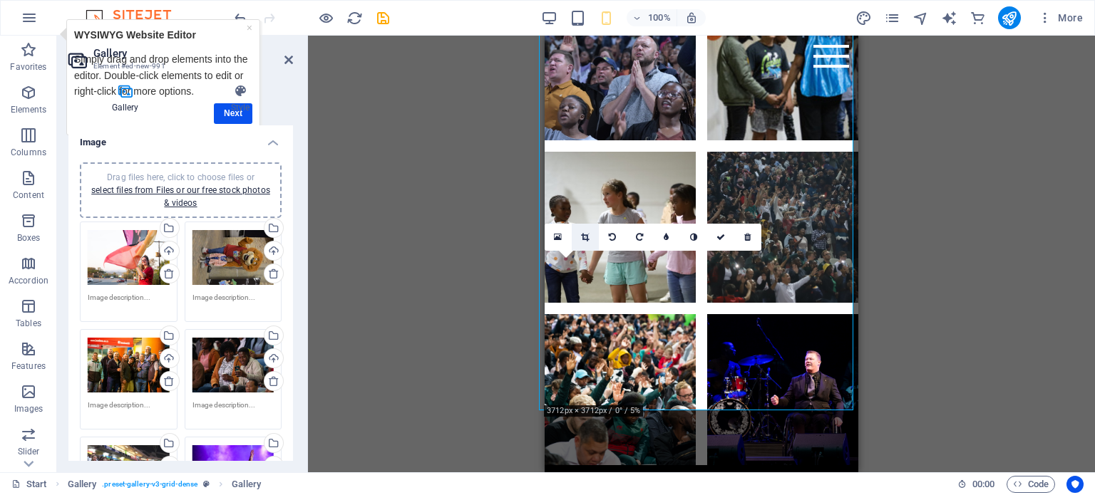
click at [585, 238] on icon at bounding box center [585, 237] width 8 height 9
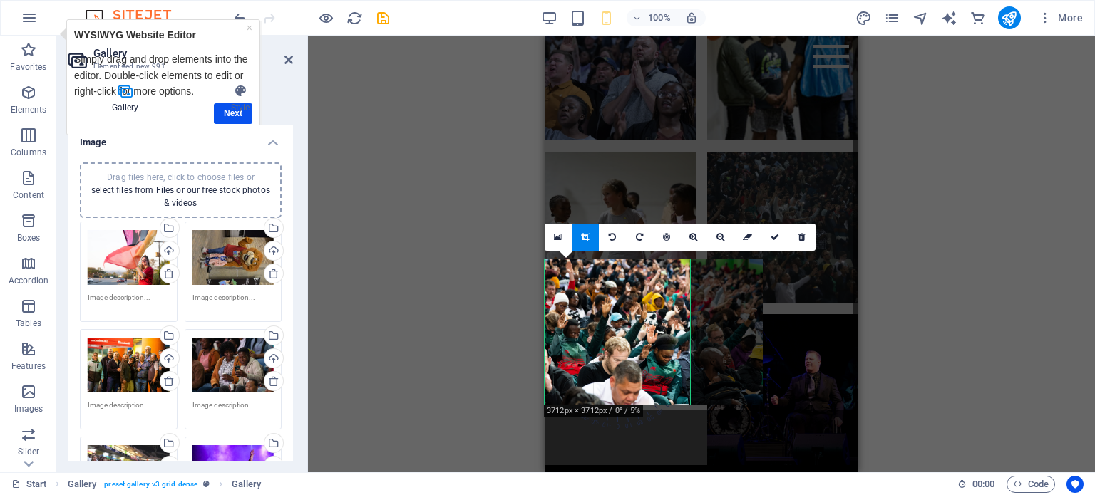
drag, startPoint x: 593, startPoint y: 314, endPoint x: 627, endPoint y: 318, distance: 33.8
click at [627, 318] on div at bounding box center [654, 331] width 218 height 145
click at [772, 237] on icon at bounding box center [775, 237] width 9 height 9
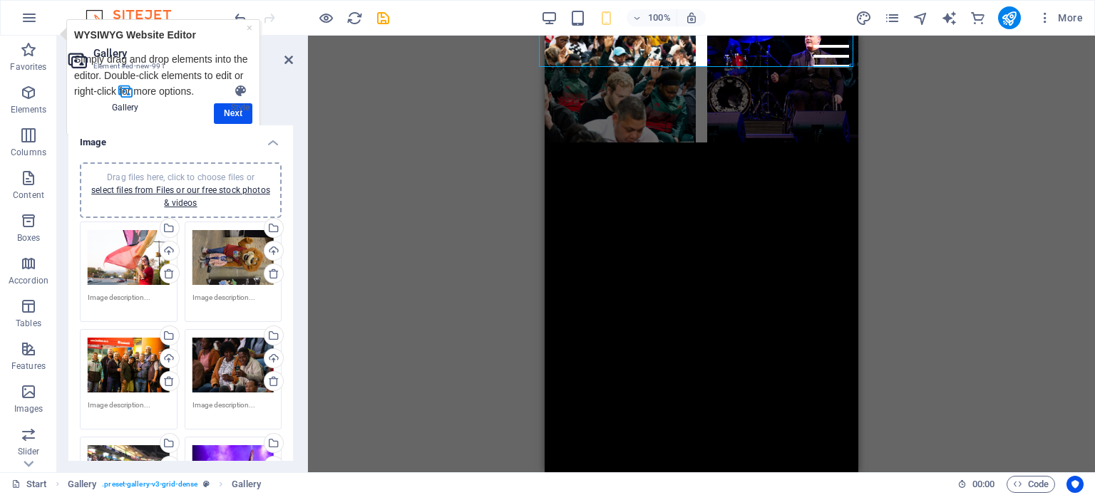
scroll to position [2384, 0]
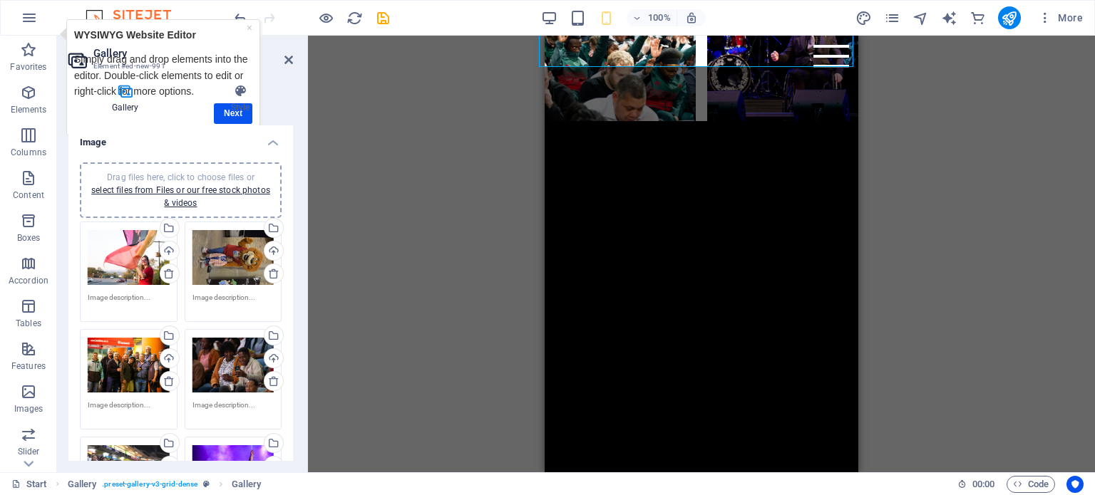
click at [889, 268] on div "Drag and drop a file to add it H3 Countdown Container Placeholder Container Tex…" at bounding box center [701, 254] width 787 height 437
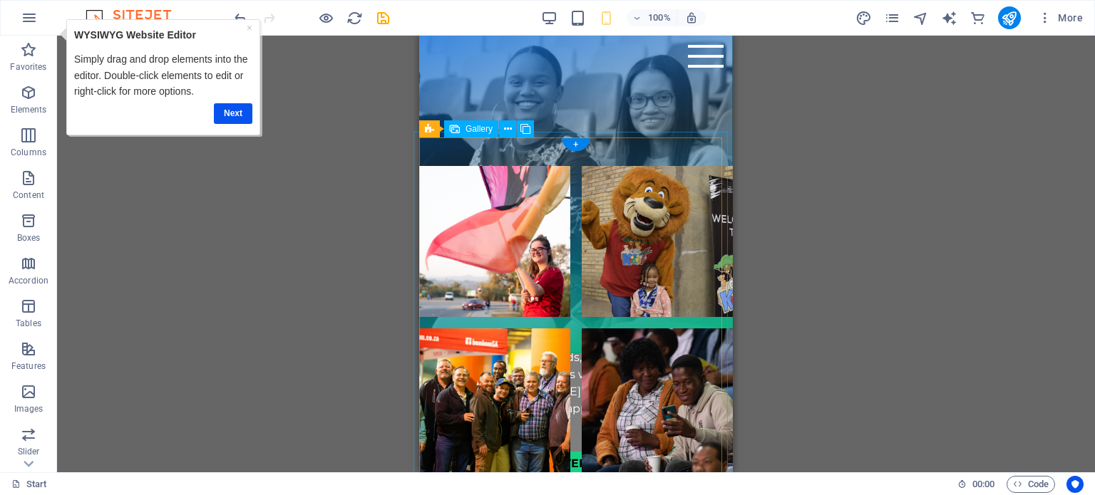
scroll to position [1101, 0]
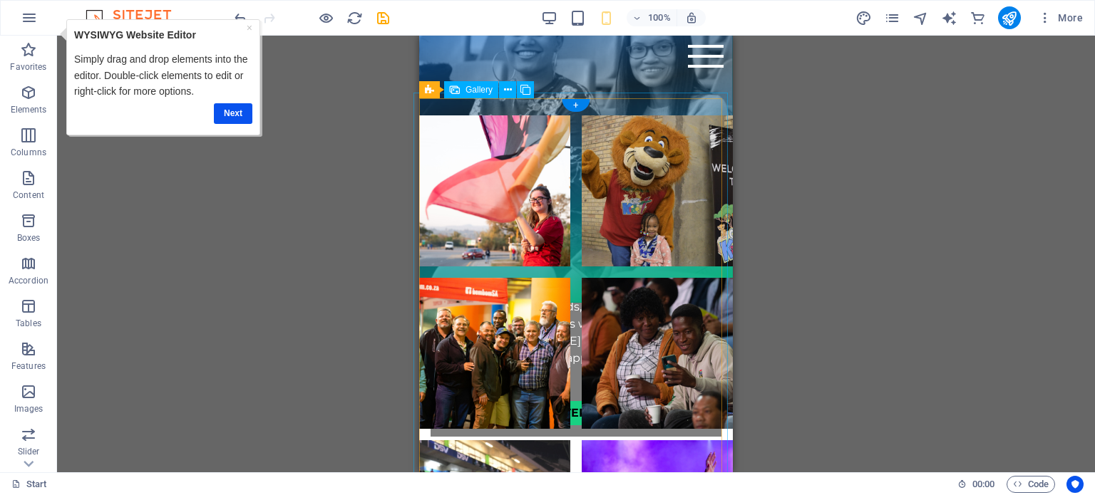
select select "4"
select select "px"
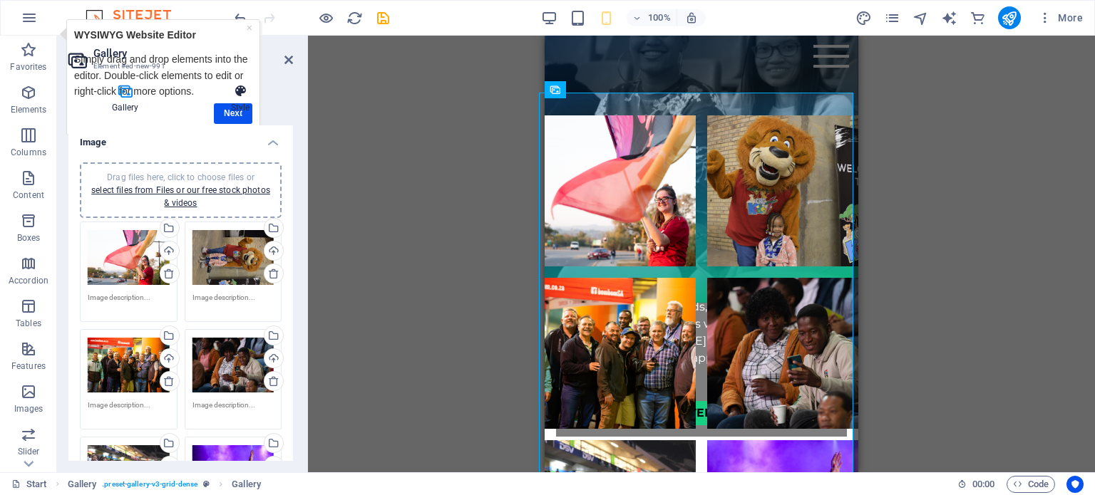
click at [232, 113] on h4 "Style" at bounding box center [239, 99] width 105 height 30
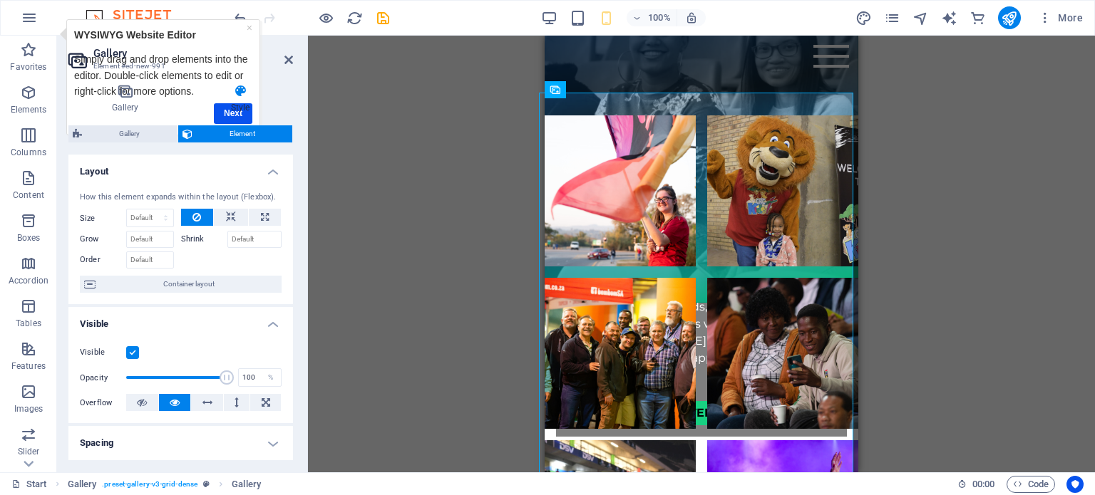
click at [236, 91] on icon at bounding box center [239, 91] width 105 height 14
click at [243, 89] on icon at bounding box center [239, 91] width 105 height 14
drag, startPoint x: 237, startPoint y: 36, endPoint x: 365, endPoint y: 68, distance: 131.4
click at [365, 68] on div "Gallery Element #ed-new-991 Gallery Style Image Drag files here, click to choos…" at bounding box center [576, 254] width 1038 height 437
click at [281, 61] on header "Gallery Element #ed-new-991" at bounding box center [180, 54] width 225 height 37
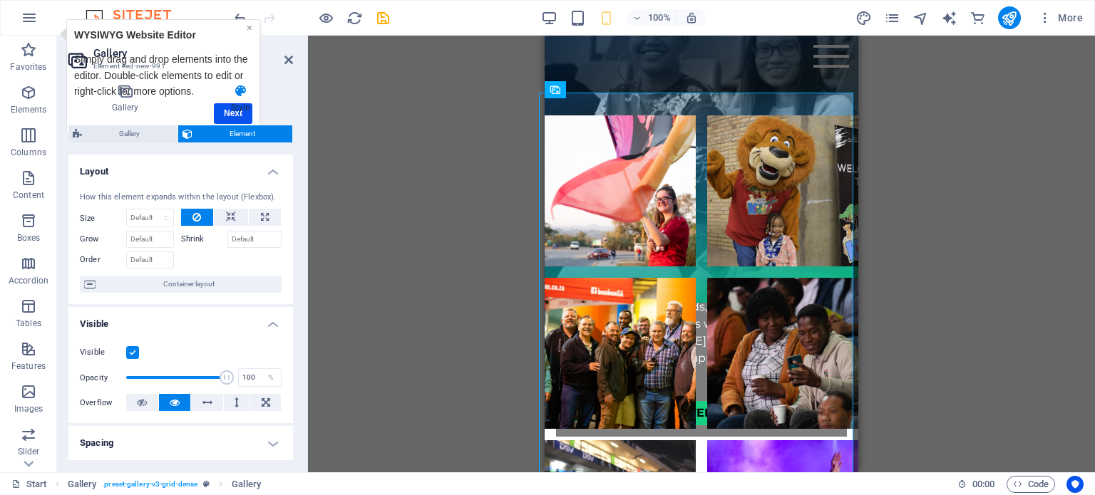
click at [249, 28] on link "×" at bounding box center [250, 26] width 6 height 11
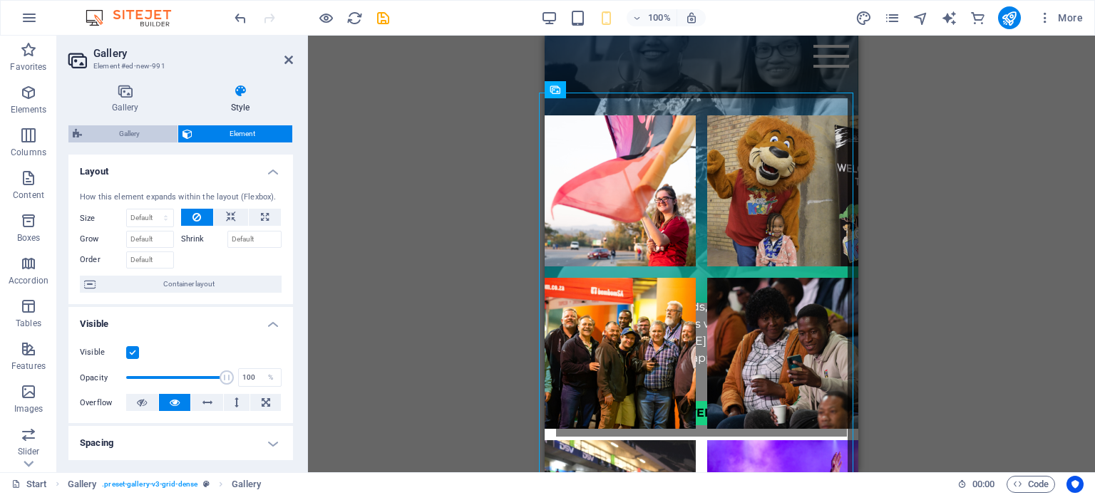
click at [148, 133] on span "Gallery" at bounding box center [129, 133] width 87 height 17
select select "rem"
select select "preset-gallery-v3-grid-dense"
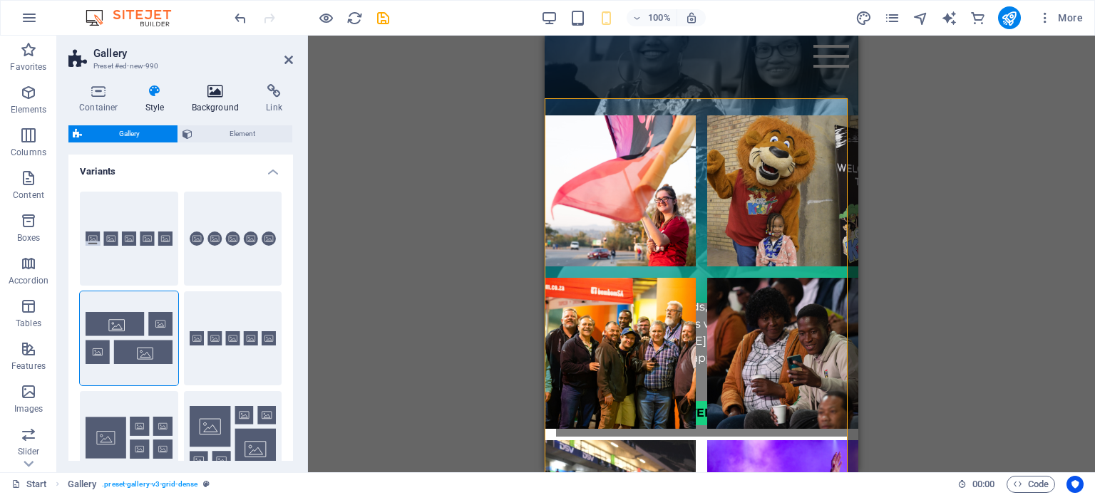
click at [217, 96] on icon at bounding box center [215, 91] width 69 height 14
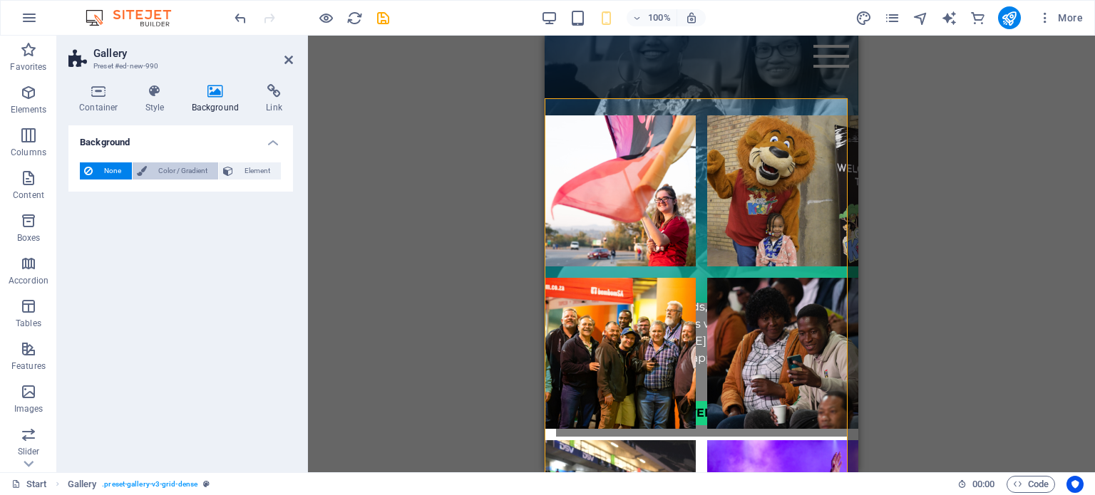
click at [197, 178] on span "Color / Gradient" at bounding box center [182, 171] width 63 height 17
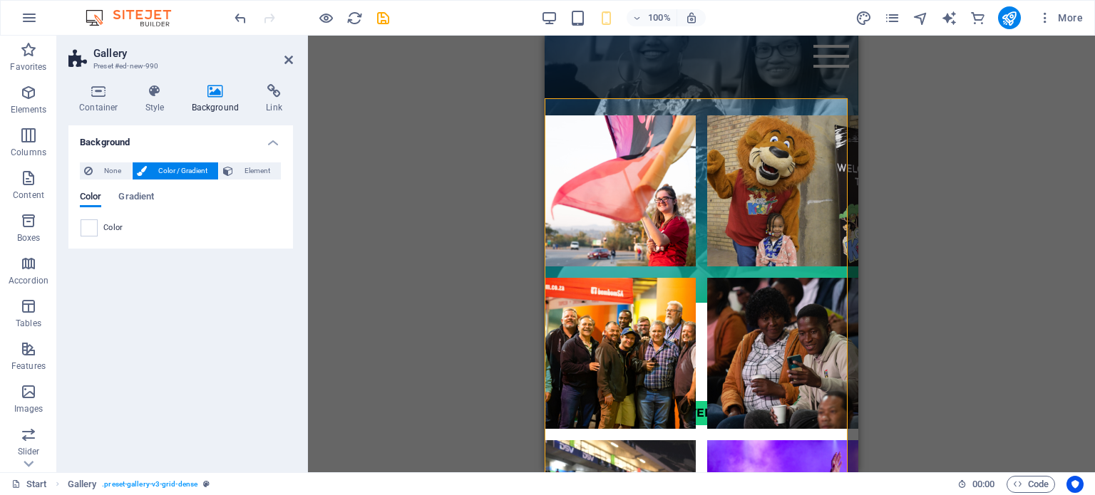
click at [90, 241] on div "None Color / Gradient Element Stretch background to full-width Color overlay Pl…" at bounding box center [180, 200] width 225 height 98
click at [92, 225] on span at bounding box center [89, 228] width 16 height 16
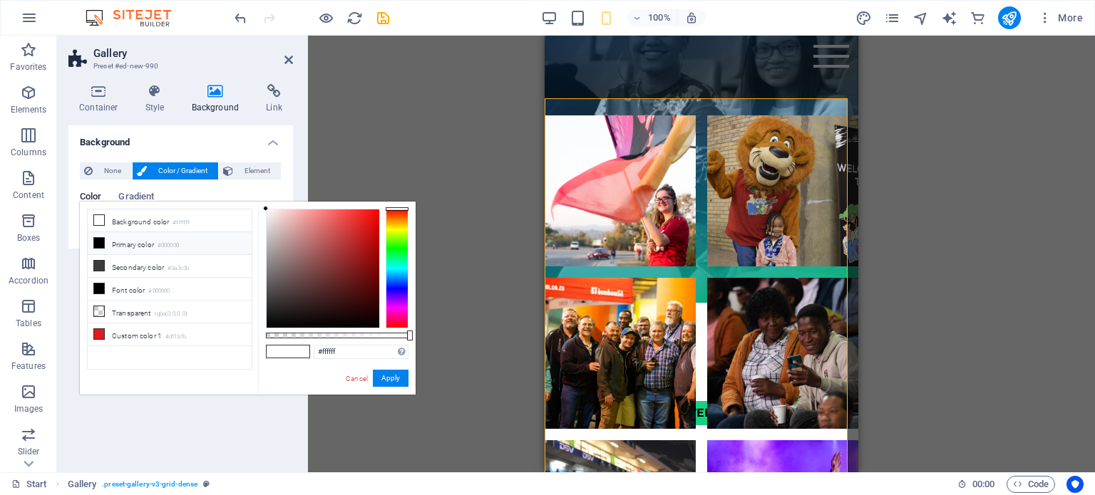
click at [96, 238] on icon at bounding box center [99, 243] width 10 height 10
type input "#000000"
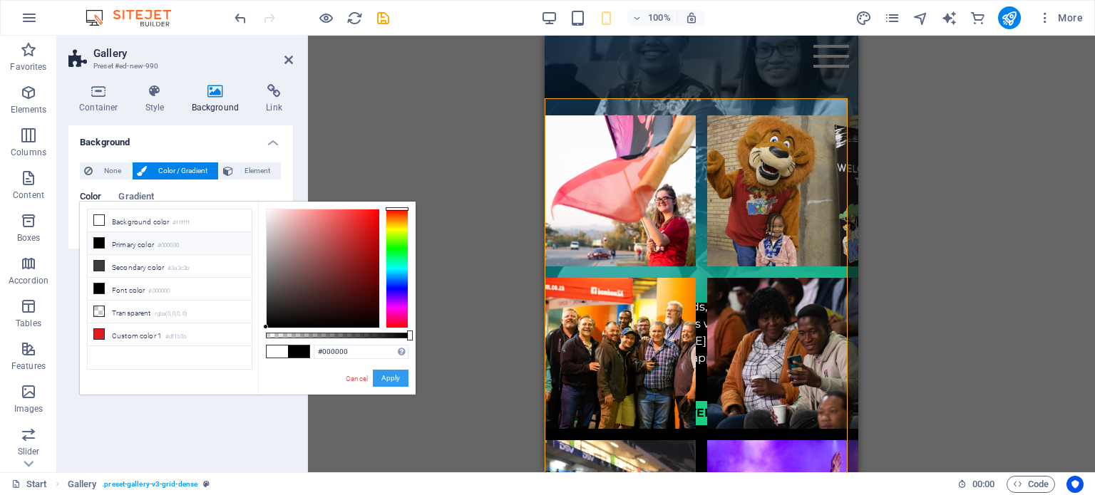
click at [388, 379] on button "Apply" at bounding box center [391, 378] width 36 height 17
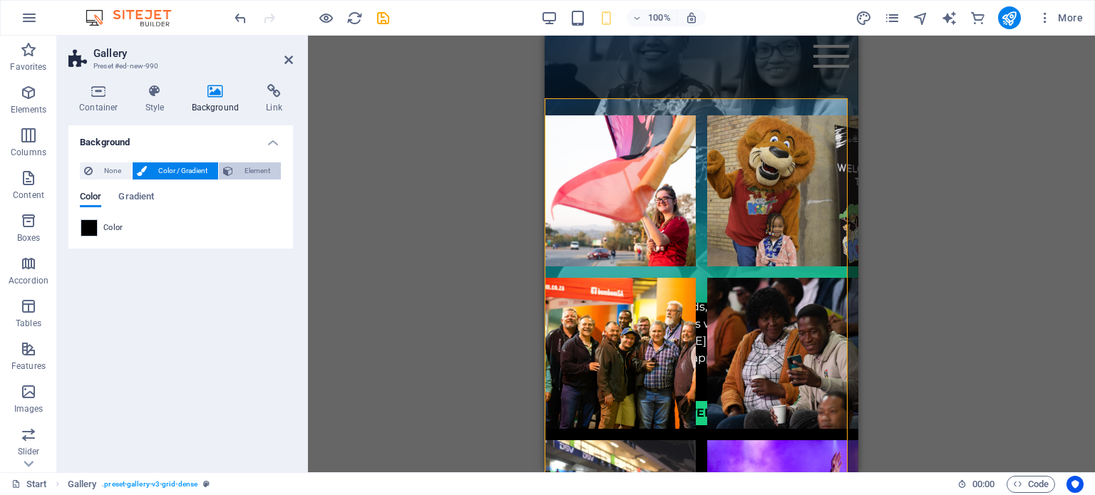
click at [230, 167] on icon at bounding box center [228, 171] width 10 height 17
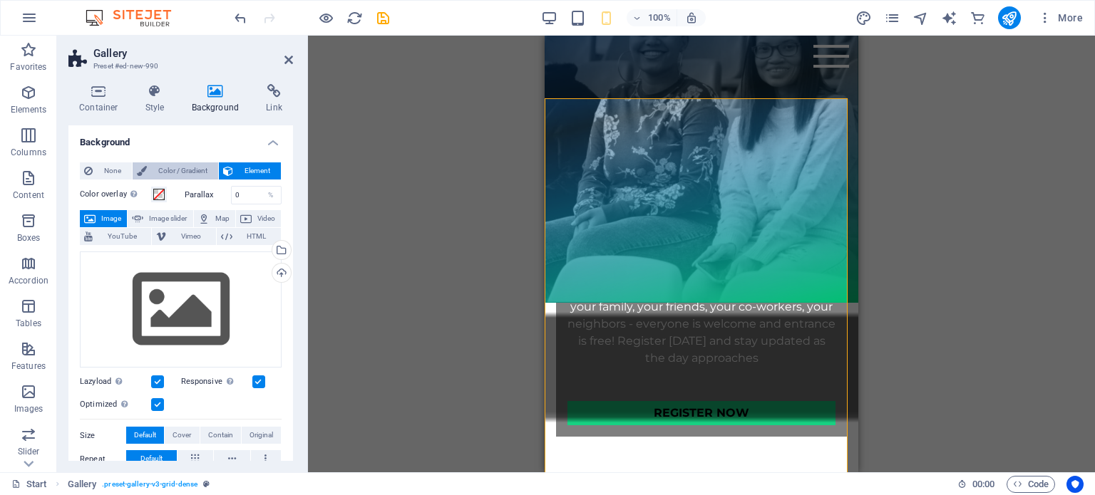
click at [190, 165] on span "Color / Gradient" at bounding box center [182, 171] width 63 height 17
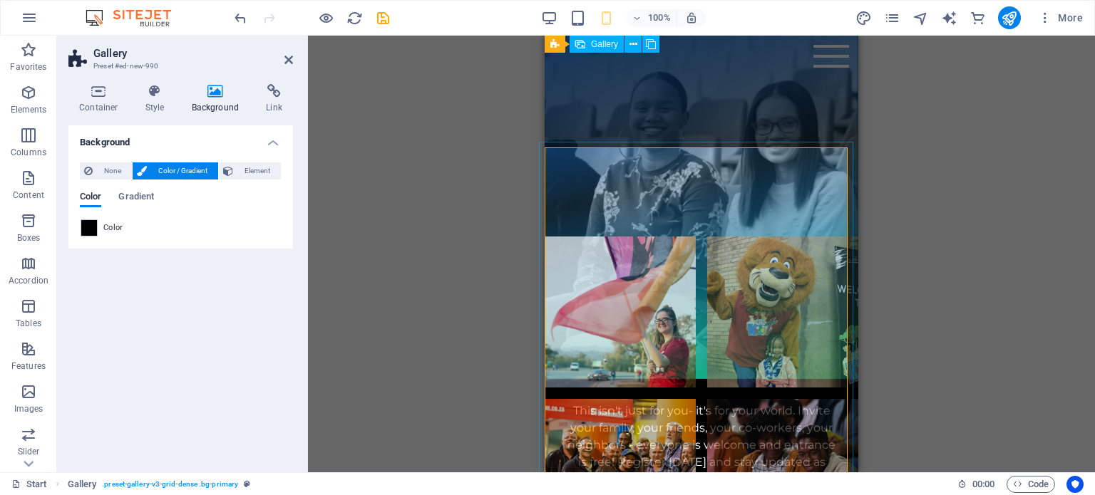
scroll to position [958, 0]
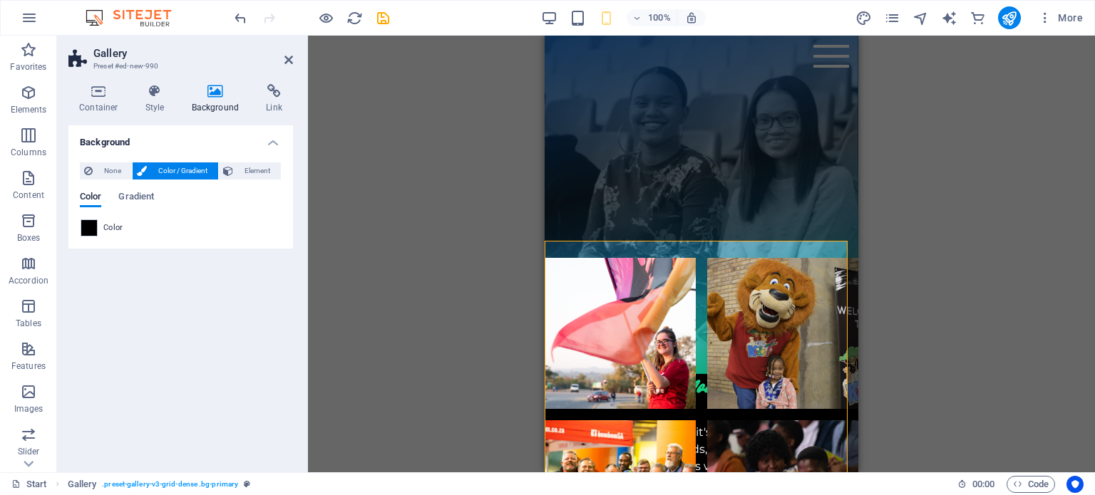
click at [925, 203] on div "Drag here to replace the existing content. Press “Ctrl” if you want to create a…" at bounding box center [701, 254] width 787 height 437
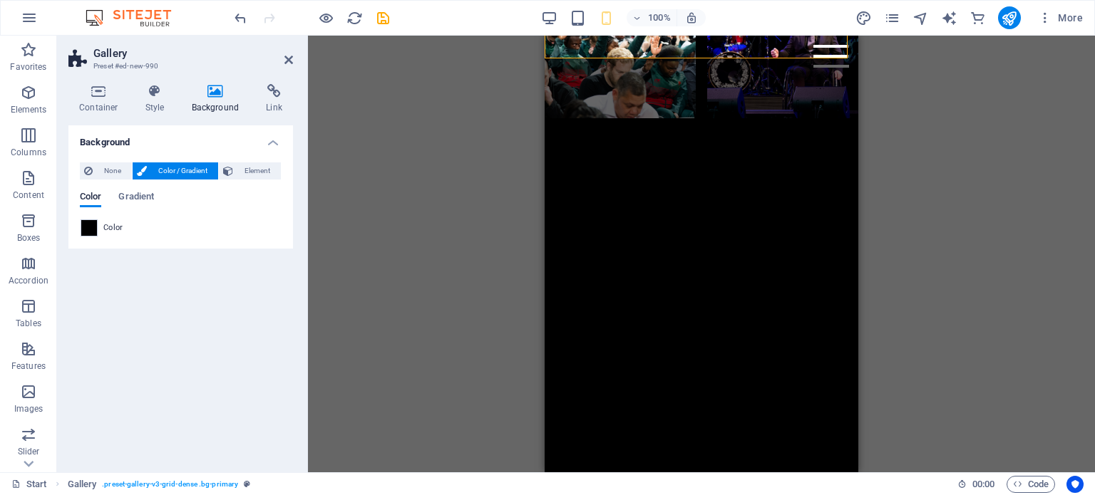
scroll to position [2416, 0]
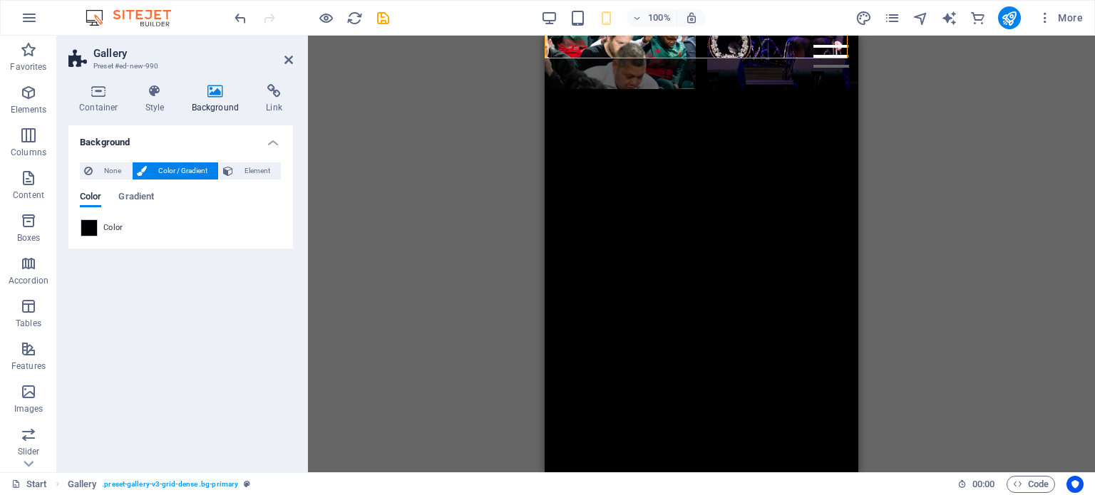
drag, startPoint x: 854, startPoint y: 336, endPoint x: 1421, endPoint y: 440, distance: 576.8
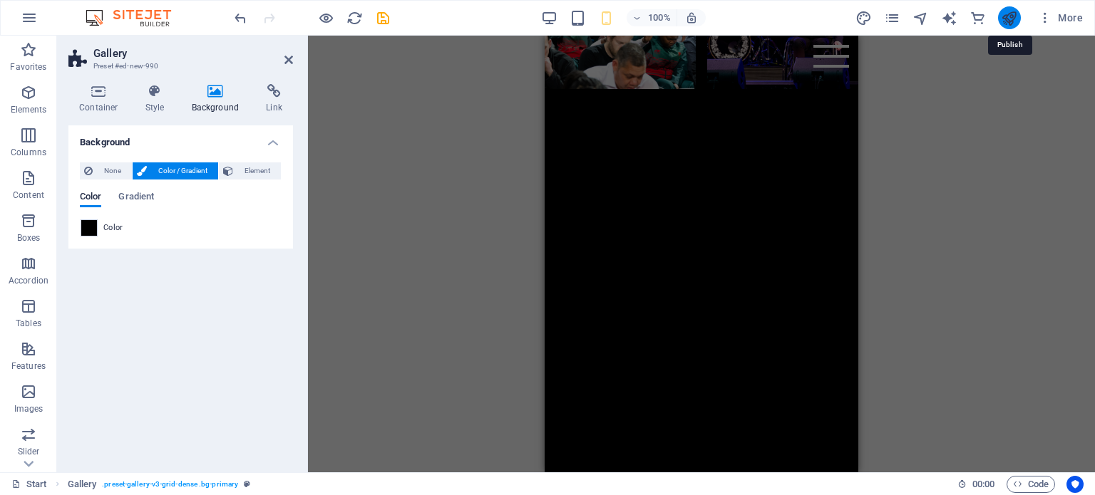
click at [1005, 16] on icon "publish" at bounding box center [1009, 18] width 16 height 16
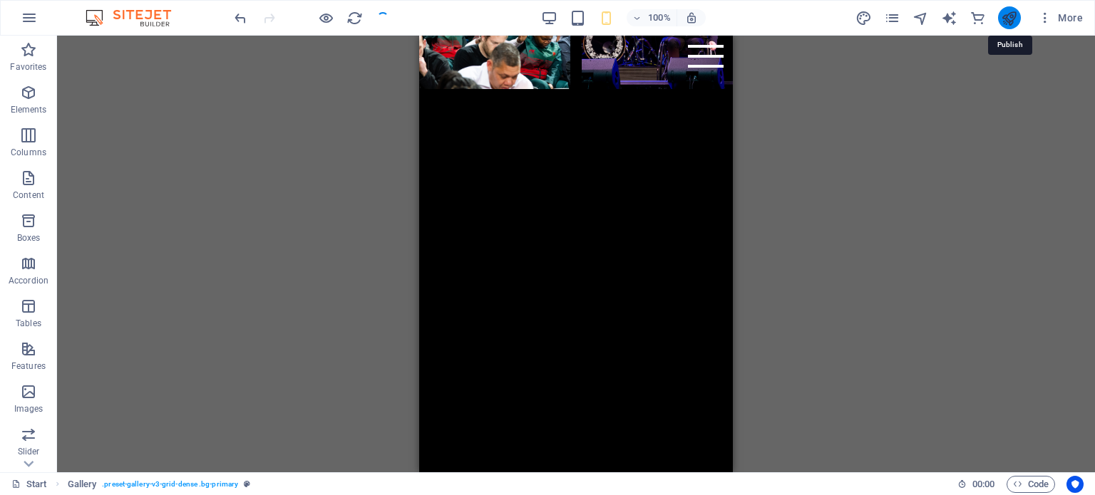
scroll to position [1573, 0]
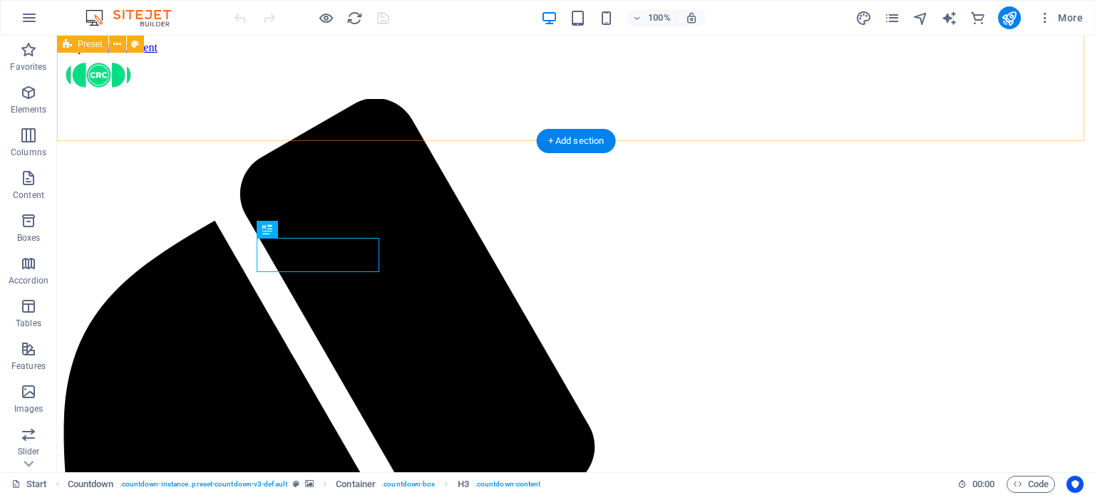
scroll to position [630, 0]
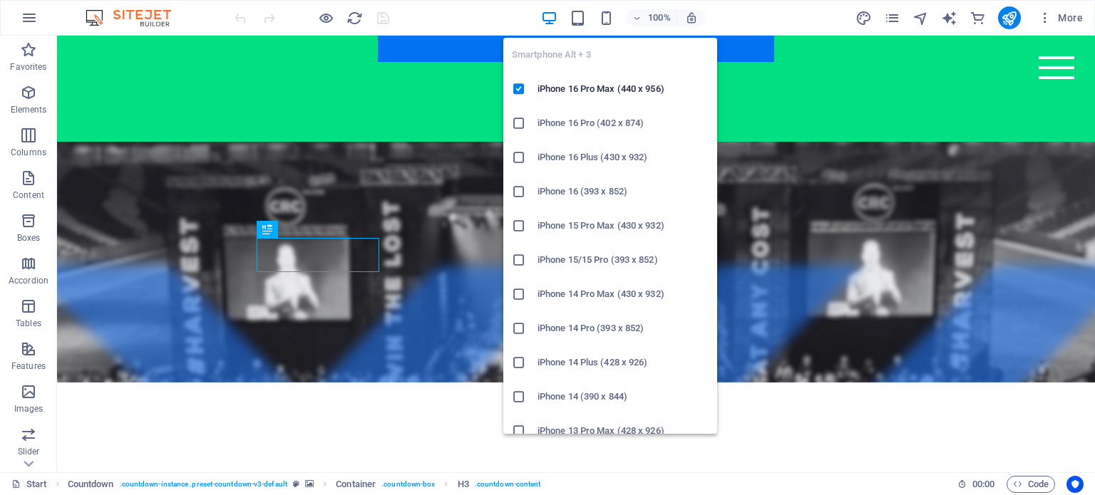
click at [607, 26] on div "Smartphone Alt + 3 iPhone 16 Pro Max (440 x 956) iPhone 16 Pro (402 x 874) iPho…" at bounding box center [610, 230] width 214 height 408
click at [607, 22] on icon "button" at bounding box center [606, 18] width 16 height 16
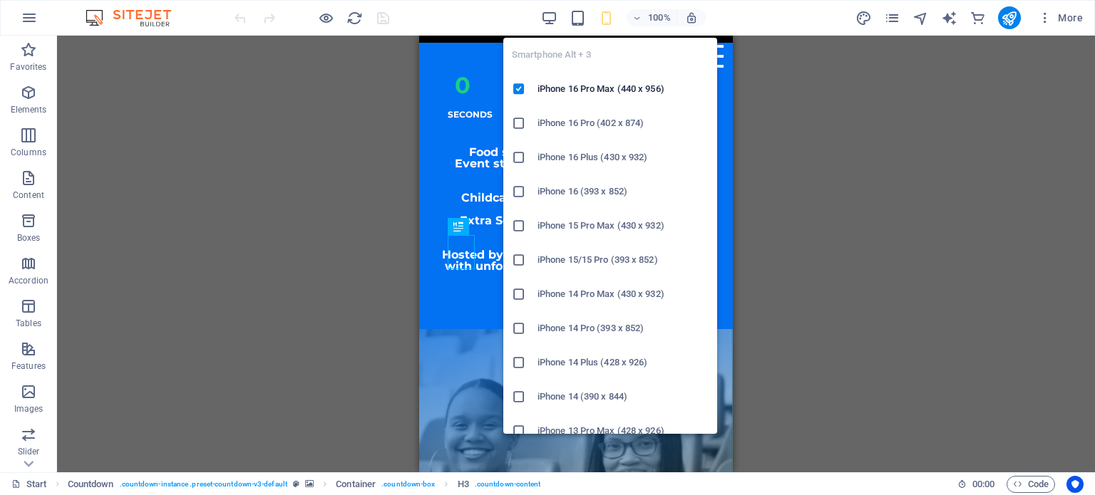
scroll to position [107, 0]
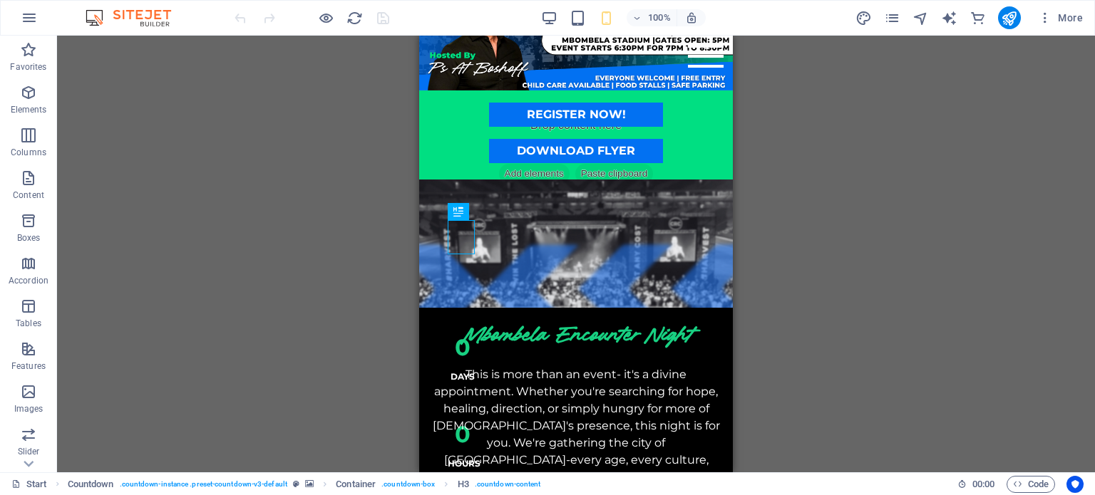
click at [790, 209] on div "Drag here to replace the existing content. Press “Ctrl” if you want to create a…" at bounding box center [576, 254] width 1038 height 437
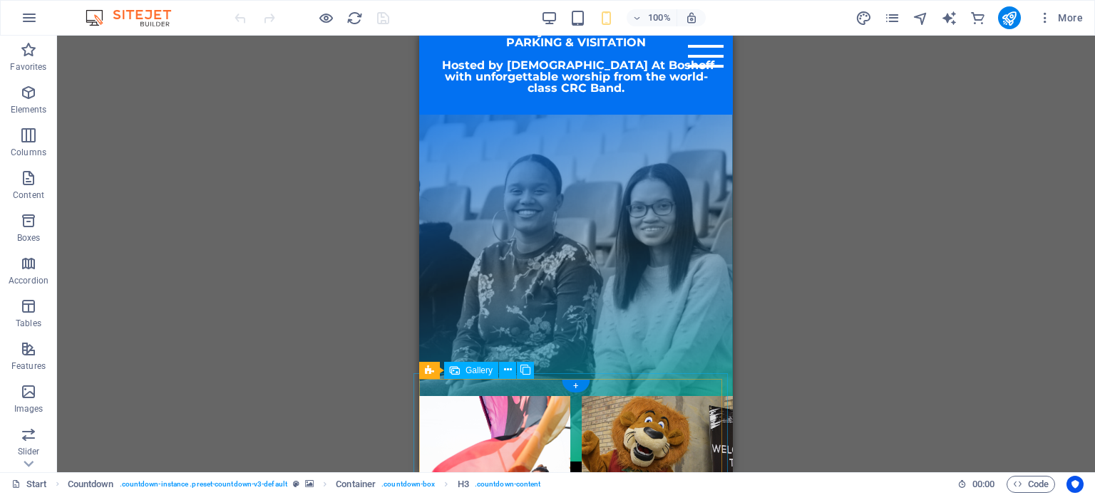
scroll to position [891, 0]
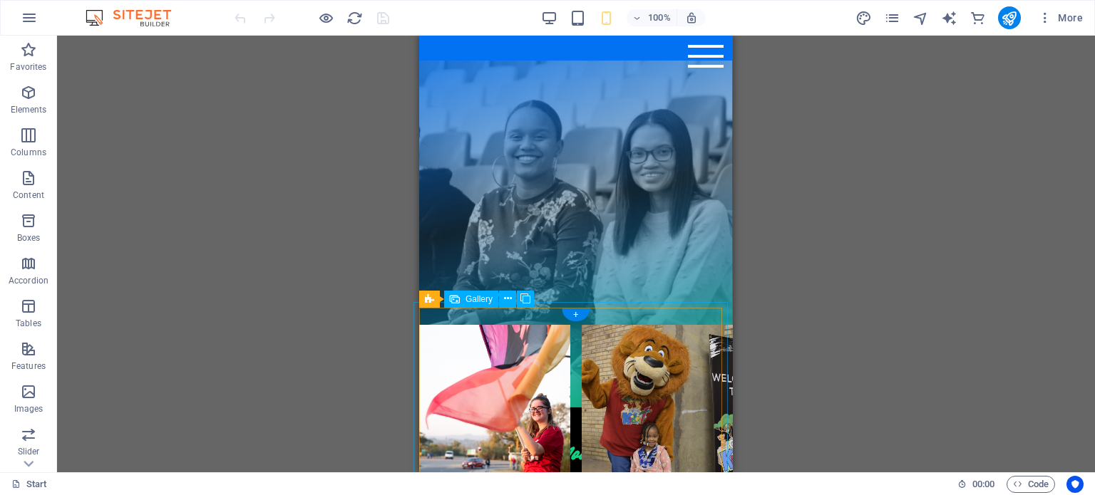
select select "4"
select select "px"
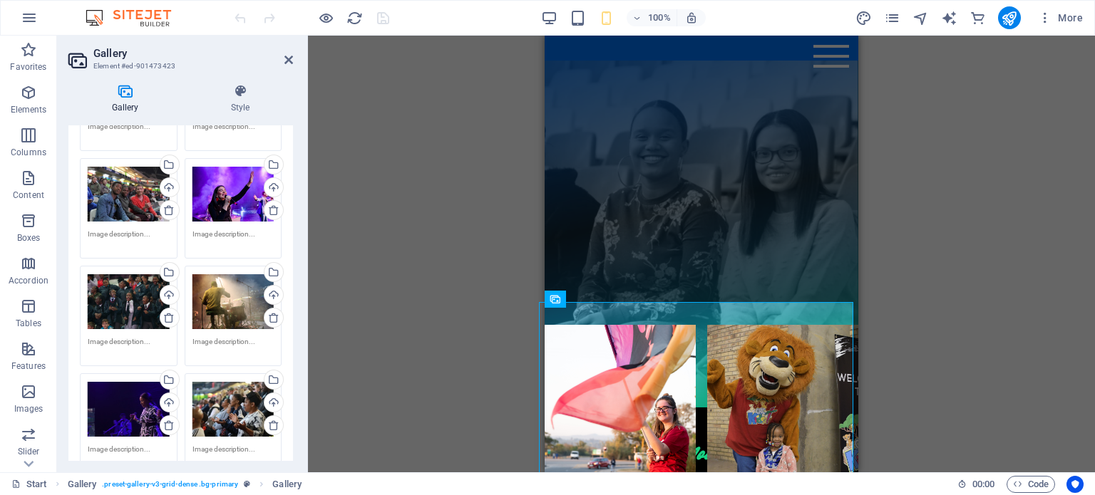
scroll to position [285, 0]
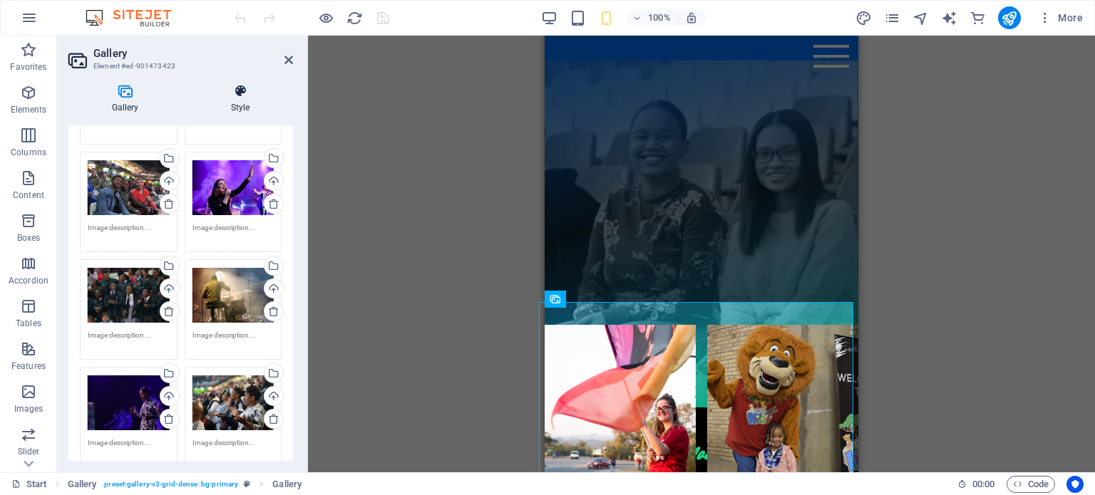
click at [247, 98] on icon at bounding box center [239, 91] width 105 height 14
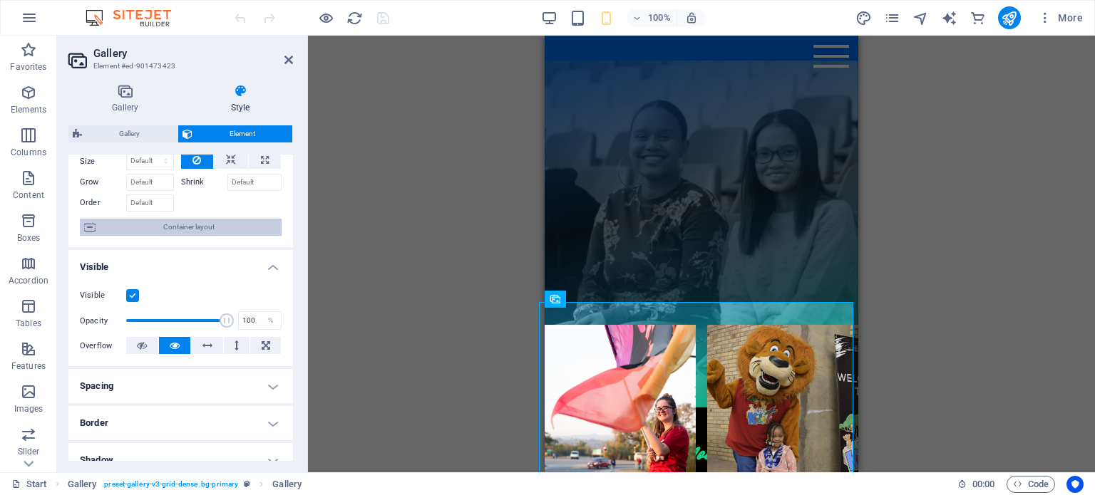
scroll to position [10, 0]
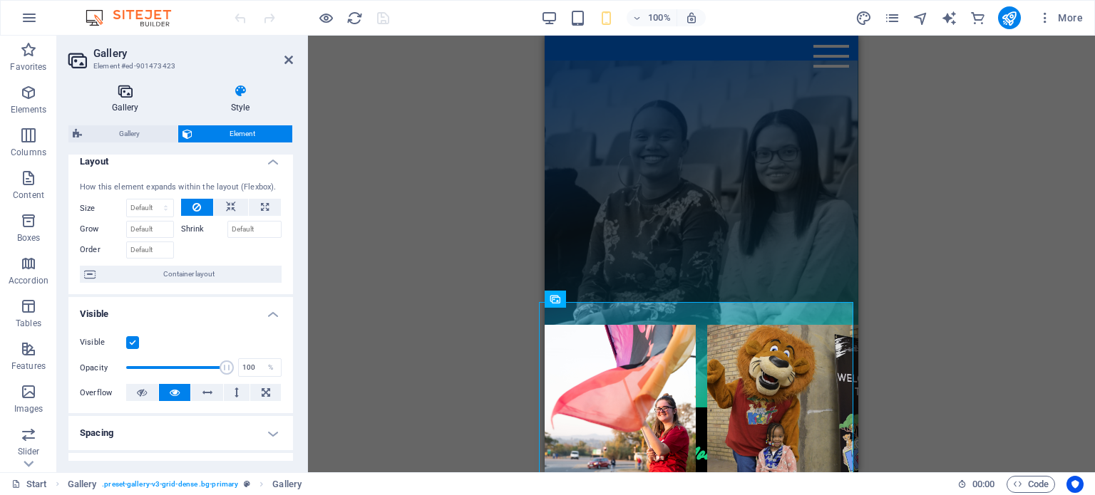
click at [116, 100] on h4 "Gallery" at bounding box center [127, 99] width 119 height 30
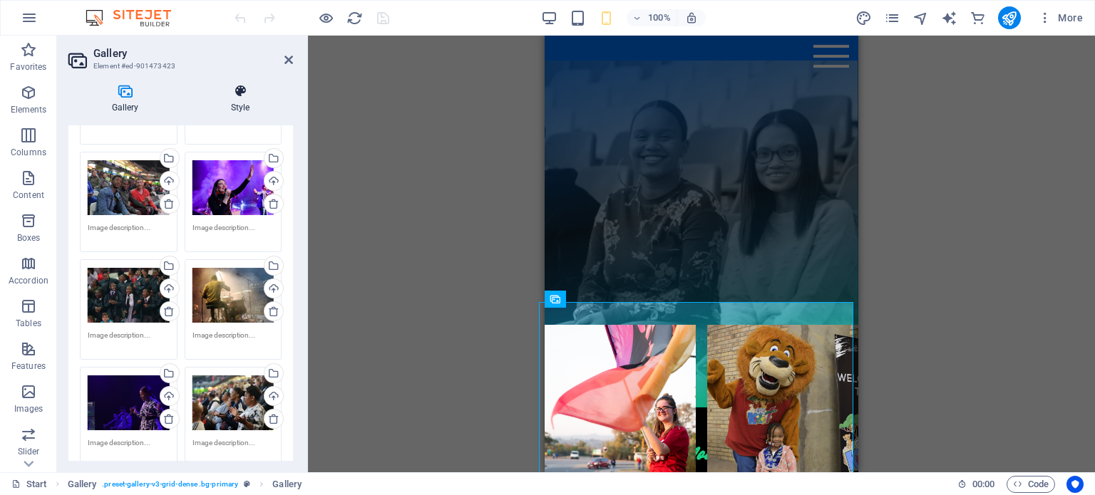
click at [225, 97] on icon at bounding box center [239, 91] width 105 height 14
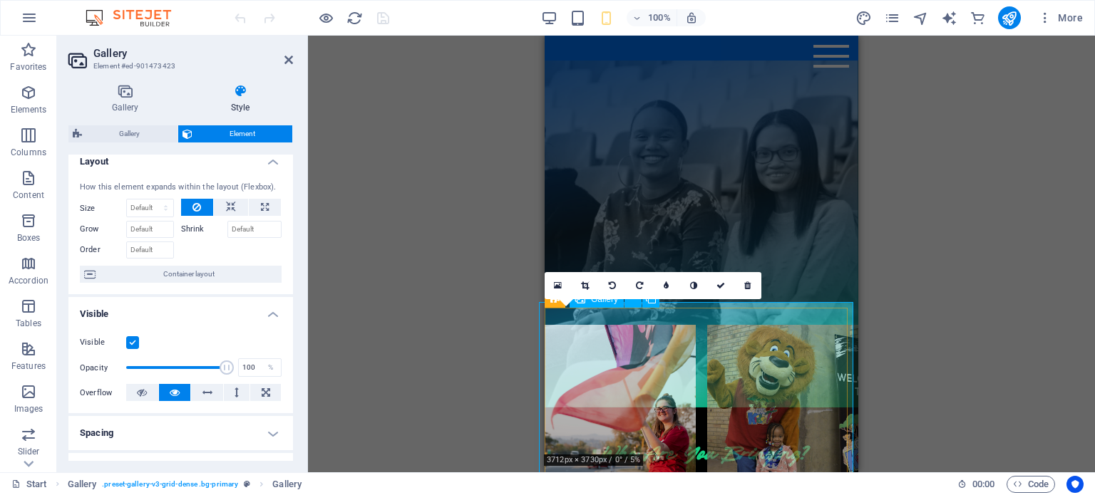
click at [619, 344] on li at bounding box center [620, 400] width 151 height 151
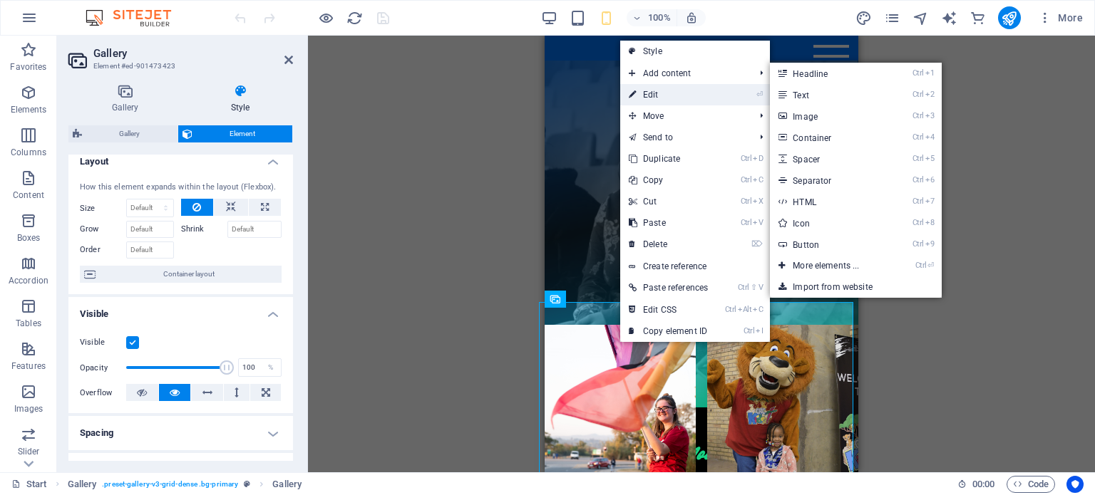
click at [674, 91] on link "⏎ Edit" at bounding box center [668, 94] width 96 height 21
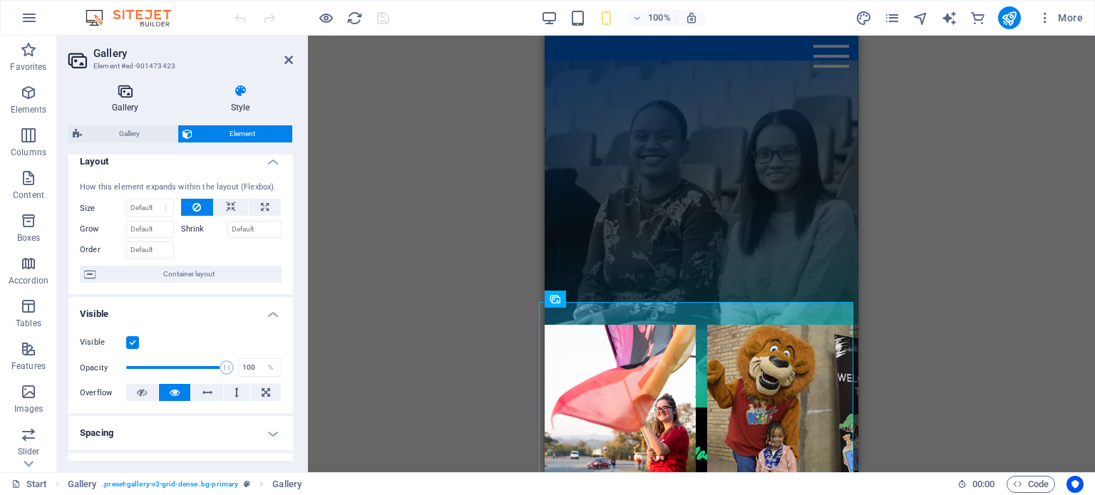
click at [128, 100] on h4 "Gallery" at bounding box center [127, 99] width 119 height 30
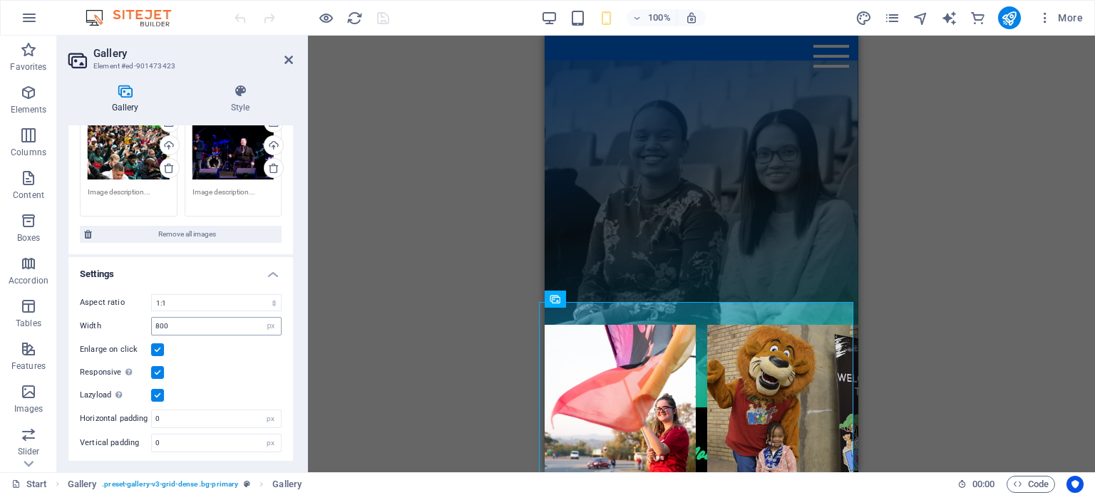
scroll to position [860, 0]
click at [157, 391] on label at bounding box center [157, 394] width 13 height 13
click at [0, 0] on input "Lazyload Loading images after the page loads improves page speed." at bounding box center [0, 0] width 0 height 0
click at [271, 303] on select "No fixed aspect ratio 16:9 16:10 4:3 1:1 1:2 2:1" at bounding box center [216, 302] width 130 height 17
click at [192, 267] on h4 "Settings" at bounding box center [180, 270] width 225 height 26
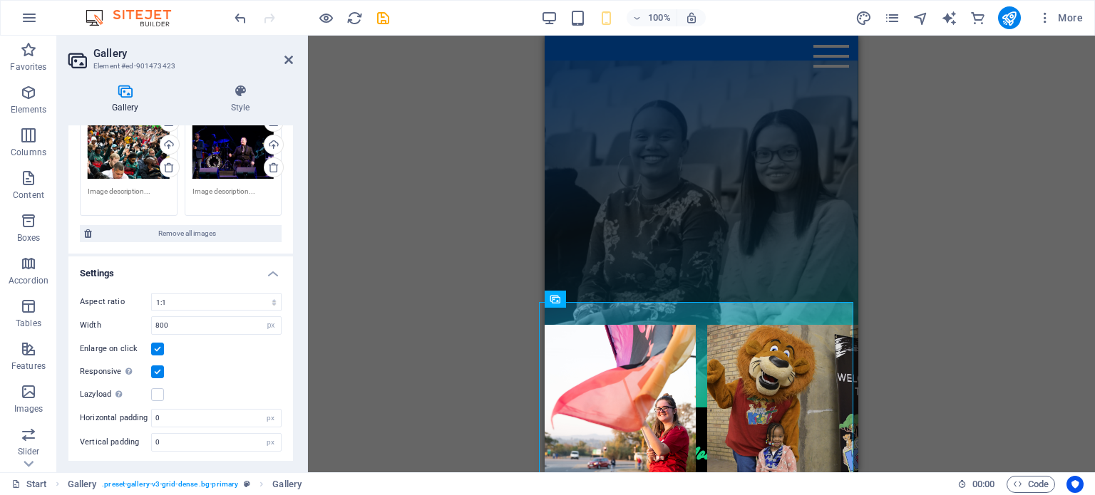
scroll to position [688, 0]
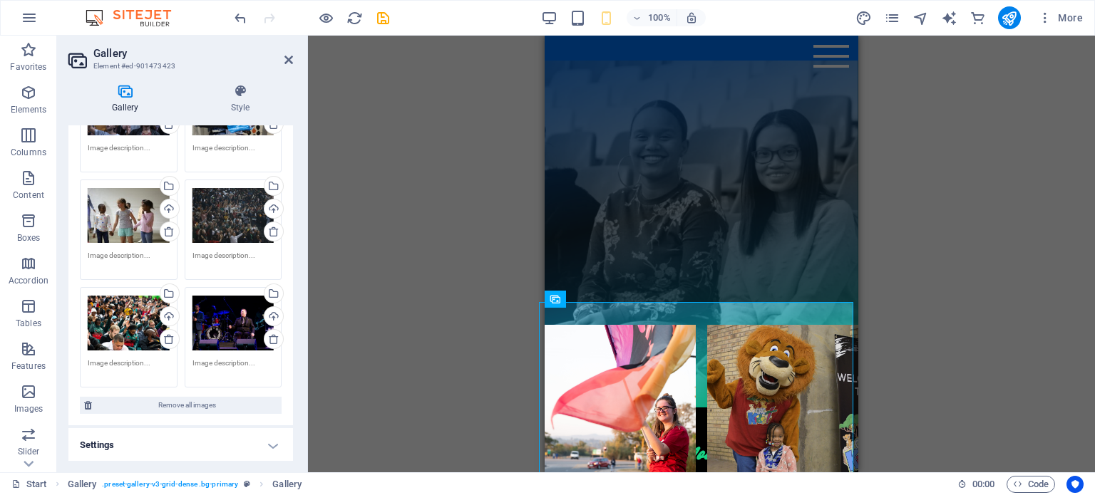
click at [274, 453] on h4 "Settings" at bounding box center [180, 445] width 225 height 34
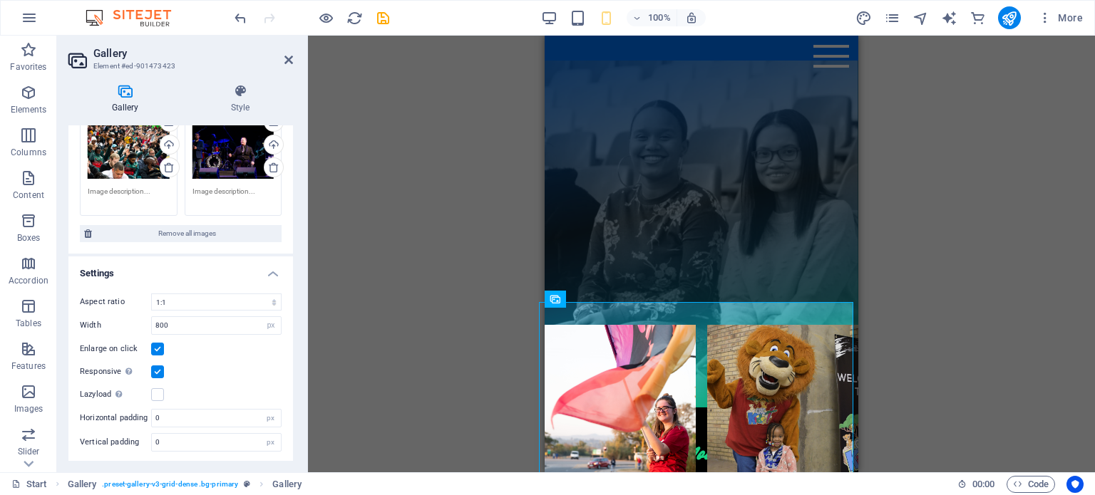
click at [269, 276] on h4 "Settings" at bounding box center [180, 270] width 225 height 26
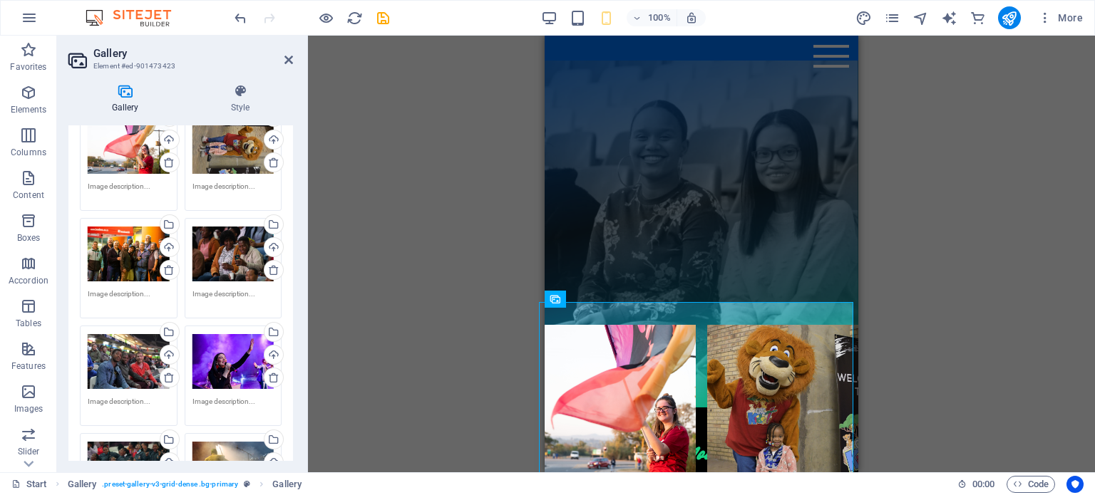
scroll to position [0, 0]
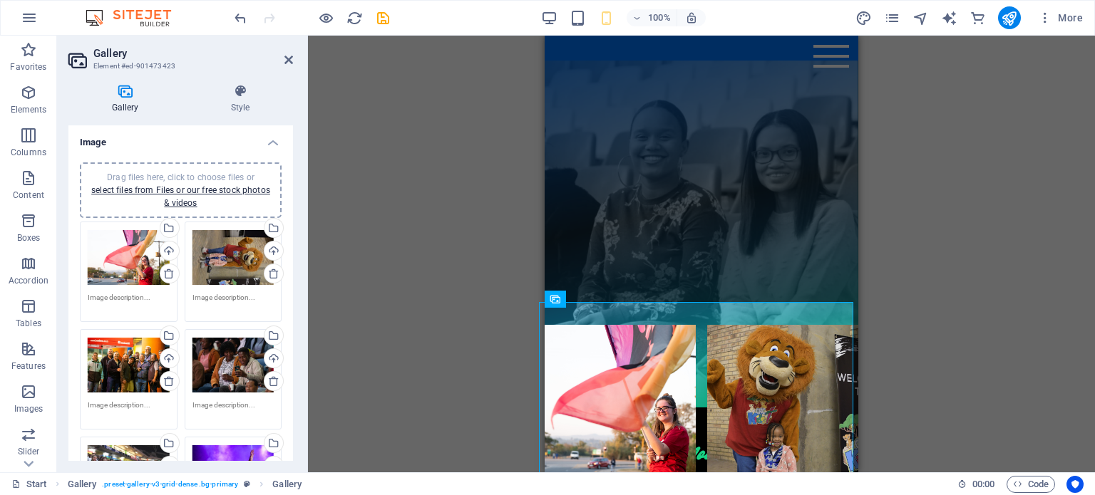
click at [268, 147] on h4 "Image" at bounding box center [180, 138] width 225 height 26
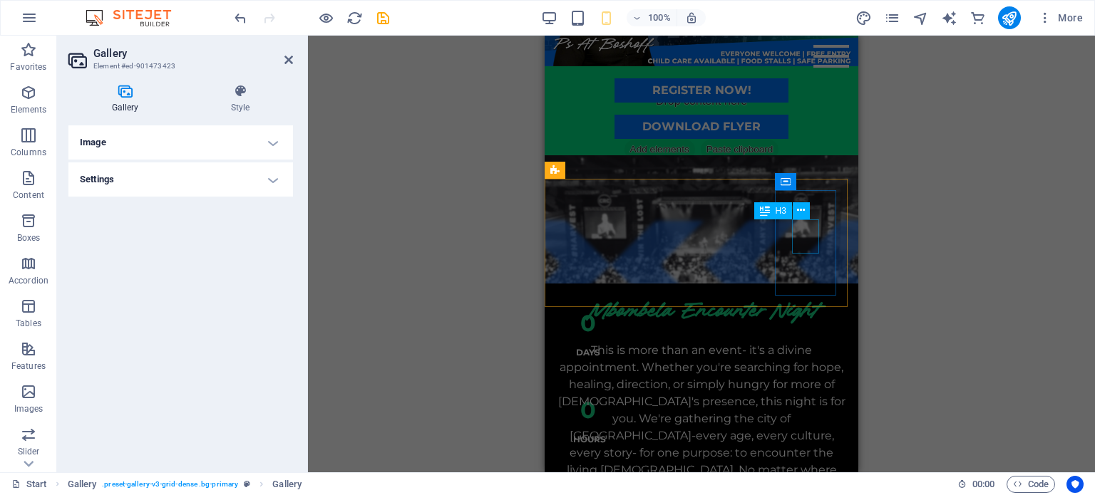
scroll to position [107, 0]
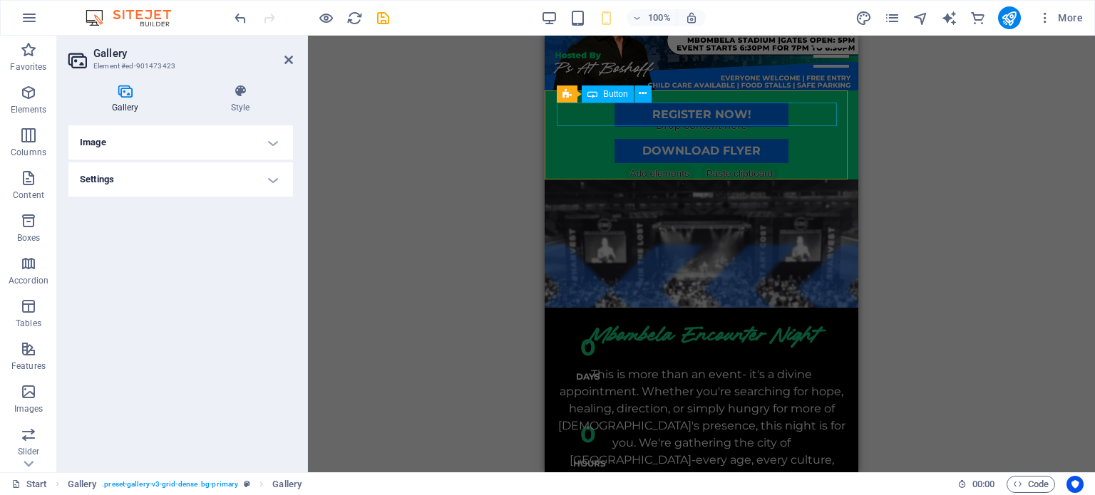
click at [821, 121] on div "REGISTER NOW!" at bounding box center [701, 115] width 289 height 24
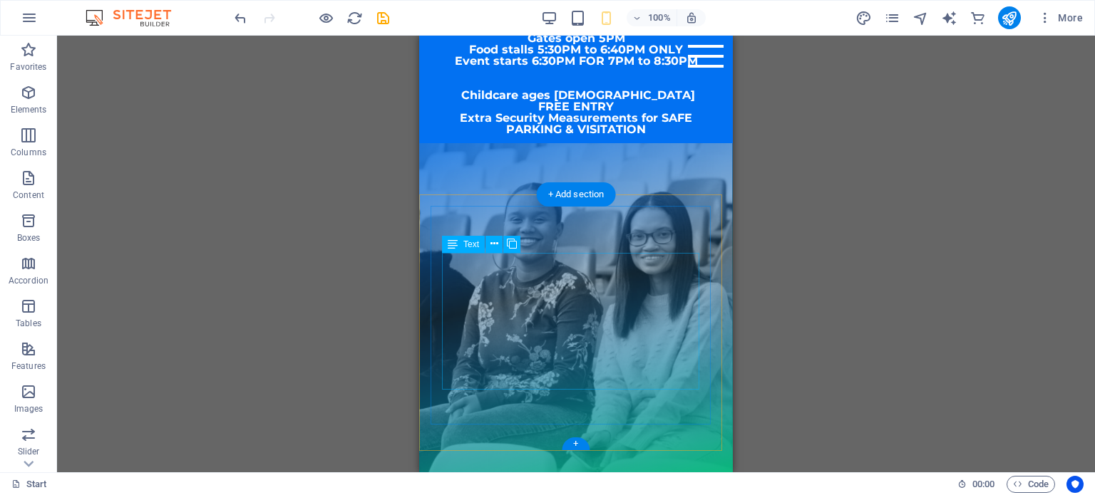
scroll to position [748, 0]
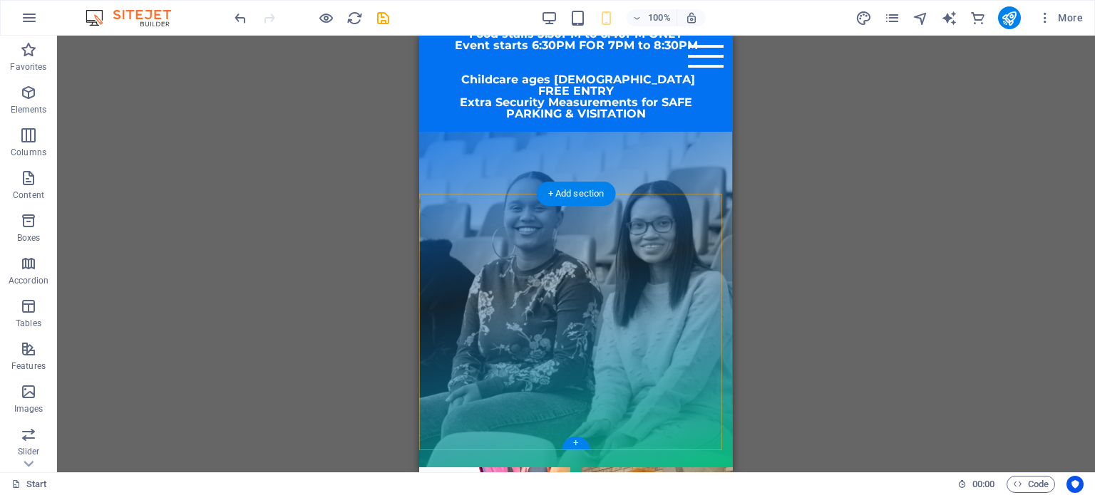
click at [582, 192] on div "+ Add section" at bounding box center [576, 194] width 79 height 24
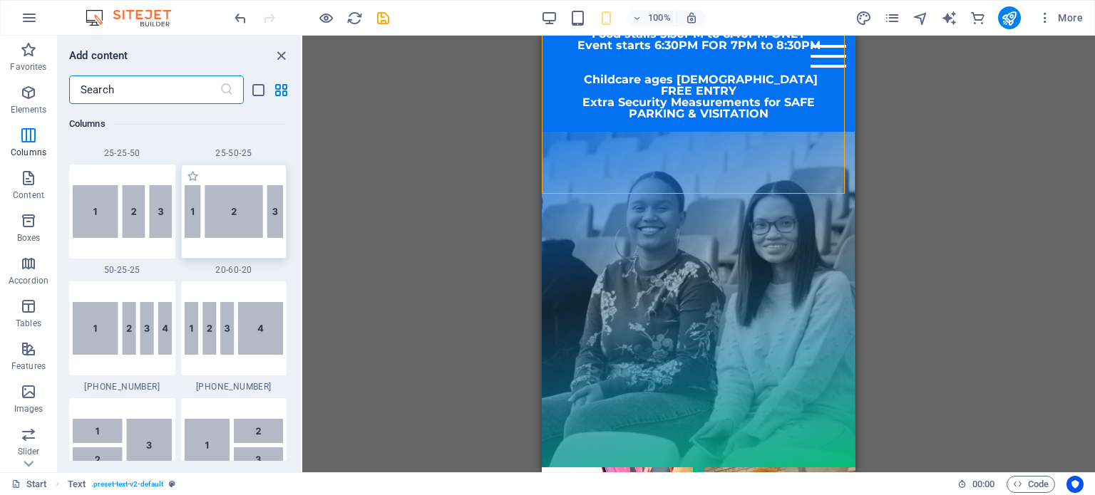
scroll to position [1496, 0]
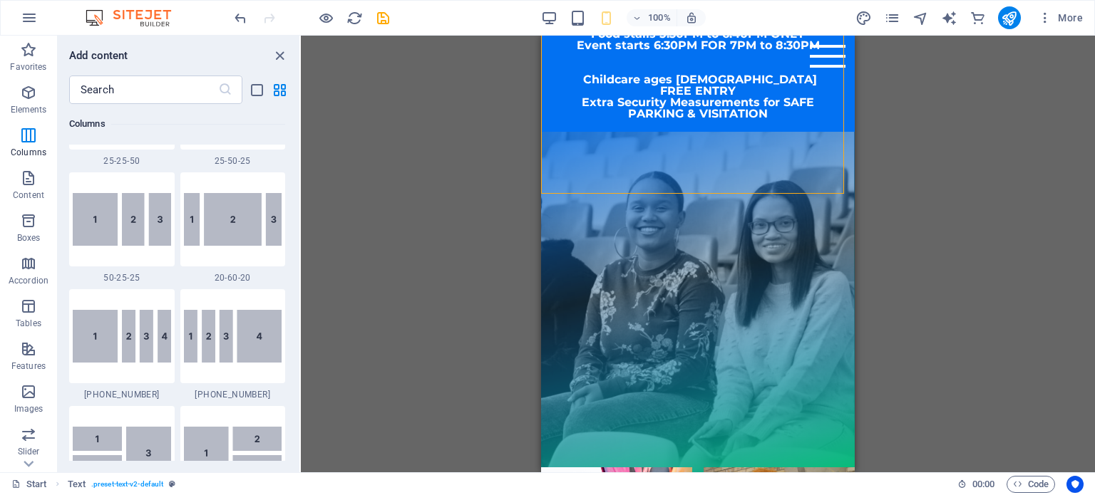
drag, startPoint x: 301, startPoint y: 148, endPoint x: 301, endPoint y: 140, distance: 7.8
click at [301, 140] on section "Favorites Elements Columns Content Boxes Accordion Tables Features Images Slide…" at bounding box center [547, 254] width 1095 height 437
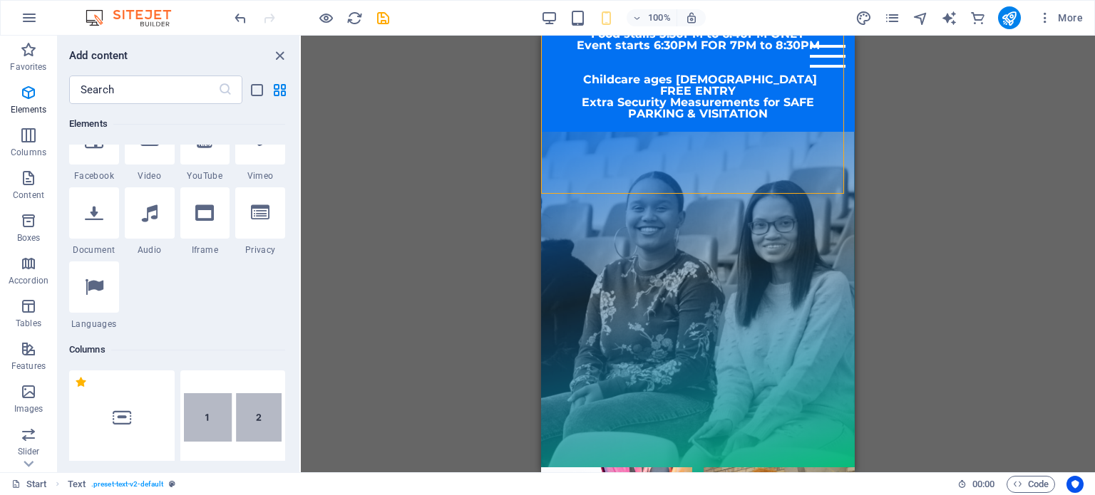
scroll to position [0, 0]
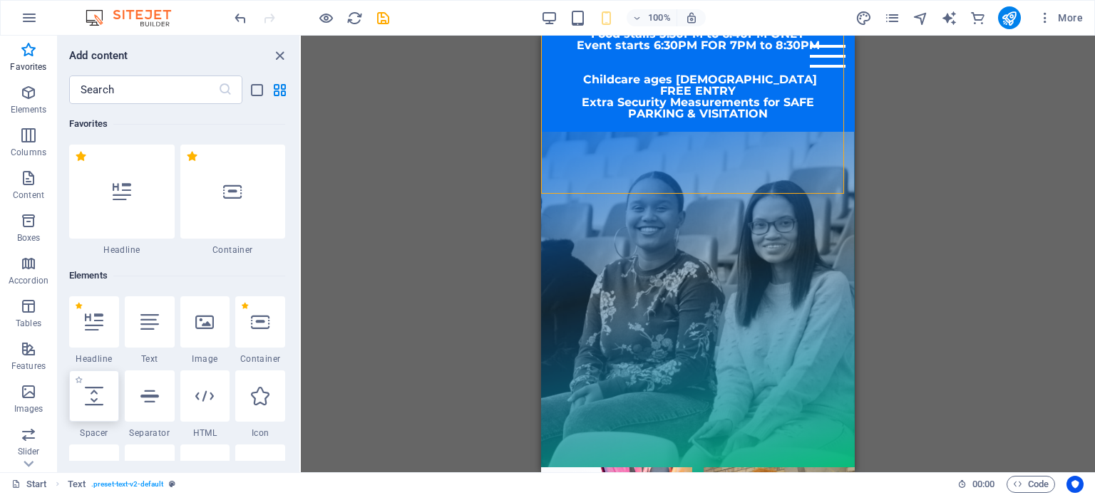
click at [88, 411] on div at bounding box center [94, 396] width 50 height 51
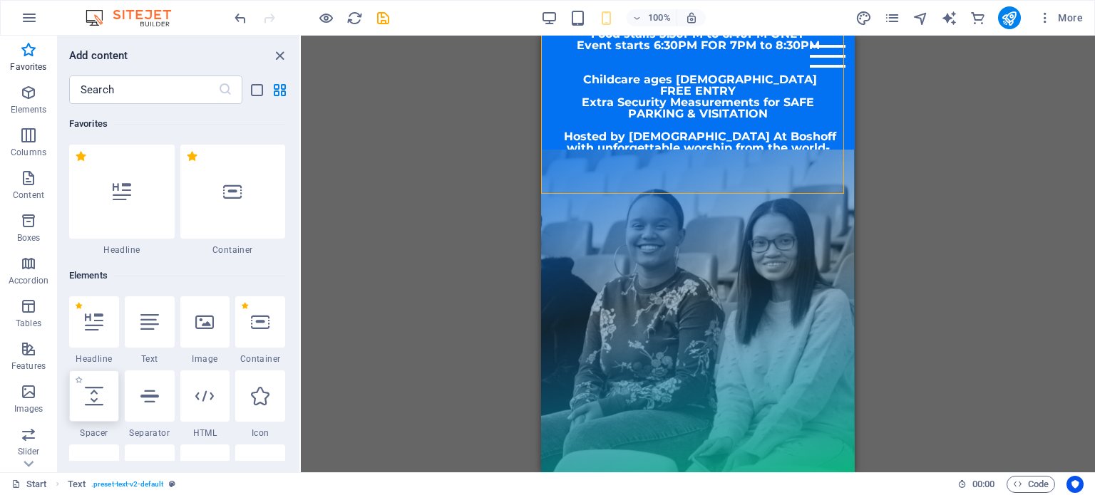
select select "px"
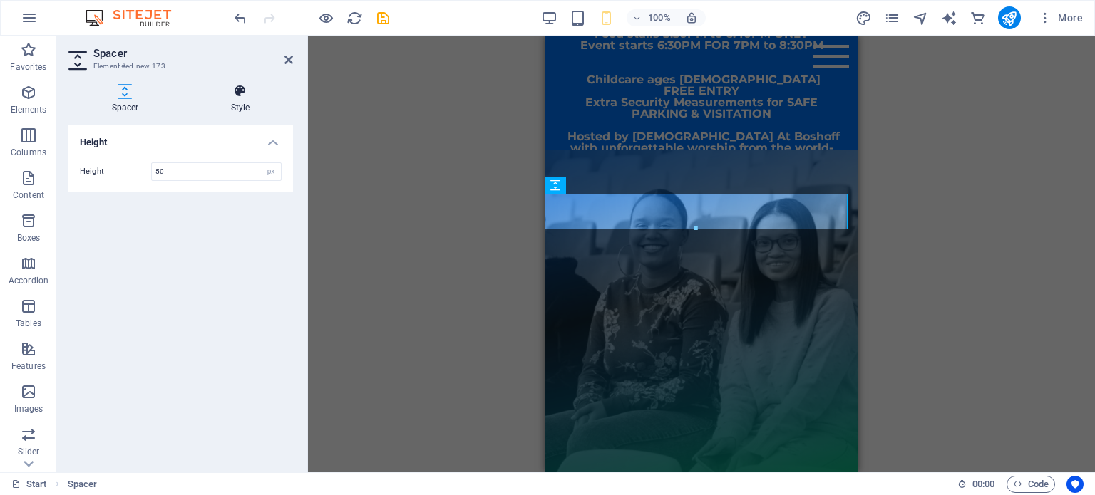
click at [240, 97] on icon at bounding box center [239, 91] width 105 height 14
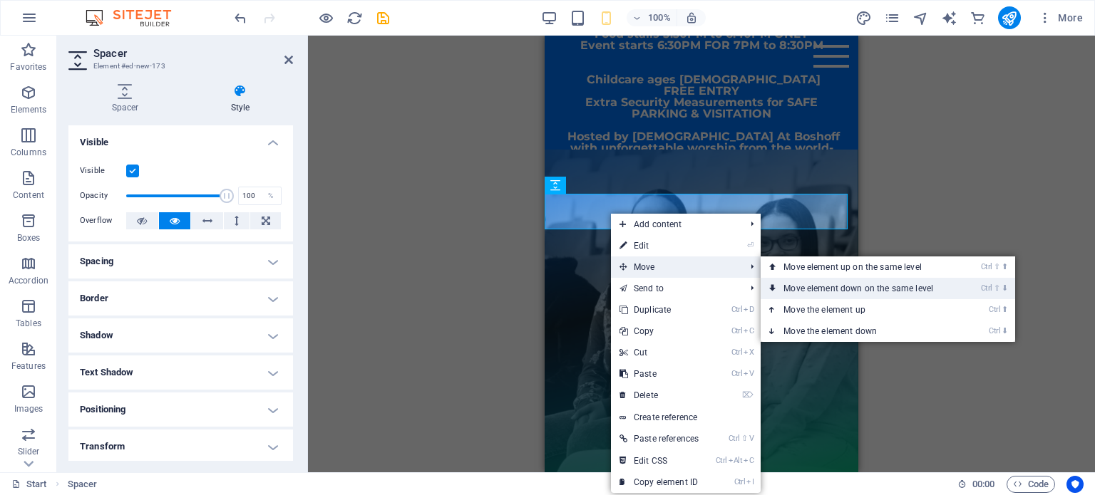
click at [785, 286] on link "Ctrl ⇧ ⬇ Move element down on the same level" at bounding box center [861, 288] width 201 height 21
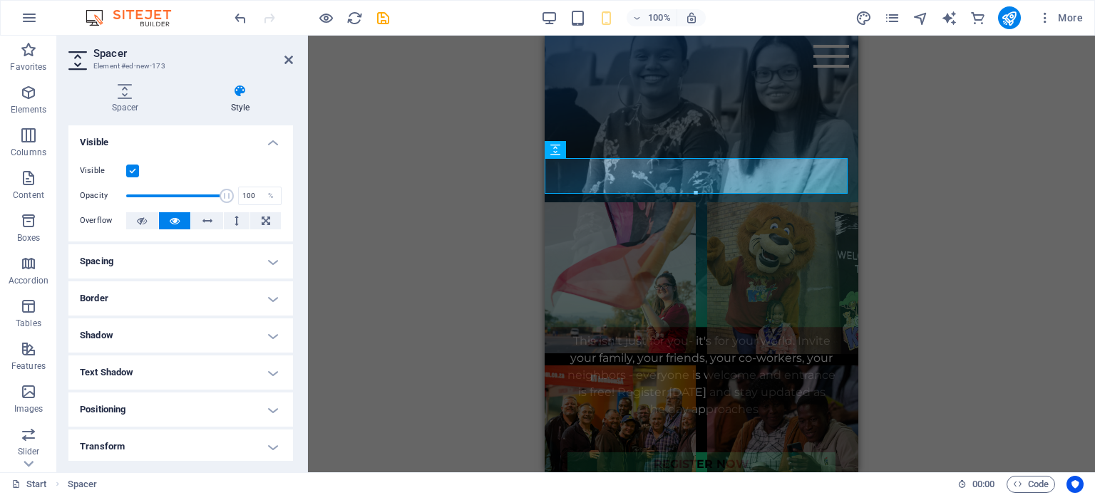
scroll to position [1034, 0]
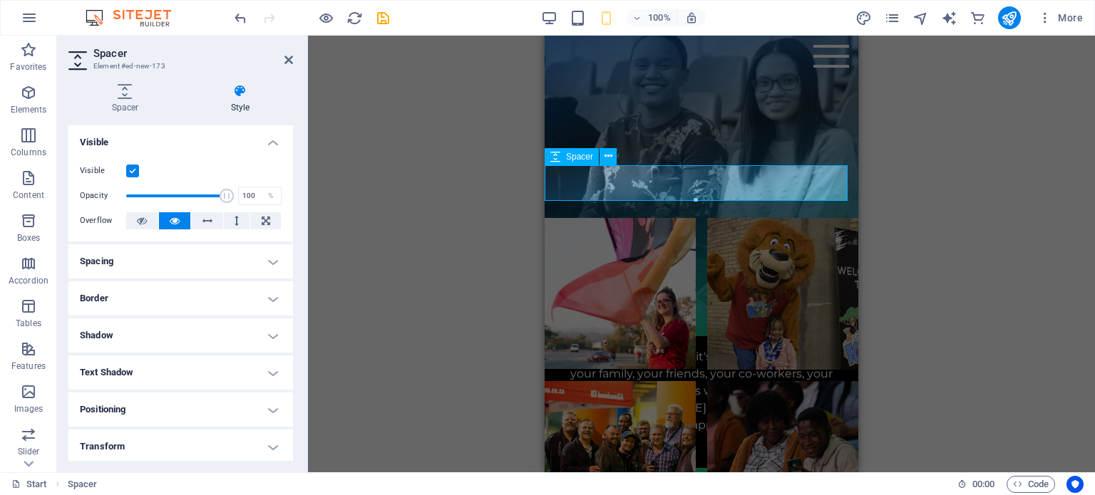
click at [693, 182] on div at bounding box center [702, 200] width 314 height 36
click at [125, 86] on icon at bounding box center [124, 91] width 113 height 14
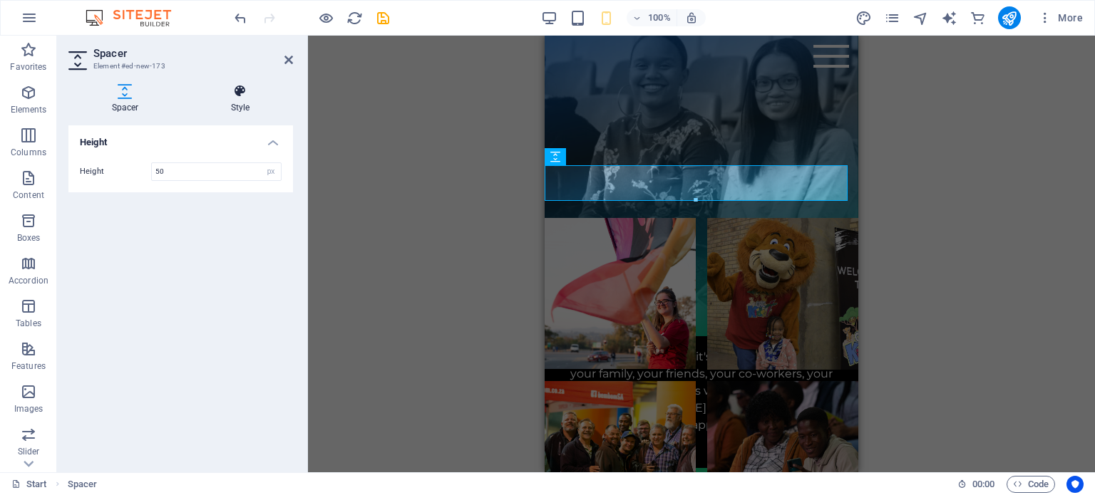
click at [248, 96] on icon at bounding box center [239, 91] width 105 height 14
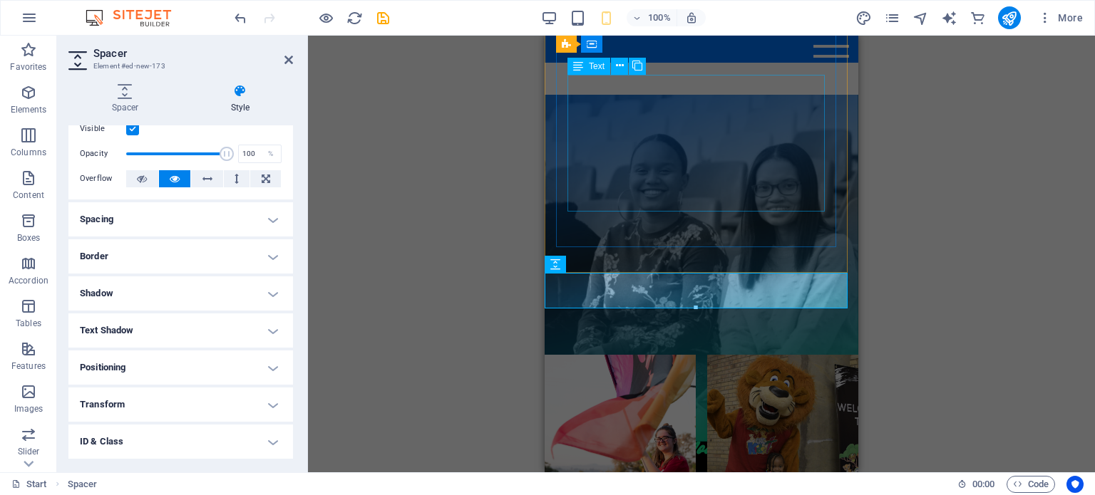
scroll to position [891, 0]
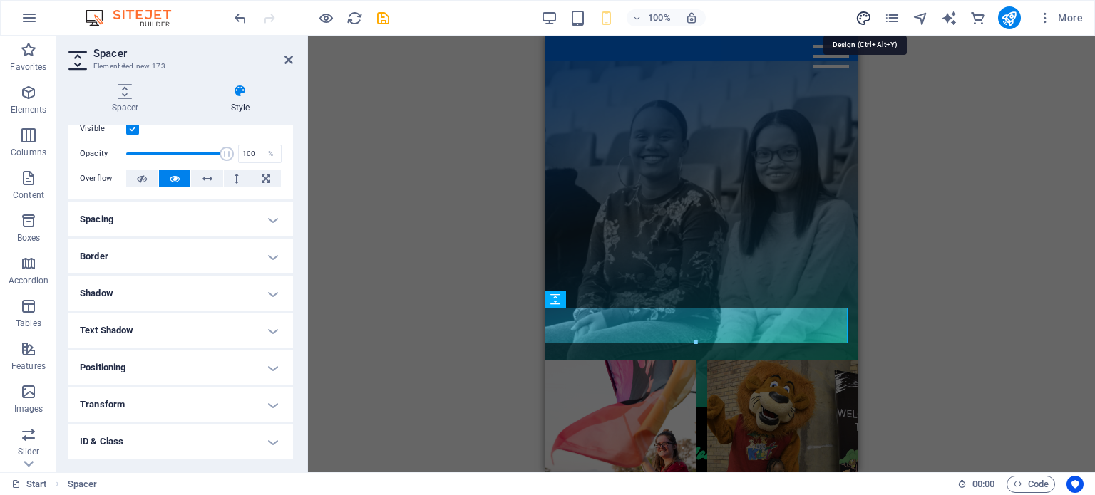
click at [863, 15] on icon "design" at bounding box center [863, 18] width 16 height 16
select select "rem"
select select "400"
select select "px"
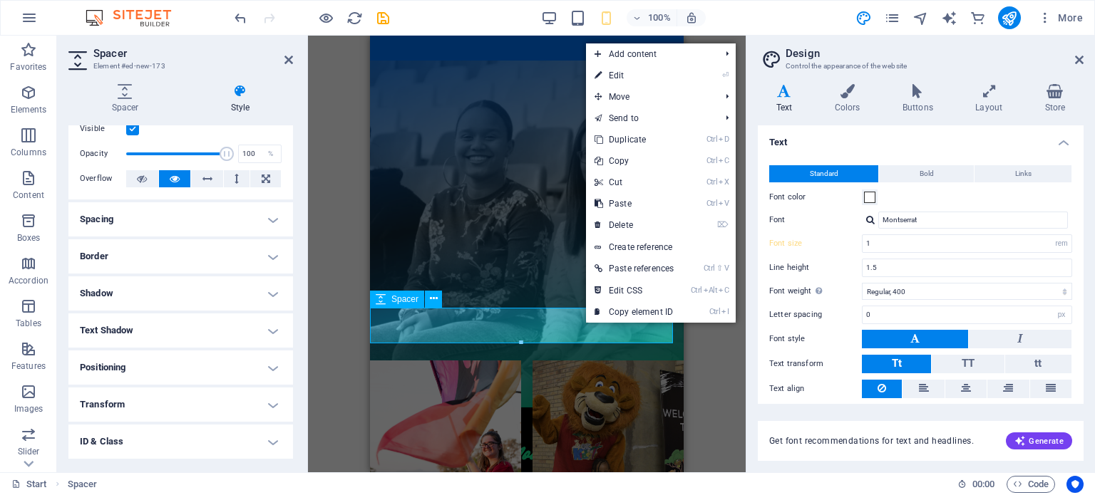
click at [479, 325] on div at bounding box center [527, 343] width 314 height 36
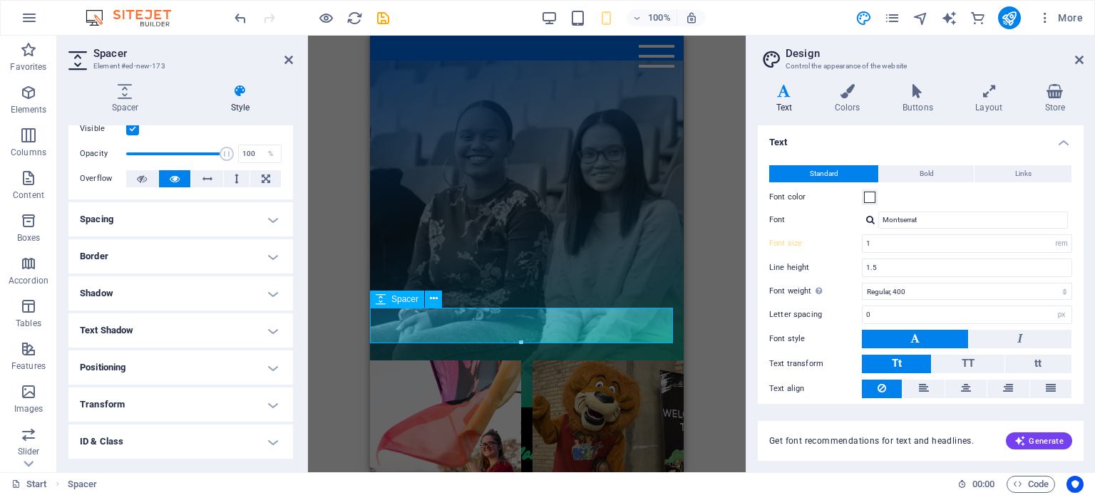
click at [479, 325] on div at bounding box center [527, 343] width 314 height 36
click at [133, 93] on icon at bounding box center [124, 91] width 113 height 14
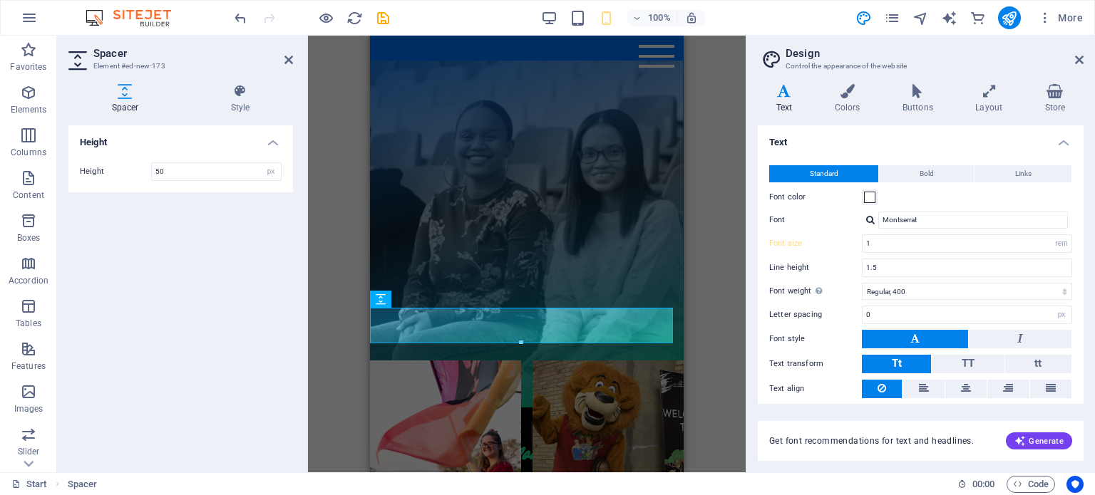
click at [268, 142] on h4 "Height" at bounding box center [180, 138] width 225 height 26
click at [268, 142] on h4 "Height" at bounding box center [180, 142] width 225 height 34
click at [245, 102] on h4 "Style" at bounding box center [239, 99] width 105 height 30
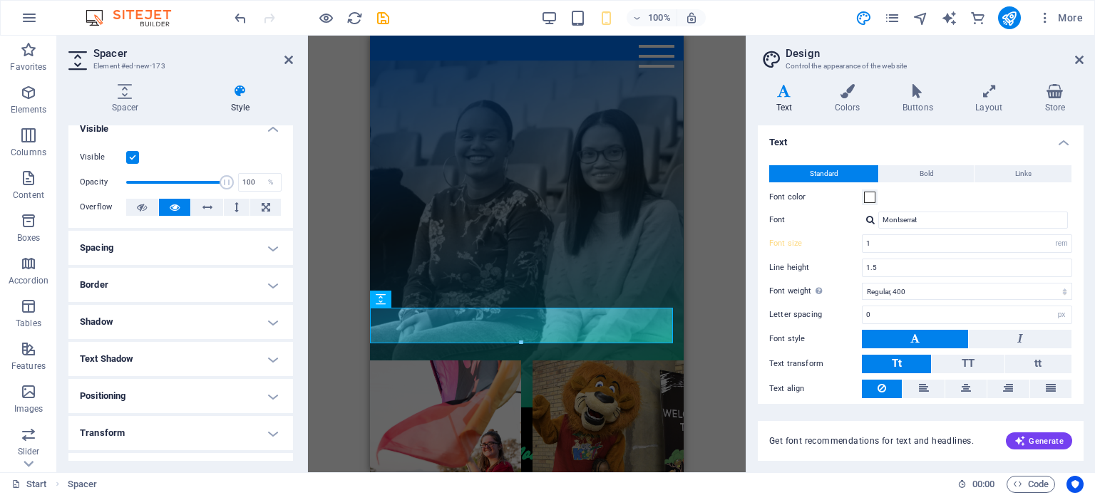
scroll to position [0, 0]
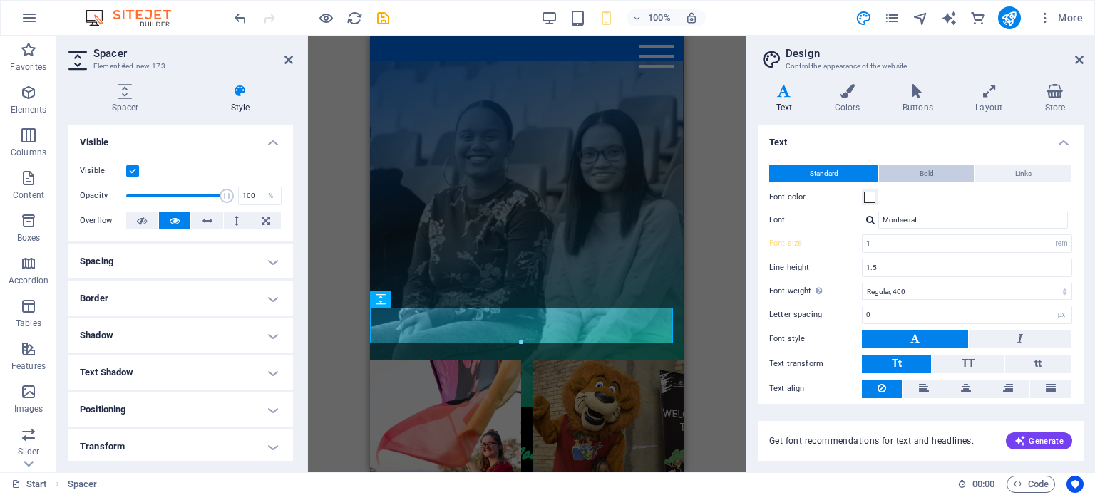
click at [922, 170] on span "Bold" at bounding box center [927, 173] width 14 height 17
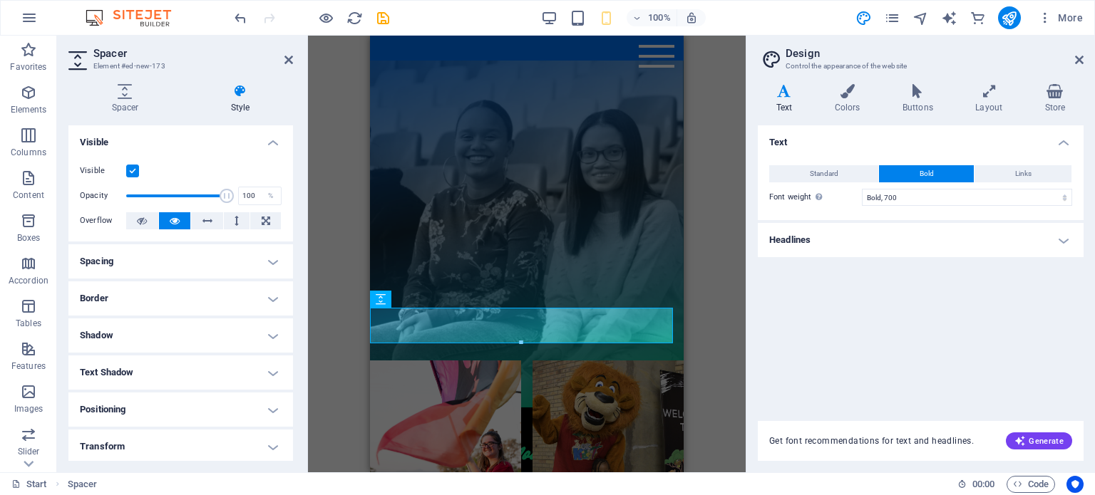
click at [1075, 170] on div "Standard Bold Links Font color Font Montserrat Font size 1 rem px Line height 1…" at bounding box center [920, 185] width 331 height 69
click at [992, 168] on button "Links" at bounding box center [1022, 173] width 97 height 17
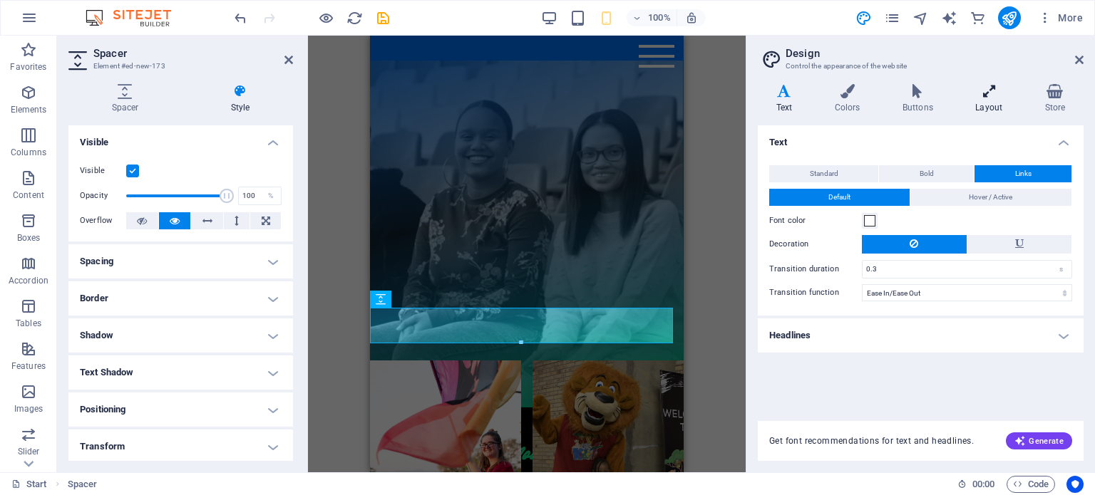
click at [998, 93] on icon at bounding box center [988, 91] width 63 height 14
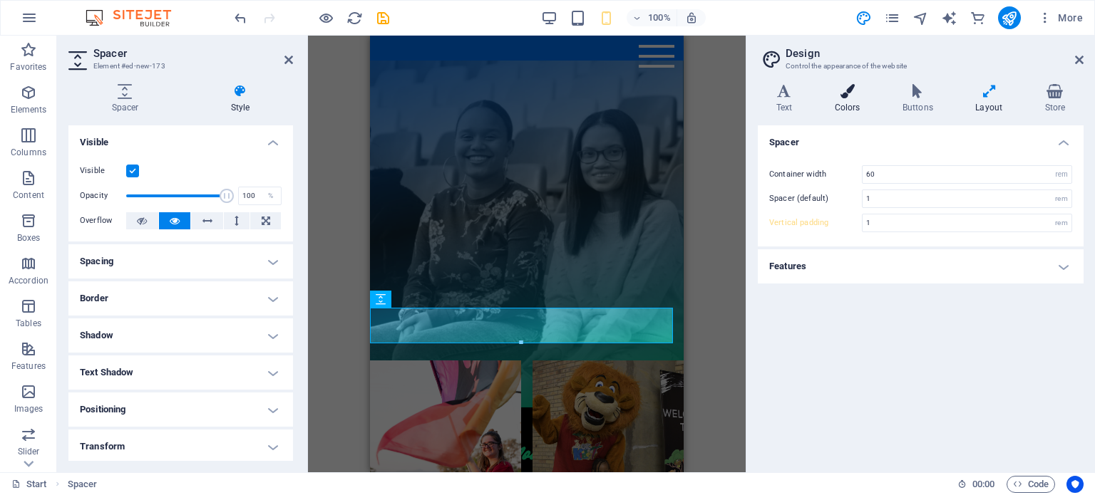
click at [860, 98] on h4 "Colors" at bounding box center [850, 99] width 68 height 30
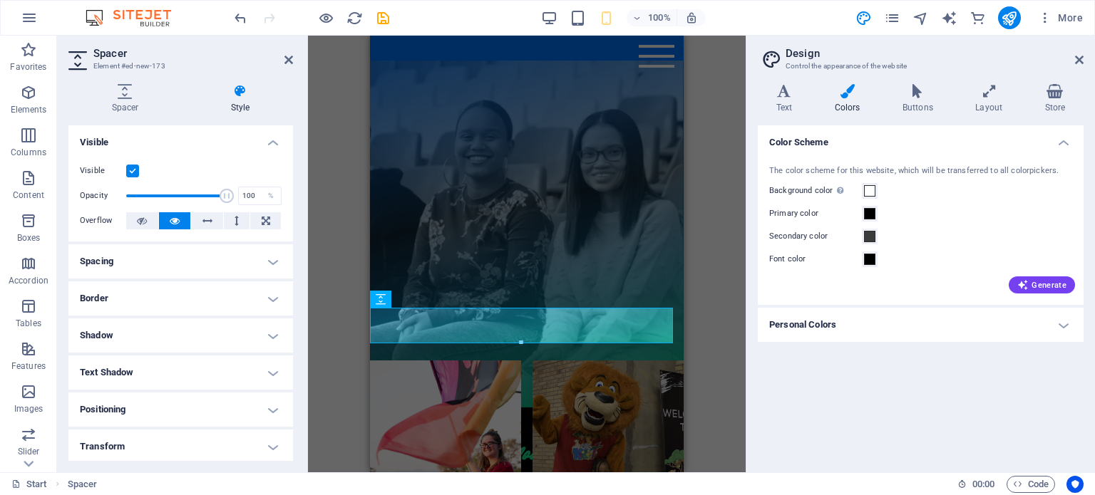
click at [1064, 324] on h4 "Personal Colors" at bounding box center [921, 325] width 326 height 34
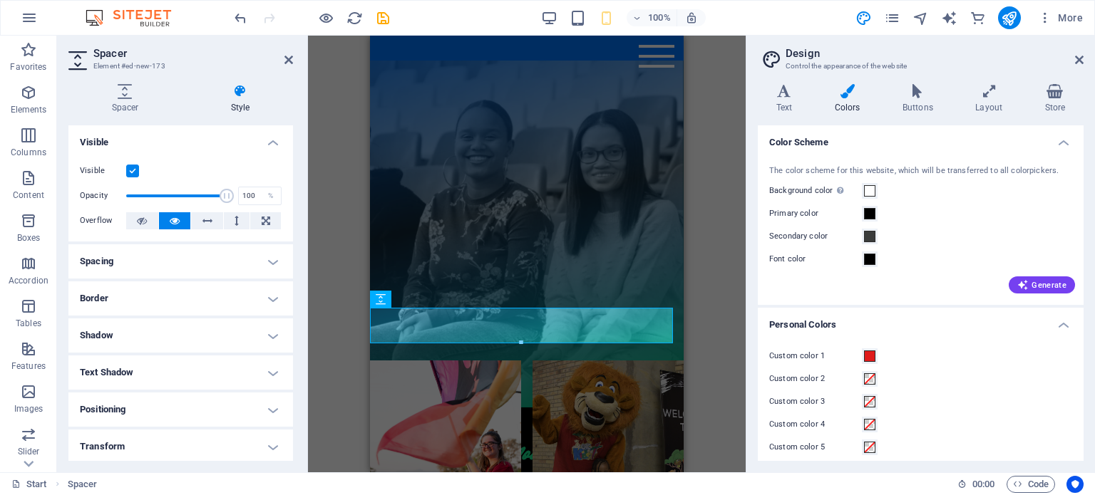
click at [1064, 324] on h4 "Personal Colors" at bounding box center [921, 321] width 326 height 26
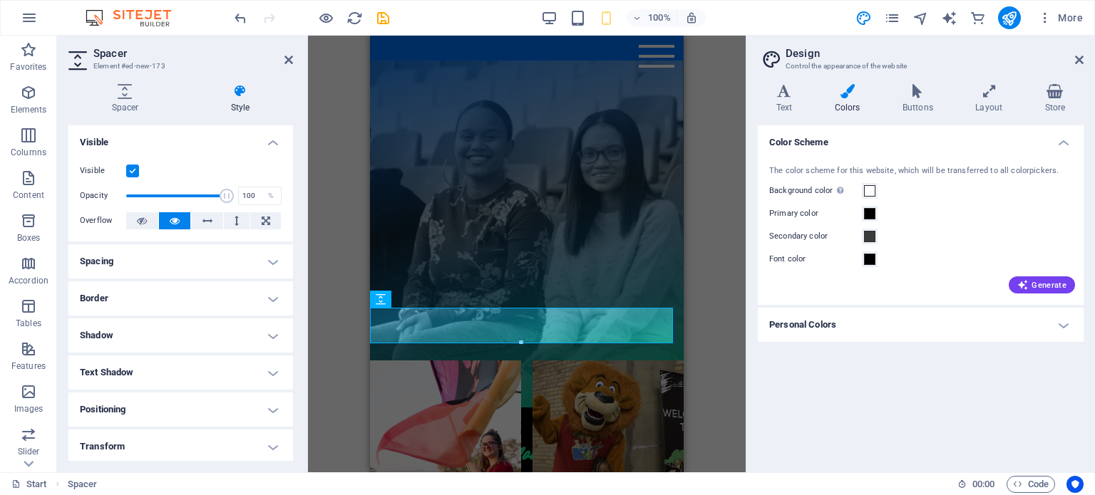
click at [1064, 324] on h4 "Personal Colors" at bounding box center [921, 325] width 326 height 34
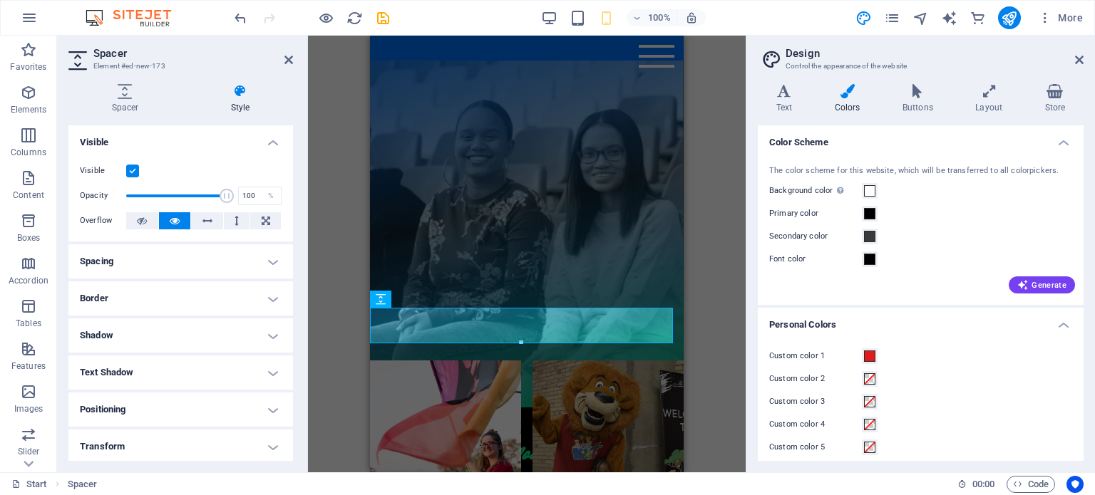
click at [1064, 324] on h4 "Personal Colors" at bounding box center [921, 321] width 326 height 26
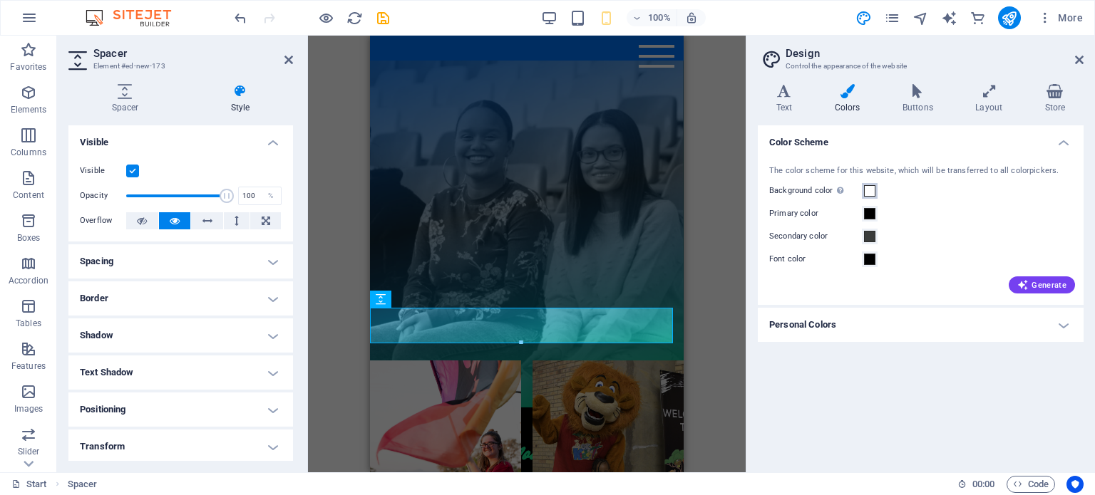
click at [868, 190] on span at bounding box center [869, 190] width 11 height 11
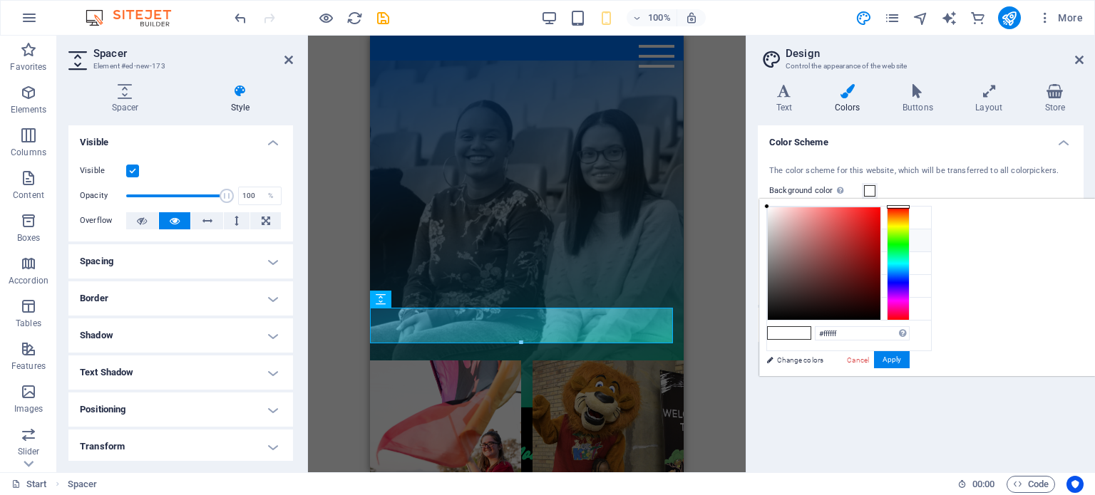
click at [785, 238] on li "Primary color #000000" at bounding box center [849, 241] width 164 height 23
type input "#000000"
click at [910, 359] on button "Apply" at bounding box center [892, 359] width 36 height 17
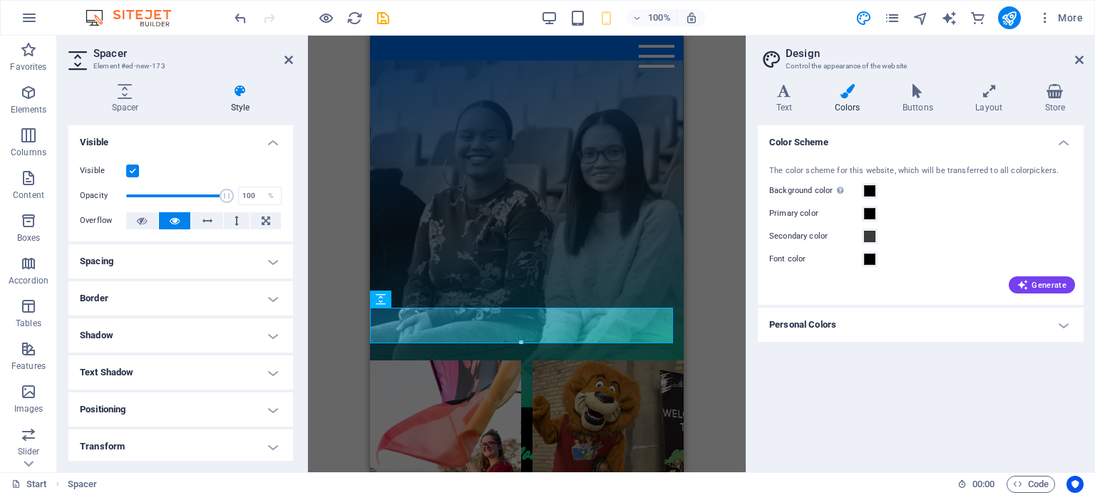
click at [729, 356] on div "H3 Countdown Container Menu Bar Preset Button Text H3 Spacer Text Text H3 Text …" at bounding box center [527, 254] width 438 height 437
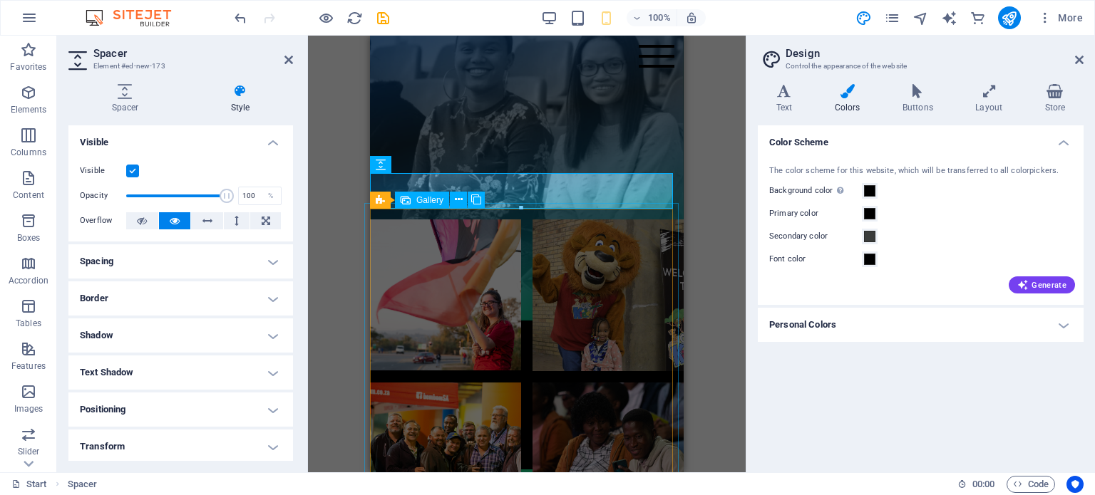
scroll to position [1034, 0]
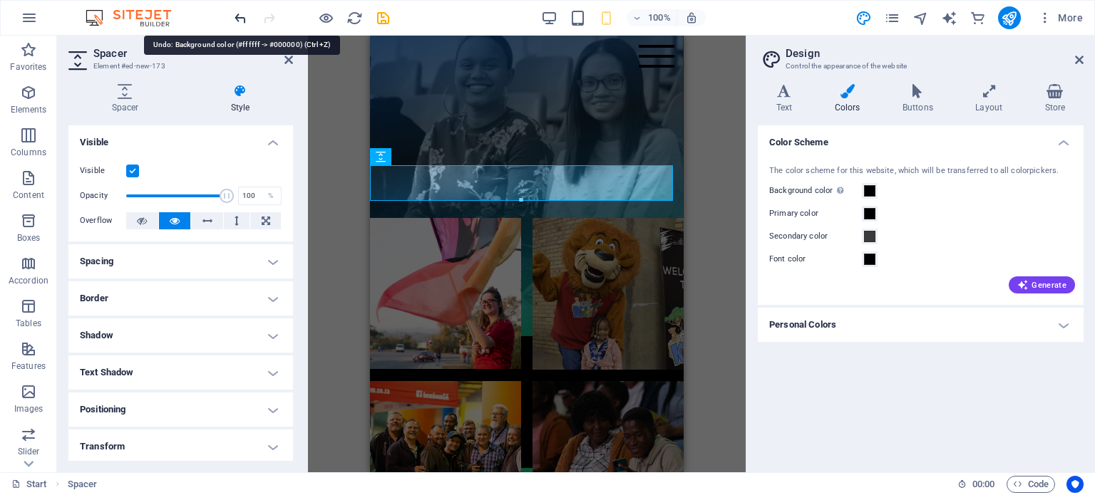
click at [245, 17] on icon "undo" at bounding box center [240, 18] width 16 height 16
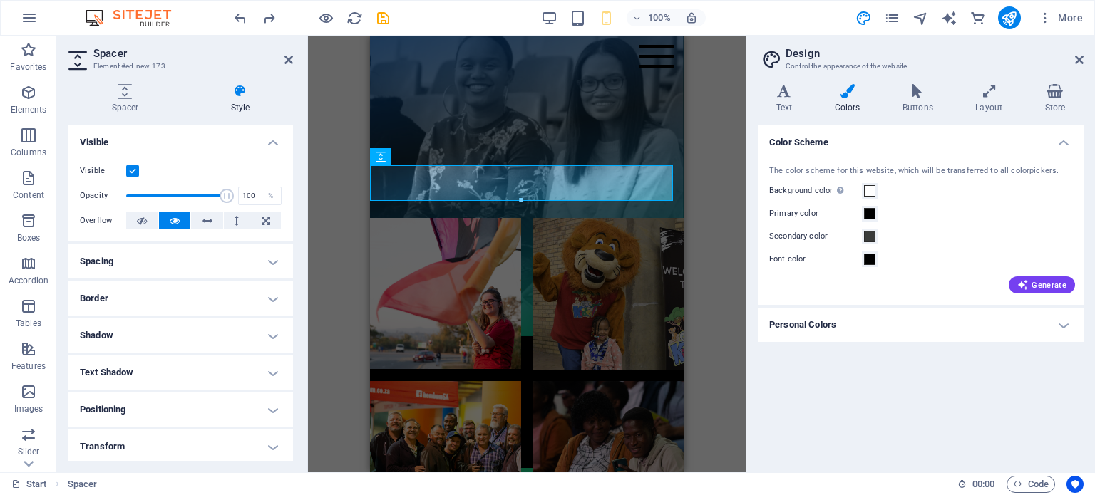
click at [723, 241] on div "H3 Countdown Container Menu Bar Preset Button Text H3 Spacer Text Text H3 Text …" at bounding box center [527, 254] width 438 height 437
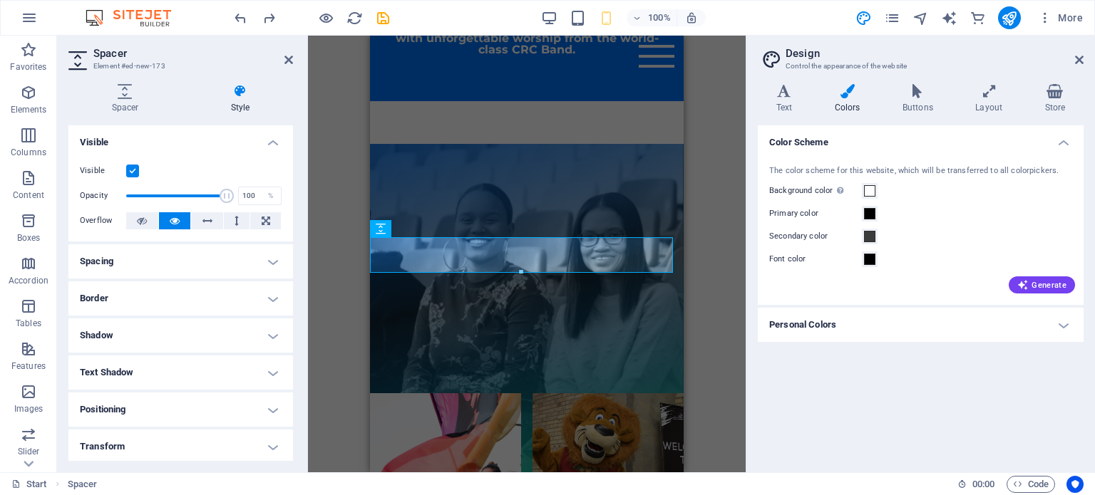
scroll to position [820, 0]
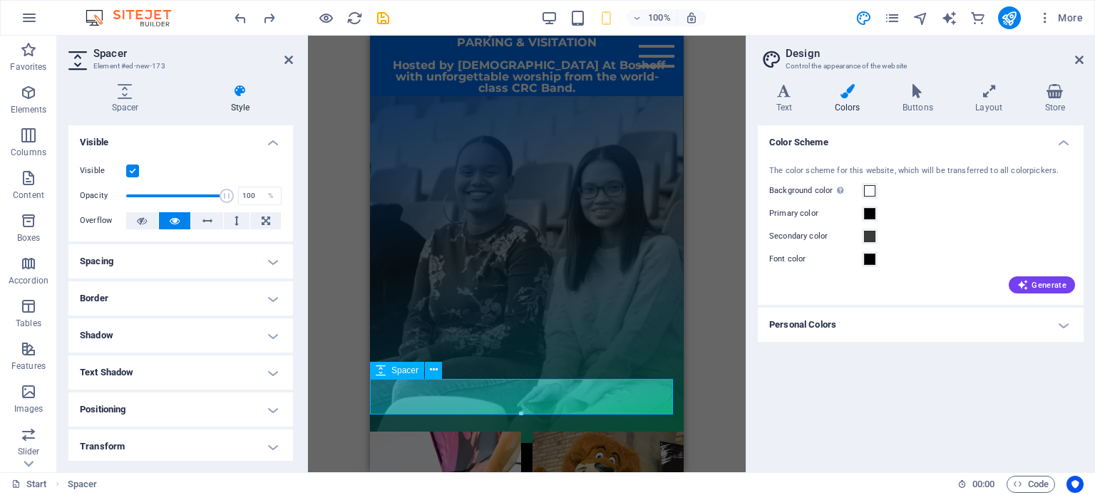
click at [525, 398] on div at bounding box center [527, 414] width 314 height 36
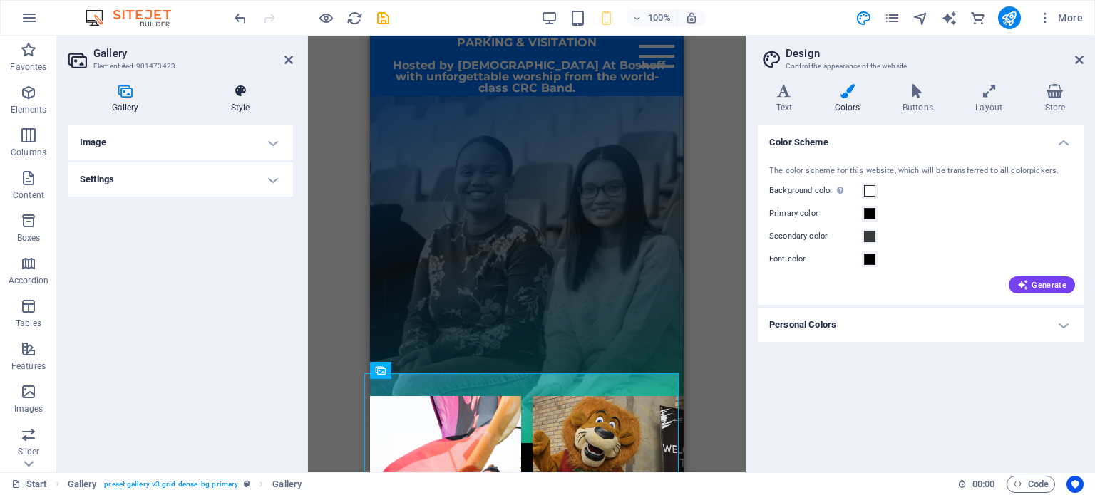
click at [237, 98] on h4 "Style" at bounding box center [239, 99] width 105 height 30
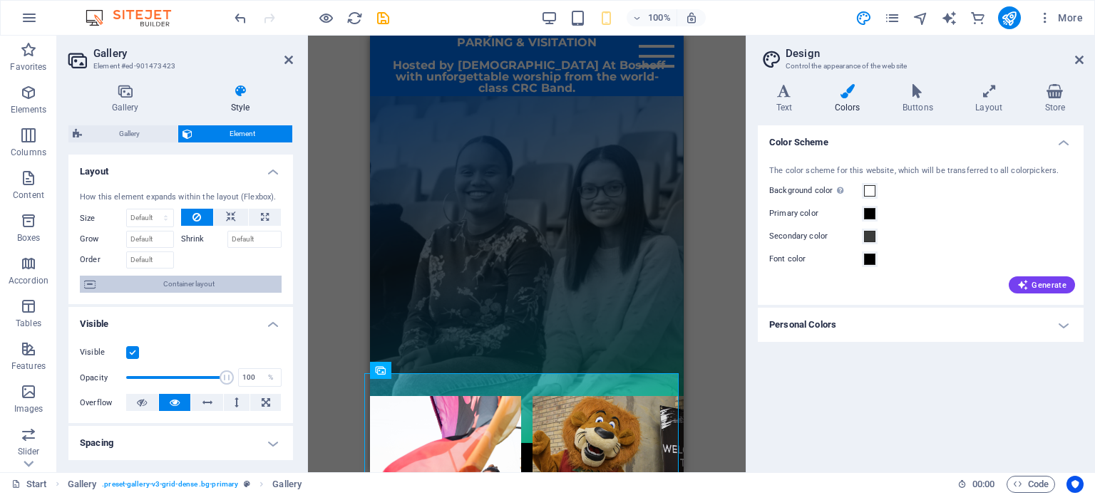
click at [205, 288] on span "Container layout" at bounding box center [188, 284] width 177 height 17
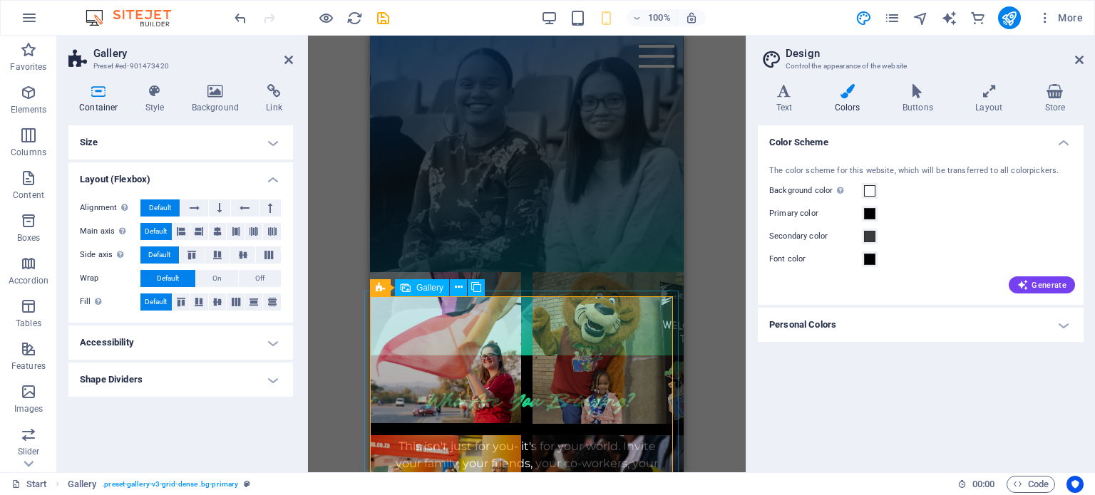
scroll to position [962, 0]
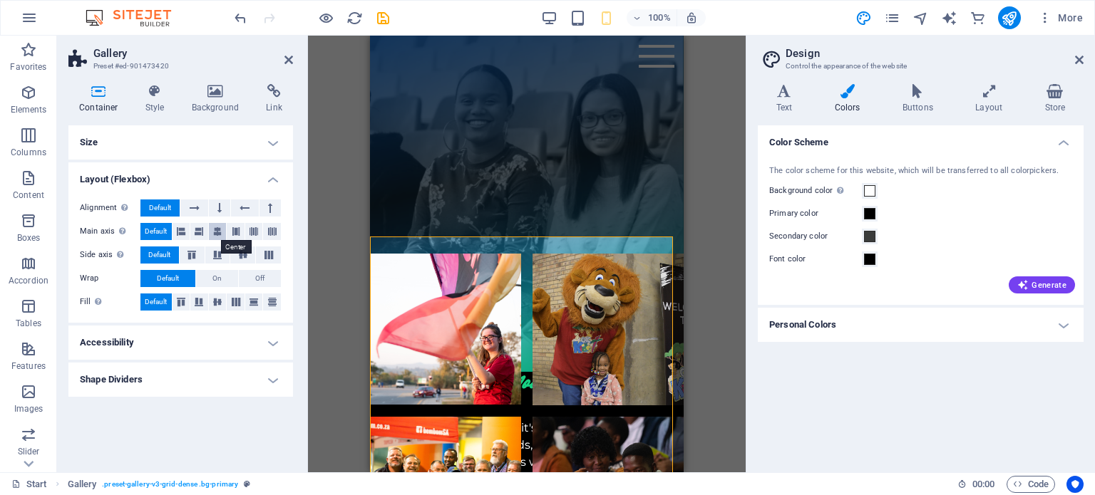
click at [214, 230] on icon at bounding box center [217, 231] width 9 height 17
click at [219, 202] on icon at bounding box center [219, 208] width 4 height 17
click at [139, 207] on label "Alignment Determines the flex direction." at bounding box center [110, 208] width 61 height 17
click at [275, 379] on h4 "Shape Dividers" at bounding box center [180, 380] width 225 height 34
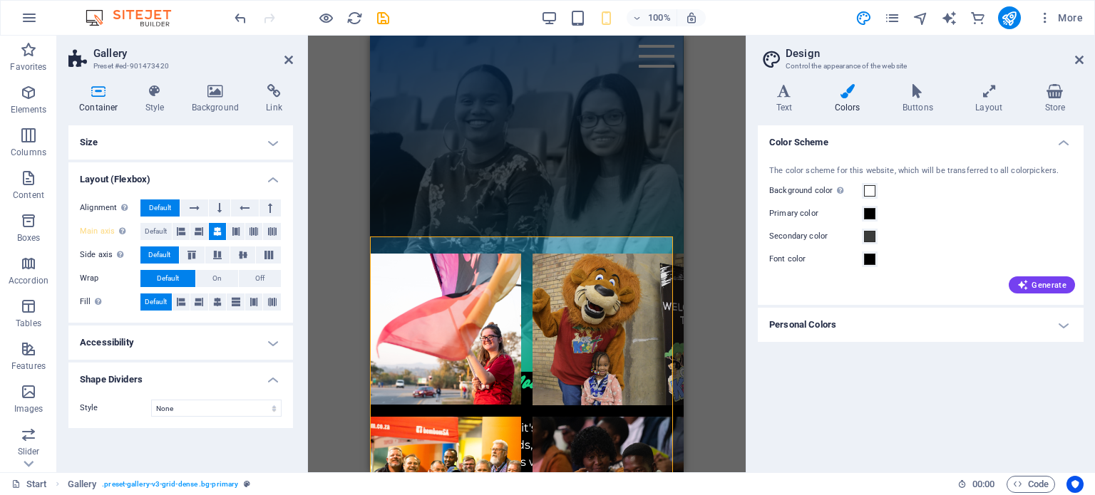
click at [275, 379] on h4 "Shape Dividers" at bounding box center [180, 376] width 225 height 26
click at [265, 185] on h4 "Layout (Flexbox)" at bounding box center [180, 176] width 225 height 26
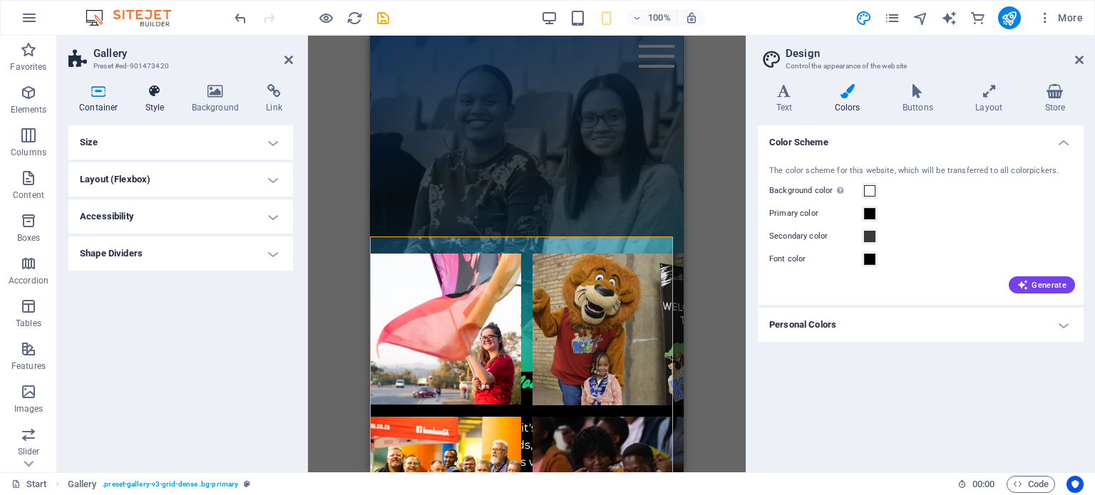
click at [157, 97] on icon at bounding box center [155, 91] width 41 height 14
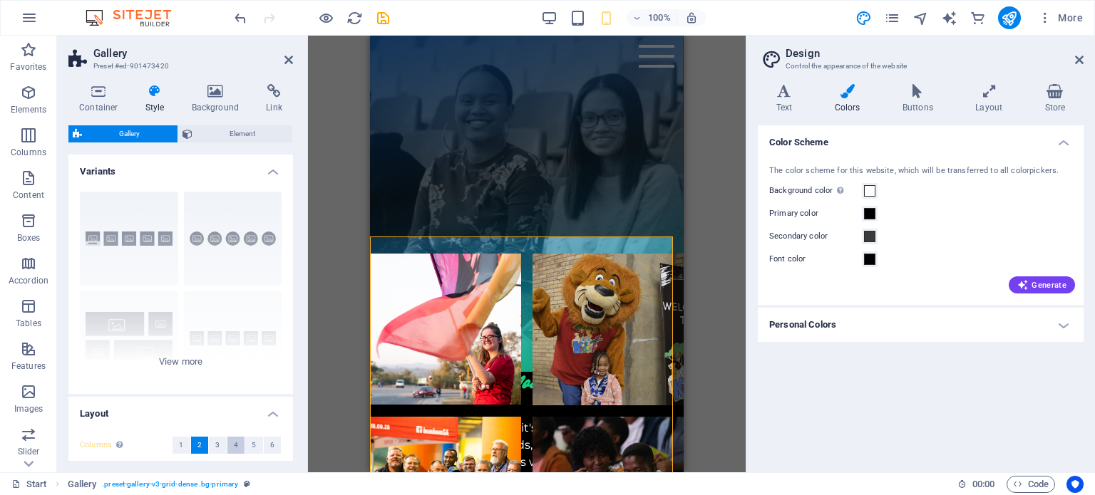
click at [234, 450] on span "4" at bounding box center [236, 445] width 4 height 17
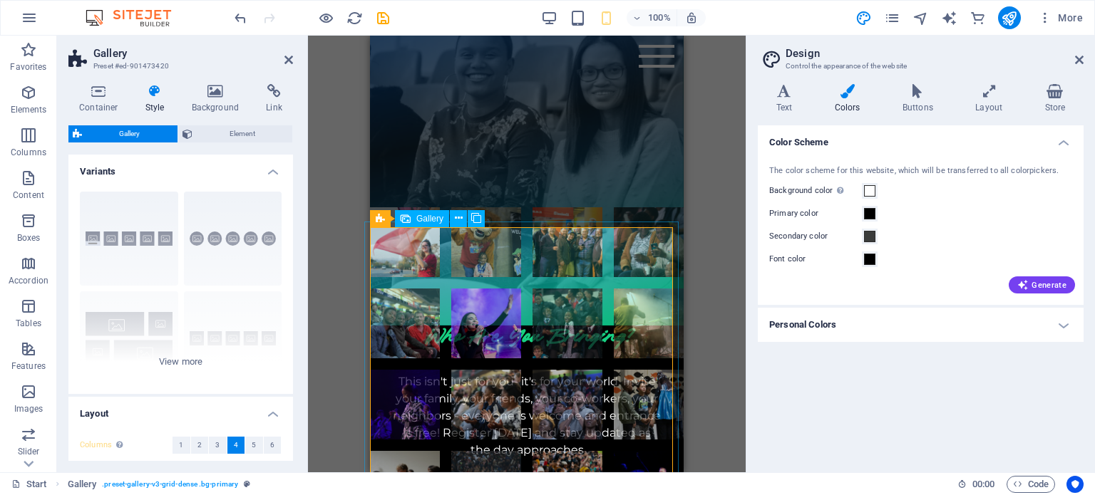
scroll to position [1034, 0]
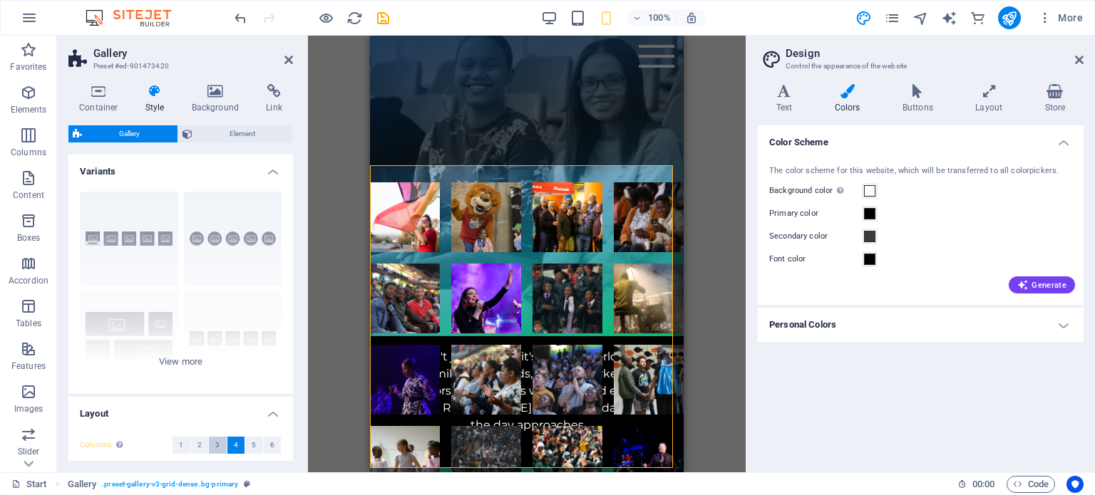
click at [211, 447] on button "3" at bounding box center [218, 445] width 18 height 17
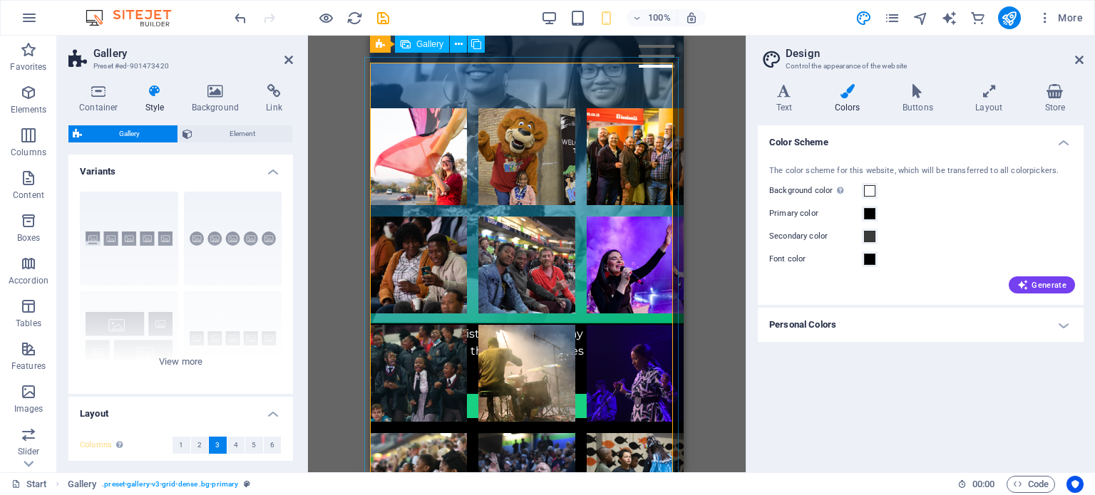
scroll to position [1105, 0]
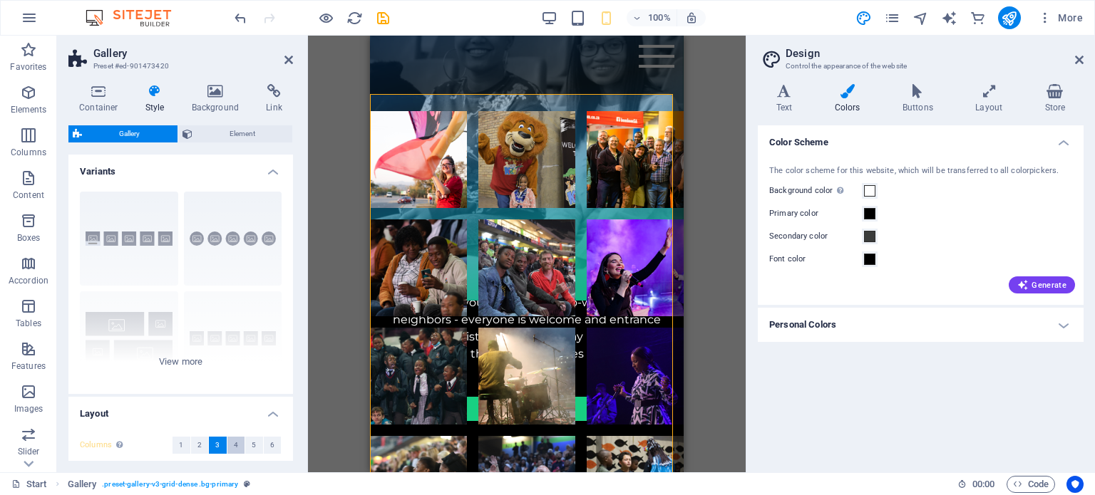
click at [234, 447] on span "4" at bounding box center [236, 445] width 4 height 17
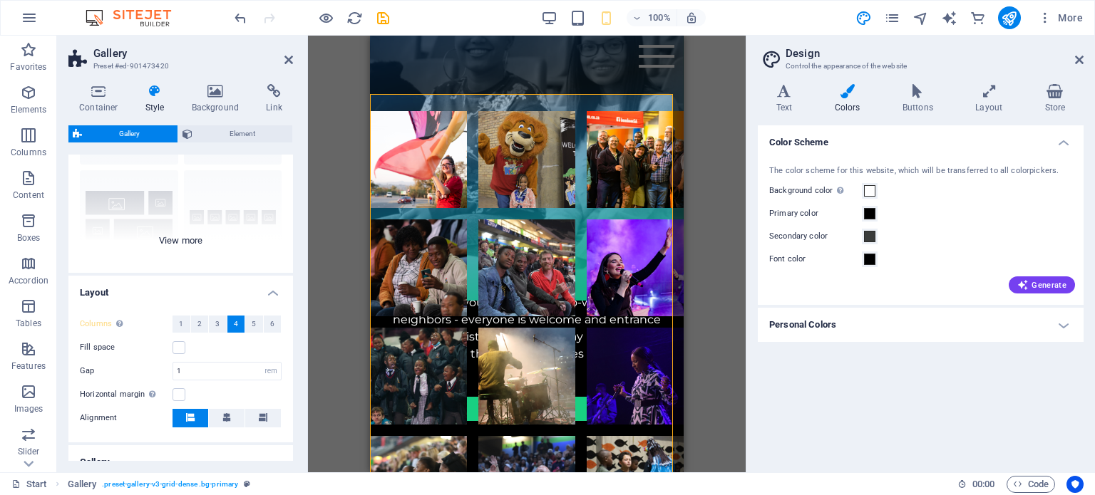
scroll to position [143, 0]
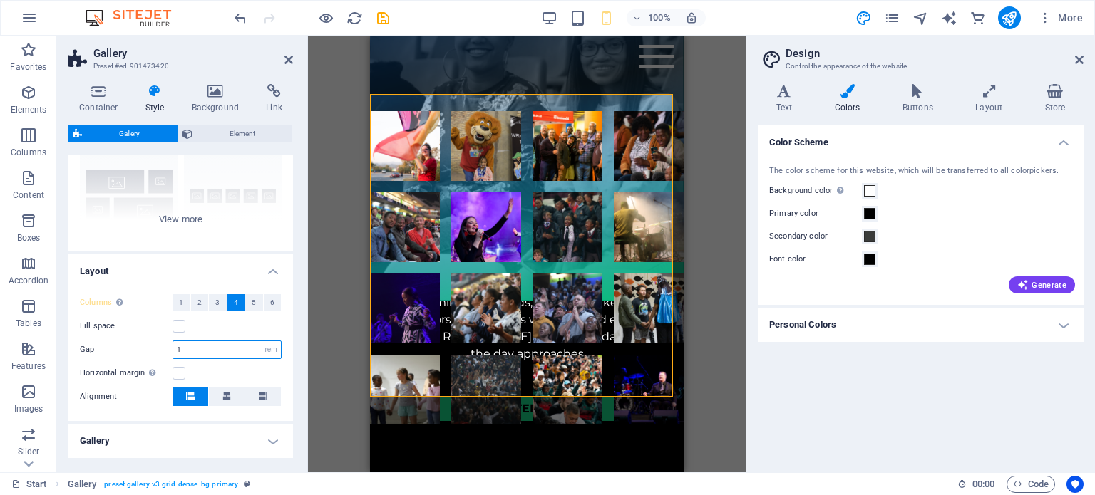
click at [257, 350] on input "1" at bounding box center [227, 349] width 108 height 17
type input "0"
type input "0.5"
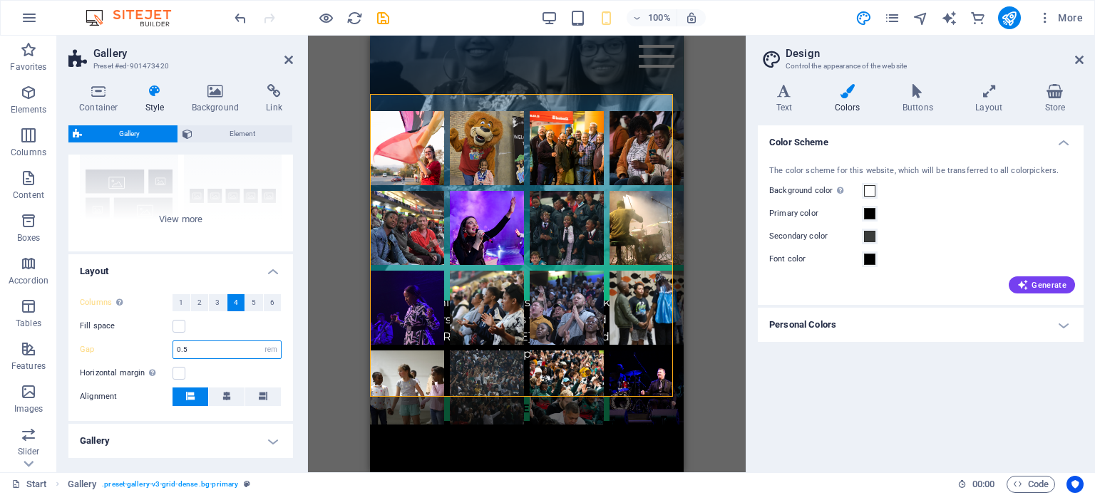
click at [257, 350] on input "0.5" at bounding box center [227, 349] width 108 height 17
type input "0.3"
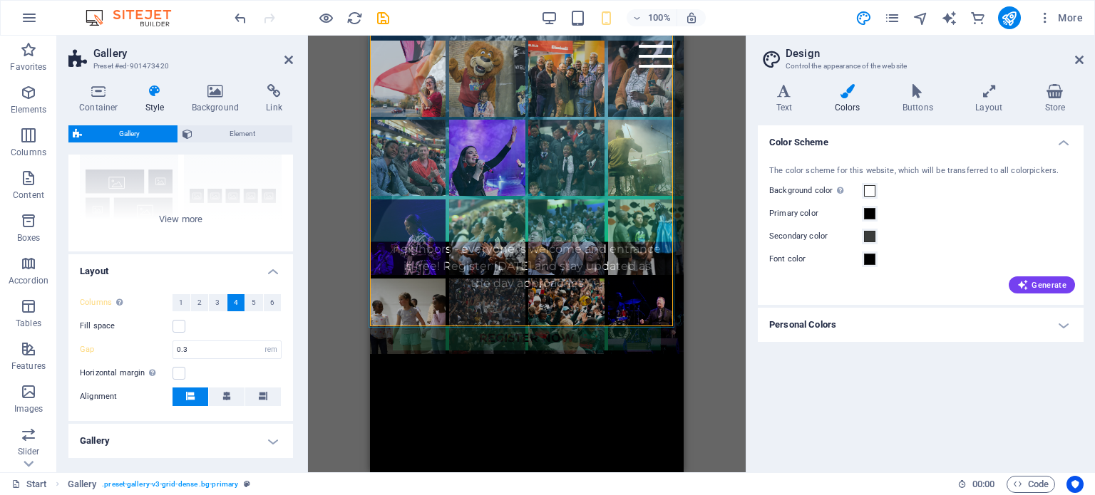
scroll to position [1247, 0]
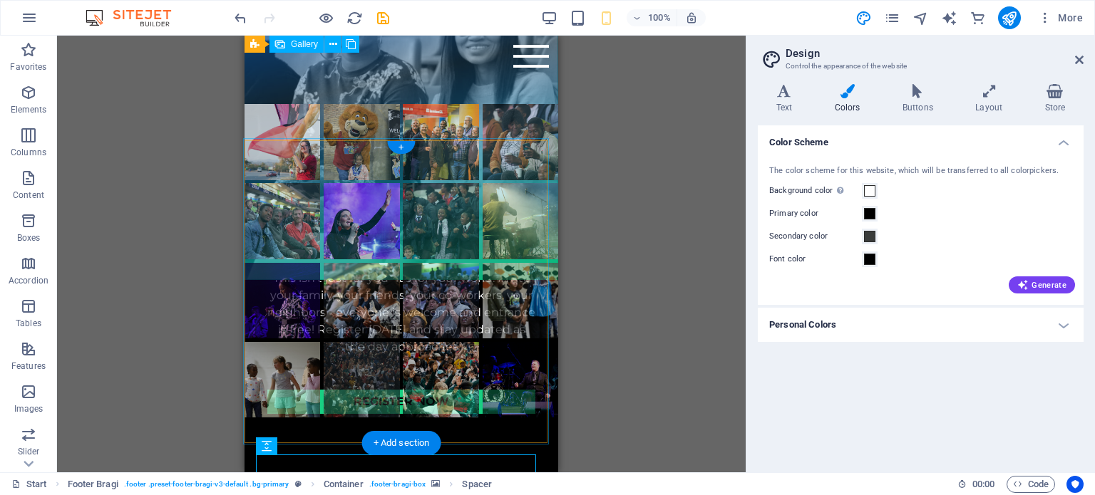
scroll to position [1034, 0]
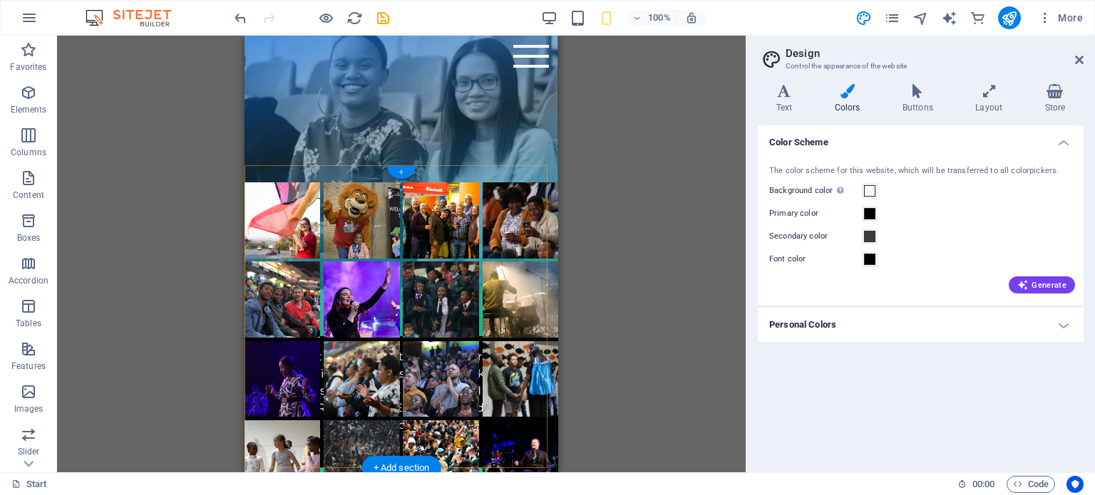
click at [397, 173] on div "+" at bounding box center [401, 172] width 28 height 13
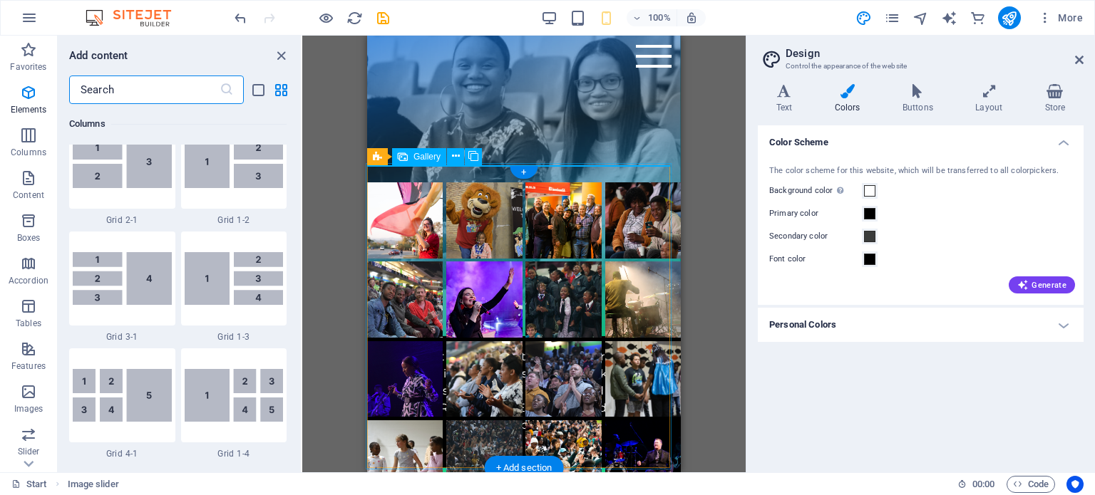
scroll to position [2494, 0]
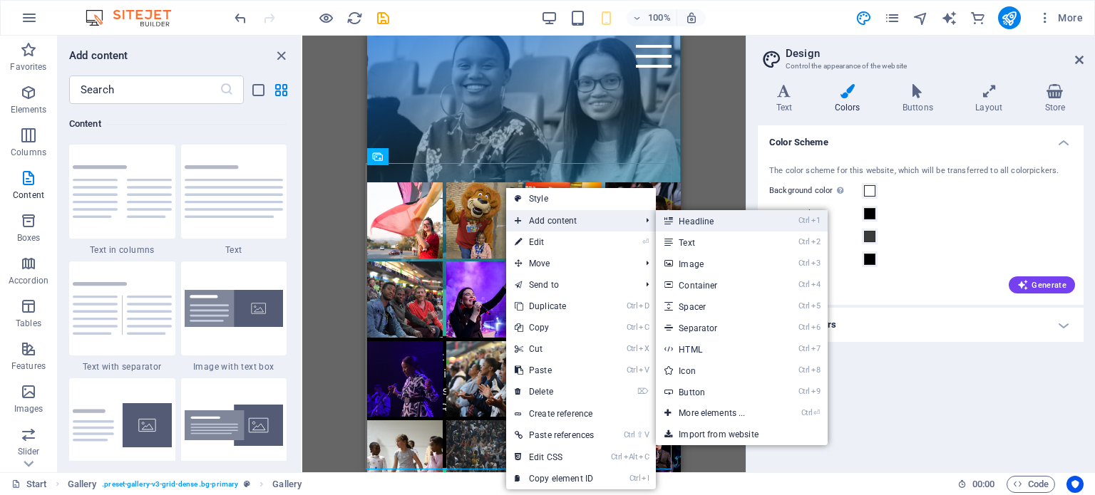
click at [686, 225] on link "Ctrl 1 Headline" at bounding box center [715, 220] width 118 height 21
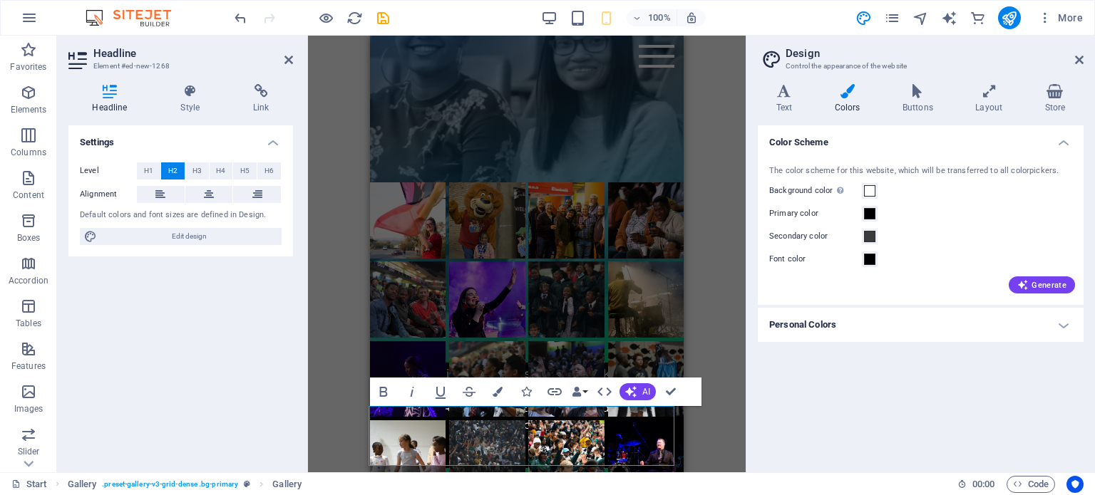
scroll to position [1285, 0]
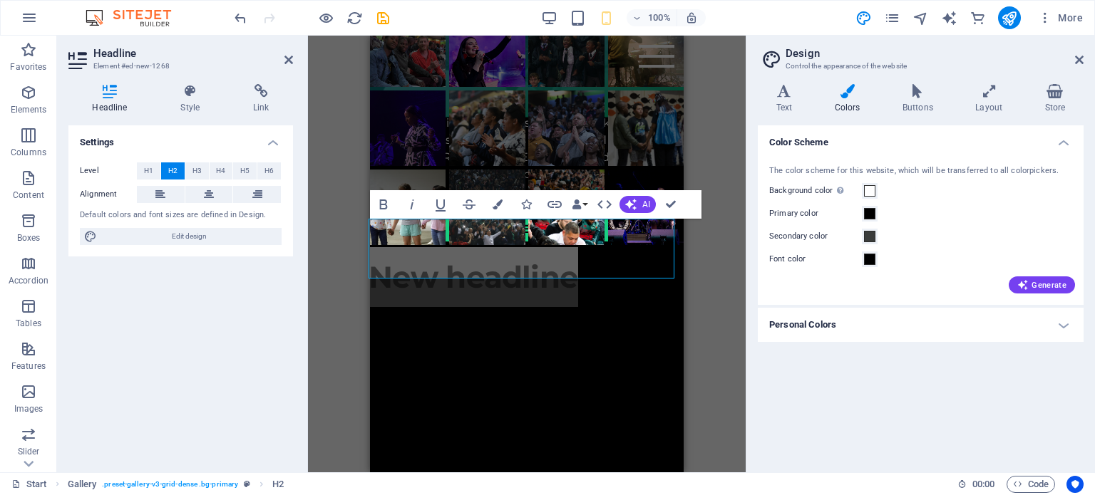
click at [684, 277] on div "H3 Countdown Container Menu Bar Preset Button Text H3 Spacer Text Text H3 Text …" at bounding box center [527, 254] width 438 height 437
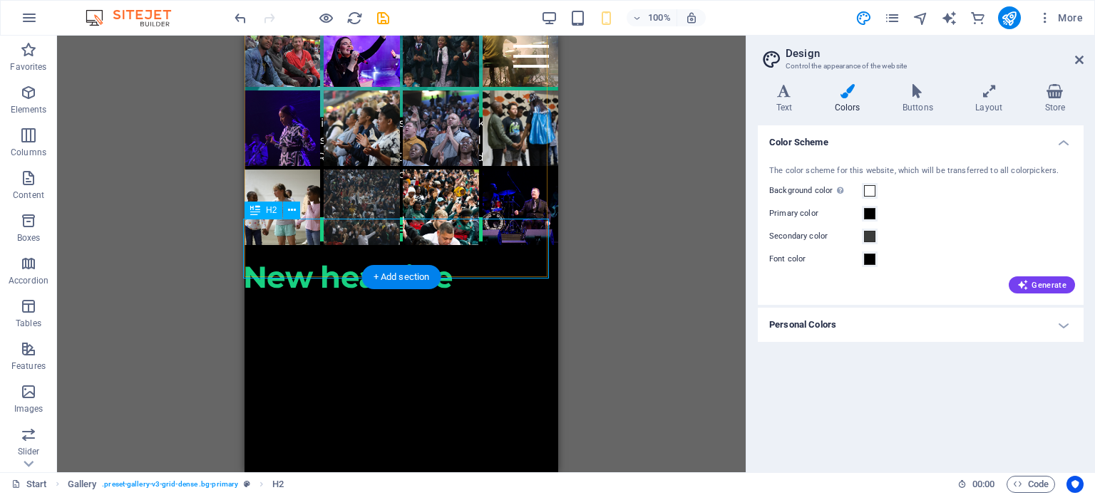
click at [465, 256] on div "New headline" at bounding box center [401, 277] width 317 height 60
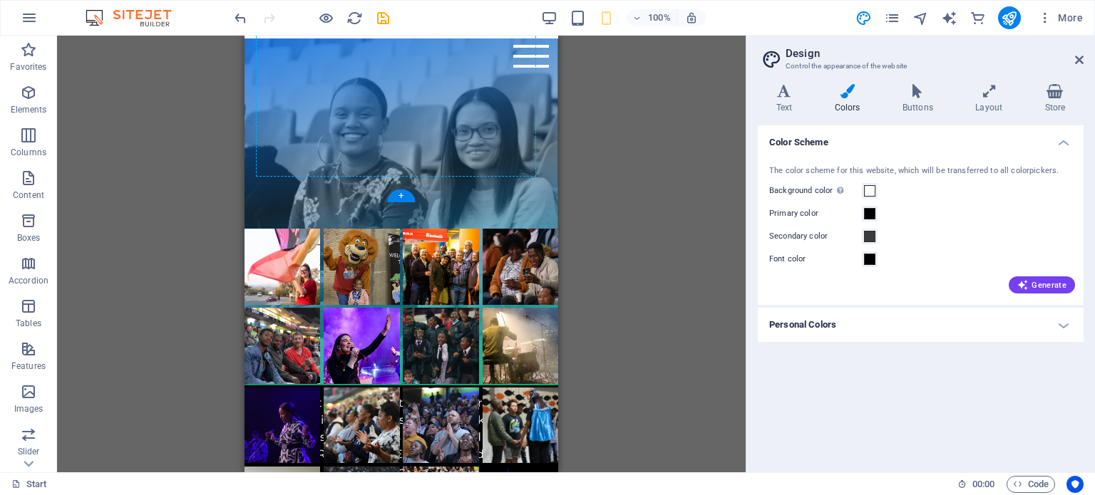
scroll to position [983, 0]
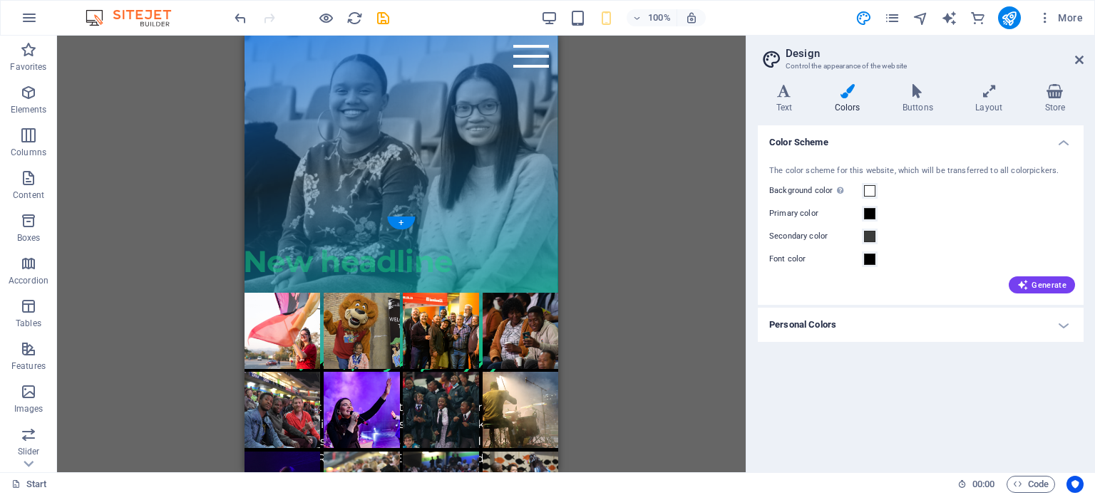
drag, startPoint x: 361, startPoint y: 230, endPoint x: 391, endPoint y: 247, distance: 33.9
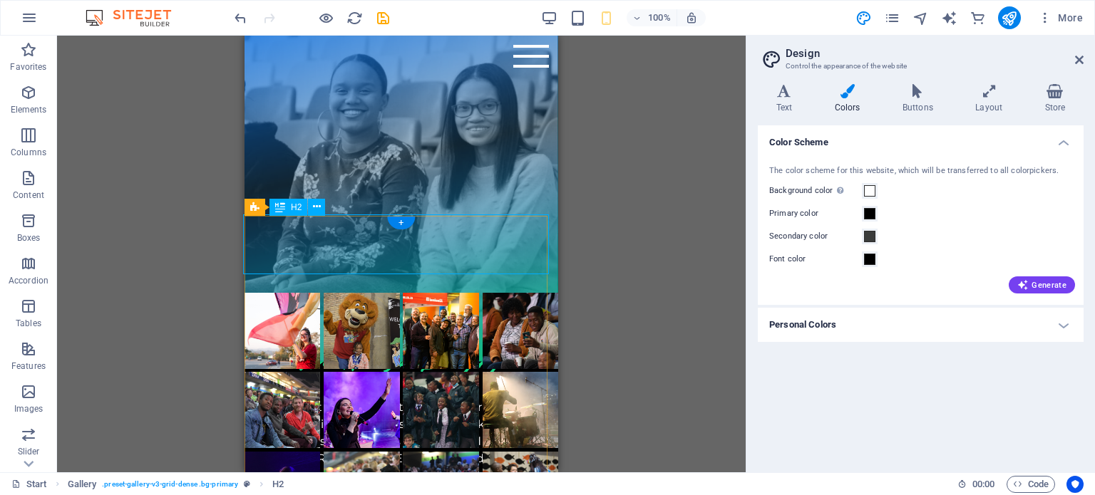
click at [459, 249] on div "New headline" at bounding box center [401, 262] width 317 height 60
click at [434, 249] on div "New headline" at bounding box center [401, 262] width 317 height 60
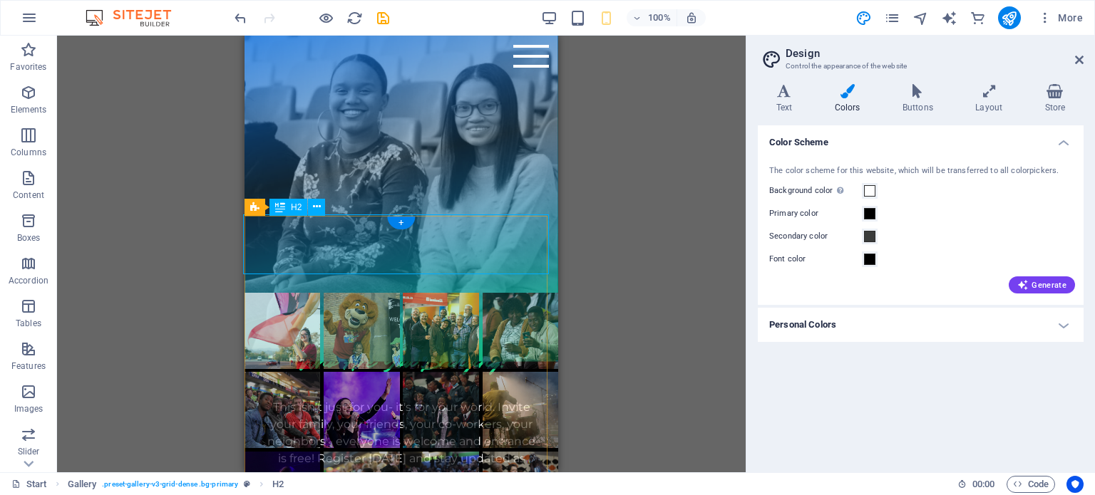
drag, startPoint x: 434, startPoint y: 249, endPoint x: 309, endPoint y: 249, distance: 124.7
click at [435, 249] on div "New headline" at bounding box center [401, 262] width 317 height 60
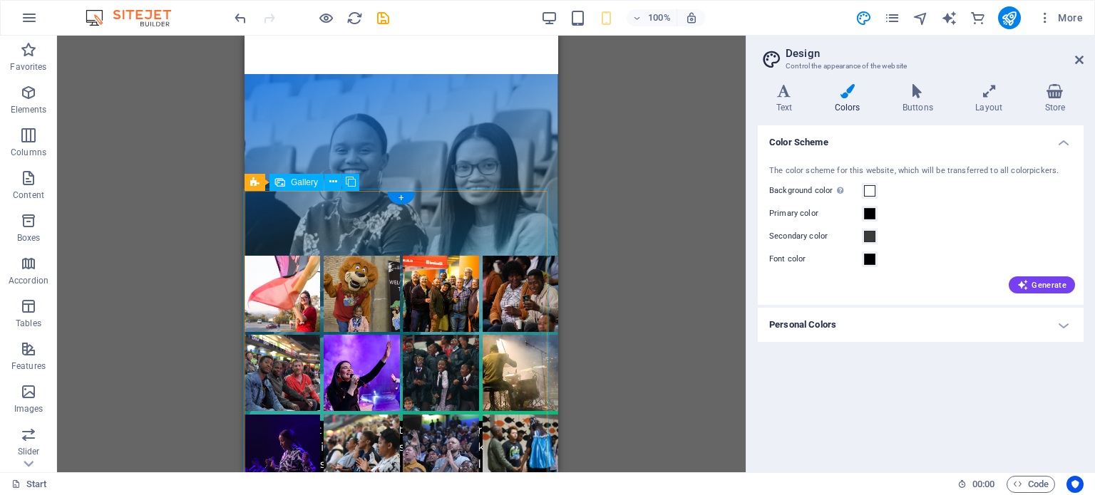
scroll to position [912, 0]
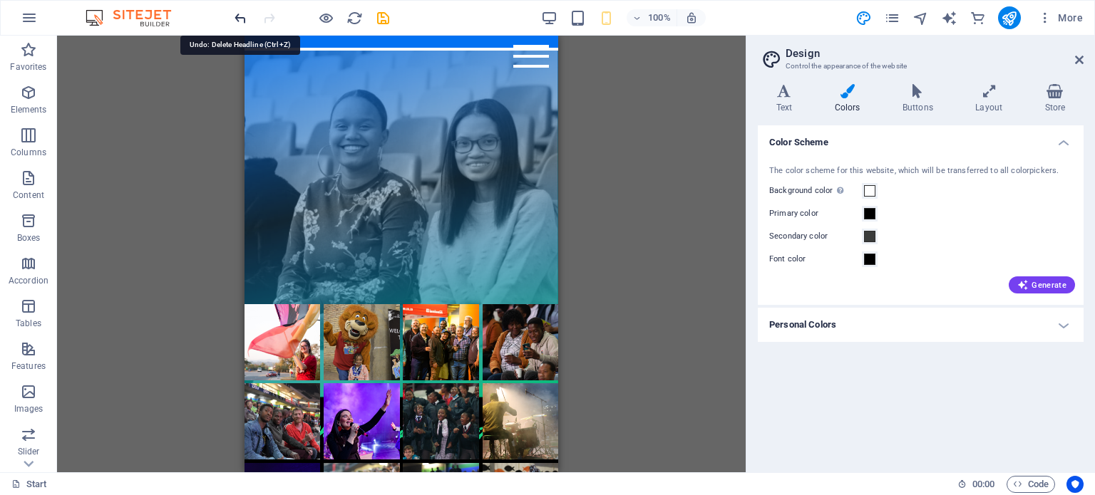
click at [238, 16] on icon "undo" at bounding box center [240, 18] width 16 height 16
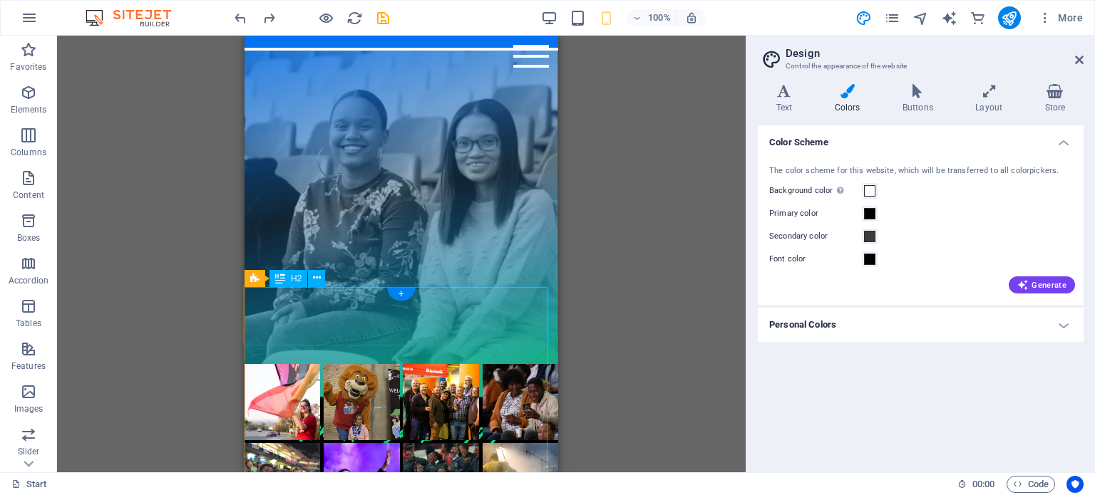
click at [443, 313] on div "New headline" at bounding box center [401, 333] width 317 height 60
click at [456, 322] on div "New headline" at bounding box center [401, 333] width 317 height 60
click at [448, 319] on div "New headline" at bounding box center [401, 333] width 317 height 60
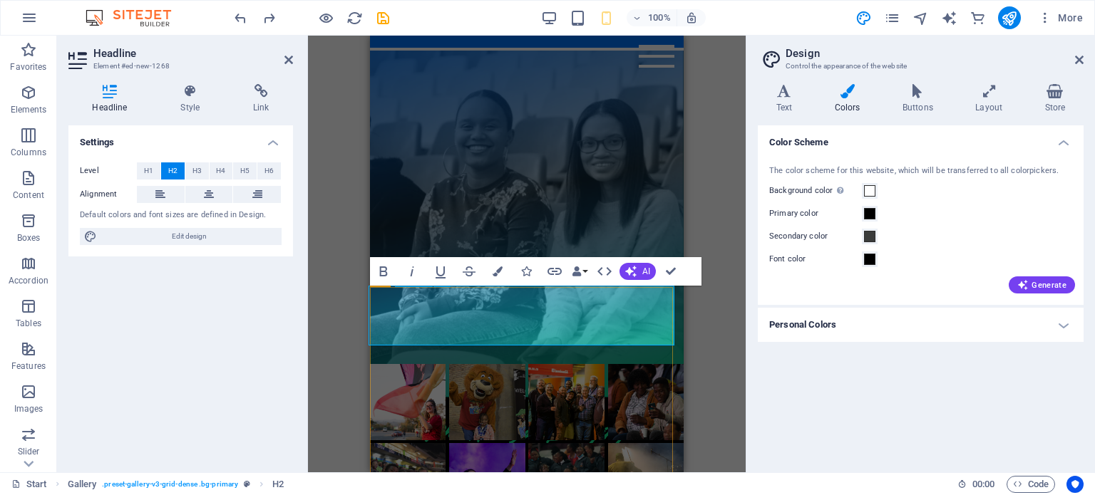
click at [570, 323] on h2 "New headline" at bounding box center [527, 333] width 317 height 60
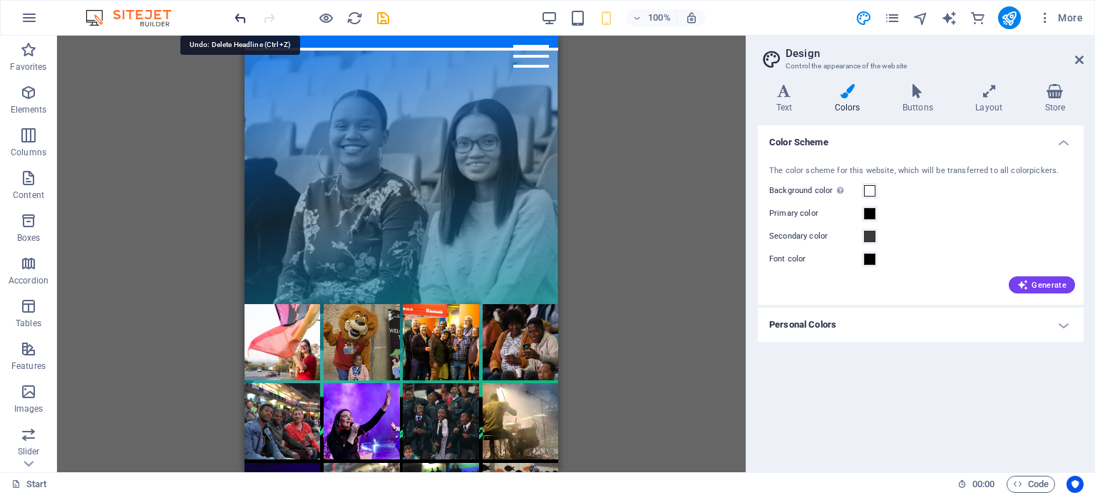
click at [242, 21] on icon "undo" at bounding box center [240, 18] width 16 height 16
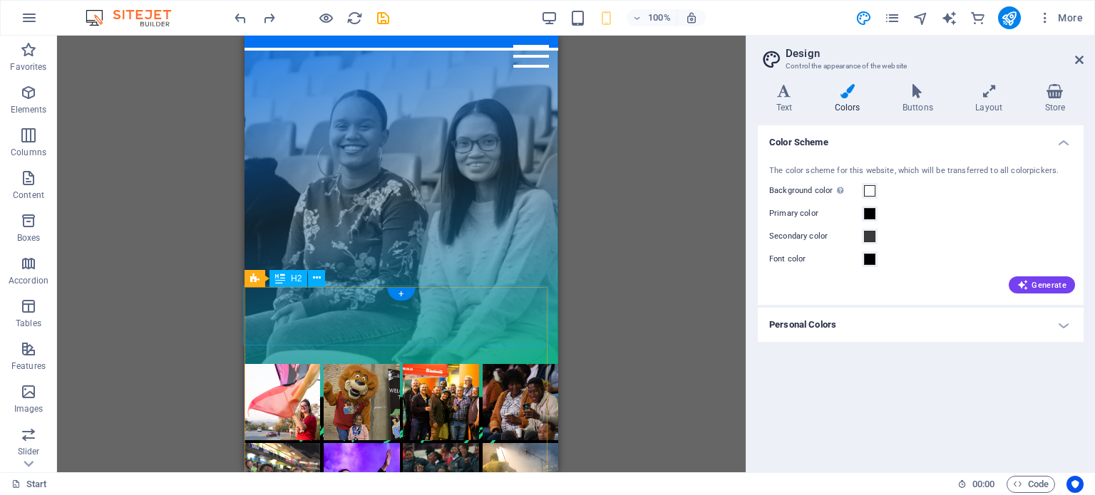
click at [460, 327] on div "New headline" at bounding box center [401, 333] width 317 height 60
click at [456, 322] on div "New headline" at bounding box center [401, 333] width 317 height 60
click at [450, 321] on div "New headline" at bounding box center [401, 333] width 317 height 60
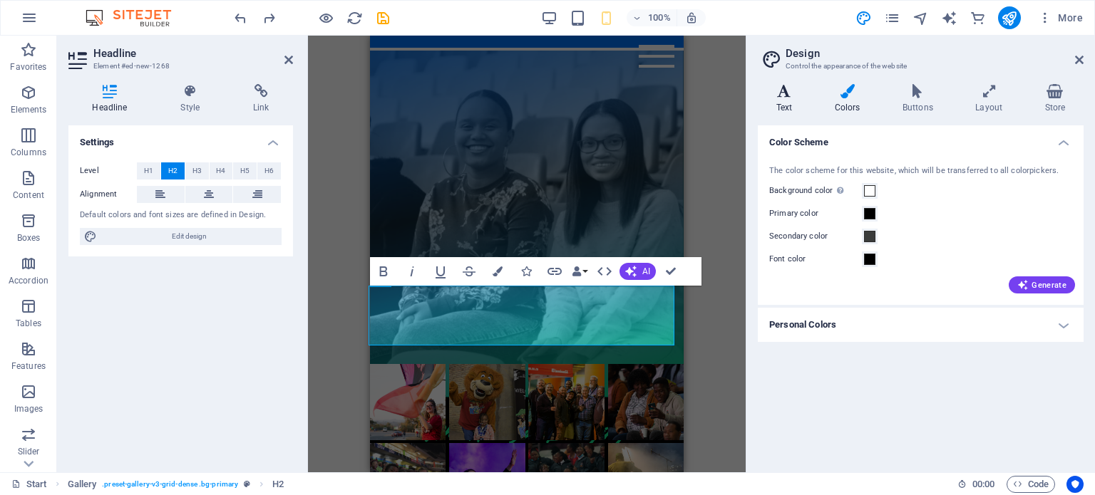
click at [781, 92] on icon at bounding box center [784, 91] width 53 height 14
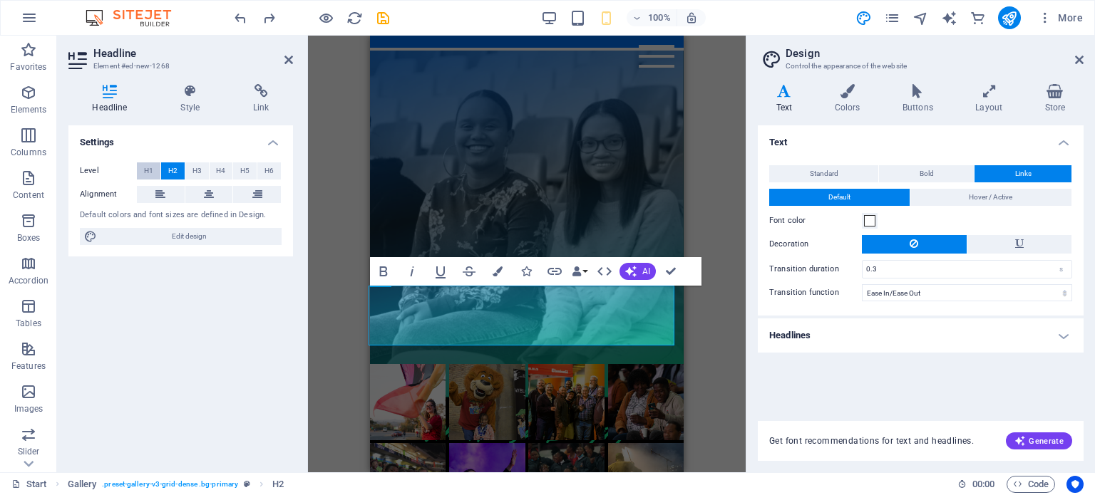
click at [145, 171] on span "H1" at bounding box center [148, 171] width 9 height 17
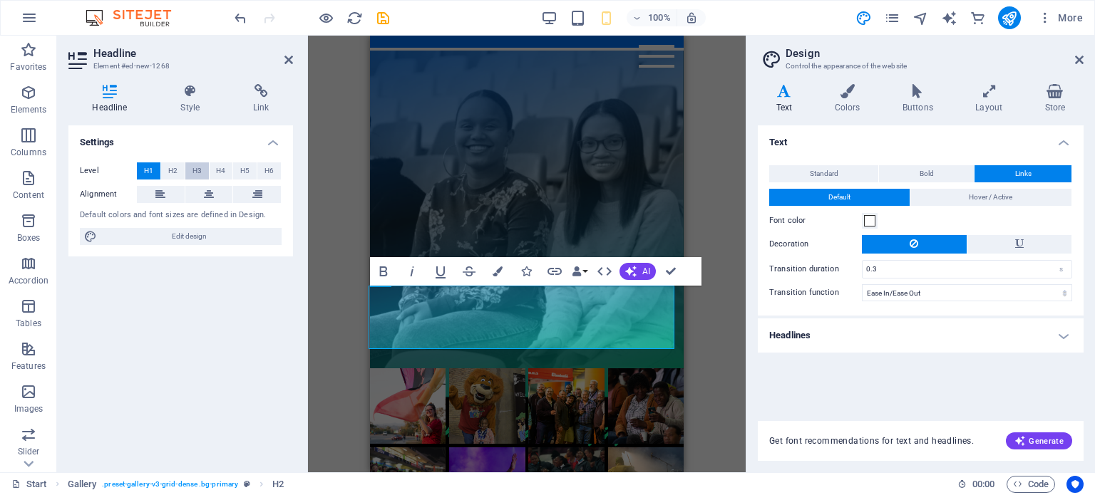
click at [207, 172] on button "H3" at bounding box center [197, 171] width 24 height 17
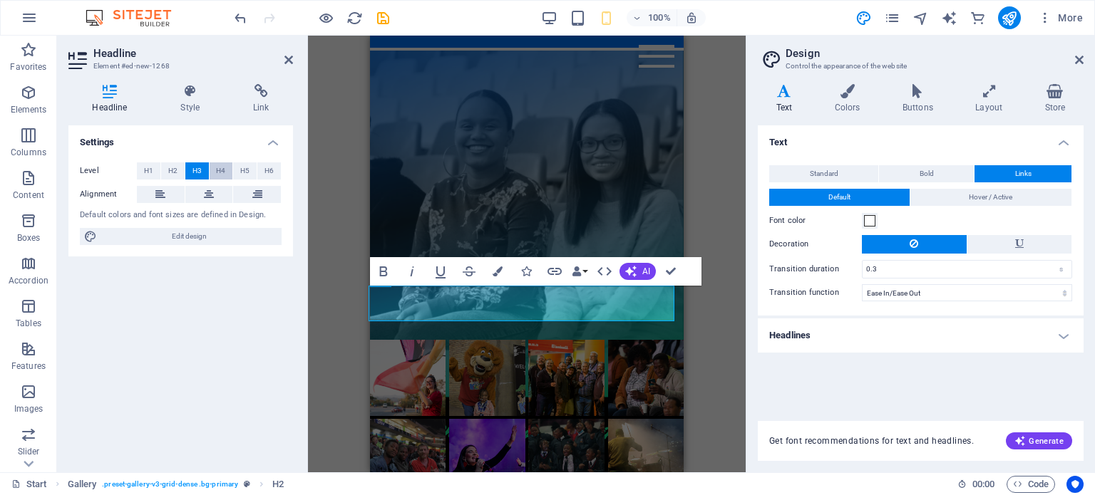
click at [220, 172] on span "H4" at bounding box center [220, 171] width 9 height 17
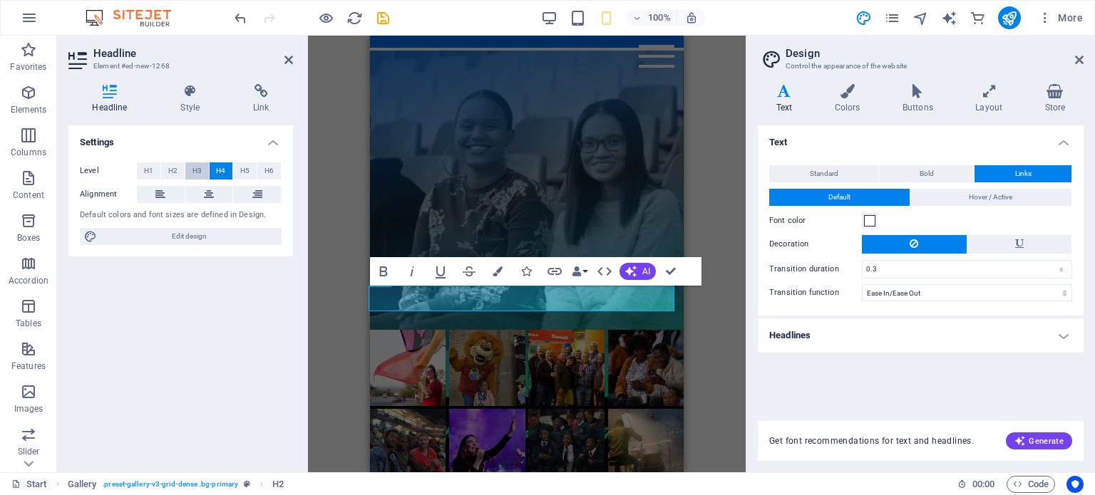
click at [199, 173] on span "H3" at bounding box center [196, 171] width 9 height 17
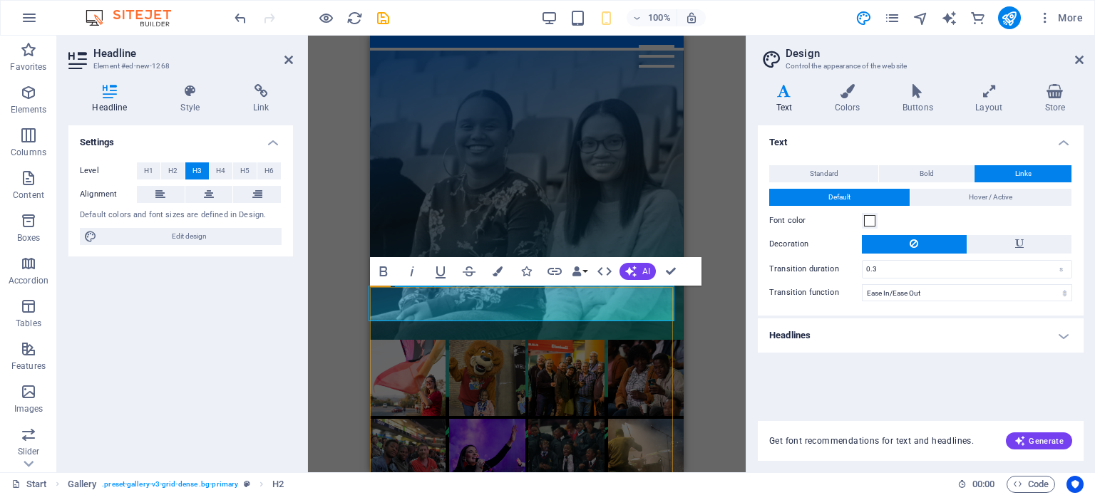
click at [506, 303] on h3 "New headline" at bounding box center [527, 321] width 317 height 36
click at [374, 304] on h3 "​Previous Harvest Highlights" at bounding box center [527, 321] width 317 height 36
click at [379, 303] on h3 "​Previous Harvest Highlights" at bounding box center [527, 321] width 317 height 36
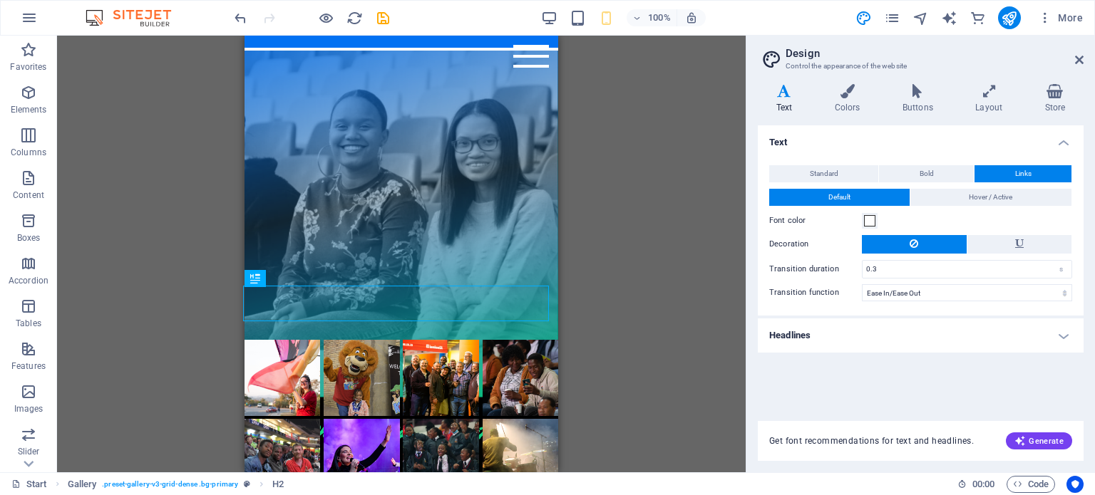
click at [657, 381] on div "H3 Countdown Container Menu Bar Preset Button Text H3 Spacer Text Text H3 Text …" at bounding box center [401, 254] width 689 height 437
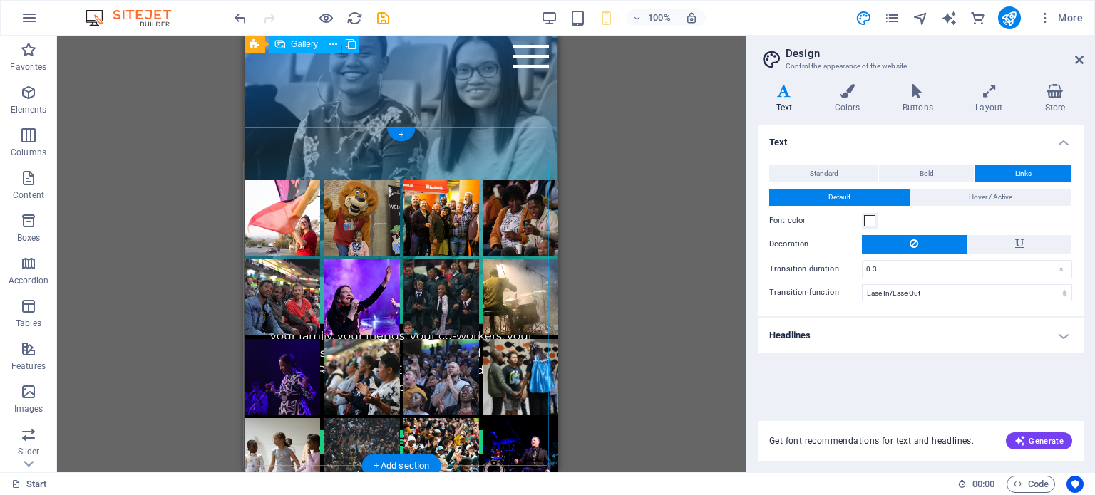
scroll to position [1071, 0]
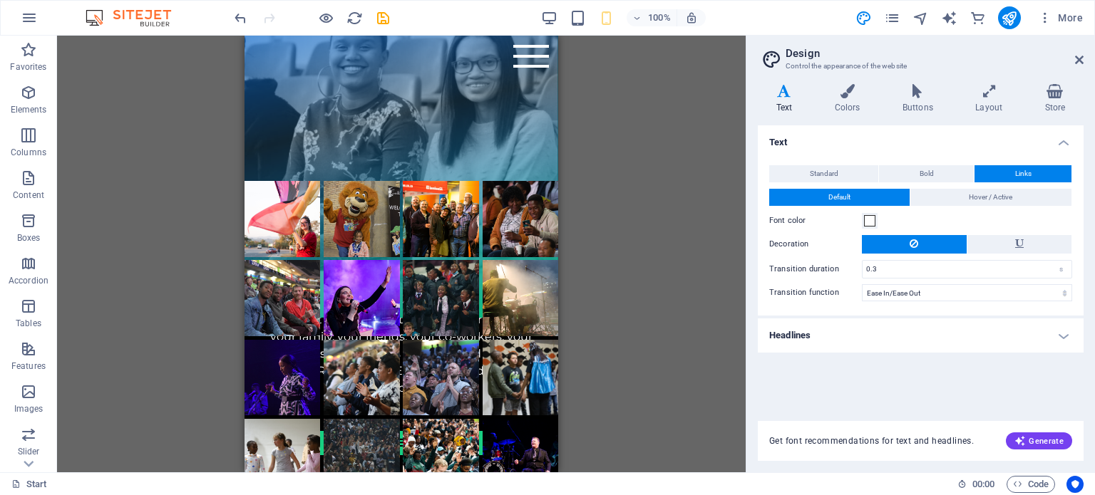
click at [592, 227] on div "H3 Countdown Container Menu Bar Preset Button Text H3 Spacer Text Text H3 Text …" at bounding box center [401, 254] width 689 height 437
click at [535, 144] on div "Previous Harvest Highlights" at bounding box center [401, 162] width 317 height 36
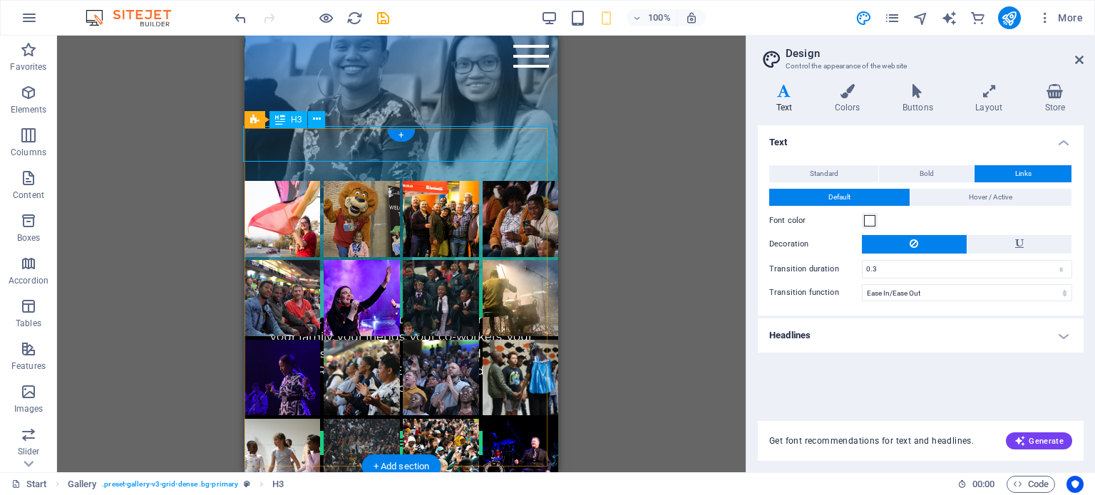
click at [522, 144] on div "Previous Harvest Highlights" at bounding box center [401, 162] width 317 height 36
click at [288, 145] on div "Previous Harvest Highlights" at bounding box center [401, 162] width 317 height 36
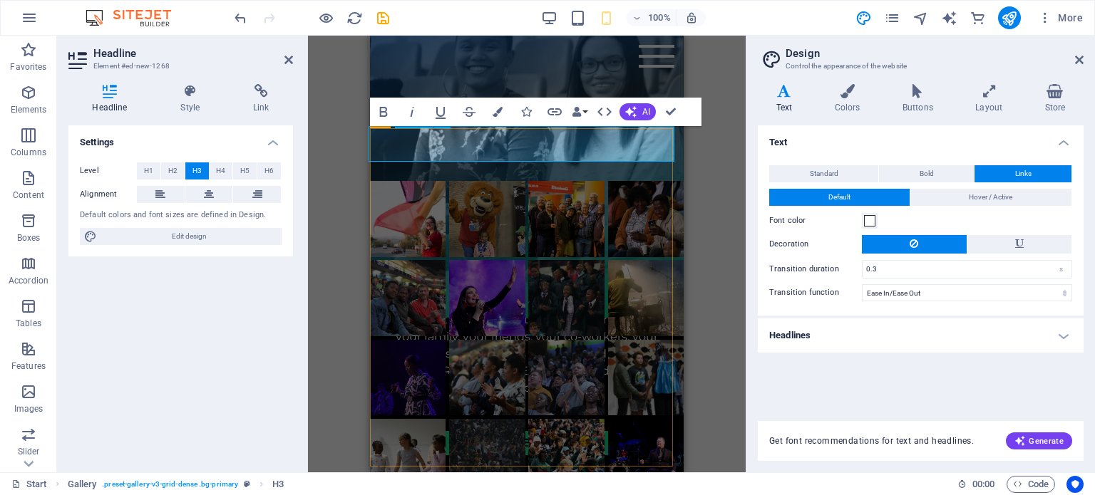
click at [402, 145] on h3 "Previous Harvest Highlights" at bounding box center [527, 162] width 317 height 36
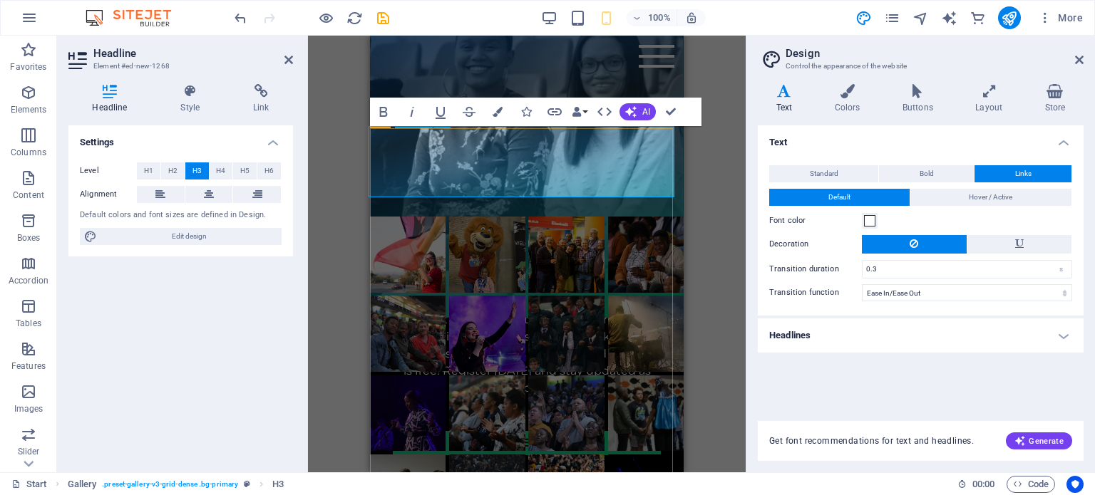
click at [376, 179] on h3 "‌Previous Harvest Highlights" at bounding box center [527, 179] width 317 height 71
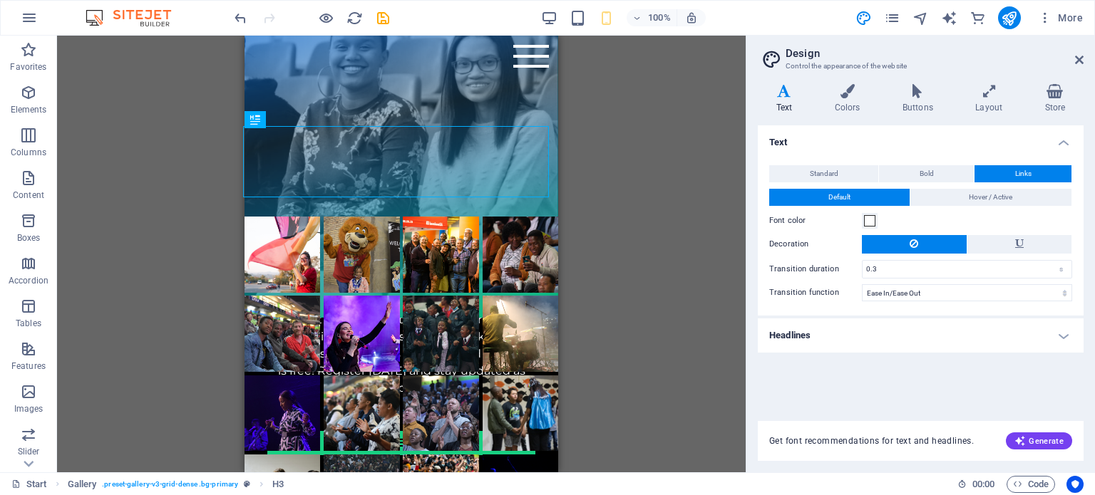
click at [654, 266] on div "H3 Countdown Container Menu Bar Preset Button Text H3 Spacer Text Text H3 Text …" at bounding box center [401, 254] width 689 height 437
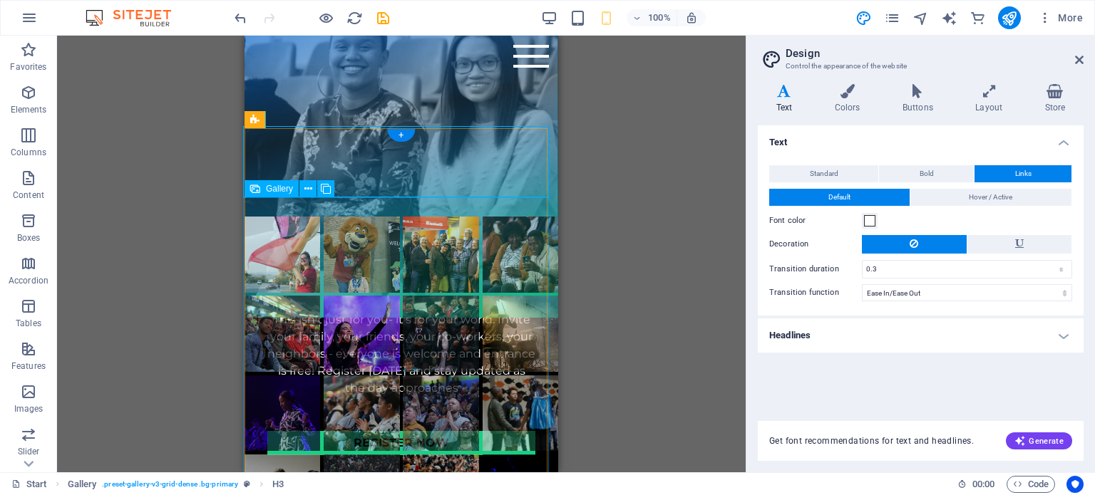
click at [540, 401] on li at bounding box center [521, 414] width 76 height 76
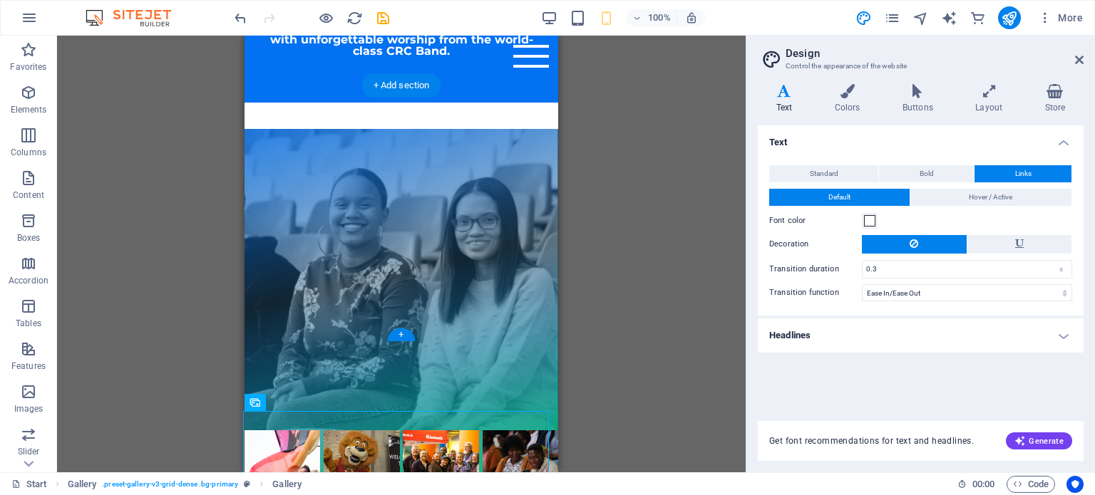
scroll to position [999, 0]
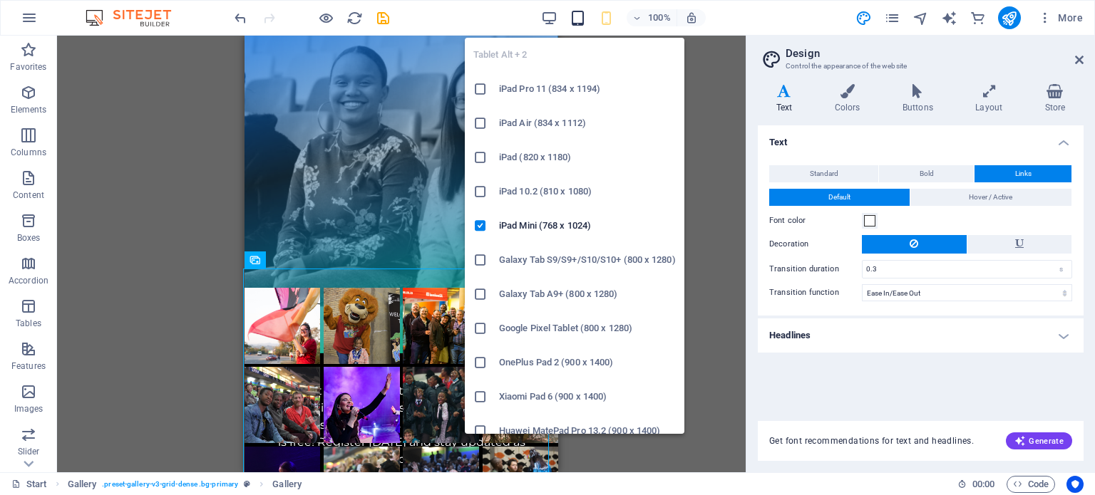
click at [580, 19] on icon "button" at bounding box center [578, 18] width 16 height 16
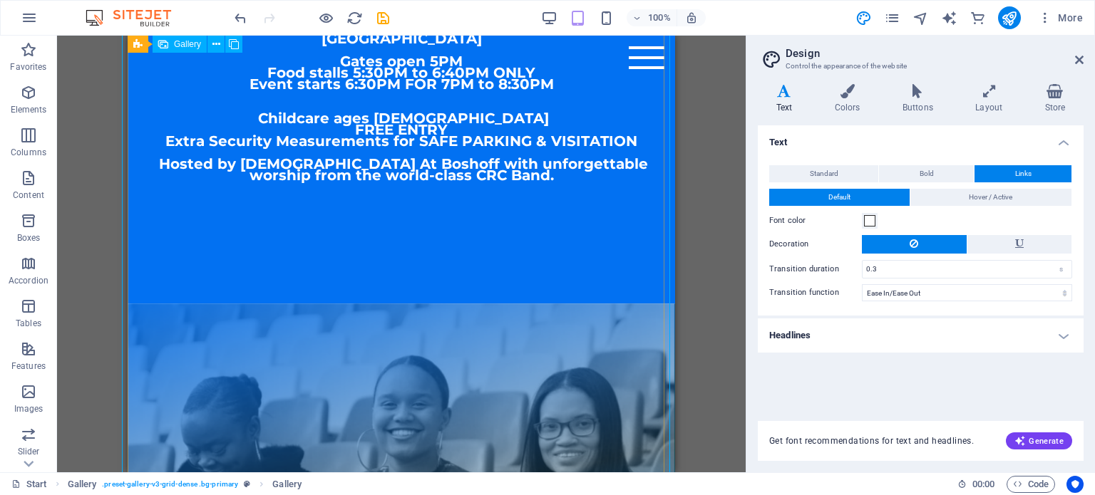
scroll to position [1754, 0]
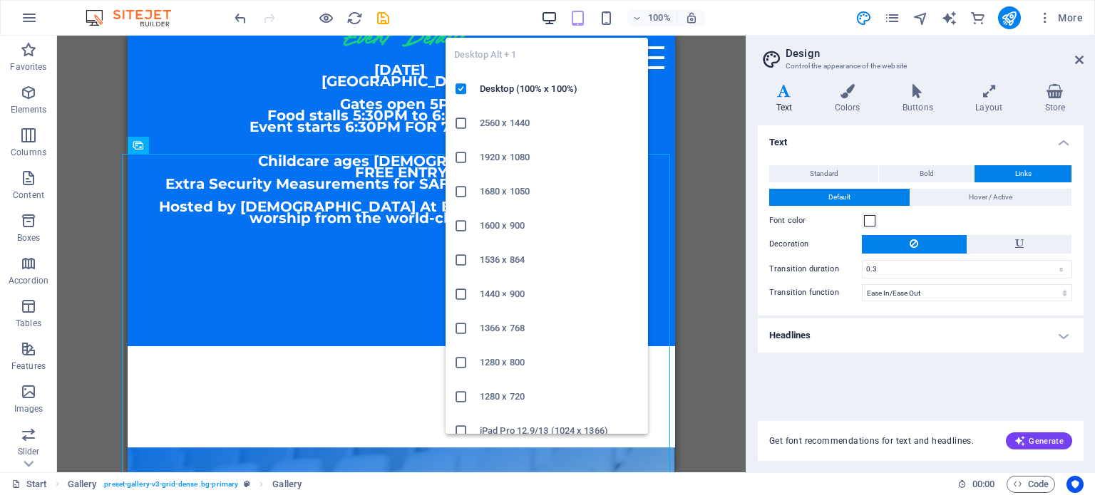
click at [558, 20] on span "button" at bounding box center [549, 18] width 17 height 16
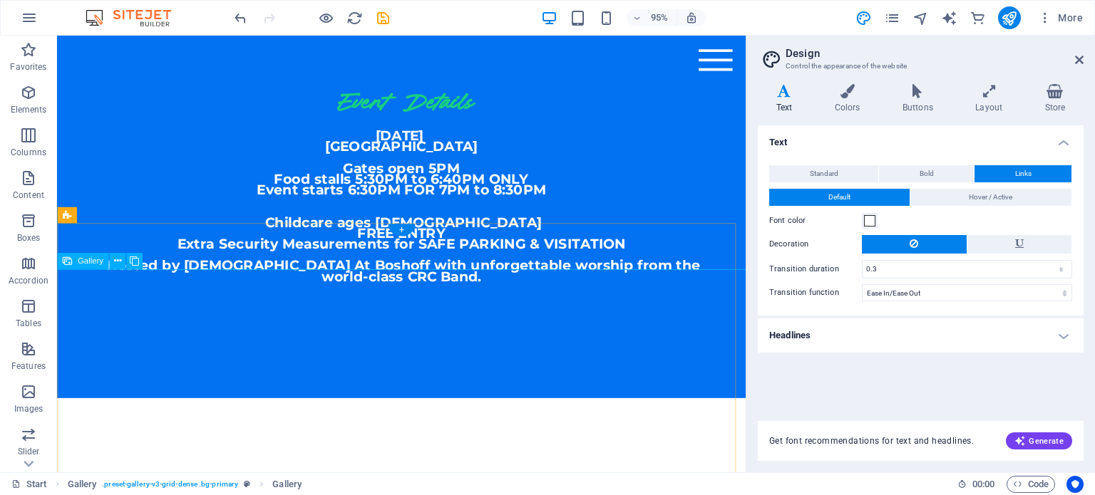
scroll to position [2039, 0]
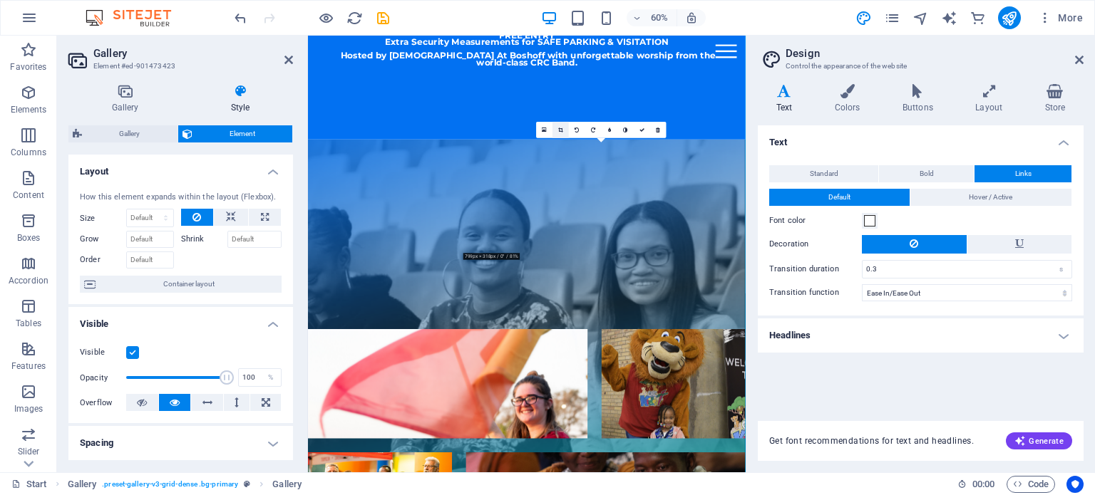
click at [562, 128] on icon at bounding box center [560, 129] width 5 height 5
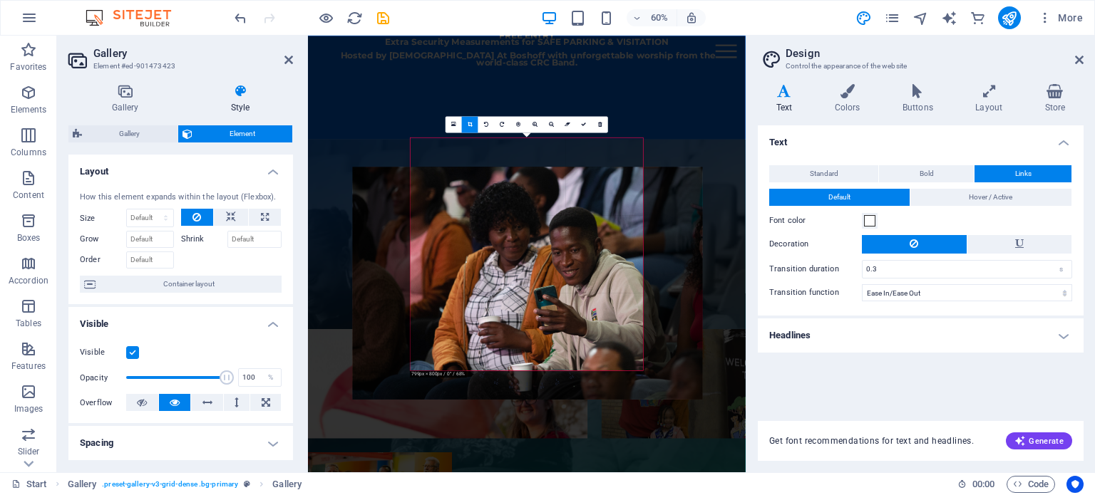
drag, startPoint x: 551, startPoint y: 202, endPoint x: 513, endPoint y: 251, distance: 62.0
click at [513, 251] on div at bounding box center [528, 283] width 350 height 233
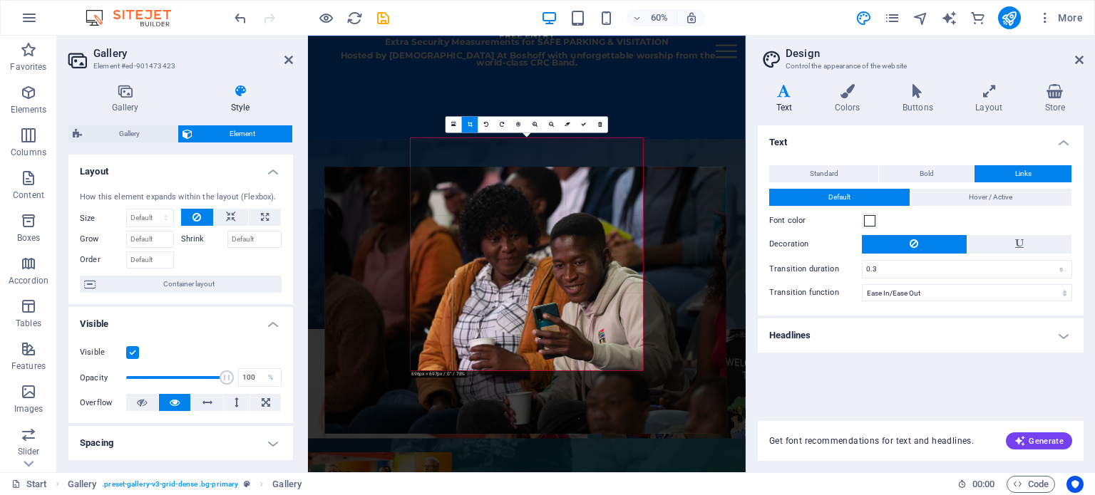
drag, startPoint x: 570, startPoint y: 235, endPoint x: 499, endPoint y: 292, distance: 90.8
click at [499, 292] on div at bounding box center [525, 300] width 401 height 267
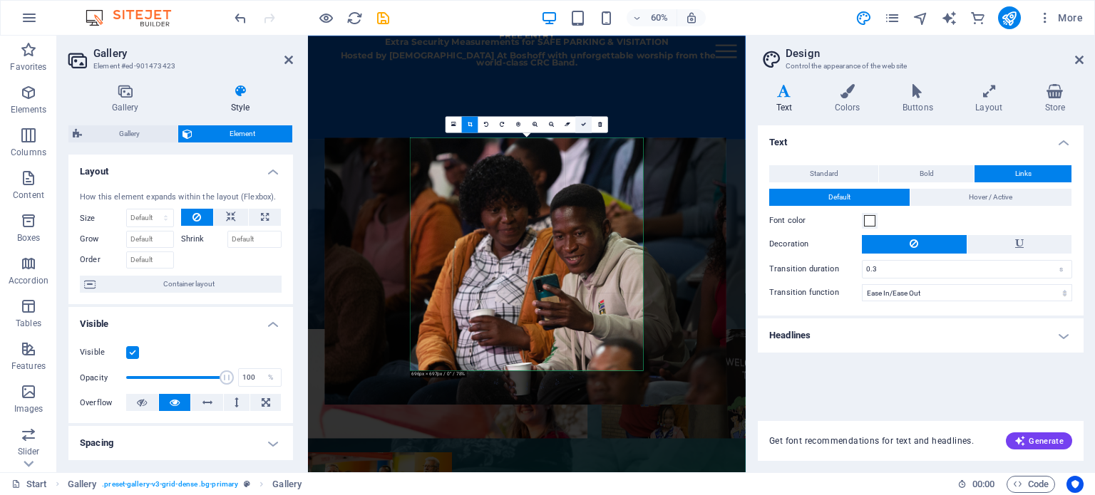
click at [587, 123] on link at bounding box center [583, 124] width 16 height 16
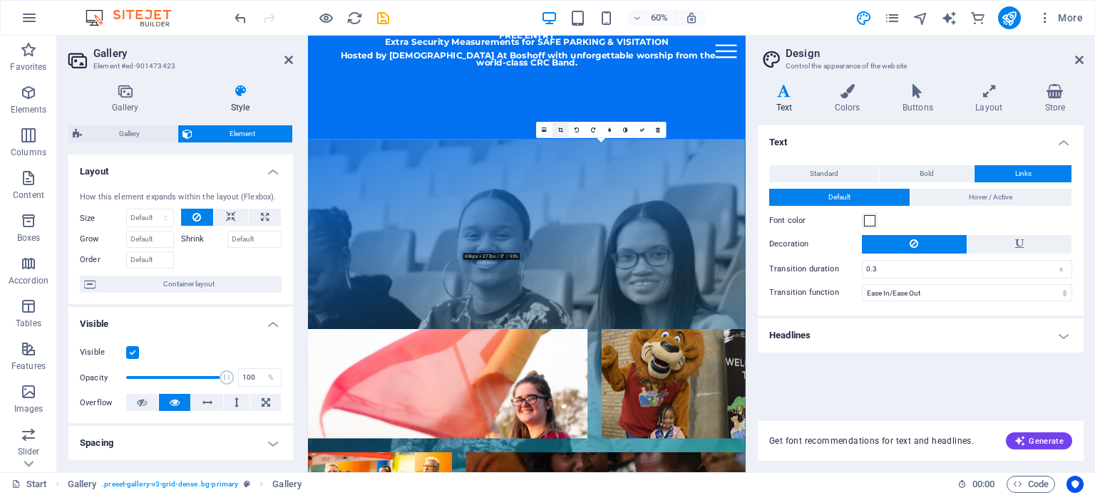
click at [562, 128] on icon at bounding box center [560, 129] width 5 height 5
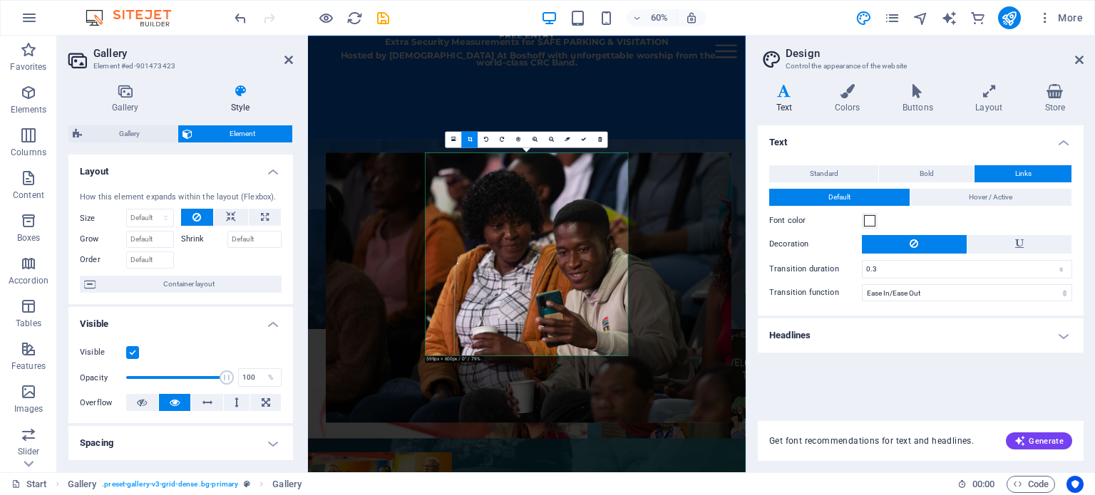
drag, startPoint x: 490, startPoint y: 290, endPoint x: 419, endPoint y: 286, distance: 71.4
click at [419, 286] on div at bounding box center [529, 288] width 406 height 270
click at [585, 141] on icon at bounding box center [583, 139] width 5 height 5
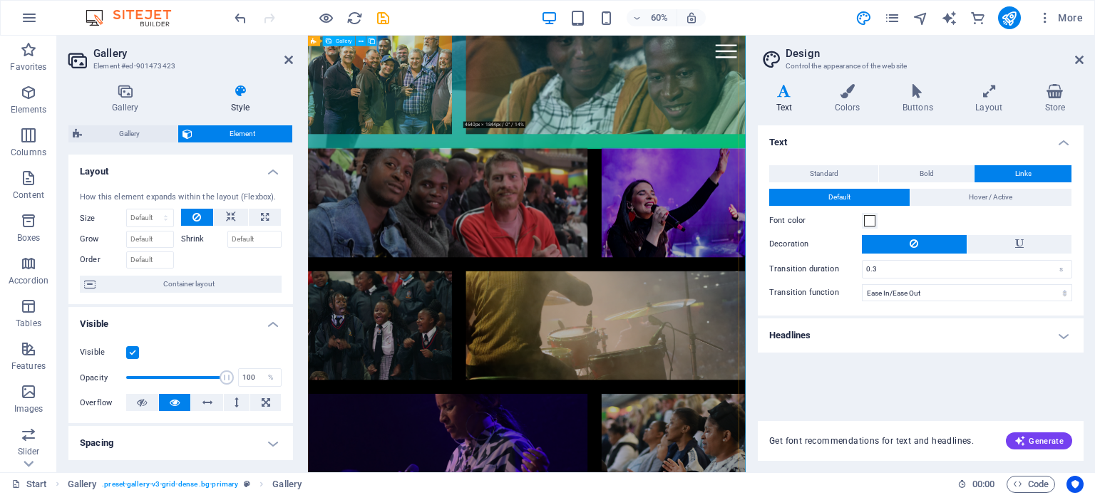
scroll to position [2752, 0]
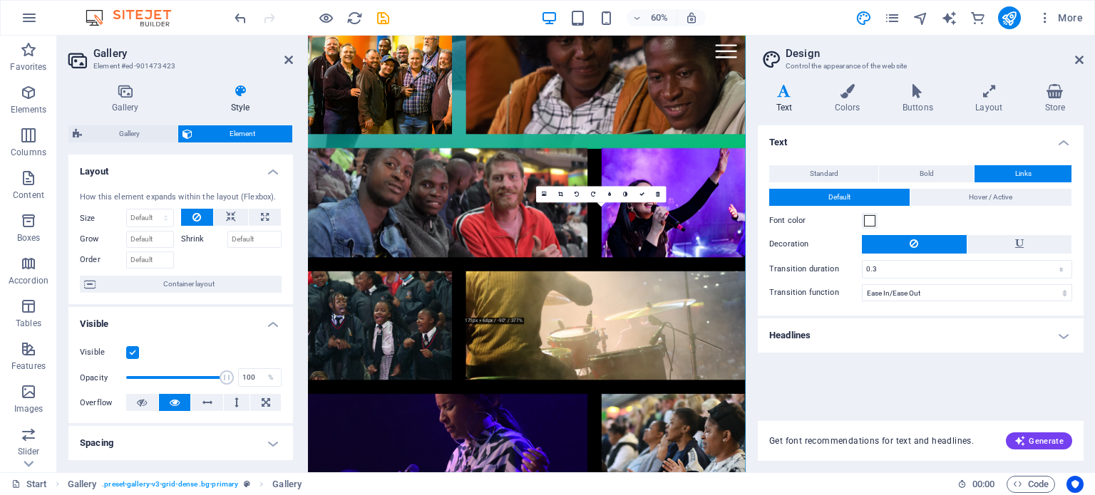
click at [576, 202] on div "0" at bounding box center [601, 194] width 130 height 16
click at [562, 192] on icon at bounding box center [560, 194] width 5 height 5
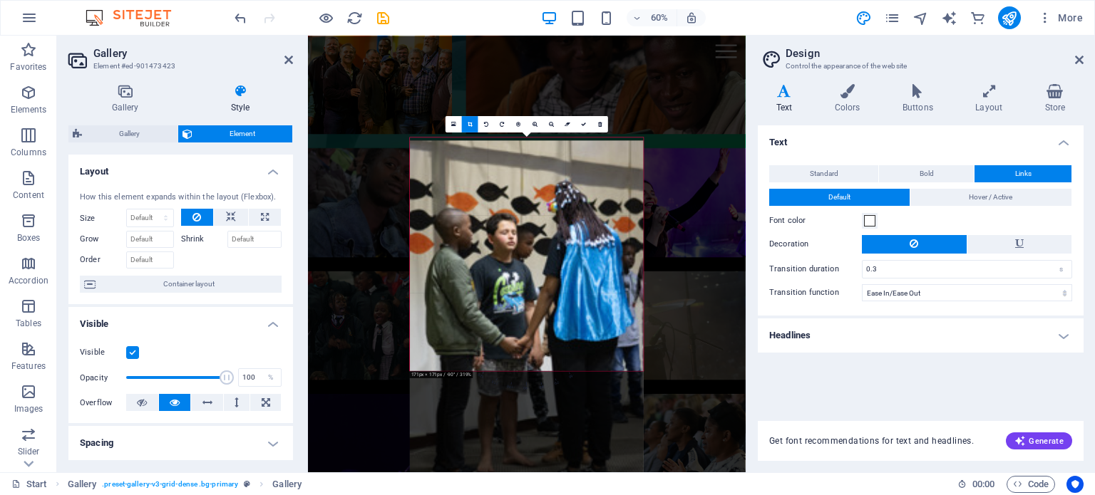
drag, startPoint x: 570, startPoint y: 209, endPoint x: 530, endPoint y: 287, distance: 87.7
click at [530, 287] on div at bounding box center [527, 315] width 234 height 350
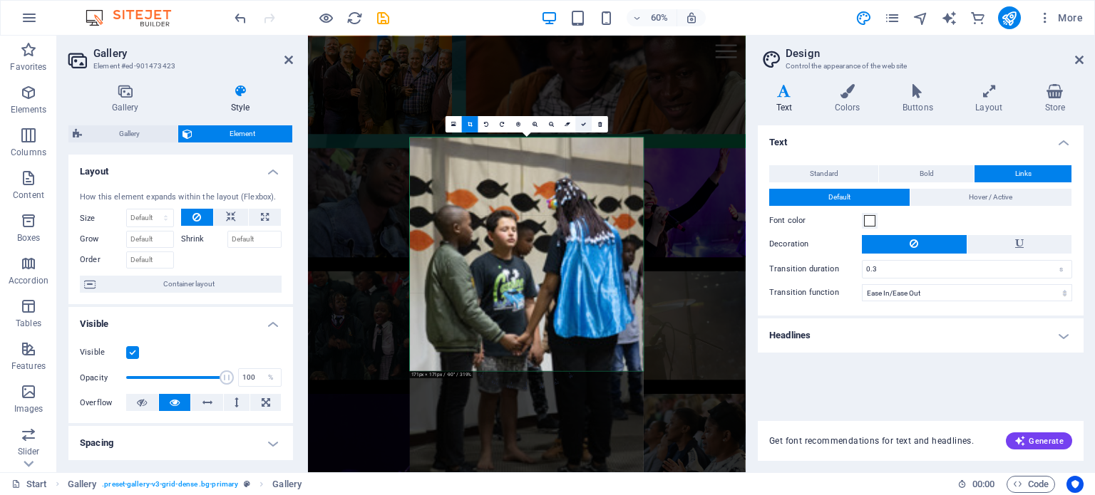
click at [585, 128] on link at bounding box center [583, 124] width 16 height 16
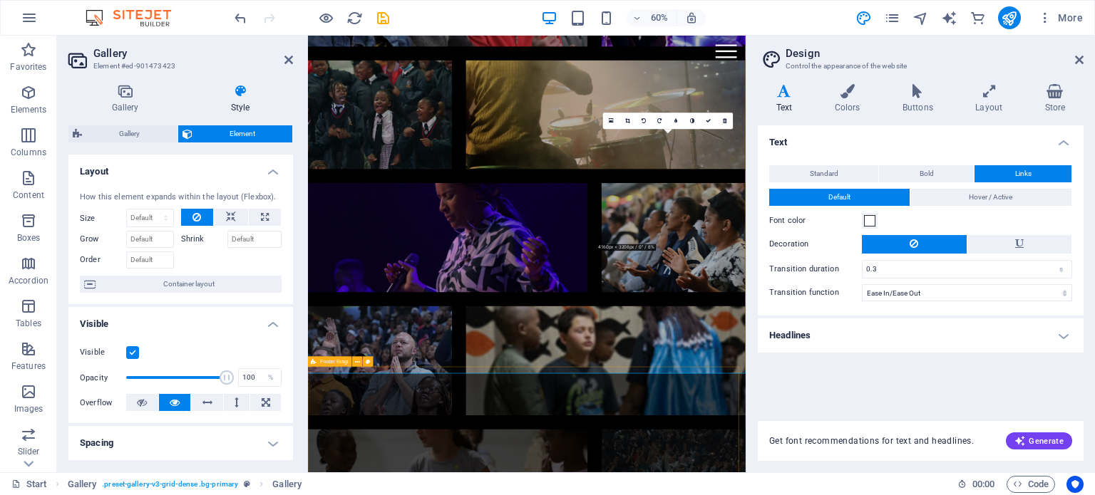
scroll to position [3108, 0]
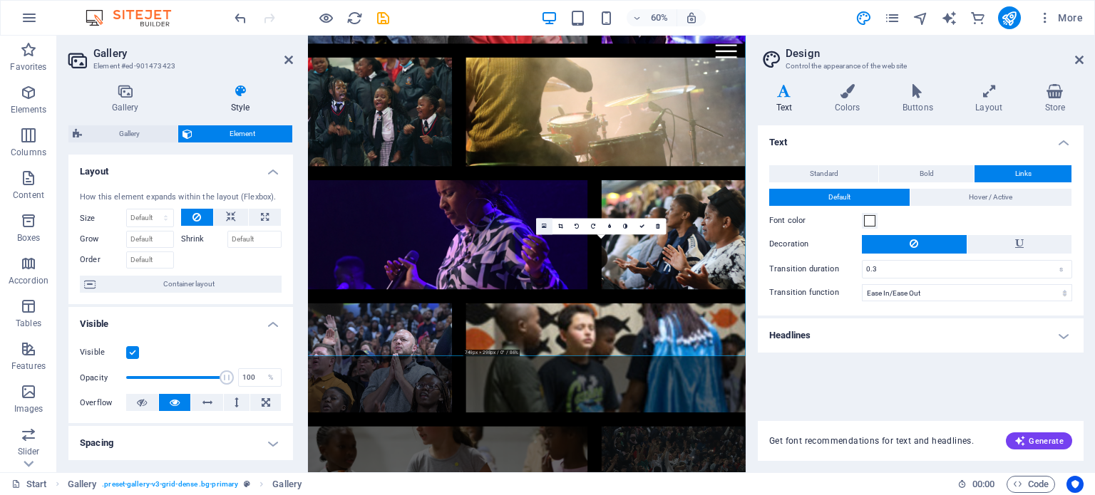
click at [544, 229] on icon at bounding box center [544, 227] width 5 height 6
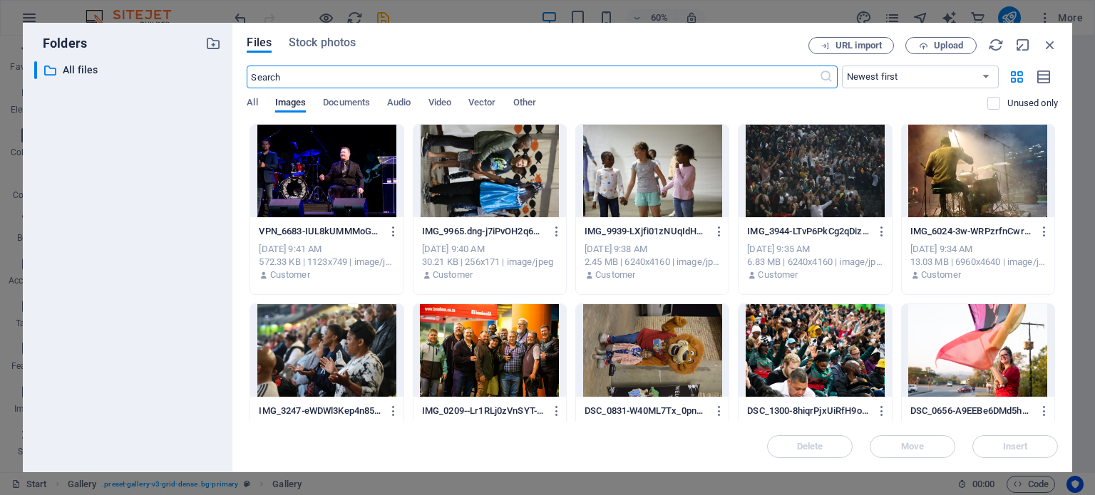
scroll to position [880, 0]
click at [1053, 45] on icon "button" at bounding box center [1050, 45] width 16 height 16
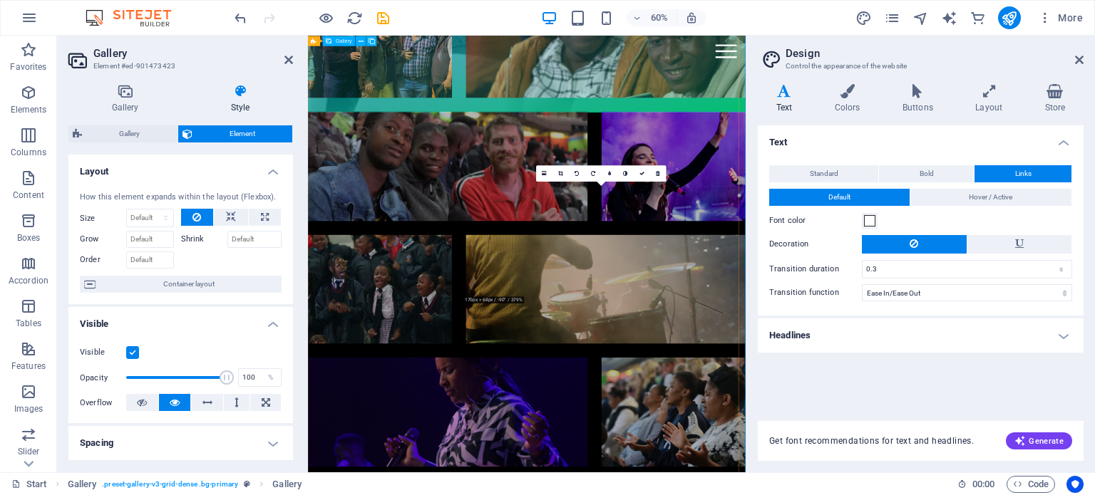
scroll to position [2962, 0]
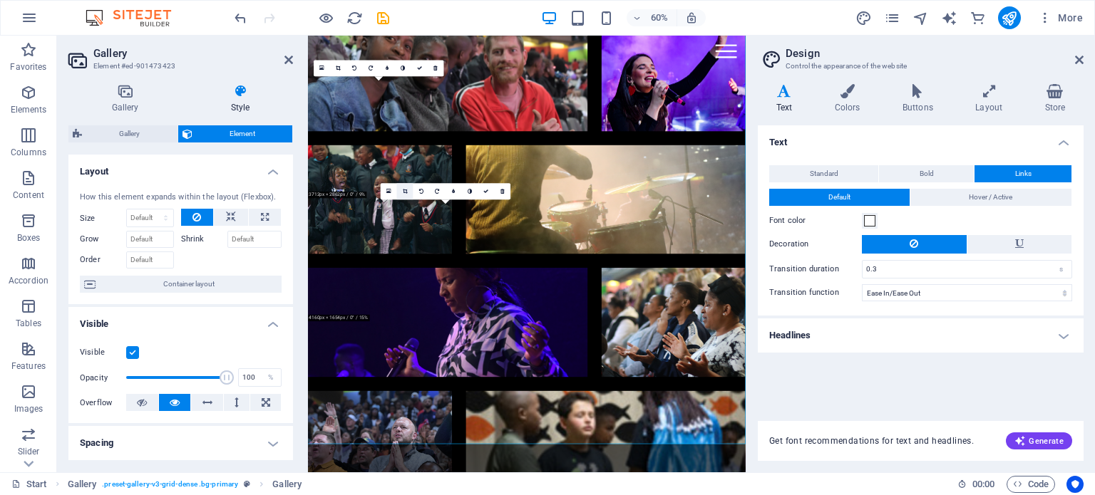
click at [406, 192] on icon at bounding box center [405, 191] width 5 height 5
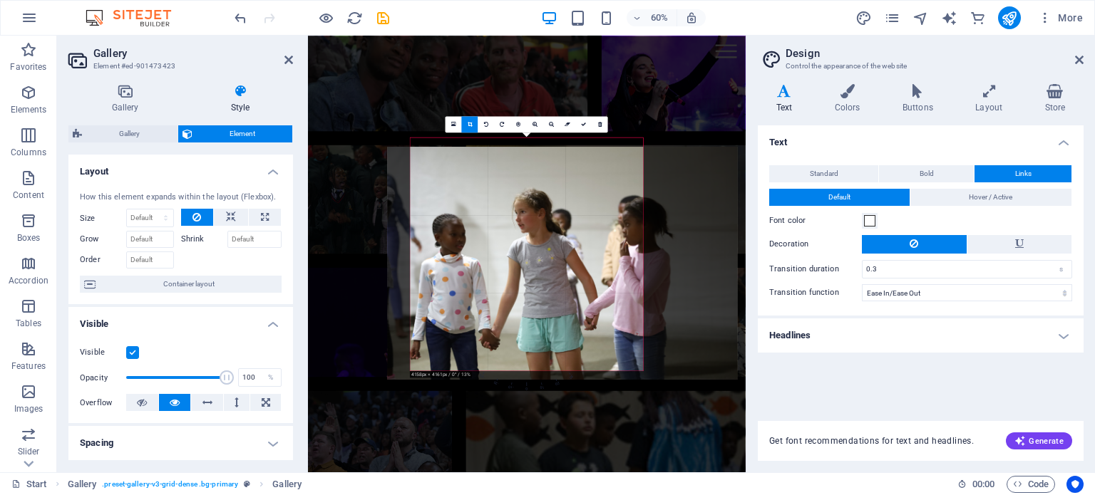
drag, startPoint x: 545, startPoint y: 259, endPoint x: 545, endPoint y: 276, distance: 16.4
click at [545, 276] on div at bounding box center [563, 263] width 350 height 233
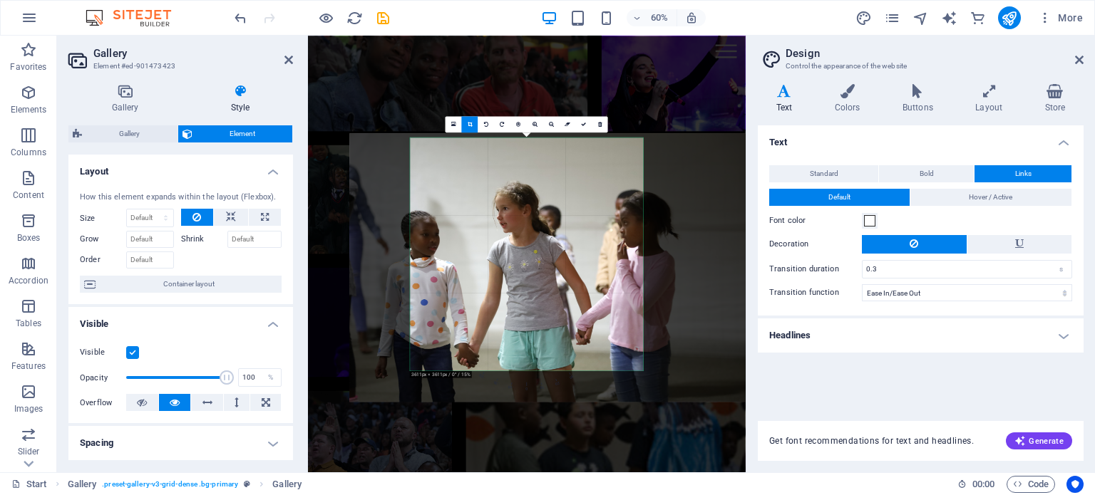
drag, startPoint x: 543, startPoint y: 287, endPoint x: 470, endPoint y: 295, distance: 73.8
click at [470, 295] on div at bounding box center [551, 267] width 403 height 269
click at [583, 123] on icon at bounding box center [583, 124] width 5 height 5
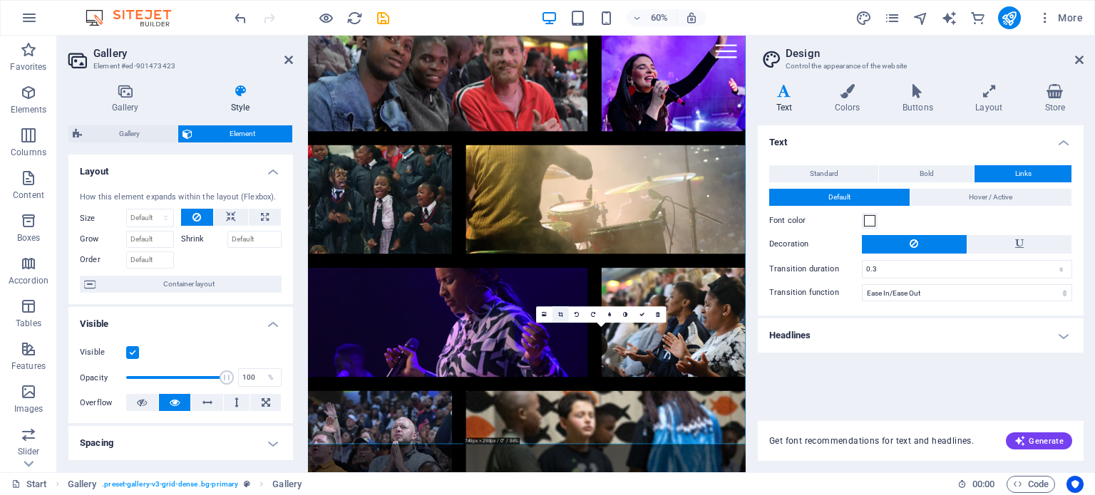
click at [559, 313] on icon at bounding box center [560, 314] width 5 height 5
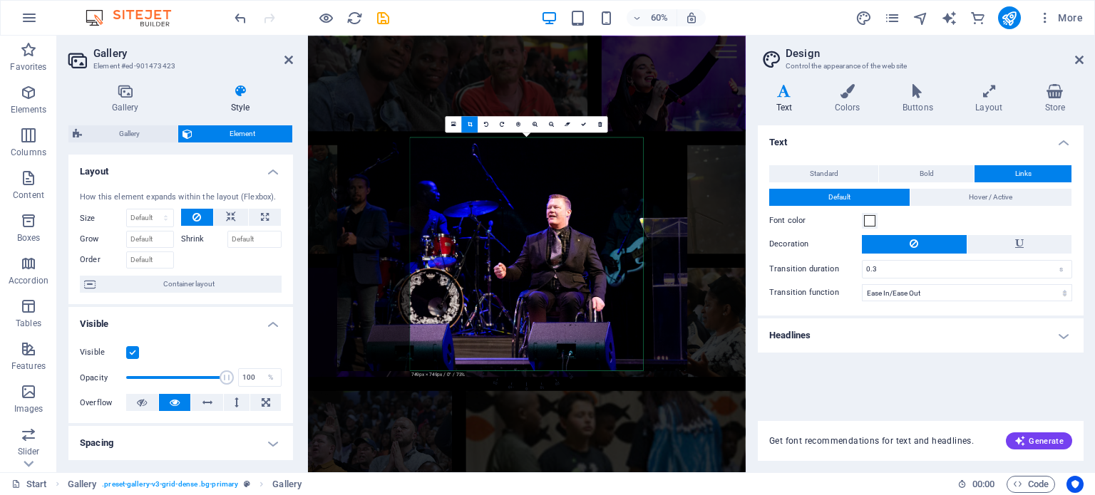
drag, startPoint x: 559, startPoint y: 313, endPoint x: 496, endPoint y: 313, distance: 62.7
click at [496, 313] on div at bounding box center [513, 254] width 350 height 233
click at [580, 128] on link at bounding box center [583, 124] width 16 height 16
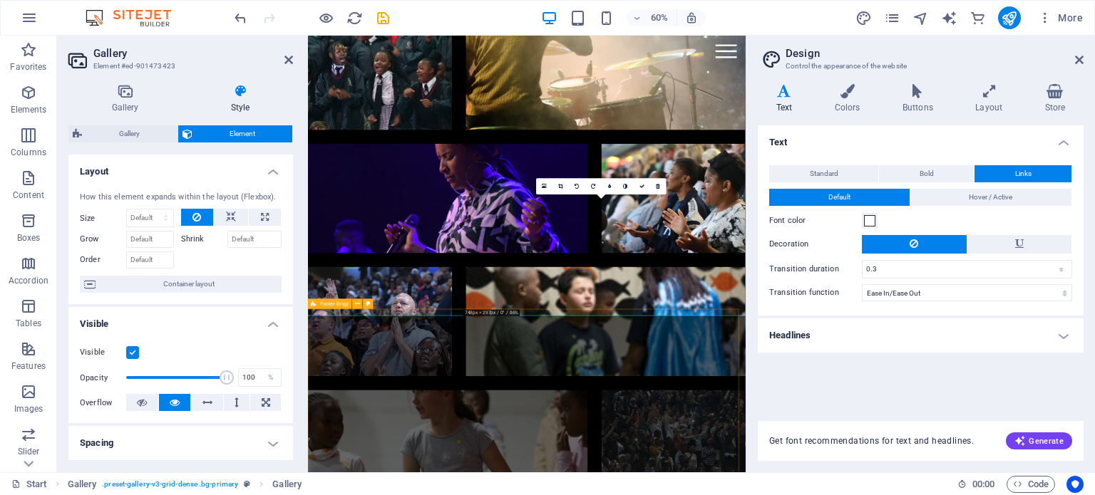
scroll to position [3176, 0]
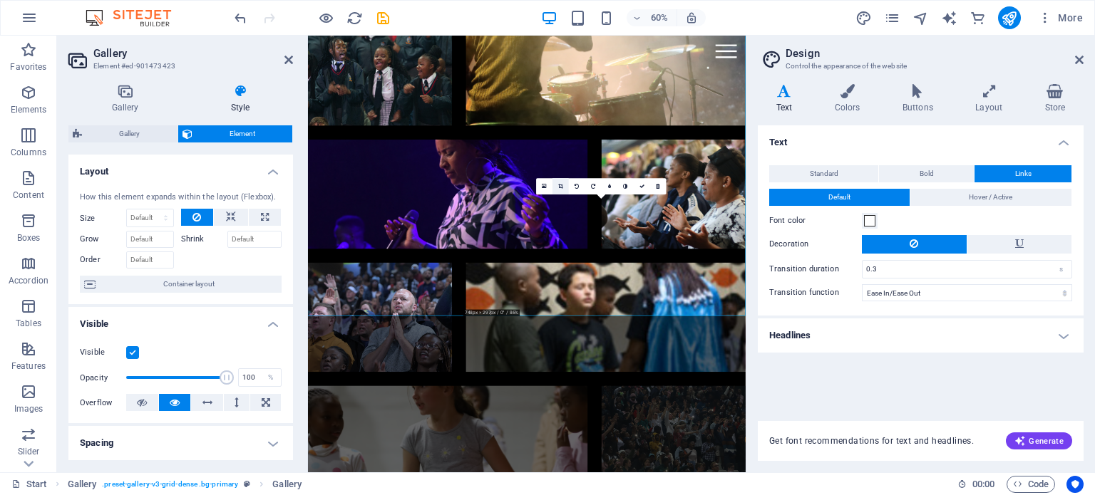
click at [559, 184] on icon at bounding box center [560, 186] width 5 height 5
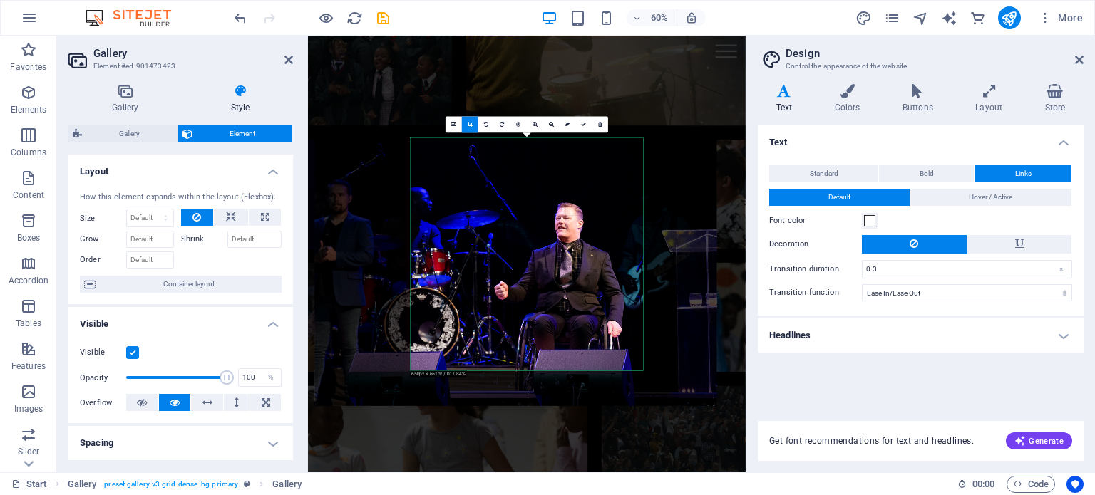
drag, startPoint x: 567, startPoint y: 251, endPoint x: 498, endPoint y: 246, distance: 70.0
click at [498, 246] on div at bounding box center [516, 272] width 402 height 268
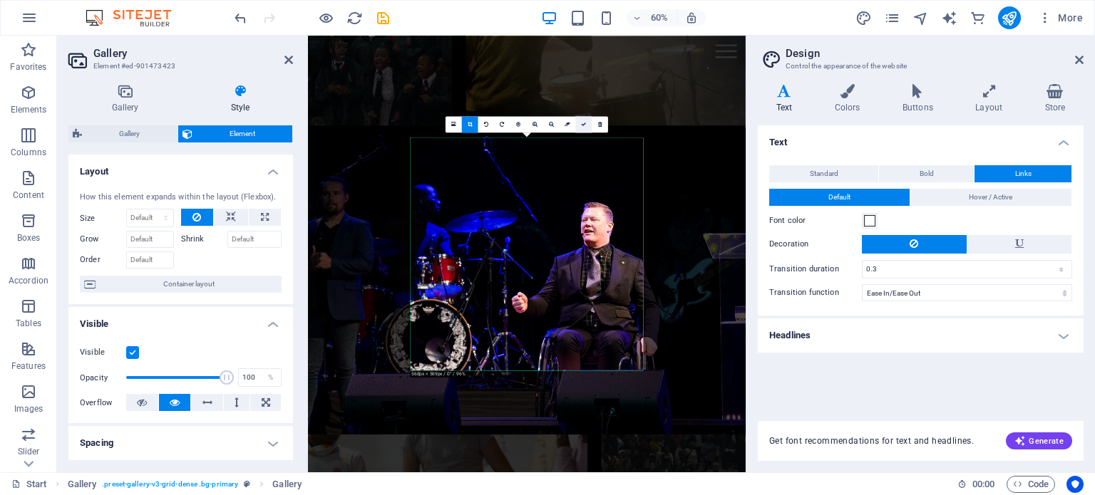
click at [581, 128] on link at bounding box center [583, 124] width 16 height 16
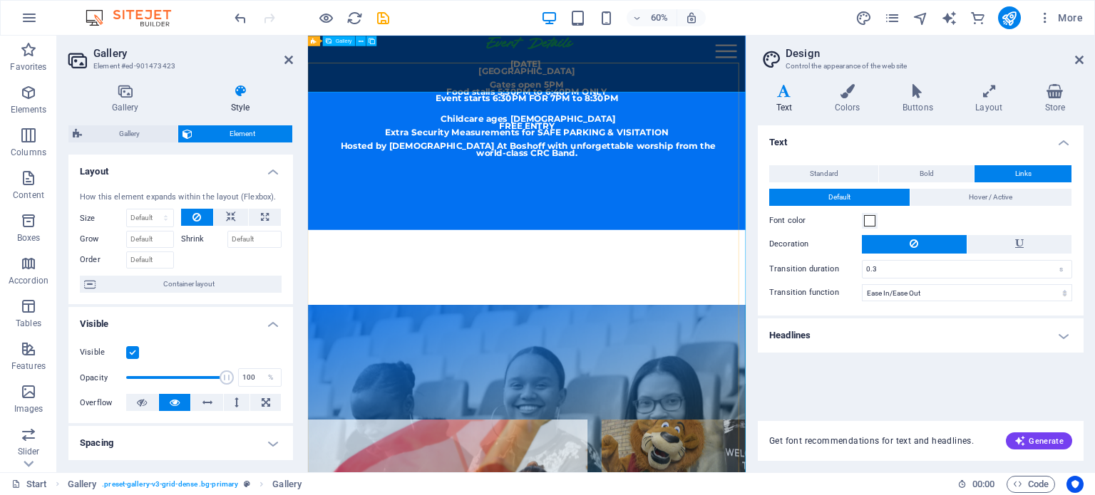
scroll to position [1821, 0]
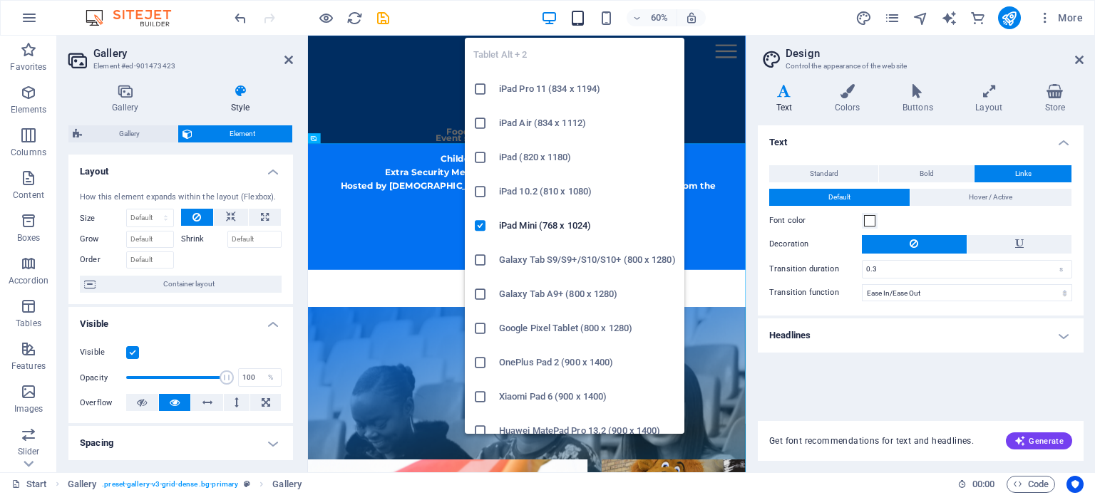
click at [584, 16] on icon "button" at bounding box center [578, 18] width 16 height 16
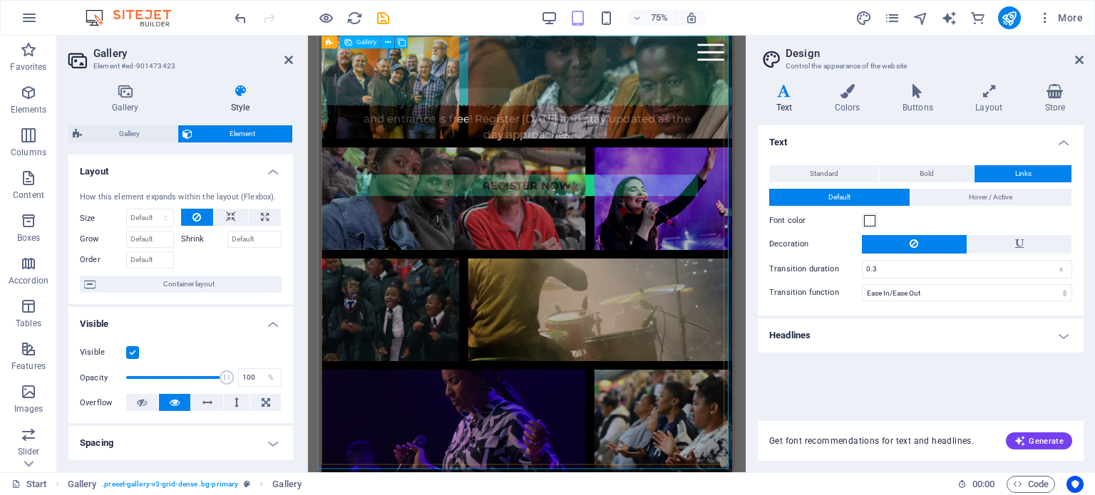
scroll to position [2534, 0]
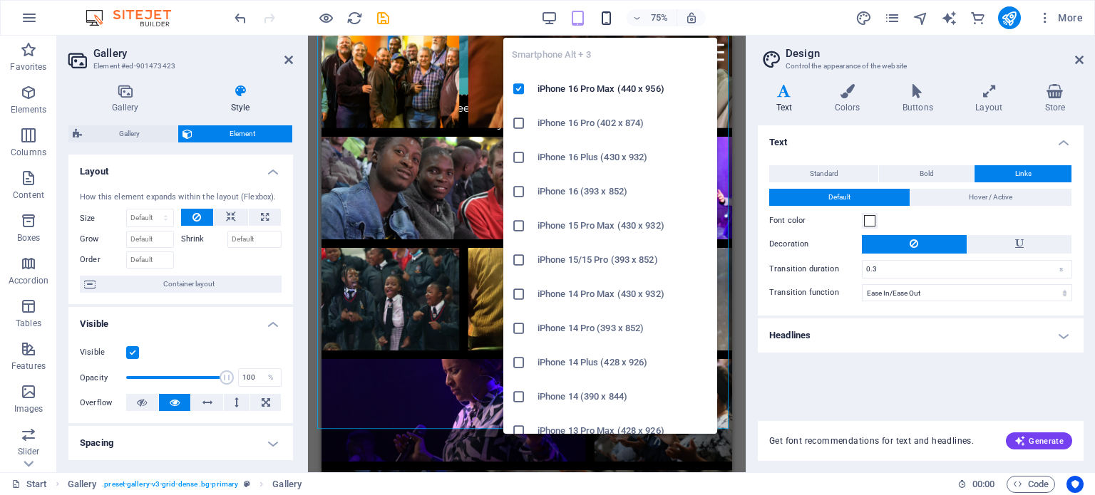
click at [610, 16] on icon "button" at bounding box center [606, 18] width 16 height 16
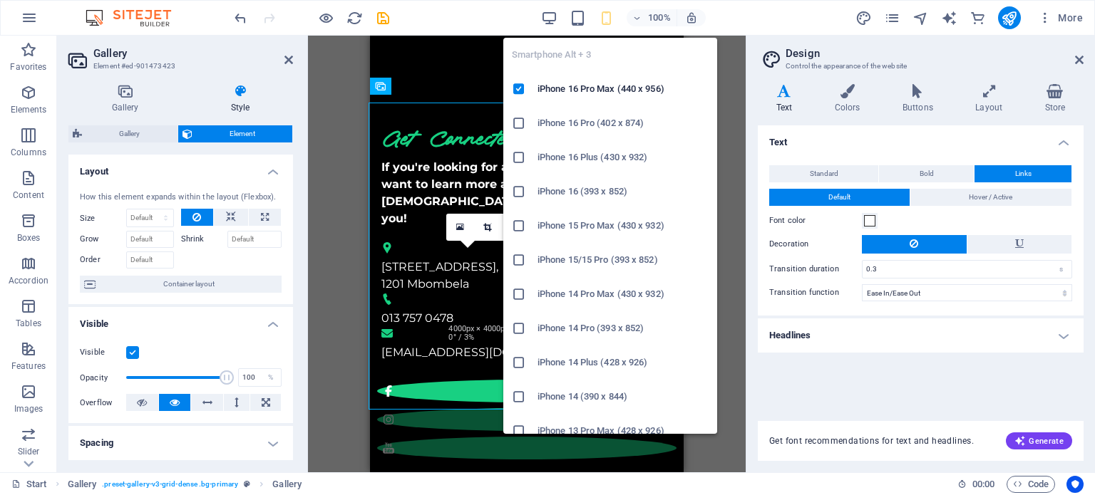
scroll to position [1173, 0]
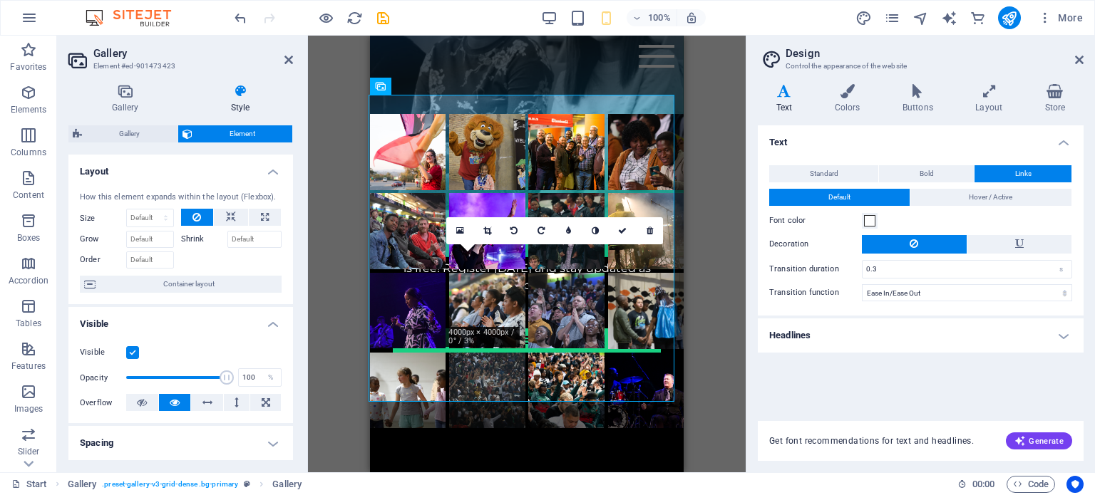
click at [714, 433] on div "Drag and drop a file to add it H3 Countdown Container Menu Bar Preset Button Te…" at bounding box center [527, 254] width 438 height 437
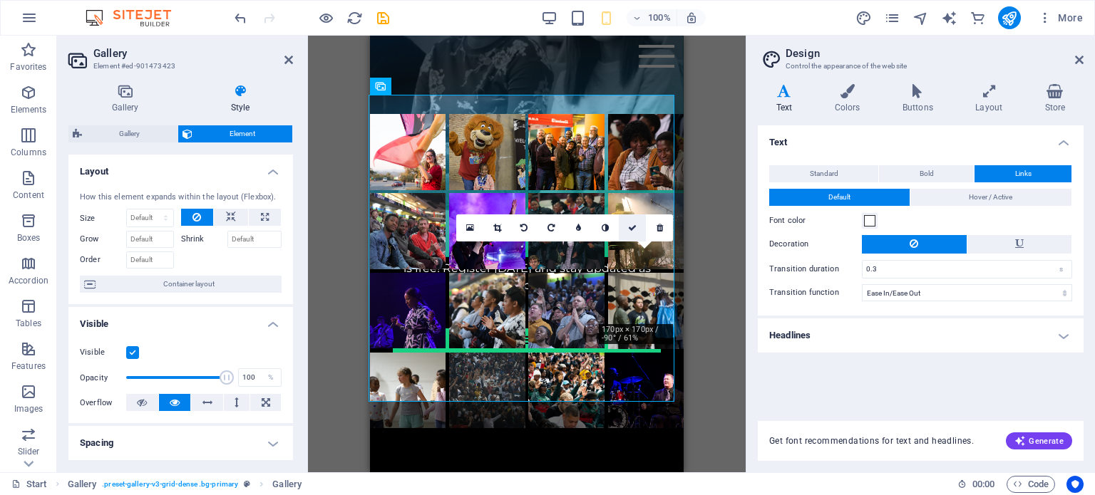
click at [627, 224] on link at bounding box center [632, 228] width 27 height 27
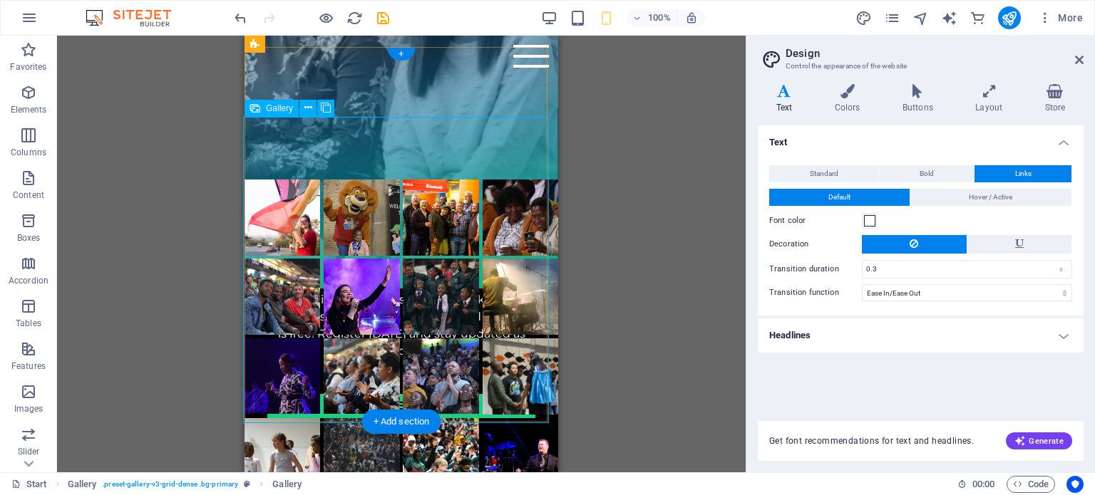
scroll to position [1102, 0]
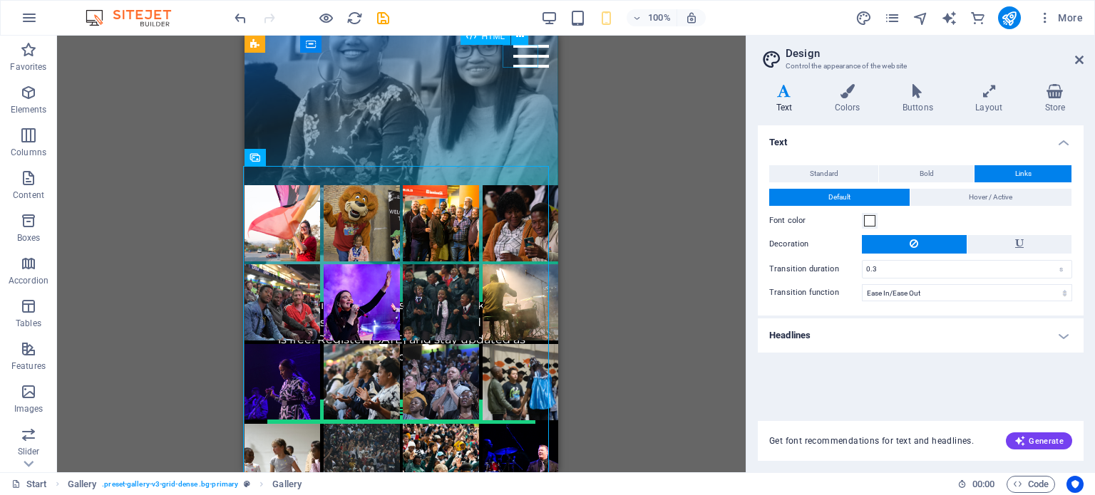
click at [529, 53] on div "Menu" at bounding box center [531, 56] width 36 height 23
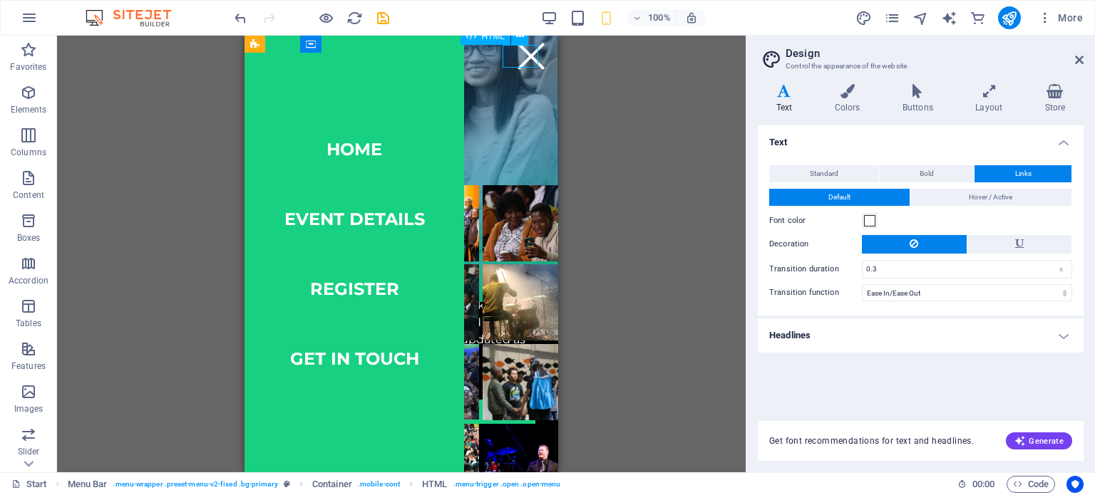
click at [529, 53] on div "Menu" at bounding box center [531, 56] width 36 height 23
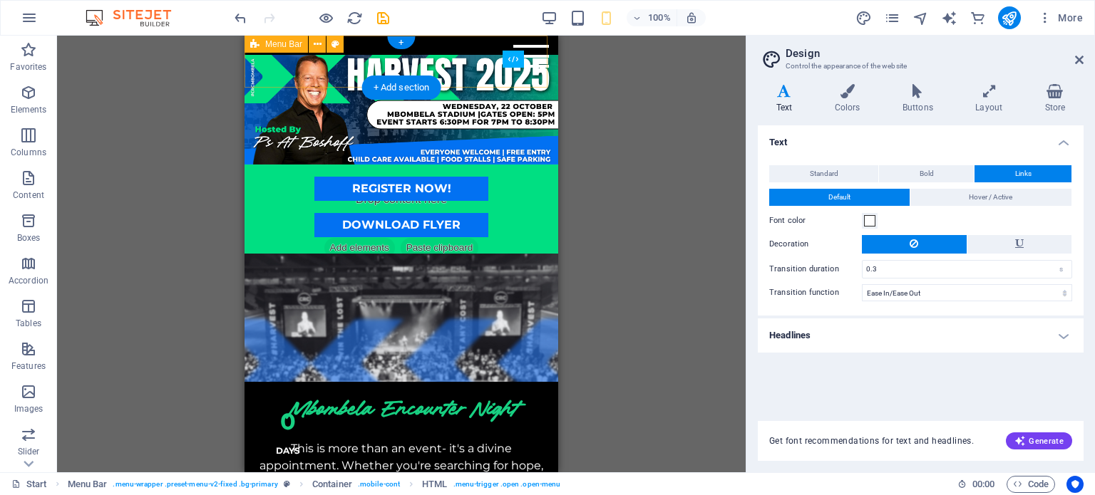
scroll to position [0, 0]
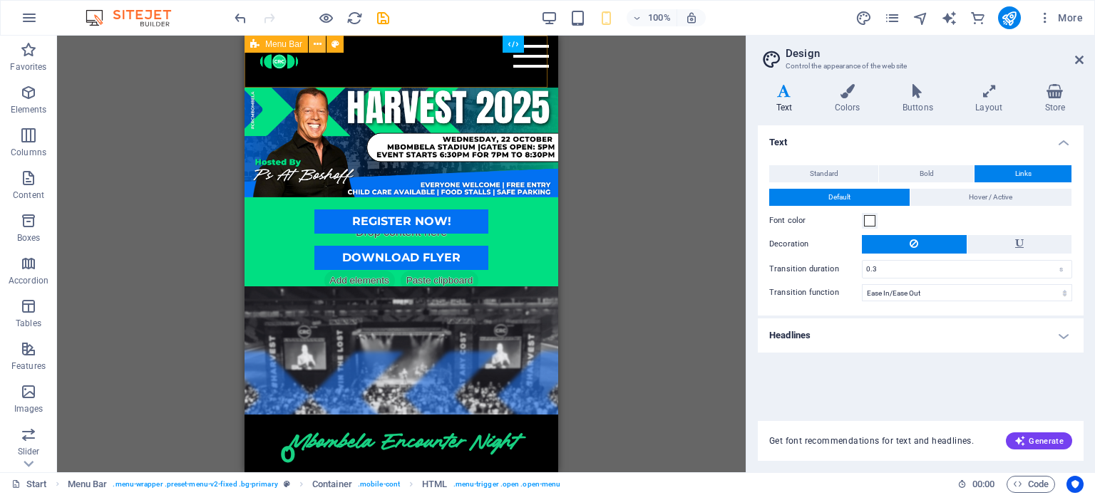
click at [316, 41] on icon at bounding box center [318, 44] width 8 height 15
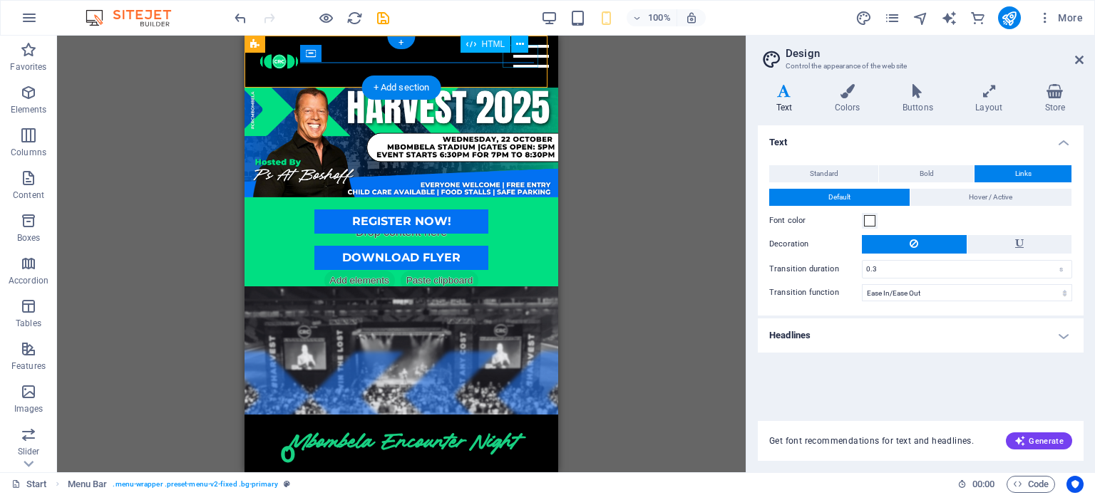
click at [515, 53] on div "Menu" at bounding box center [531, 56] width 36 height 23
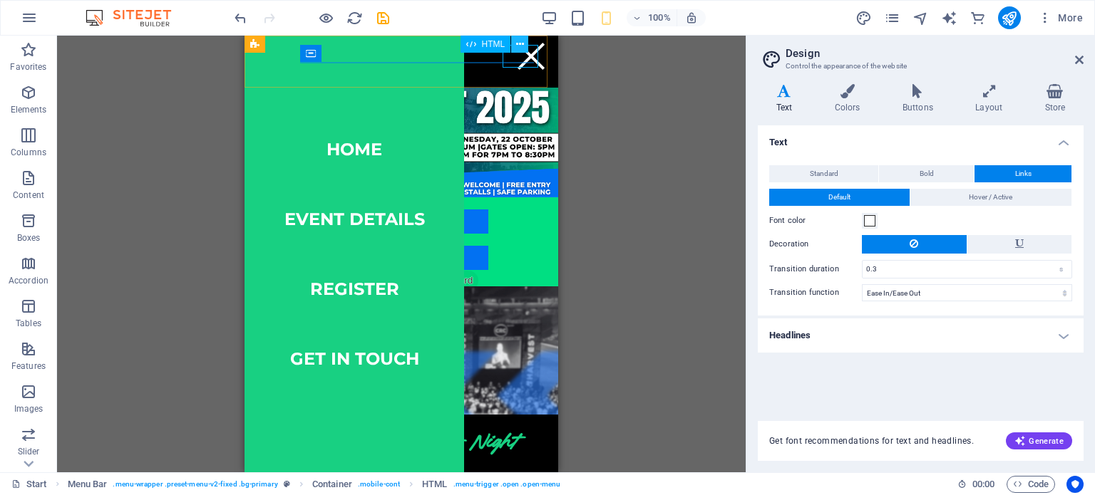
click at [522, 39] on icon at bounding box center [520, 44] width 8 height 15
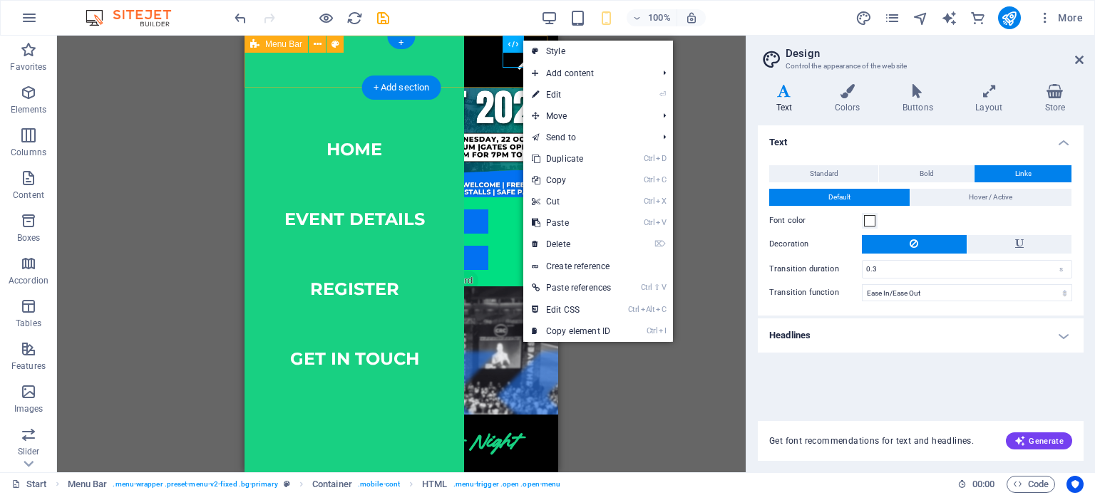
click at [498, 73] on div "Menu Home event details register get in touch" at bounding box center [402, 62] width 314 height 52
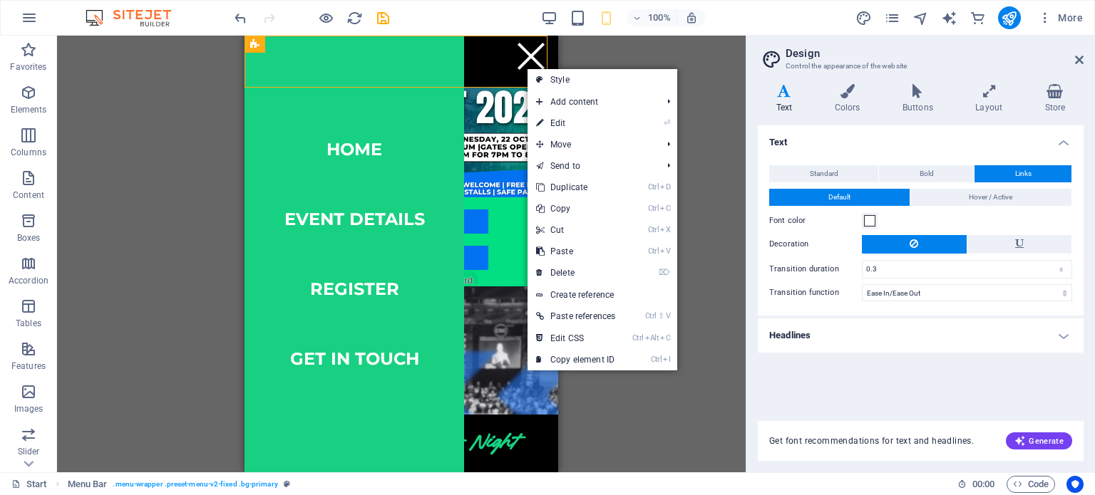
click at [618, 48] on div "Drag and drop a file to add it H3 Countdown Container Menu Bar Preset Button Te…" at bounding box center [401, 254] width 689 height 437
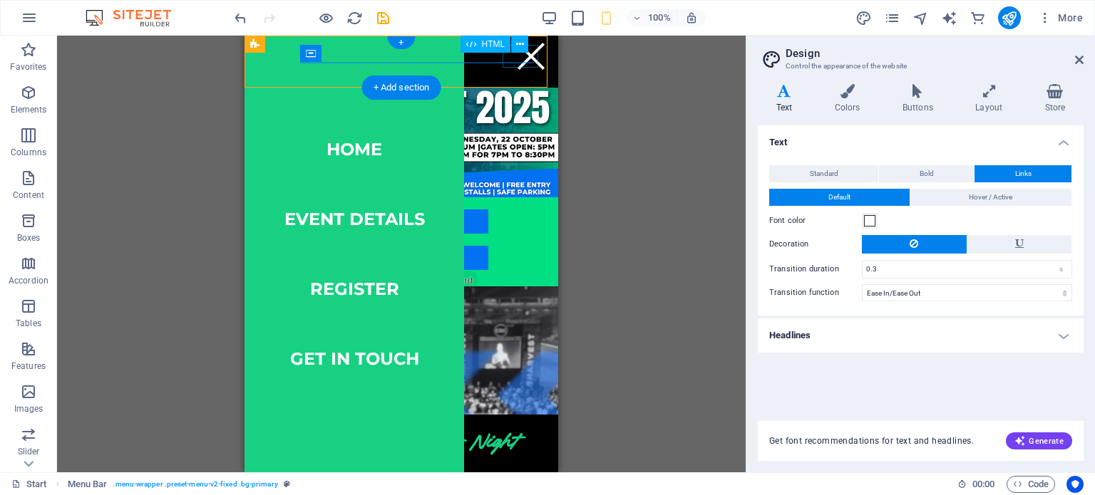
click at [513, 65] on div "Menu" at bounding box center [531, 56] width 36 height 23
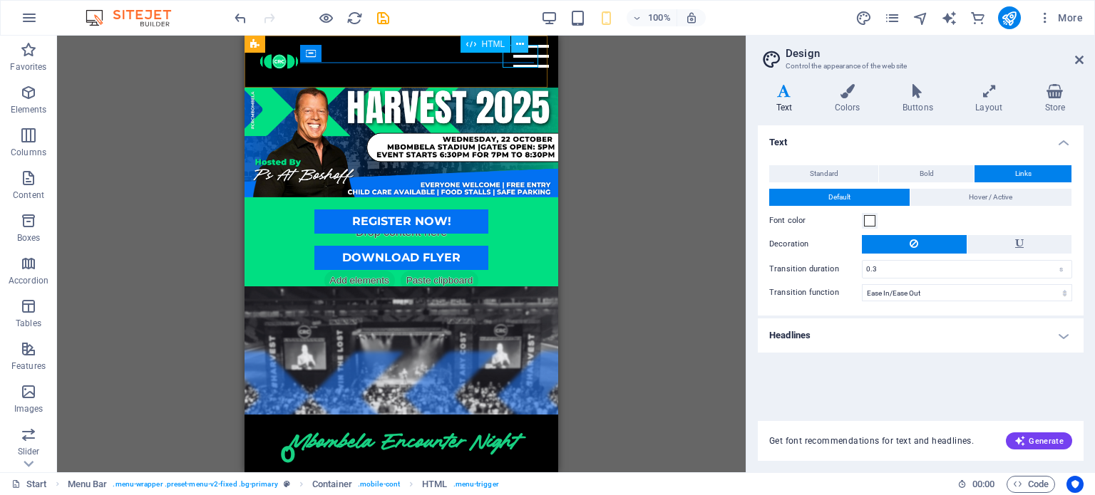
click at [521, 38] on icon at bounding box center [520, 44] width 8 height 15
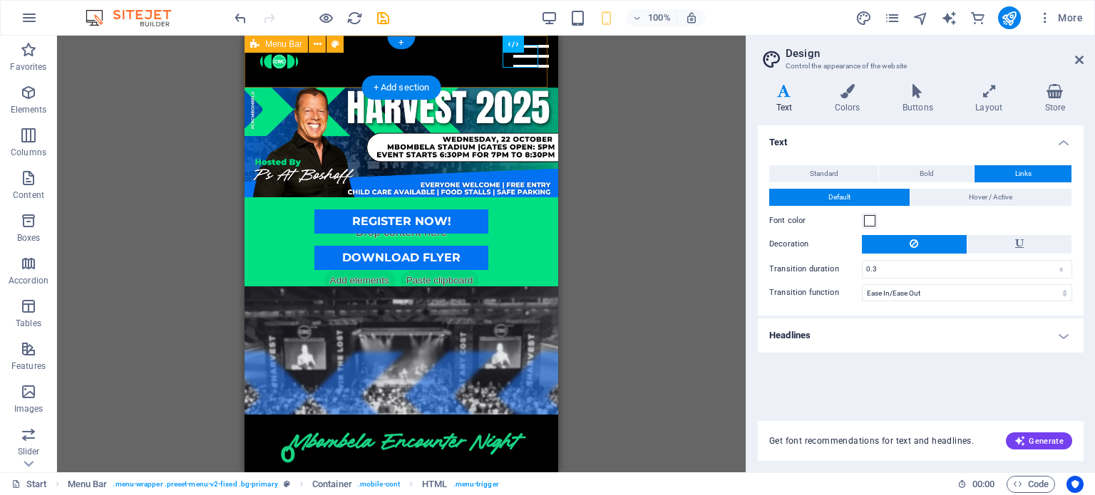
click at [439, 68] on div "Menu Home event details register get in touch" at bounding box center [402, 62] width 314 height 52
select select "%"
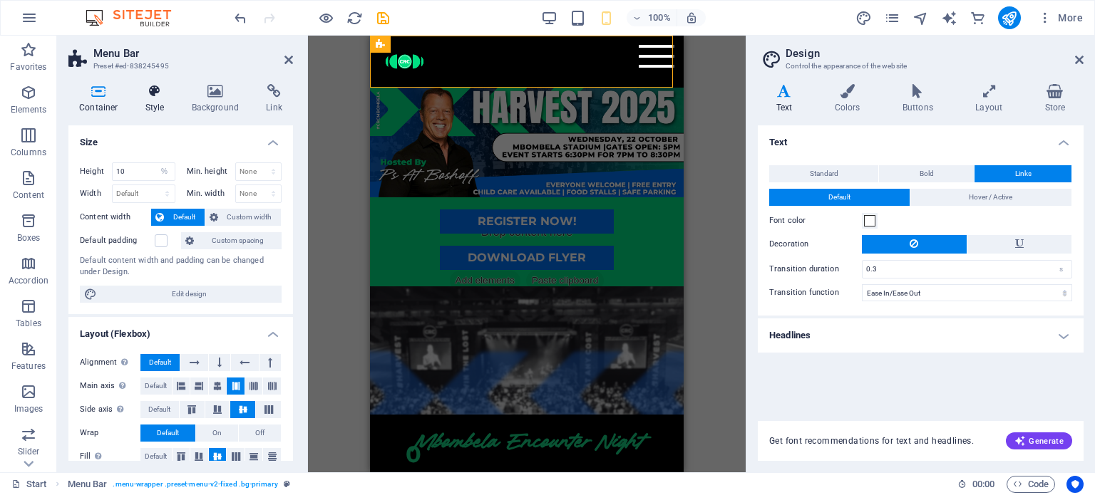
click at [150, 99] on h4 "Style" at bounding box center [158, 99] width 46 height 30
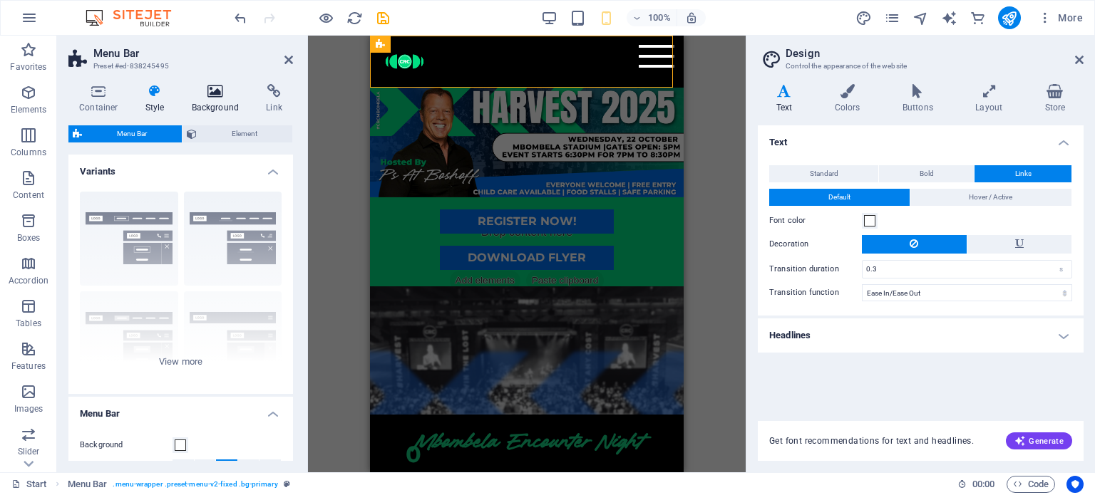
click at [207, 96] on icon at bounding box center [215, 91] width 69 height 14
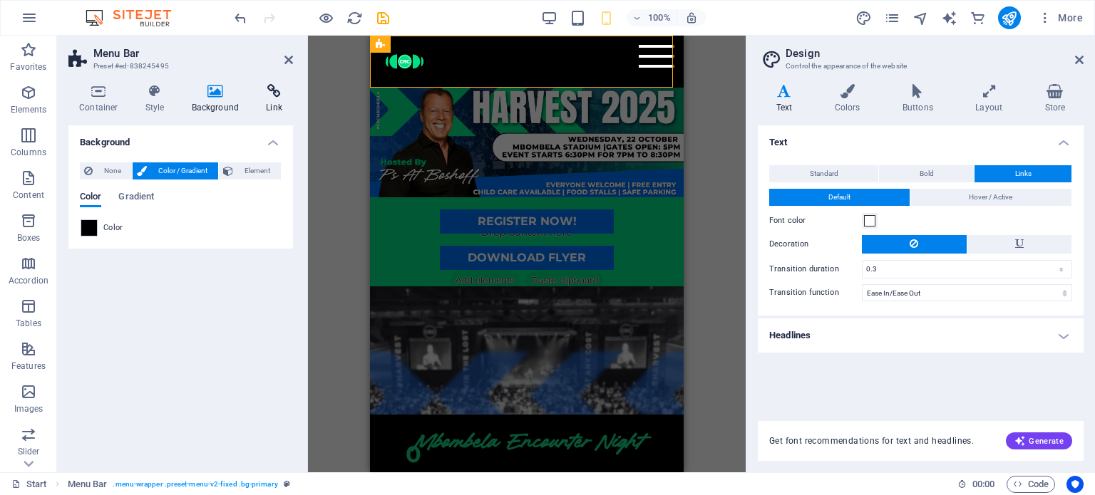
click at [265, 96] on icon at bounding box center [274, 91] width 38 height 14
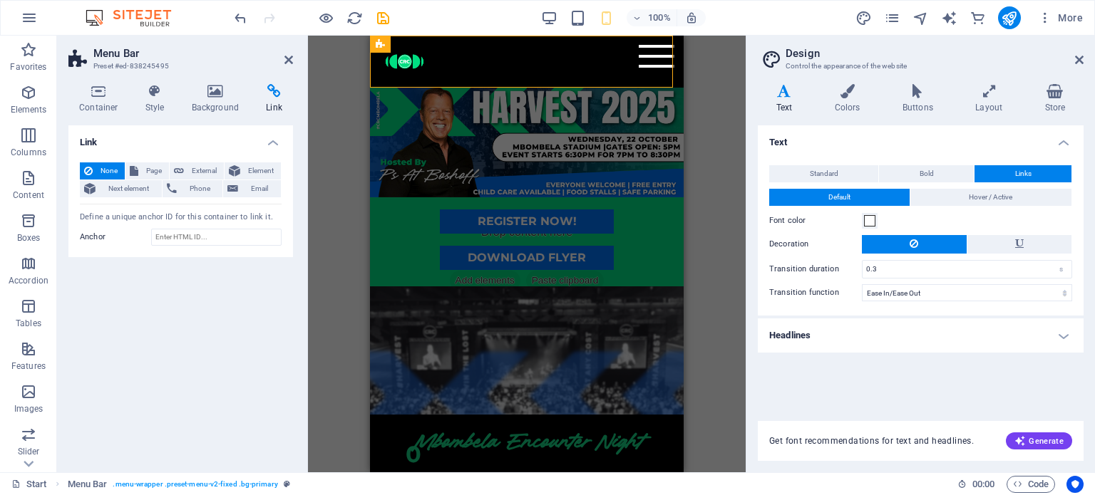
click at [691, 225] on div "H3 Countdown Container Menu Bar Preset Button Text H3 Spacer Text Text Text H3 …" at bounding box center [527, 254] width 438 height 437
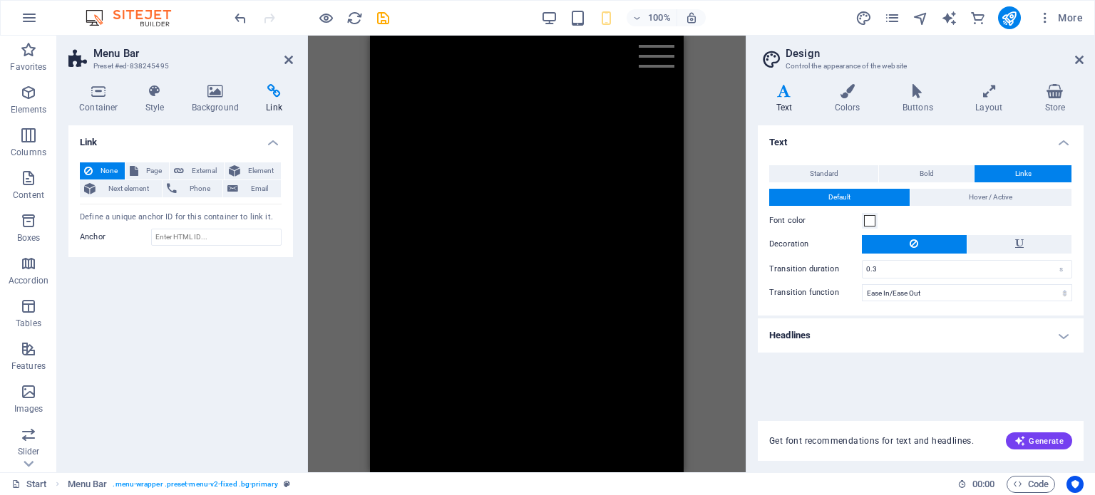
scroll to position [1674, 0]
click at [1012, 16] on icon "publish" at bounding box center [1009, 18] width 16 height 16
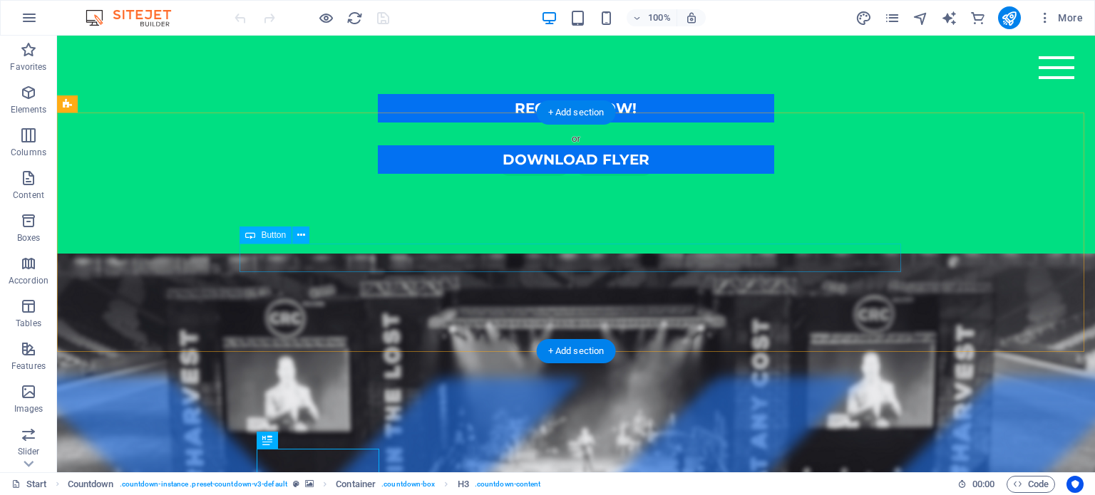
scroll to position [416, 0]
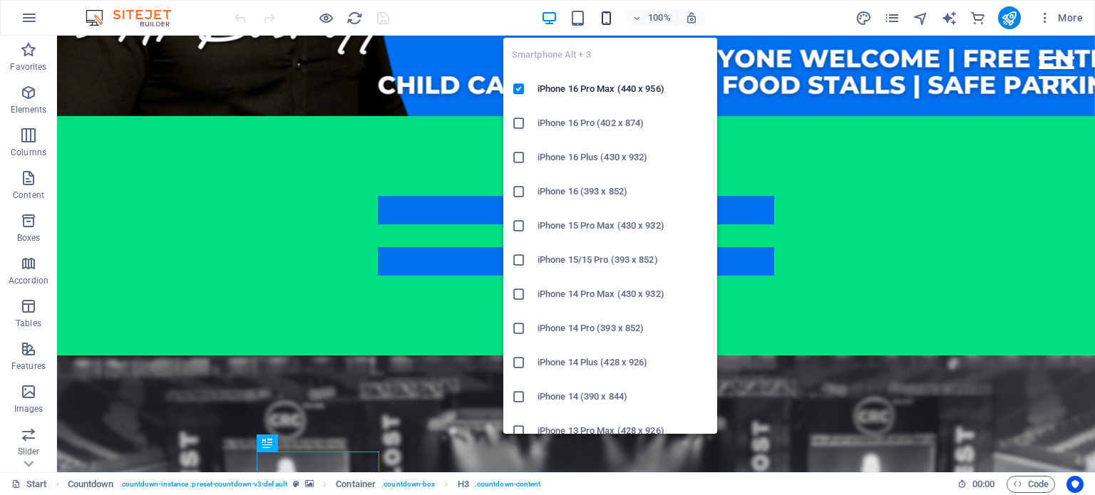
click at [609, 18] on icon "button" at bounding box center [606, 18] width 16 height 16
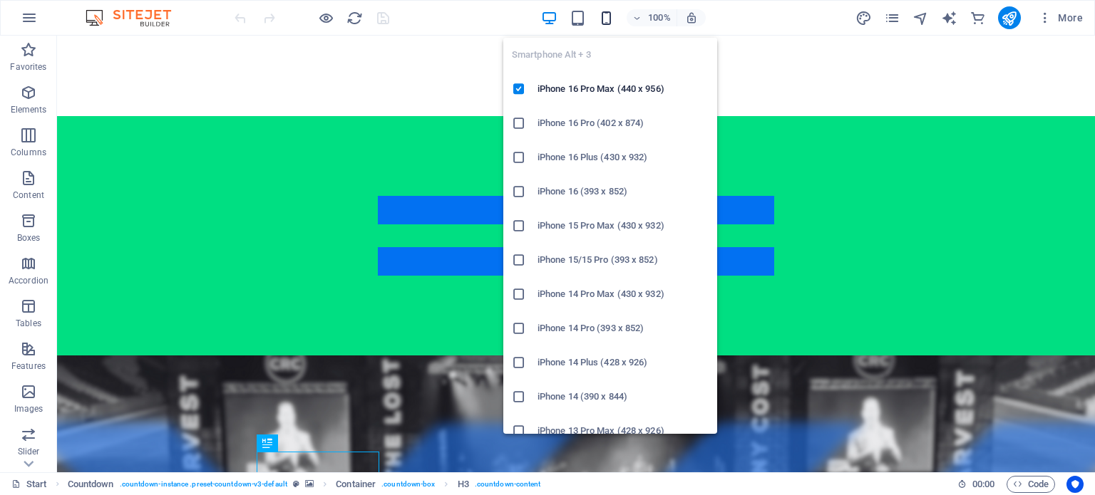
scroll to position [107, 0]
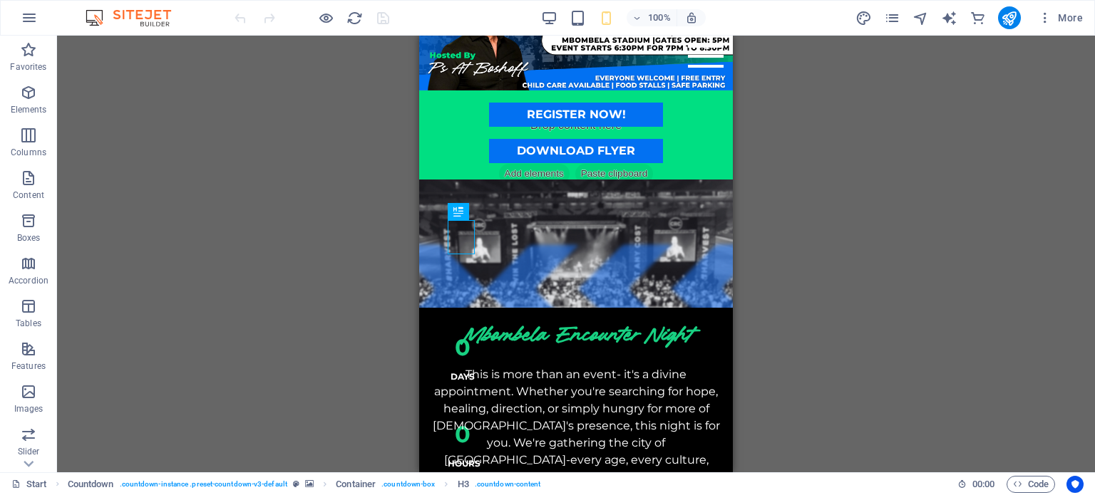
click at [785, 342] on div "Drag here to replace the existing content. Press “Ctrl” if you want to create a…" at bounding box center [576, 254] width 1038 height 437
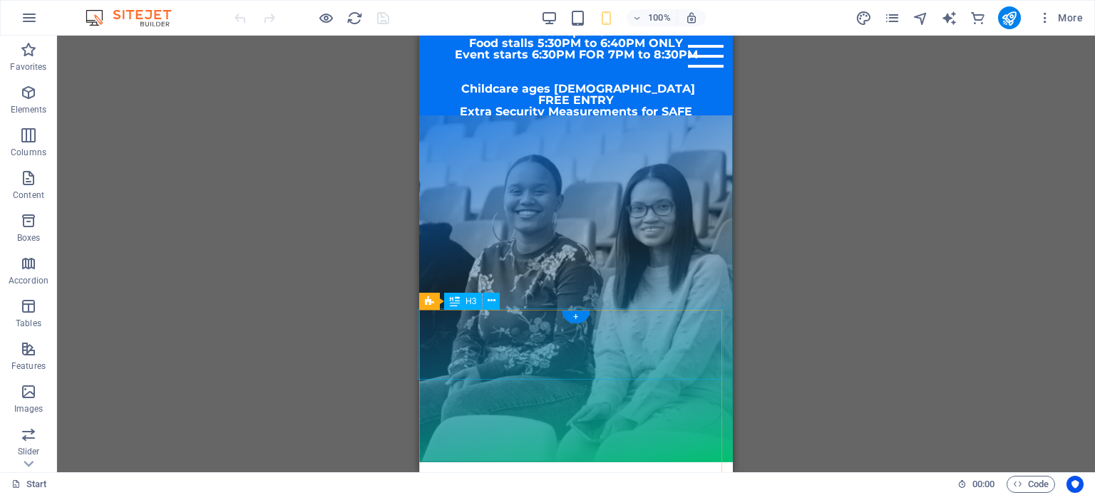
scroll to position [891, 0]
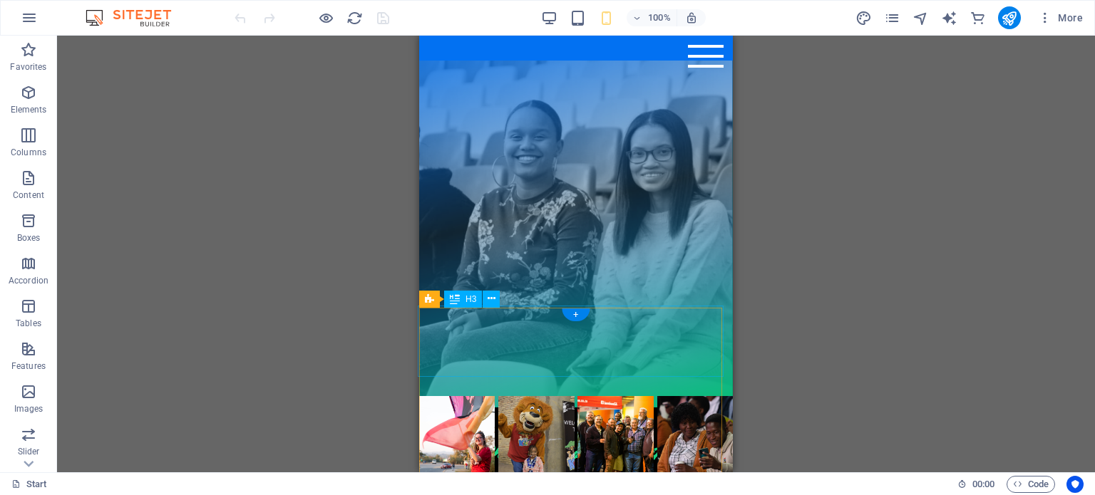
click at [530, 356] on div "Previous Harvest Highlights" at bounding box center [576, 359] width 317 height 71
click at [460, 356] on div "Previous Harvest Highlights" at bounding box center [576, 359] width 317 height 71
click at [458, 356] on div "Previous Harvest Highlights" at bounding box center [576, 359] width 317 height 71
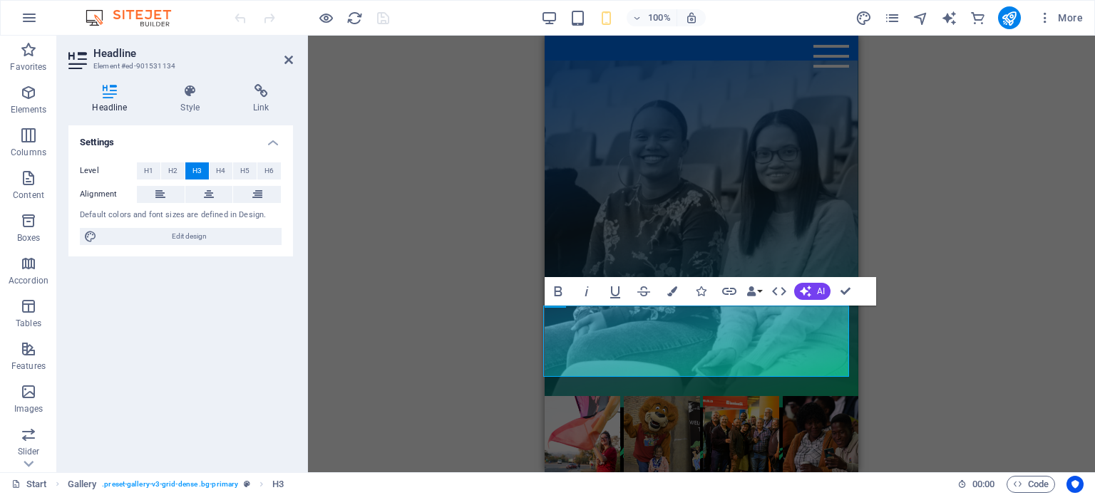
click at [875, 361] on div "H3 Countdown Container Menu Bar Preset Button Container H3 Spacer Button Text T…" at bounding box center [701, 254] width 787 height 437
click at [188, 97] on icon at bounding box center [190, 91] width 67 height 14
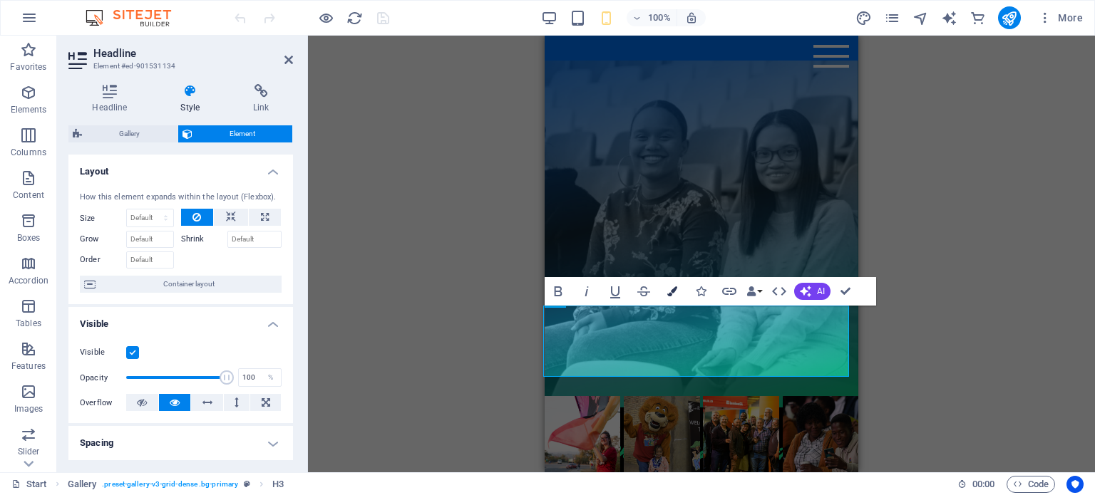
click at [674, 295] on icon "button" at bounding box center [672, 292] width 10 height 10
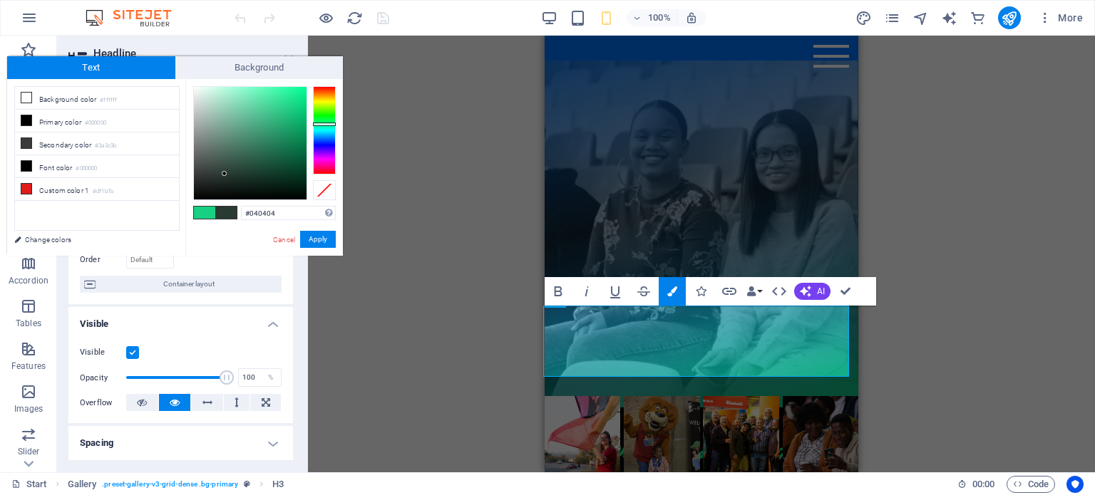
type input "#000000"
drag, startPoint x: 289, startPoint y: 105, endPoint x: 173, endPoint y: 208, distance: 155.5
click at [173, 208] on div "less Background color #ffffff Primary color #000000 Secondary color #3a3c3b Fon…" at bounding box center [175, 167] width 336 height 177
click at [324, 244] on button "Apply" at bounding box center [318, 239] width 36 height 17
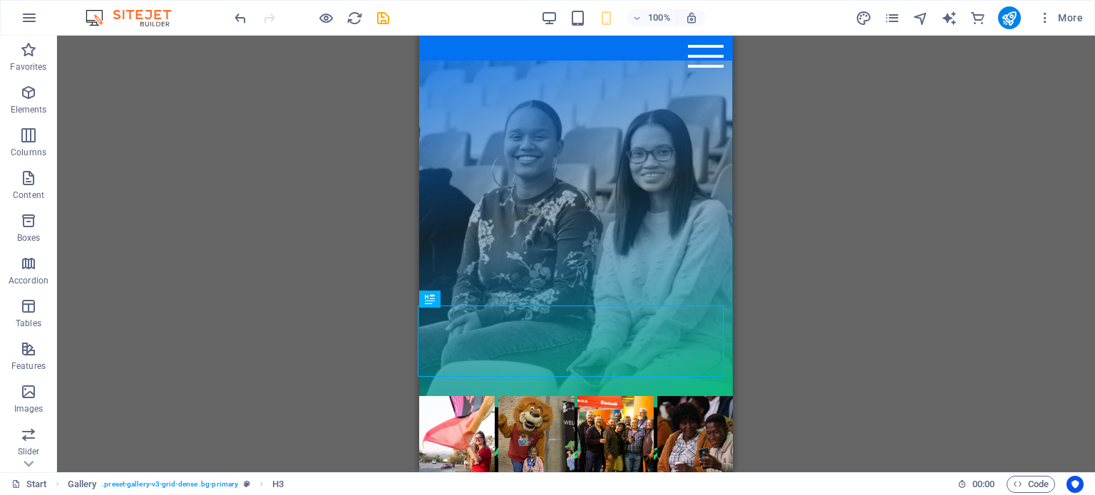
click at [895, 330] on div "H3 Countdown Container Menu Bar Preset Button Container H3 Spacer Button Text T…" at bounding box center [576, 254] width 1038 height 437
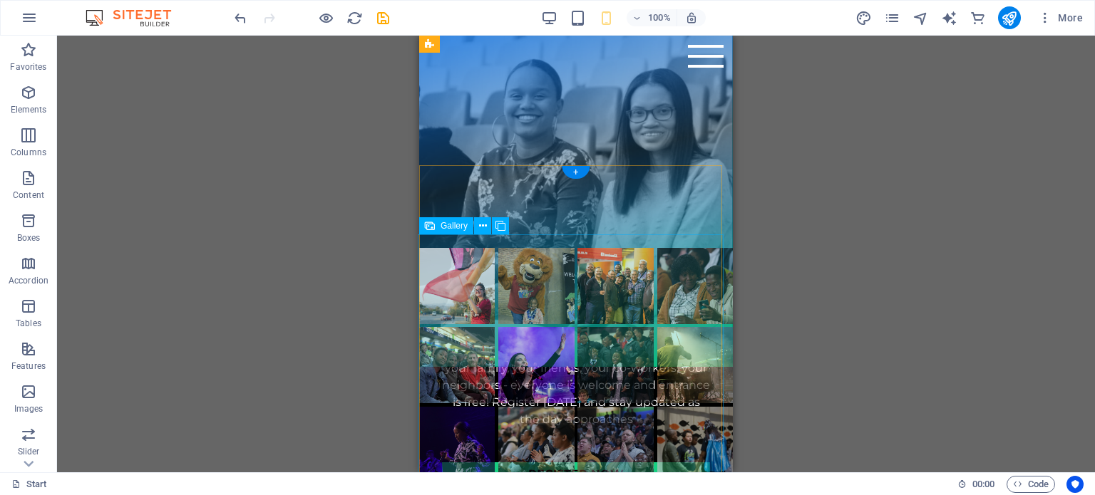
scroll to position [1034, 0]
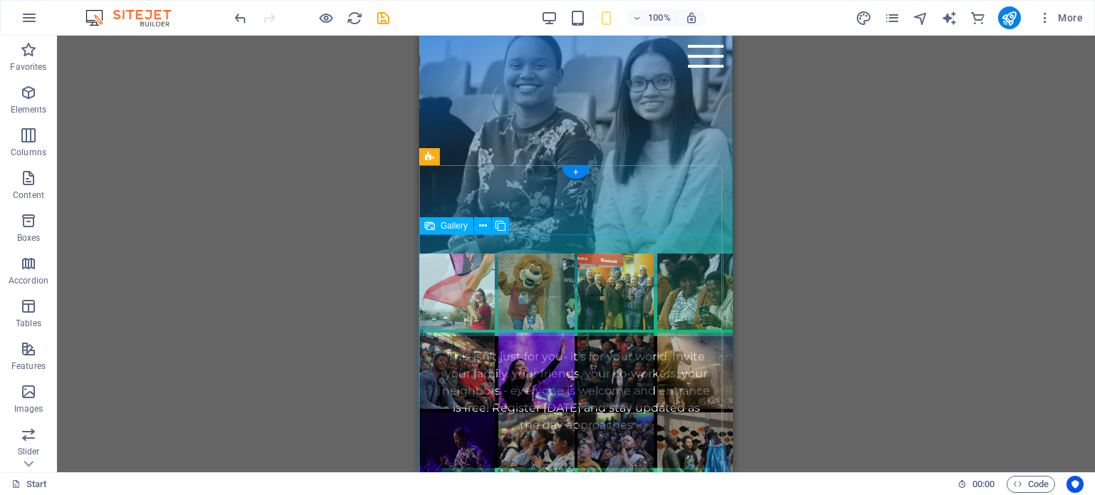
click at [587, 262] on li at bounding box center [615, 292] width 76 height 76
click at [462, 262] on li at bounding box center [457, 292] width 76 height 76
select select "4"
select select "px"
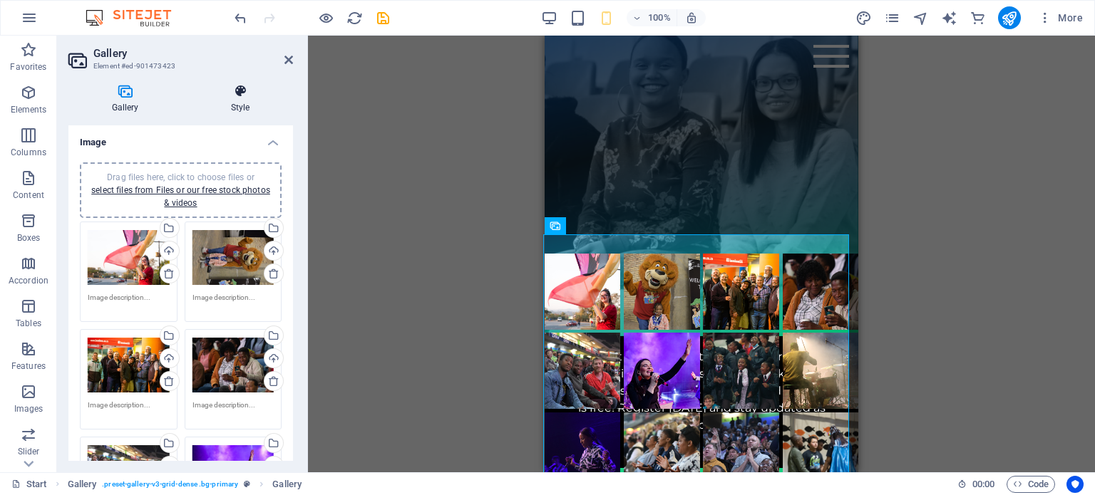
click at [235, 100] on h4 "Style" at bounding box center [239, 99] width 105 height 30
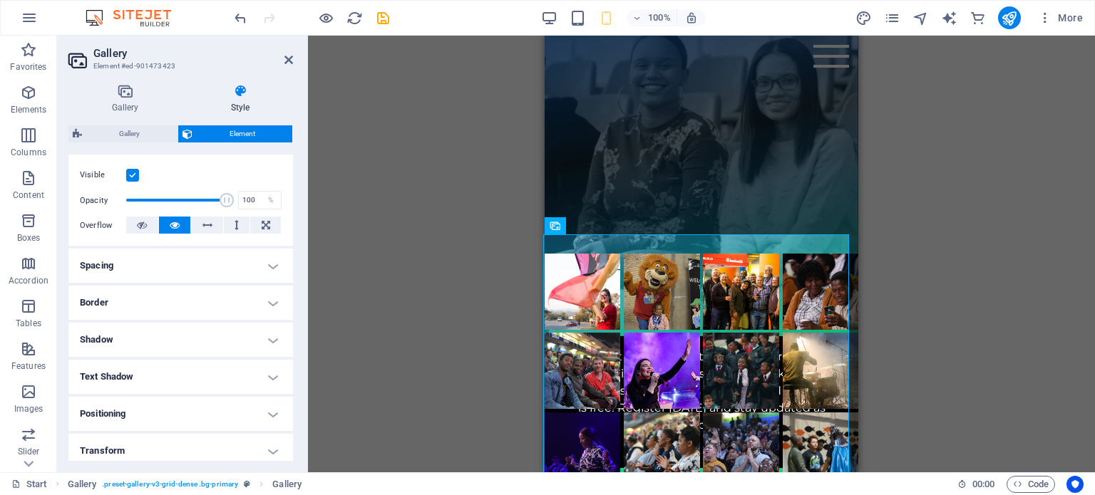
scroll to position [153, 0]
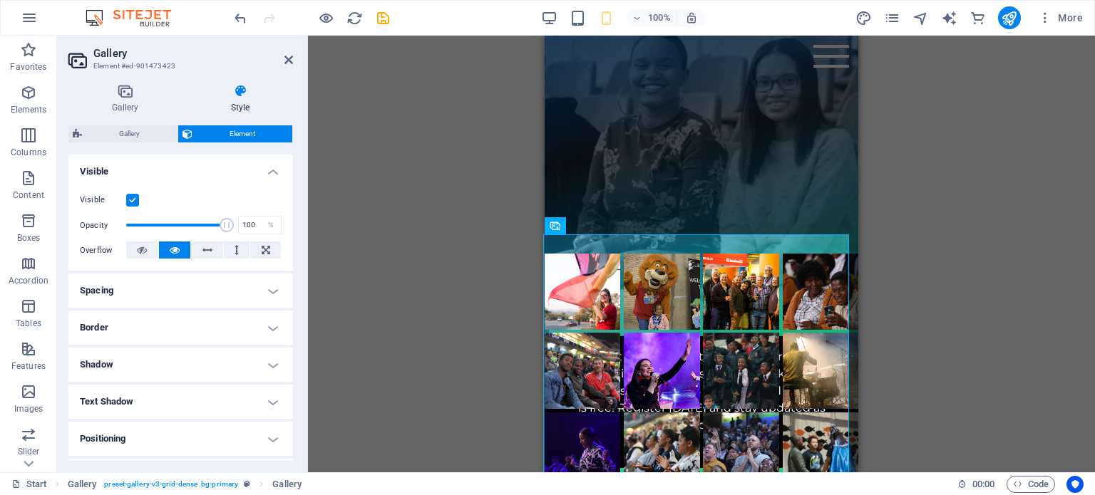
click at [268, 288] on h4 "Spacing" at bounding box center [180, 291] width 225 height 34
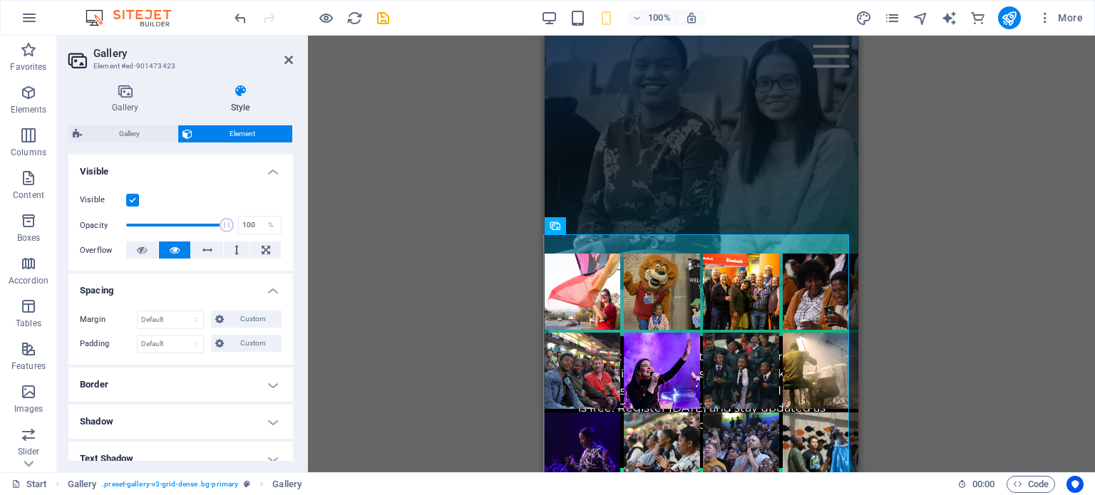
click at [271, 175] on h4 "Visible" at bounding box center [180, 168] width 225 height 26
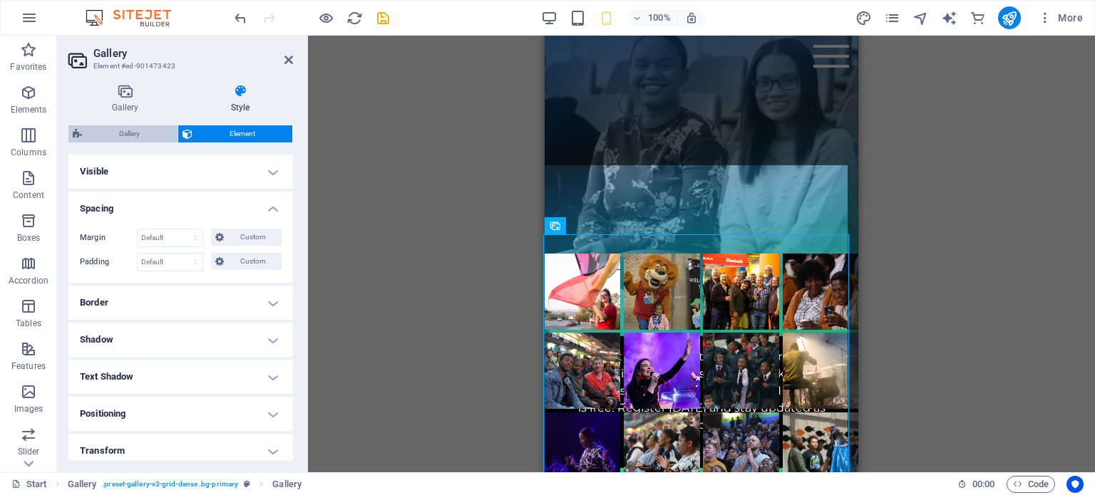
click at [124, 140] on span "Gallery" at bounding box center [129, 133] width 87 height 17
select select "rem"
select select "preset-gallery-v3-grid-dense"
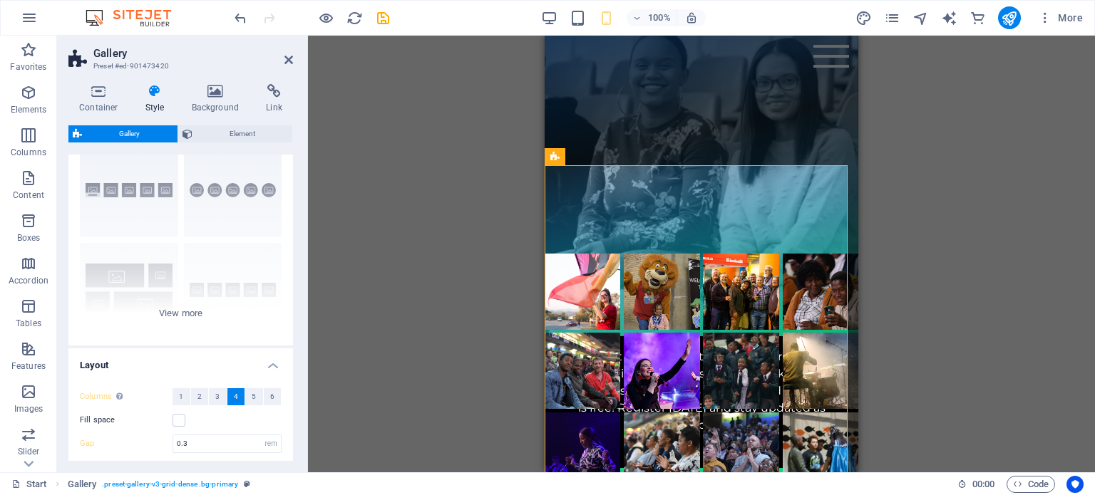
scroll to position [71, 0]
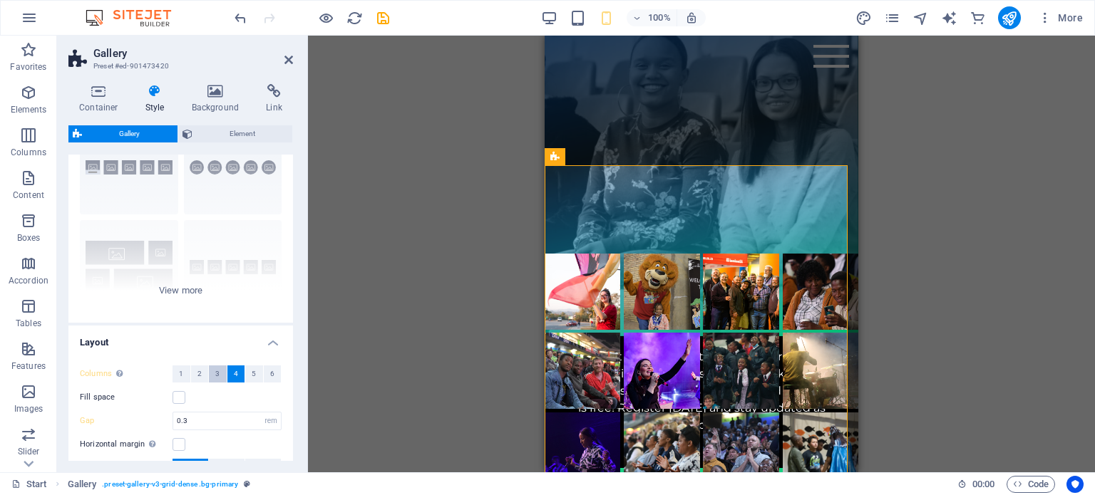
click at [215, 377] on span "3" at bounding box center [217, 374] width 4 height 17
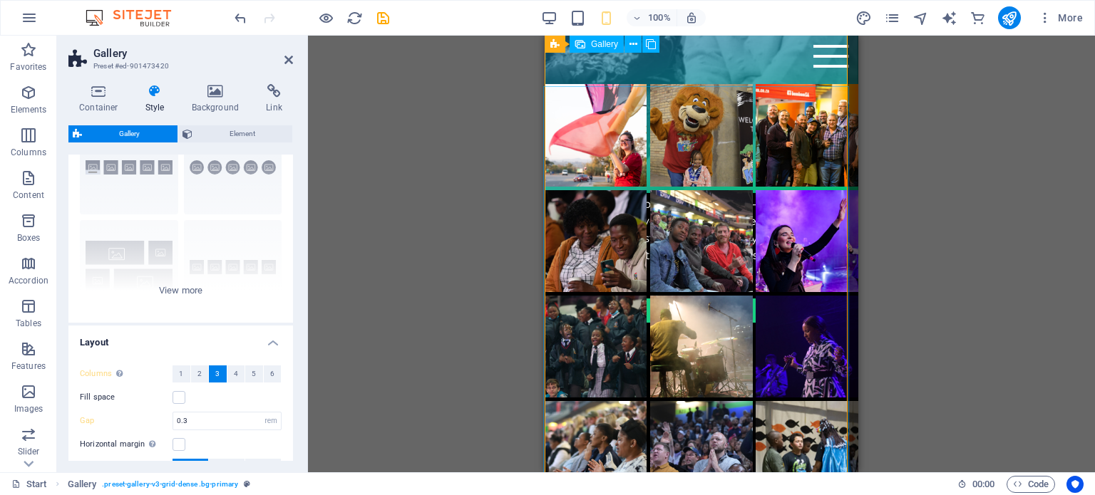
scroll to position [1176, 0]
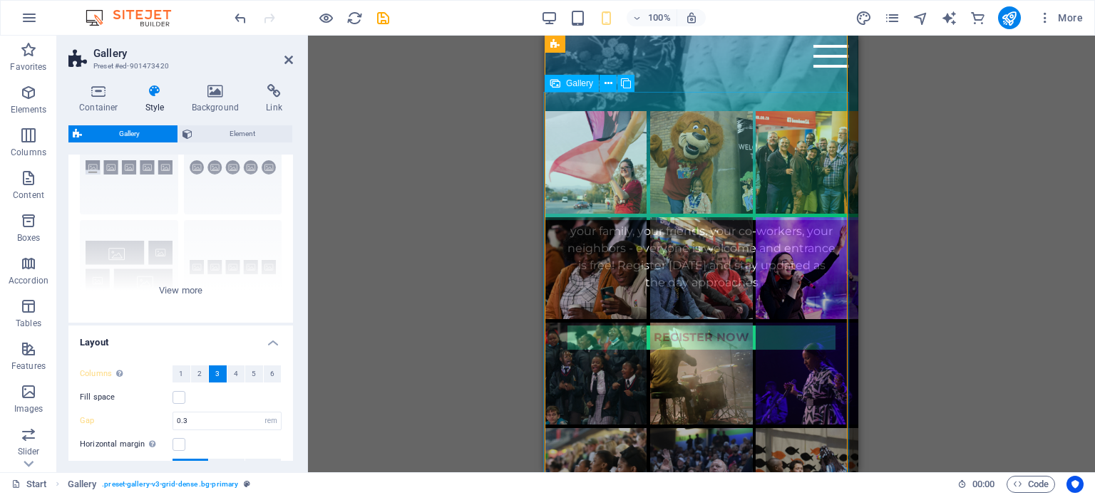
click at [702, 327] on li at bounding box center [701, 374] width 102 height 102
select select "4"
select select "px"
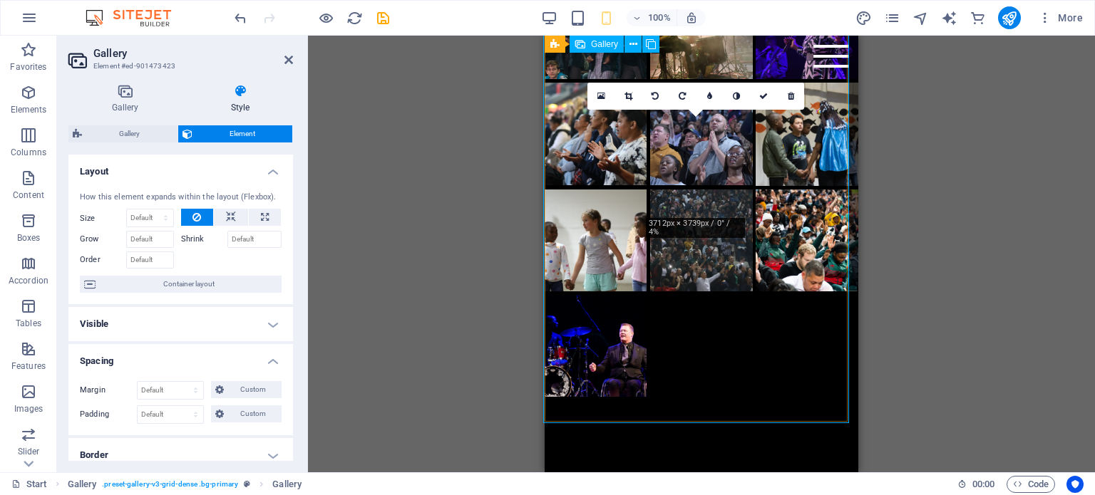
scroll to position [1533, 0]
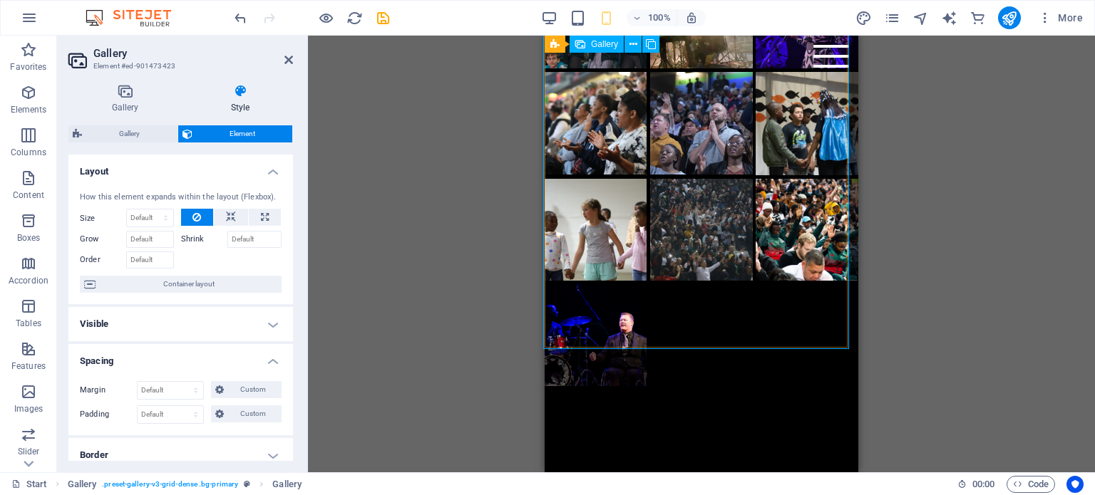
click at [678, 307] on div at bounding box center [701, 70] width 317 height 635
click at [133, 98] on icon at bounding box center [124, 91] width 113 height 14
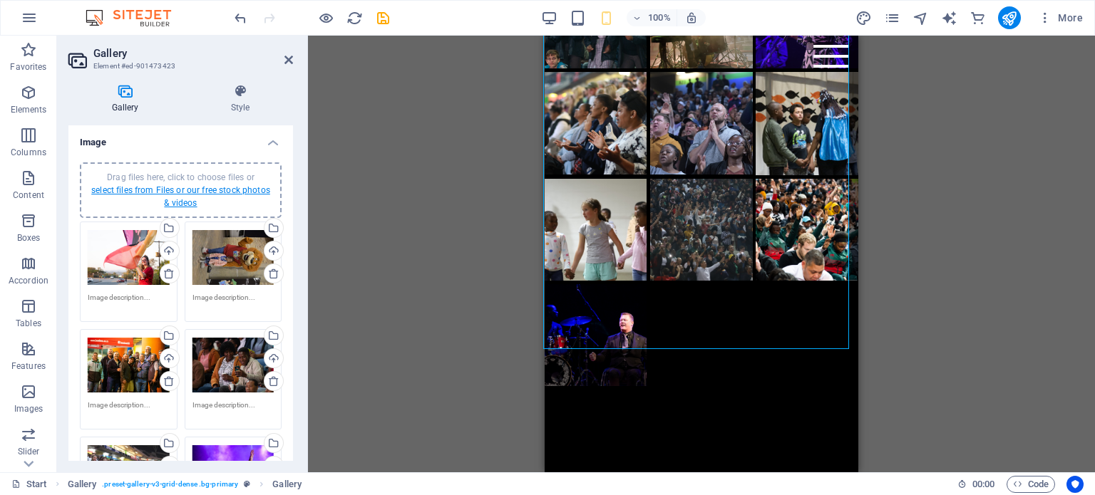
click at [185, 190] on link "select files from Files or our free stock photos & videos" at bounding box center [180, 196] width 179 height 23
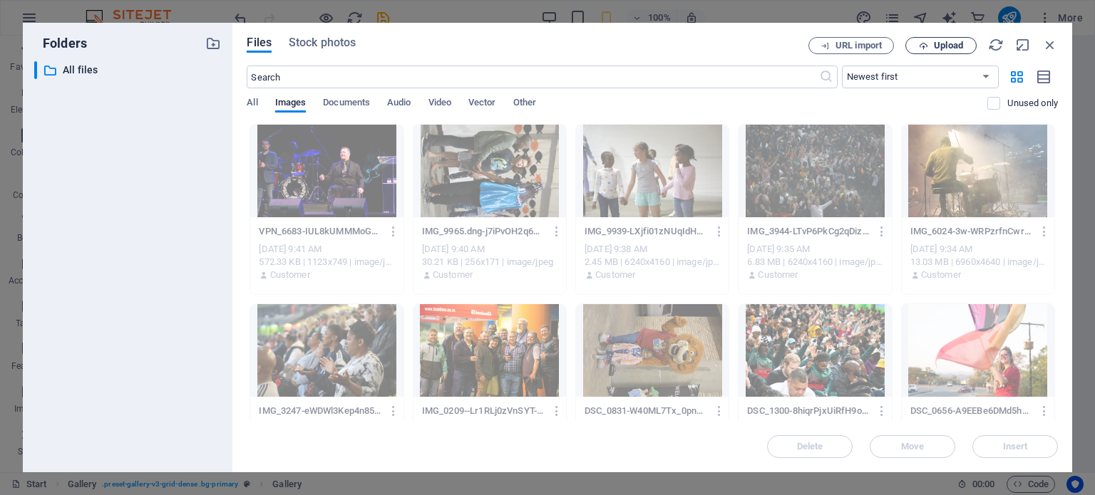
click at [927, 41] on icon "button" at bounding box center [923, 45] width 9 height 9
click at [921, 46] on icon "button" at bounding box center [923, 45] width 9 height 9
